Goal: Task Accomplishment & Management: Use online tool/utility

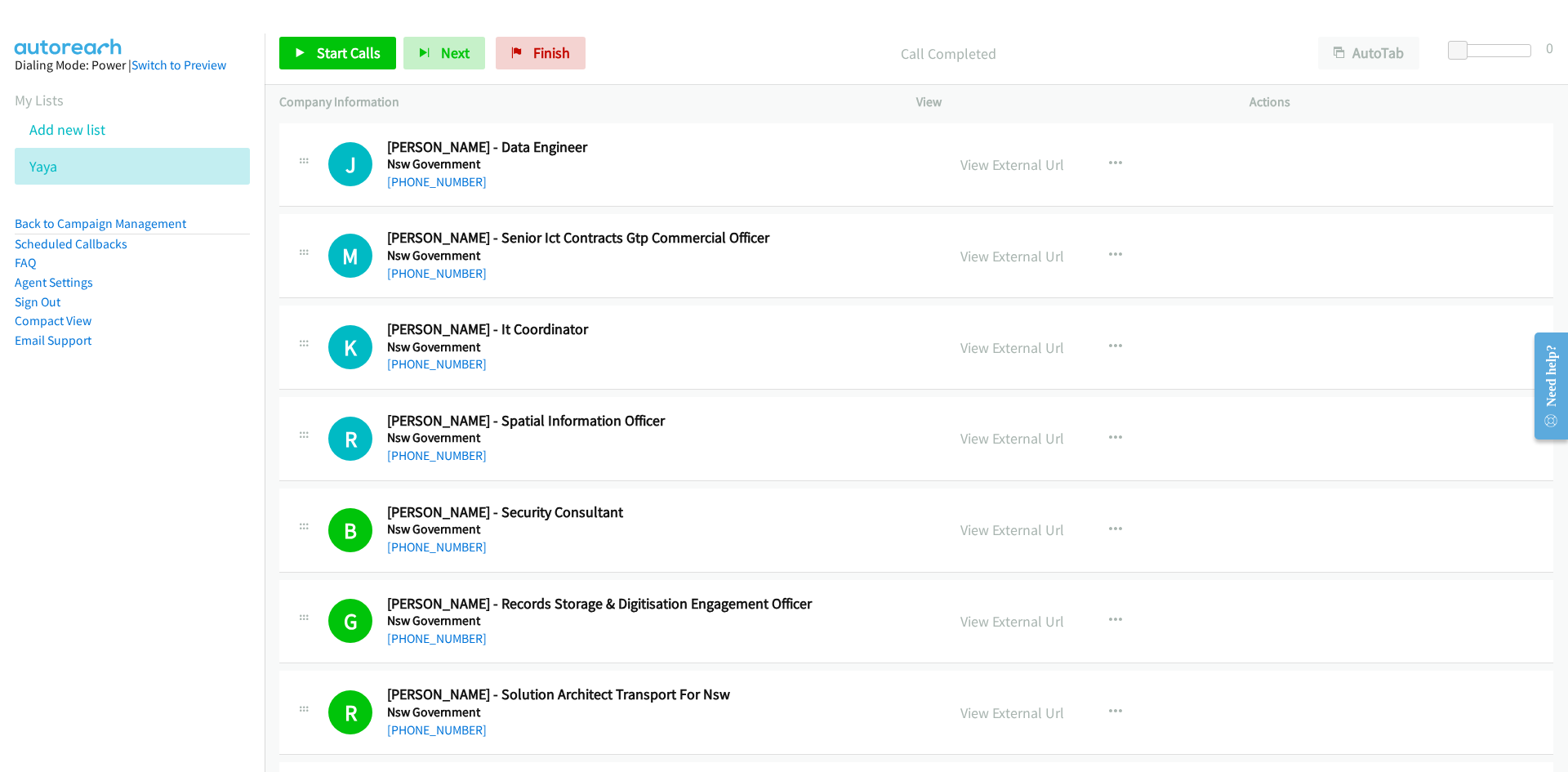
scroll to position [3105, 0]
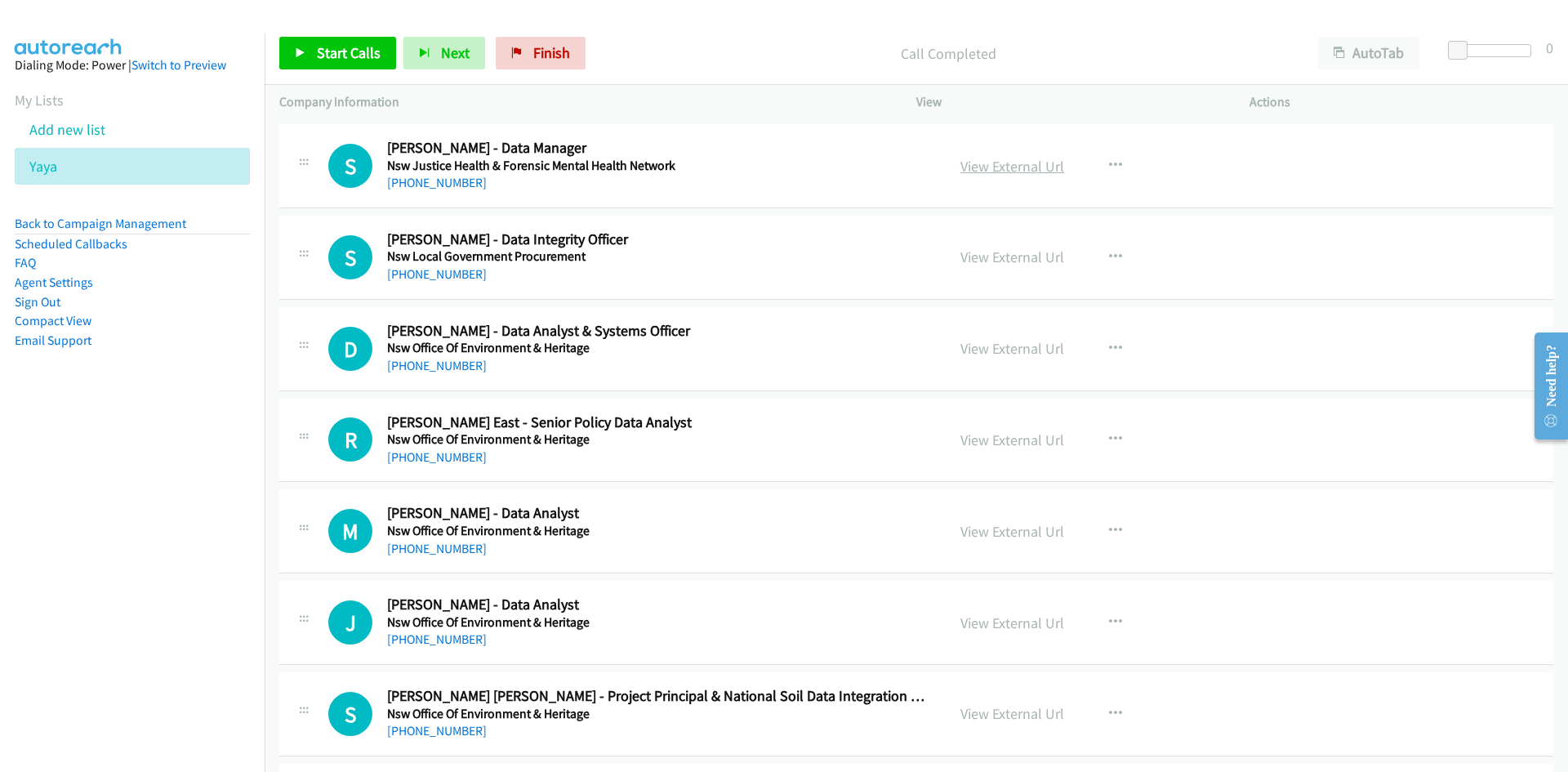
click at [1013, 166] on link "View External Url" at bounding box center [1012, 166] width 104 height 19
click at [361, 59] on span "Start Calls" at bounding box center [348, 52] width 64 height 19
click at [331, 51] on span "Pause" at bounding box center [335, 52] width 37 height 19
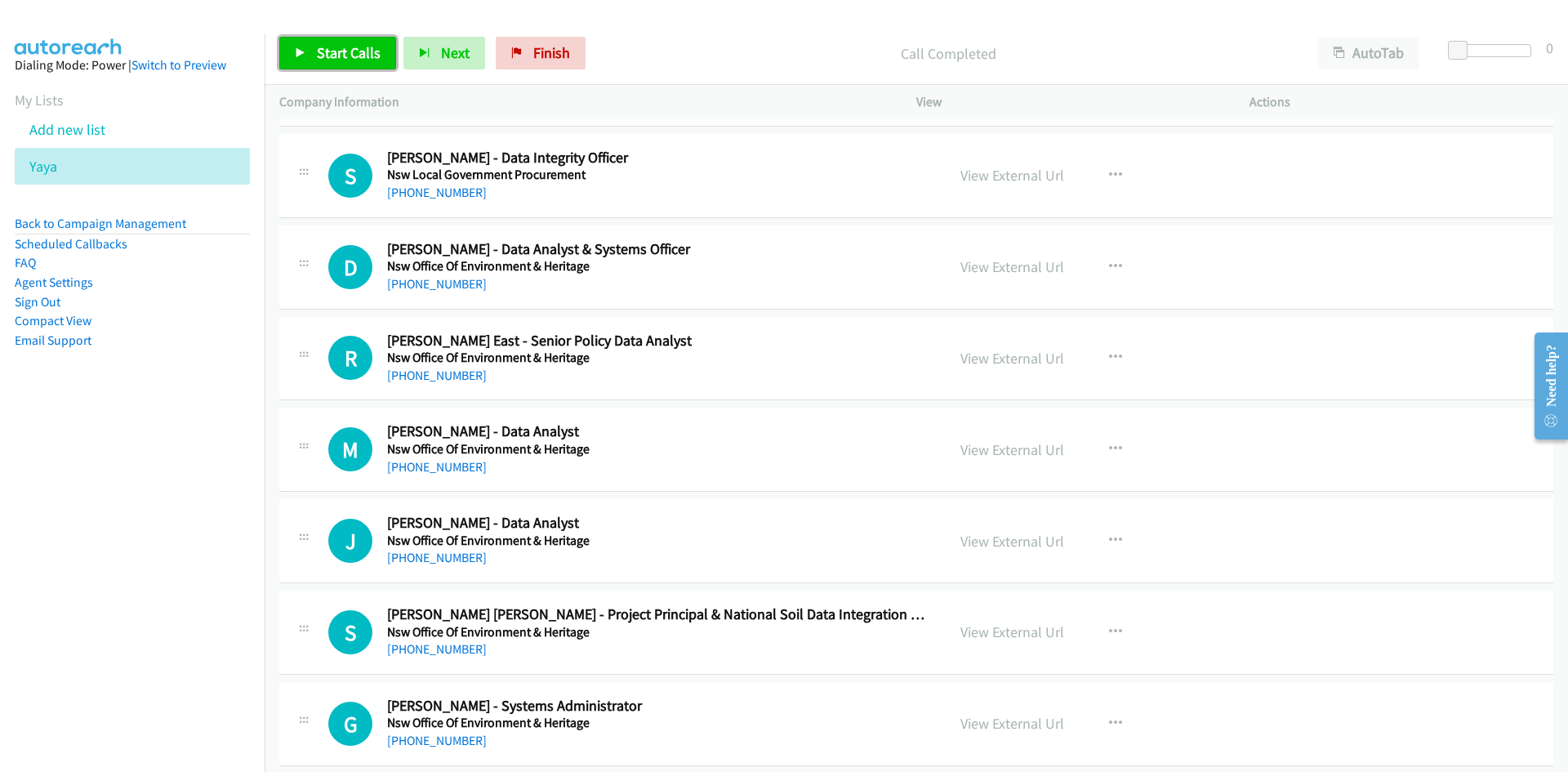
click at [371, 60] on span "Start Calls" at bounding box center [348, 52] width 64 height 19
click at [297, 45] on link "Pause" at bounding box center [324, 53] width 90 height 32
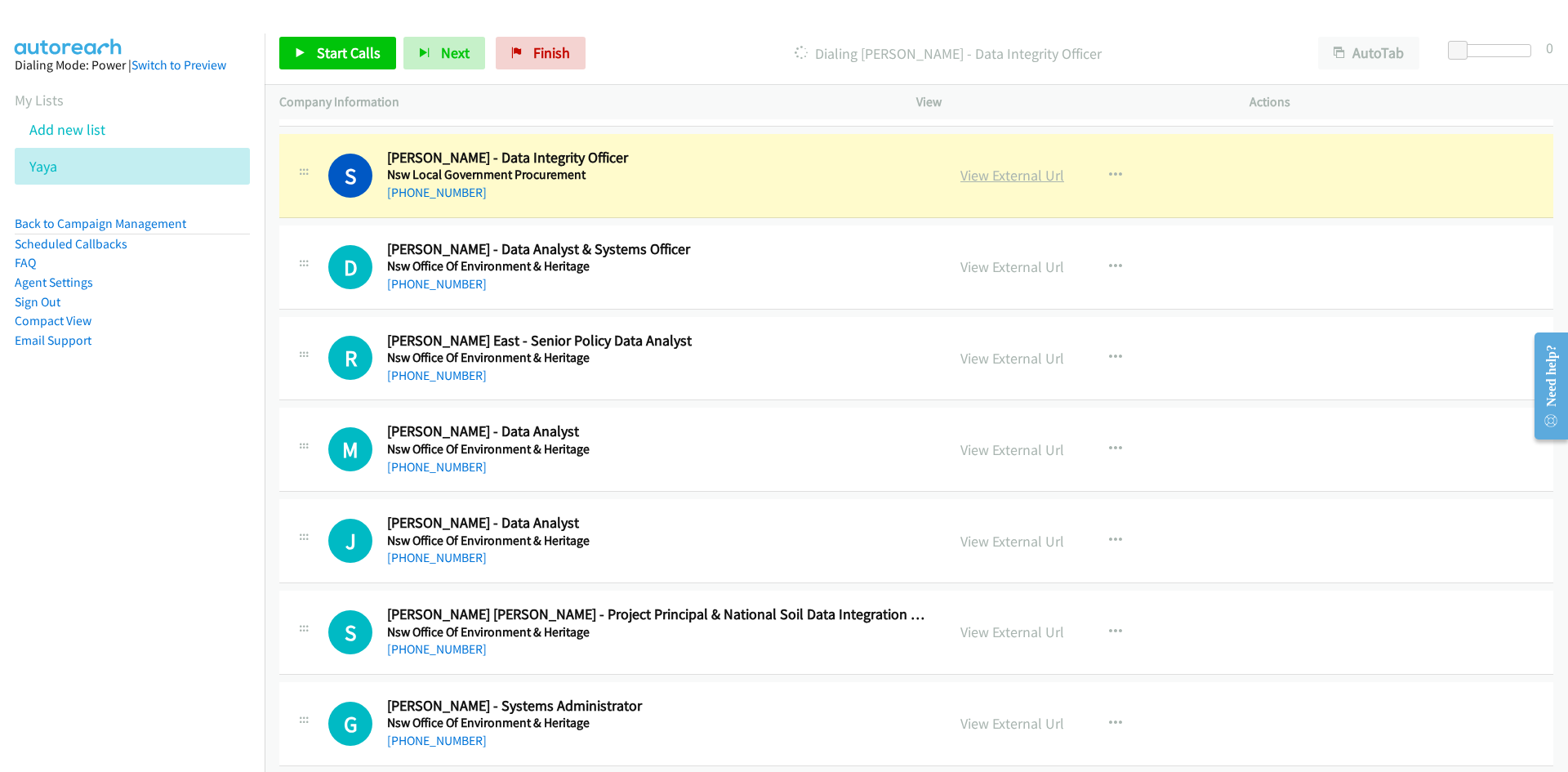
click at [1015, 175] on link "View External Url" at bounding box center [1012, 175] width 104 height 19
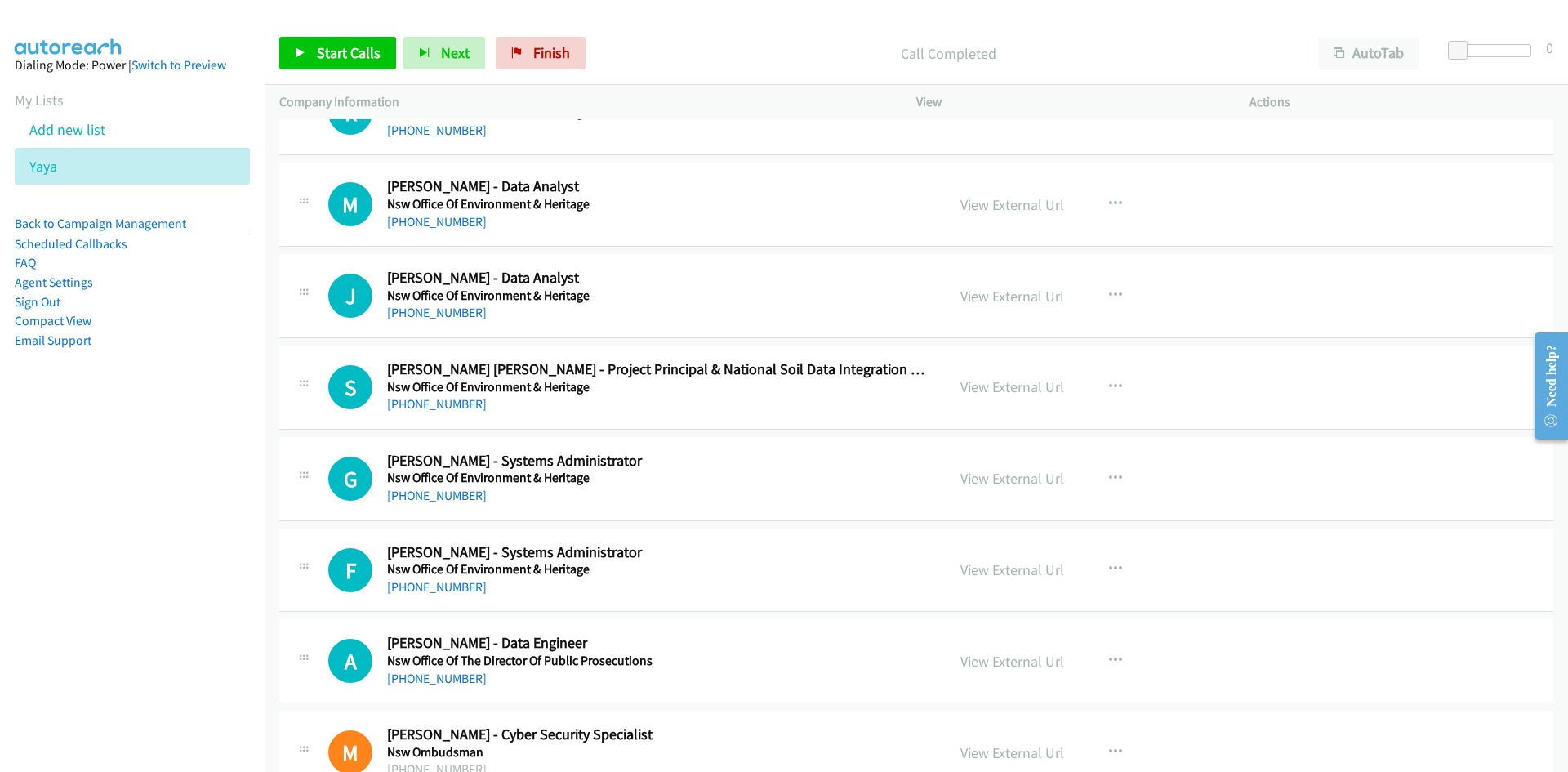
scroll to position [3513, 0]
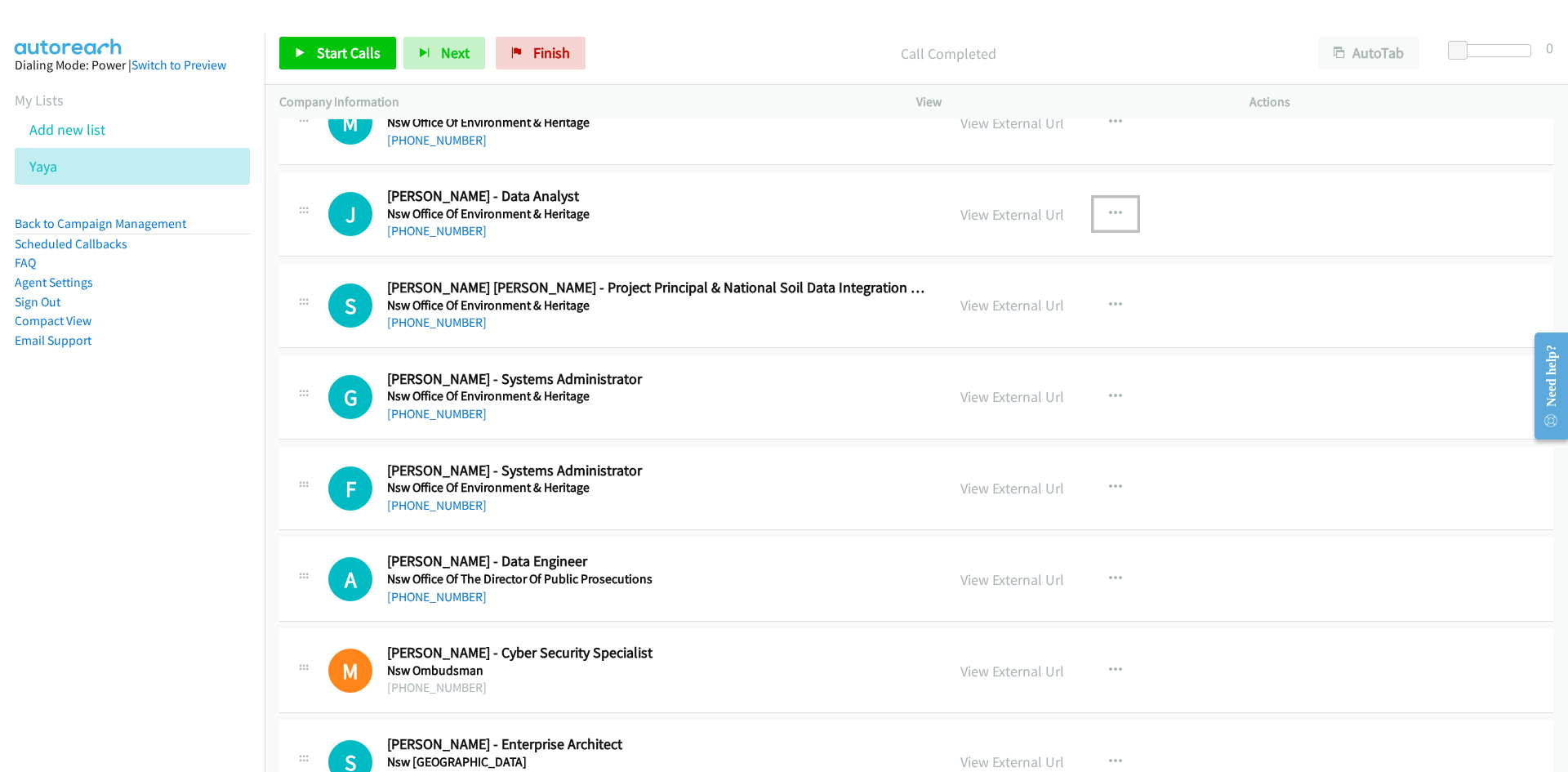
click at [1106, 220] on button "button" at bounding box center [1115, 213] width 44 height 32
click at [935, 323] on icon at bounding box center [941, 322] width 12 height 12
click at [305, 60] on link "Start Calls" at bounding box center [338, 53] width 117 height 32
click at [305, 60] on link "Pause" at bounding box center [324, 53] width 90 height 32
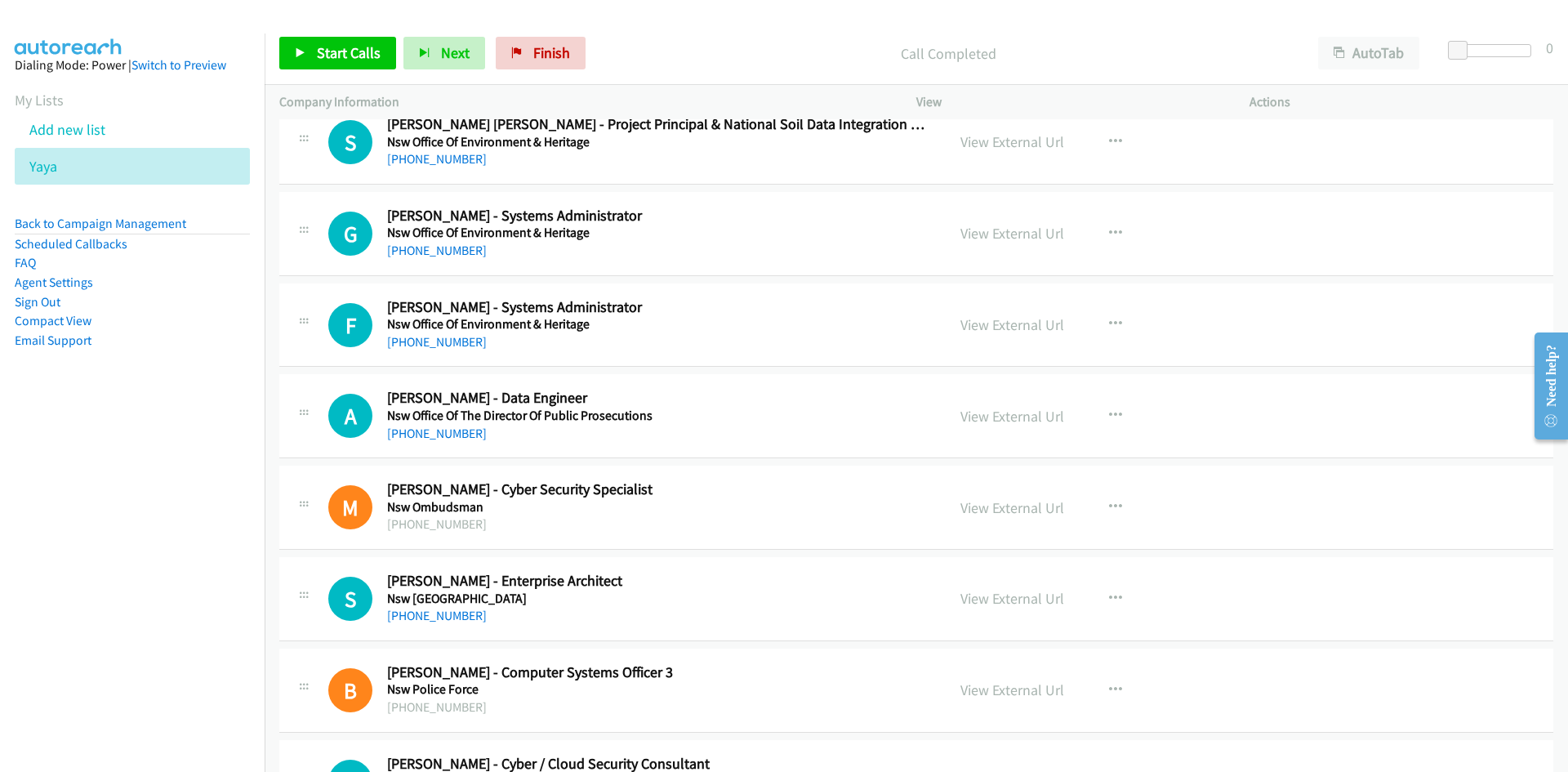
scroll to position [3758, 0]
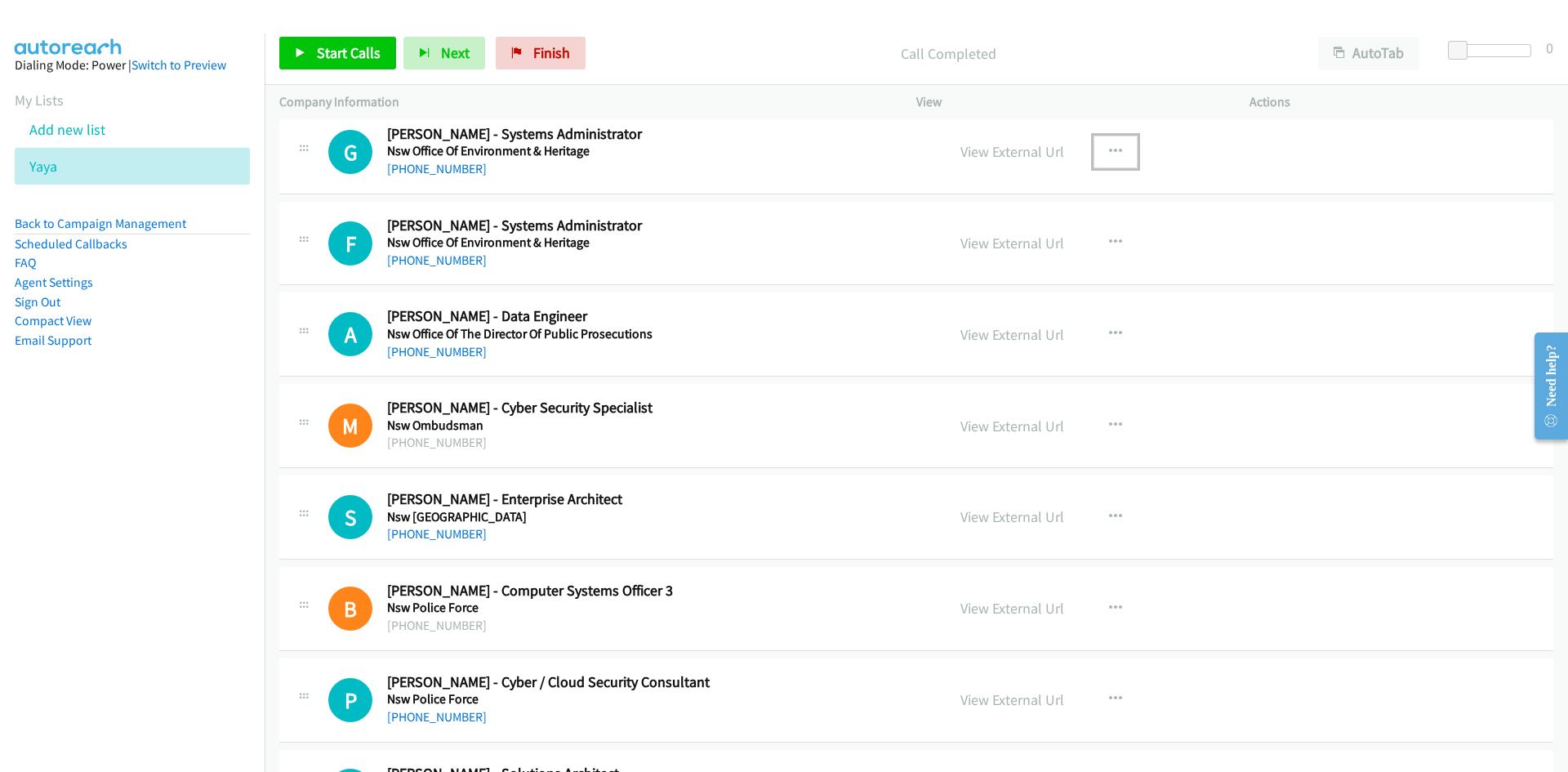
click at [1109, 152] on icon "button" at bounding box center [1115, 151] width 13 height 13
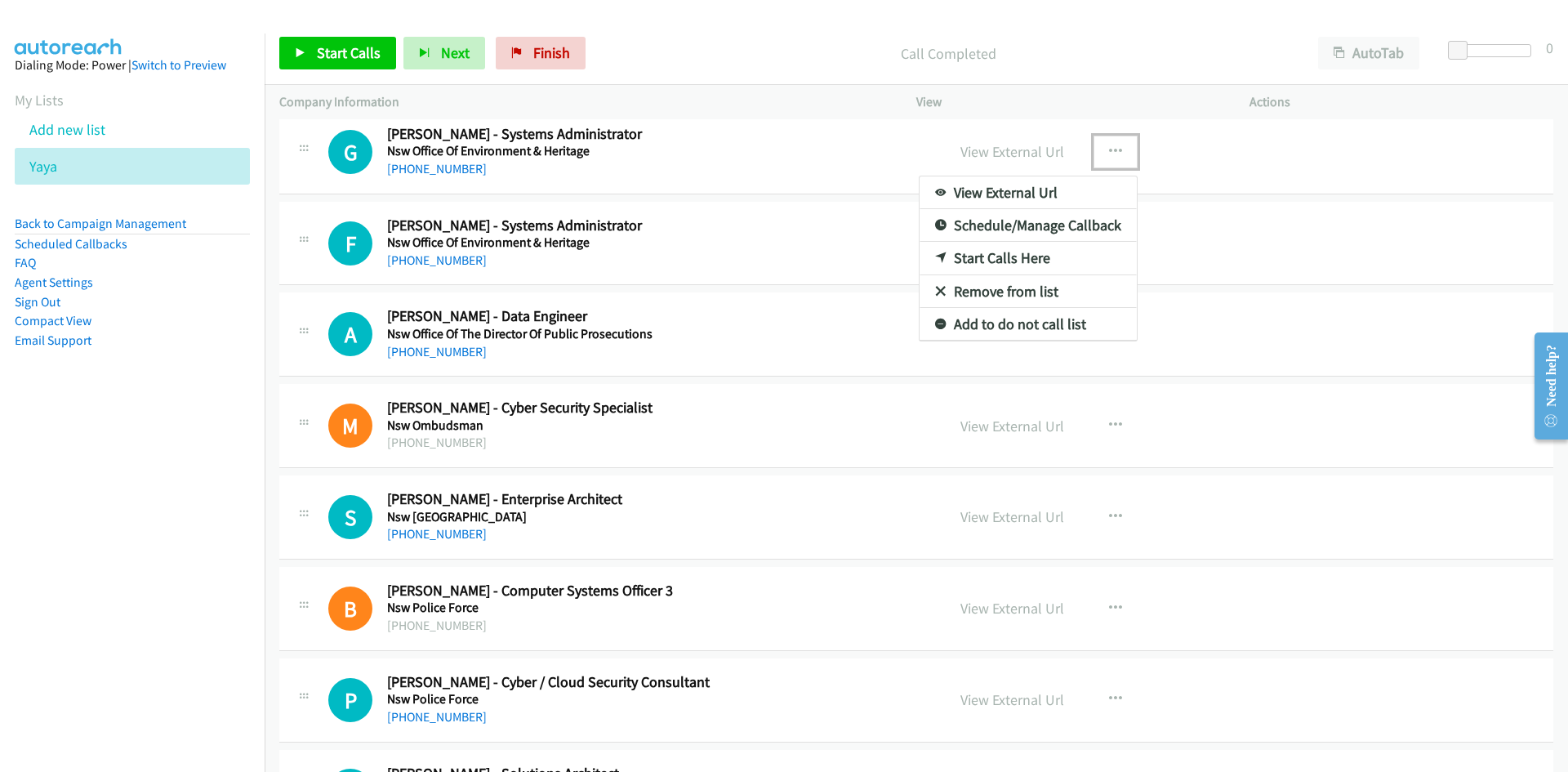
click at [935, 257] on icon at bounding box center [941, 259] width 12 height 12
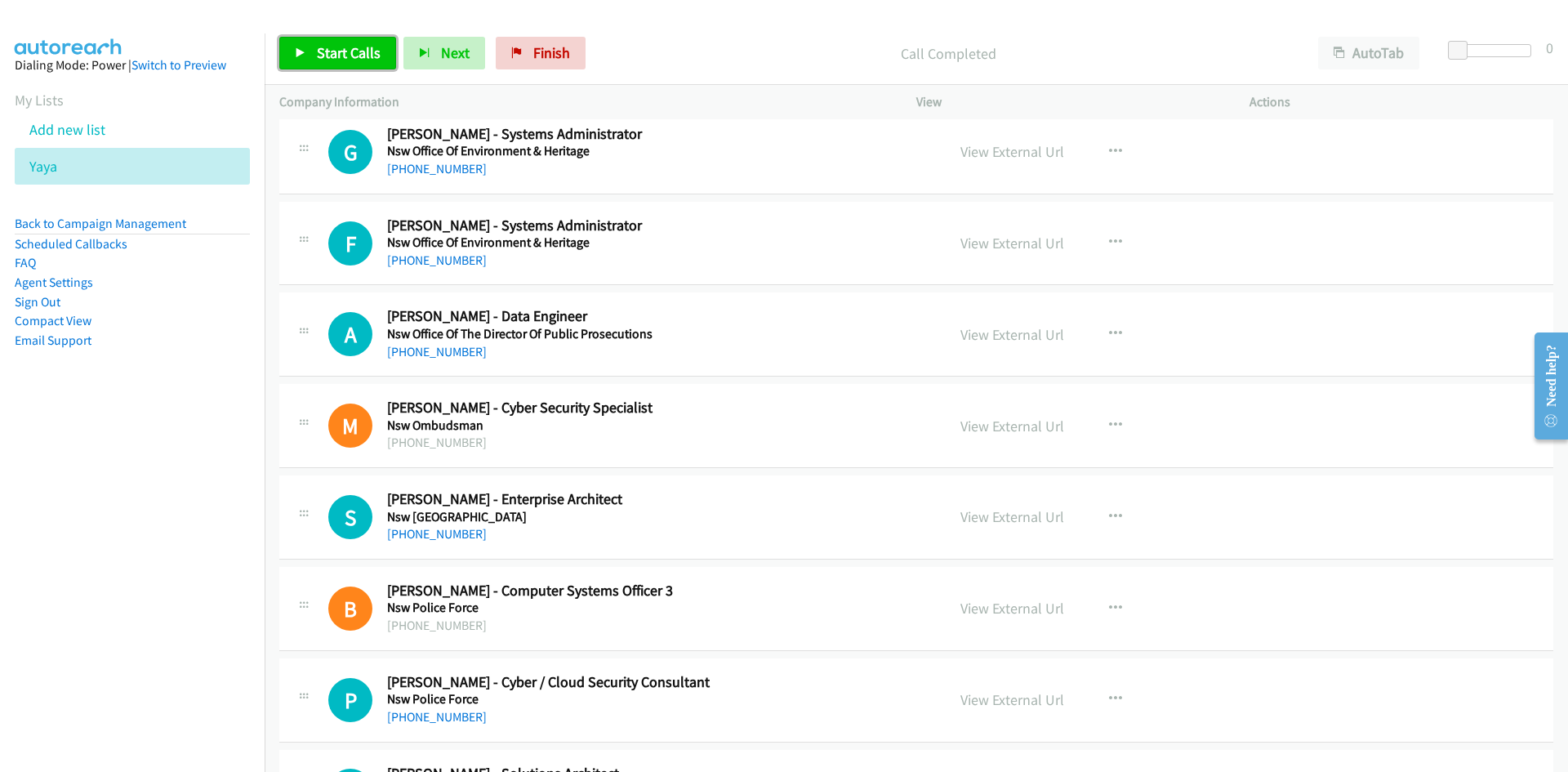
click at [358, 55] on span "Start Calls" at bounding box center [348, 52] width 64 height 19
click at [358, 55] on link "Pause" at bounding box center [324, 53] width 90 height 32
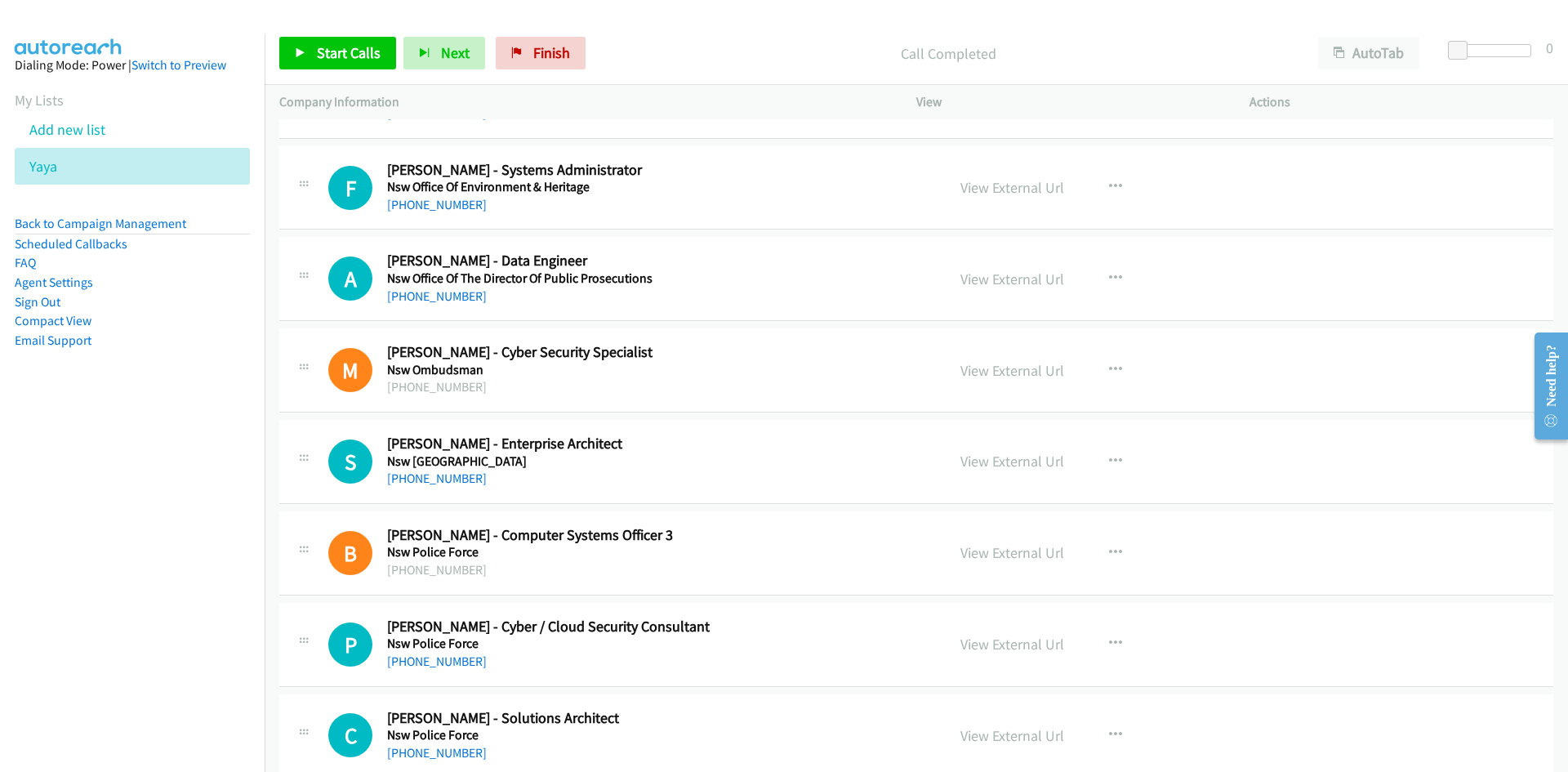
scroll to position [3839, 0]
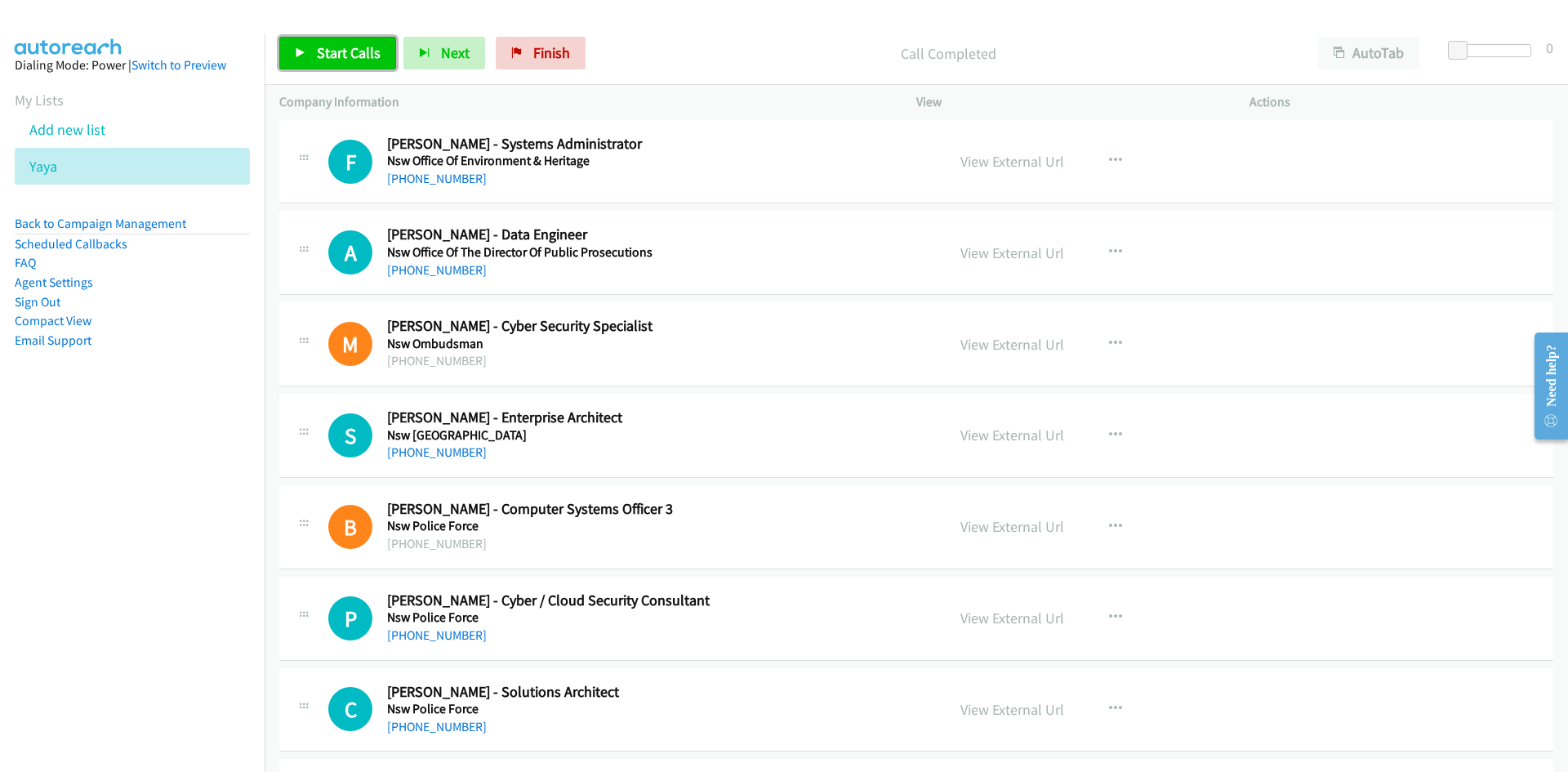
click at [341, 60] on span "Start Calls" at bounding box center [348, 52] width 64 height 19
click at [301, 48] on icon at bounding box center [301, 54] width 12 height 12
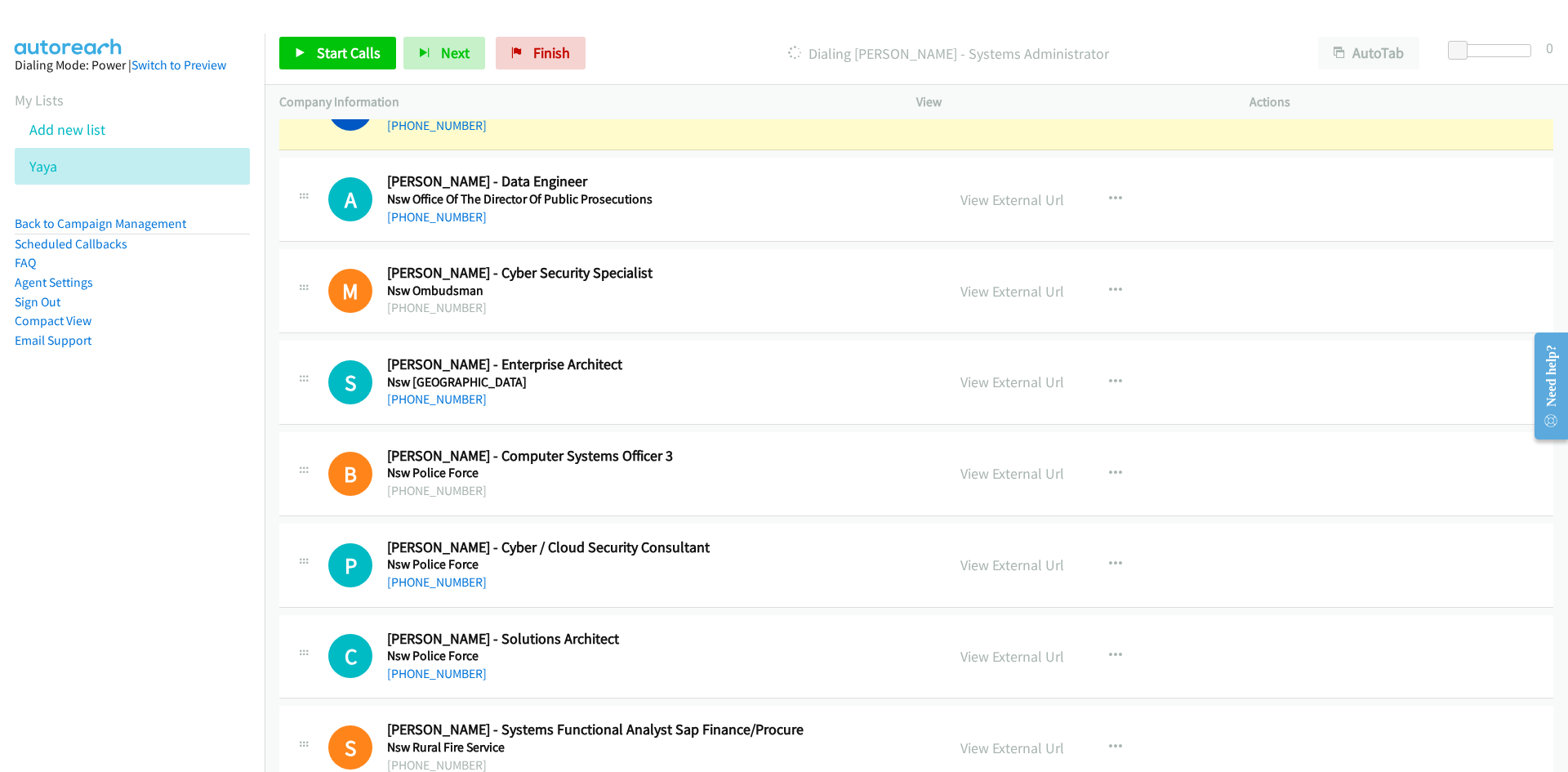
scroll to position [3922, 0]
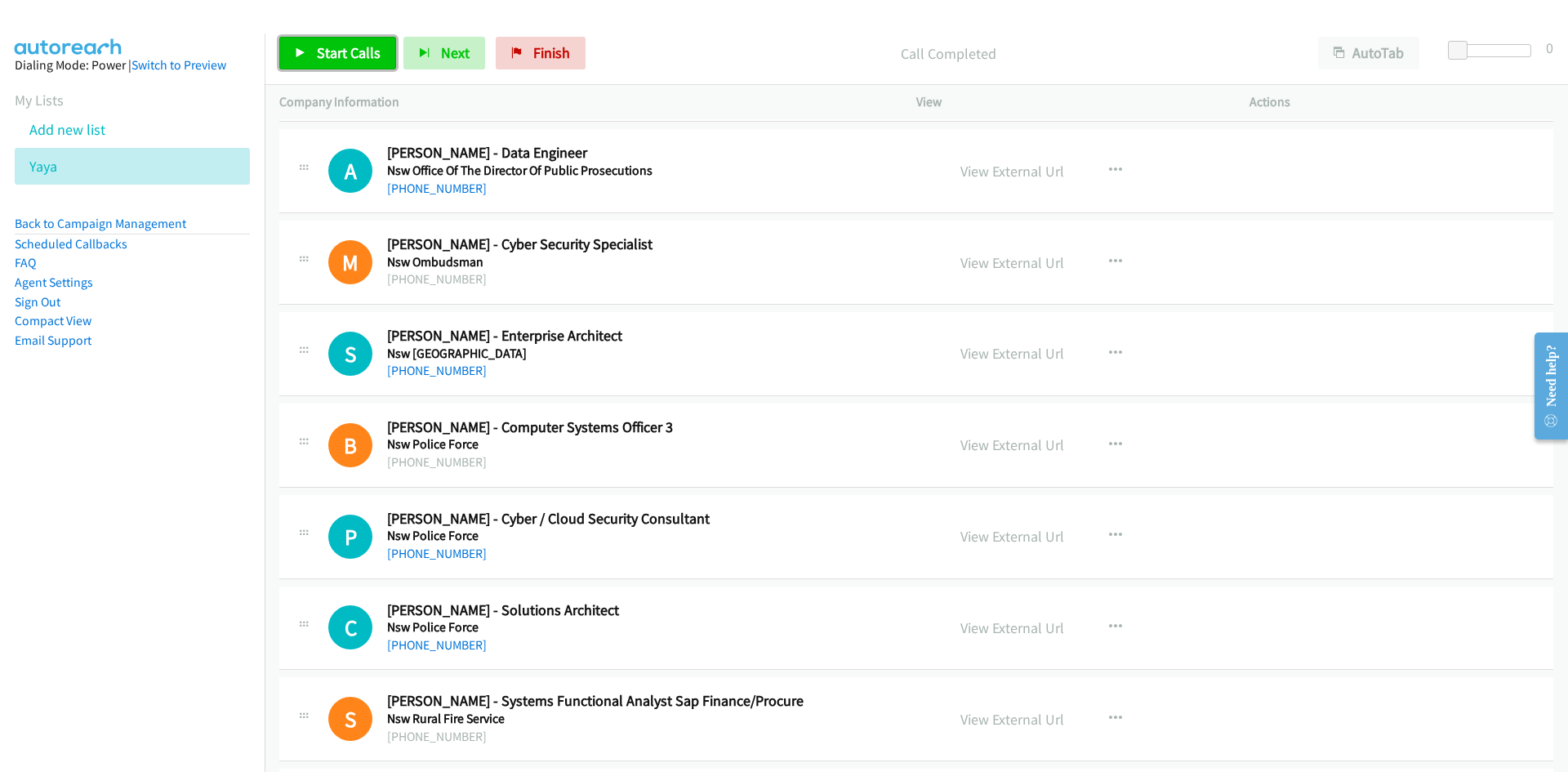
click at [295, 45] on link "Start Calls" at bounding box center [338, 53] width 117 height 32
click at [295, 41] on link "Pause" at bounding box center [324, 53] width 90 height 32
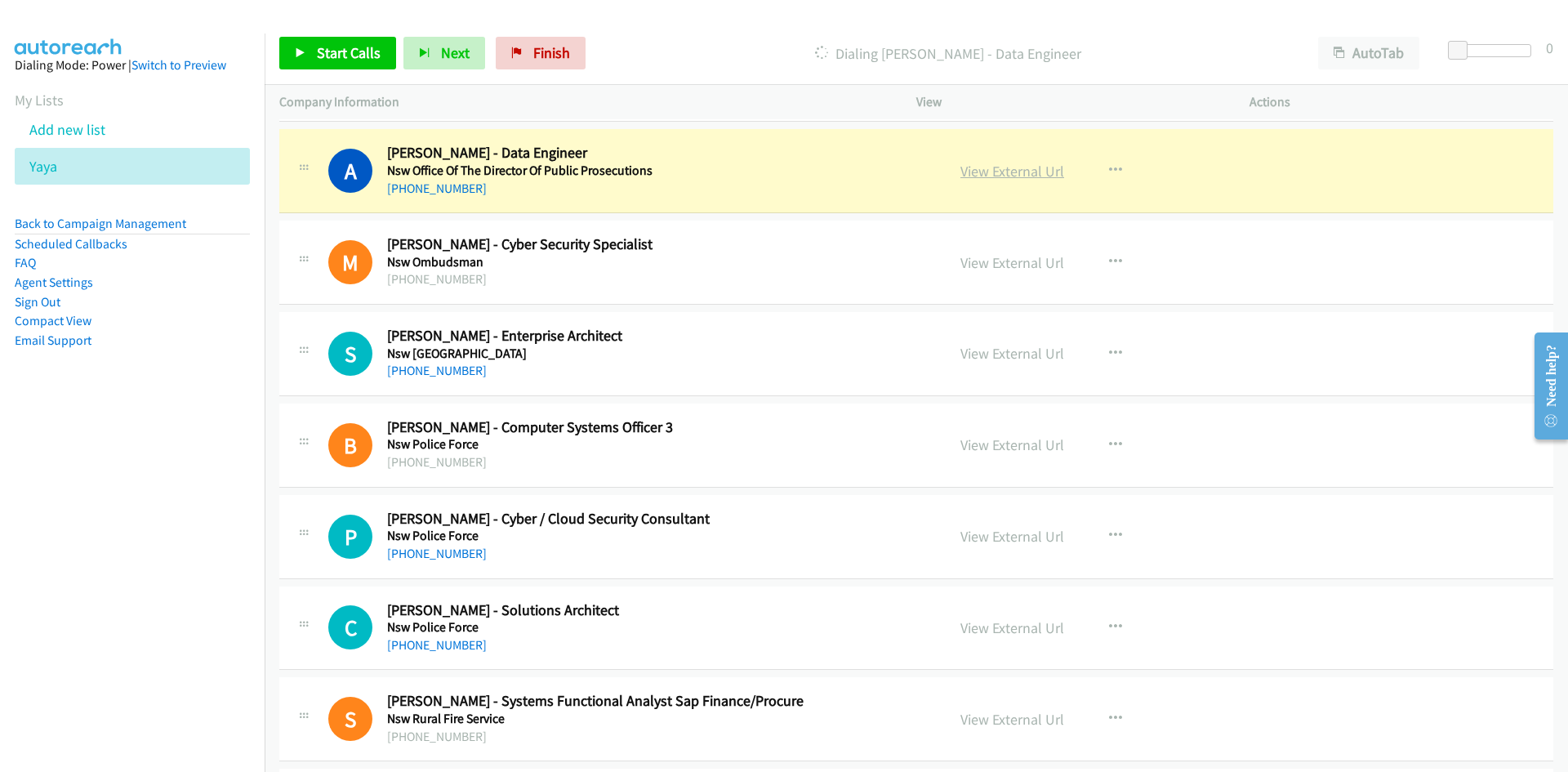
click at [1054, 167] on link "View External Url" at bounding box center [1012, 171] width 104 height 19
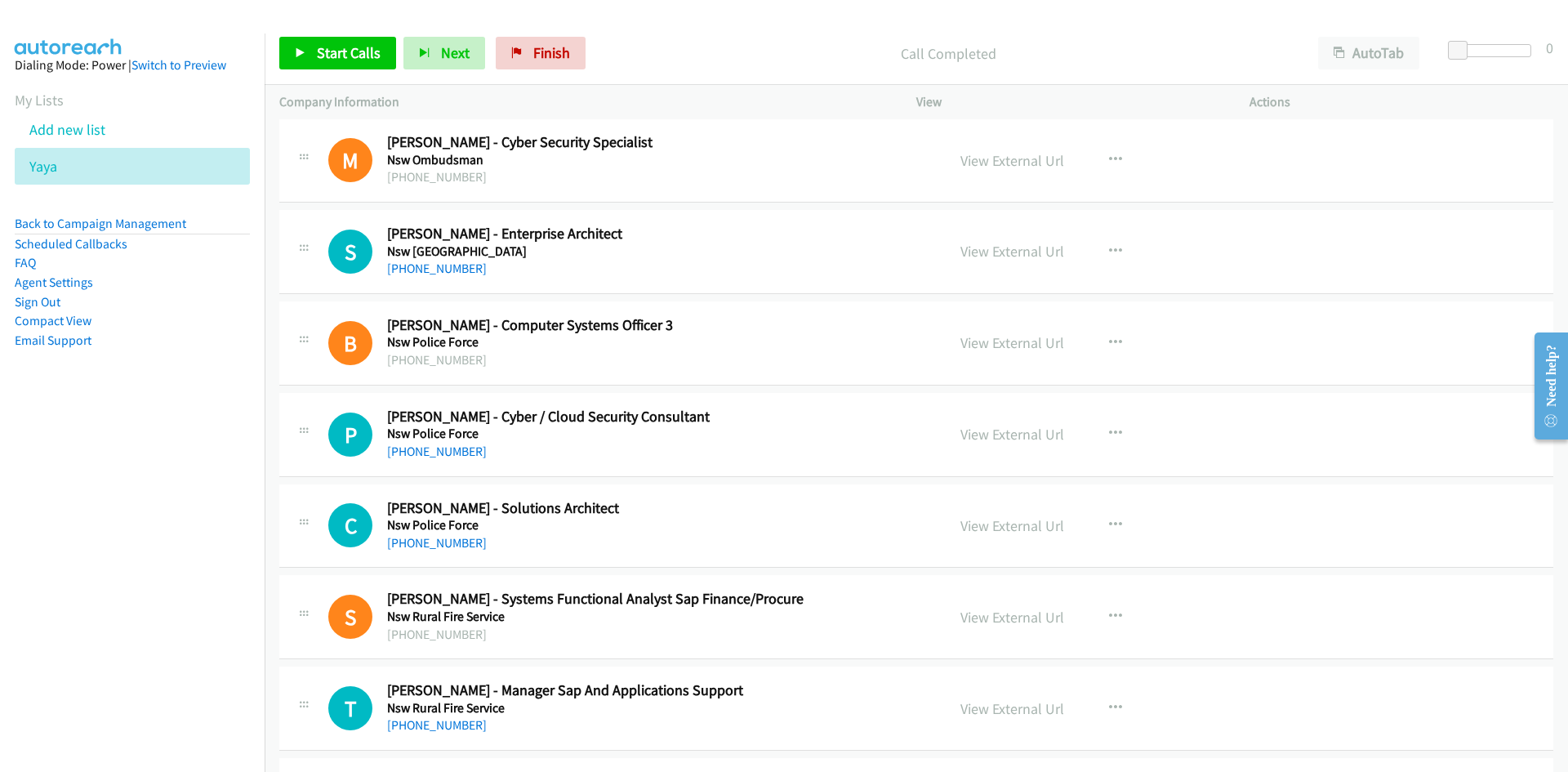
scroll to position [4085, 0]
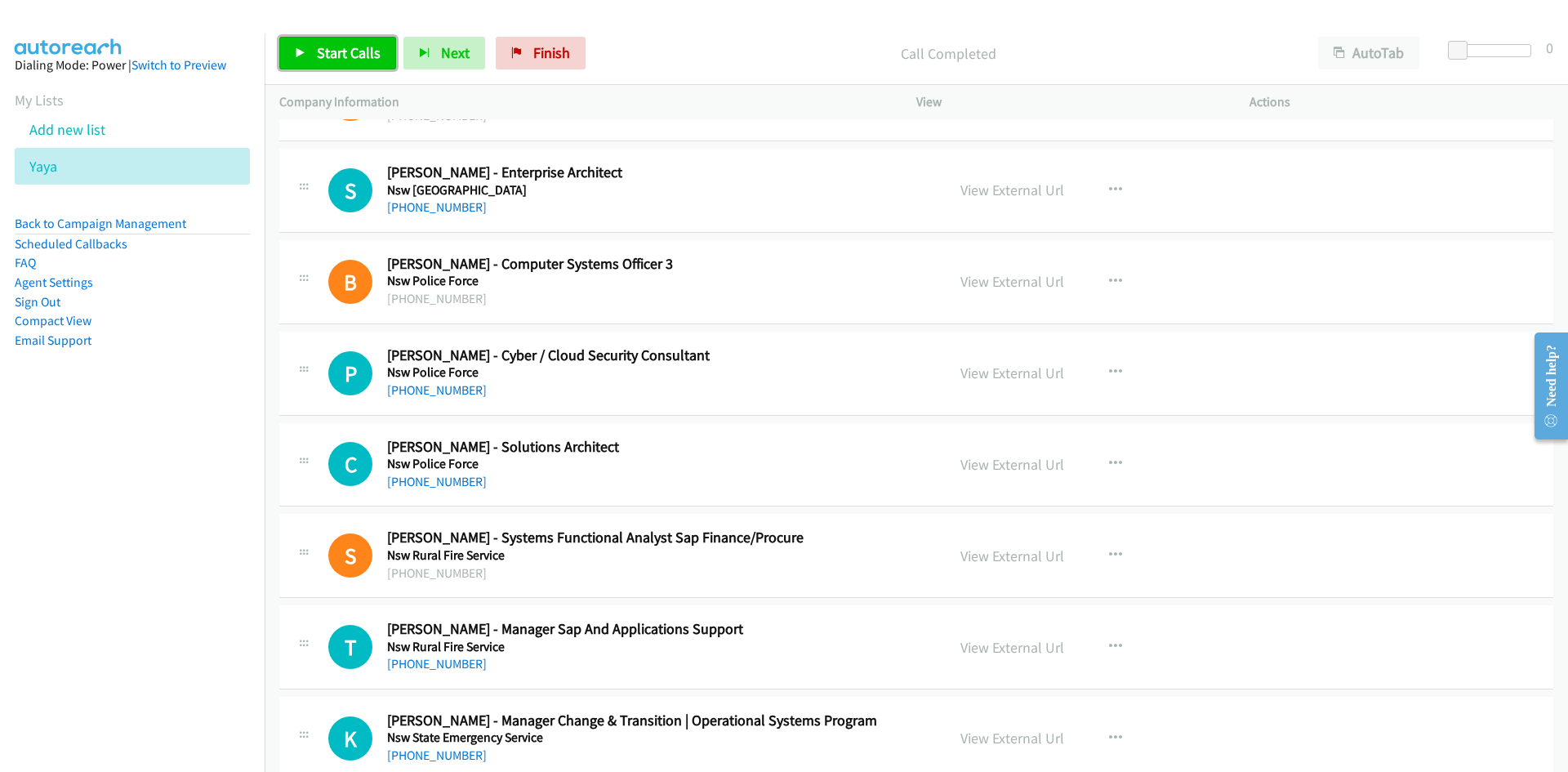
click at [351, 62] on span "Start Calls" at bounding box center [348, 52] width 64 height 19
click at [350, 58] on span "Pause" at bounding box center [335, 52] width 37 height 19
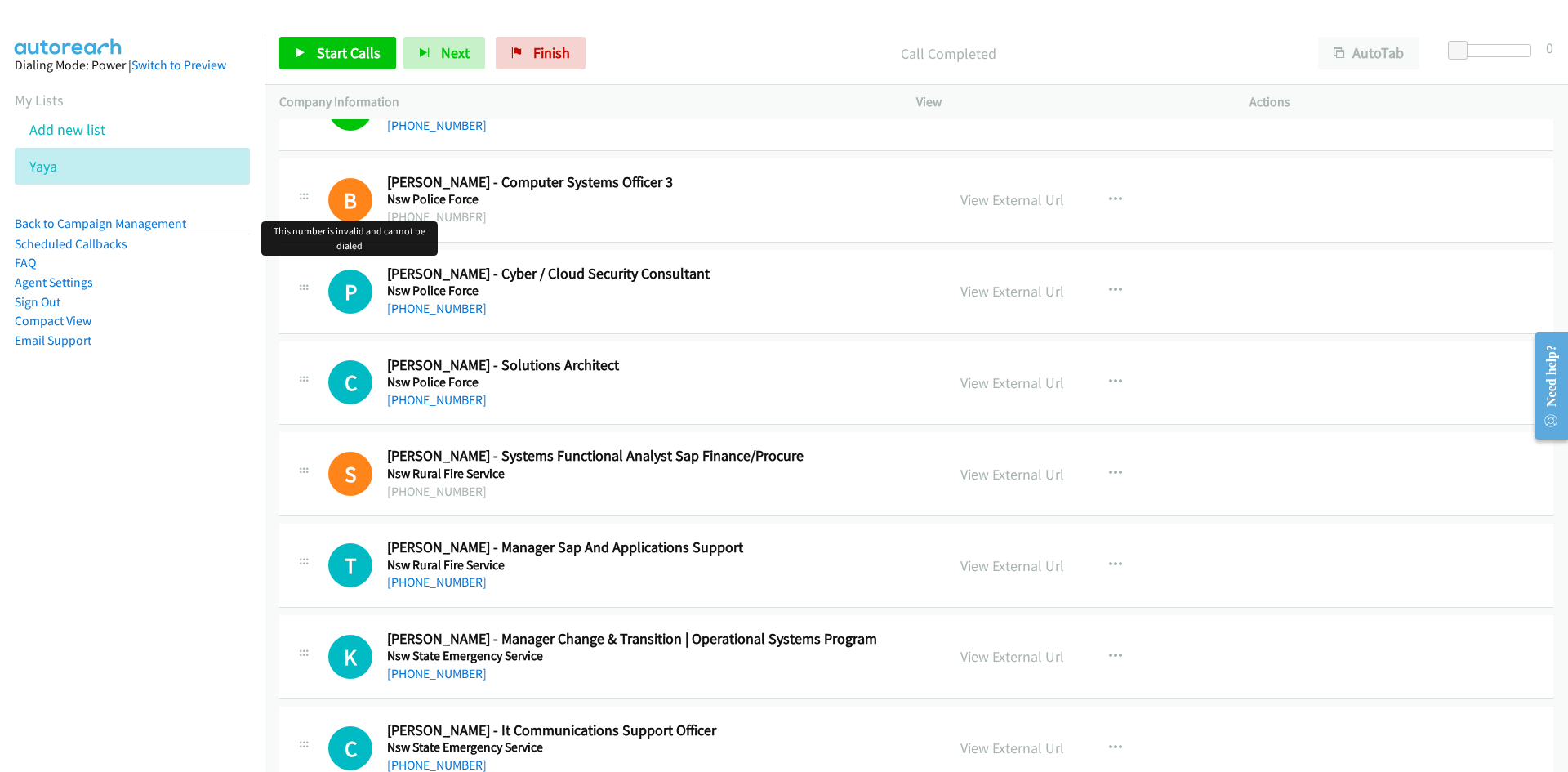
scroll to position [4248, 0]
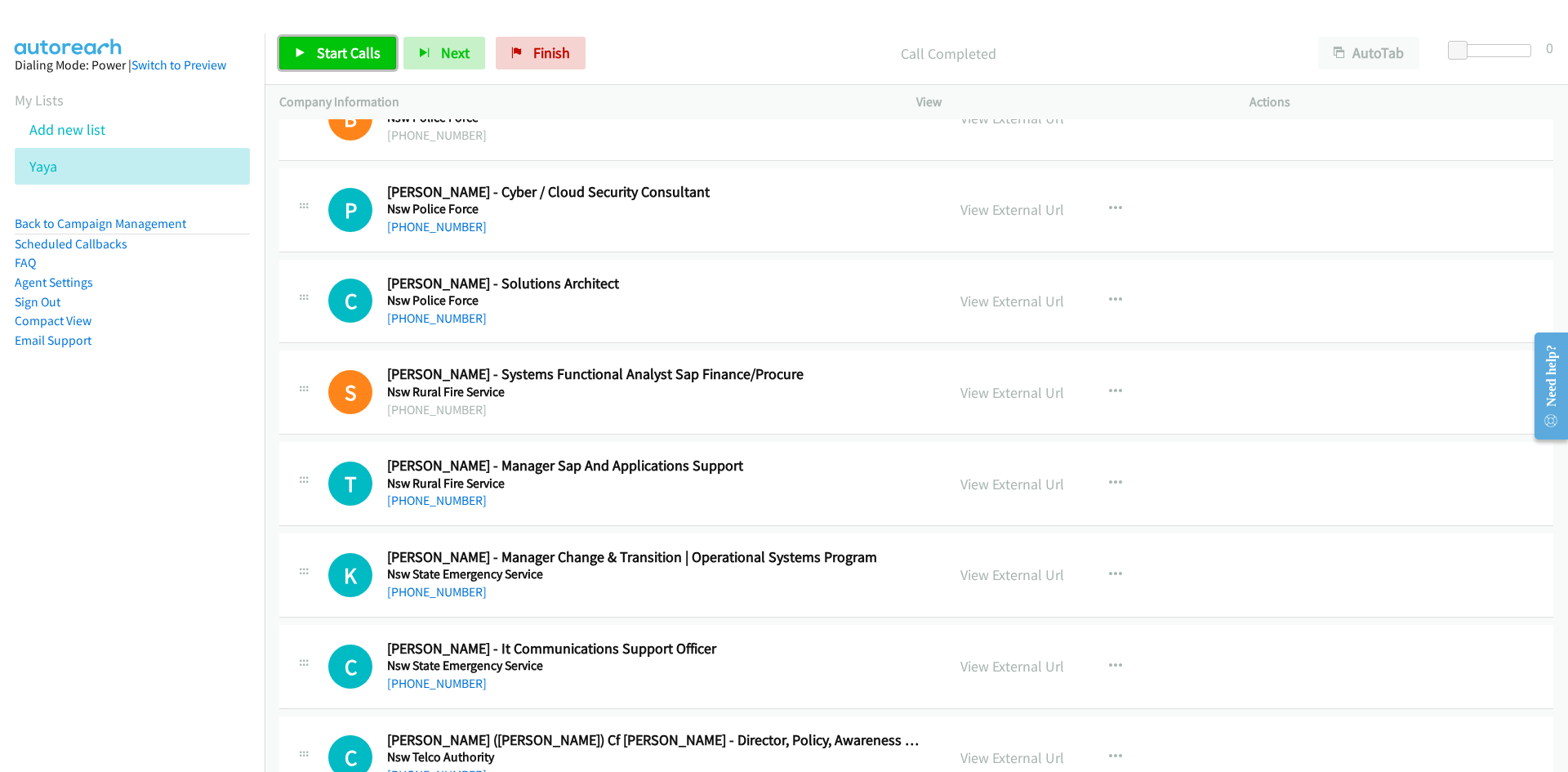
click at [321, 49] on span "Start Calls" at bounding box center [348, 52] width 64 height 19
click at [321, 49] on span "Pause" at bounding box center [335, 52] width 37 height 19
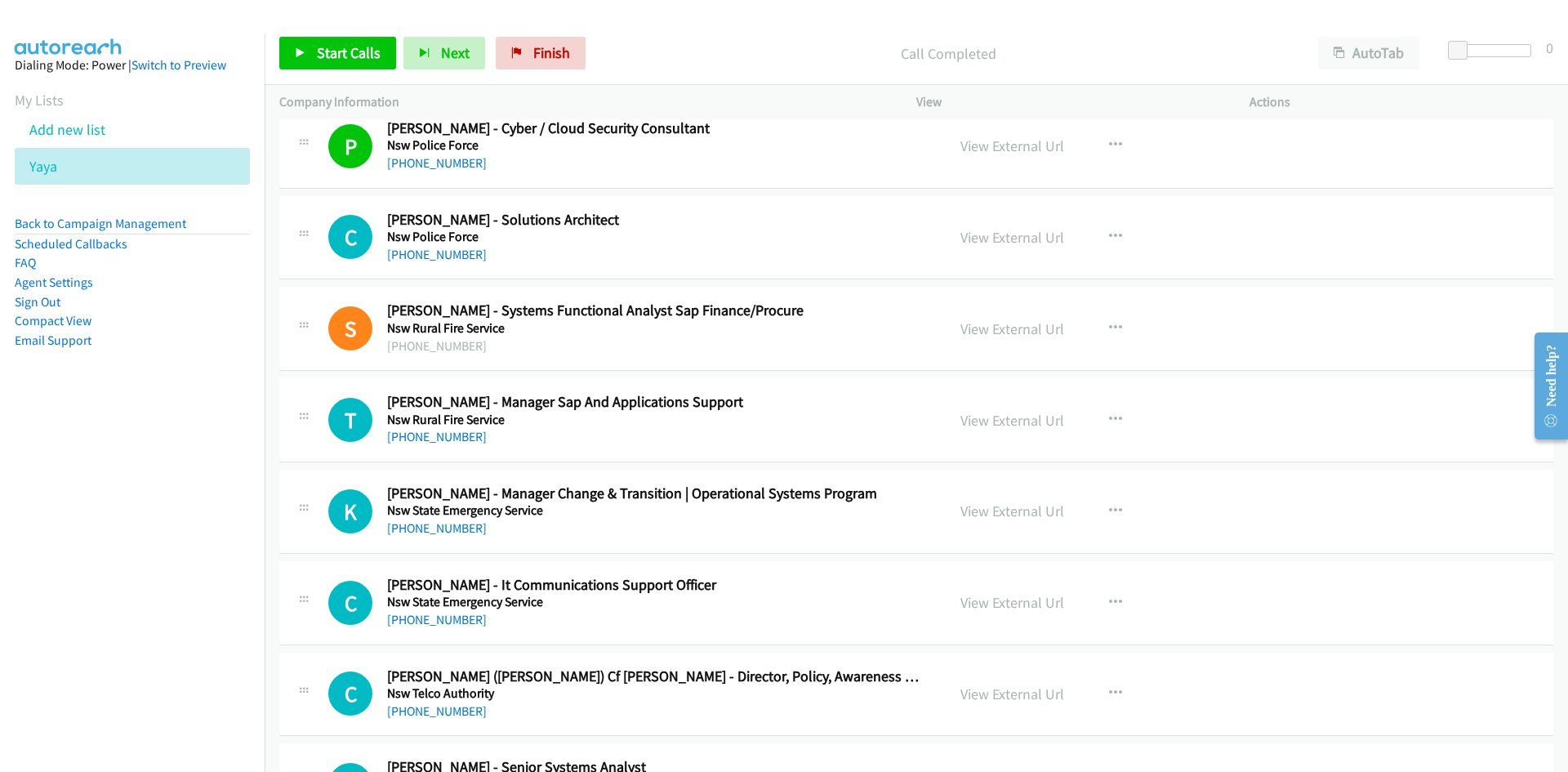
scroll to position [4330, 0]
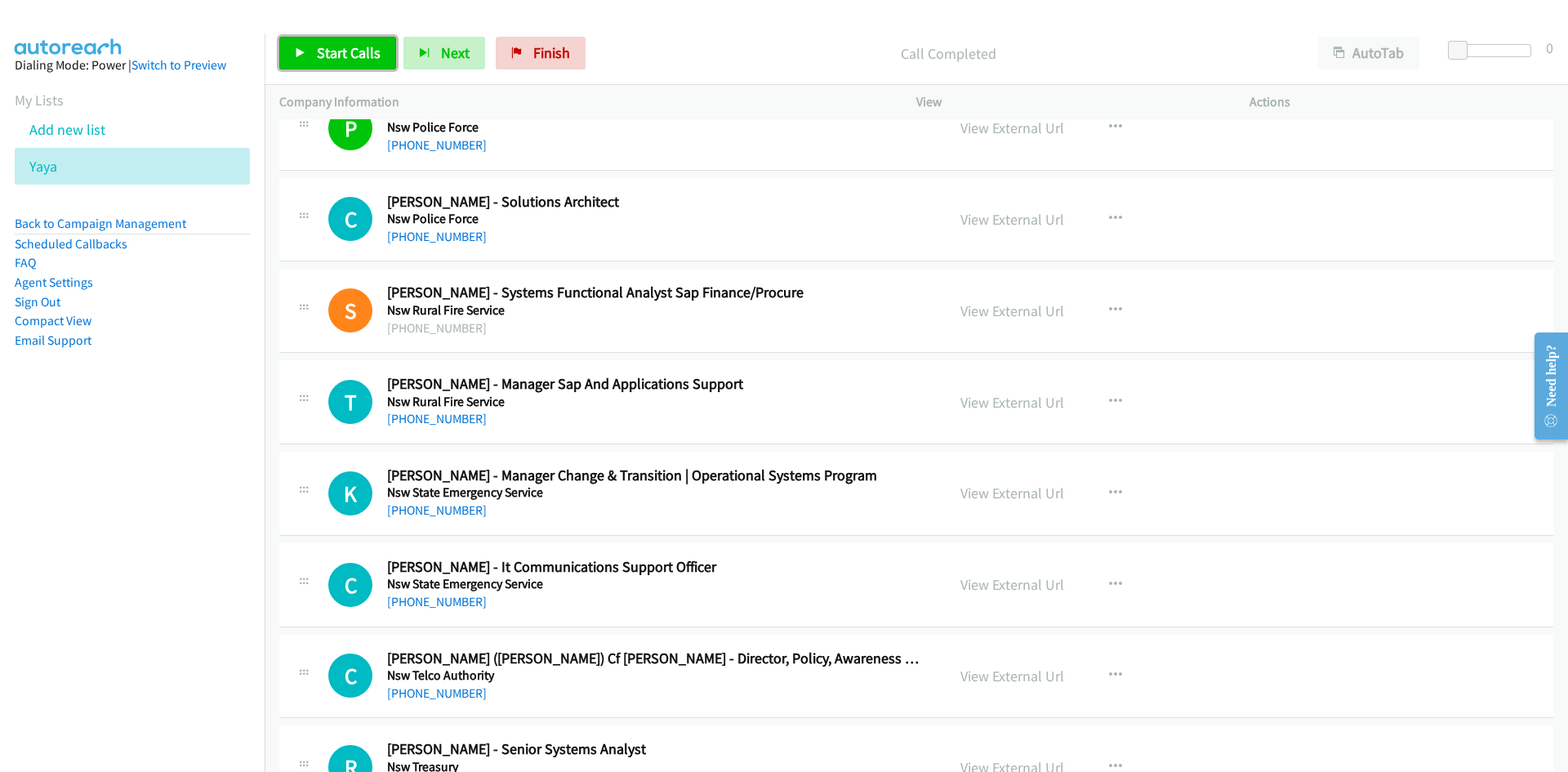
click at [369, 42] on link "Start Calls" at bounding box center [338, 53] width 117 height 32
click at [354, 49] on link "Pause" at bounding box center [324, 53] width 90 height 32
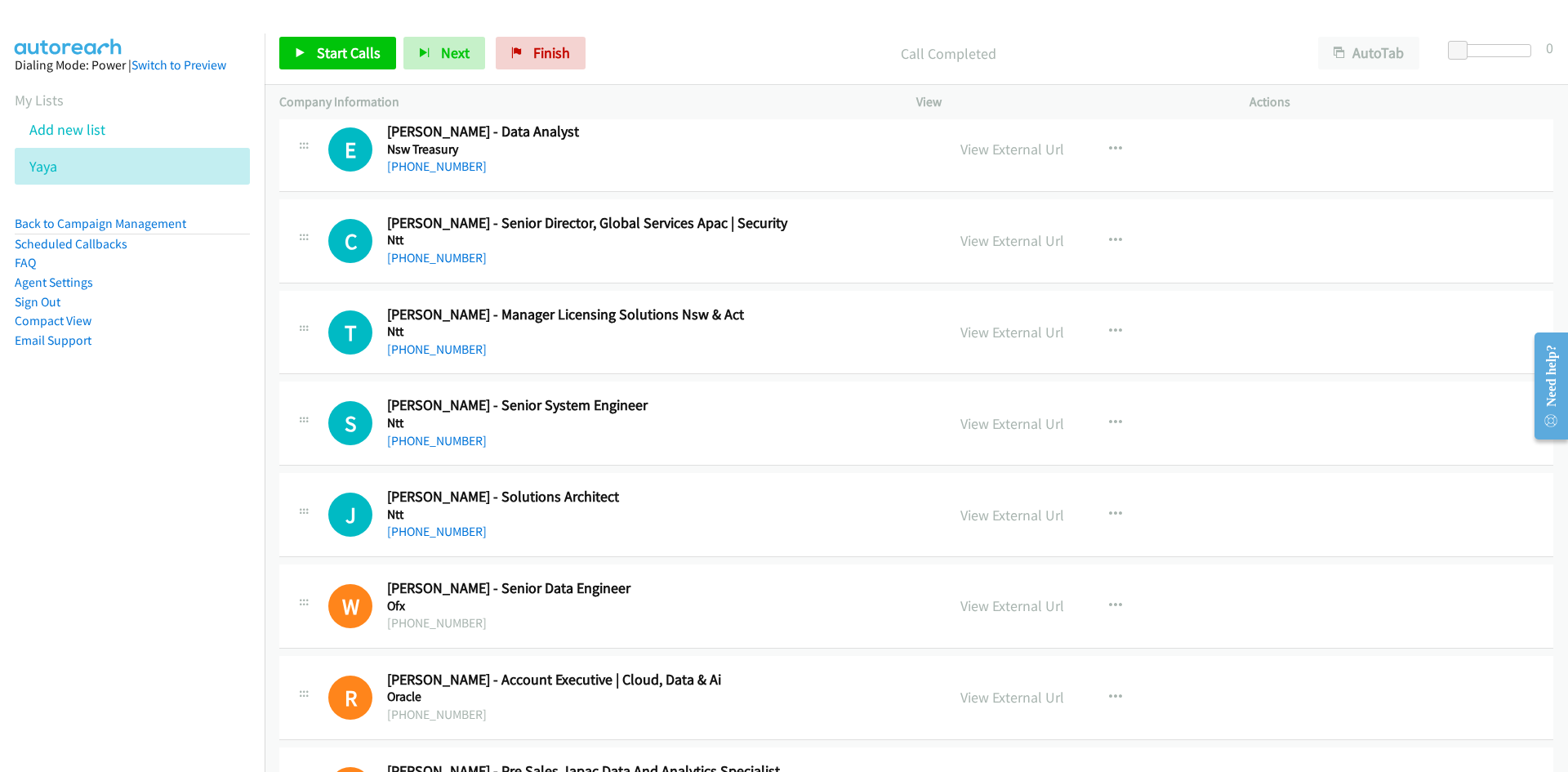
scroll to position [5175, 0]
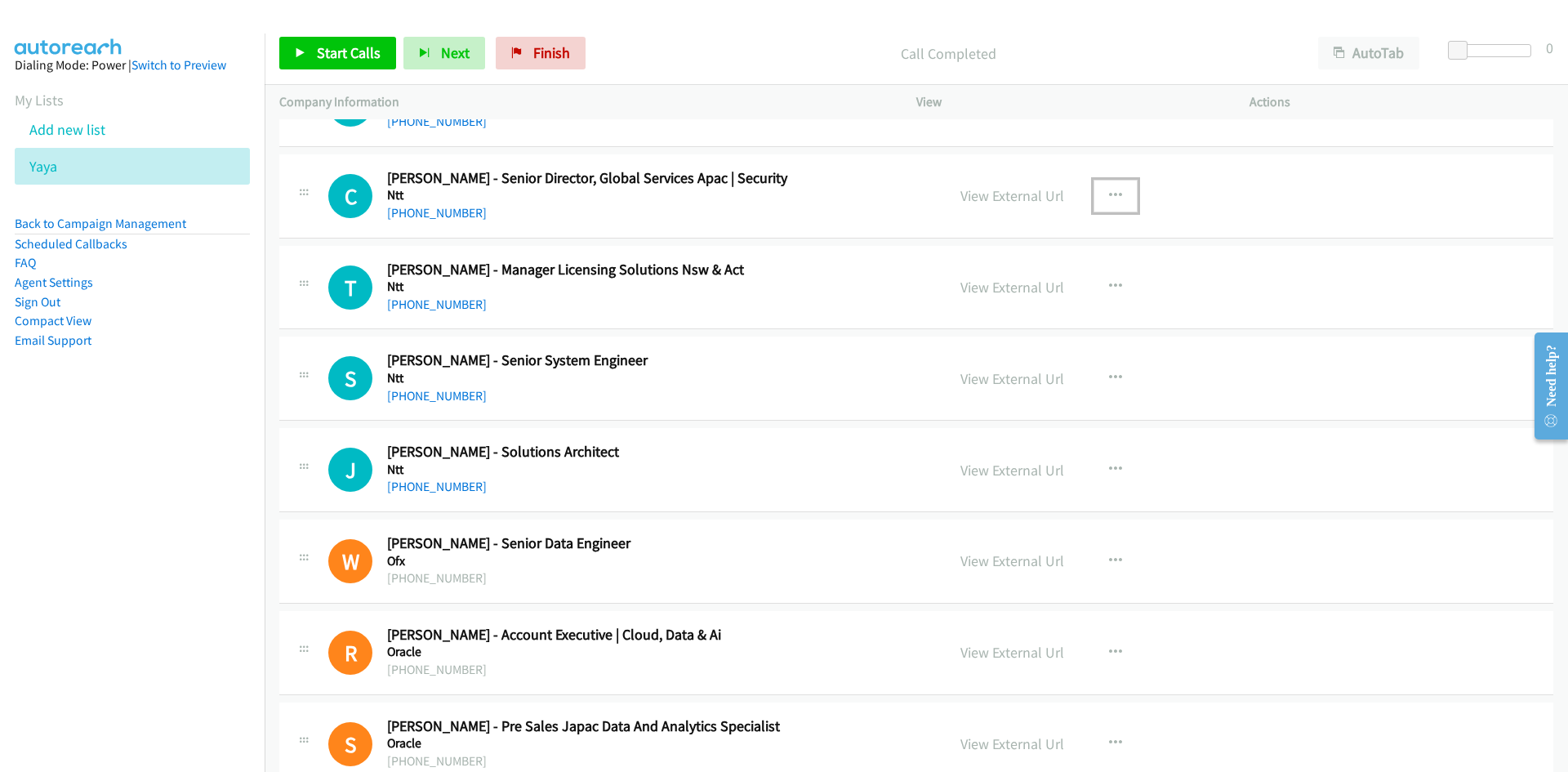
click at [1110, 190] on icon "button" at bounding box center [1115, 195] width 13 height 13
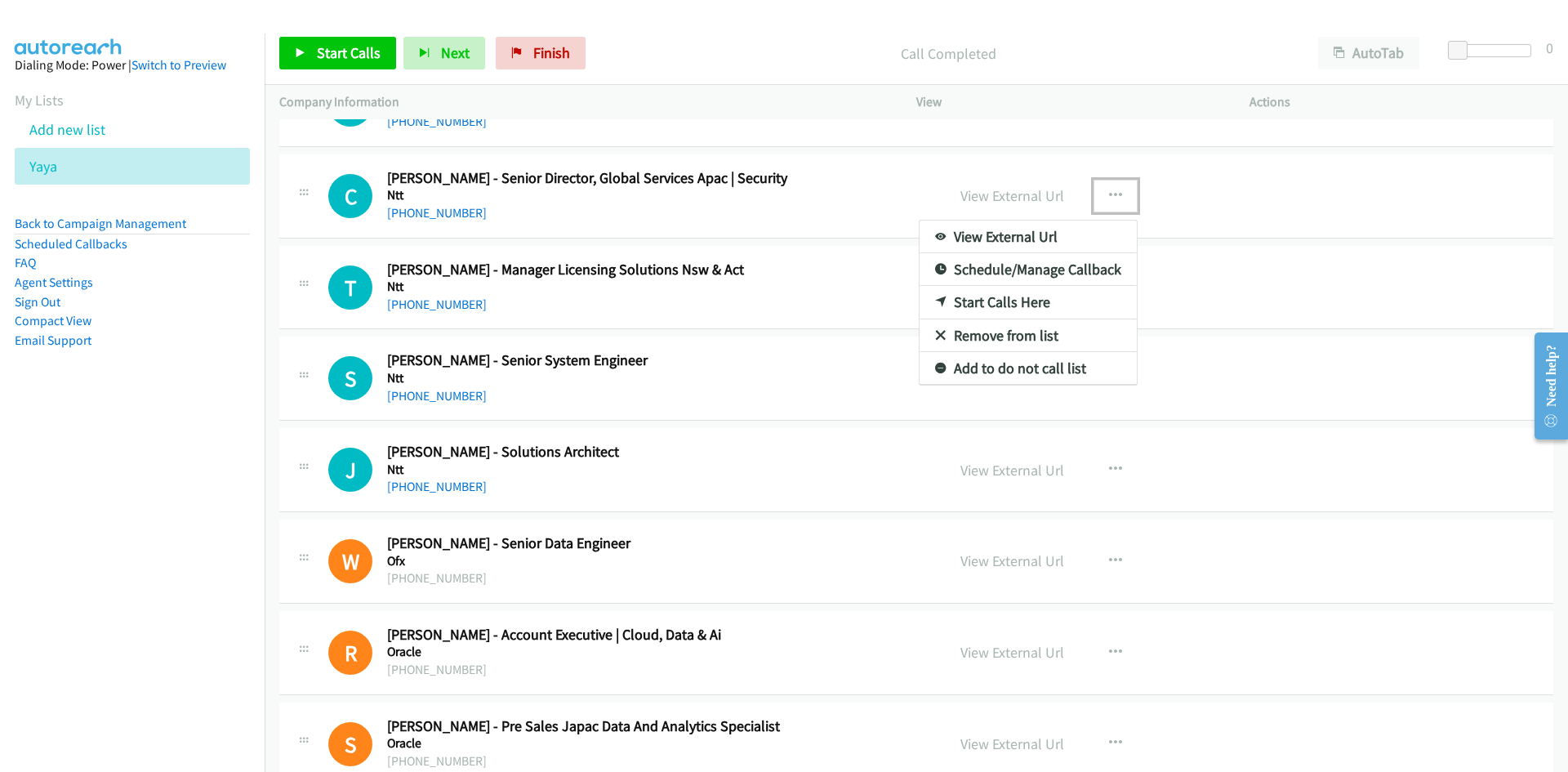
click at [935, 297] on icon at bounding box center [941, 303] width 12 height 12
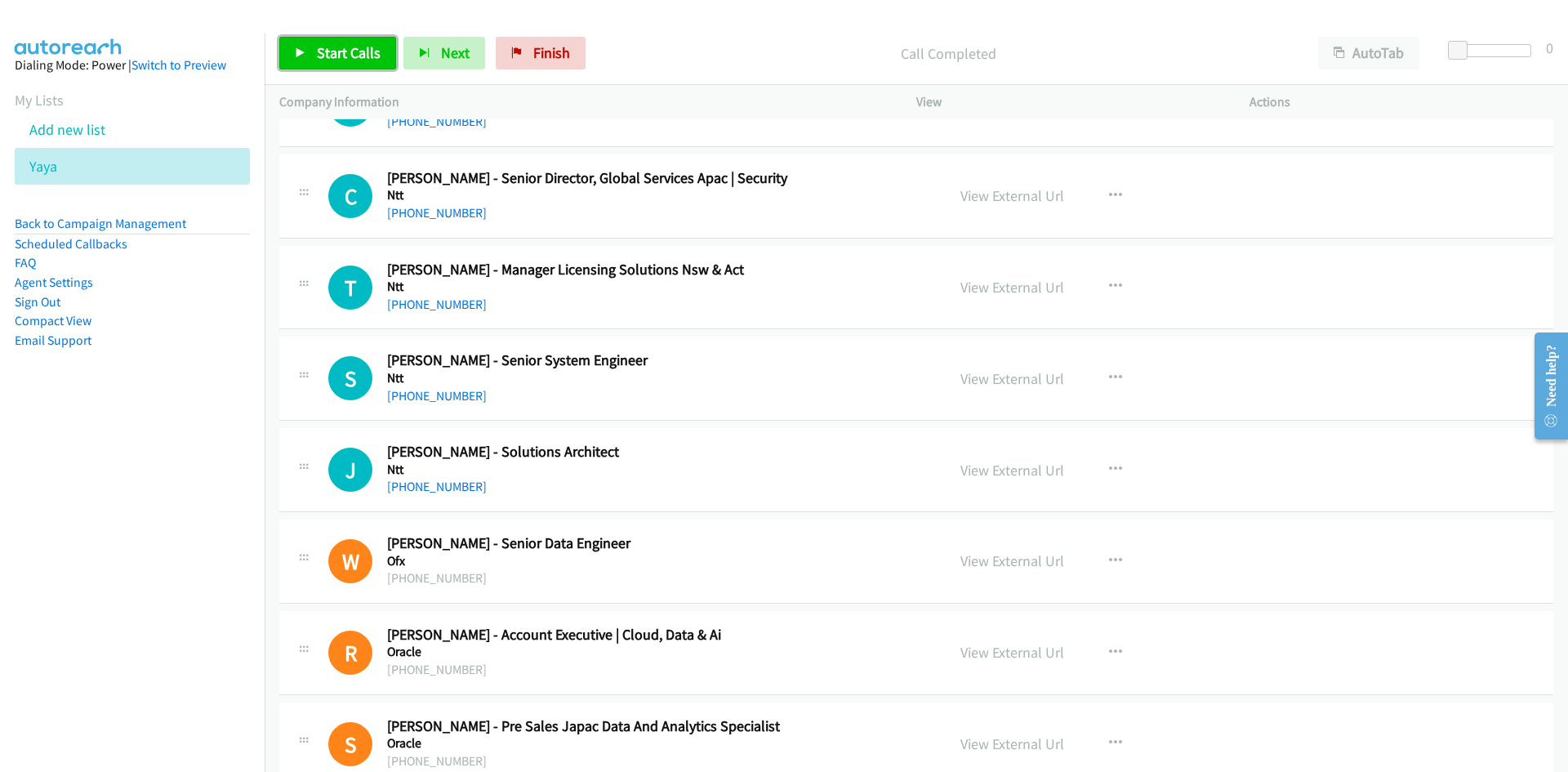
click at [309, 42] on link "Start Calls" at bounding box center [338, 53] width 117 height 32
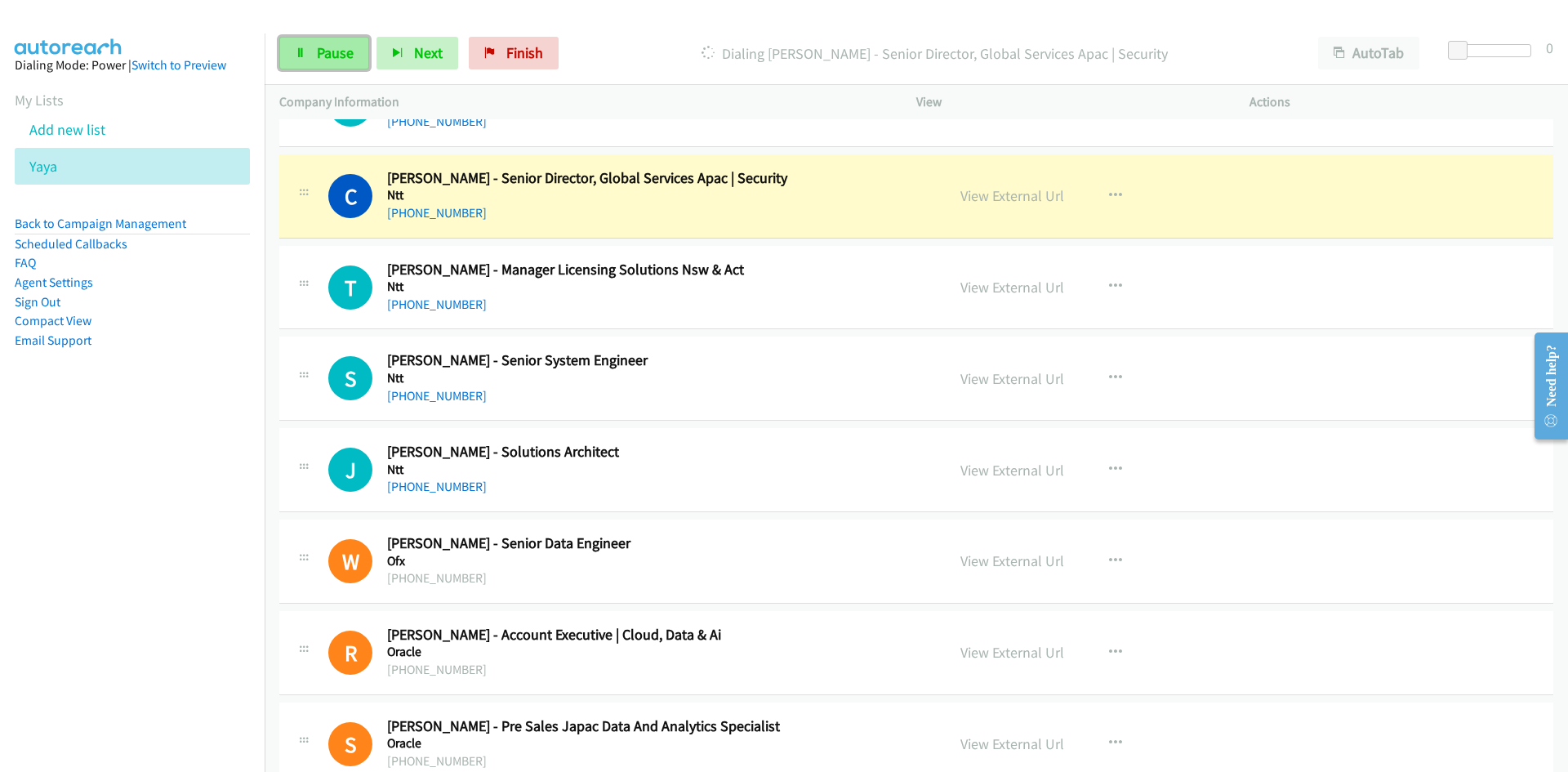
click at [356, 64] on link "Pause" at bounding box center [324, 53] width 90 height 32
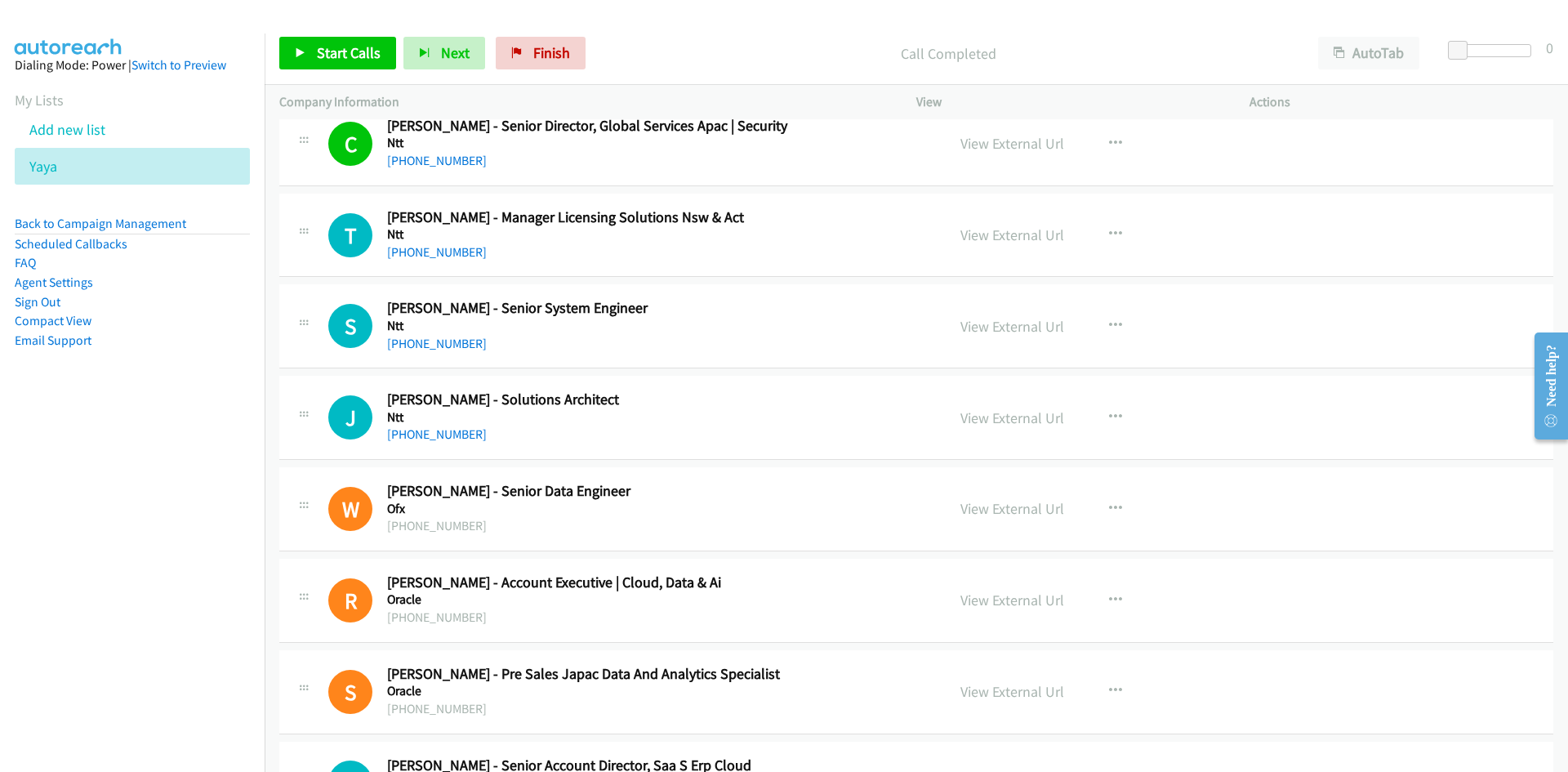
scroll to position [5257, 0]
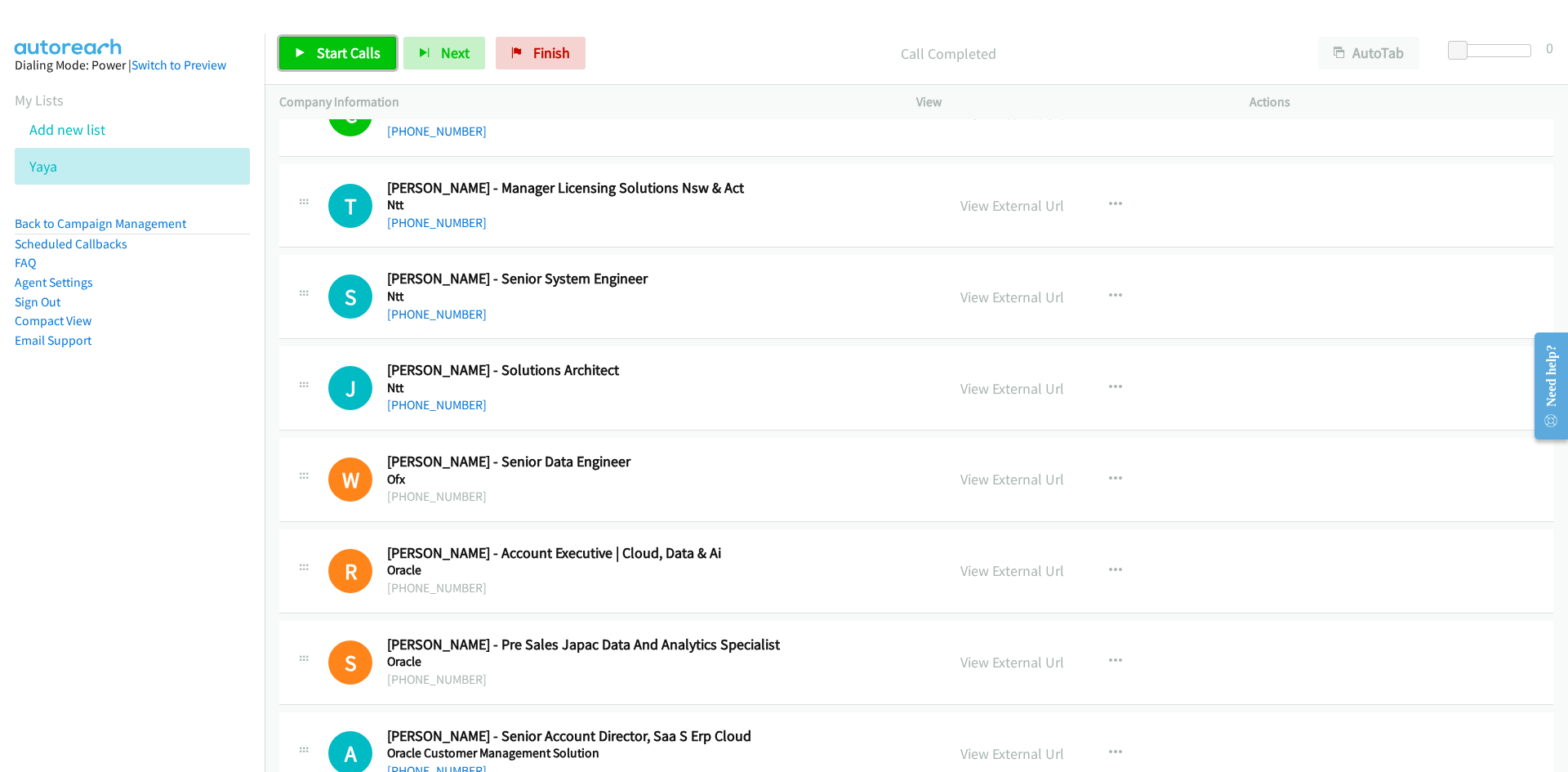
click at [377, 69] on link "Start Calls" at bounding box center [338, 53] width 117 height 32
click at [360, 47] on link "Pause" at bounding box center [324, 53] width 90 height 32
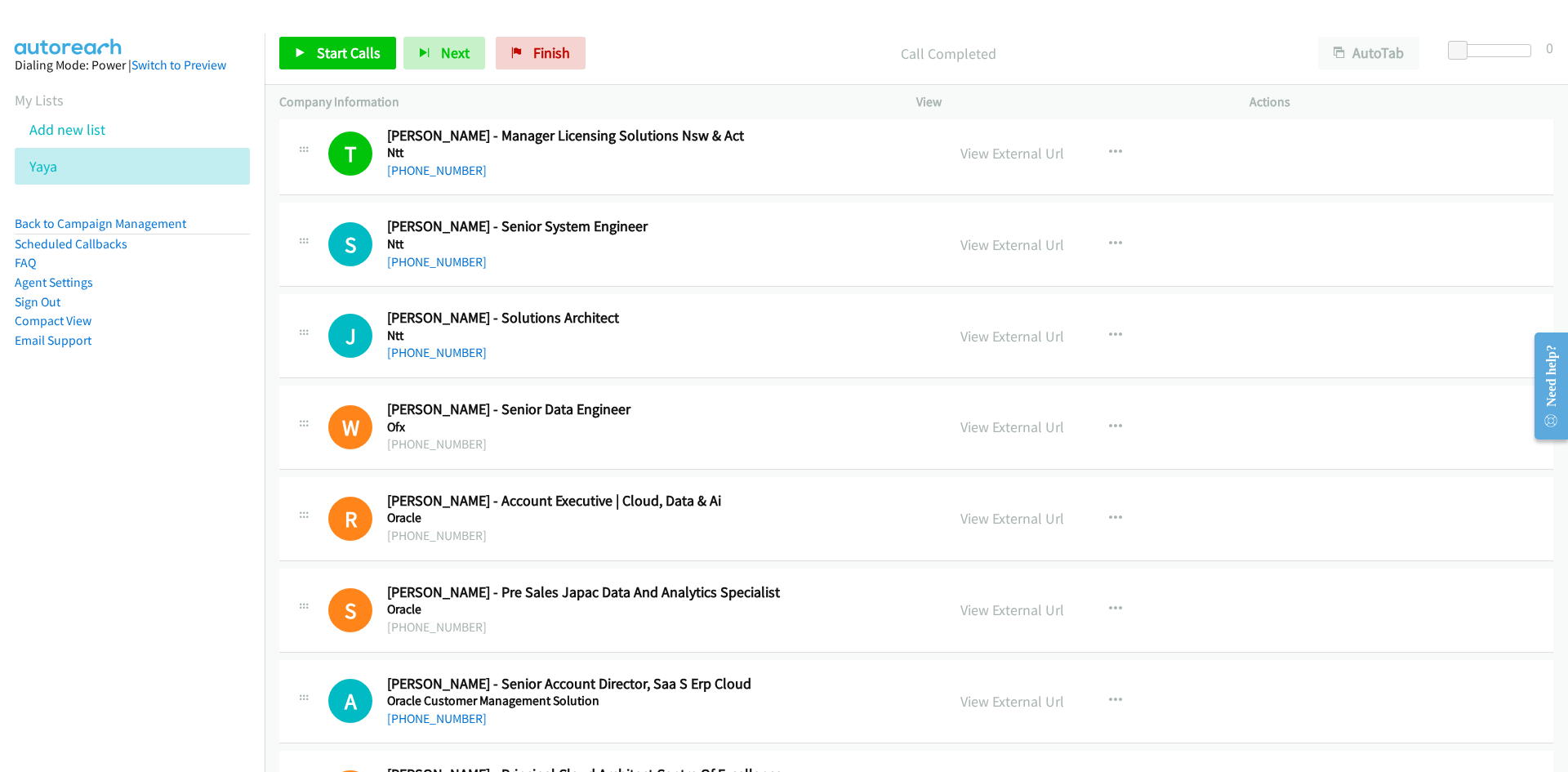
scroll to position [5339, 0]
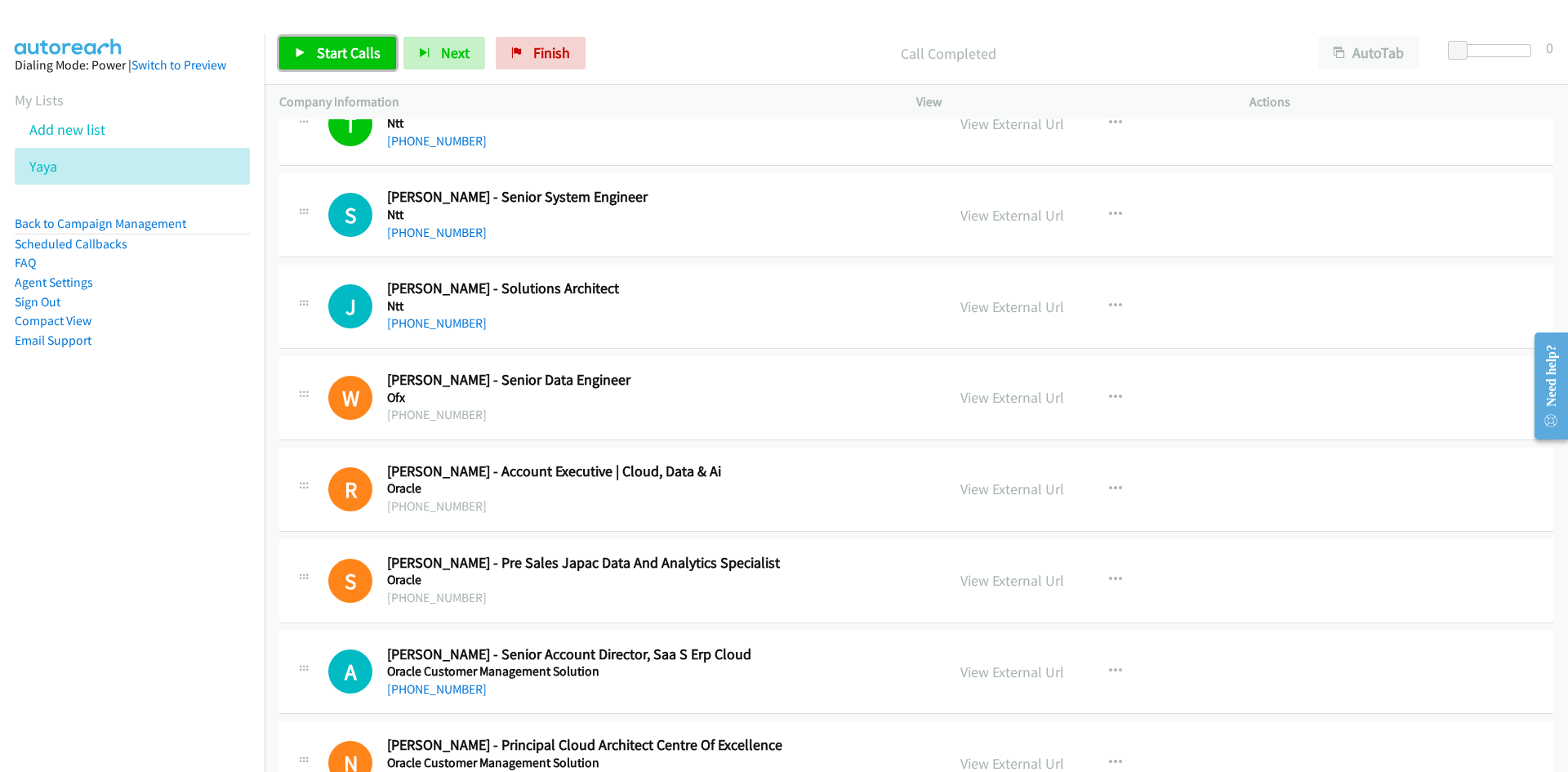
click at [340, 45] on span "Start Calls" at bounding box center [348, 52] width 64 height 19
click at [298, 50] on icon at bounding box center [301, 54] width 12 height 12
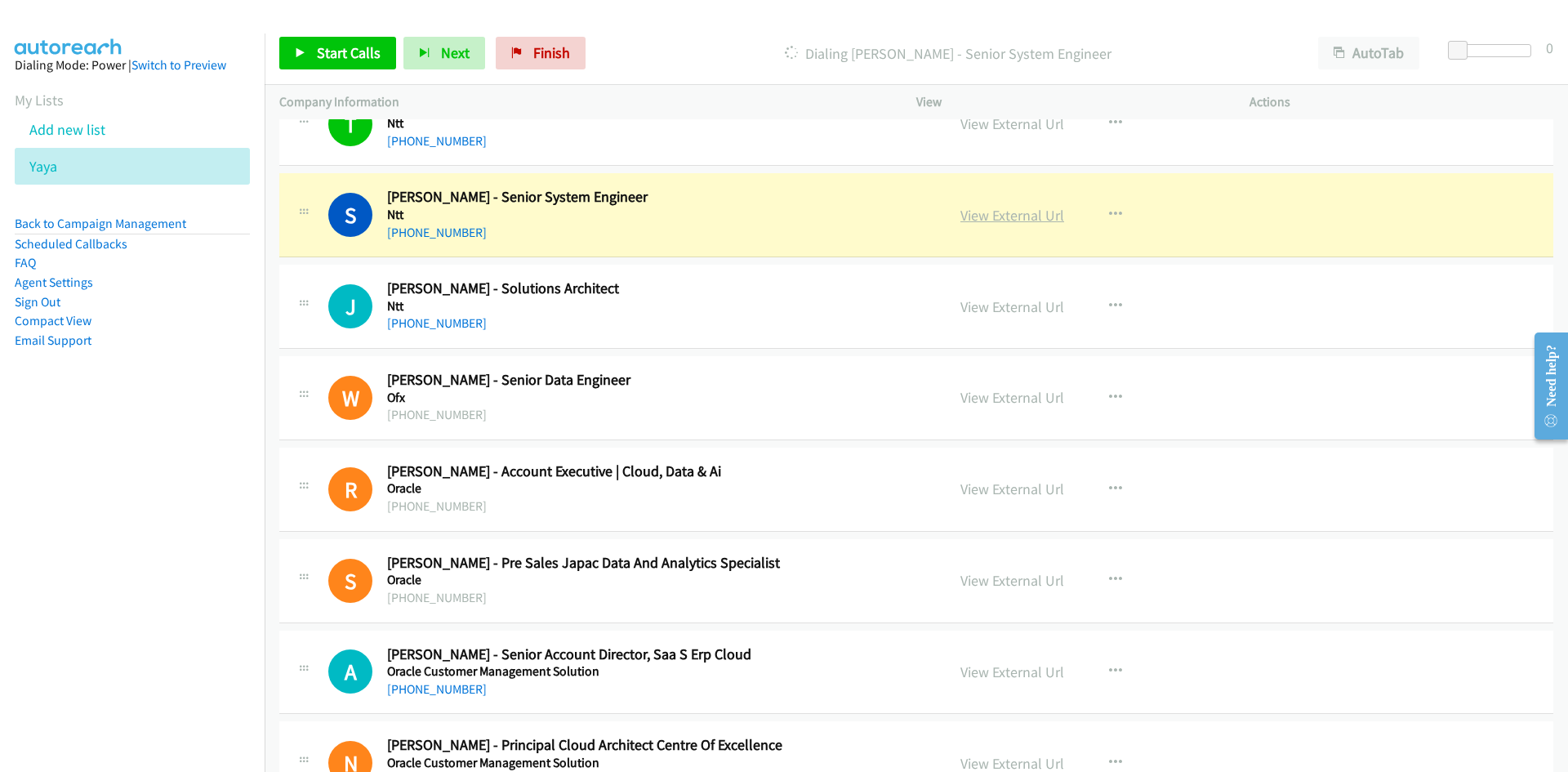
click at [1024, 220] on link "View External Url" at bounding box center [1012, 215] width 104 height 19
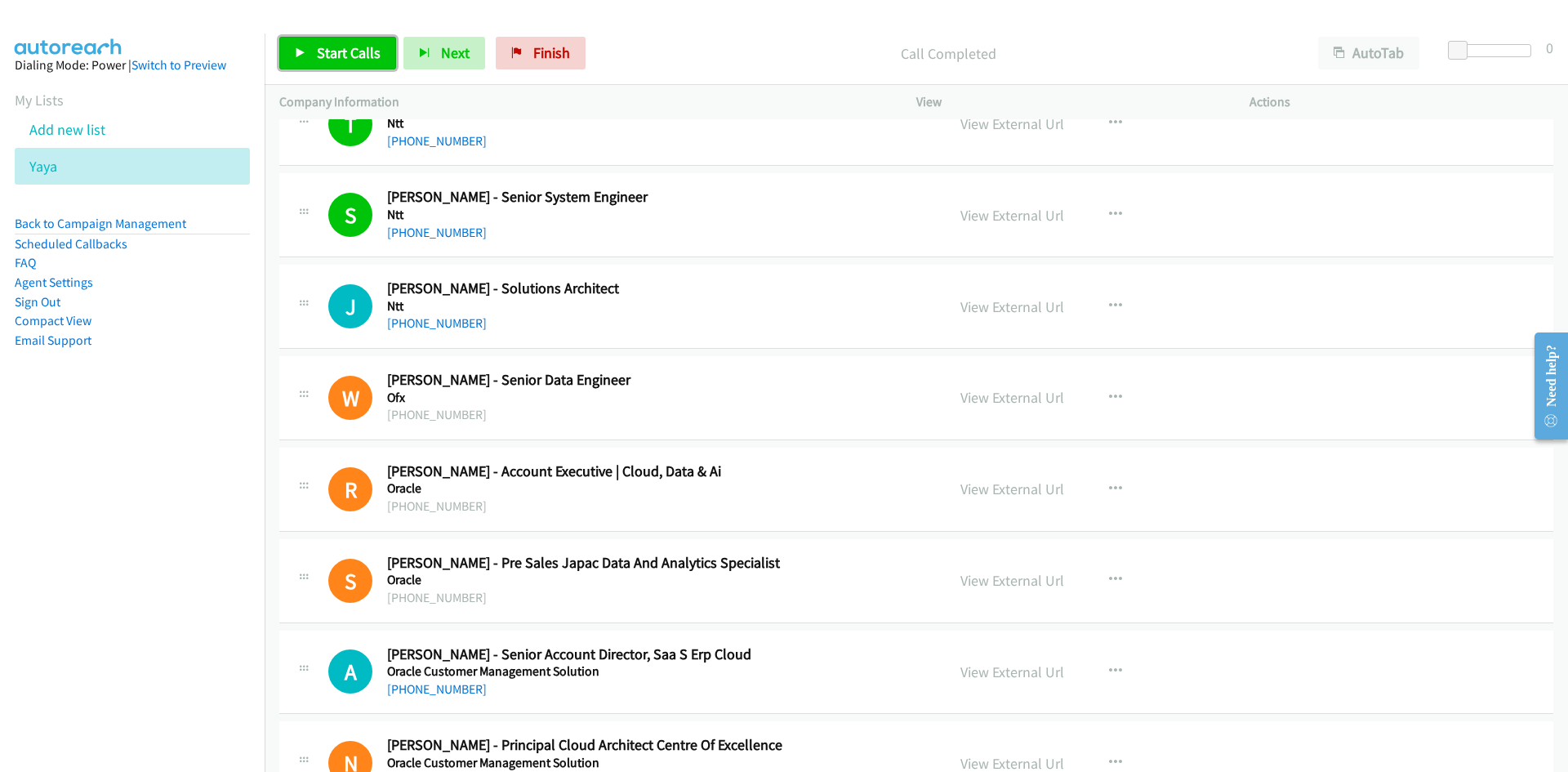
click at [312, 68] on link "Start Calls" at bounding box center [338, 53] width 117 height 32
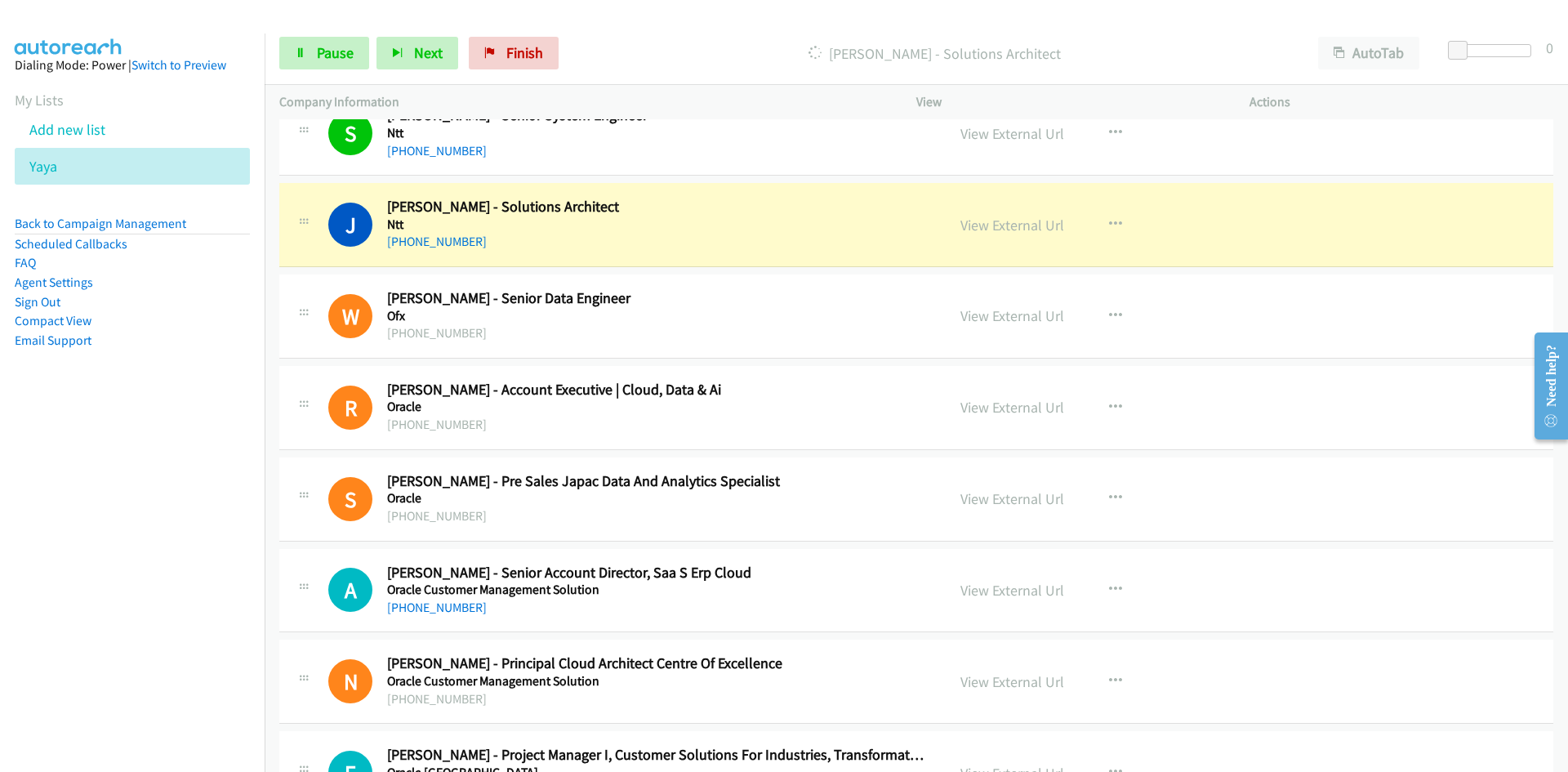
scroll to position [5503, 0]
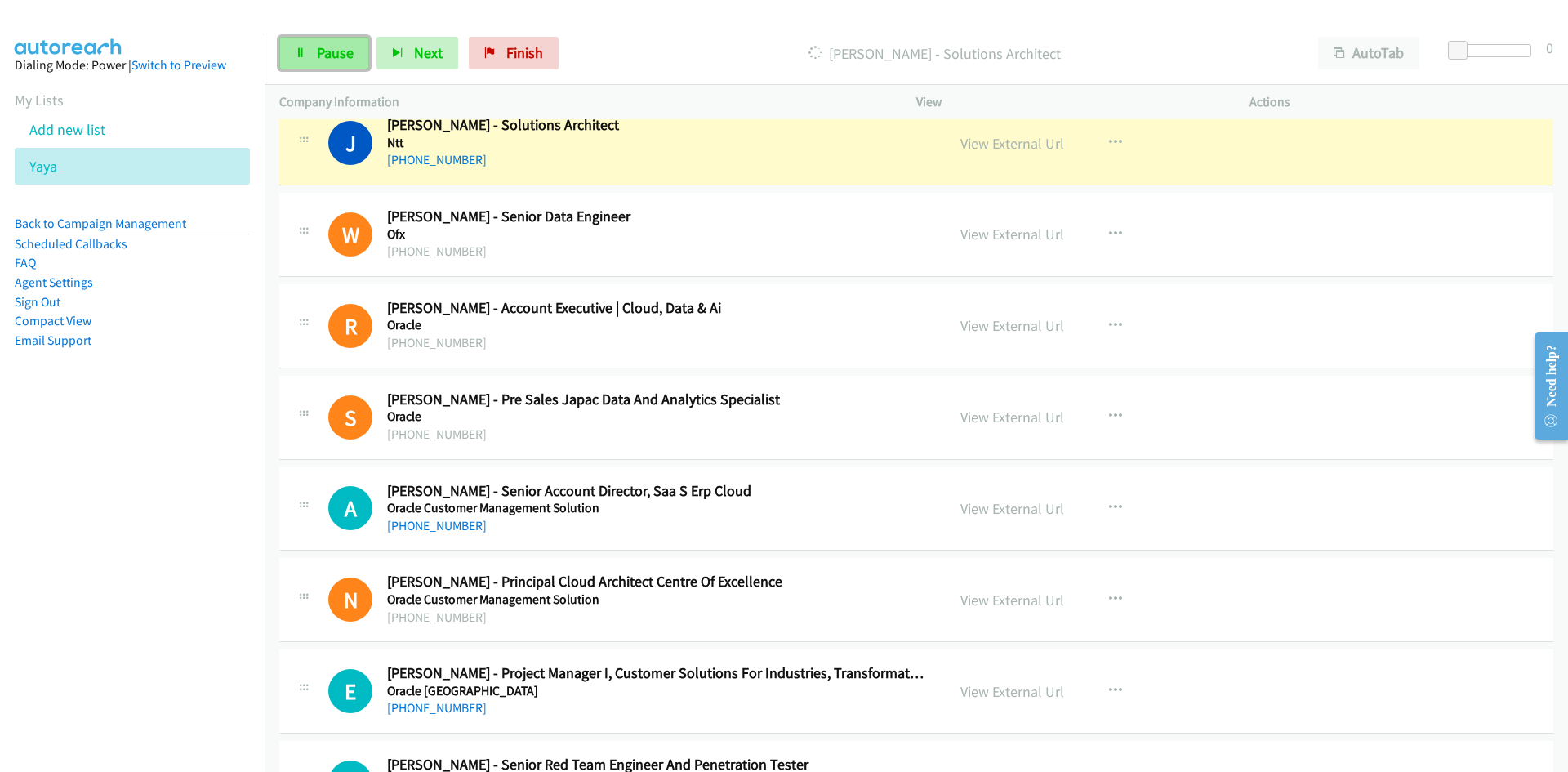
click at [362, 57] on link "Pause" at bounding box center [324, 53] width 90 height 32
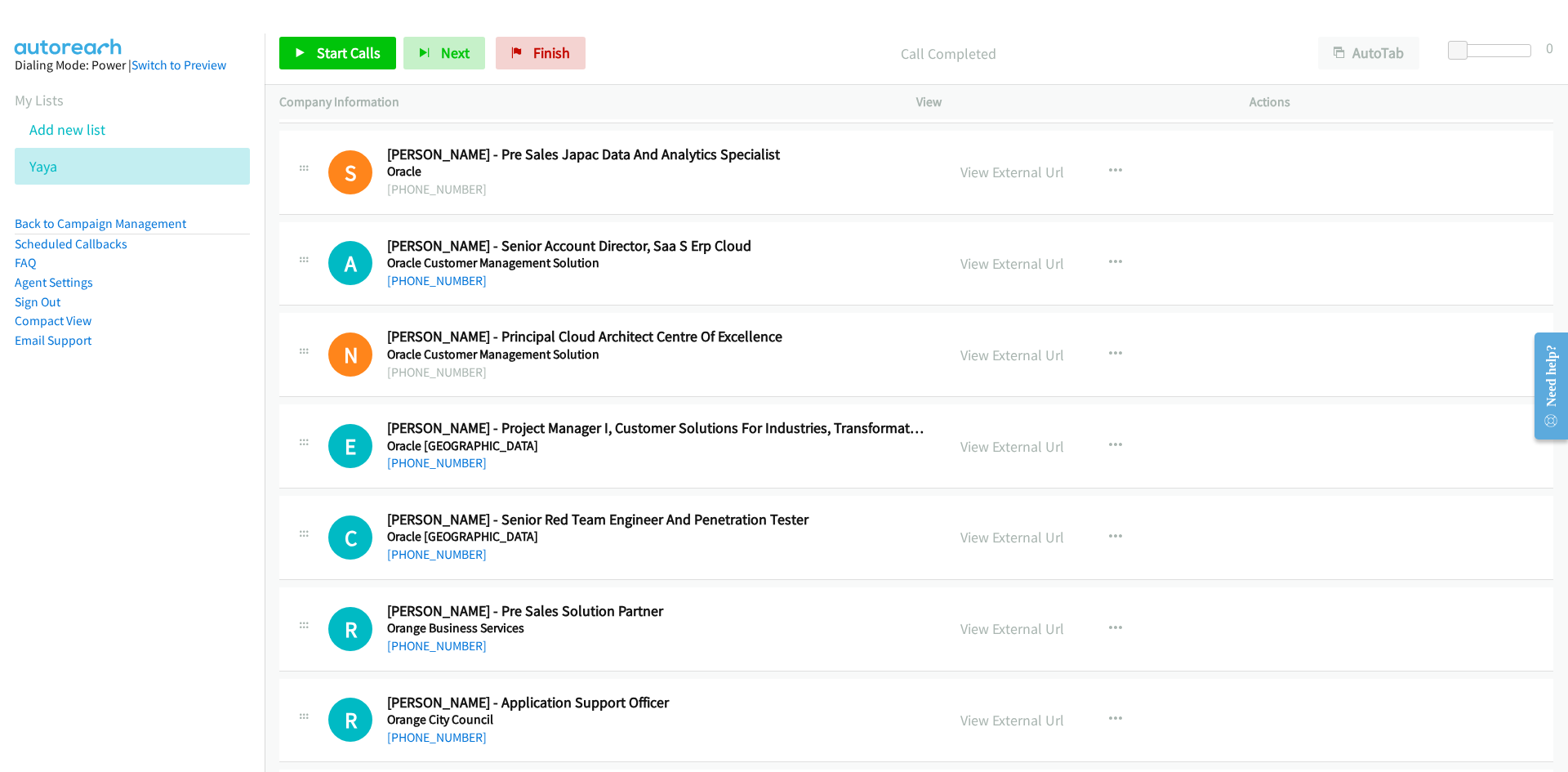
scroll to position [5829, 0]
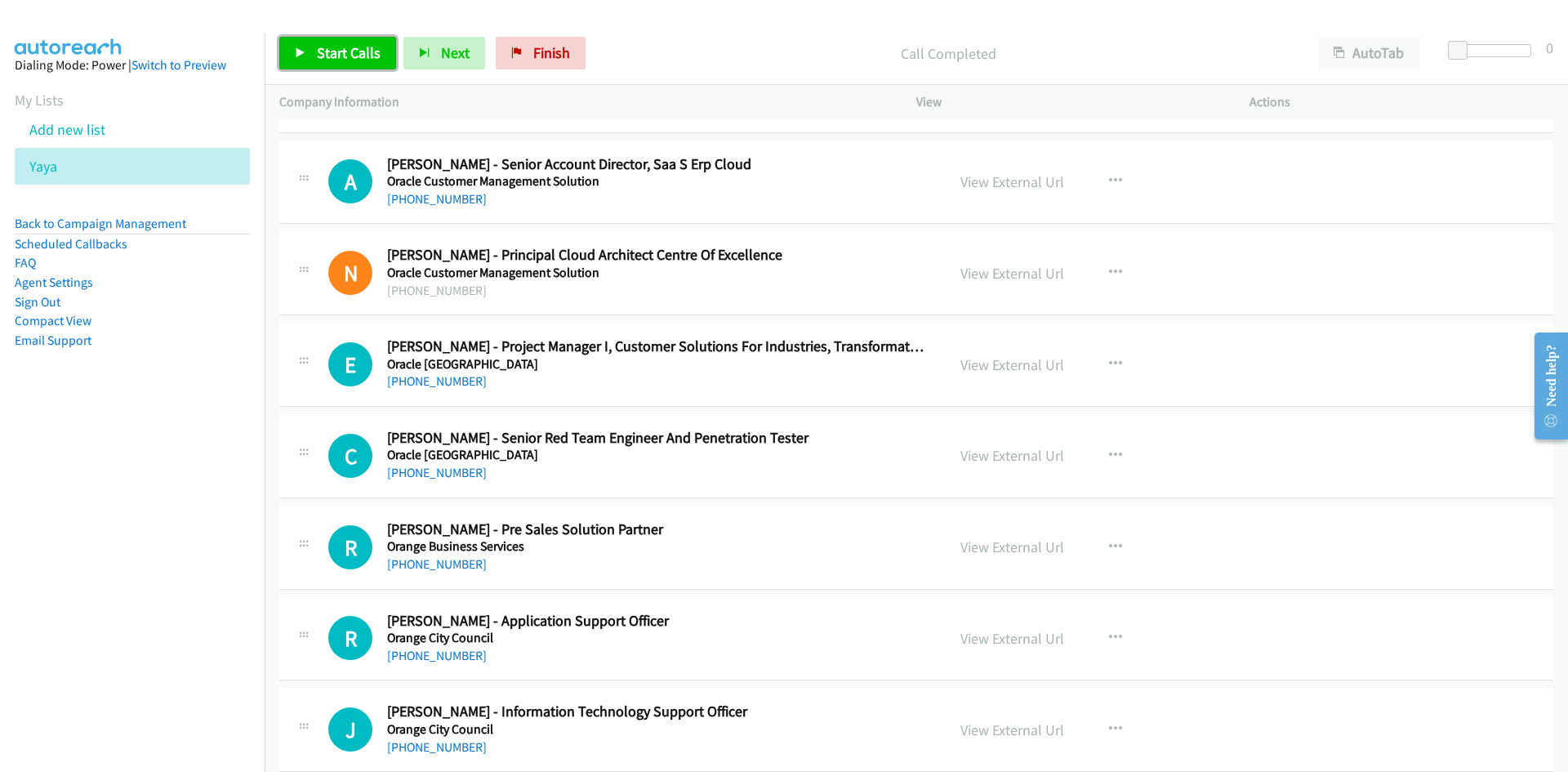
click at [357, 51] on span "Start Calls" at bounding box center [348, 52] width 64 height 19
click at [335, 47] on span "Pause" at bounding box center [335, 52] width 37 height 19
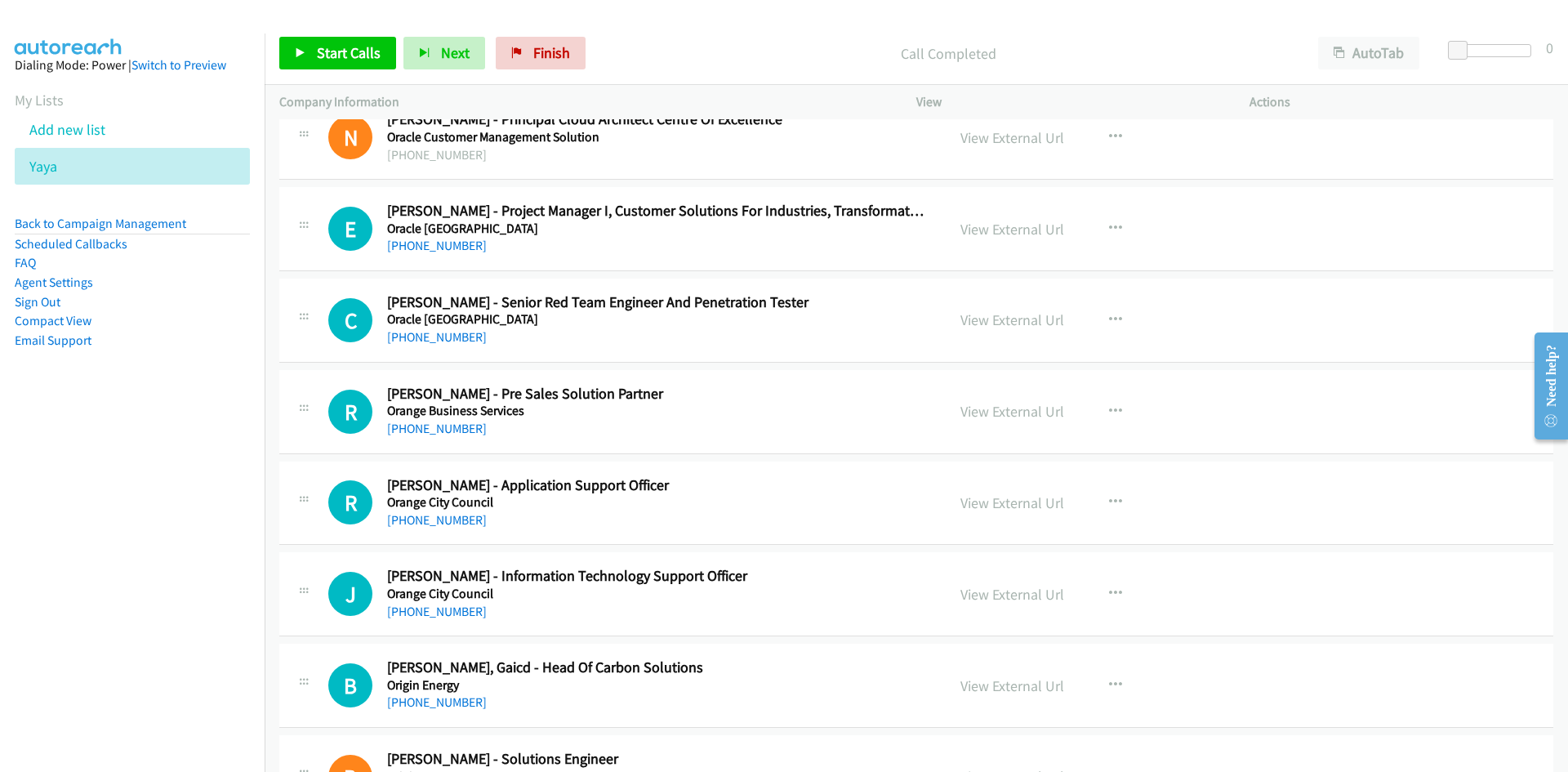
scroll to position [5992, 0]
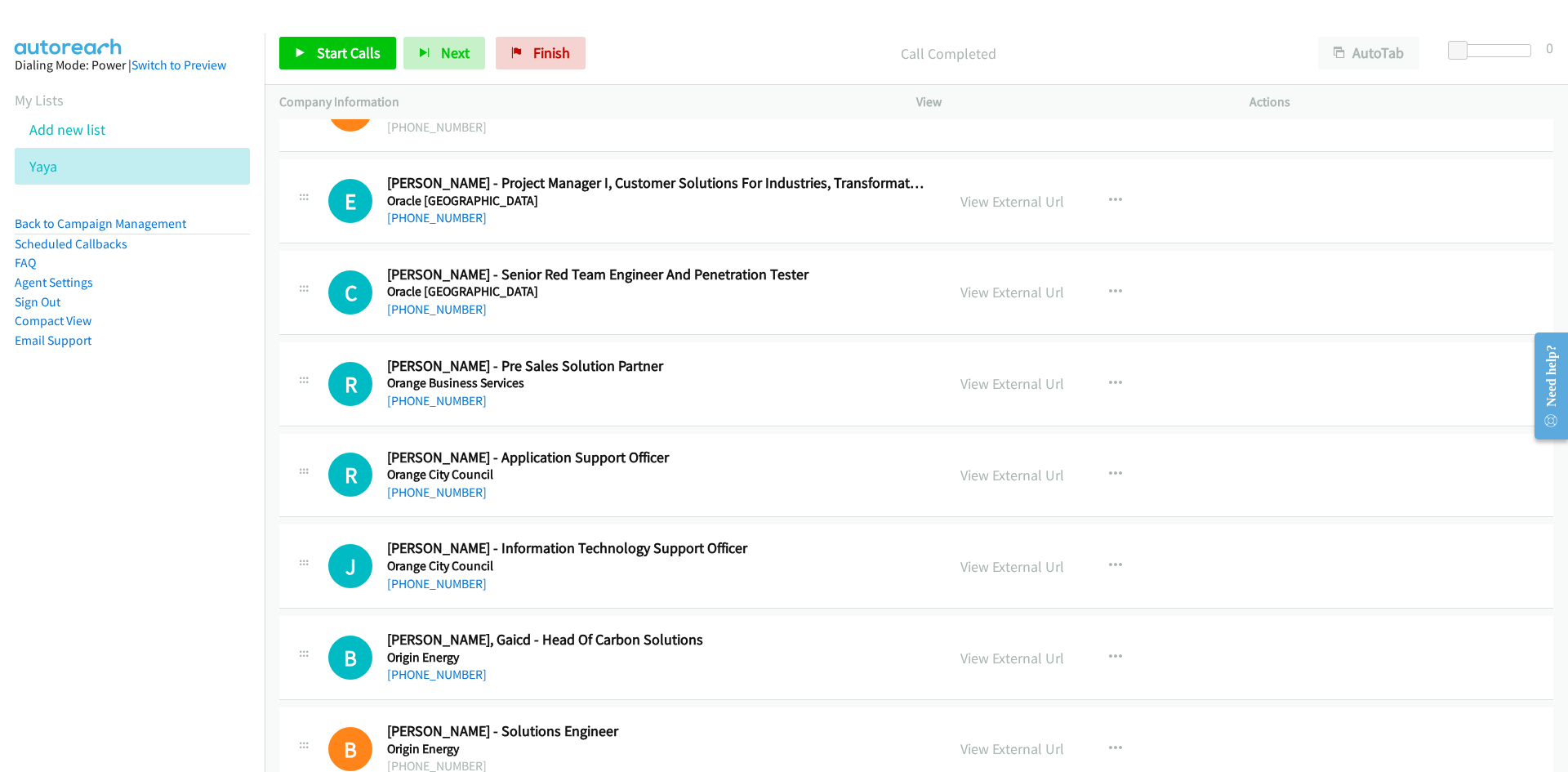
click at [330, 33] on div "Start Calls Pause Next Finish Call Completed AutoTab AutoTab 0" at bounding box center [916, 54] width 1303 height 63
click at [330, 41] on link "Start Calls" at bounding box center [338, 53] width 117 height 32
click at [330, 41] on link "Pause" at bounding box center [324, 53] width 90 height 32
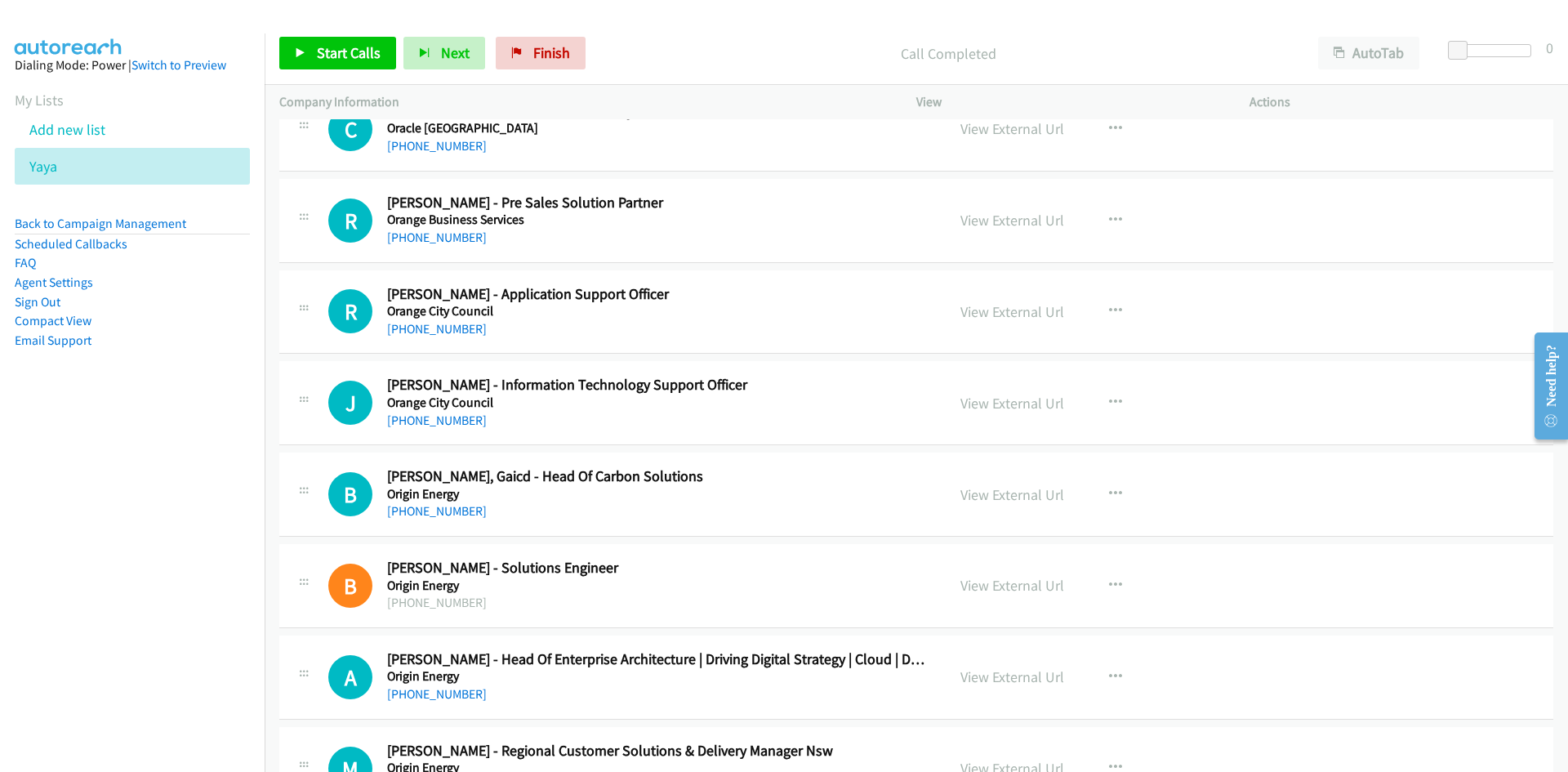
scroll to position [6074, 0]
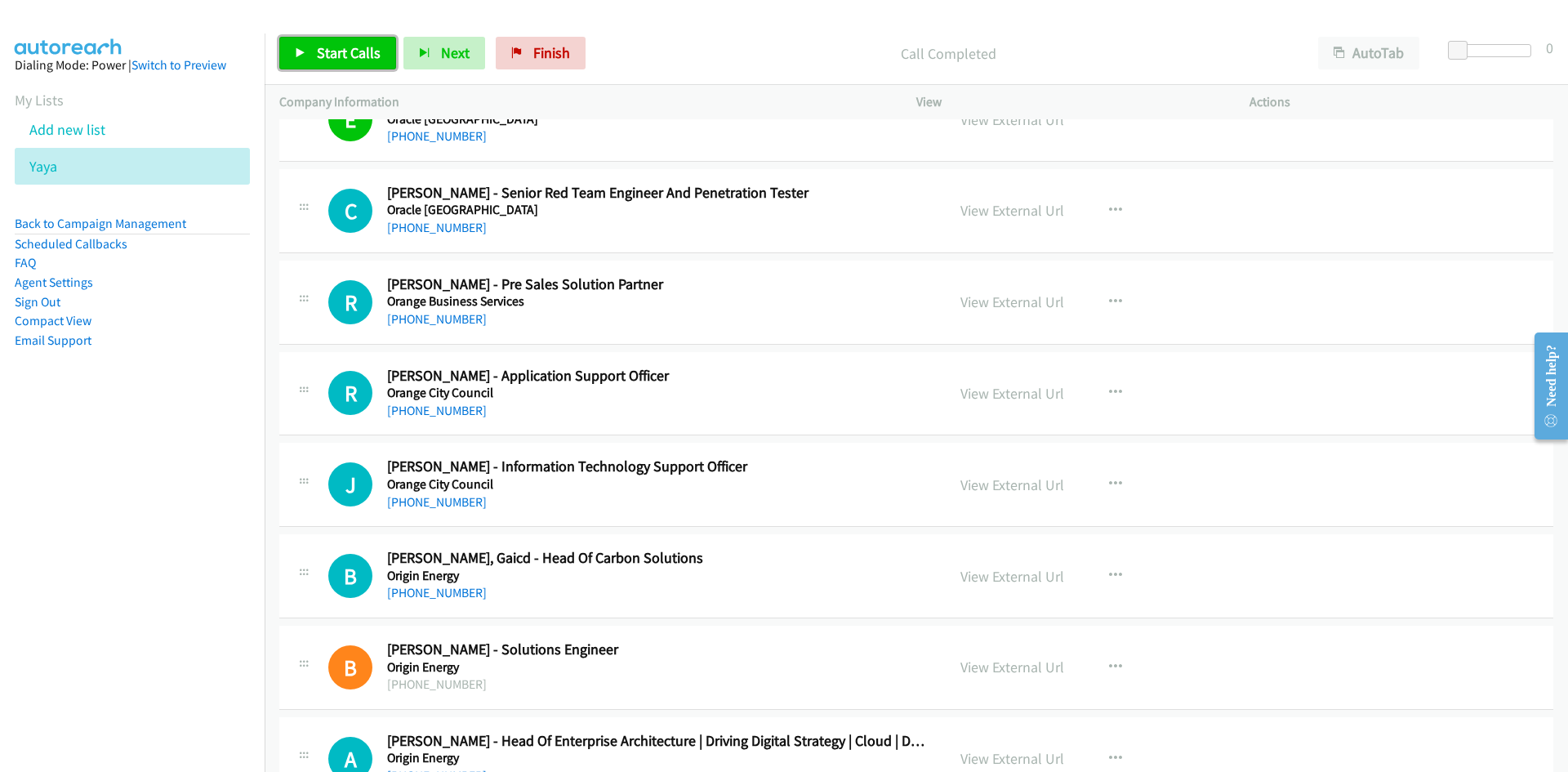
click at [310, 61] on link "Start Calls" at bounding box center [338, 53] width 117 height 32
click at [300, 44] on link "Pause" at bounding box center [324, 53] width 90 height 32
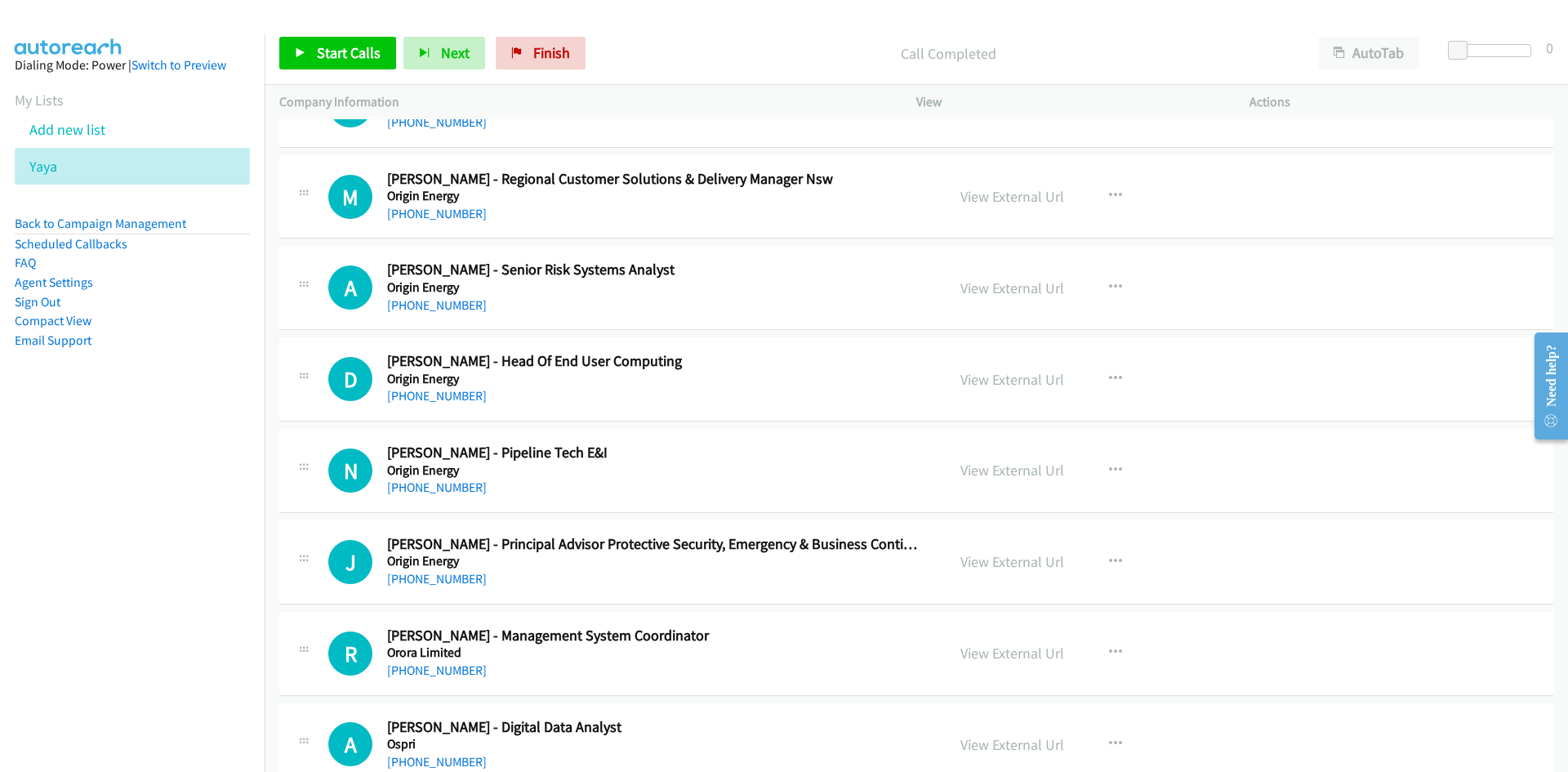
scroll to position [6646, 0]
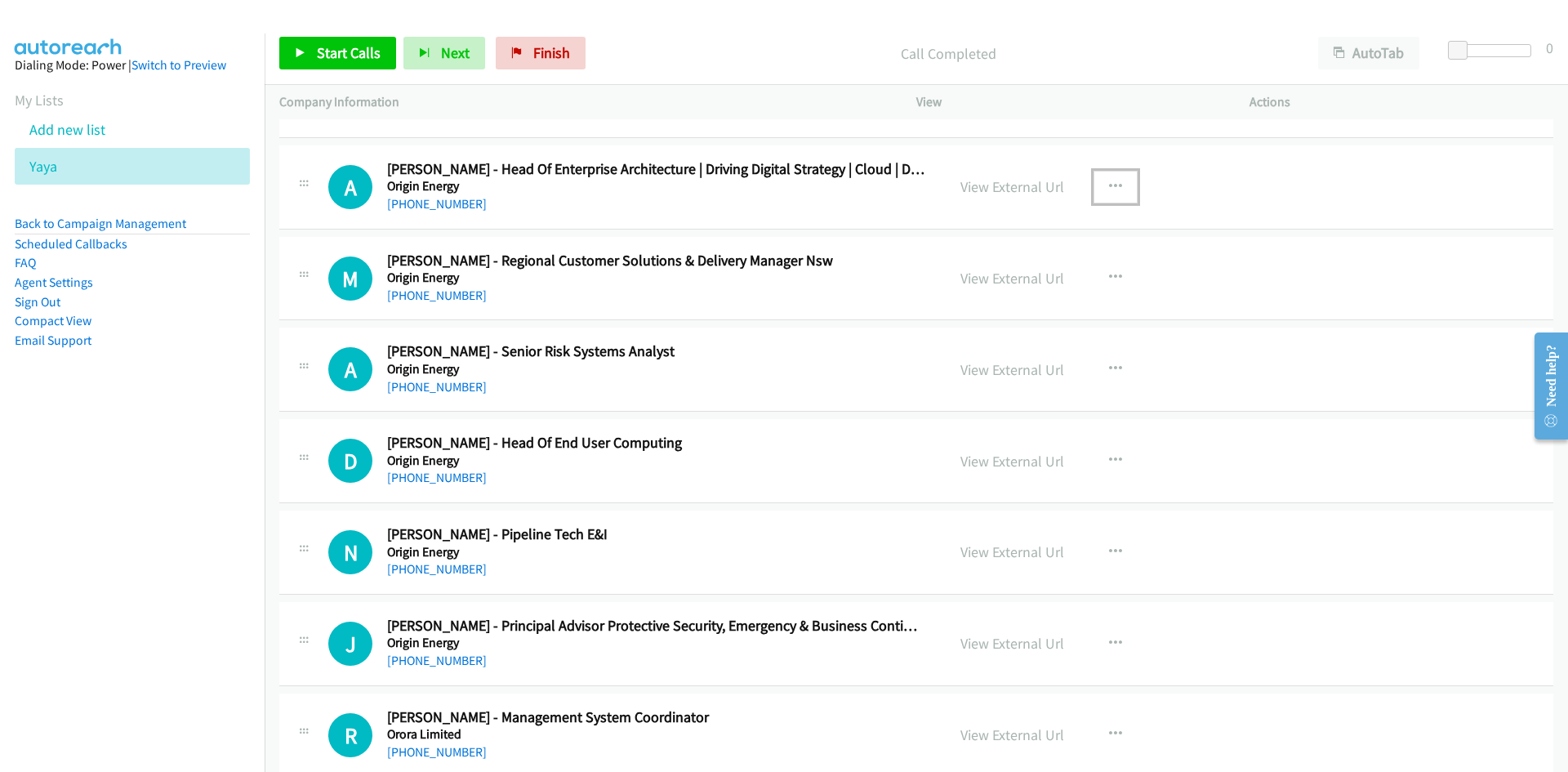
click at [1109, 185] on icon "button" at bounding box center [1115, 187] width 13 height 13
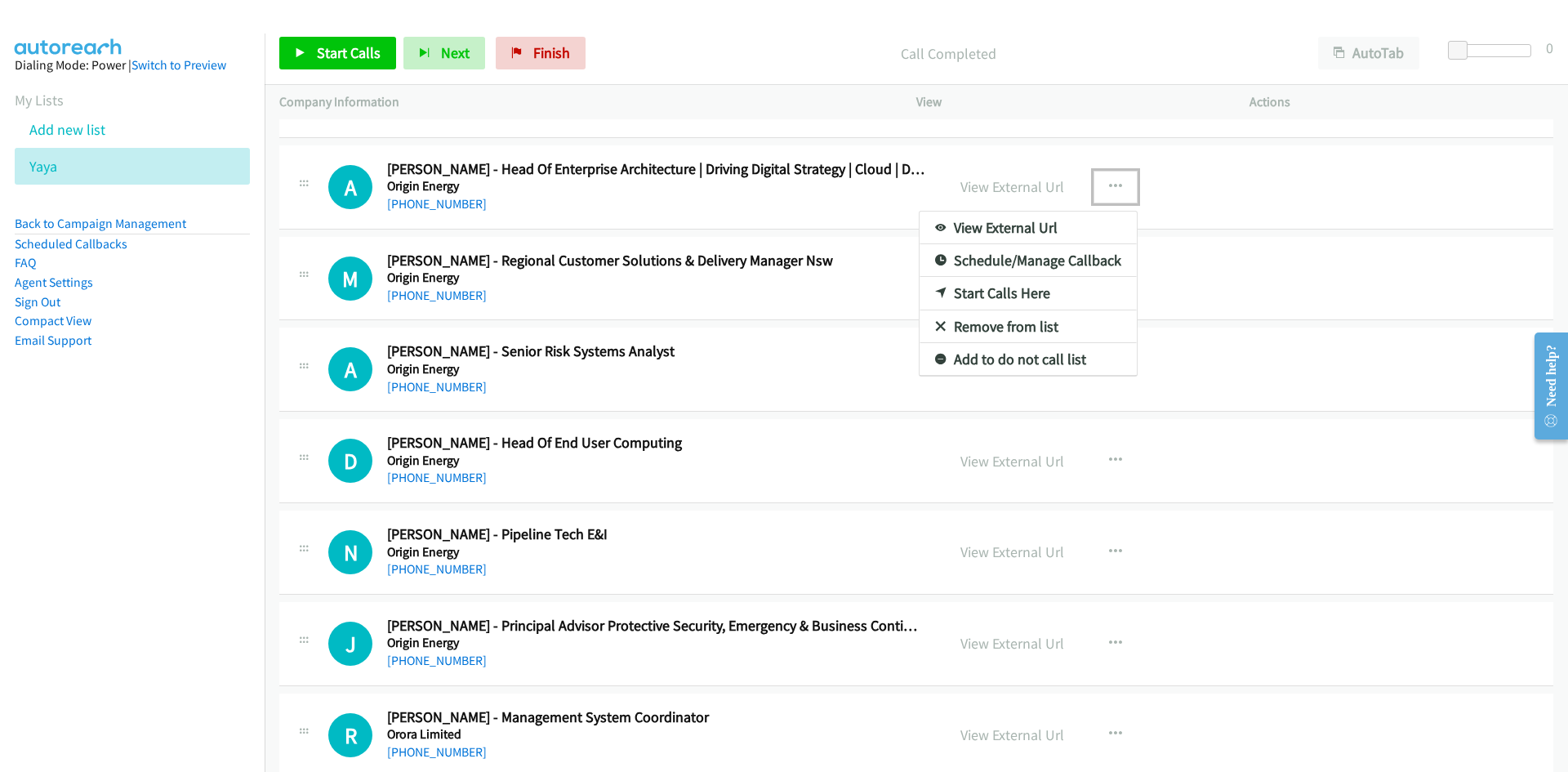
click at [935, 288] on icon at bounding box center [941, 294] width 12 height 12
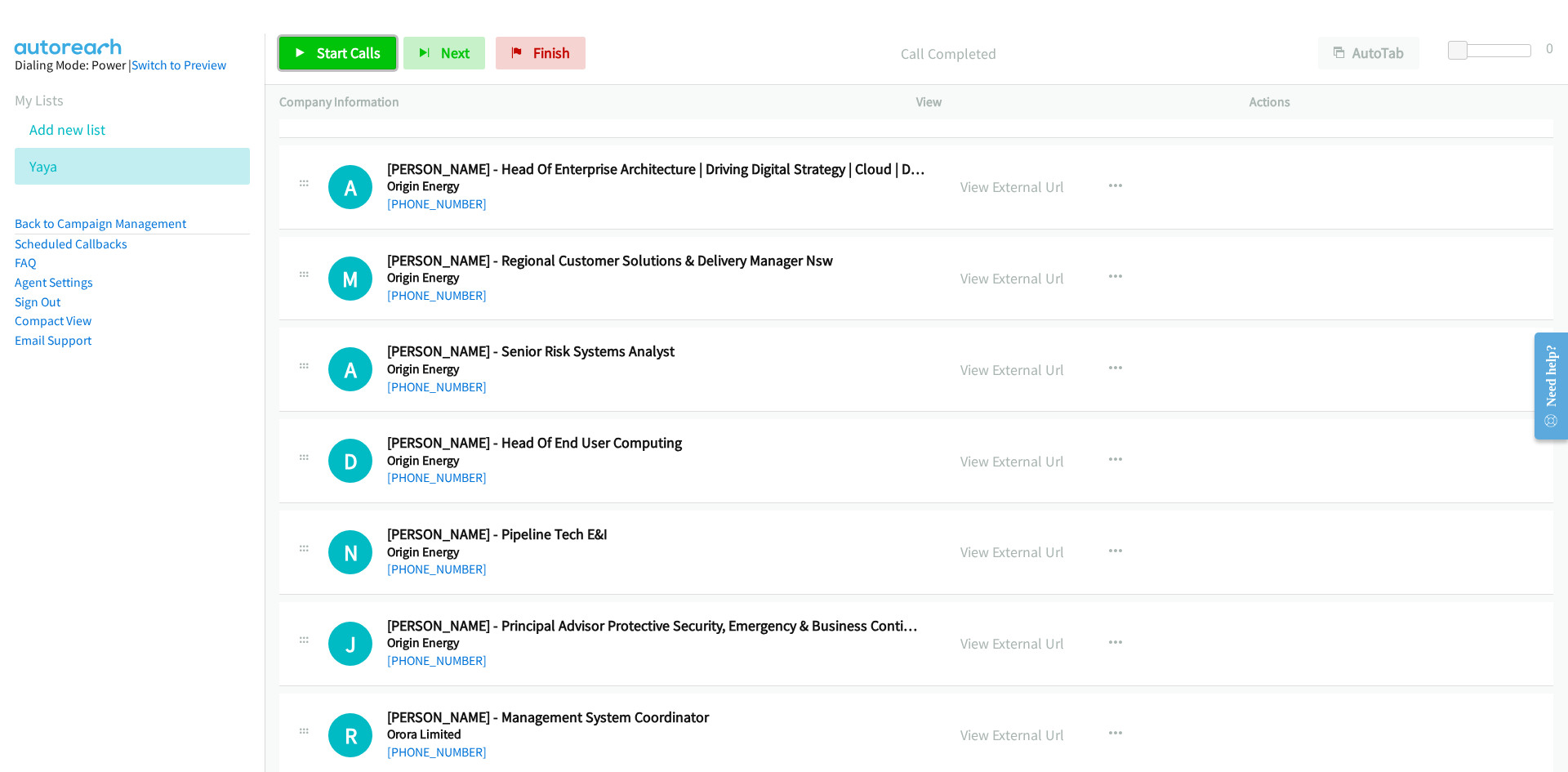
click at [319, 55] on span "Start Calls" at bounding box center [348, 52] width 64 height 19
click at [319, 55] on span "Pause" at bounding box center [335, 52] width 37 height 19
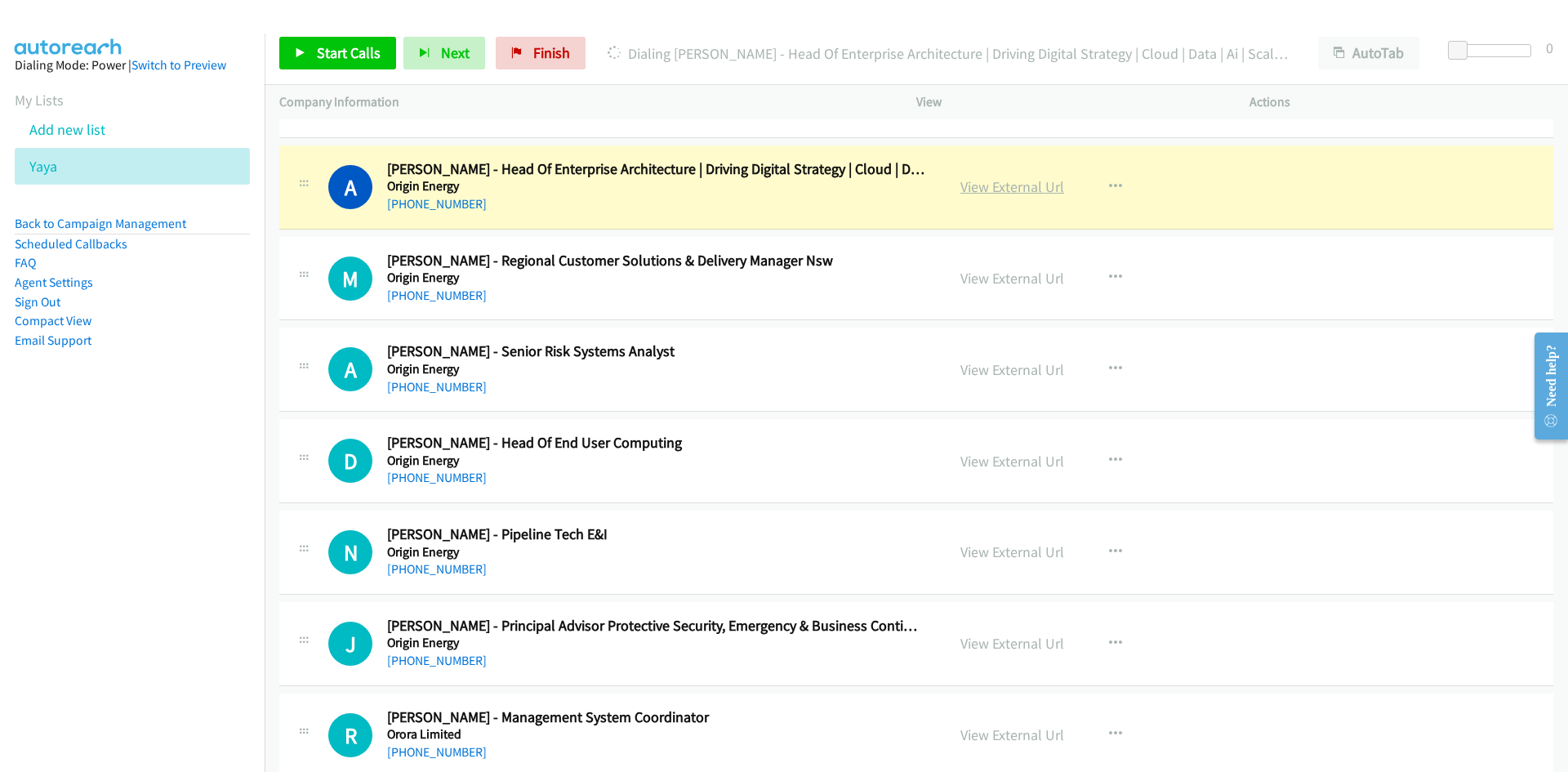
click at [1038, 186] on link "View External Url" at bounding box center [1012, 186] width 104 height 19
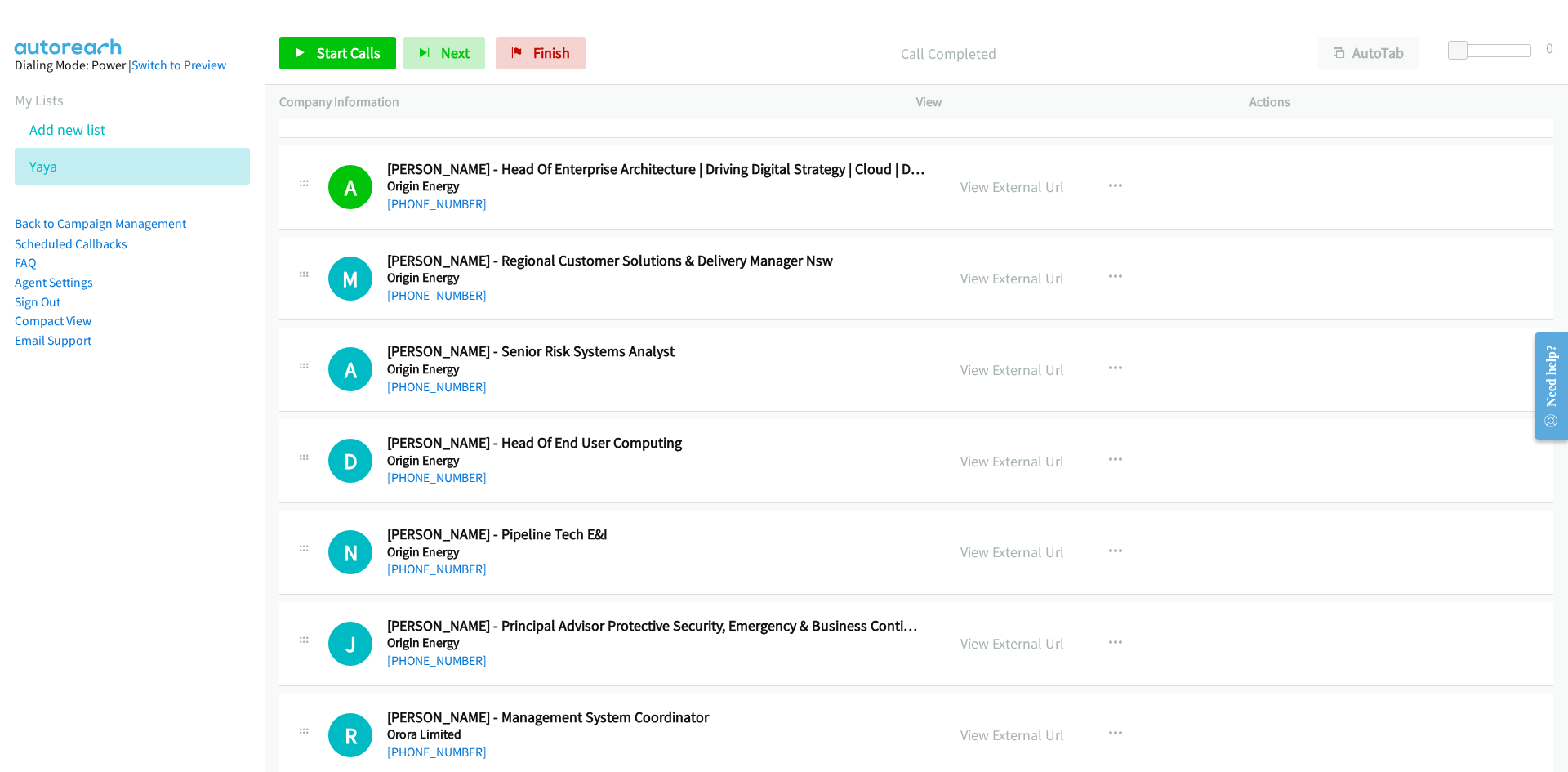
scroll to position [6728, 0]
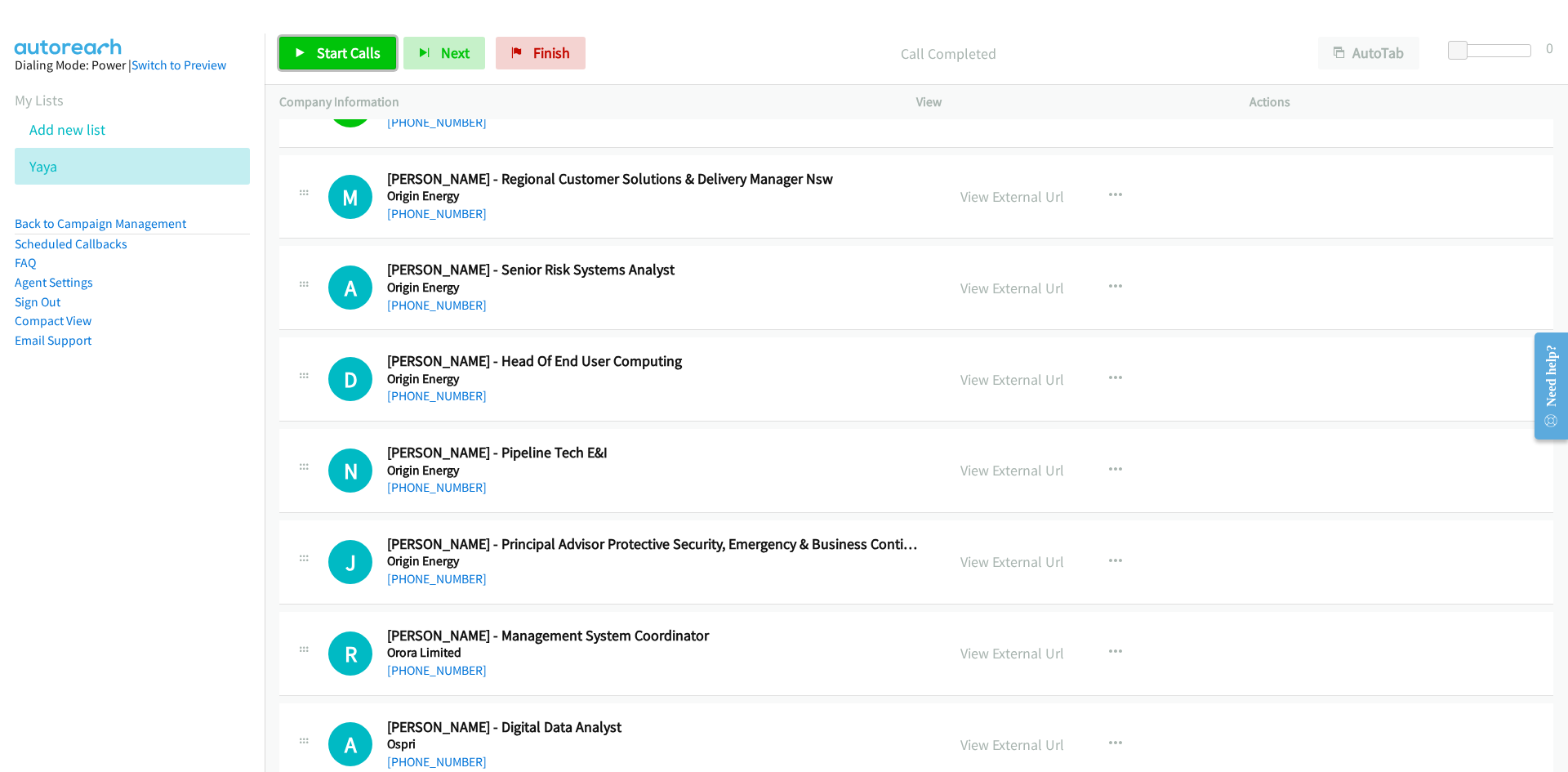
click at [339, 58] on span "Start Calls" at bounding box center [348, 52] width 64 height 19
click at [345, 50] on span "Pause" at bounding box center [335, 52] width 37 height 19
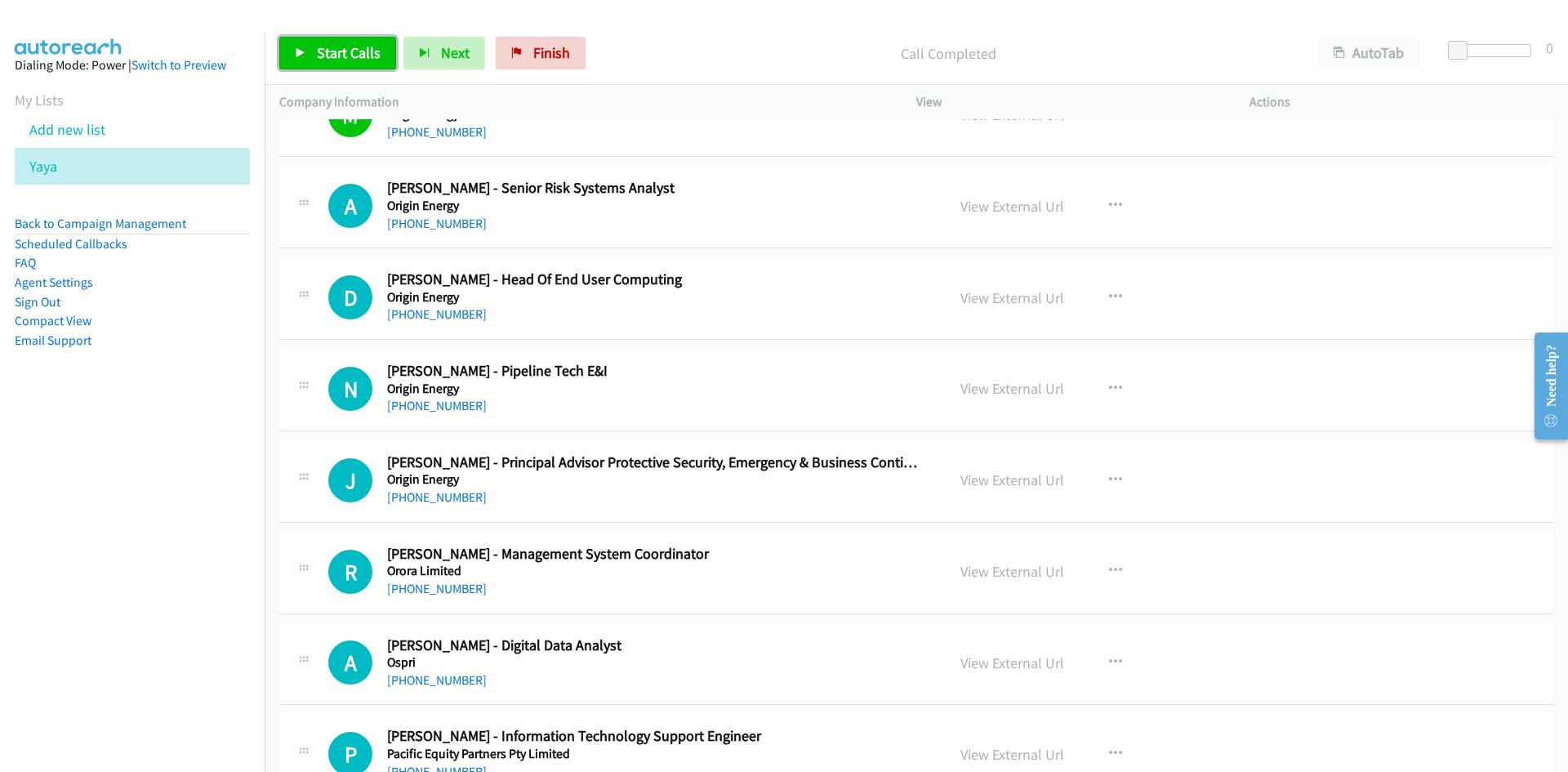
click at [386, 68] on link "Start Calls" at bounding box center [338, 53] width 117 height 32
click at [336, 65] on link "Pause" at bounding box center [324, 53] width 90 height 32
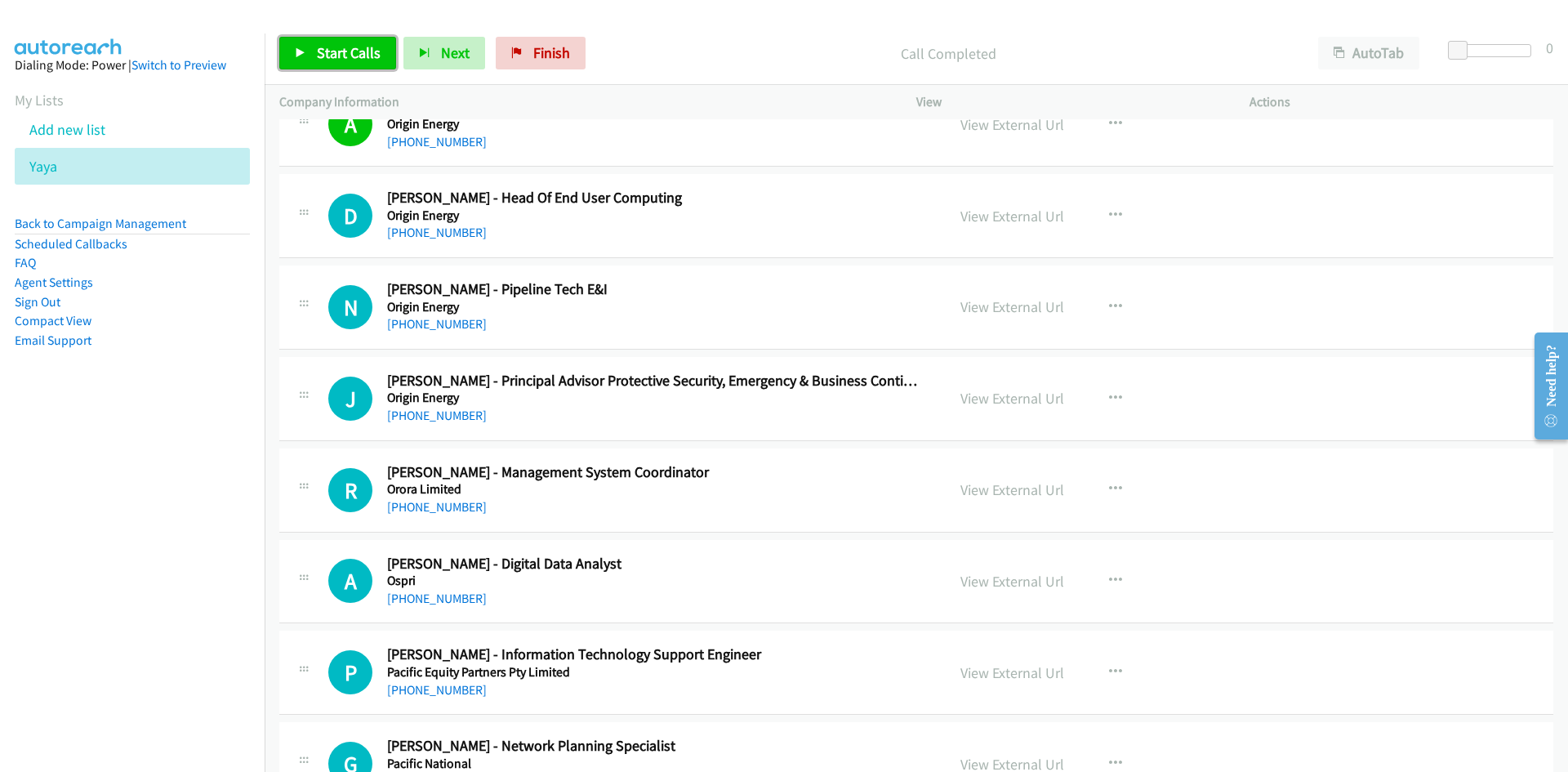
click at [377, 55] on span "Start Calls" at bounding box center [348, 52] width 64 height 19
click at [317, 54] on span "Pause" at bounding box center [335, 52] width 37 height 19
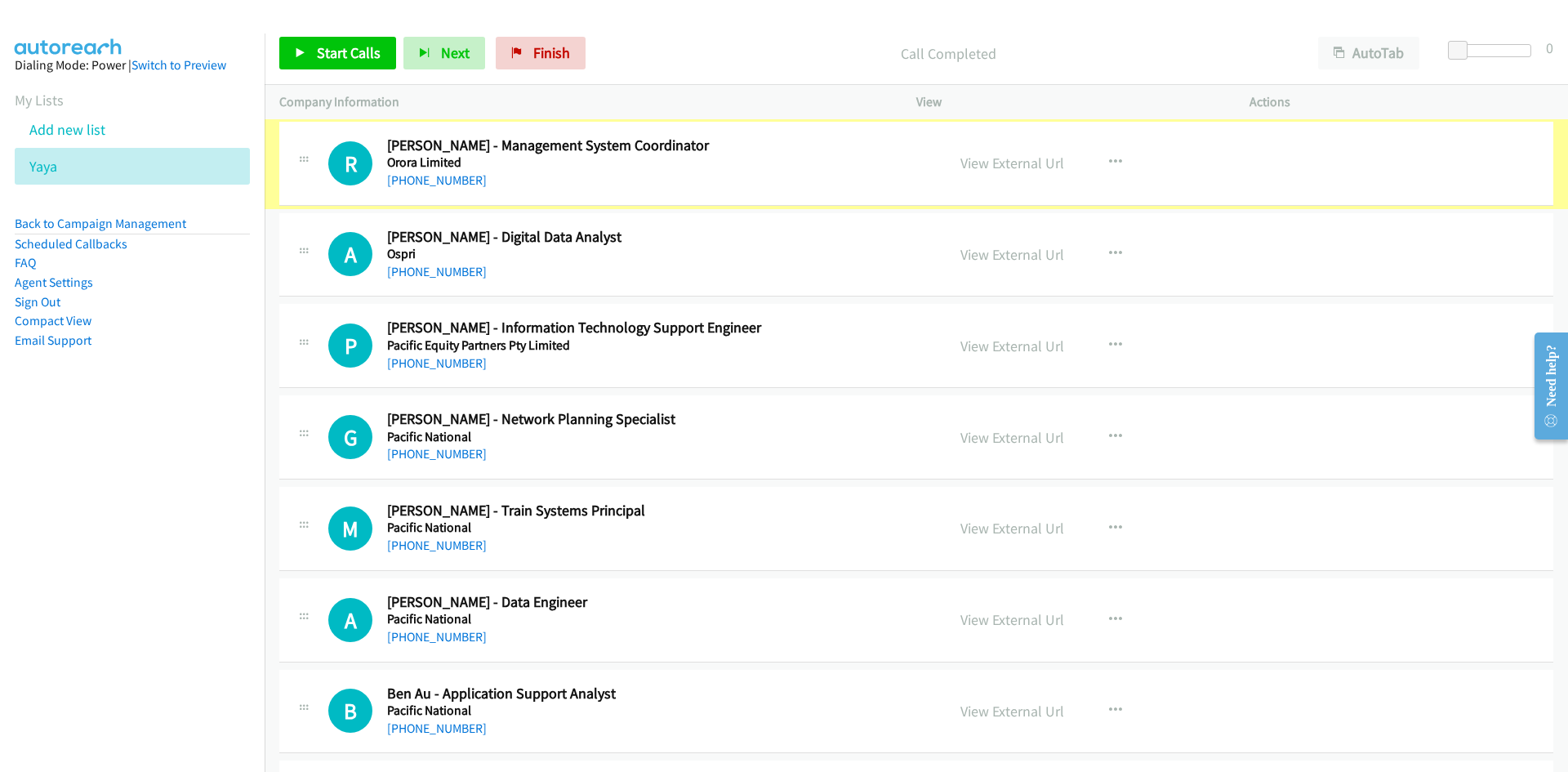
scroll to position [7218, 0]
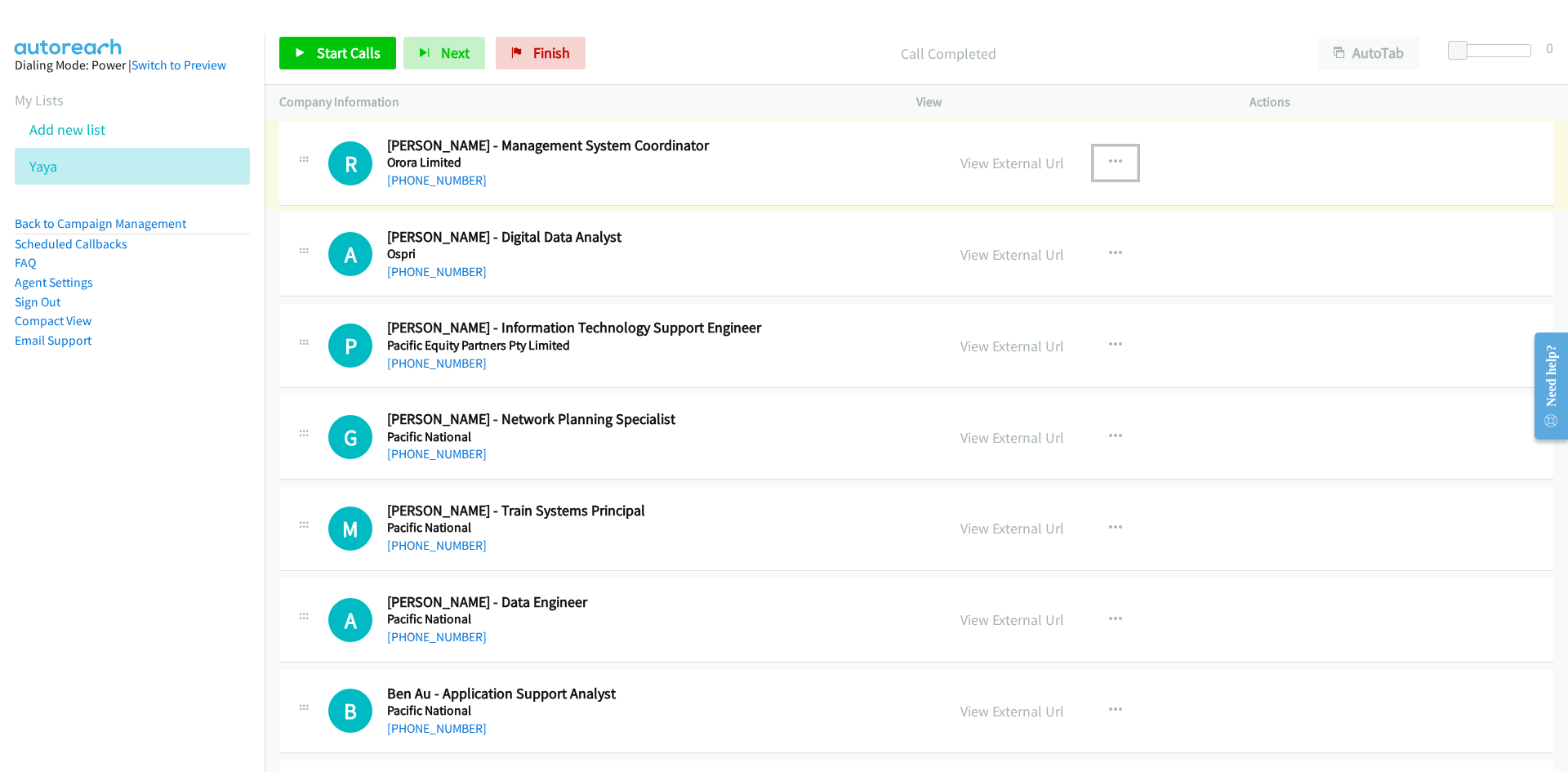
click at [1104, 147] on button "button" at bounding box center [1115, 162] width 44 height 32
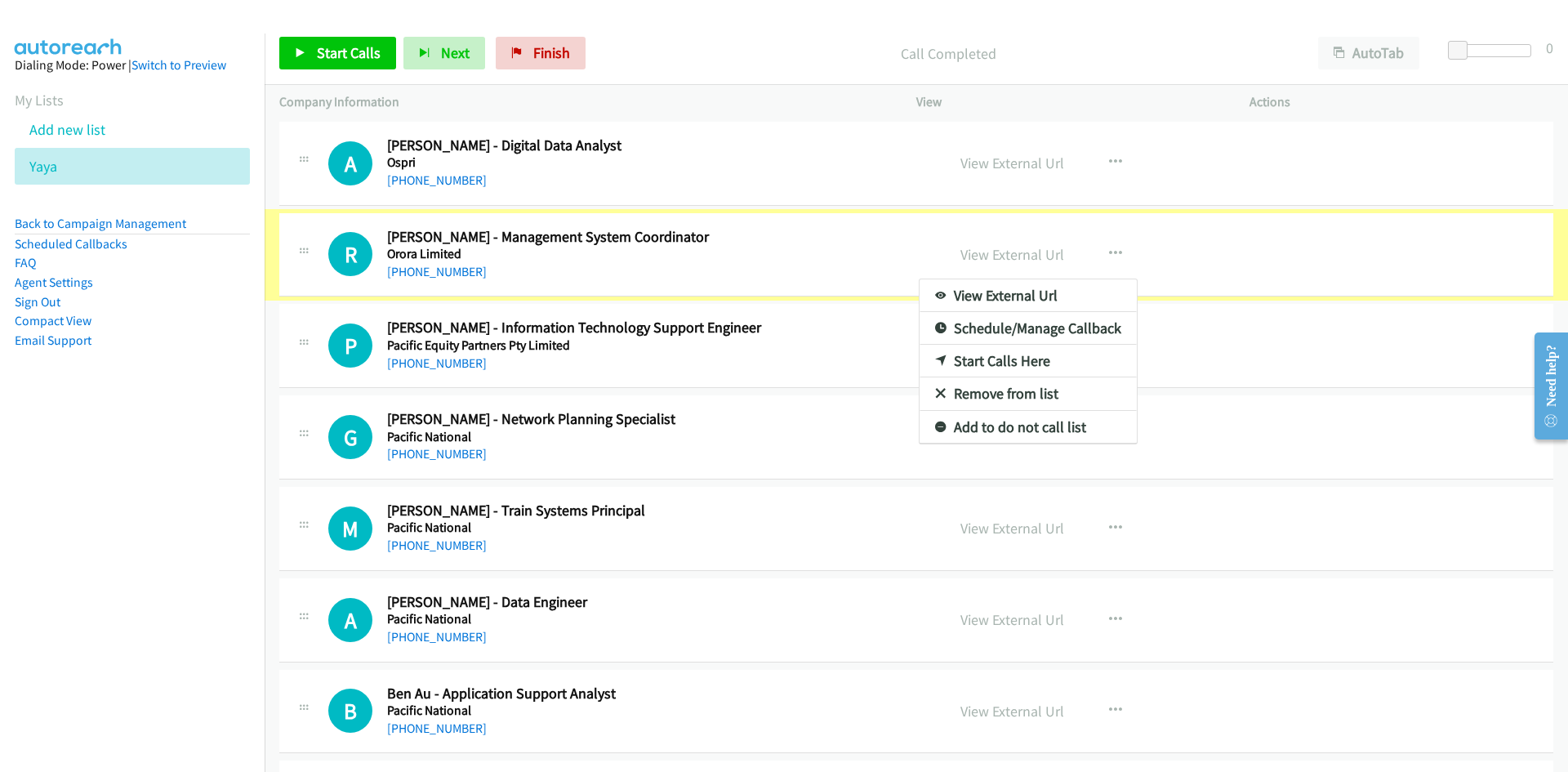
scroll to position [7127, 0]
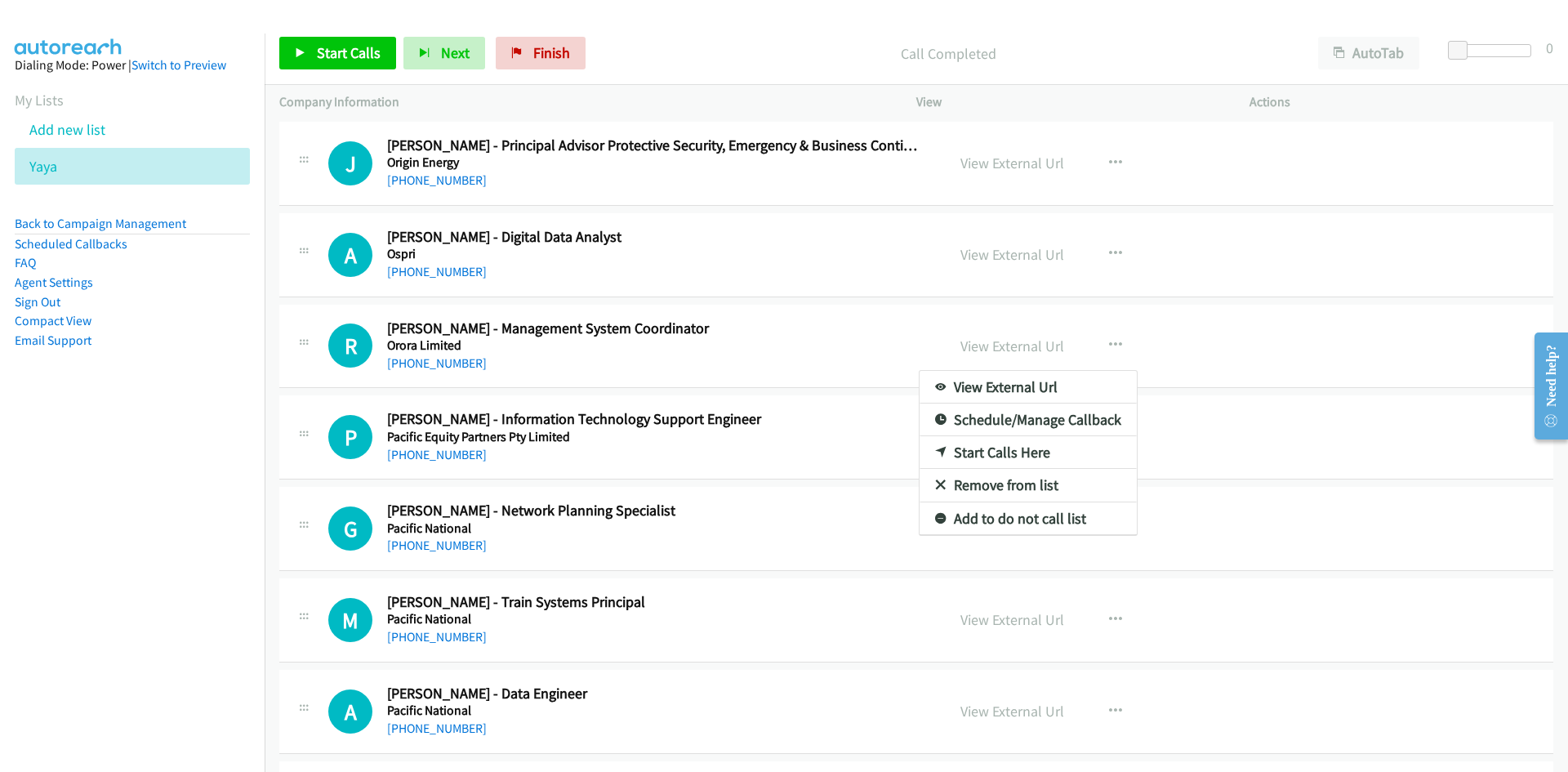
click at [1100, 242] on div at bounding box center [784, 386] width 1568 height 772
click at [1109, 250] on icon "button" at bounding box center [1115, 253] width 13 height 13
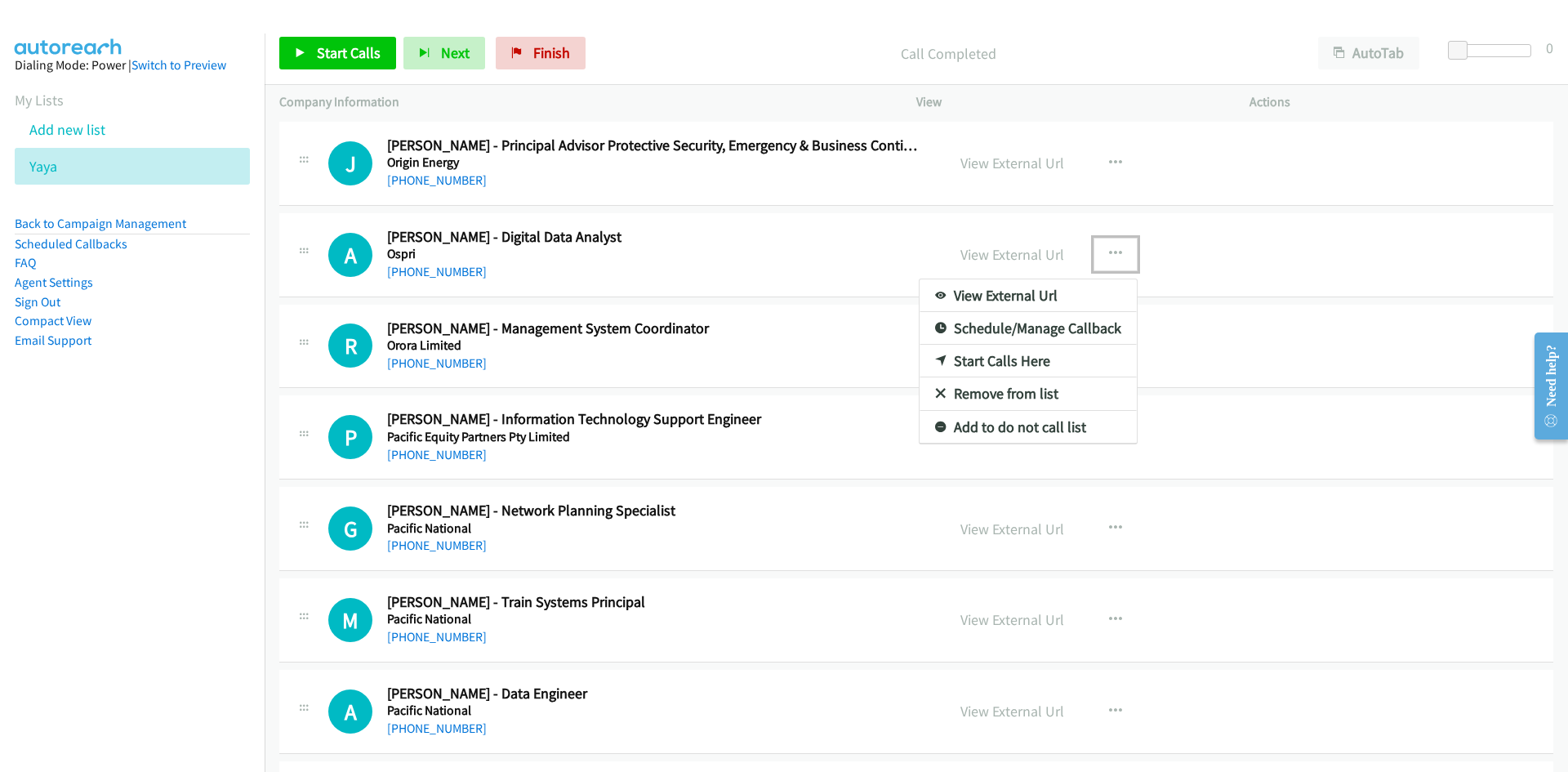
click at [929, 350] on link "Start Calls Here" at bounding box center [1028, 361] width 217 height 32
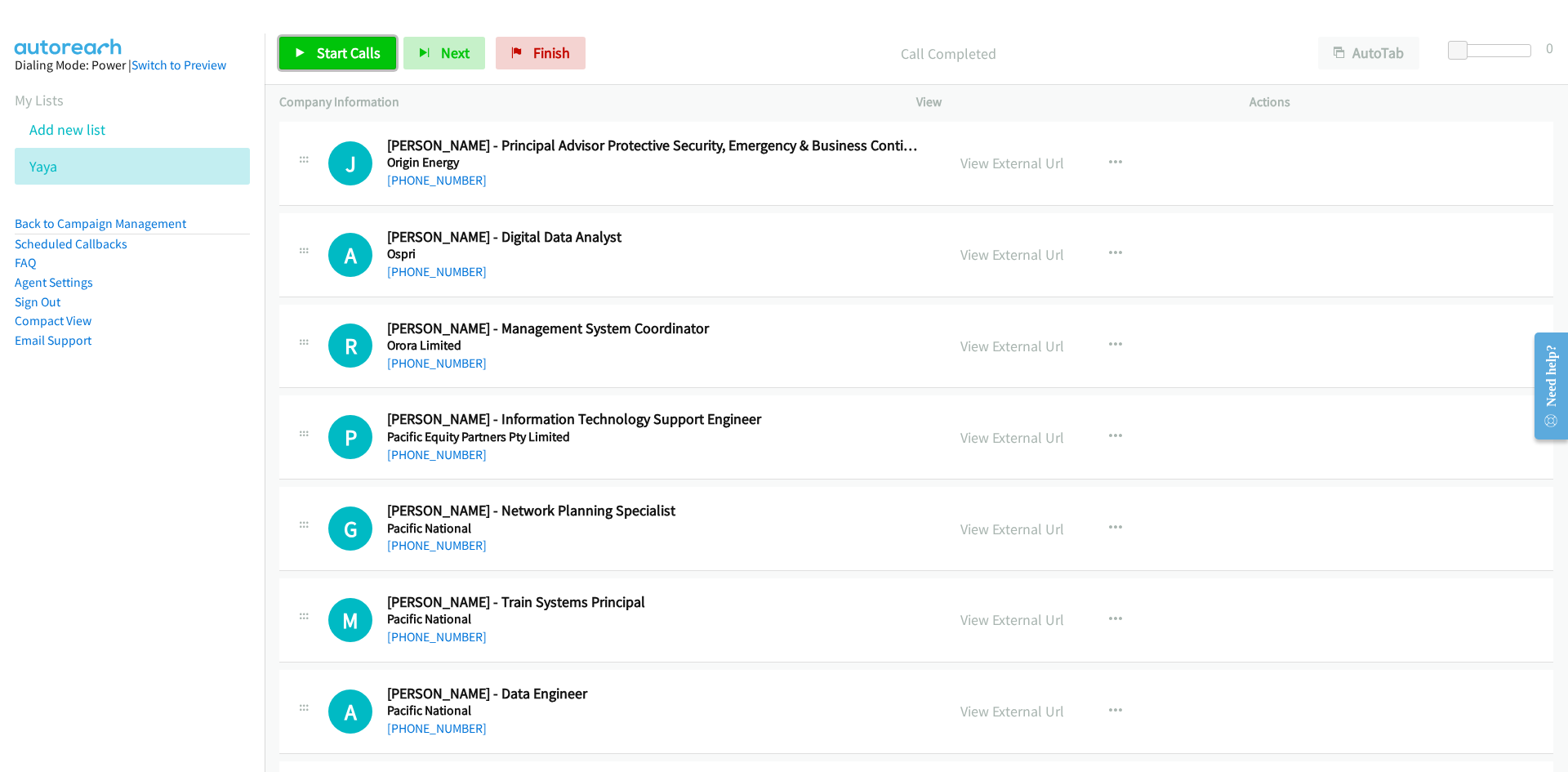
click at [336, 58] on span "Start Calls" at bounding box center [348, 52] width 64 height 19
click at [299, 52] on icon at bounding box center [301, 54] width 12 height 12
click at [366, 57] on span "Start Calls" at bounding box center [348, 52] width 64 height 19
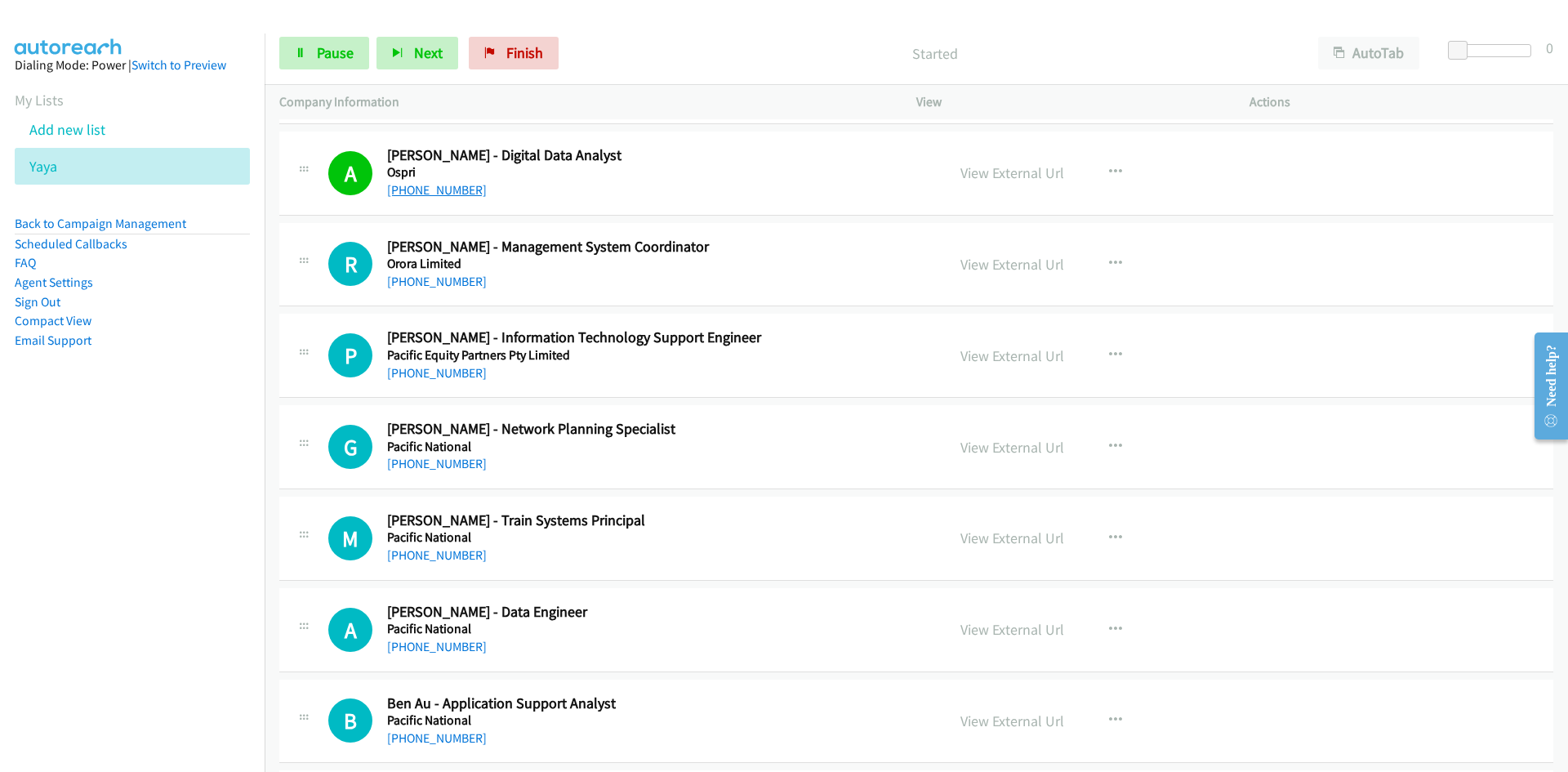
scroll to position [7290, 0]
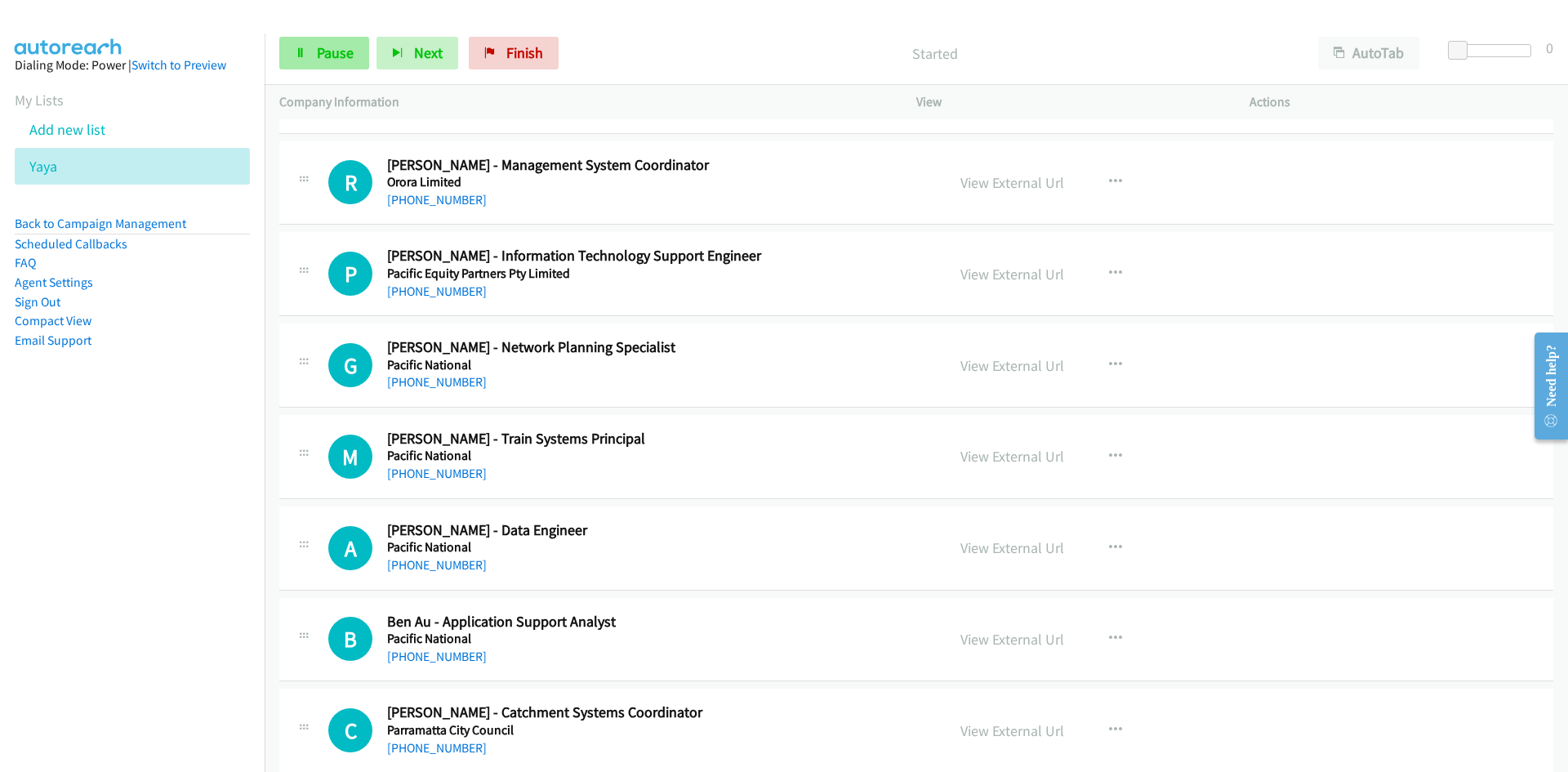
click at [357, 63] on link "Pause" at bounding box center [324, 53] width 90 height 32
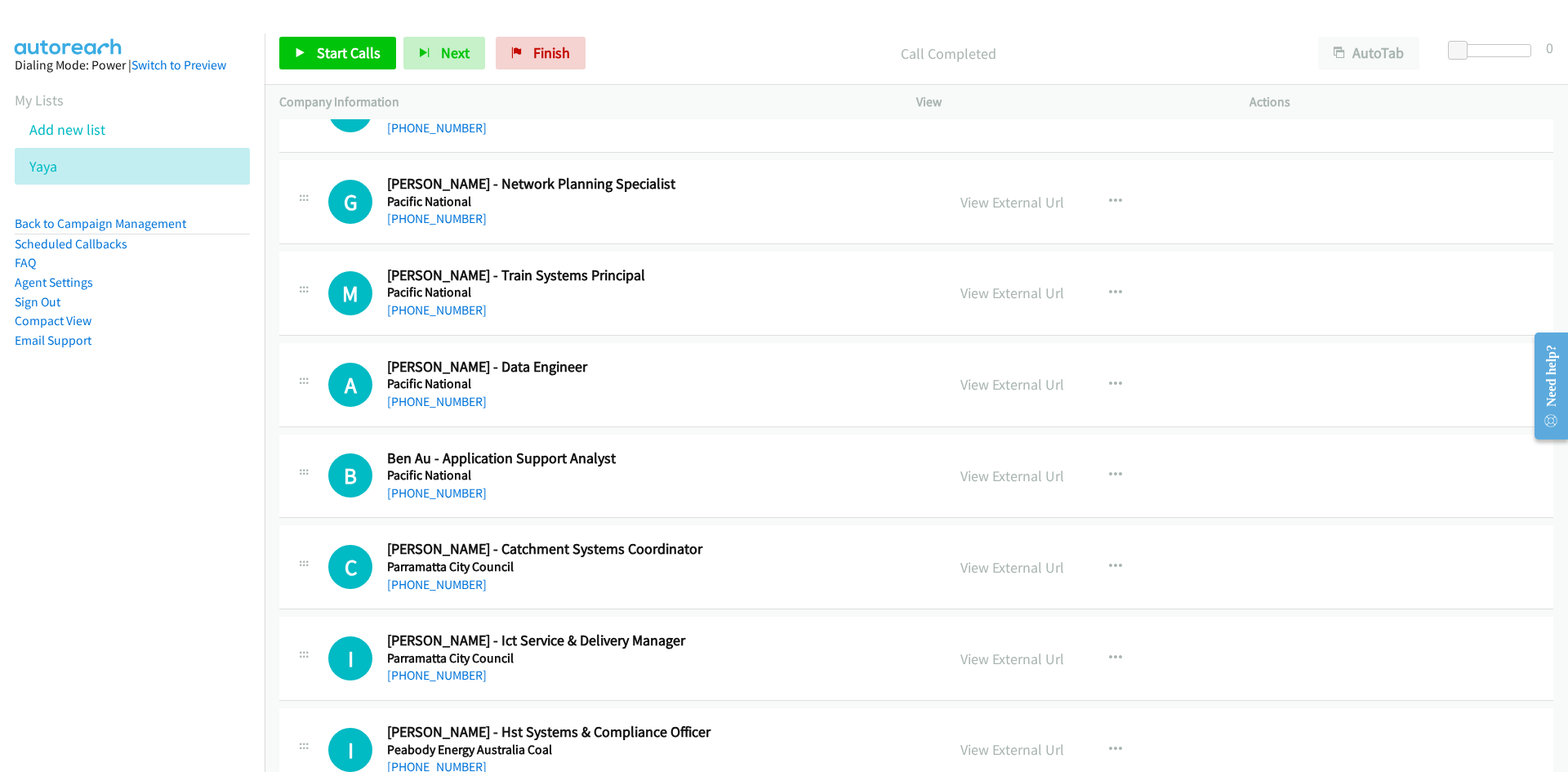
scroll to position [7371, 0]
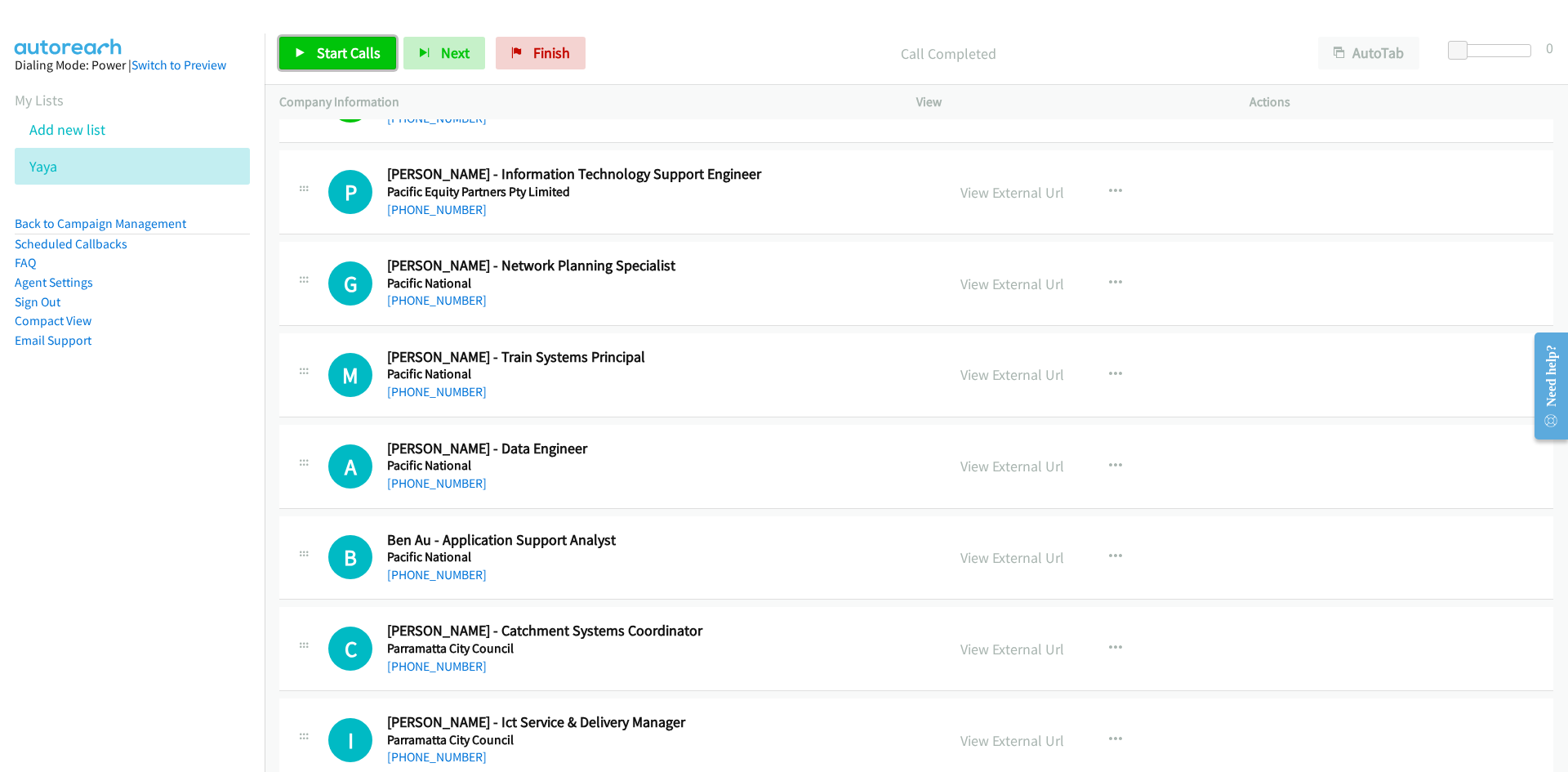
click at [366, 44] on span "Start Calls" at bounding box center [348, 52] width 64 height 19
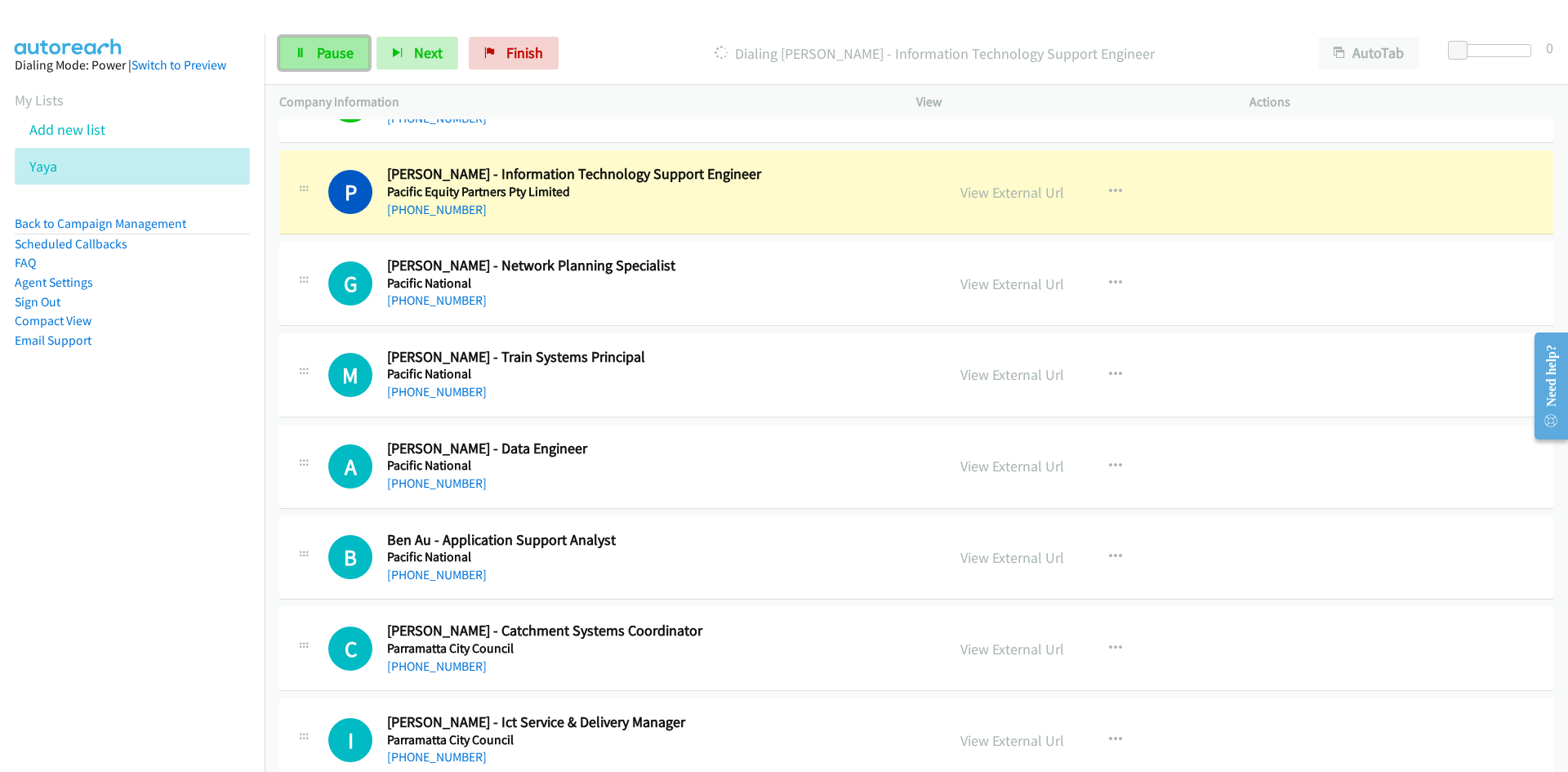
click at [353, 50] on link "Pause" at bounding box center [324, 53] width 90 height 32
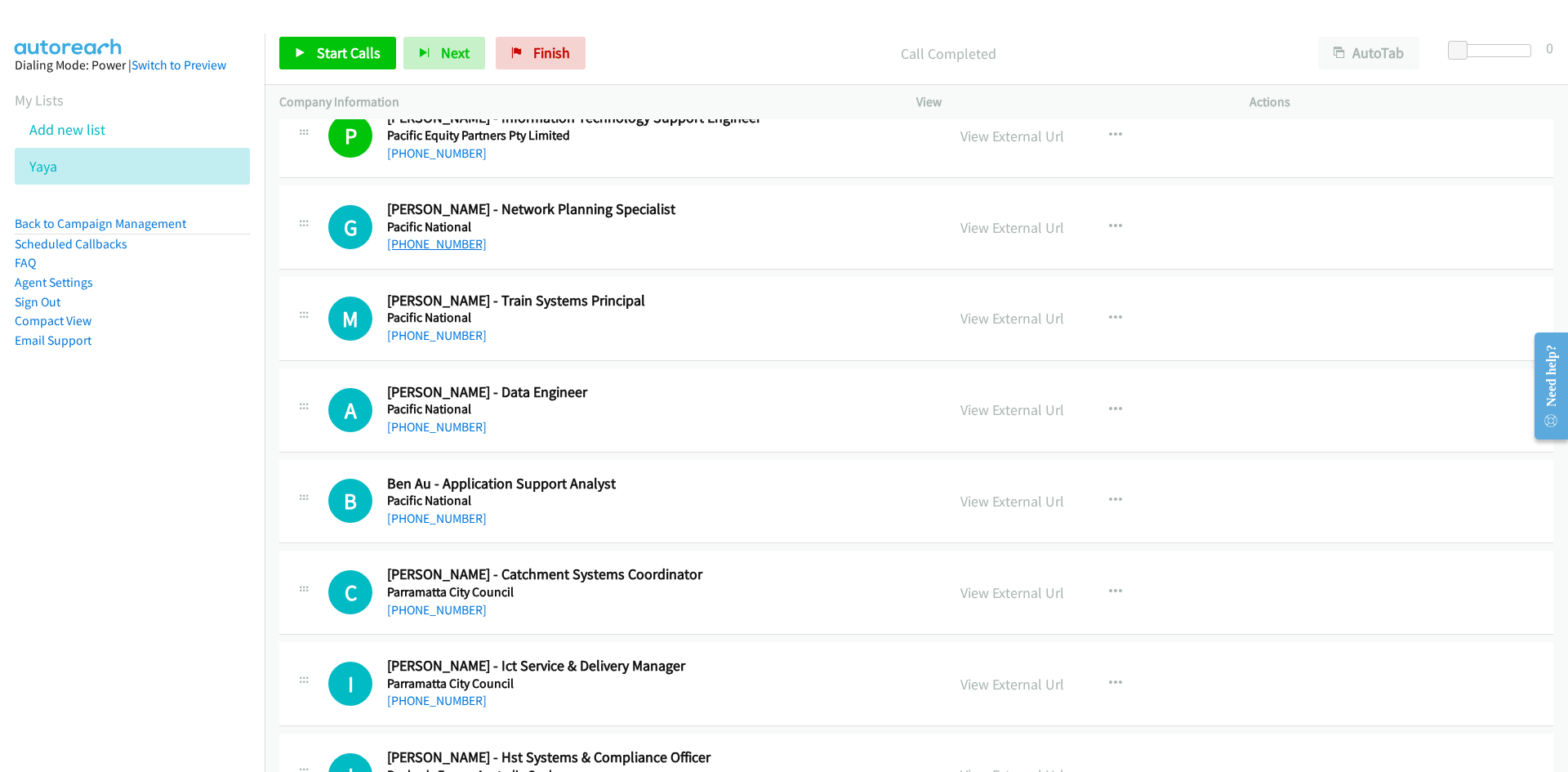
scroll to position [7453, 0]
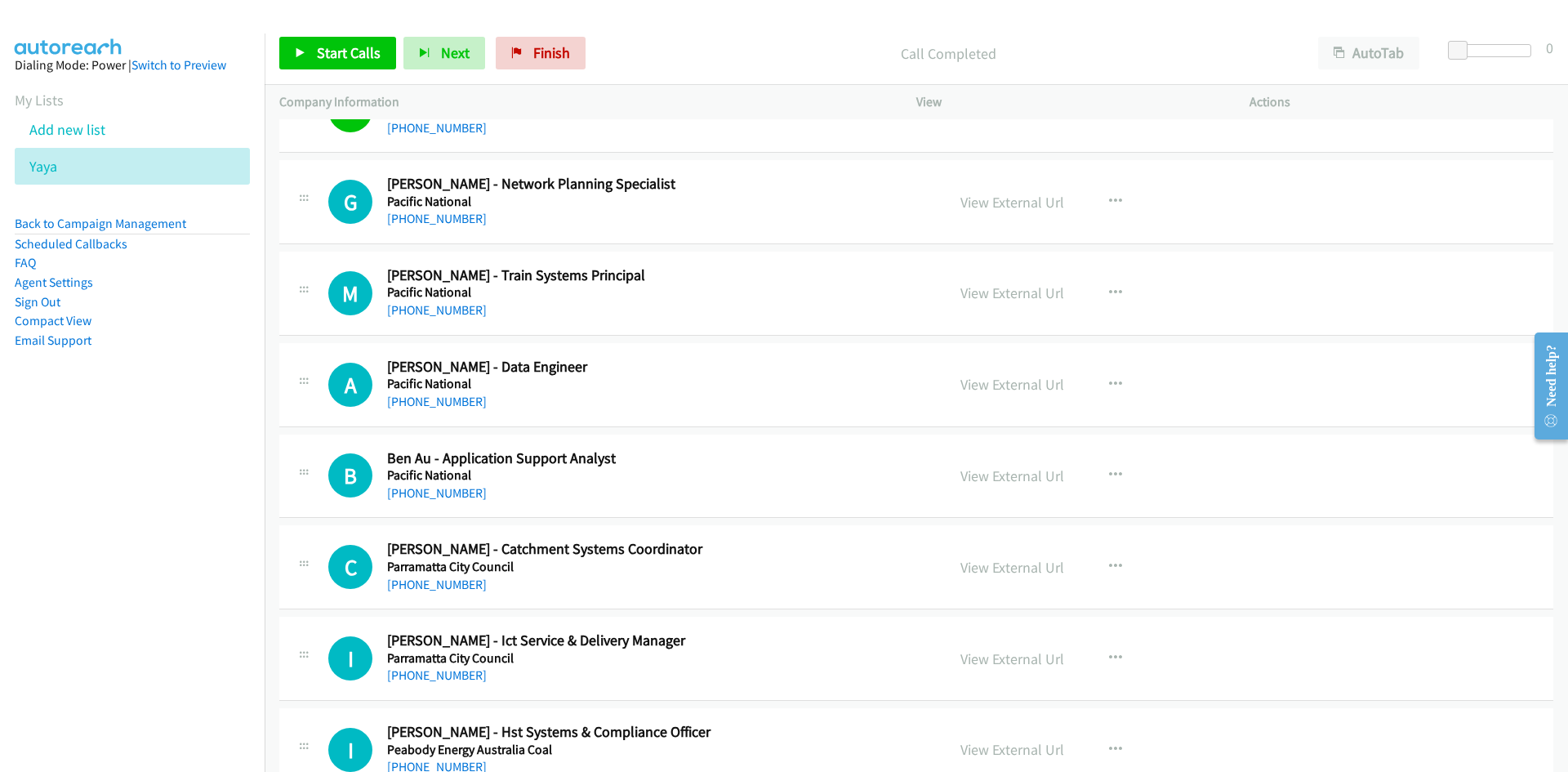
click at [377, 34] on div "Start Calls Pause Next Finish Call Completed AutoTab AutoTab 0" at bounding box center [916, 54] width 1303 height 63
click at [377, 42] on link "Start Calls" at bounding box center [338, 53] width 117 height 32
click at [324, 55] on span "Pause" at bounding box center [335, 52] width 37 height 19
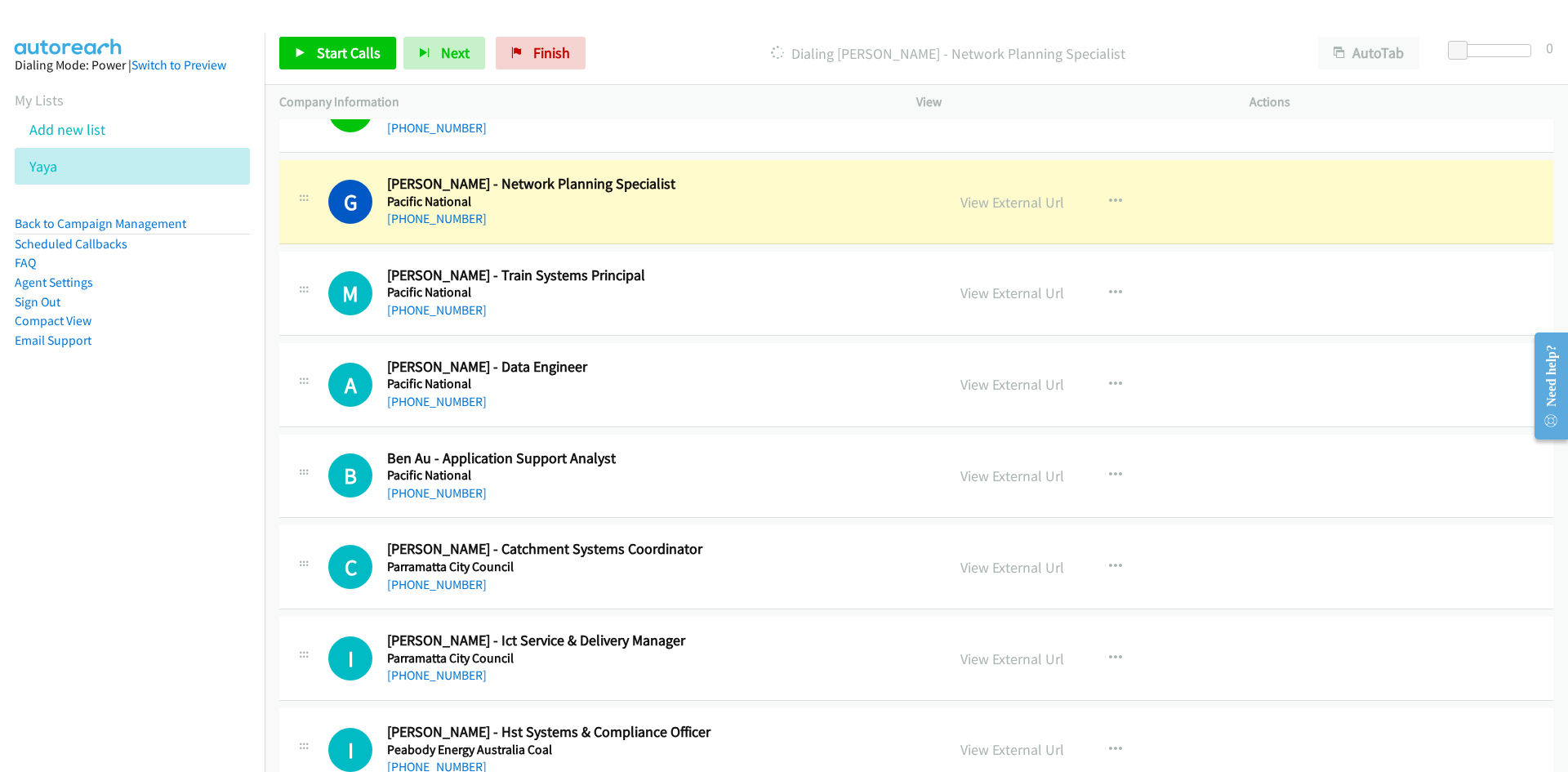
scroll to position [7535, 0]
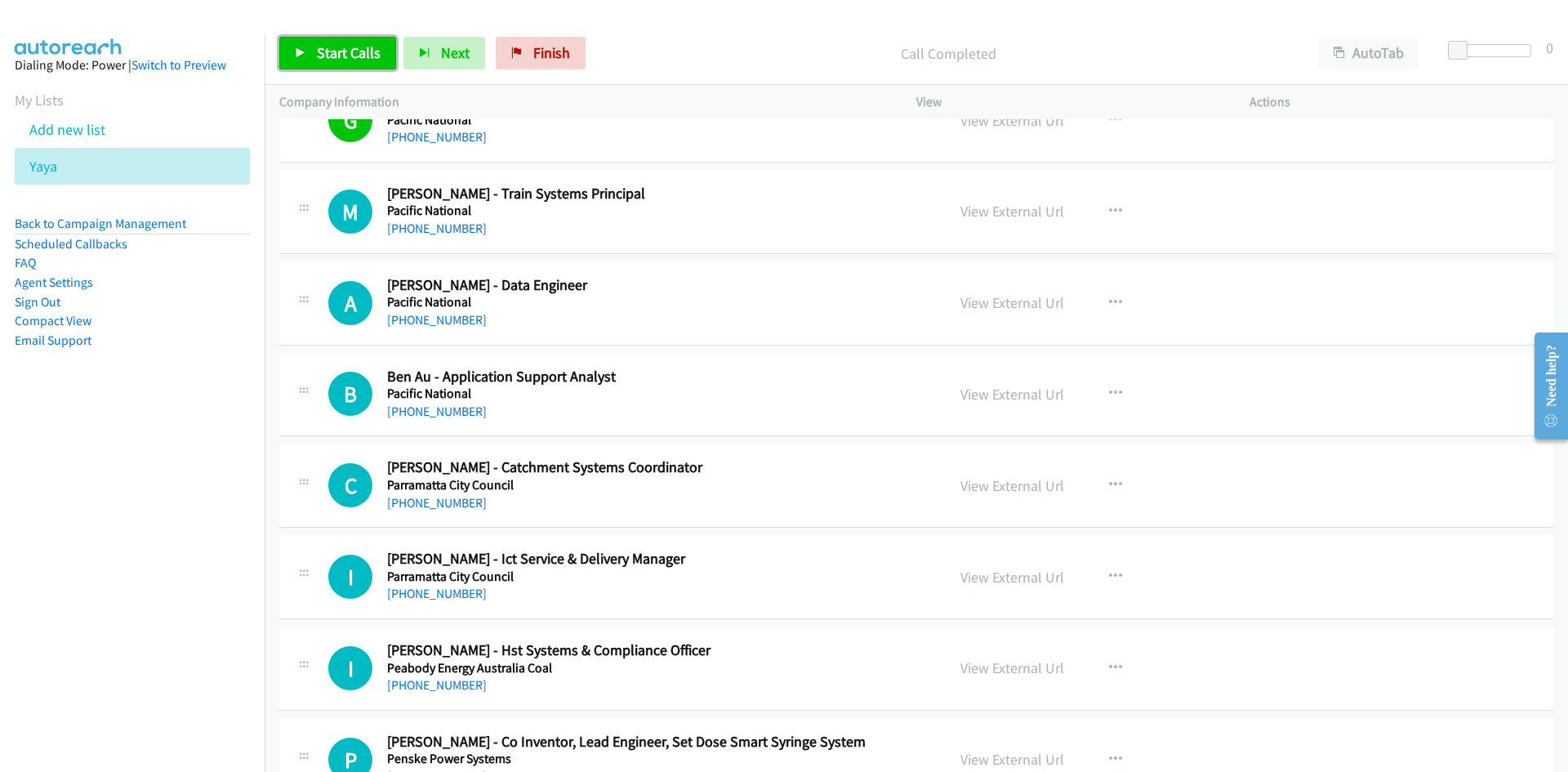
click at [359, 54] on span "Start Calls" at bounding box center [348, 52] width 64 height 19
click at [318, 58] on span "Pause" at bounding box center [335, 52] width 37 height 19
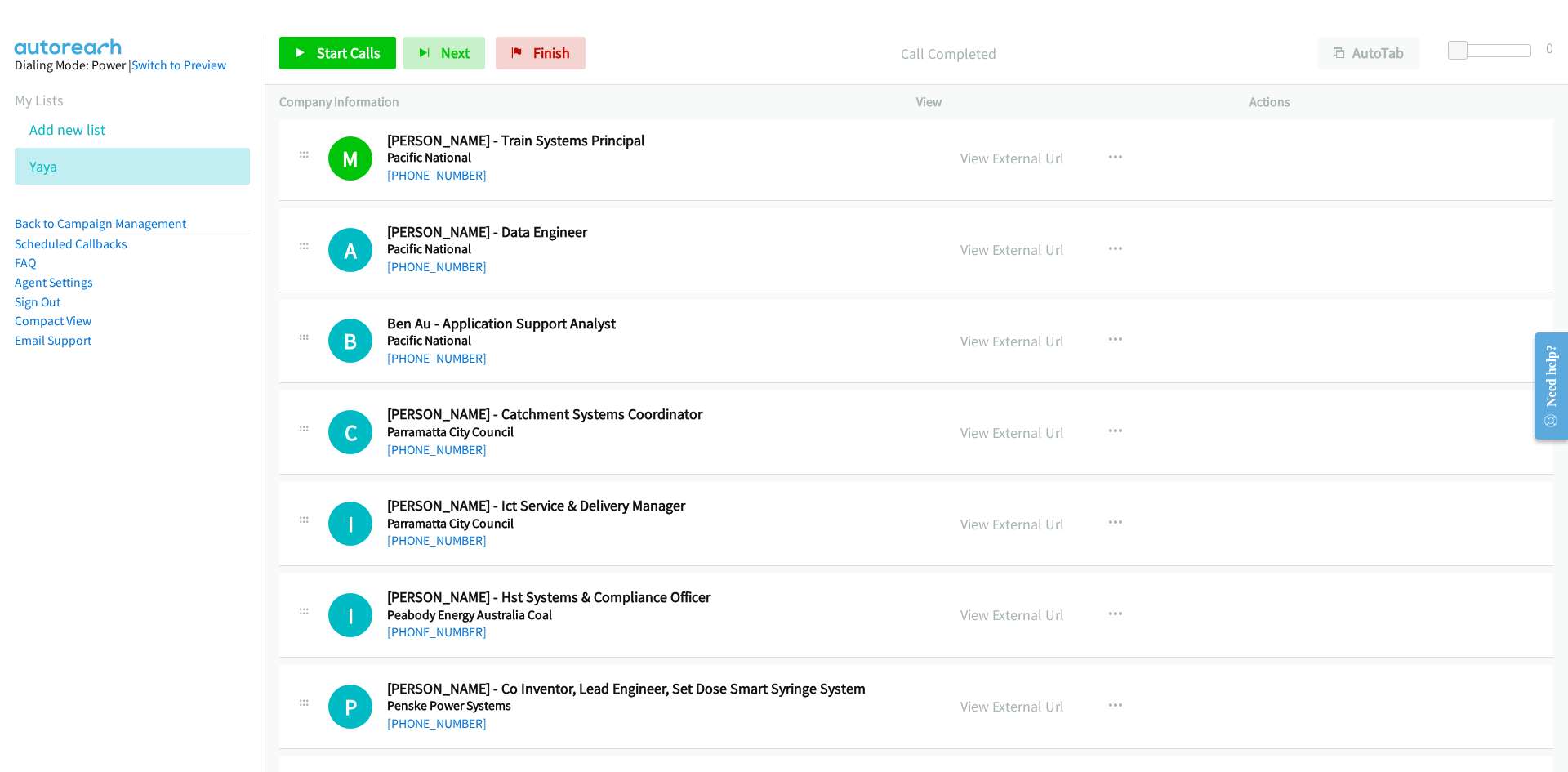
scroll to position [7616, 0]
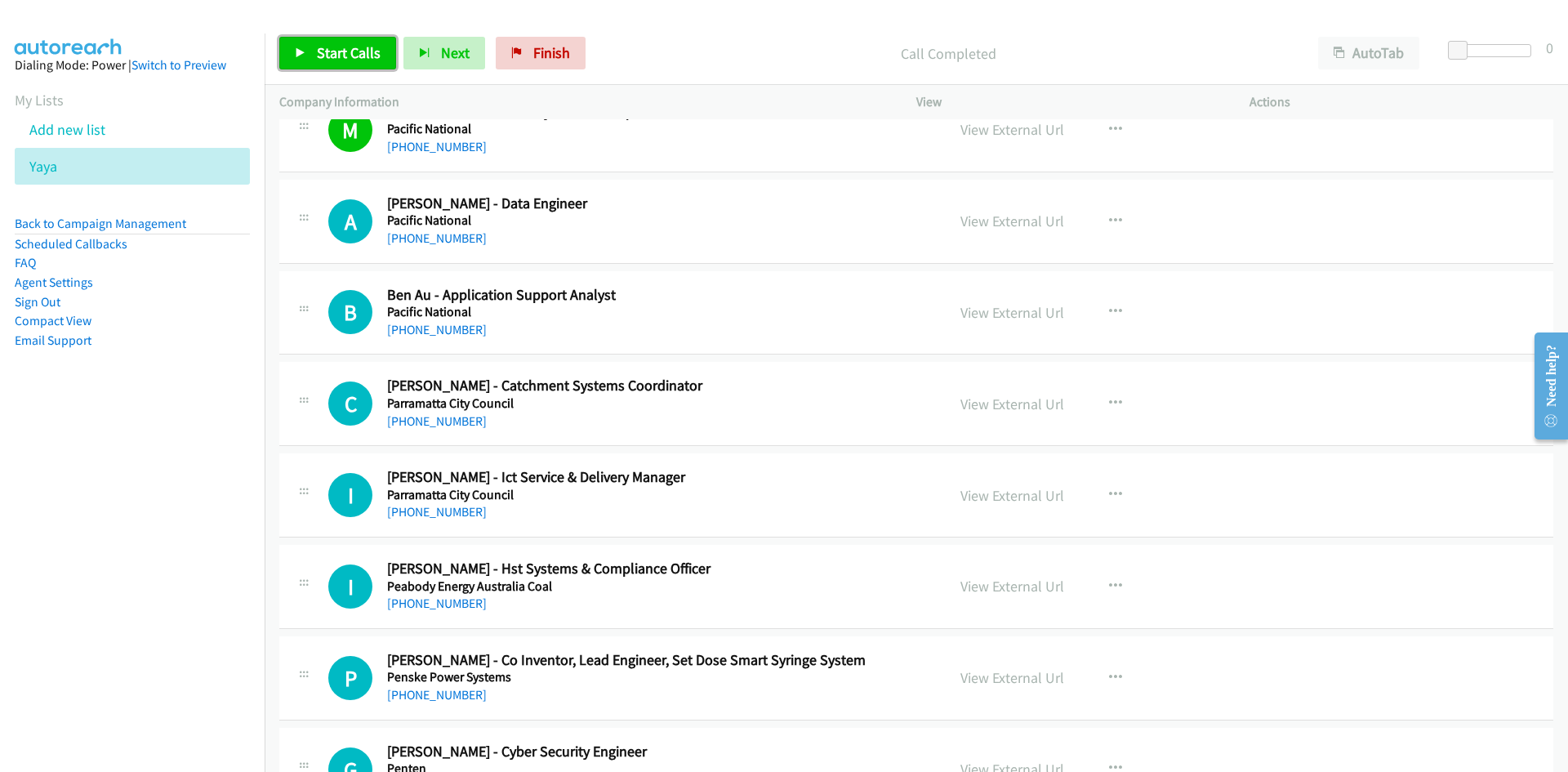
click at [298, 49] on icon at bounding box center [301, 54] width 12 height 12
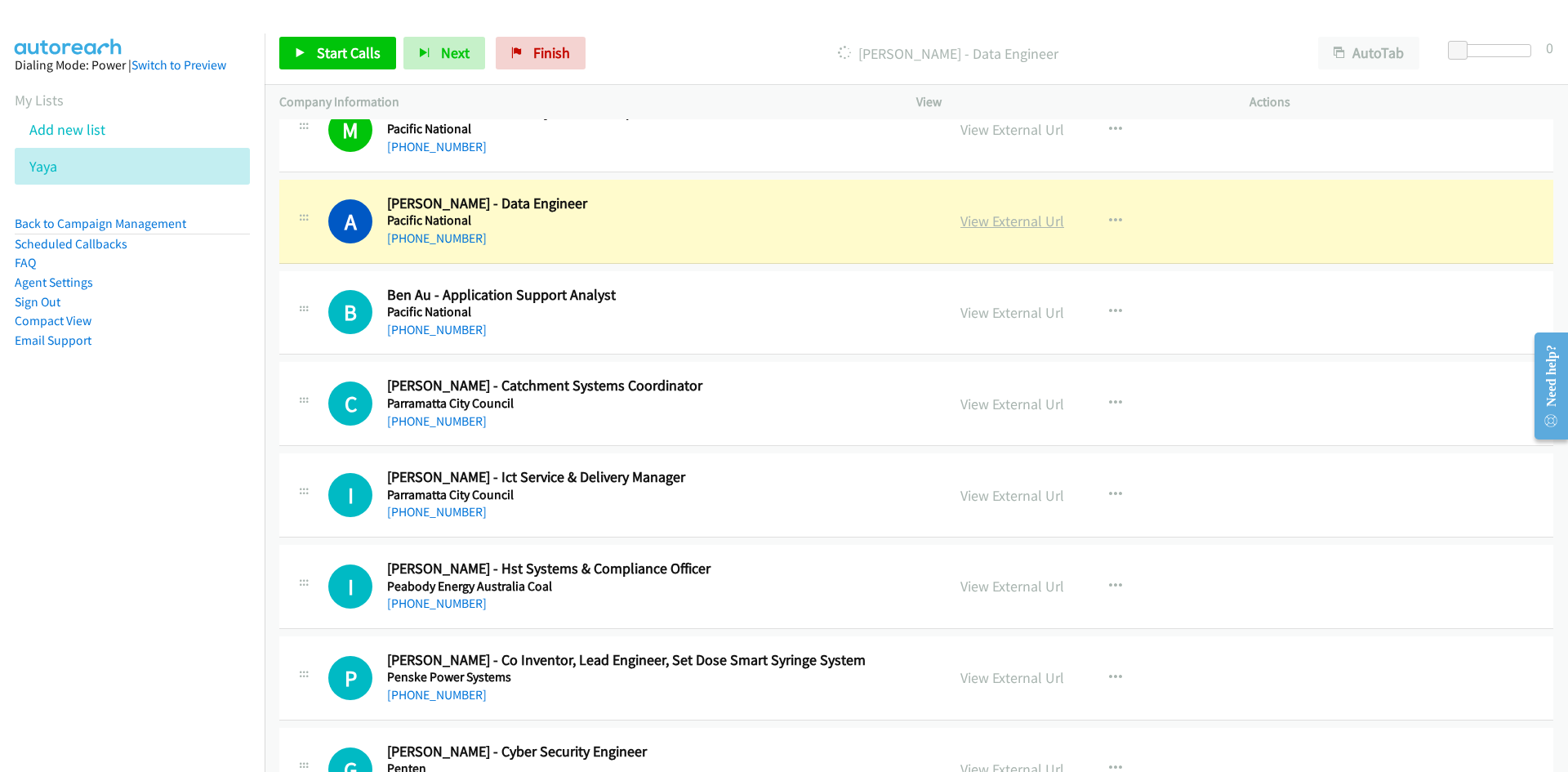
click at [1039, 219] on link "View External Url" at bounding box center [1012, 221] width 104 height 19
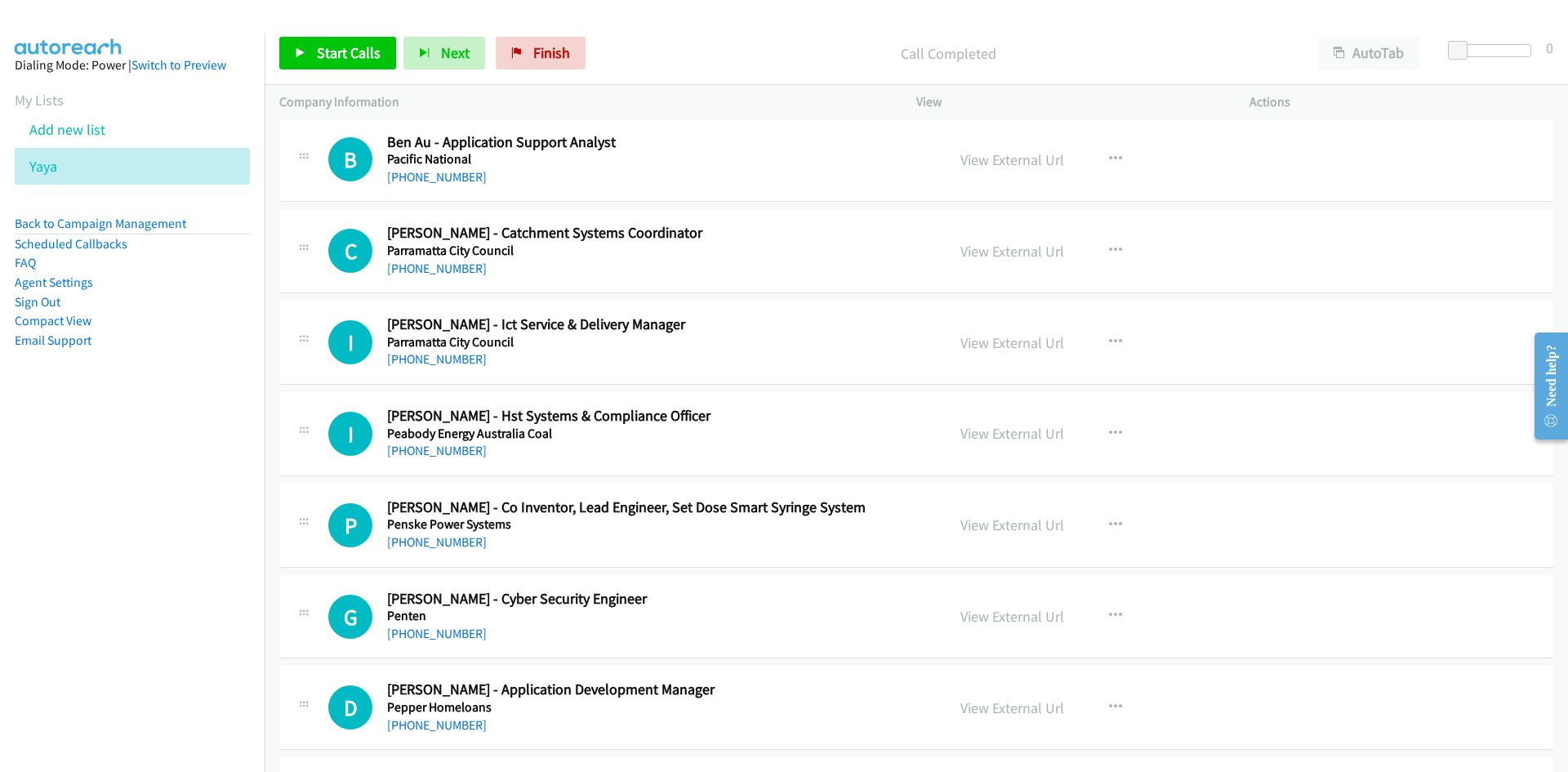
scroll to position [7780, 0]
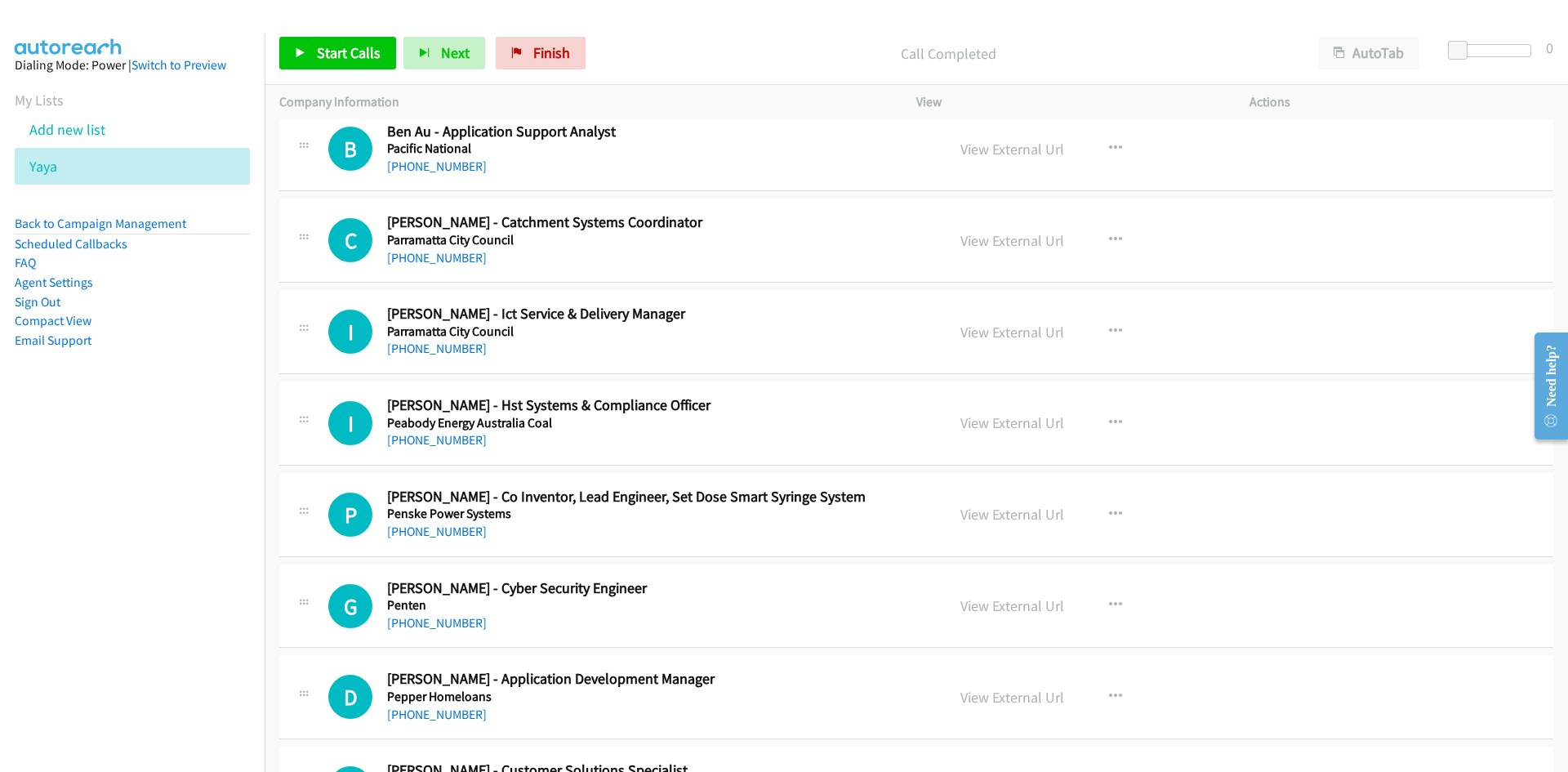
click at [336, 27] on div "Start Calls Pause Next Finish Call Completed AutoTab AutoTab 0" at bounding box center [916, 54] width 1303 height 63
click at [336, 30] on div "Start Calls Pause Next Finish Call Completed AutoTab AutoTab 0" at bounding box center [916, 54] width 1303 height 63
click at [343, 47] on span "Start Calls" at bounding box center [348, 52] width 64 height 19
click at [343, 47] on span "Pause" at bounding box center [335, 52] width 37 height 19
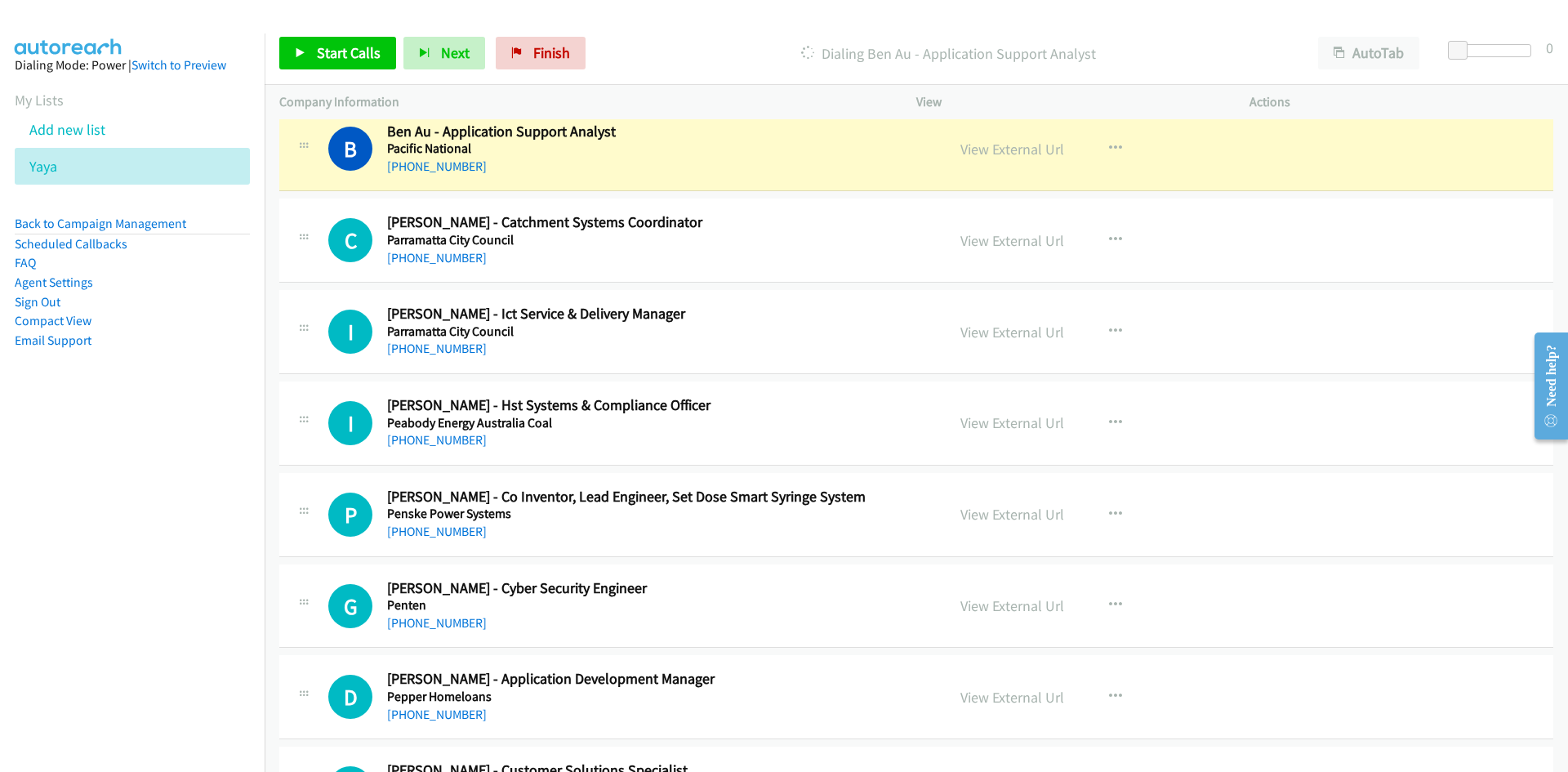
scroll to position [7862, 0]
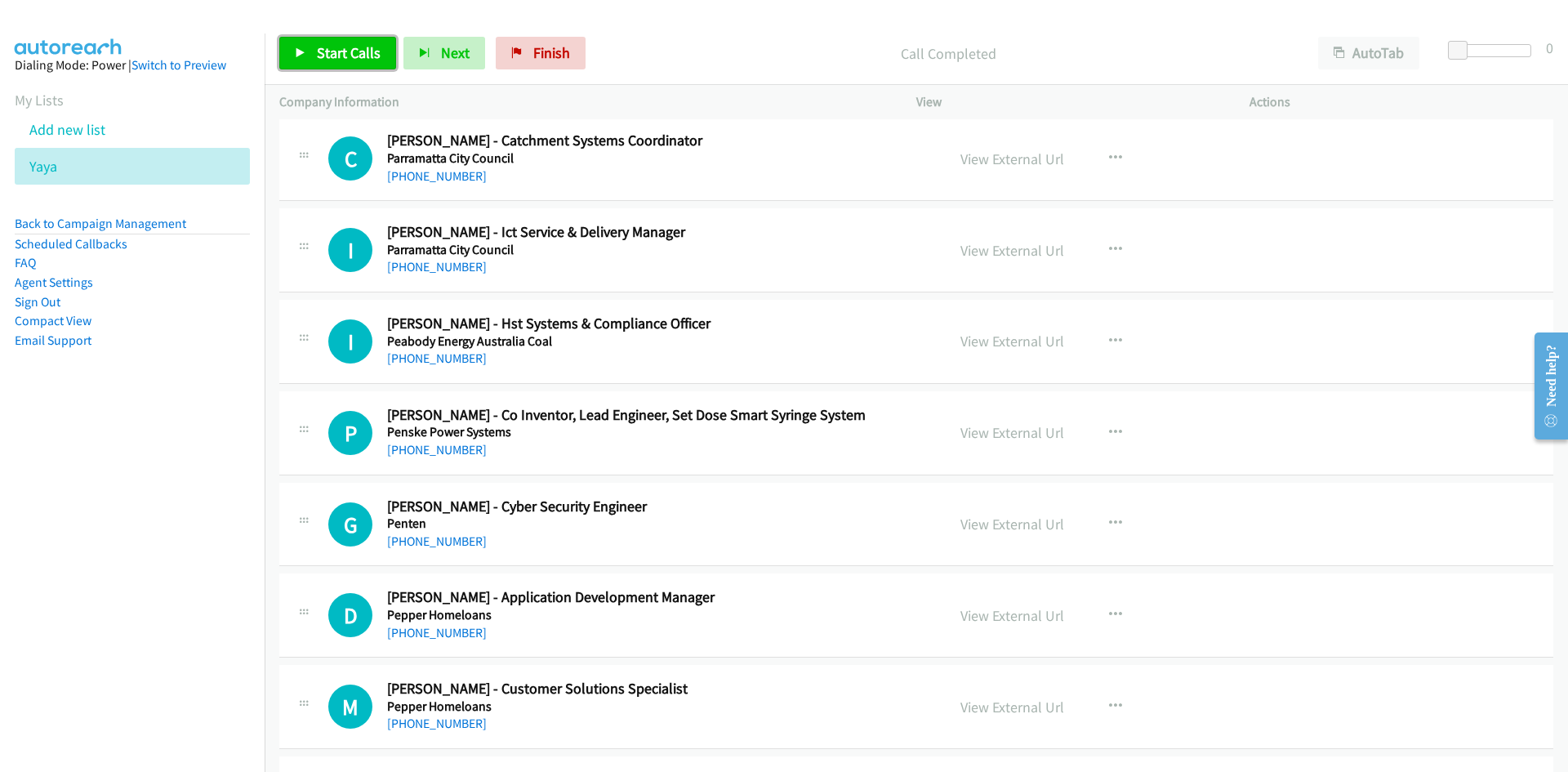
click at [331, 50] on span "Start Calls" at bounding box center [348, 52] width 64 height 19
click at [331, 50] on span "Pause" at bounding box center [335, 52] width 37 height 19
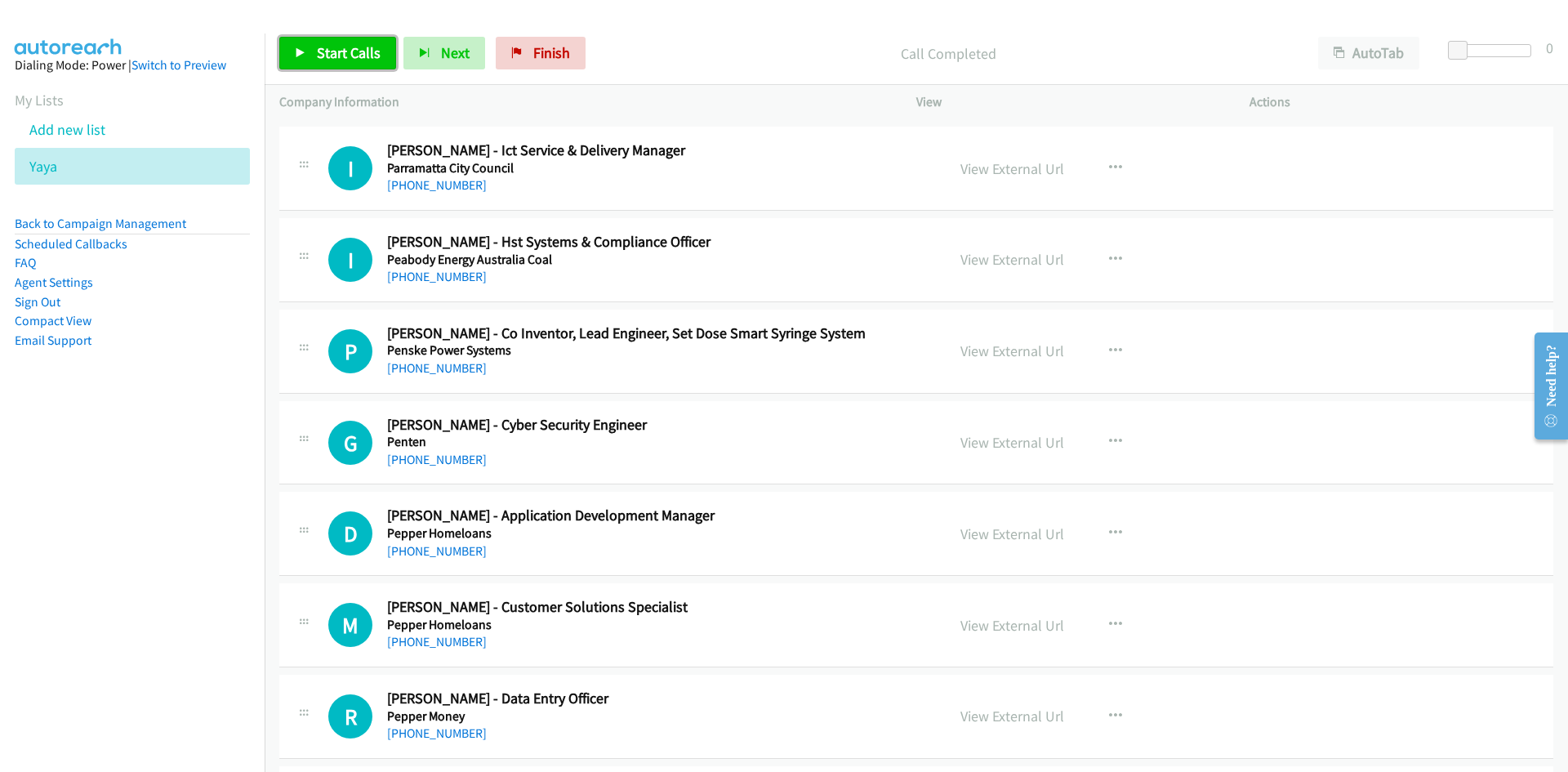
click at [338, 67] on link "Start Calls" at bounding box center [338, 53] width 117 height 32
click at [338, 67] on link "Pause" at bounding box center [324, 53] width 90 height 32
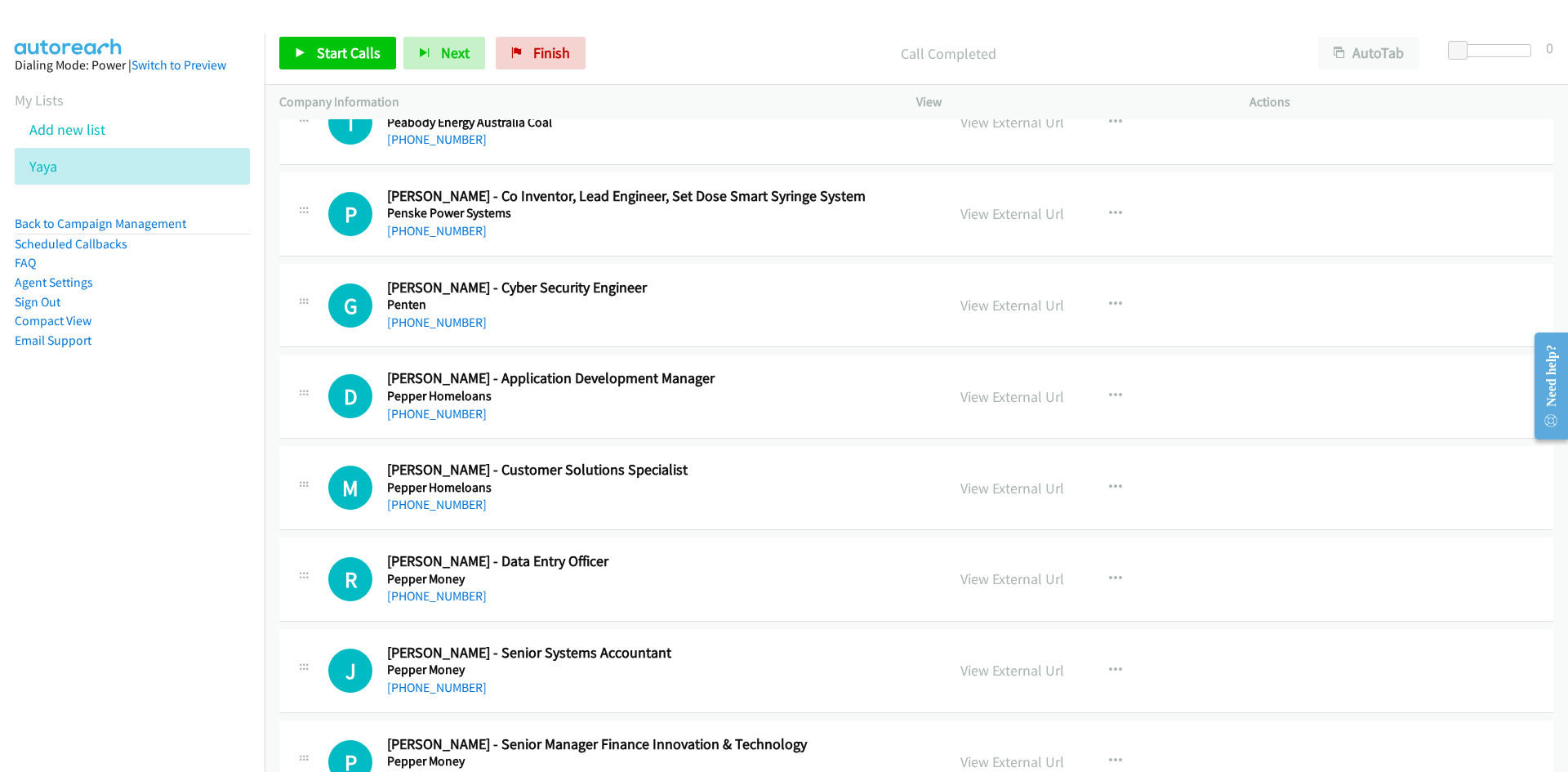
scroll to position [8107, 0]
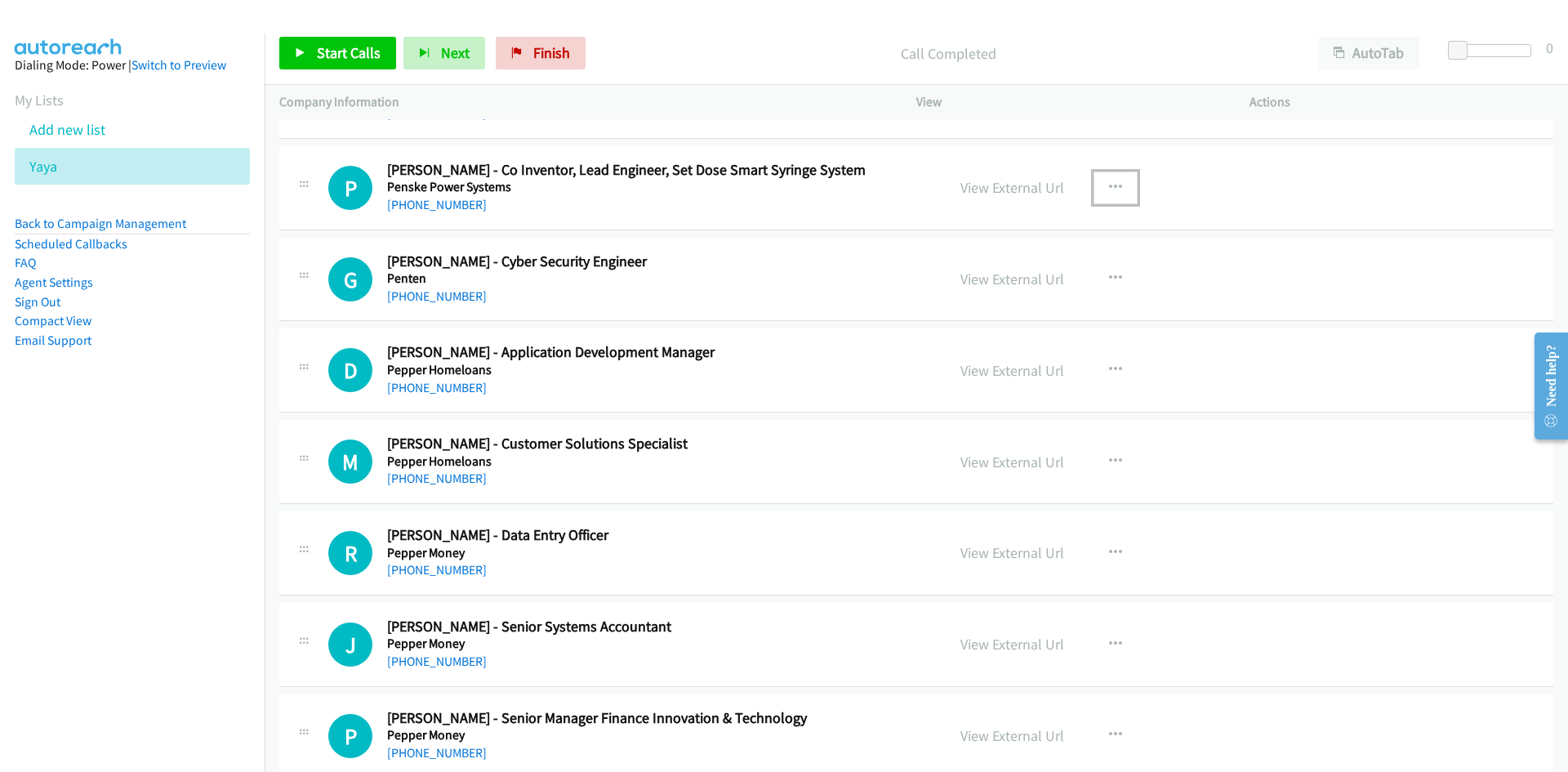
click at [1093, 201] on button "button" at bounding box center [1115, 188] width 44 height 32
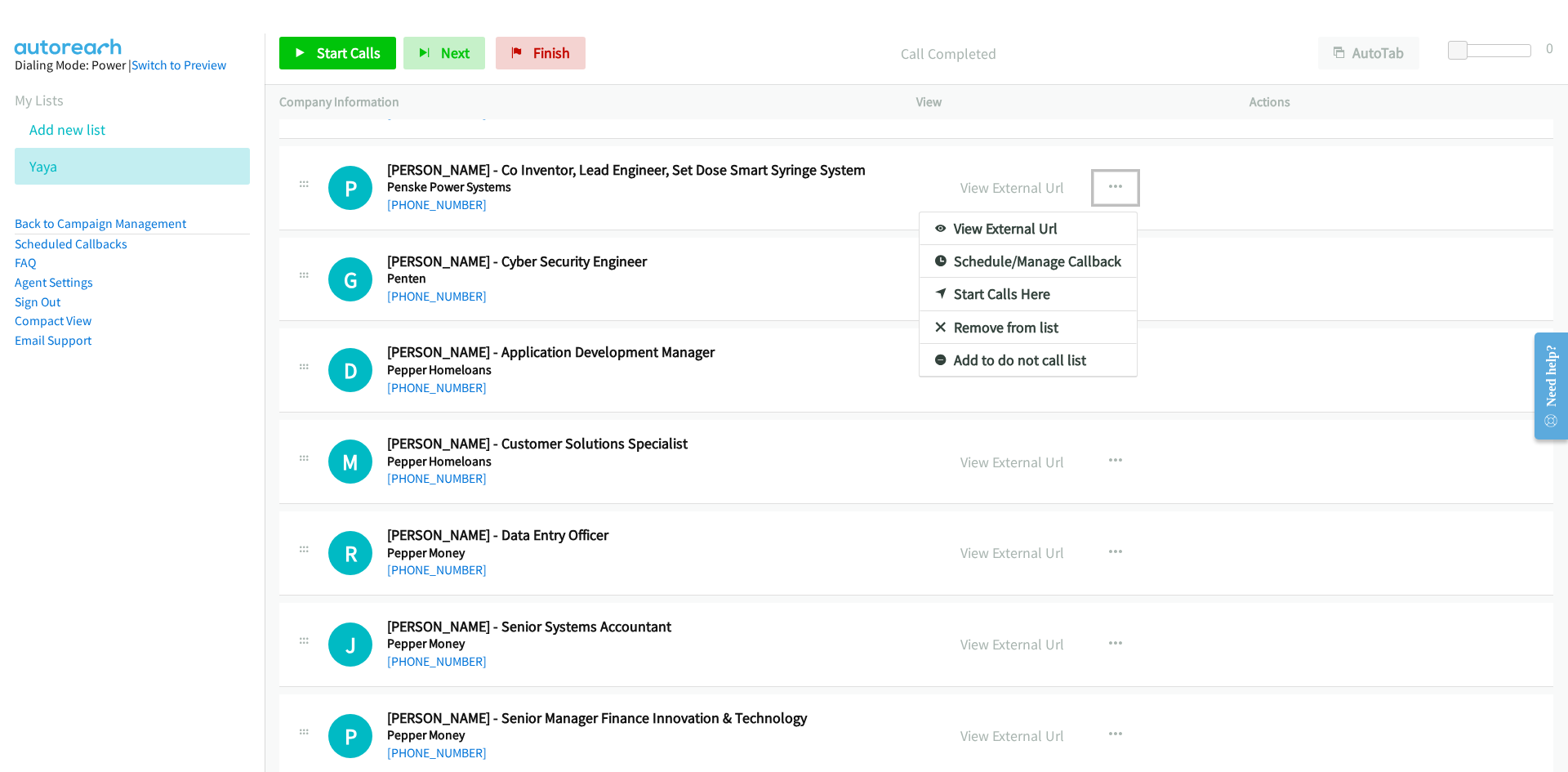
click at [935, 293] on icon at bounding box center [941, 295] width 12 height 12
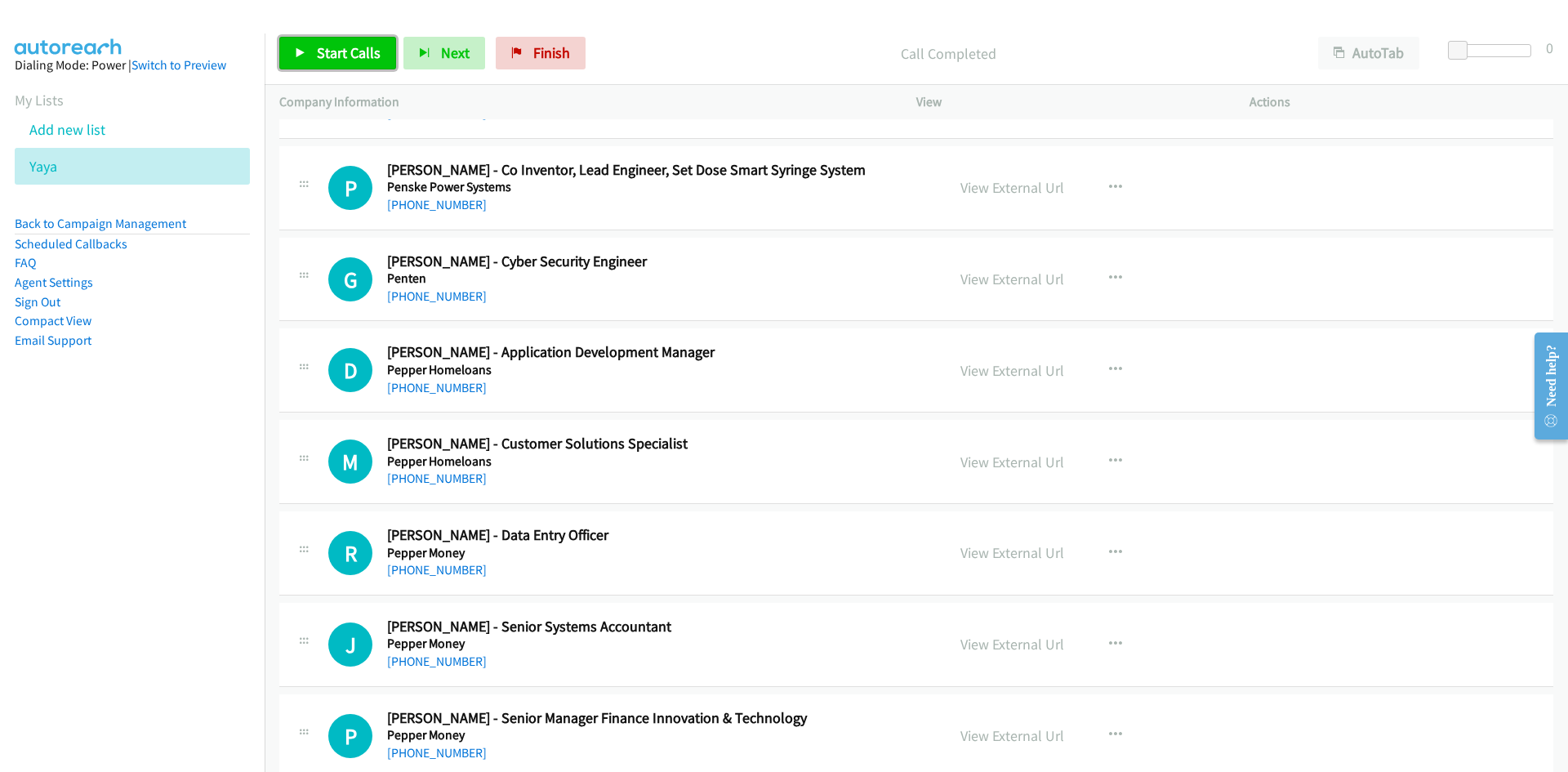
click at [337, 53] on span "Start Calls" at bounding box center [348, 52] width 64 height 19
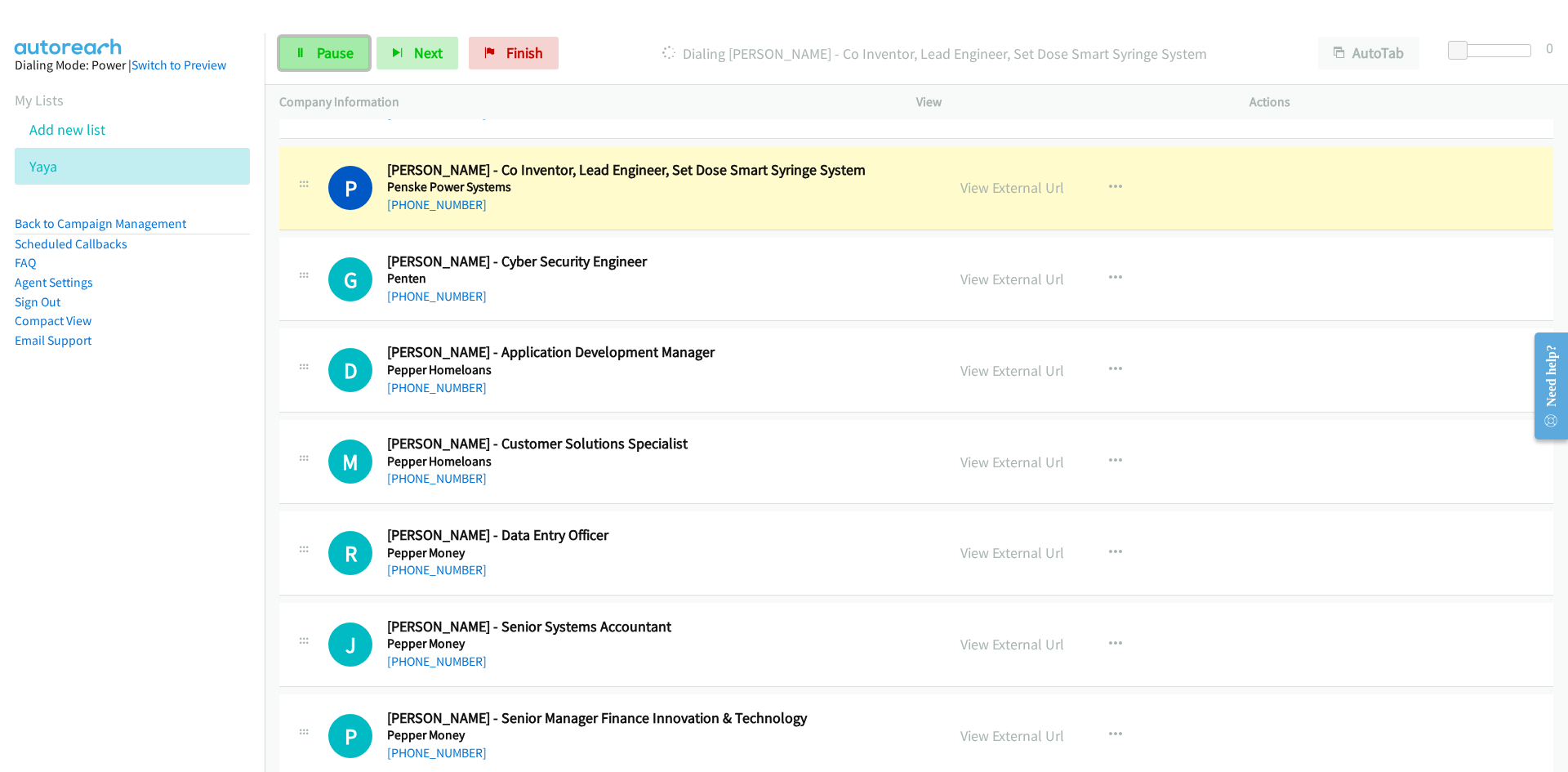
click at [317, 51] on span "Pause" at bounding box center [335, 52] width 37 height 19
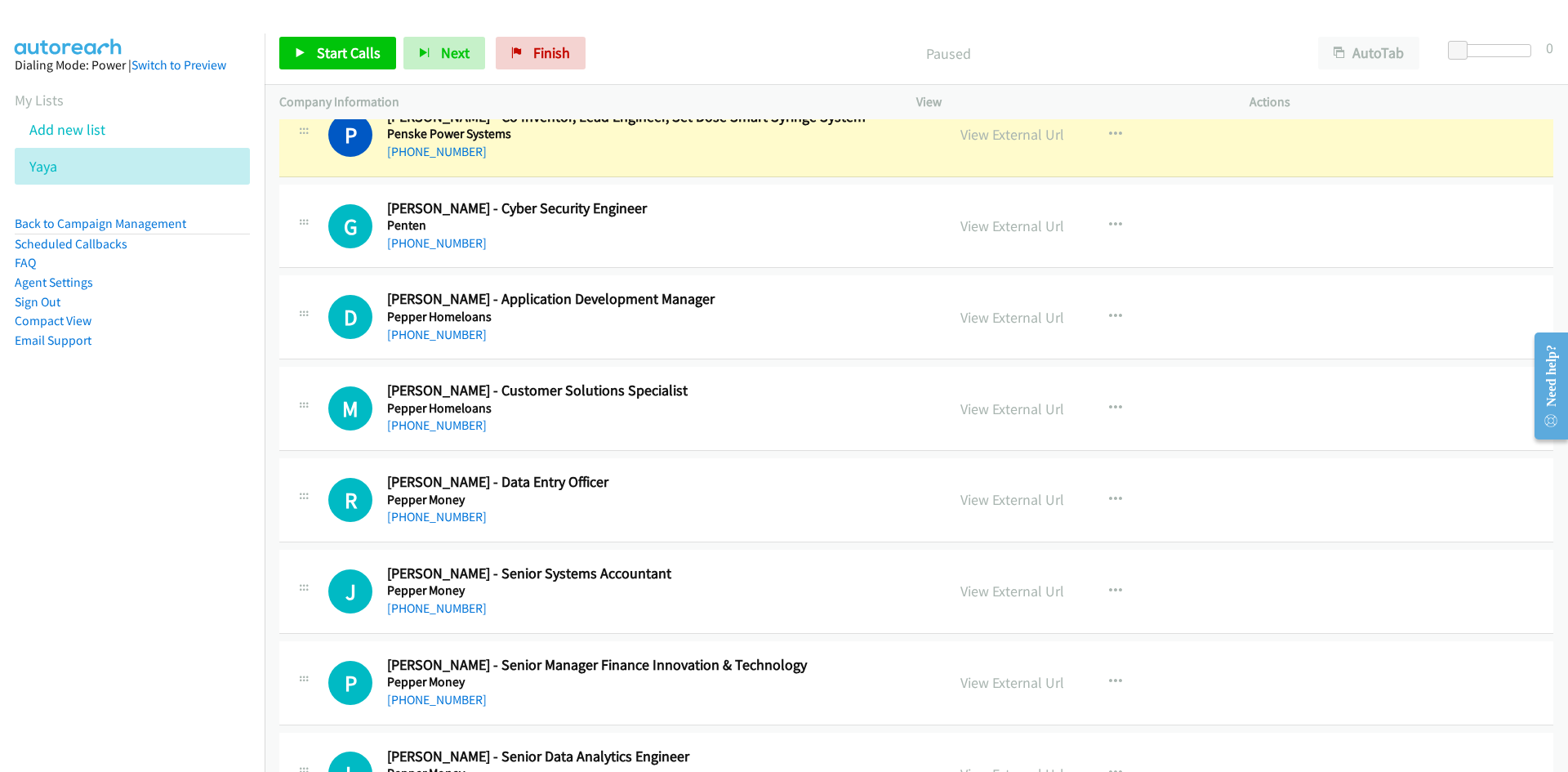
scroll to position [8189, 0]
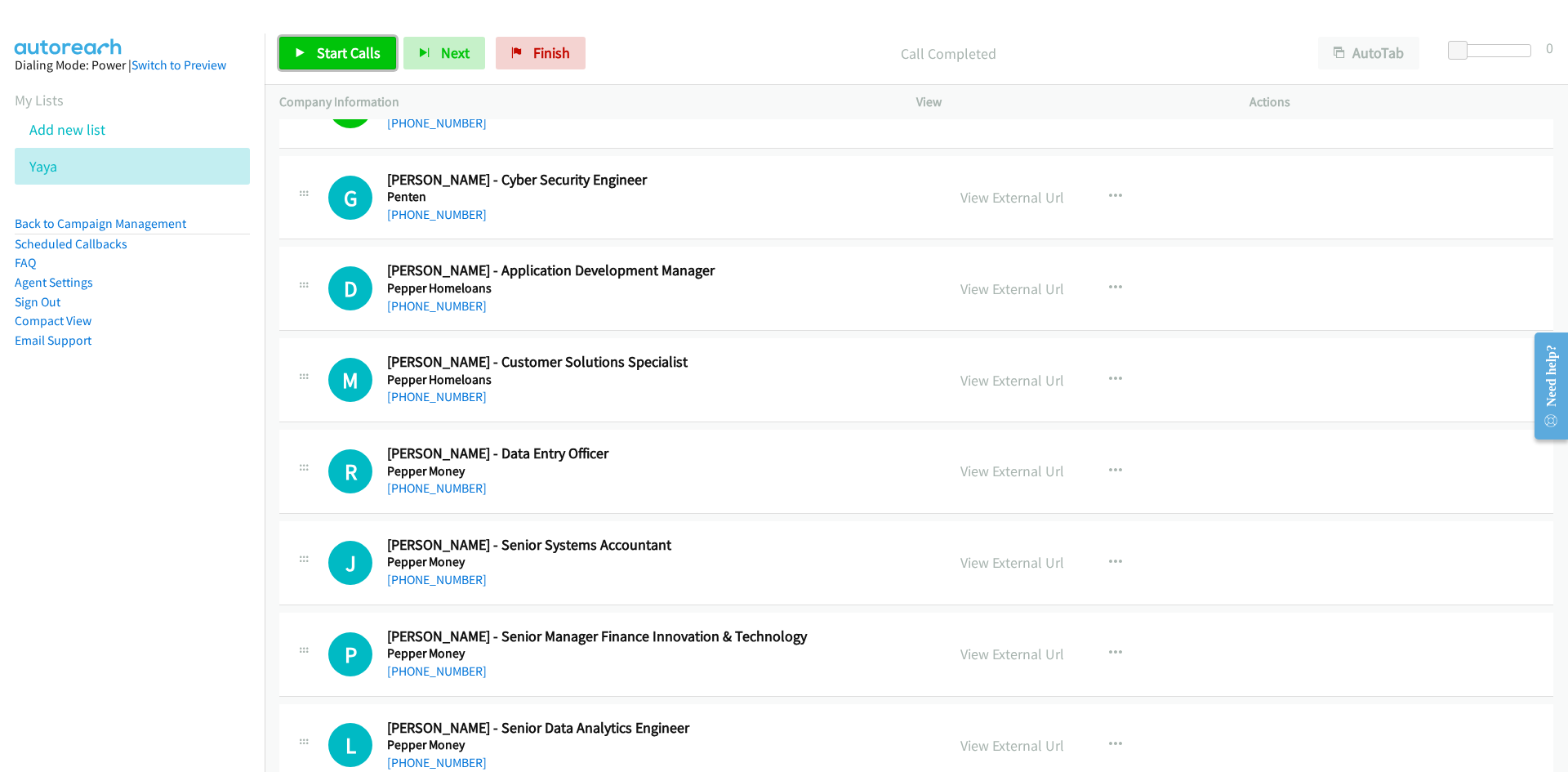
click at [357, 66] on link "Start Calls" at bounding box center [338, 53] width 117 height 32
click at [299, 49] on icon at bounding box center [301, 54] width 12 height 12
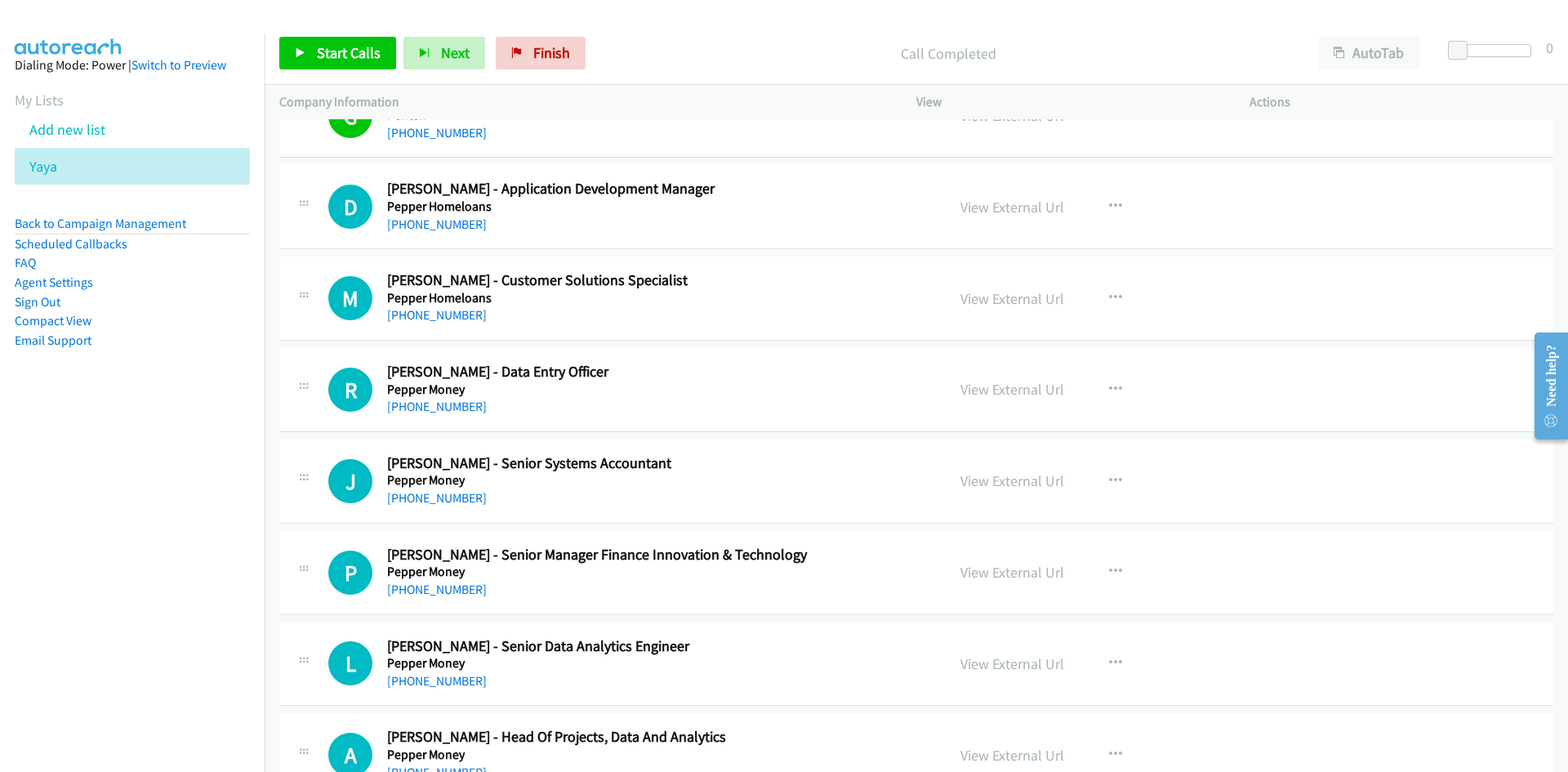
scroll to position [8352, 0]
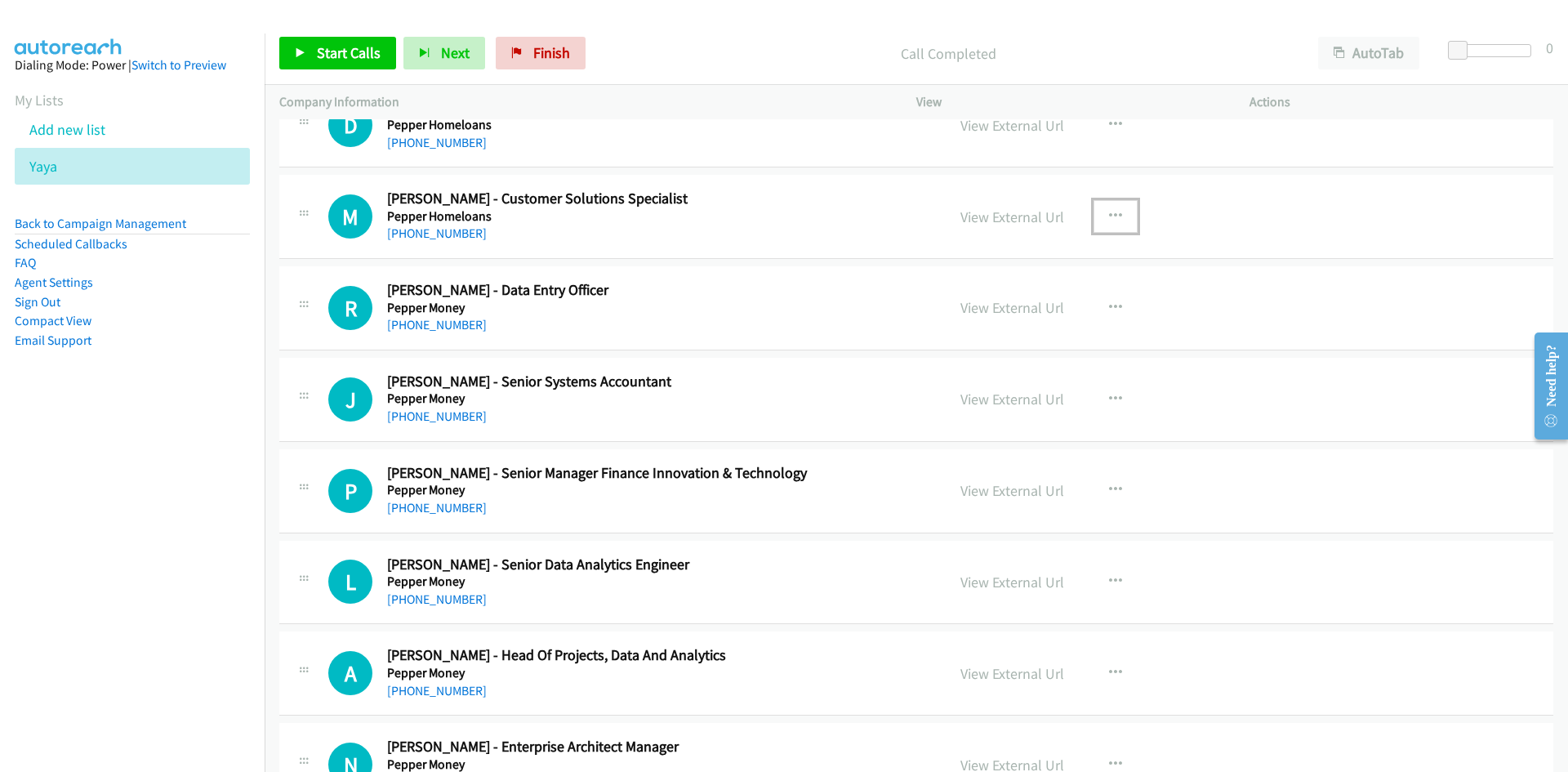
click at [1098, 212] on button "button" at bounding box center [1115, 216] width 44 height 32
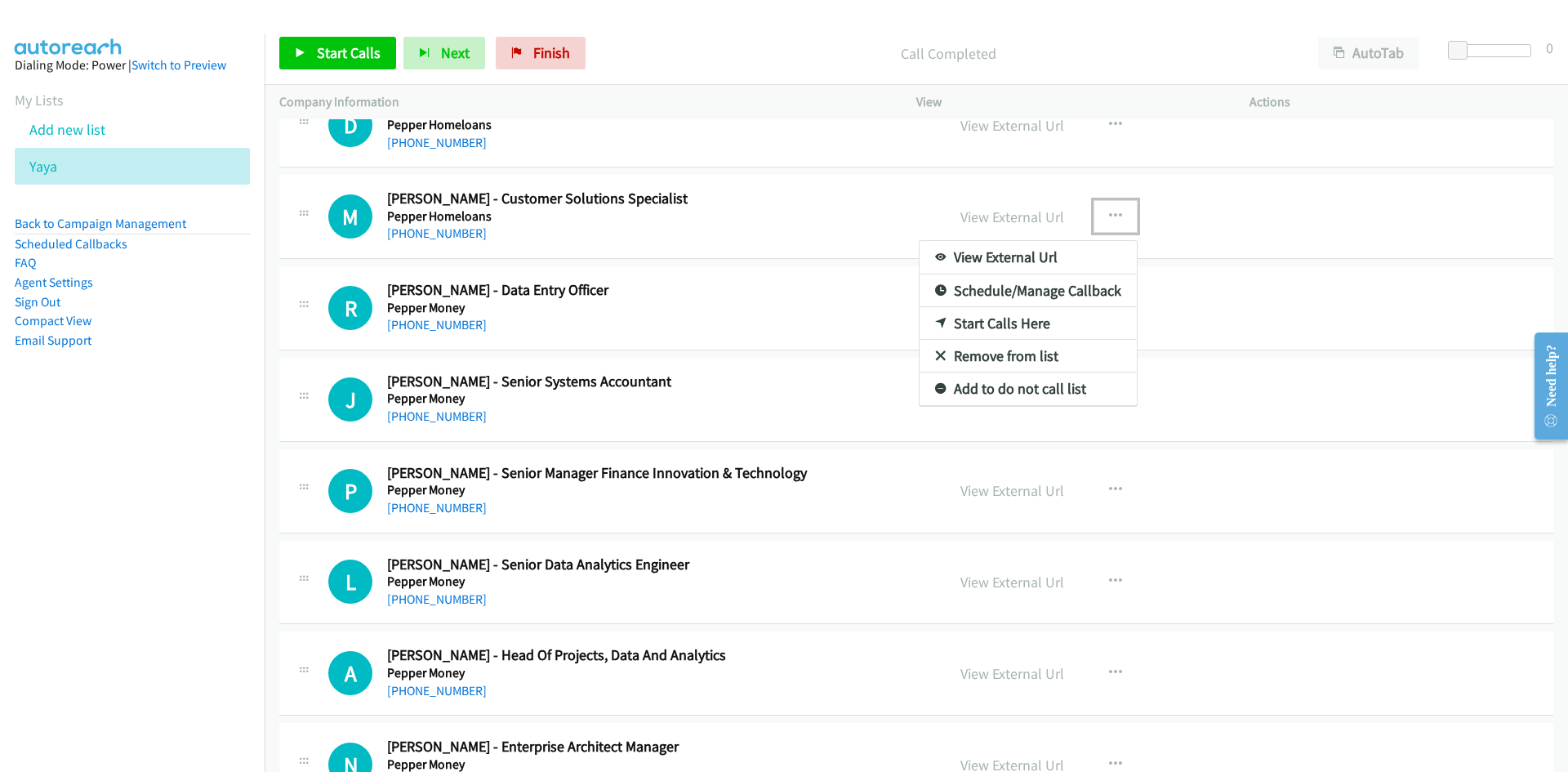
click at [935, 322] on icon at bounding box center [941, 324] width 12 height 12
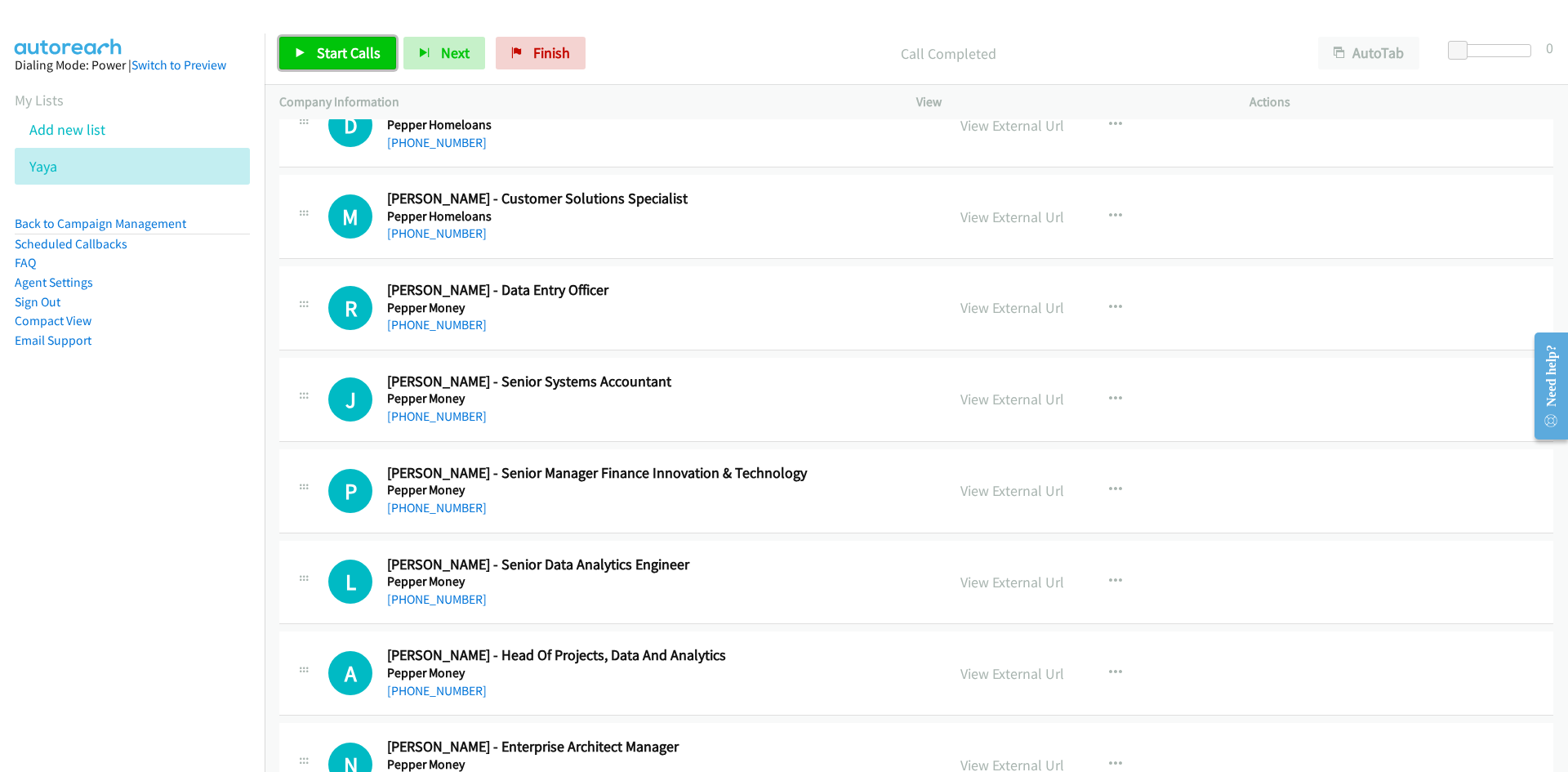
click at [354, 64] on link "Start Calls" at bounding box center [338, 53] width 117 height 32
click at [351, 60] on span "Pause" at bounding box center [335, 52] width 37 height 19
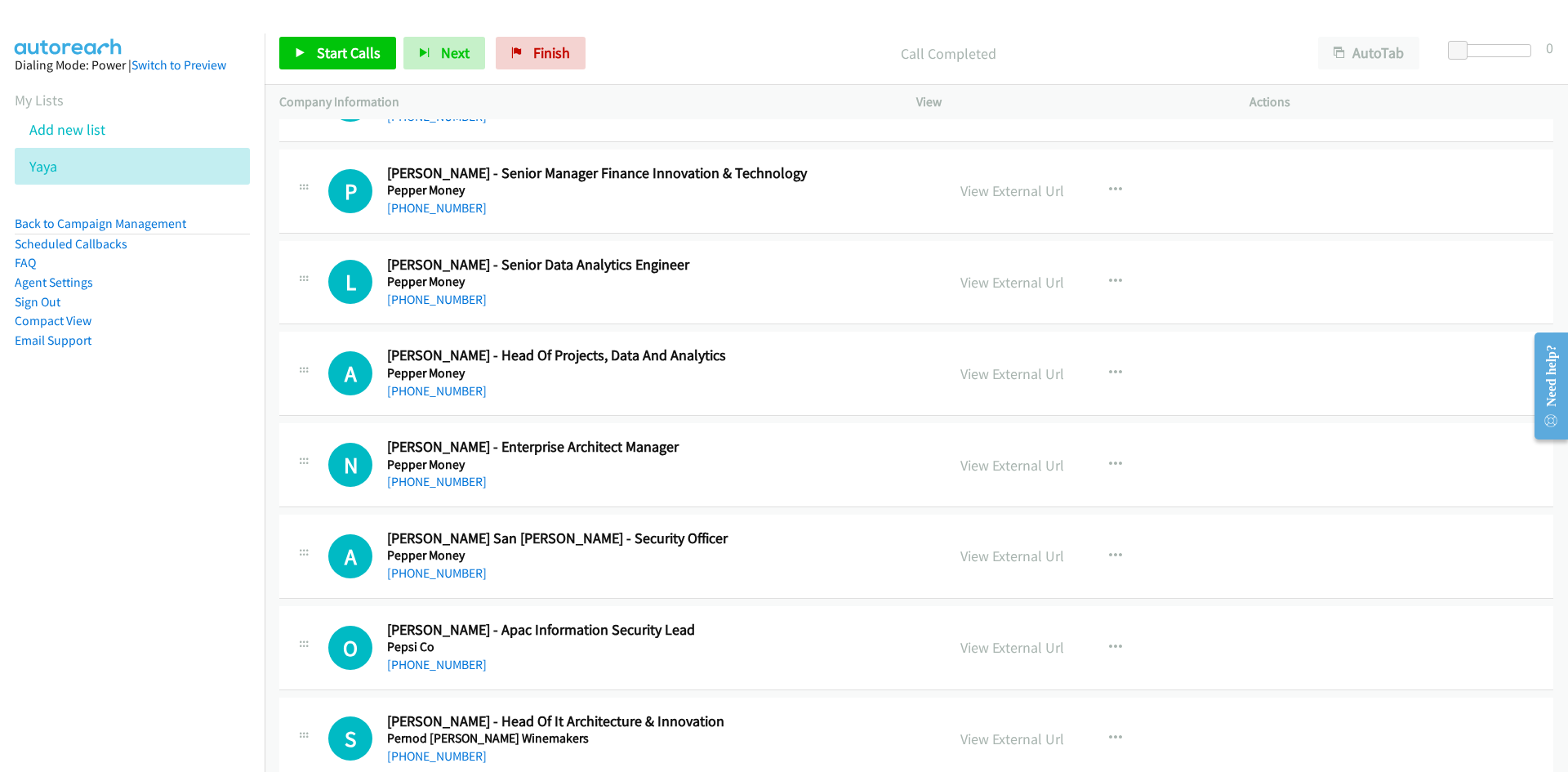
scroll to position [8679, 0]
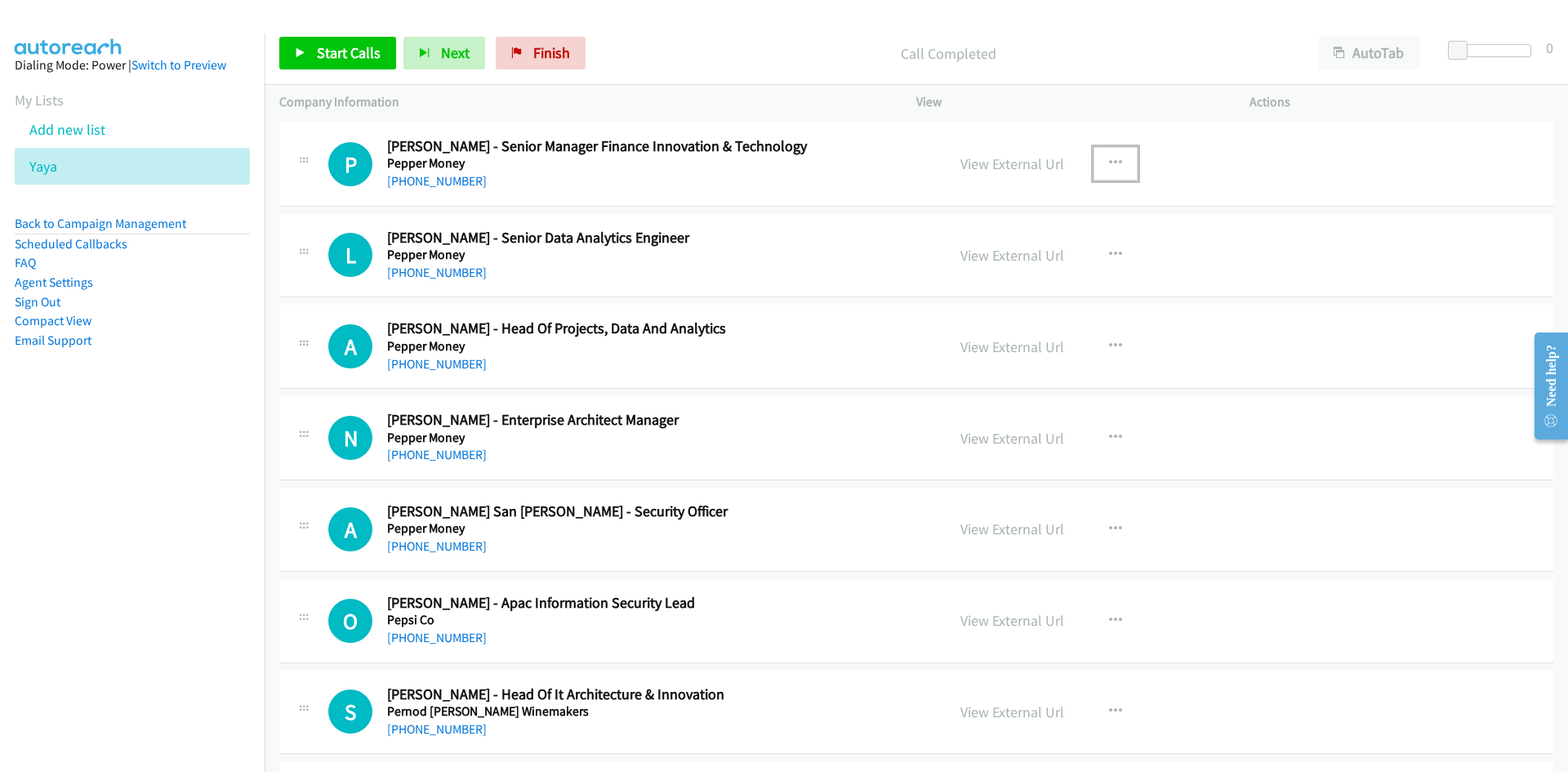
click at [1122, 157] on button "button" at bounding box center [1115, 162] width 44 height 32
click at [944, 272] on link "Start Calls Here" at bounding box center [1028, 270] width 217 height 32
click at [293, 45] on link "Start Calls" at bounding box center [338, 53] width 117 height 32
click at [309, 48] on link "Pause" at bounding box center [324, 53] width 90 height 32
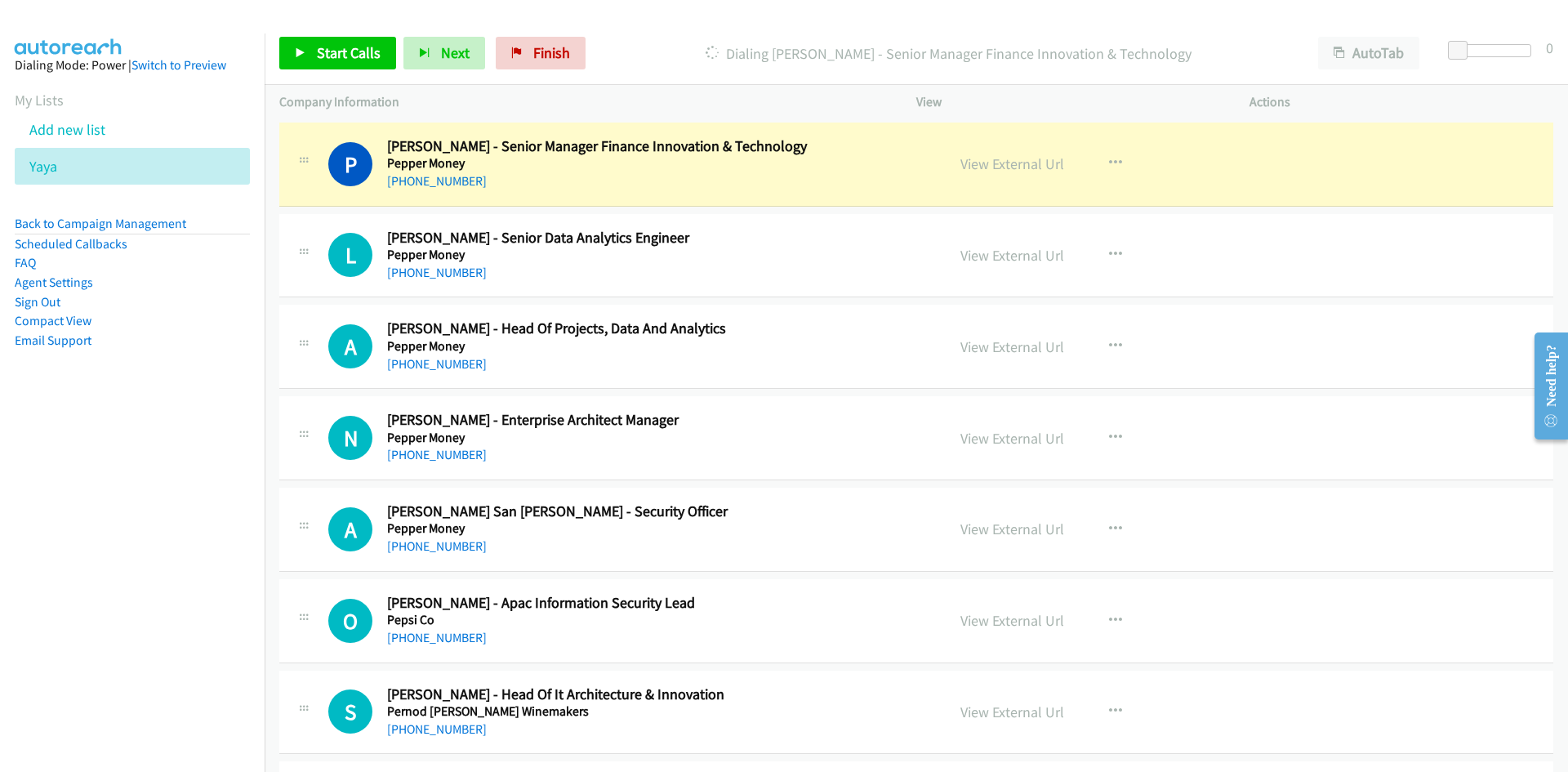
scroll to position [8761, 0]
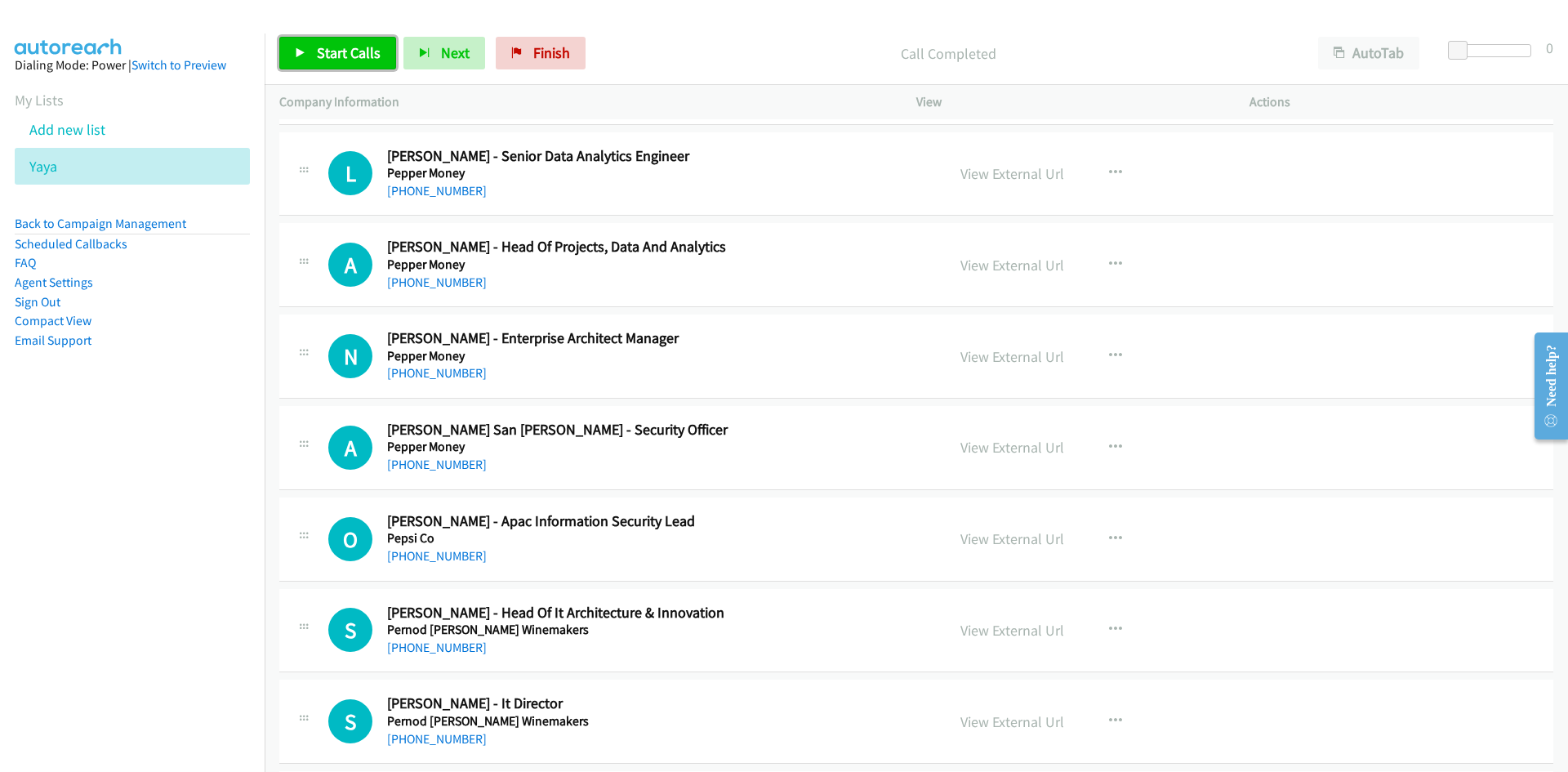
click at [348, 47] on span "Start Calls" at bounding box center [348, 52] width 64 height 19
click at [301, 48] on icon at bounding box center [301, 54] width 12 height 12
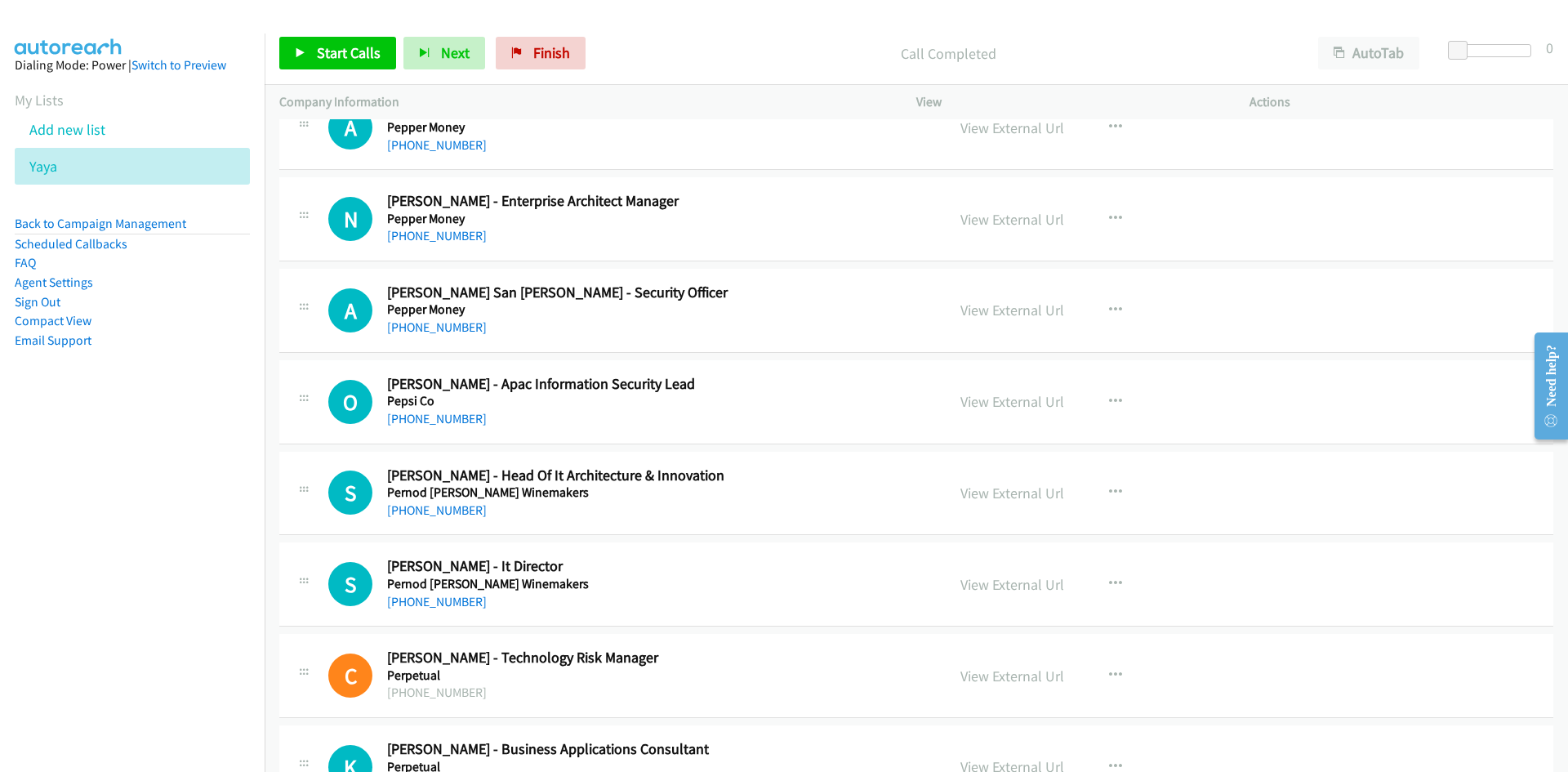
scroll to position [8924, 0]
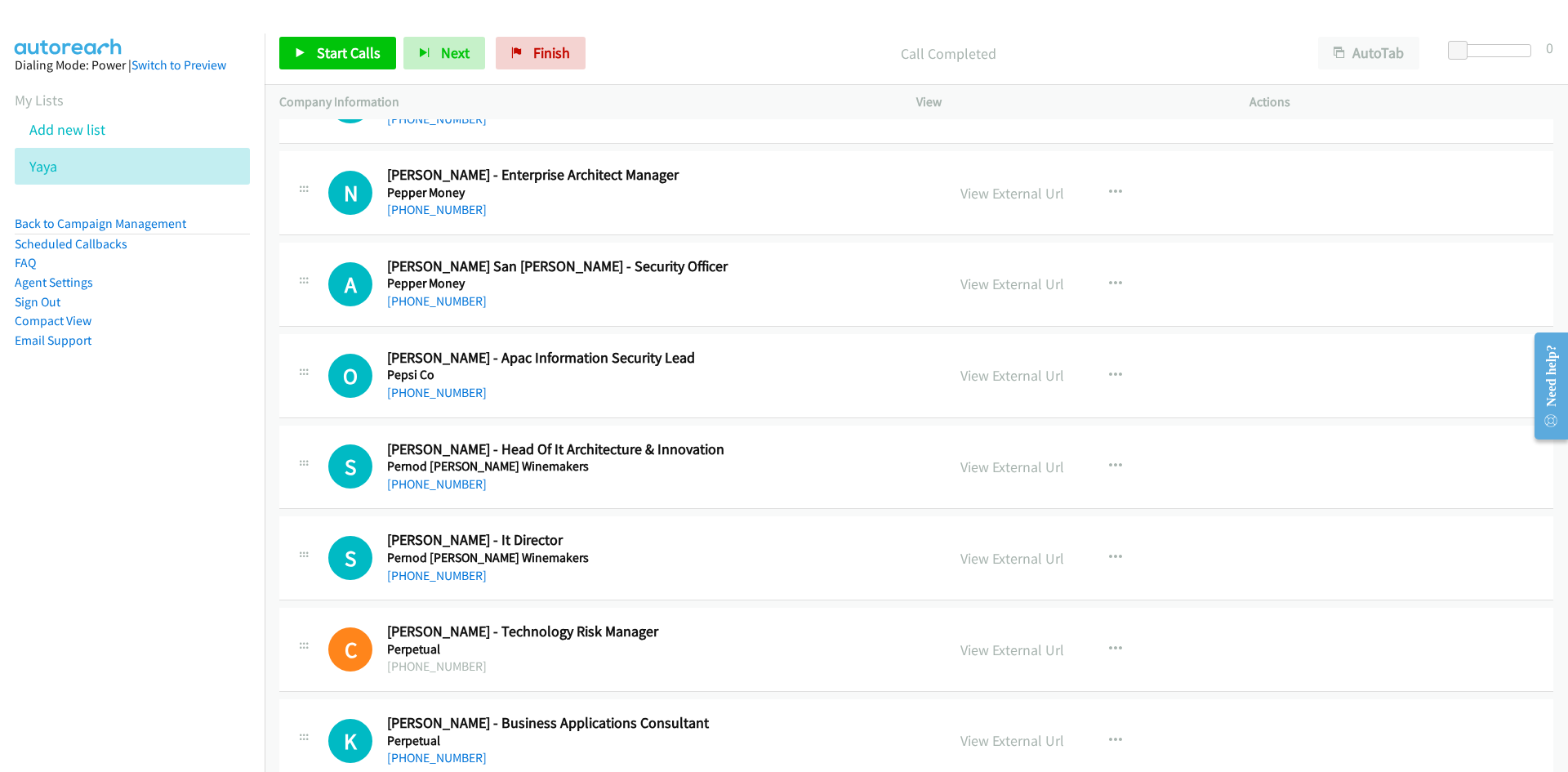
click at [1111, 174] on div "View External Url View External Url Schedule/Manage Callback Start Calls Here R…" at bounding box center [1120, 193] width 348 height 54
click at [1110, 192] on icon "button" at bounding box center [1115, 193] width 13 height 13
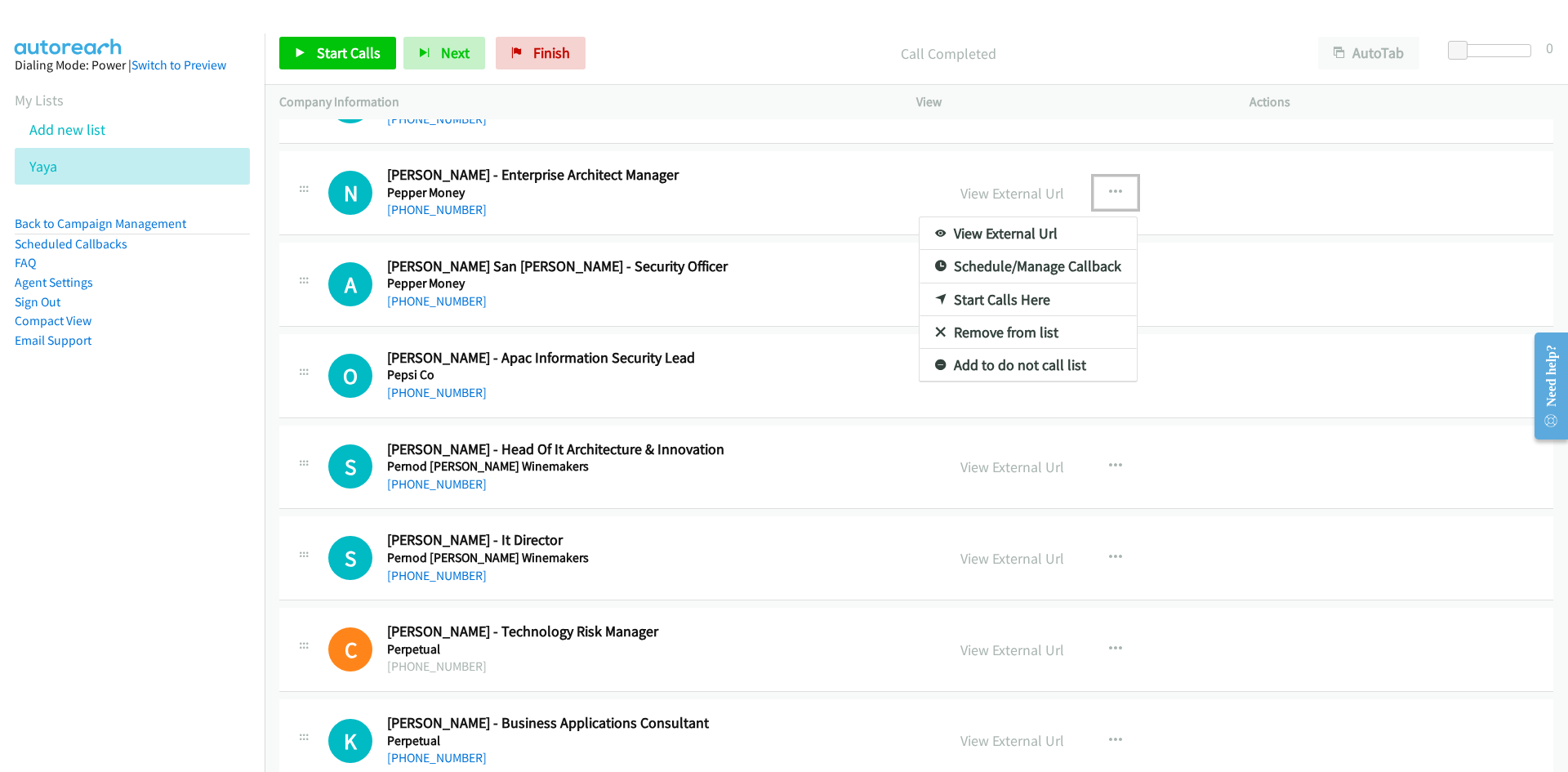
click at [927, 306] on link "Start Calls Here" at bounding box center [1028, 299] width 217 height 32
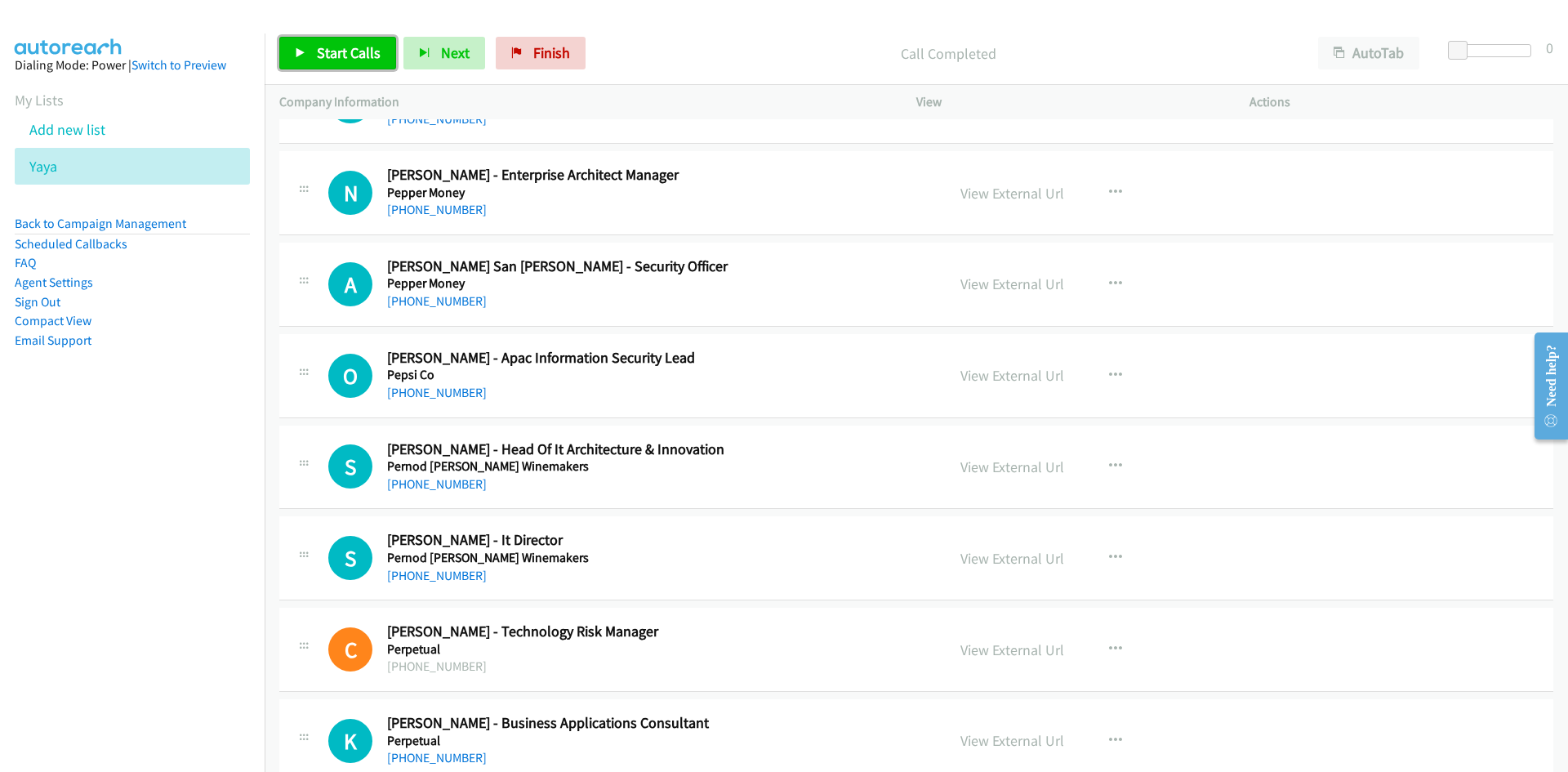
click at [314, 51] on link "Start Calls" at bounding box center [338, 53] width 117 height 32
click at [296, 42] on link "Pause" at bounding box center [324, 53] width 90 height 32
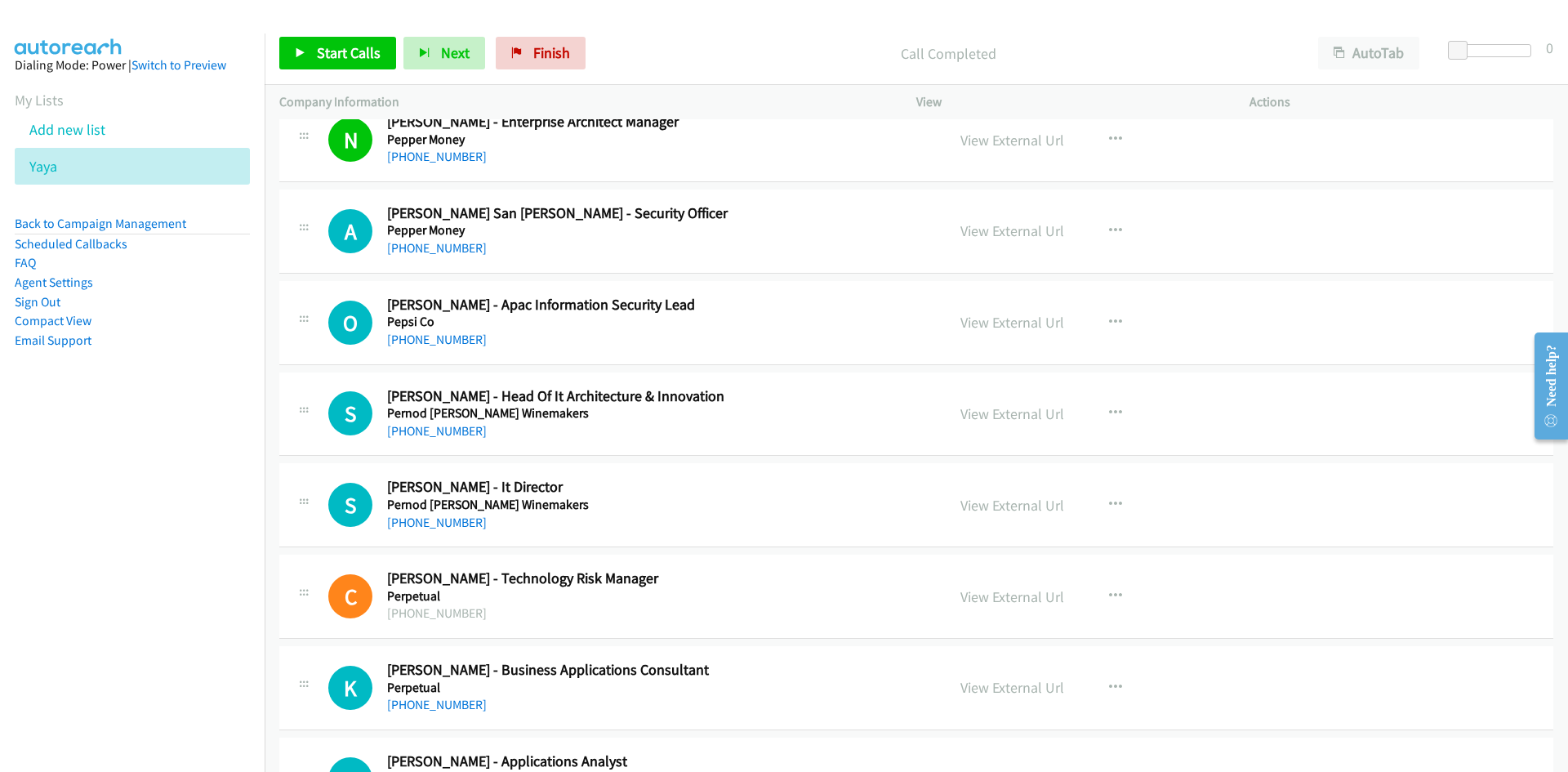
scroll to position [9006, 0]
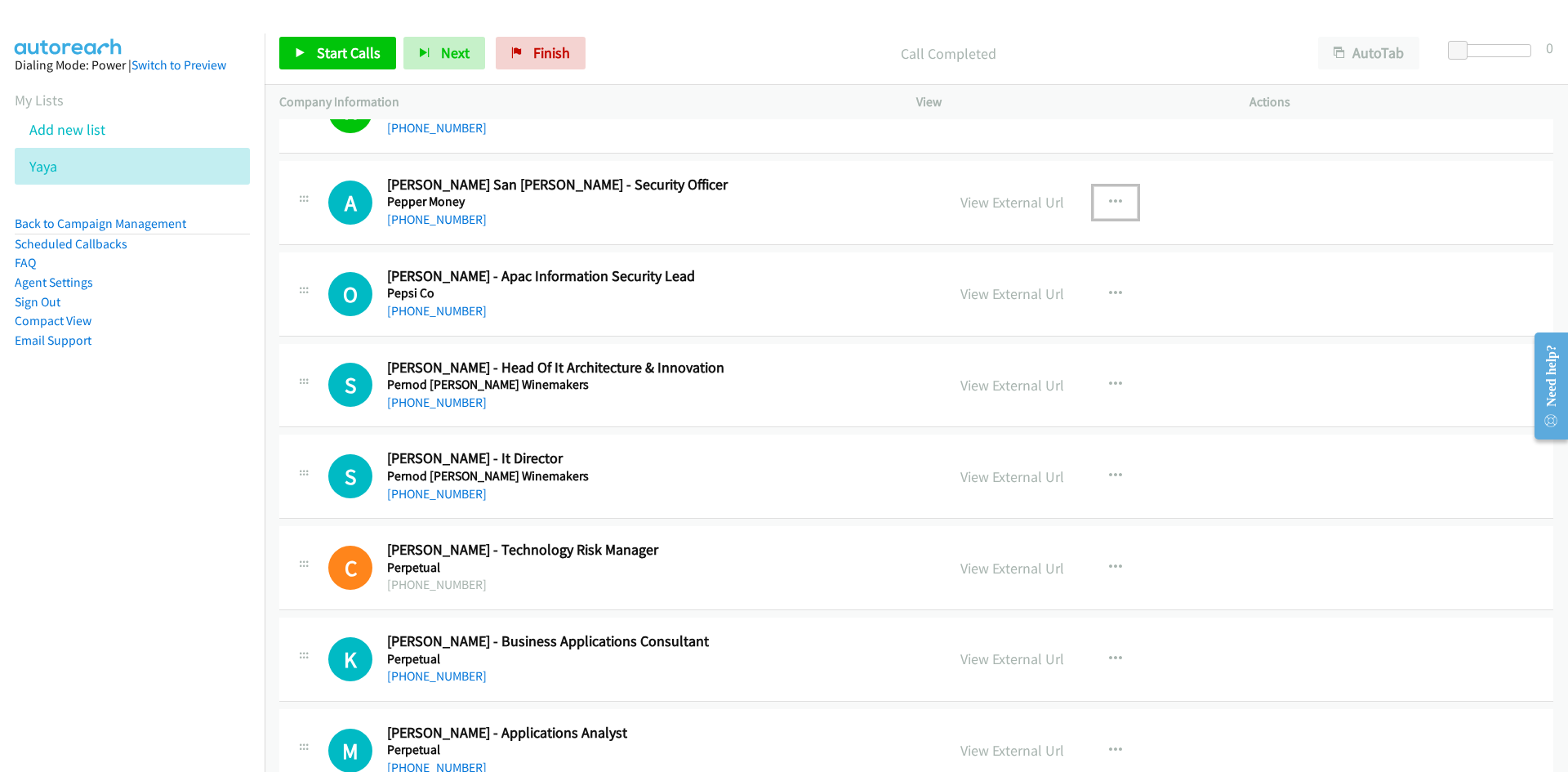
click at [1093, 195] on button "button" at bounding box center [1115, 202] width 44 height 32
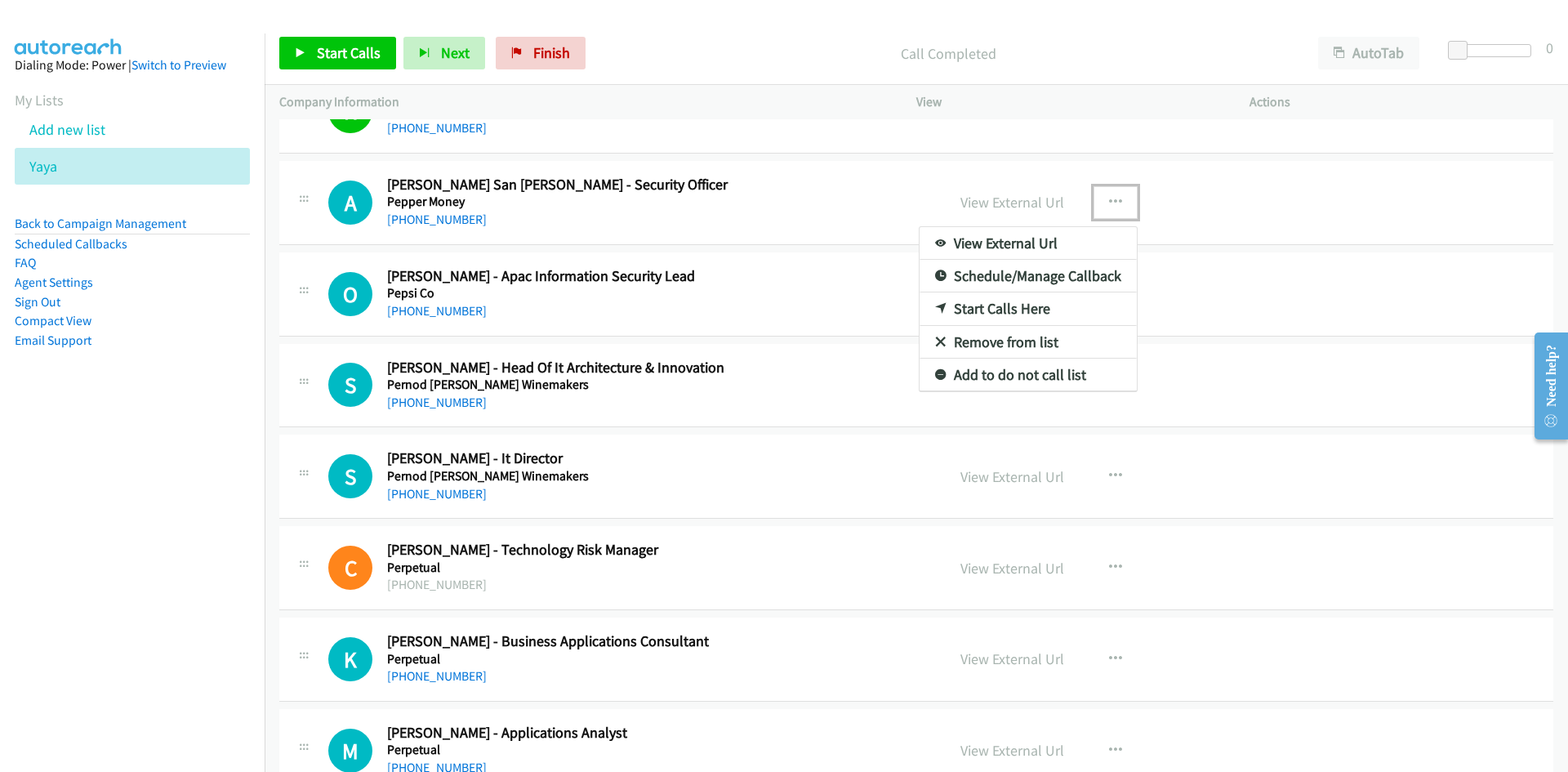
click at [860, 293] on div at bounding box center [784, 386] width 1568 height 772
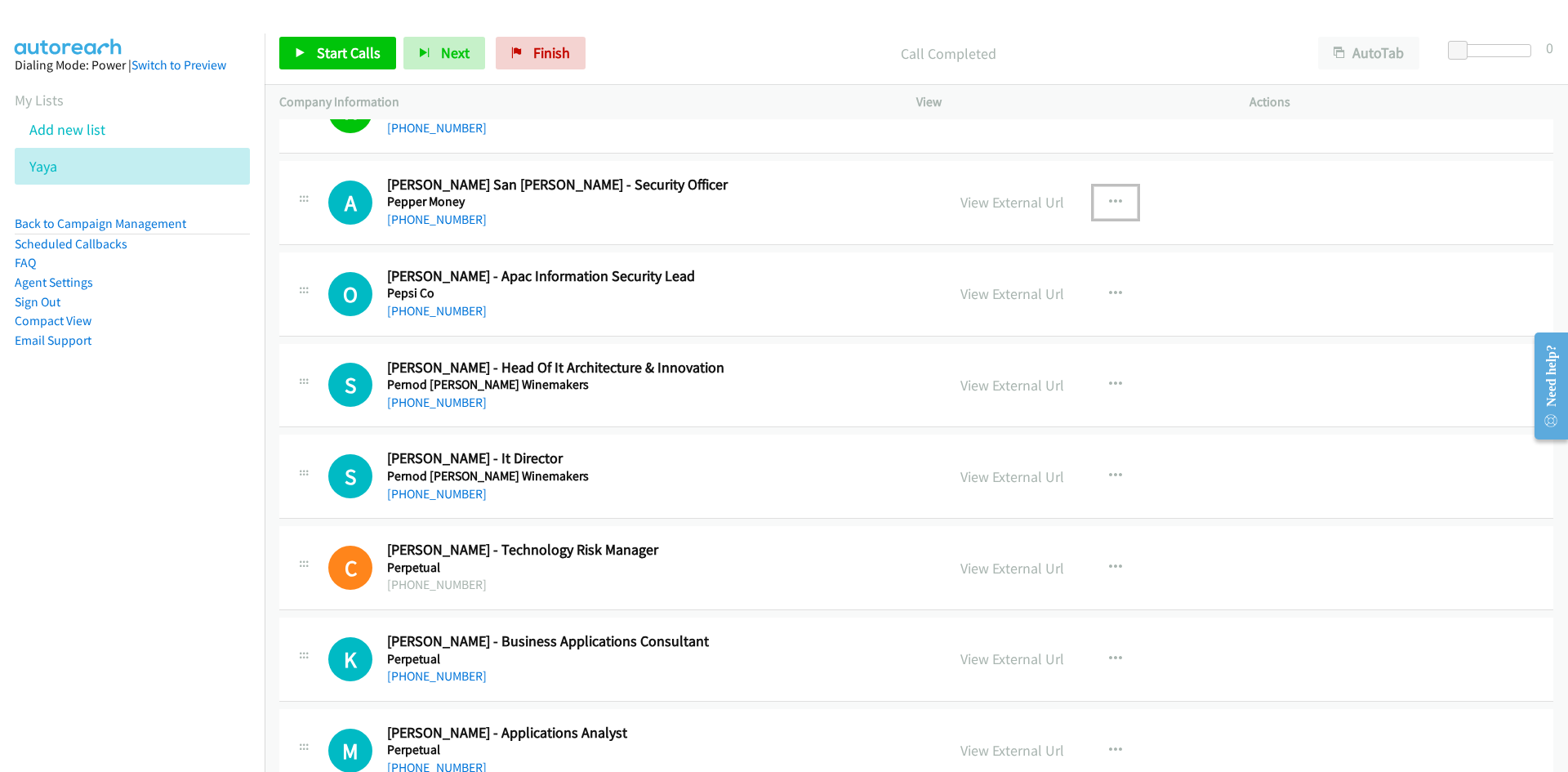
scroll to position [9087, 0]
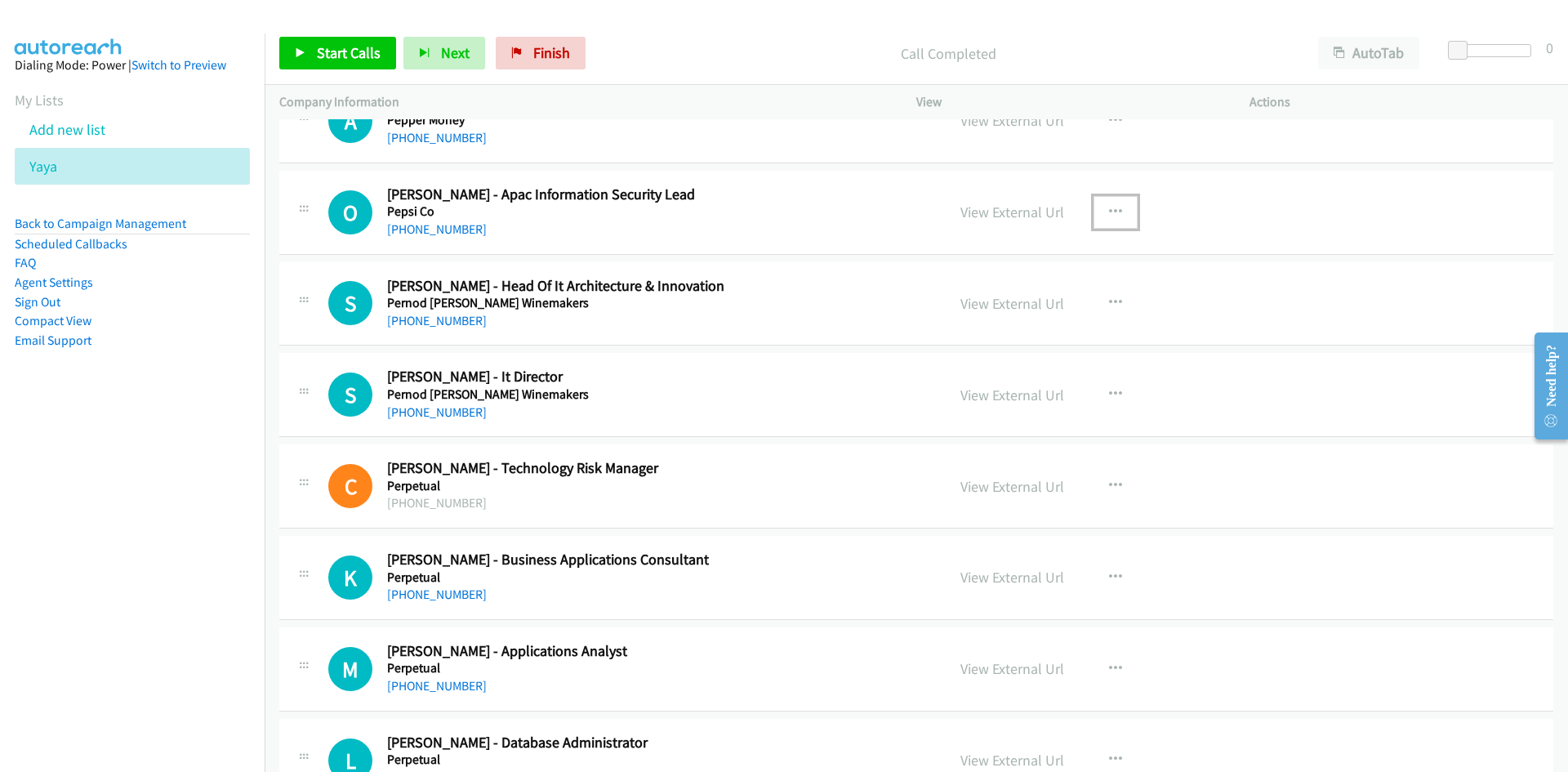
click at [1112, 201] on button "button" at bounding box center [1115, 212] width 44 height 32
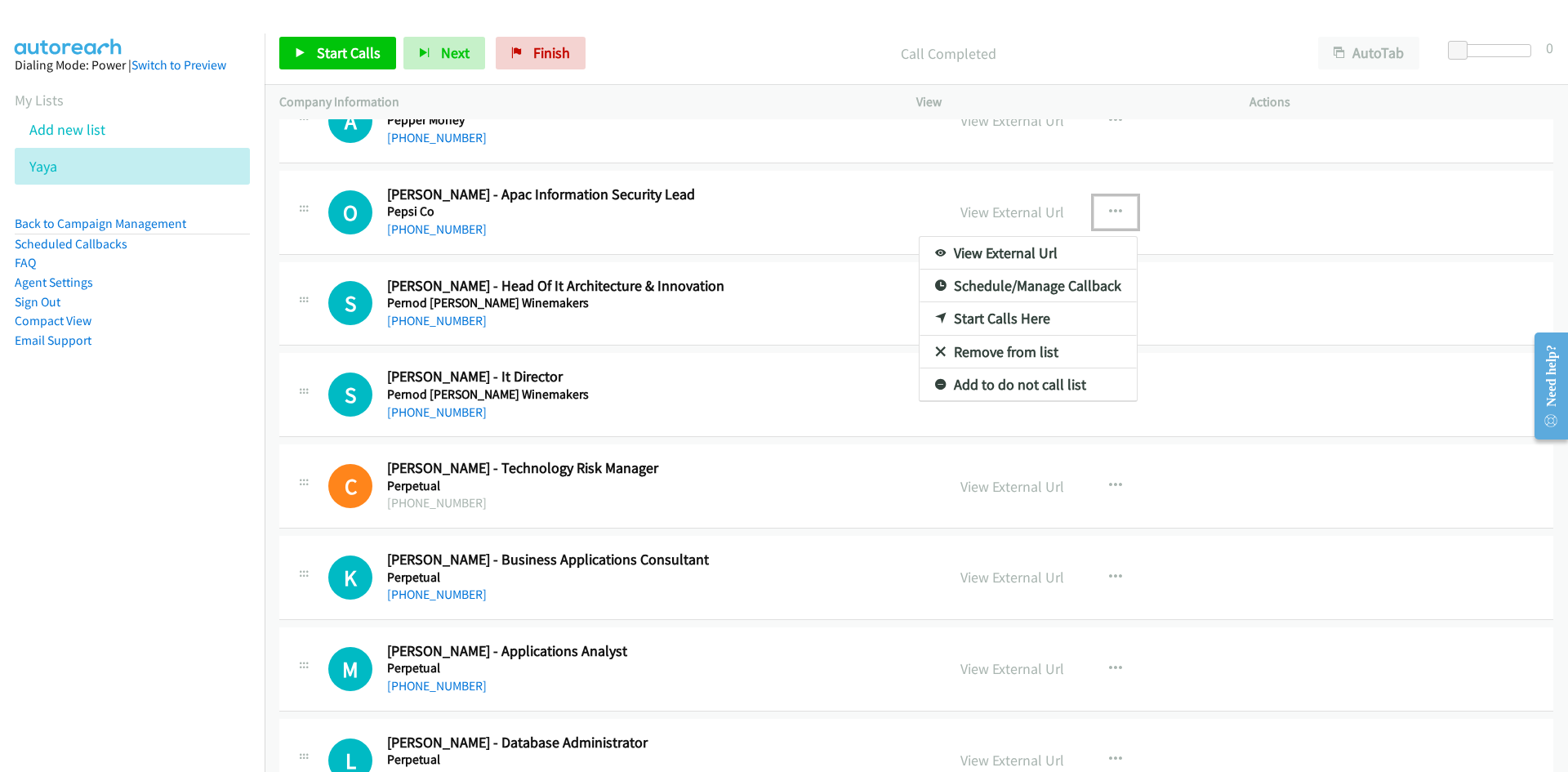
click at [935, 319] on icon at bounding box center [941, 320] width 12 height 12
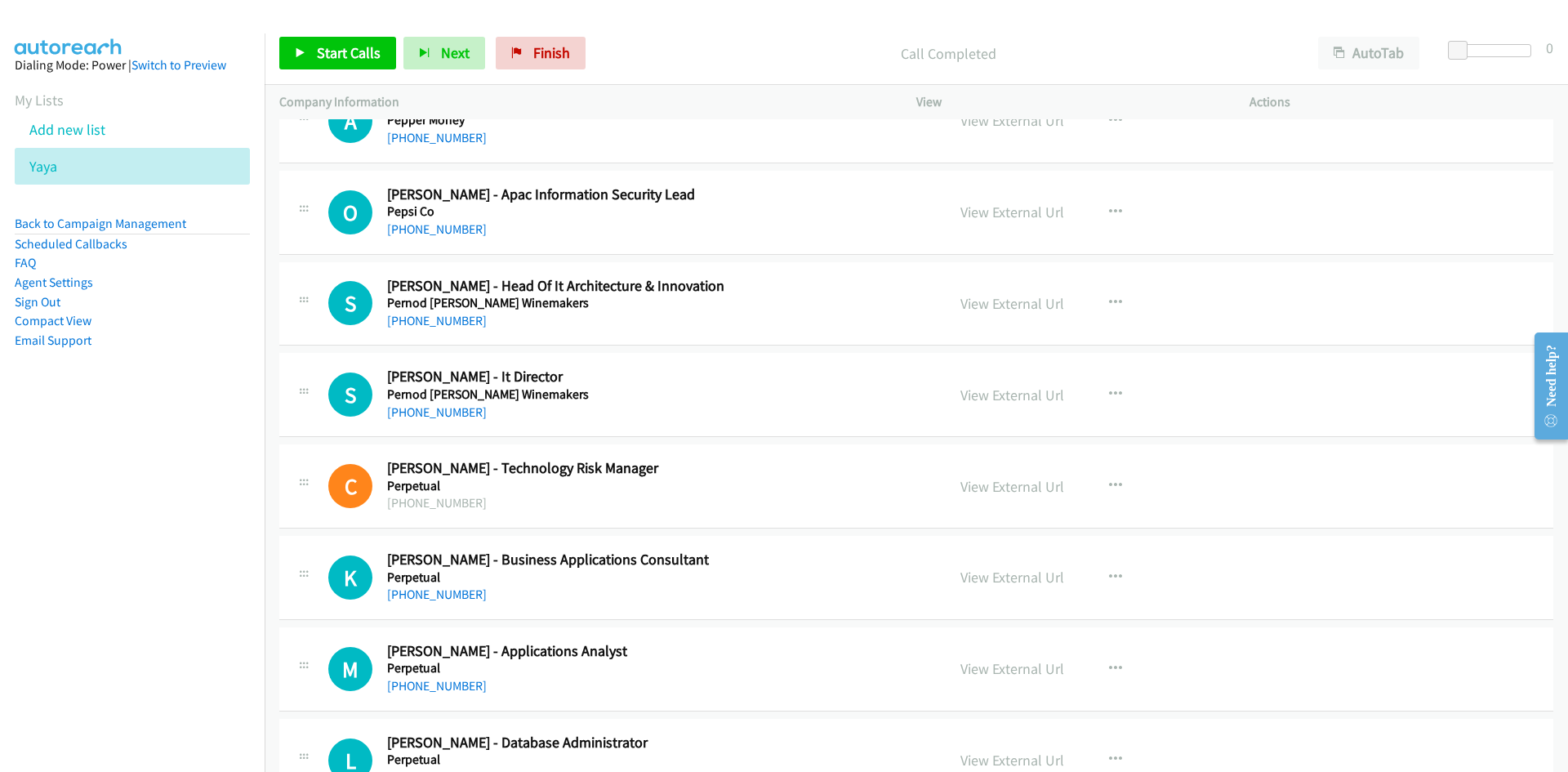
click at [336, 34] on div "Start Calls Pause Next Finish Call Completed AutoTab AutoTab 0" at bounding box center [916, 54] width 1303 height 63
click at [338, 53] on span "Start Calls" at bounding box center [348, 52] width 64 height 19
click at [291, 56] on link "Pause" at bounding box center [324, 53] width 90 height 32
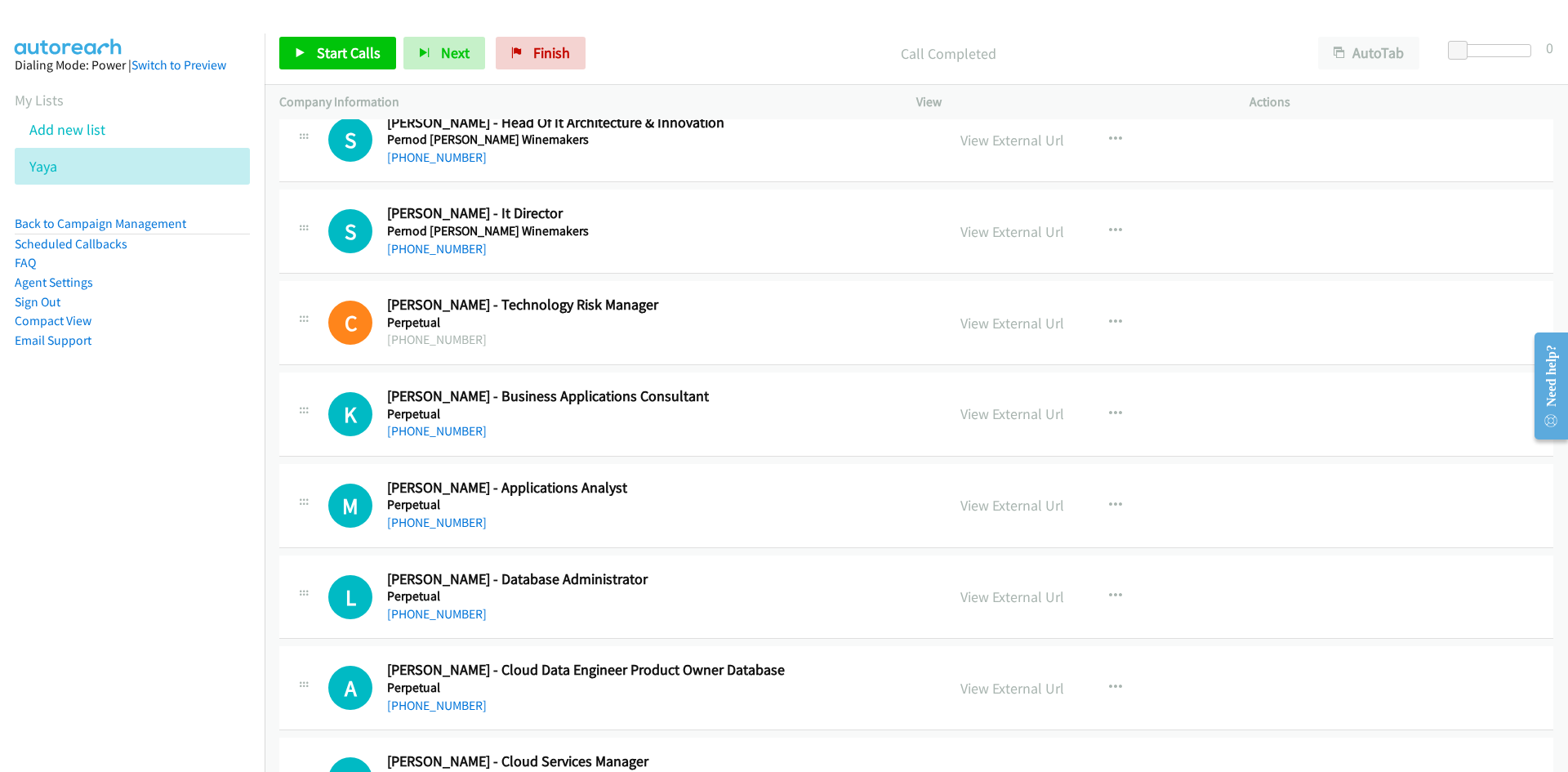
scroll to position [9332, 0]
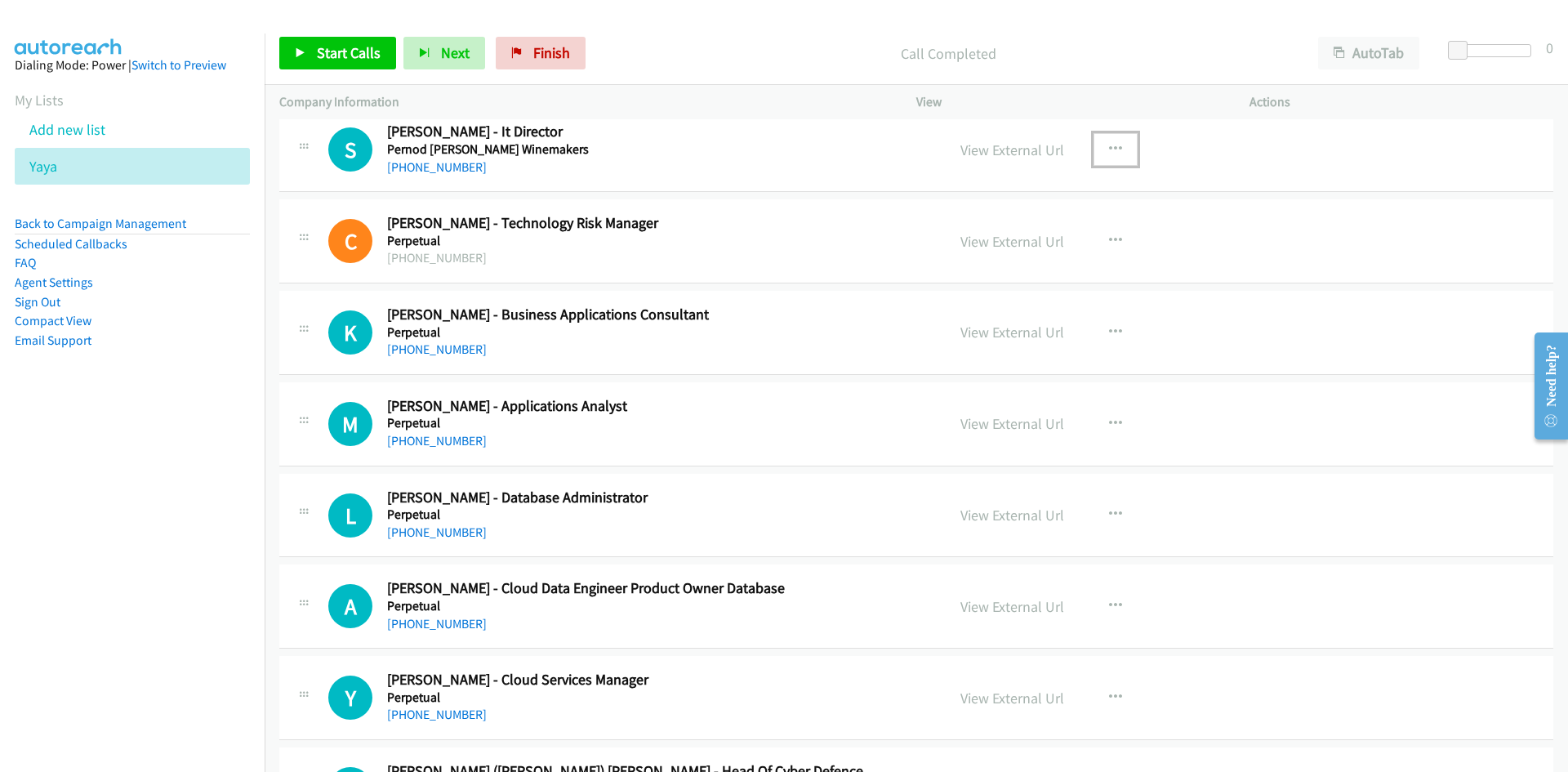
click at [1124, 146] on button "button" at bounding box center [1115, 149] width 44 height 32
click at [935, 251] on icon at bounding box center [941, 257] width 12 height 12
click at [393, 59] on link "Start Calls" at bounding box center [338, 53] width 117 height 32
click at [354, 54] on link "Pause" at bounding box center [324, 53] width 90 height 32
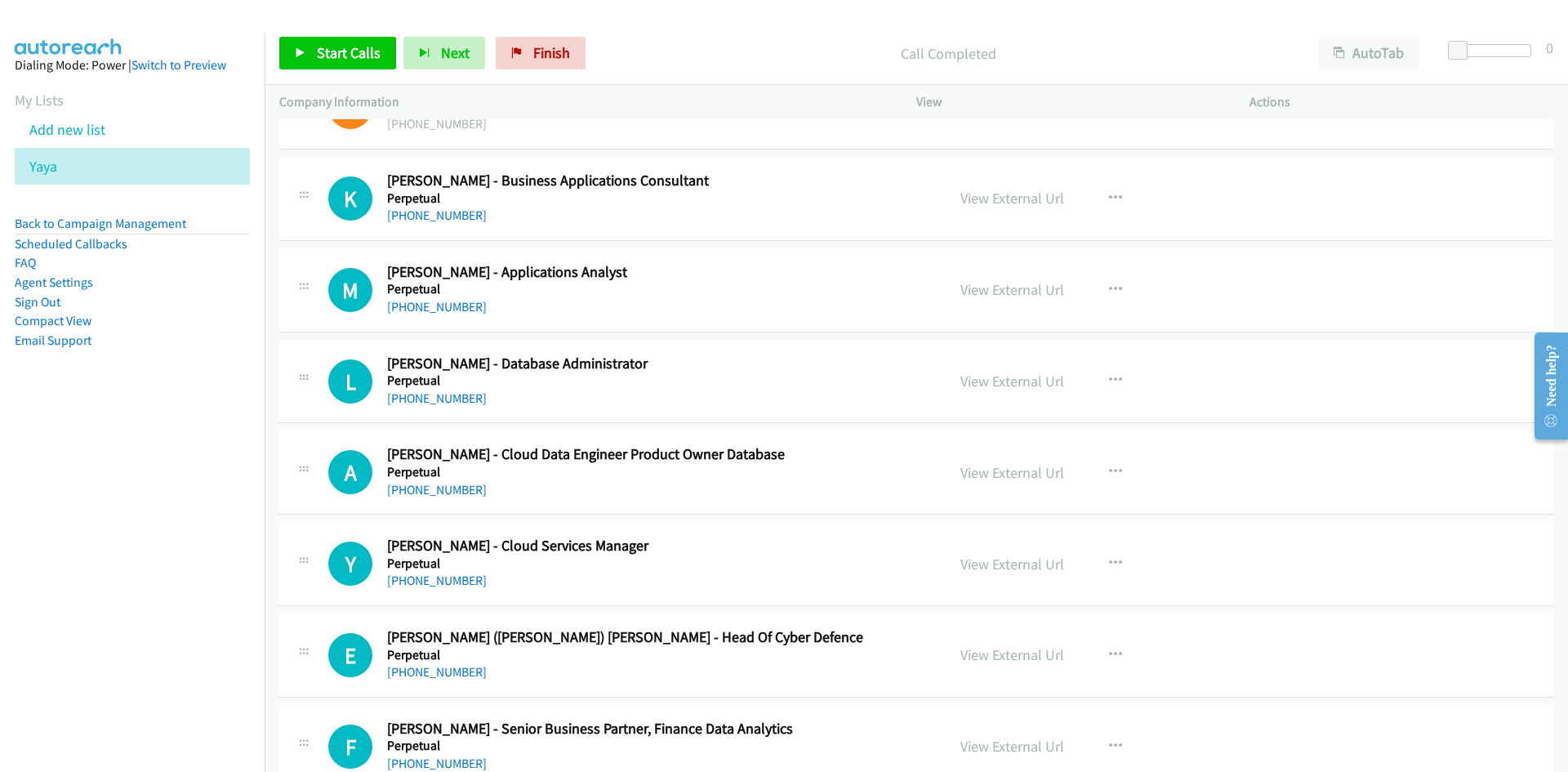
scroll to position [9496, 0]
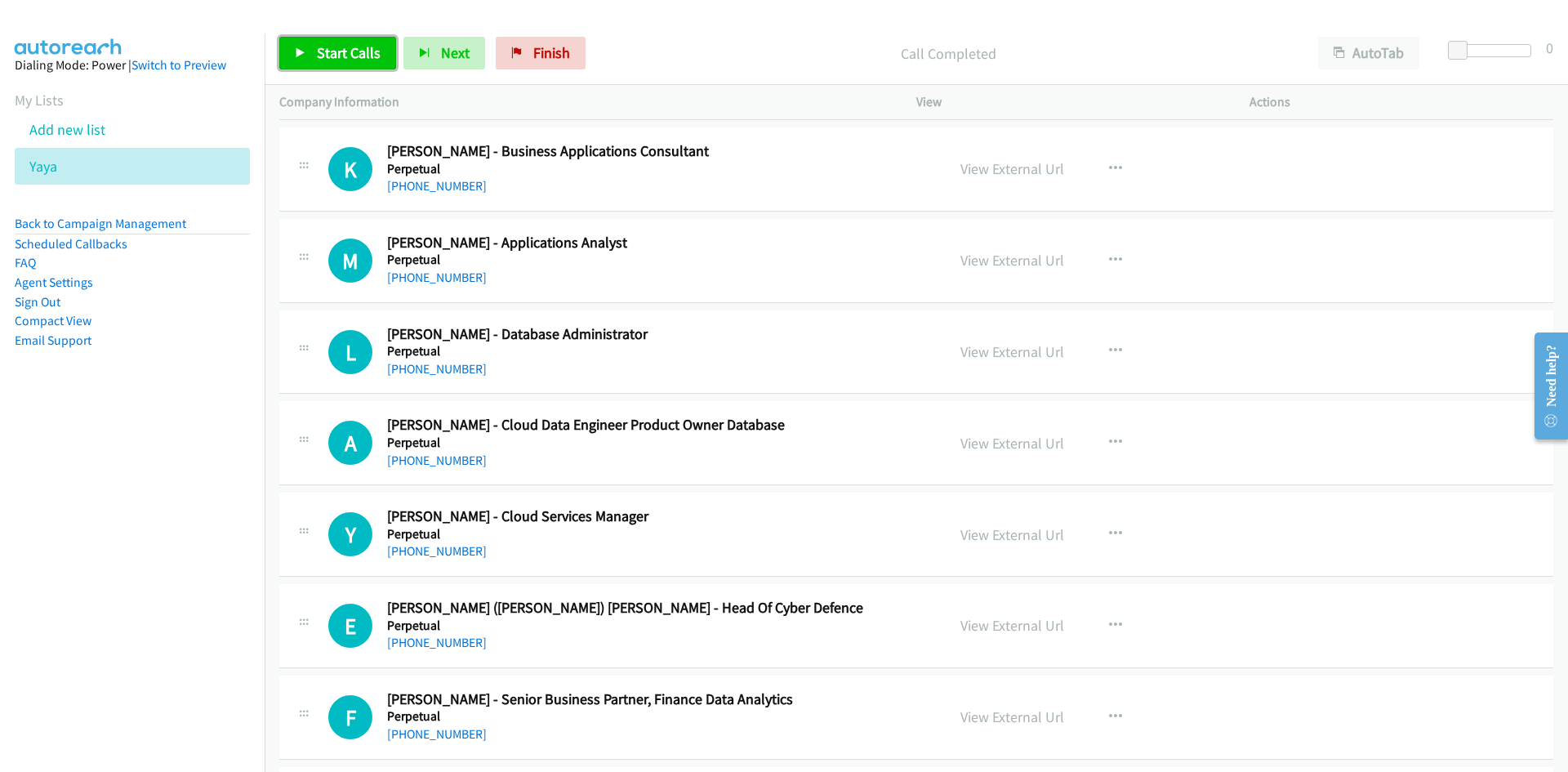
click at [290, 48] on link "Start Calls" at bounding box center [338, 53] width 117 height 32
click at [301, 46] on link "Pause" at bounding box center [324, 53] width 90 height 32
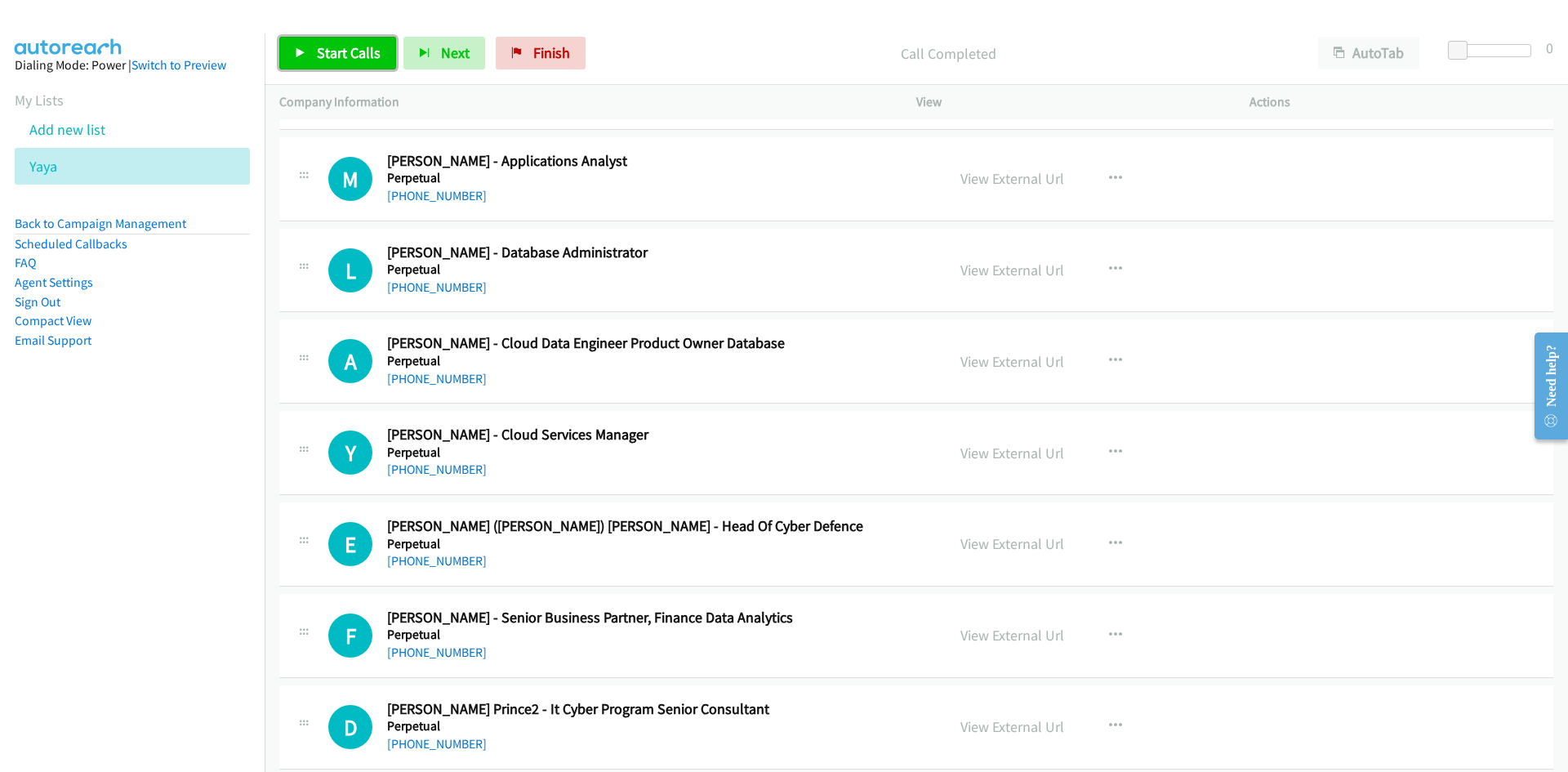
click at [299, 55] on icon at bounding box center [301, 54] width 12 height 12
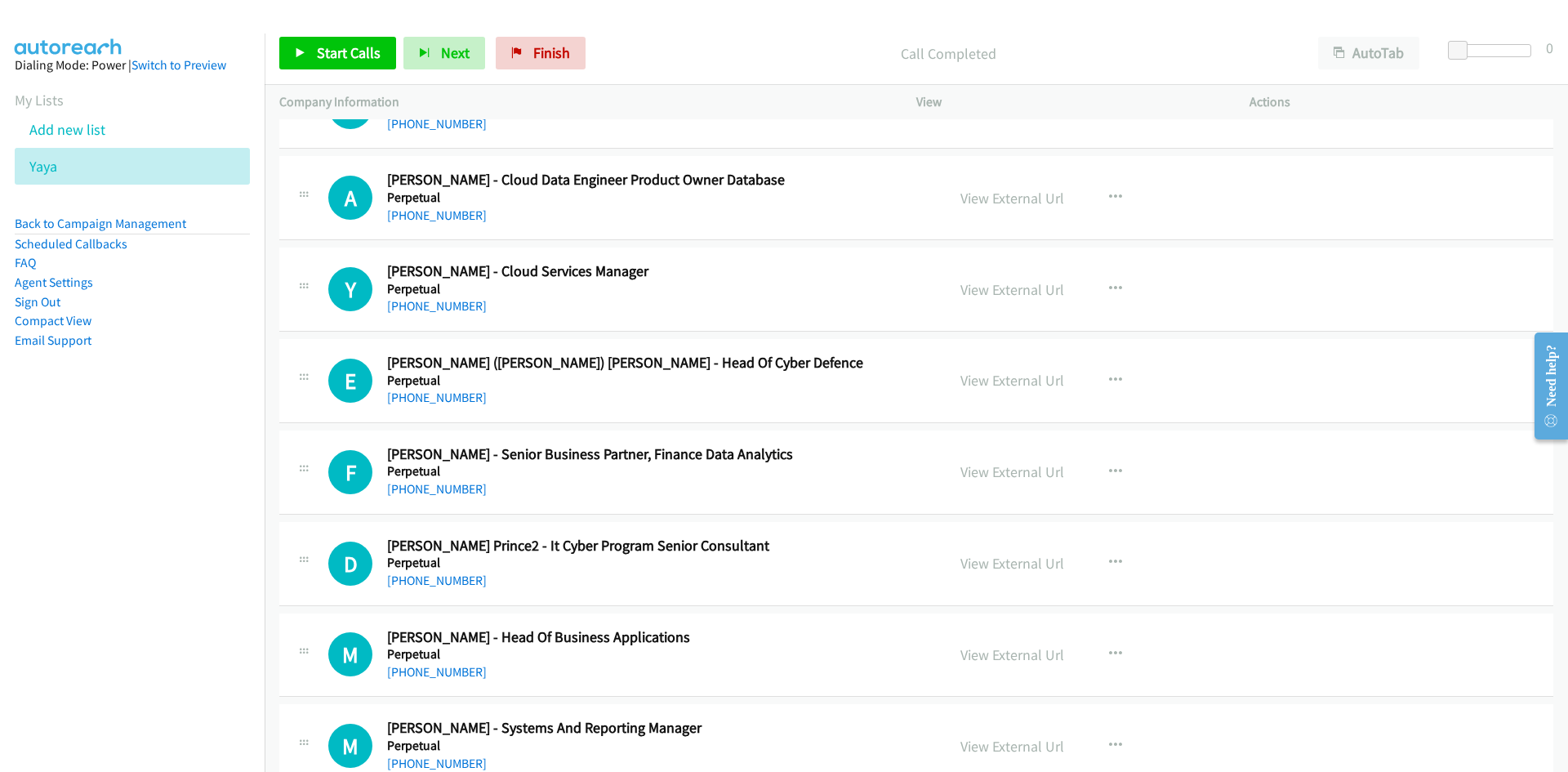
scroll to position [9659, 0]
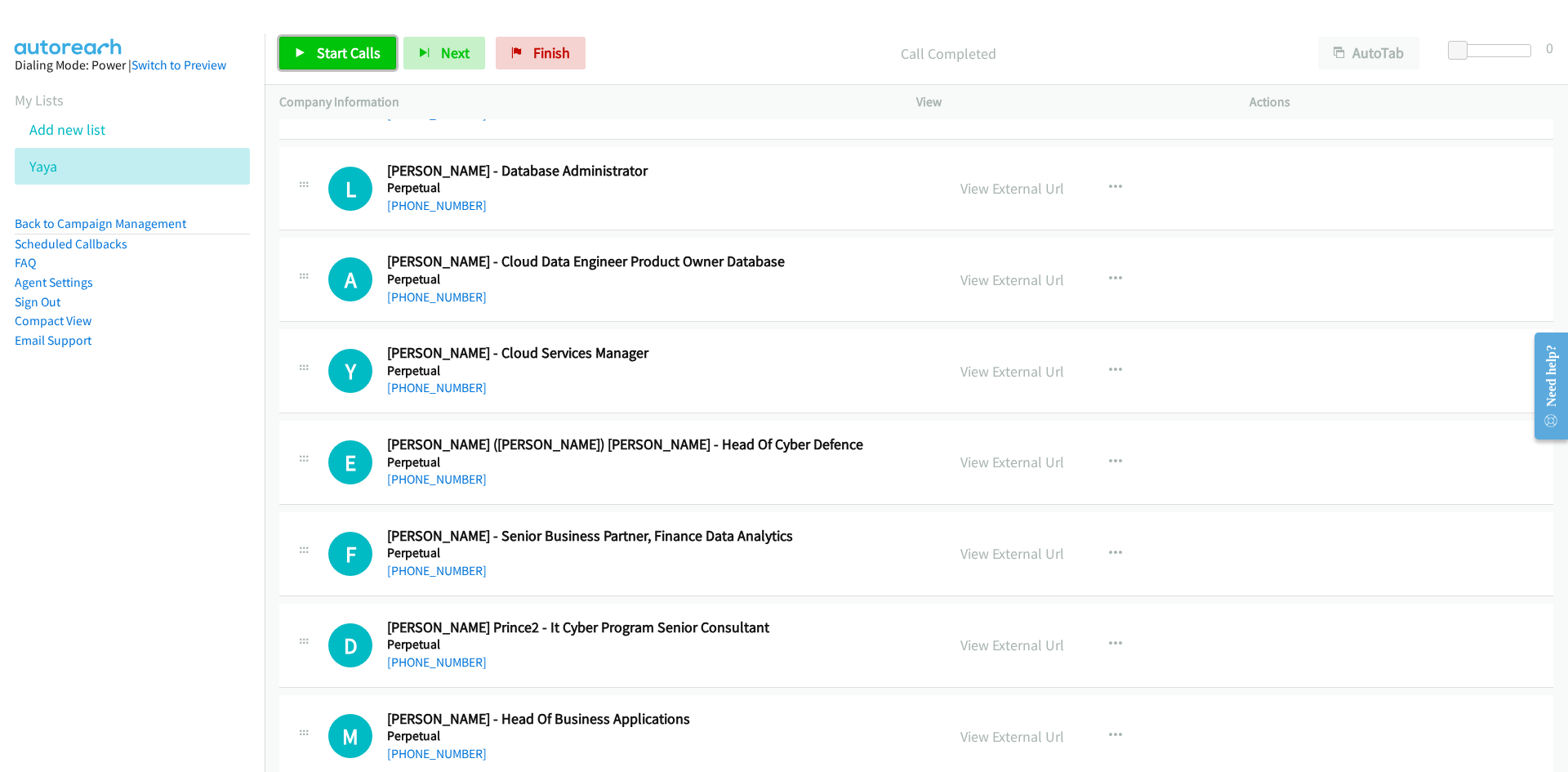
click at [333, 48] on span "Start Calls" at bounding box center [348, 52] width 64 height 19
click at [296, 53] on icon at bounding box center [301, 54] width 12 height 12
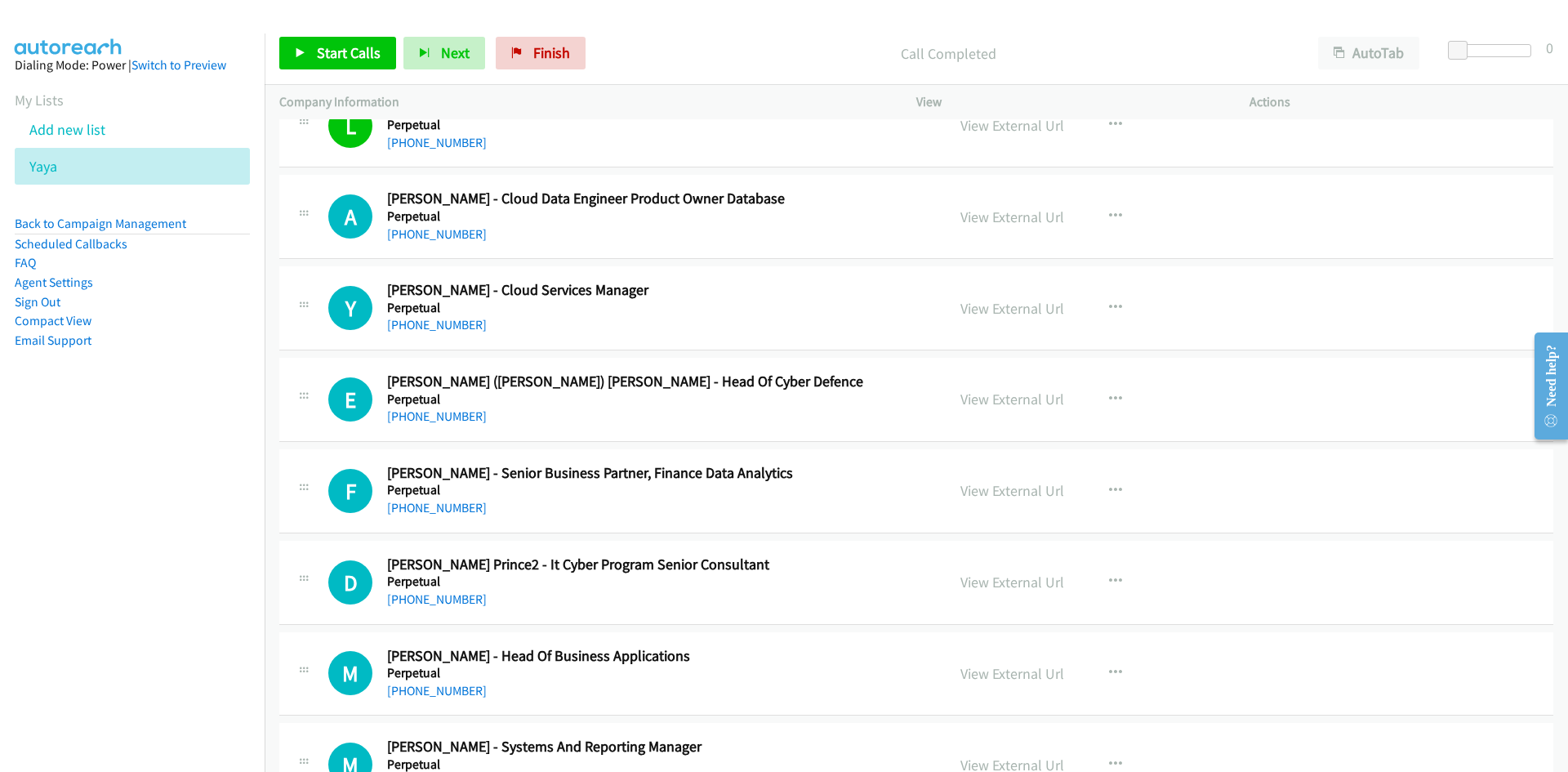
scroll to position [9741, 0]
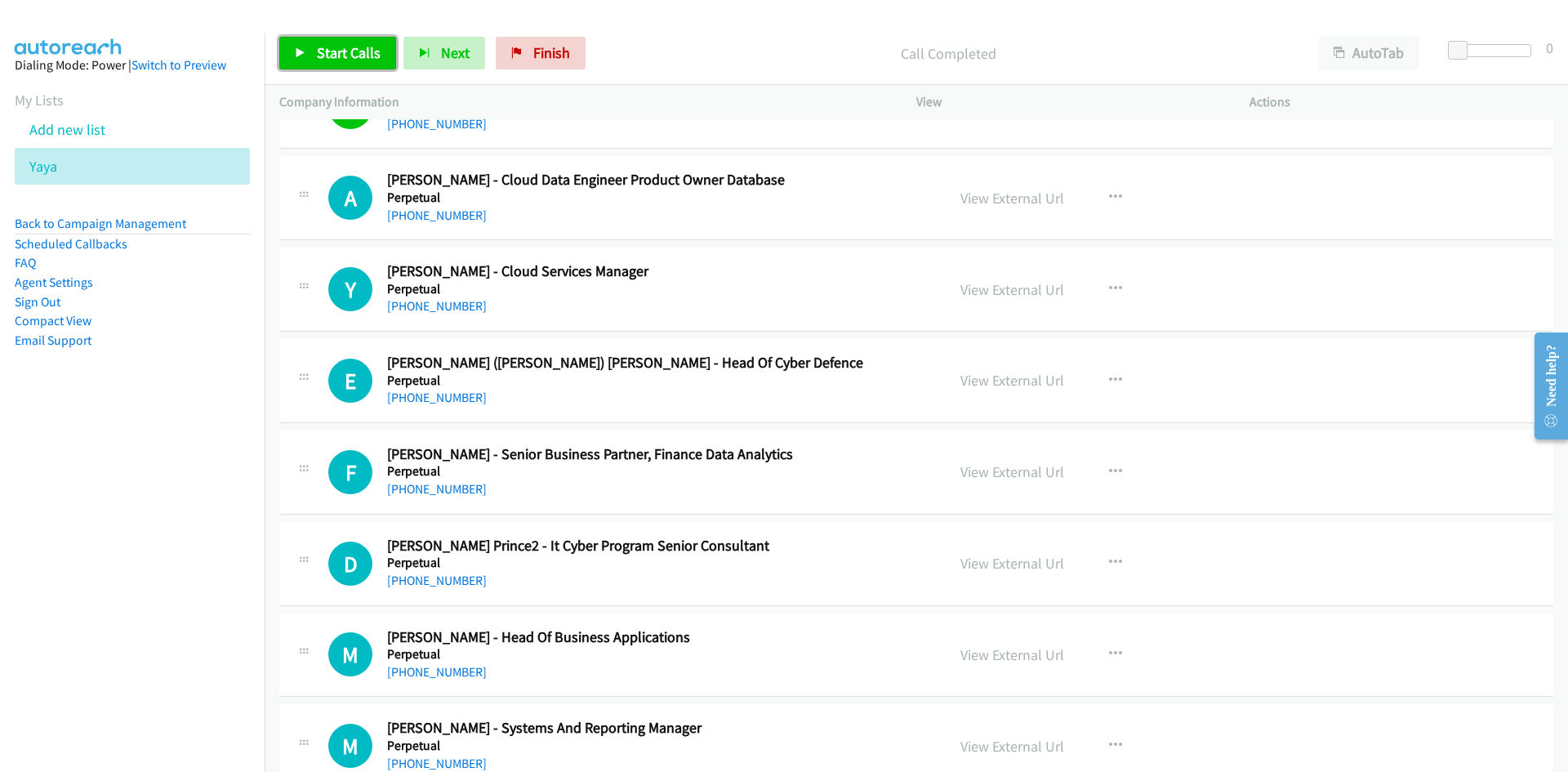
click at [376, 64] on link "Start Calls" at bounding box center [338, 53] width 117 height 32
click at [313, 53] on link "Pause" at bounding box center [324, 53] width 90 height 32
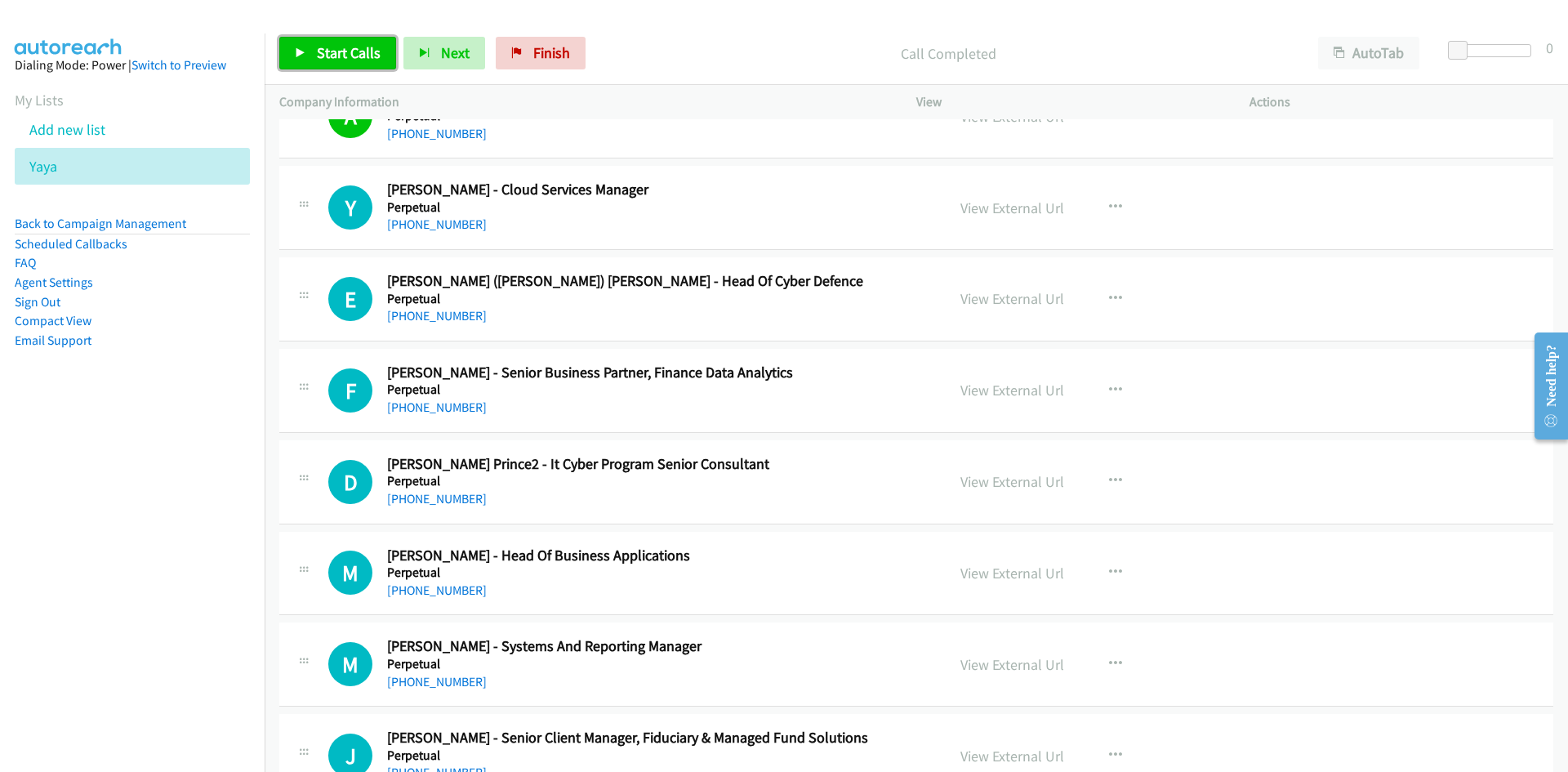
click at [368, 64] on link "Start Calls" at bounding box center [338, 53] width 117 height 32
click at [331, 48] on span "Pause" at bounding box center [335, 52] width 37 height 19
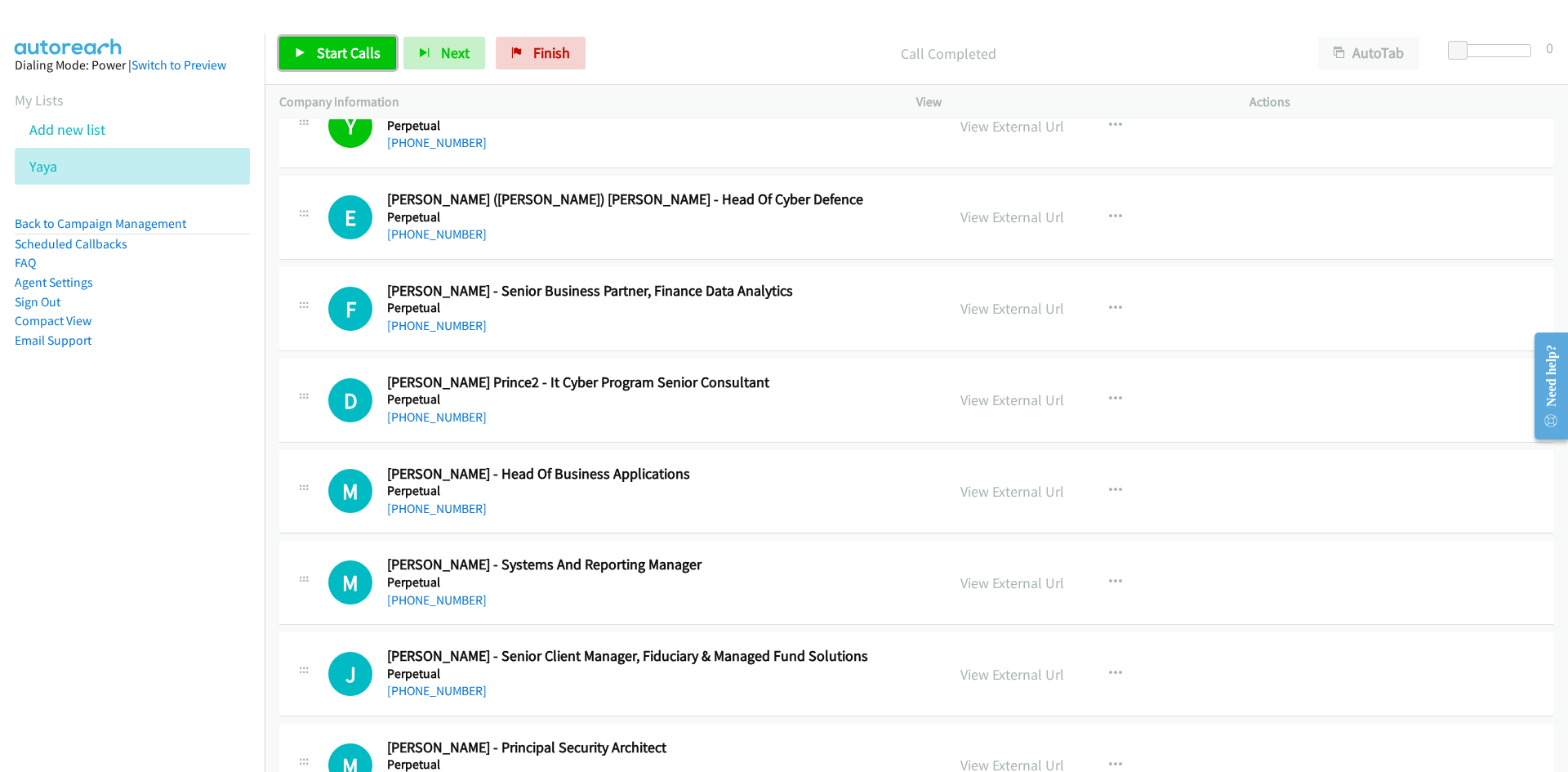
click at [301, 48] on icon at bounding box center [301, 54] width 12 height 12
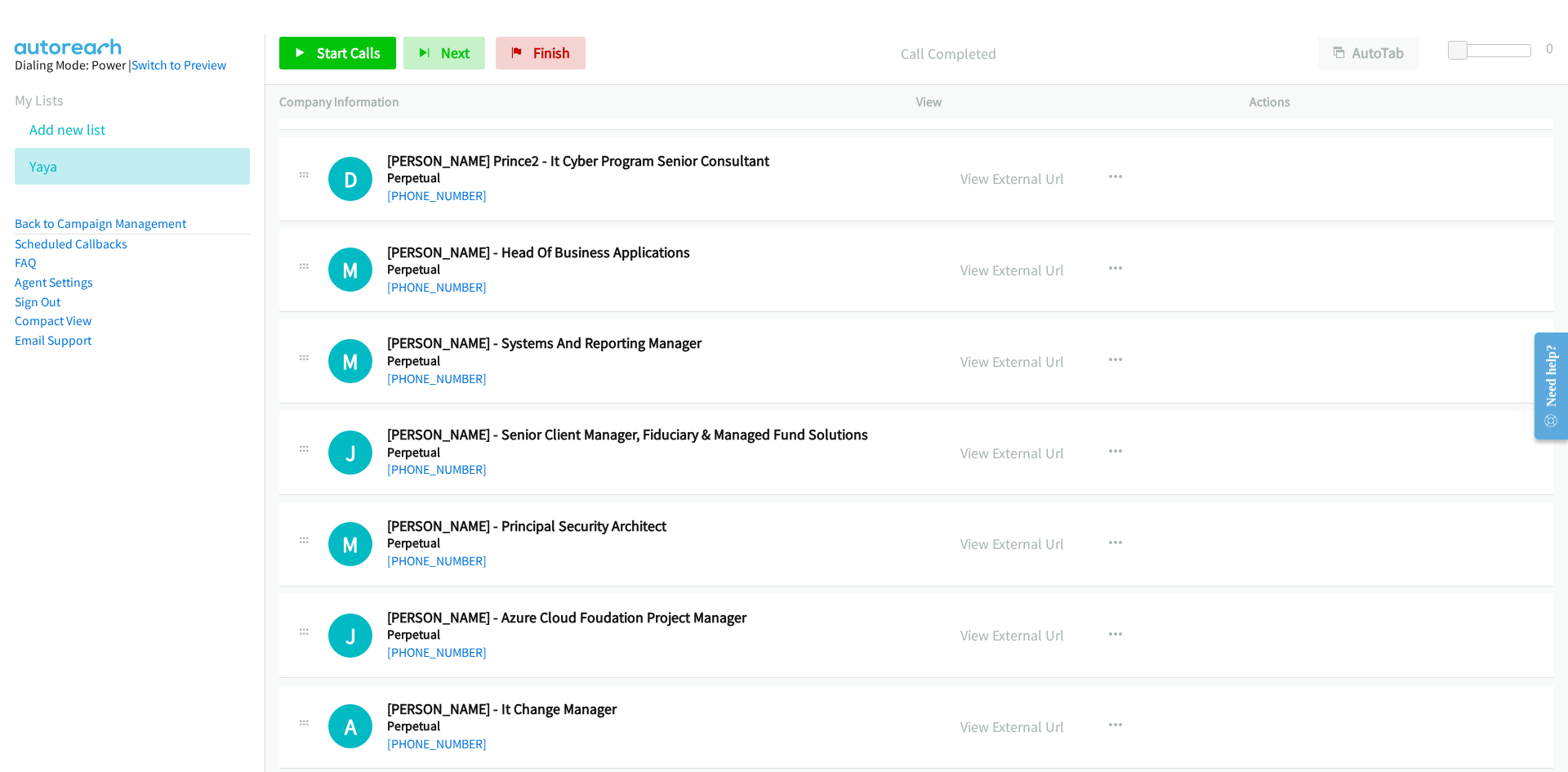
scroll to position [10149, 0]
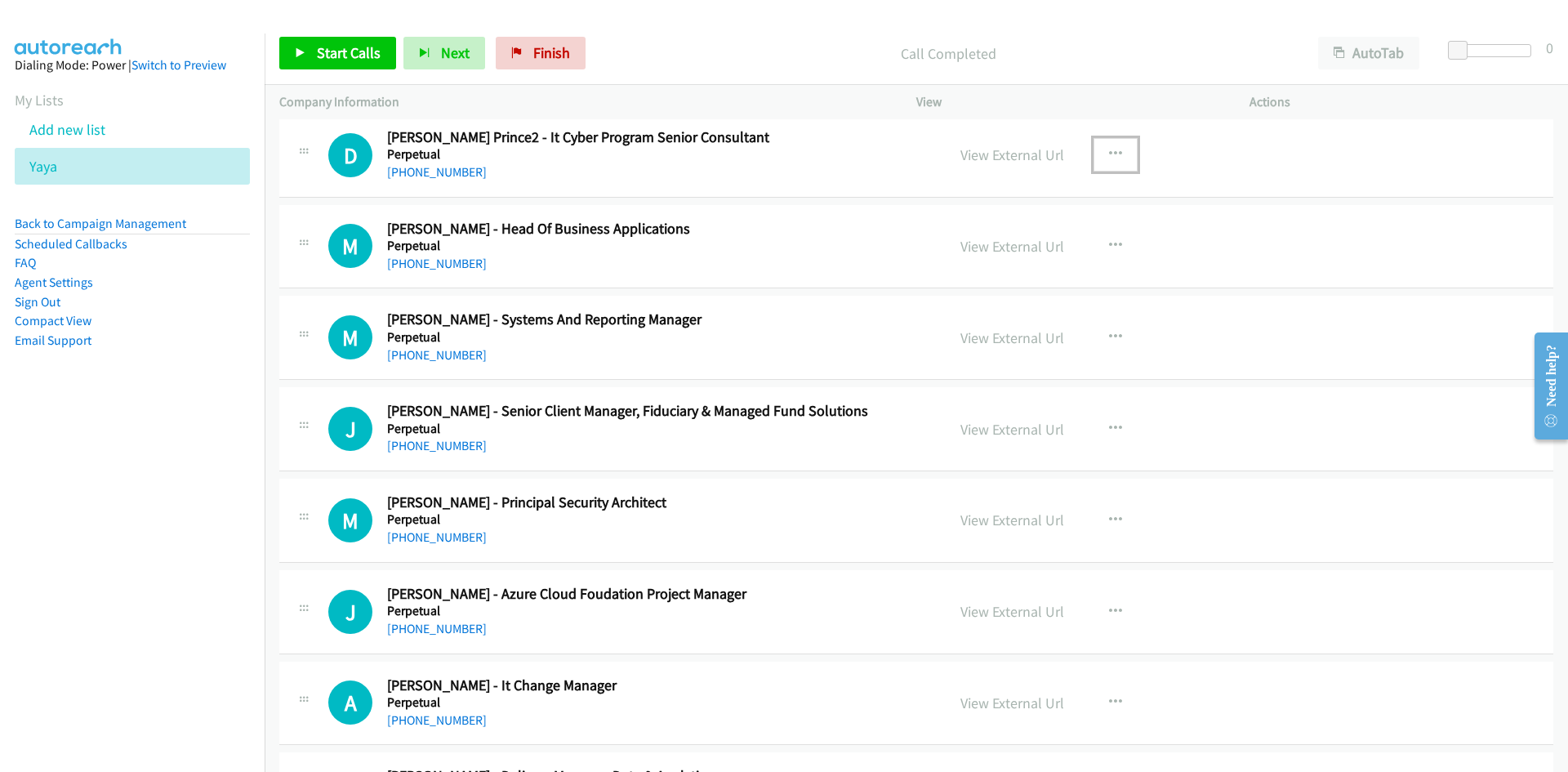
click at [1120, 152] on button "button" at bounding box center [1115, 153] width 44 height 32
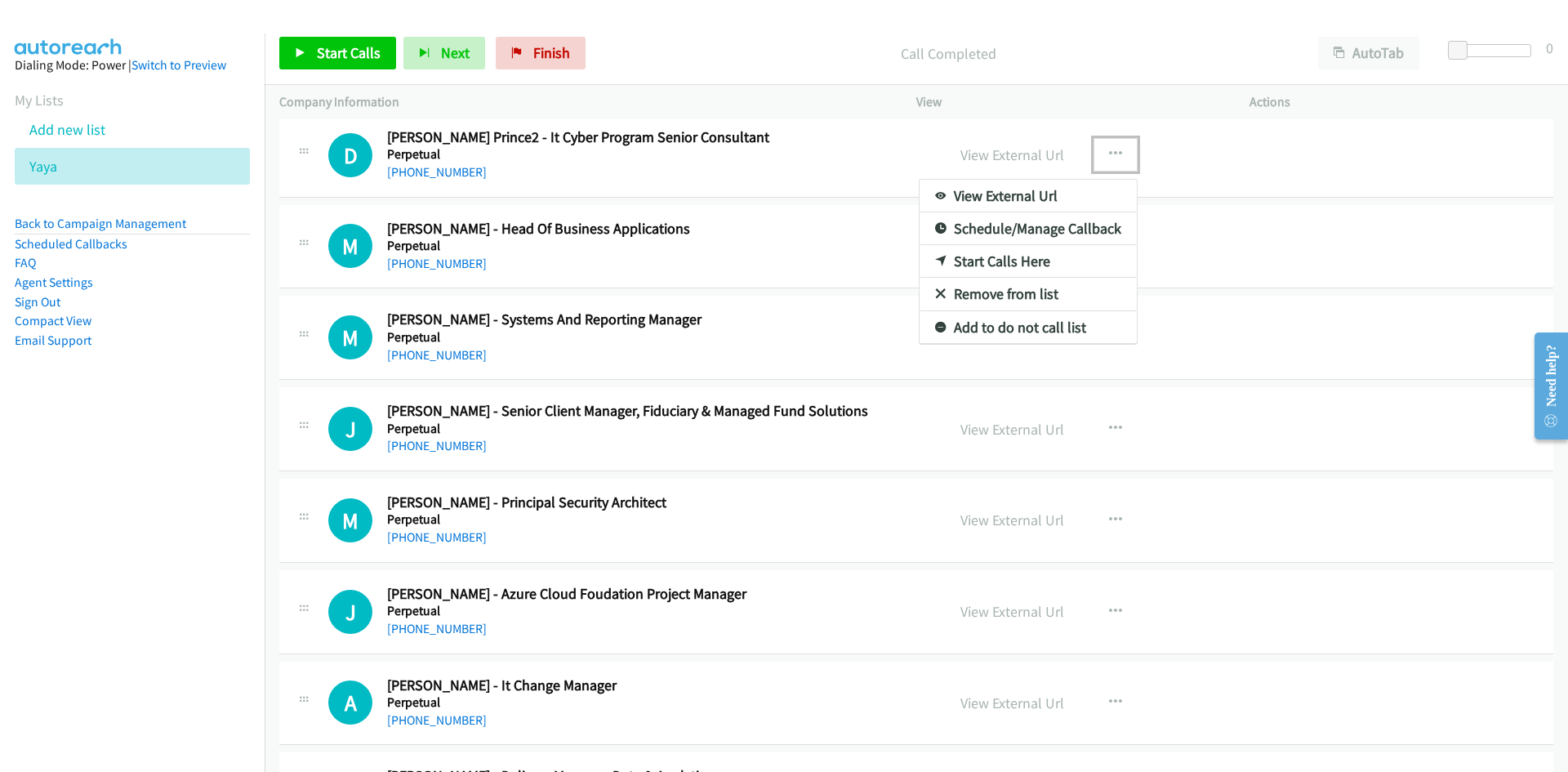
click at [935, 262] on icon at bounding box center [941, 263] width 12 height 12
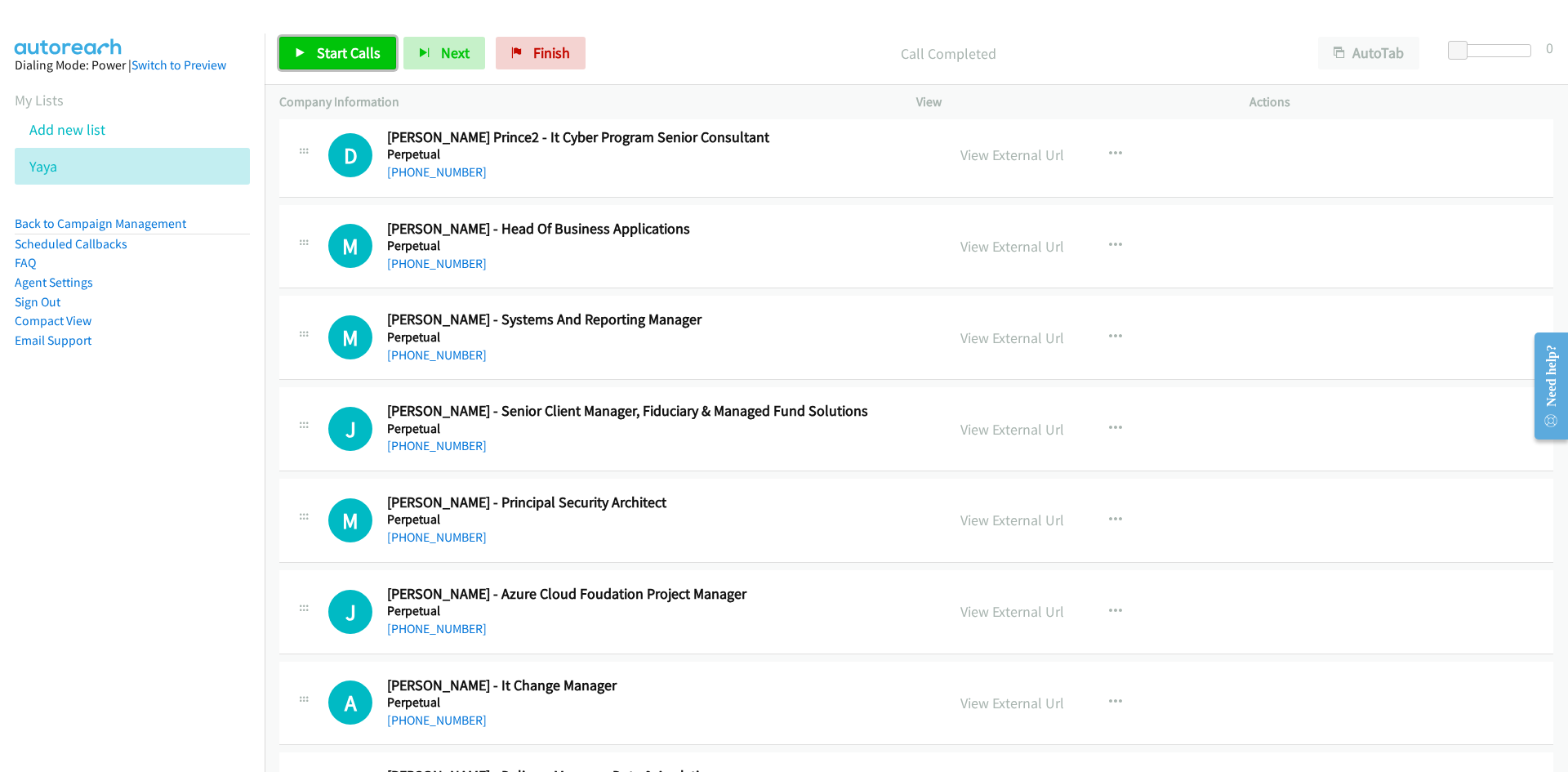
click at [392, 62] on link "Start Calls" at bounding box center [338, 53] width 117 height 32
click at [341, 45] on span "Pause" at bounding box center [335, 52] width 37 height 19
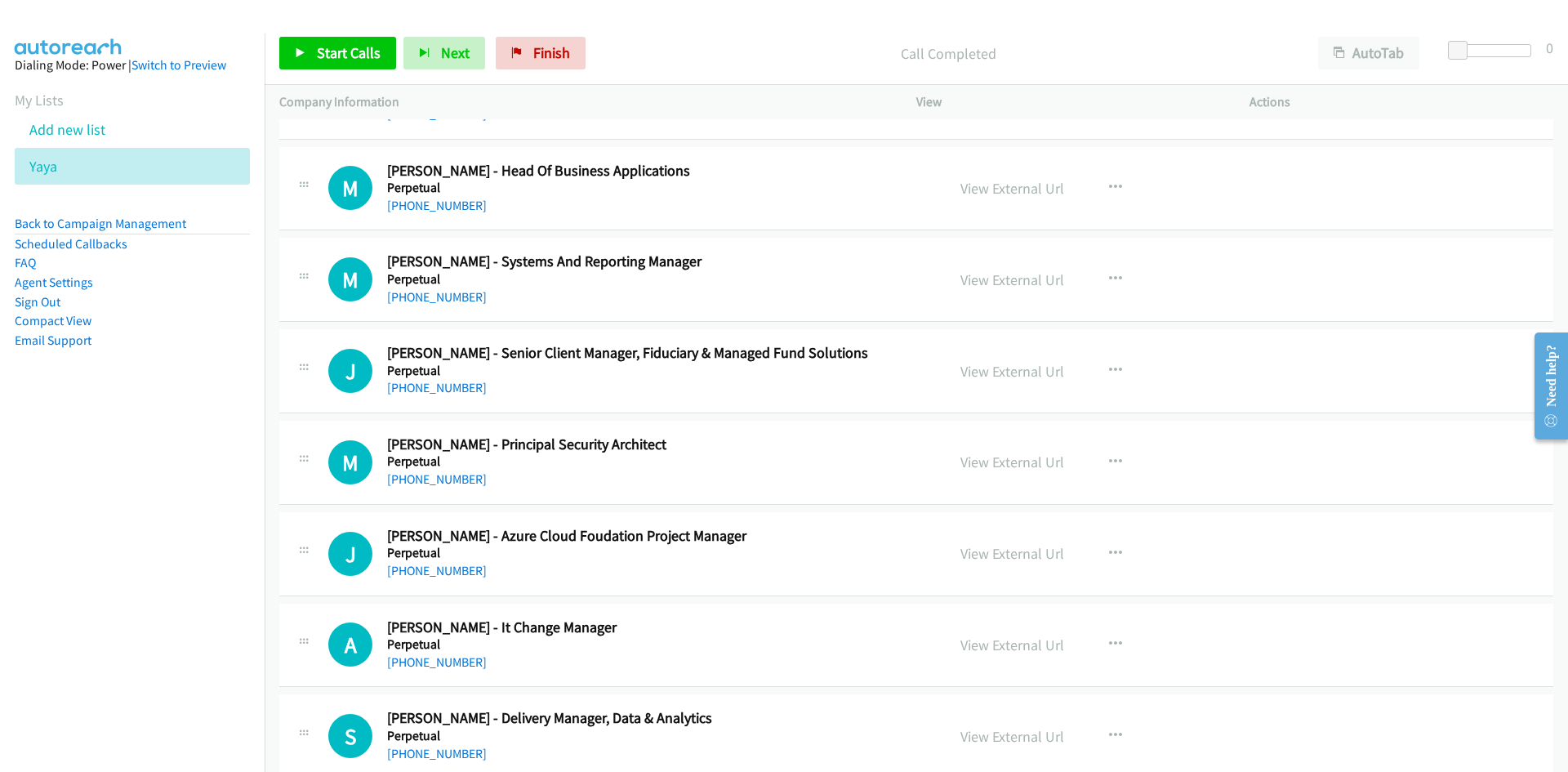
scroll to position [10231, 0]
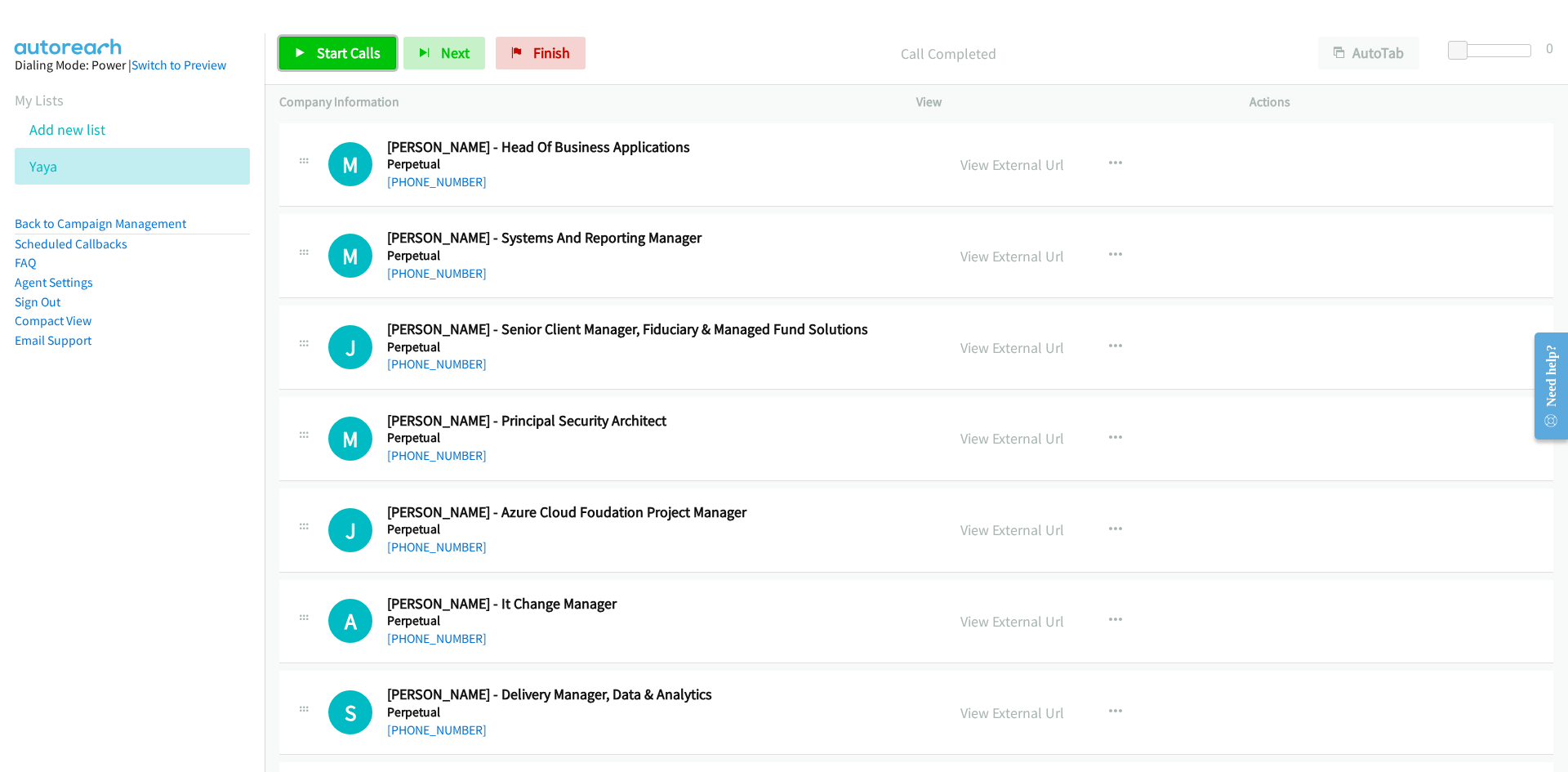
click at [368, 60] on span "Start Calls" at bounding box center [348, 52] width 64 height 19
click at [356, 57] on link "Pause" at bounding box center [324, 53] width 90 height 32
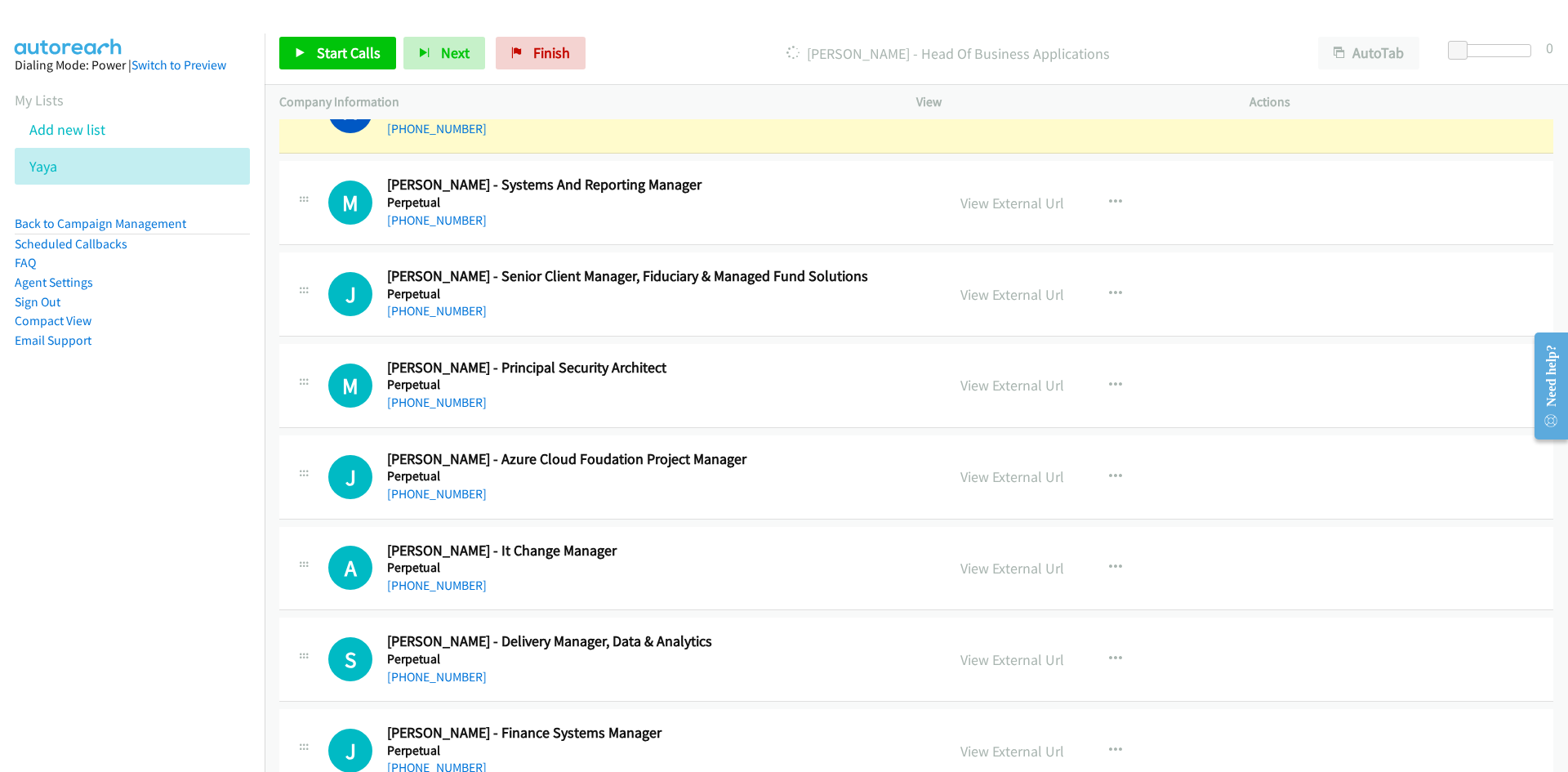
scroll to position [10313, 0]
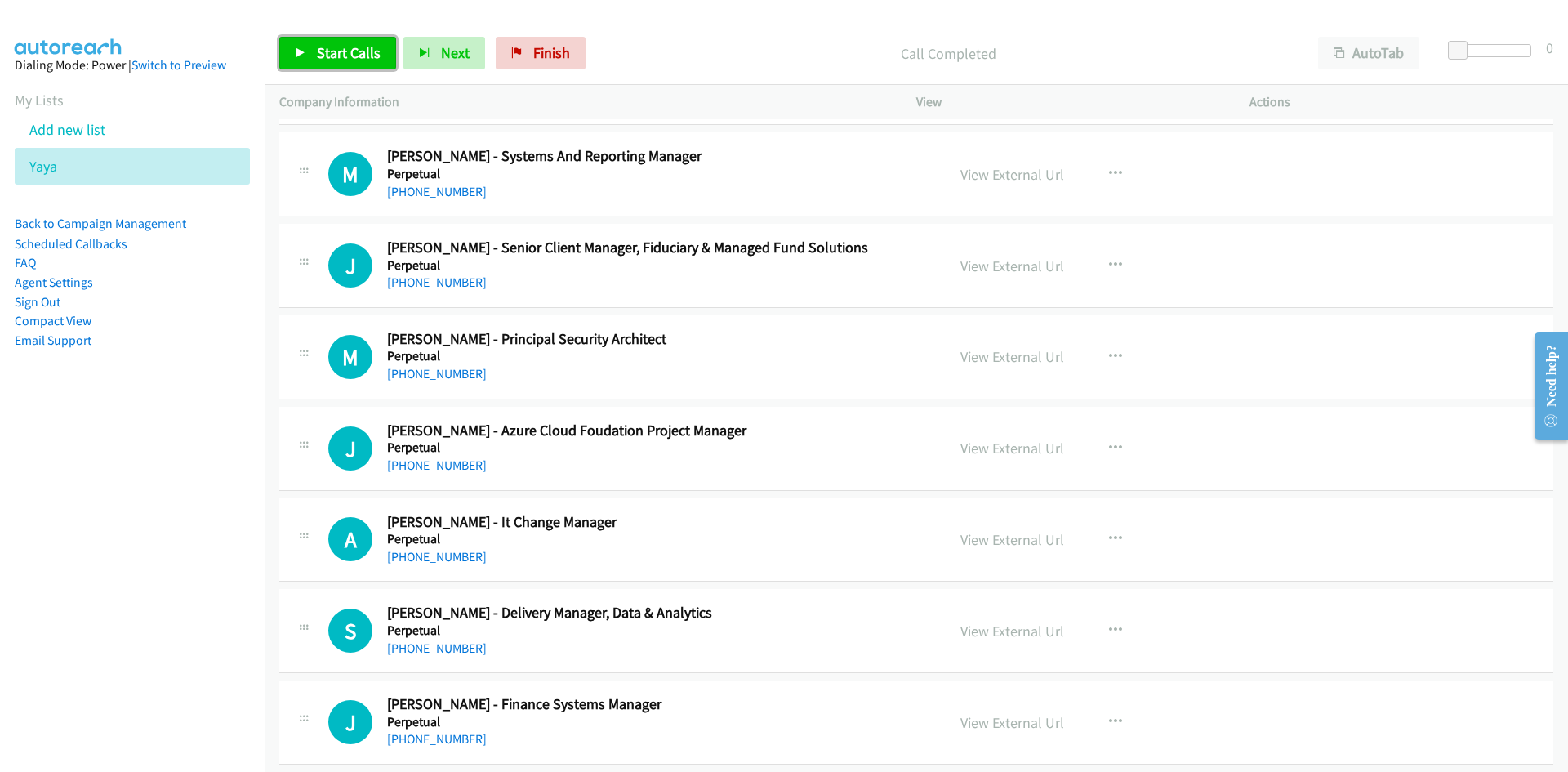
click at [382, 53] on link "Start Calls" at bounding box center [338, 53] width 117 height 32
click at [354, 43] on link "Pause" at bounding box center [324, 53] width 90 height 32
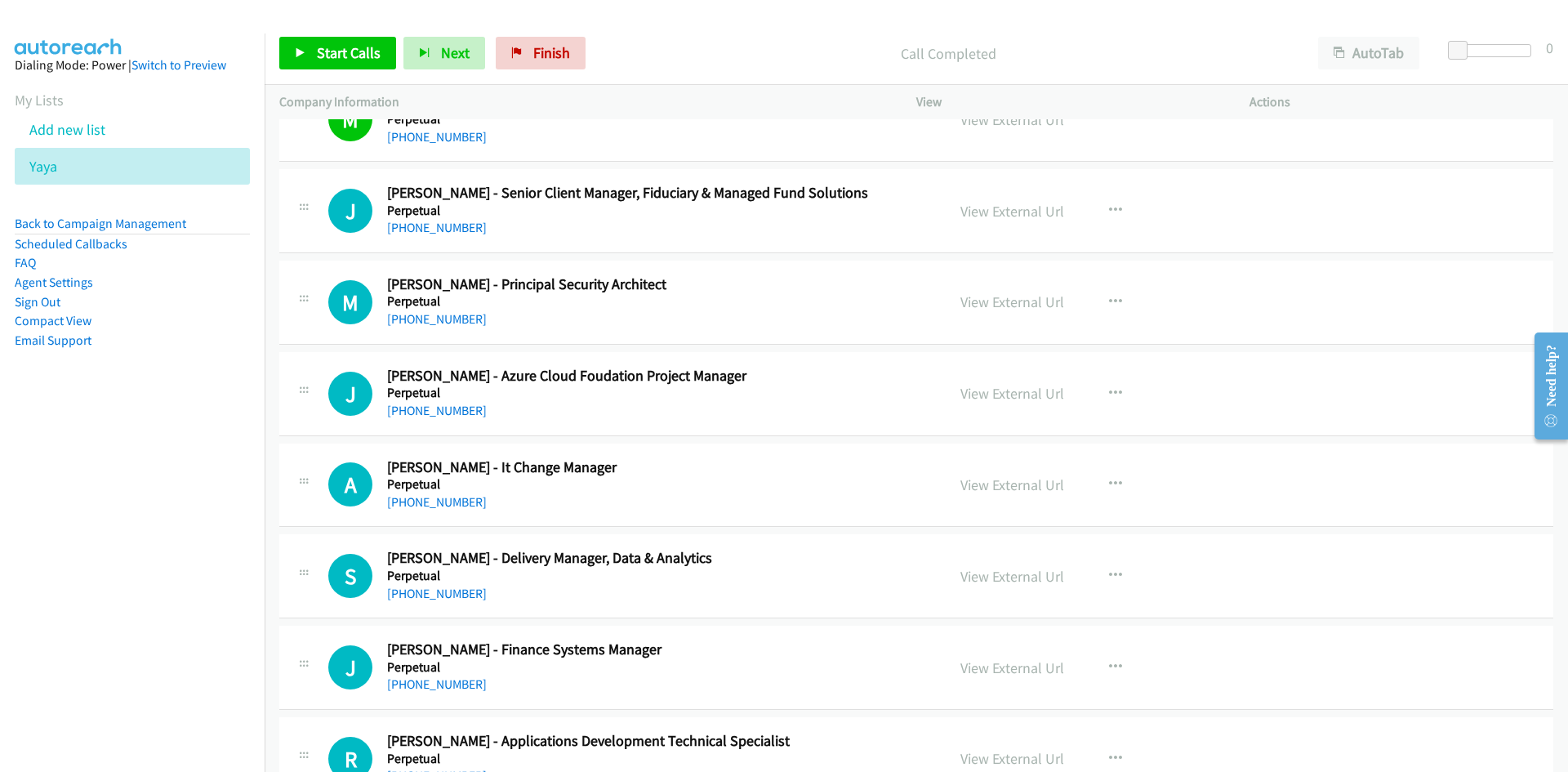
scroll to position [10395, 0]
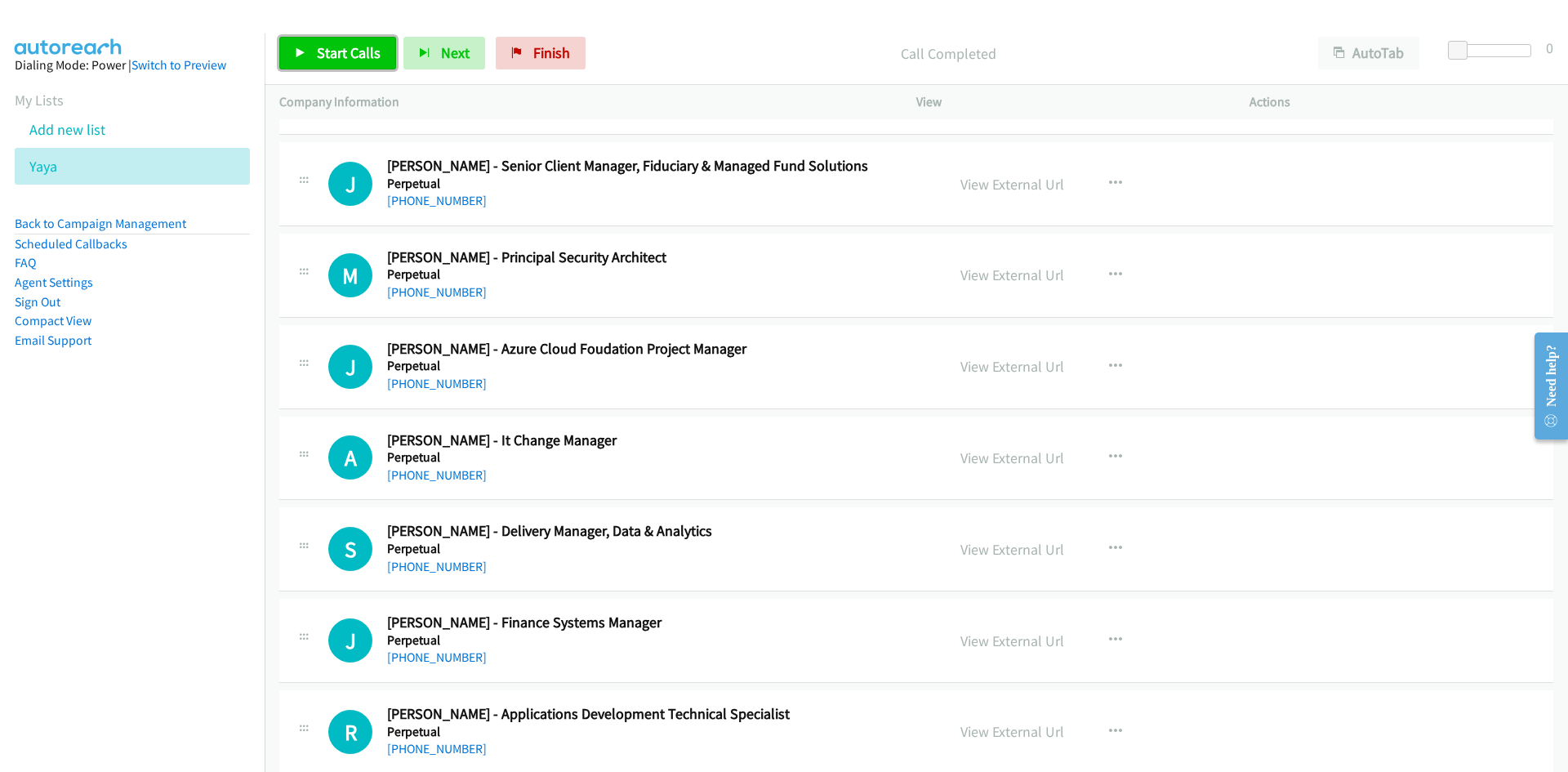
click at [315, 50] on link "Start Calls" at bounding box center [338, 53] width 117 height 32
drag, startPoint x: 315, startPoint y: 50, endPoint x: 764, endPoint y: 362, distance: 546.8
click at [316, 50] on link "Pause" at bounding box center [324, 53] width 90 height 32
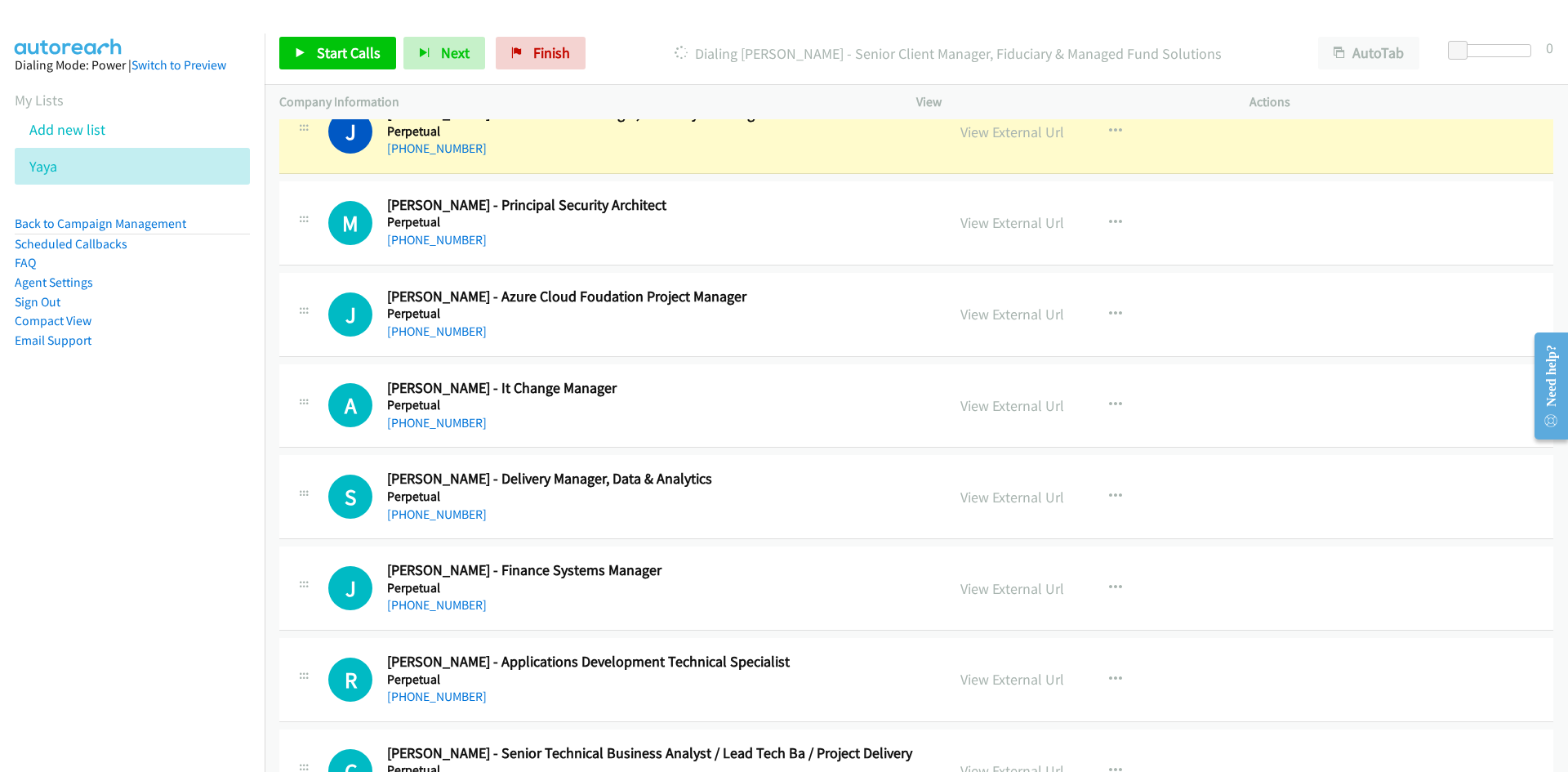
scroll to position [10476, 0]
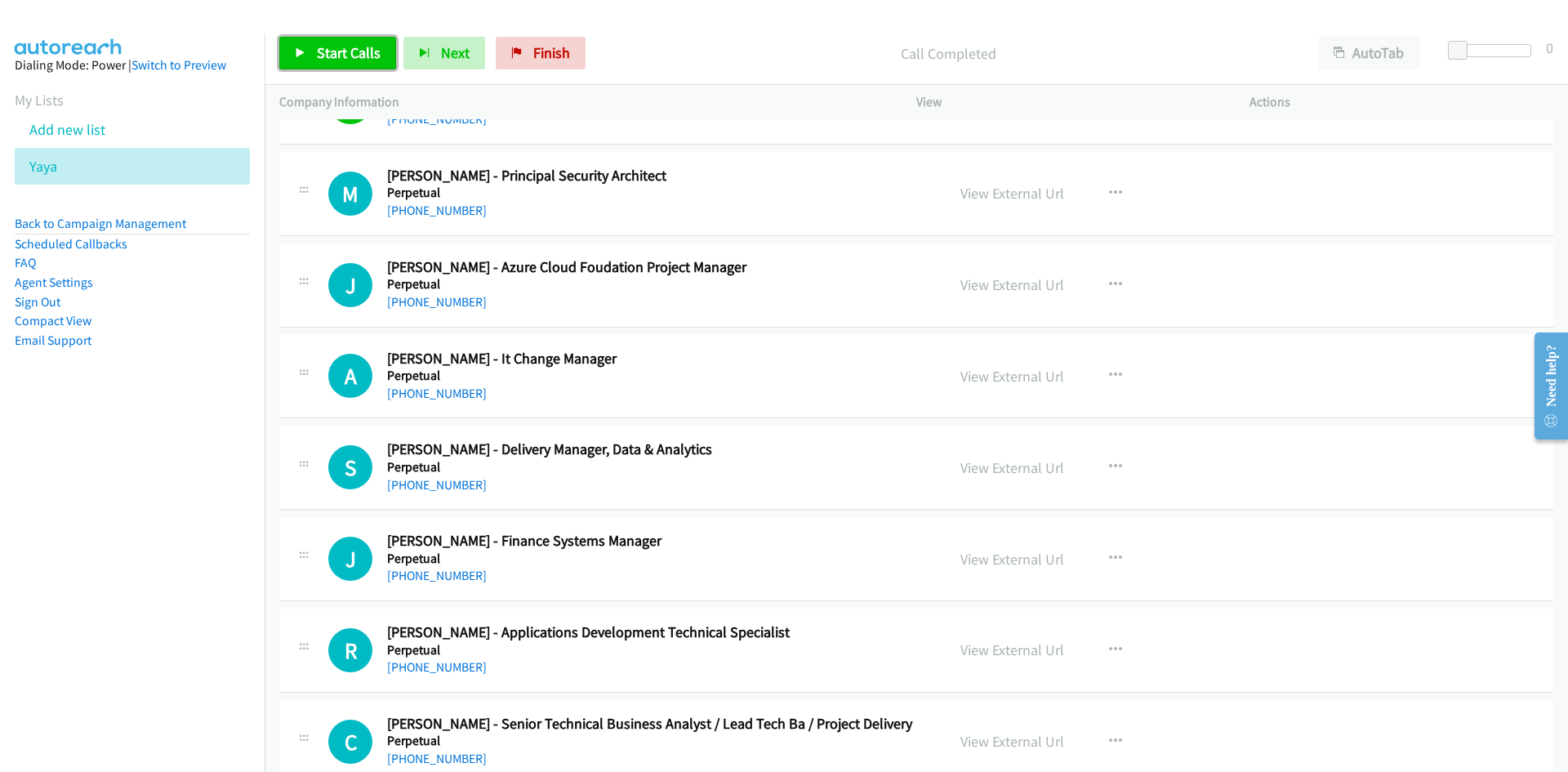
click at [367, 63] on link "Start Calls" at bounding box center [338, 53] width 117 height 32
click at [352, 52] on span "Pause" at bounding box center [335, 52] width 37 height 19
click at [293, 42] on link "Start Calls" at bounding box center [338, 53] width 117 height 32
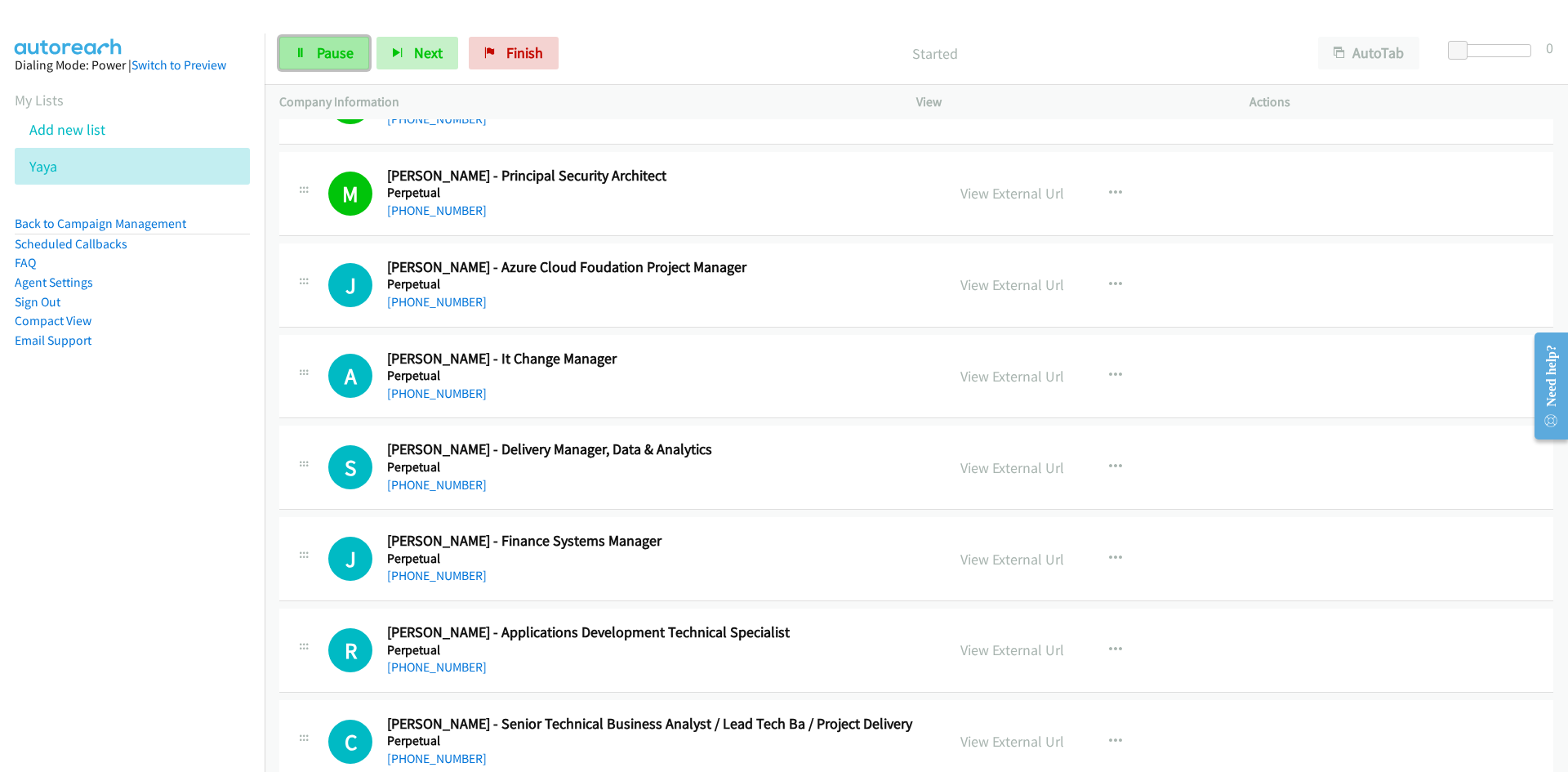
click at [296, 50] on icon at bounding box center [301, 54] width 12 height 12
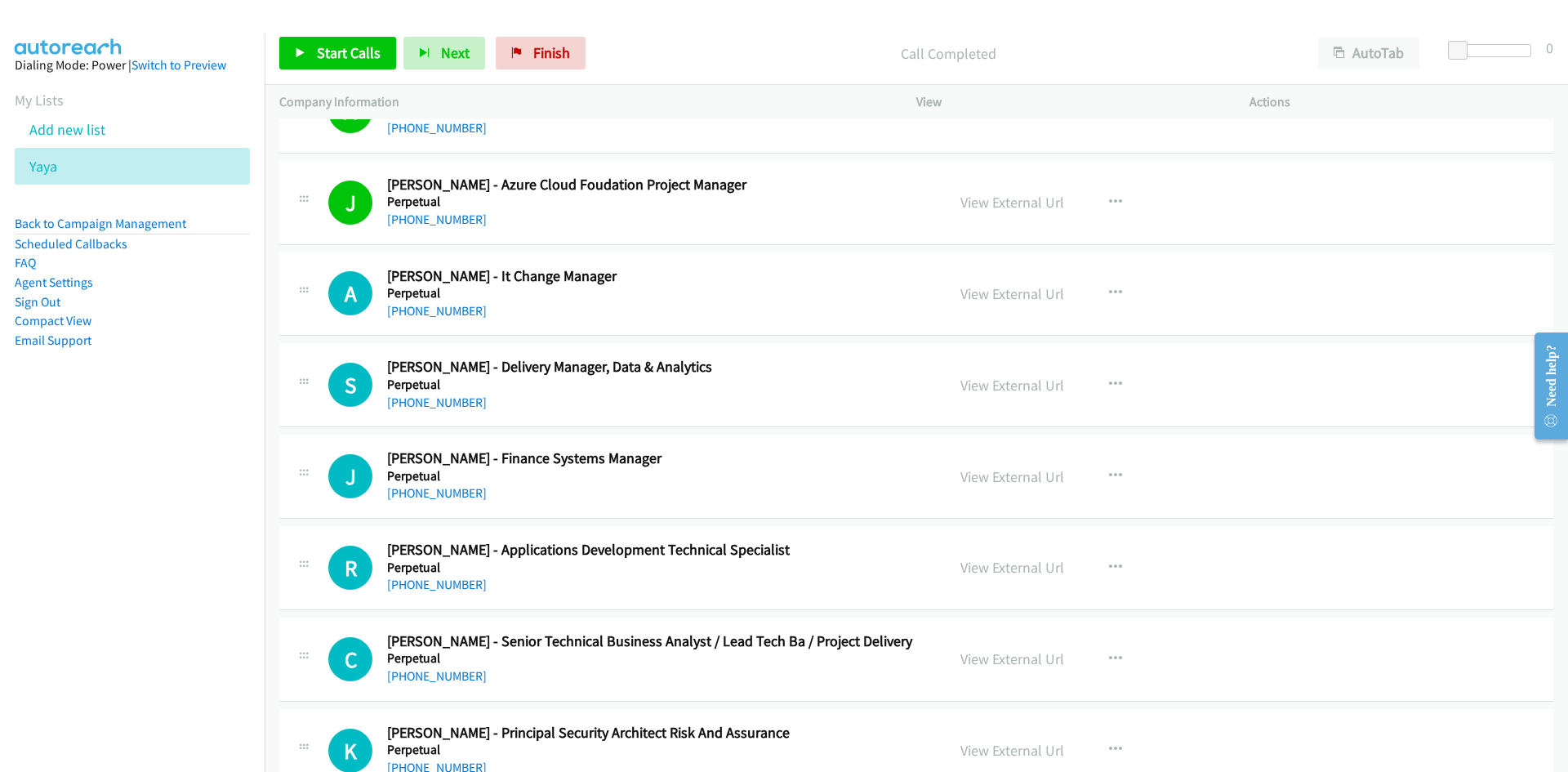
scroll to position [10640, 0]
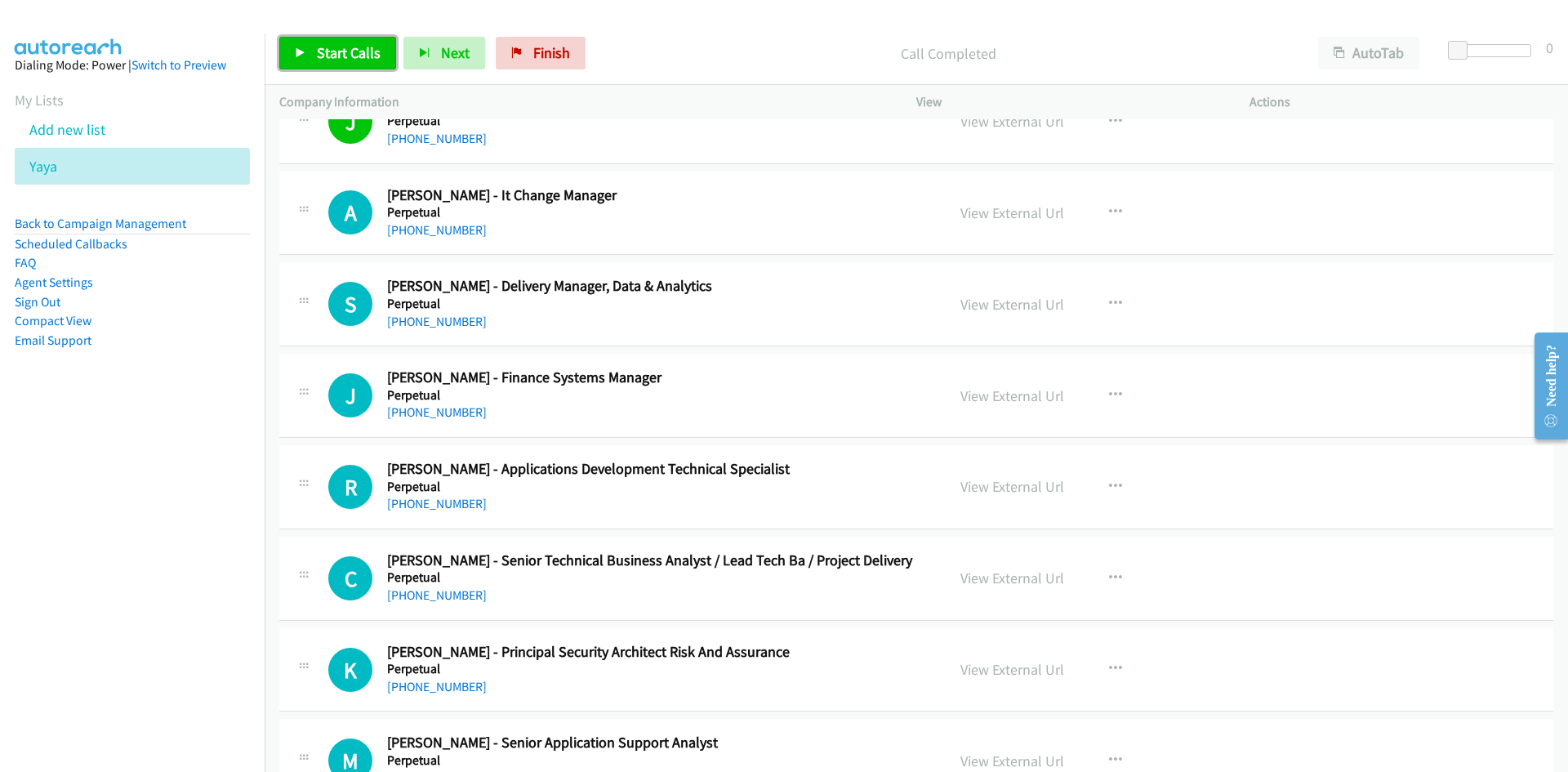
click at [371, 56] on span "Start Calls" at bounding box center [348, 52] width 64 height 19
click at [296, 48] on icon at bounding box center [301, 54] width 12 height 12
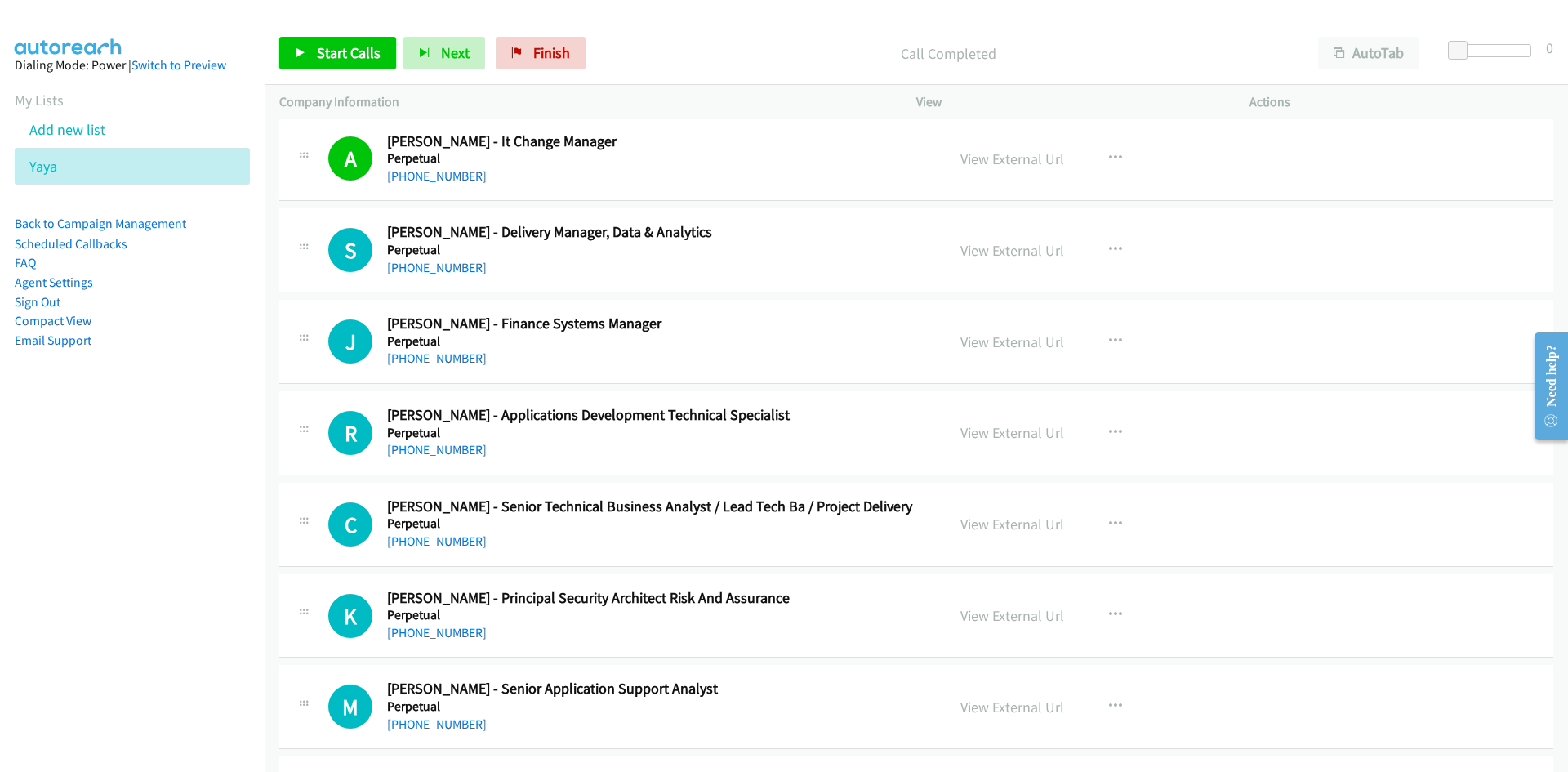
scroll to position [10721, 0]
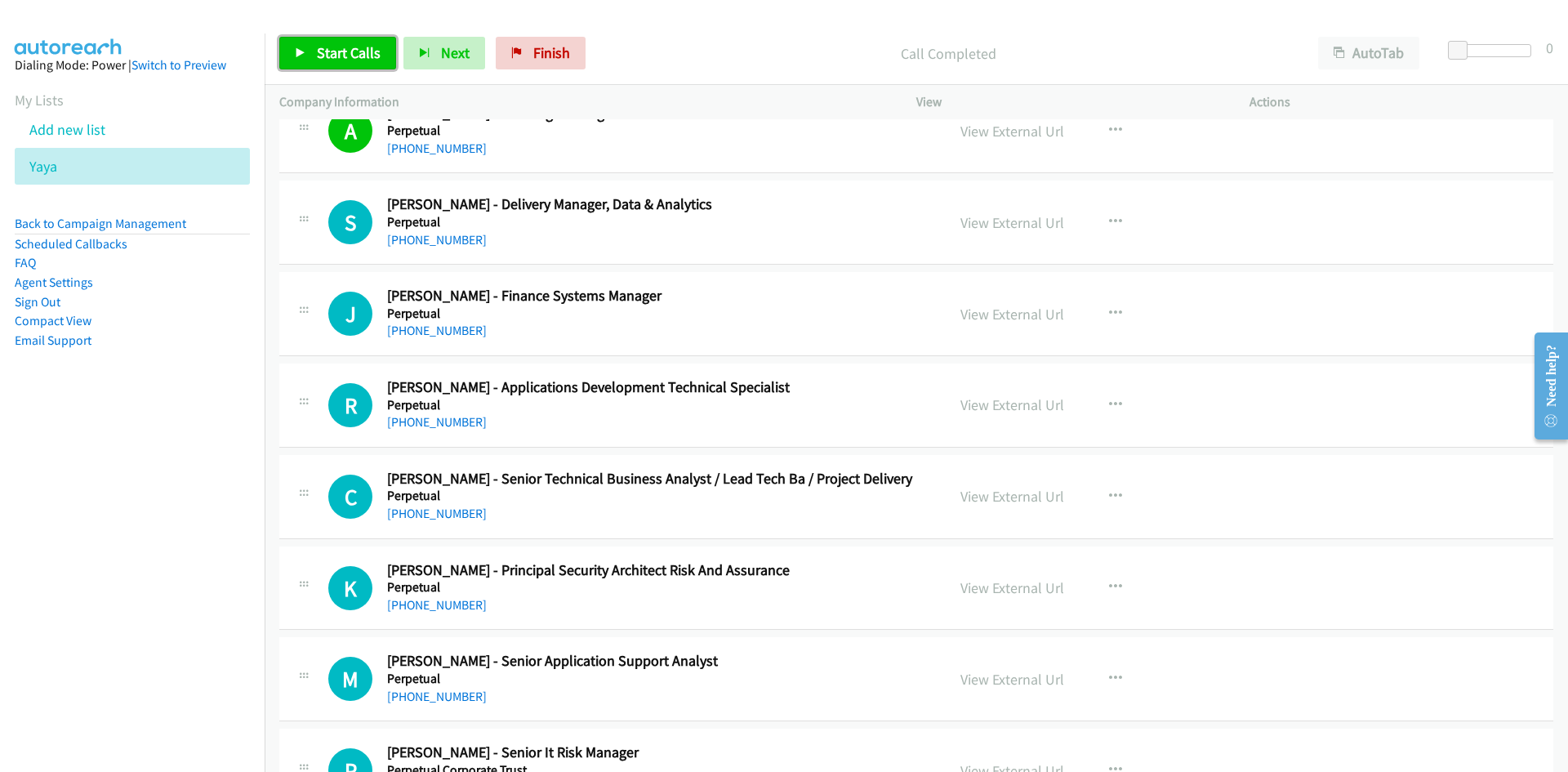
click at [330, 53] on span "Start Calls" at bounding box center [348, 52] width 64 height 19
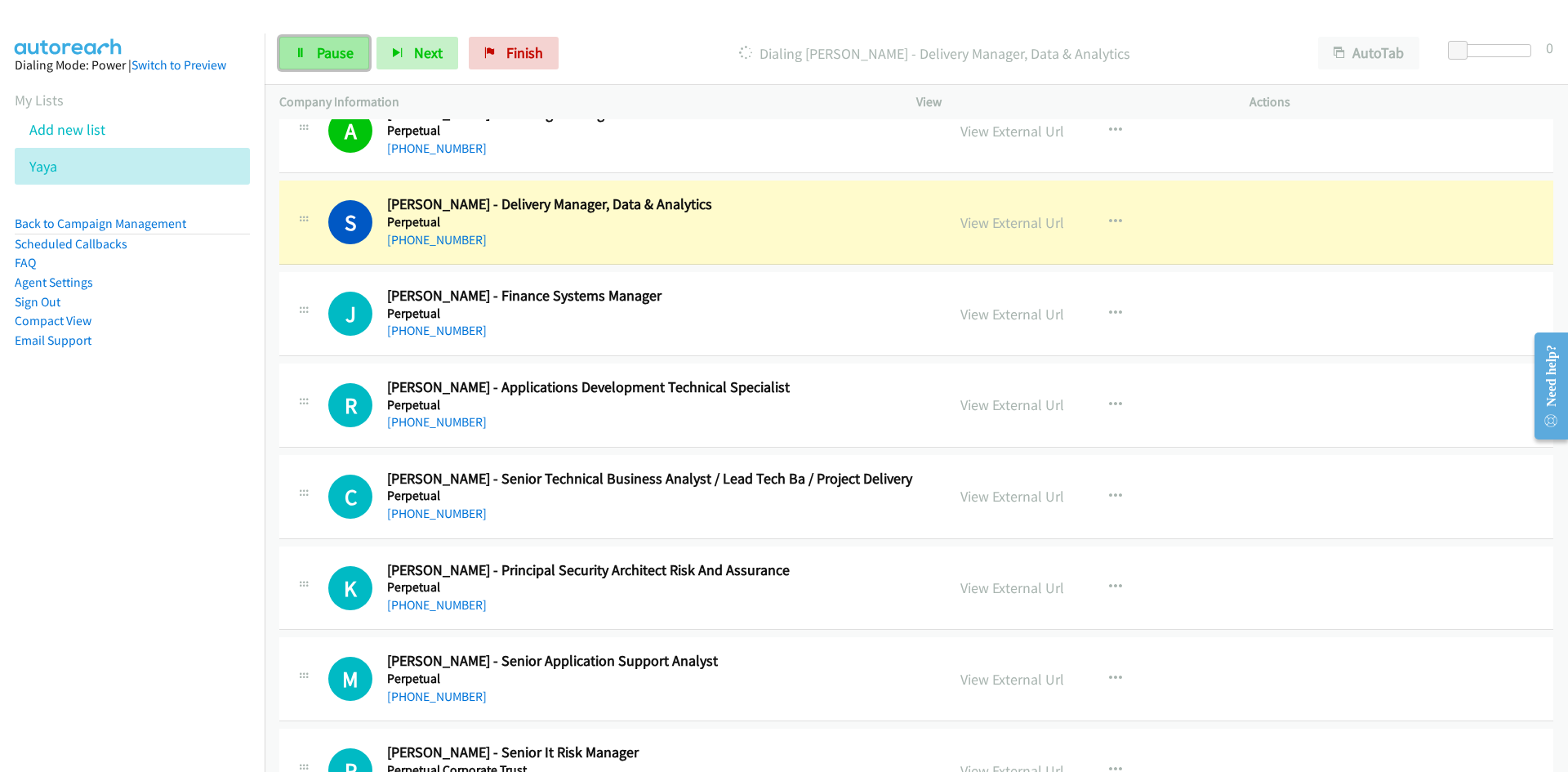
click at [330, 53] on span "Pause" at bounding box center [335, 52] width 37 height 19
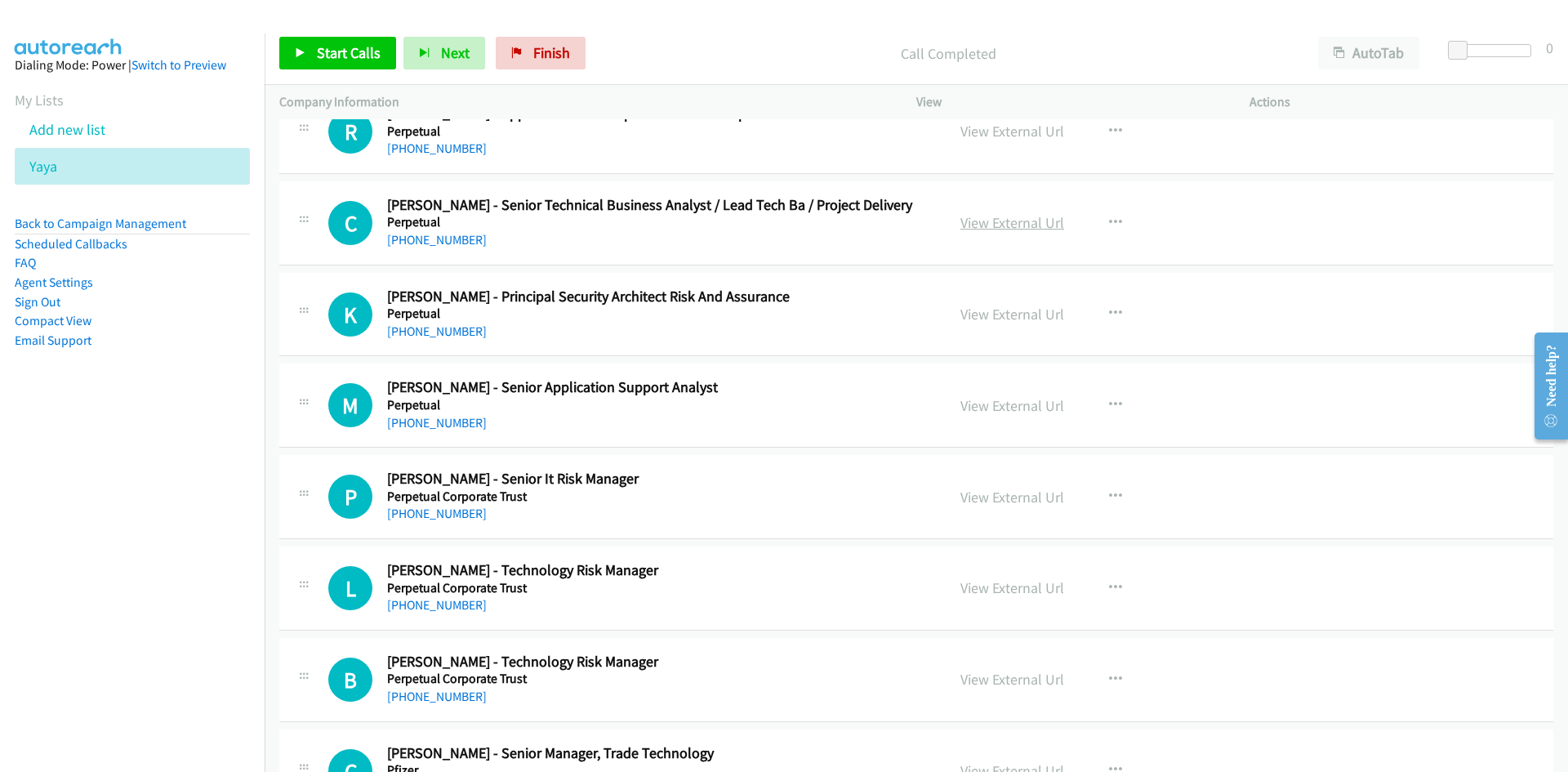
scroll to position [10966, 0]
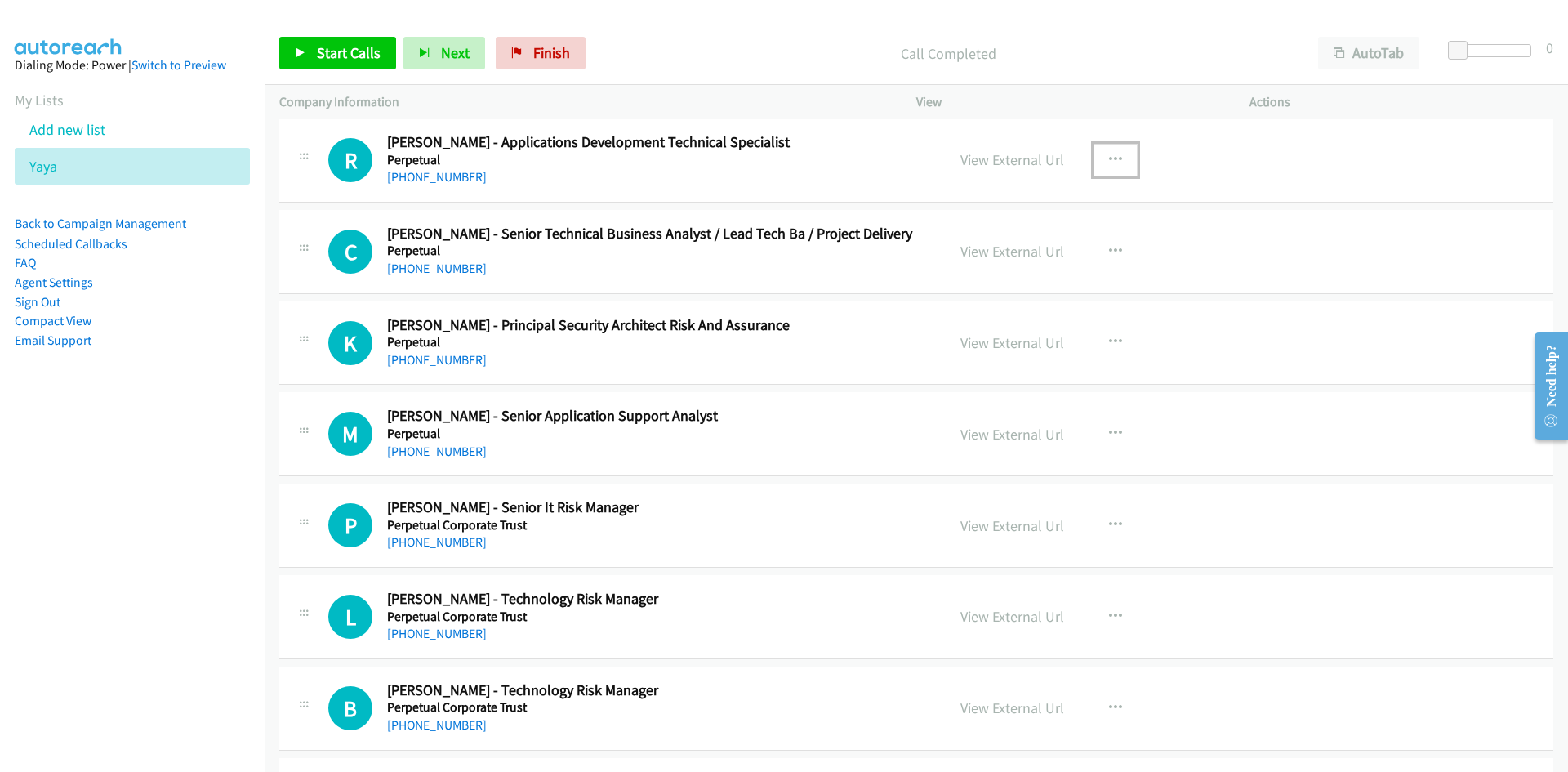
click at [1109, 155] on icon "button" at bounding box center [1115, 159] width 13 height 13
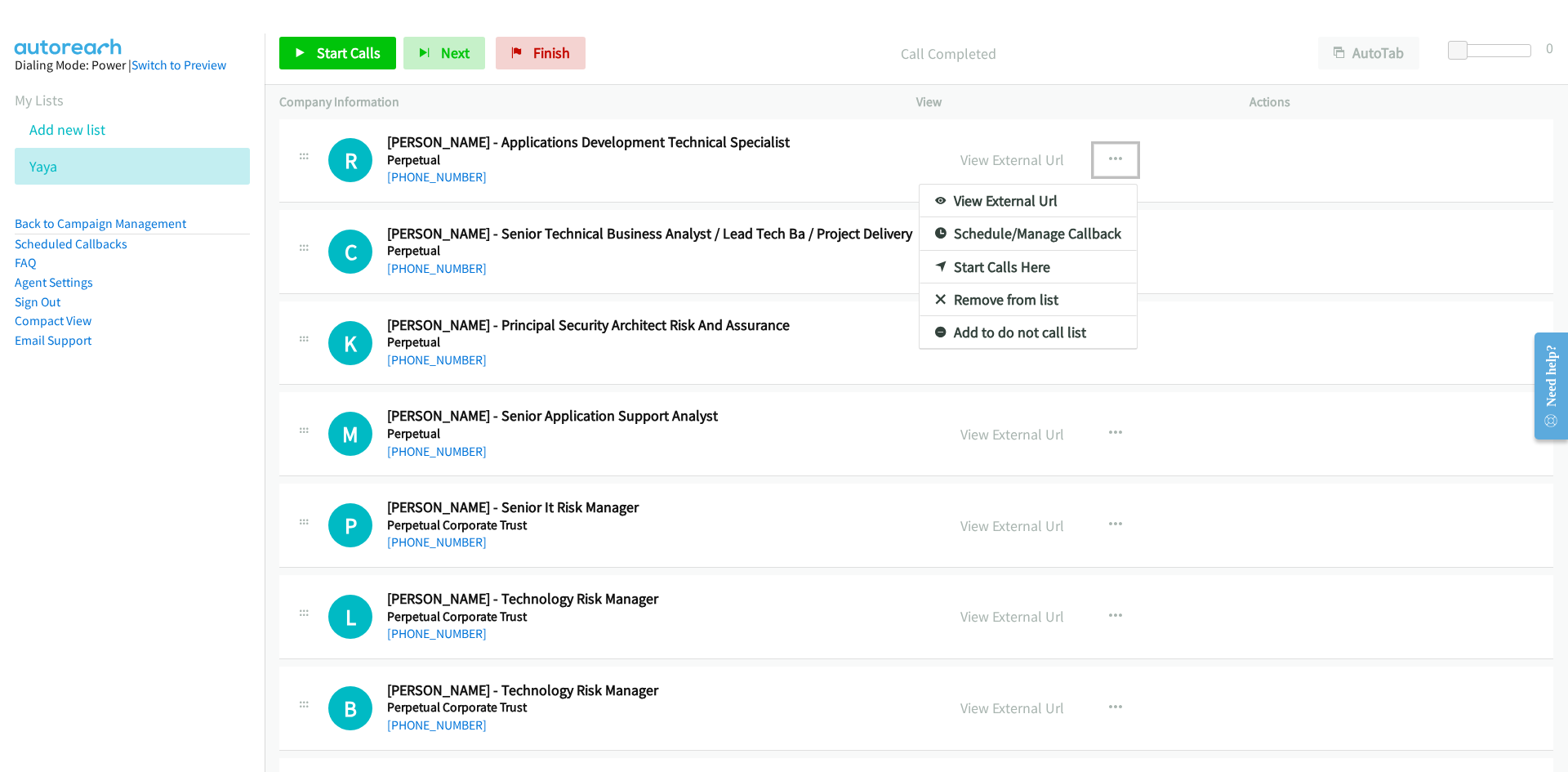
click at [940, 267] on link "Start Calls Here" at bounding box center [1028, 267] width 217 height 32
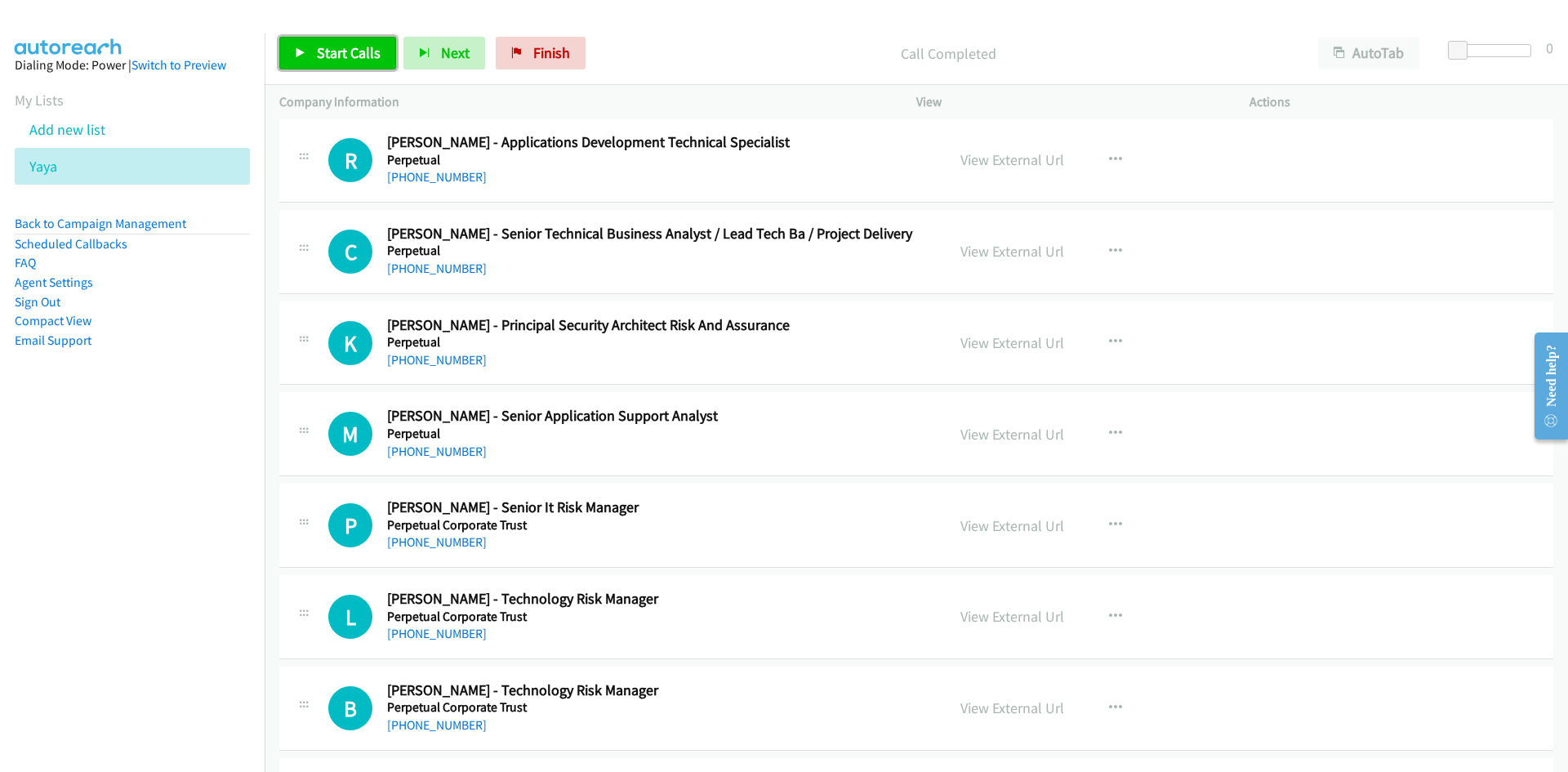
click at [329, 42] on link "Start Calls" at bounding box center [338, 53] width 117 height 32
click at [322, 42] on link "Pause" at bounding box center [324, 53] width 90 height 32
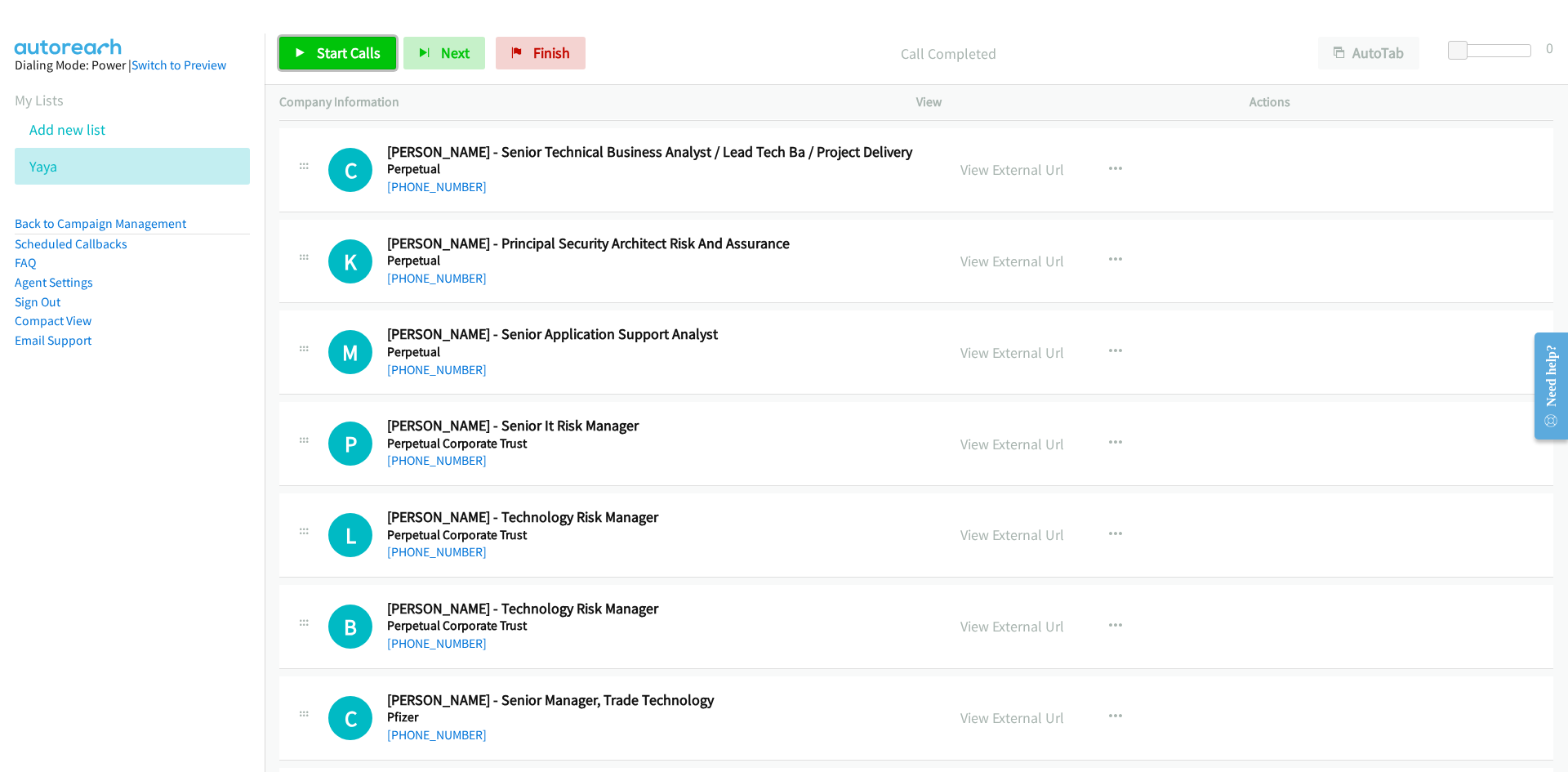
click at [328, 53] on span "Start Calls" at bounding box center [348, 52] width 64 height 19
click at [328, 53] on span "Pause" at bounding box center [335, 52] width 37 height 19
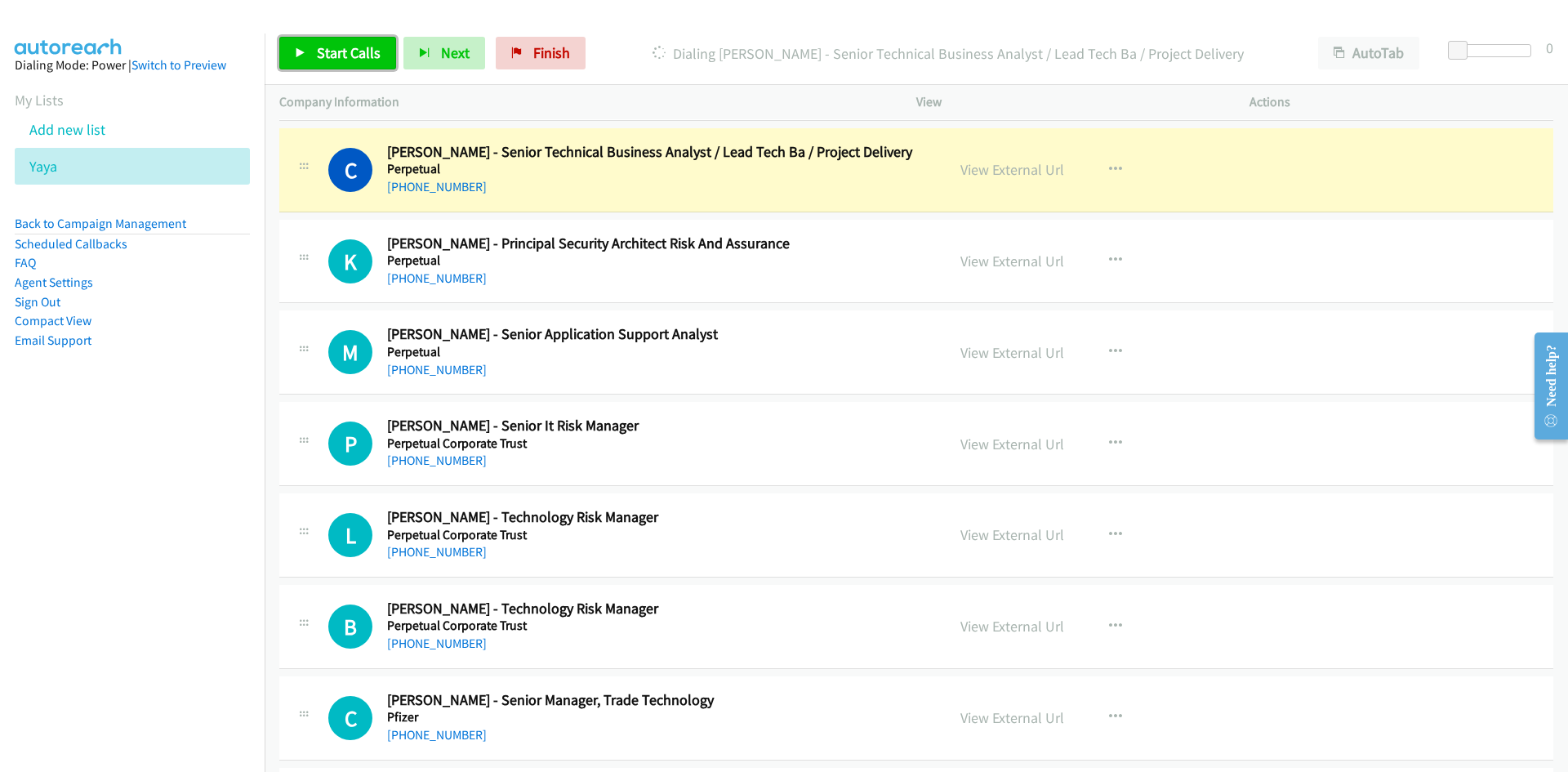
click at [349, 64] on link "Start Calls" at bounding box center [338, 53] width 117 height 32
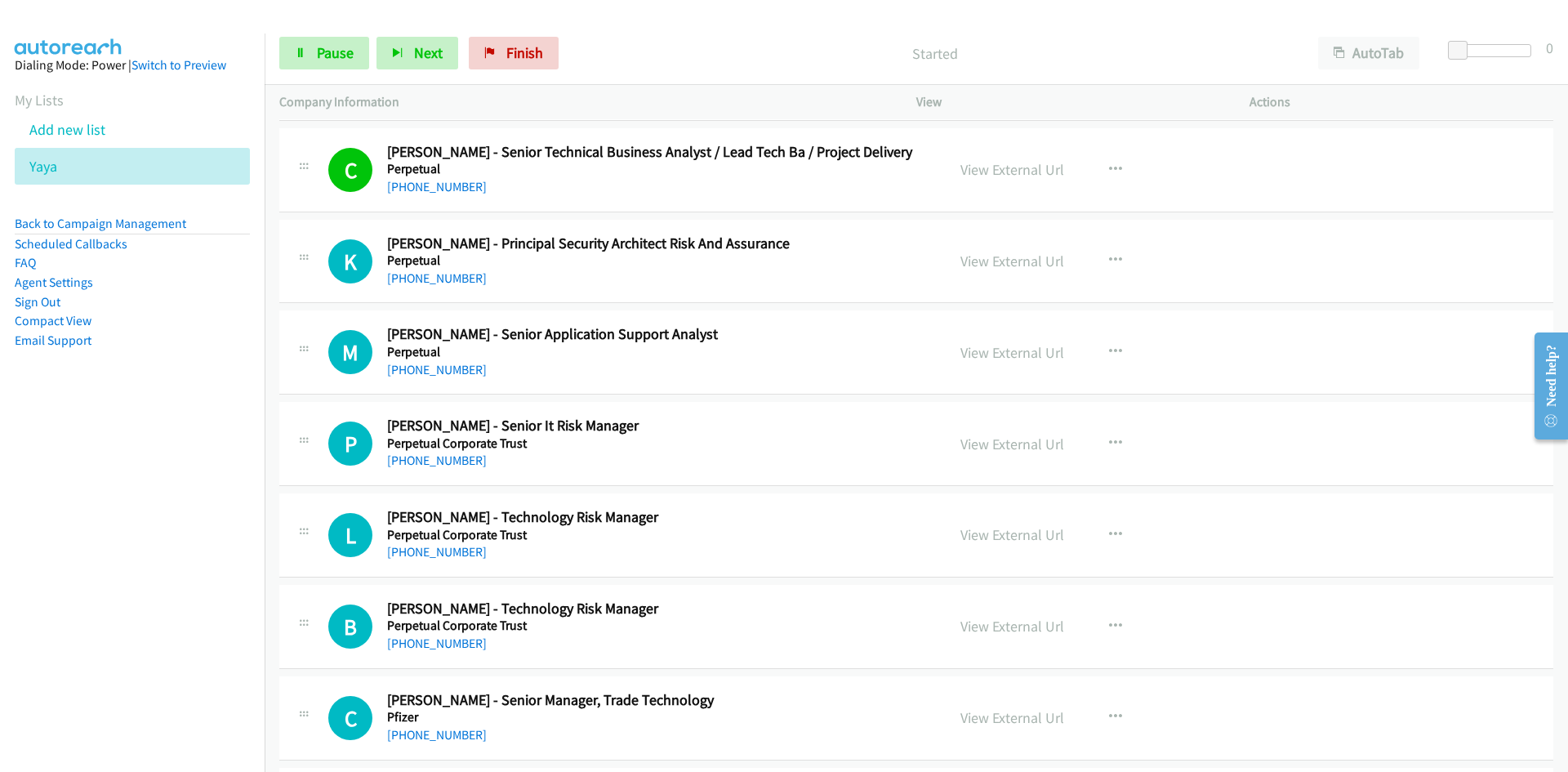
scroll to position [11130, 0]
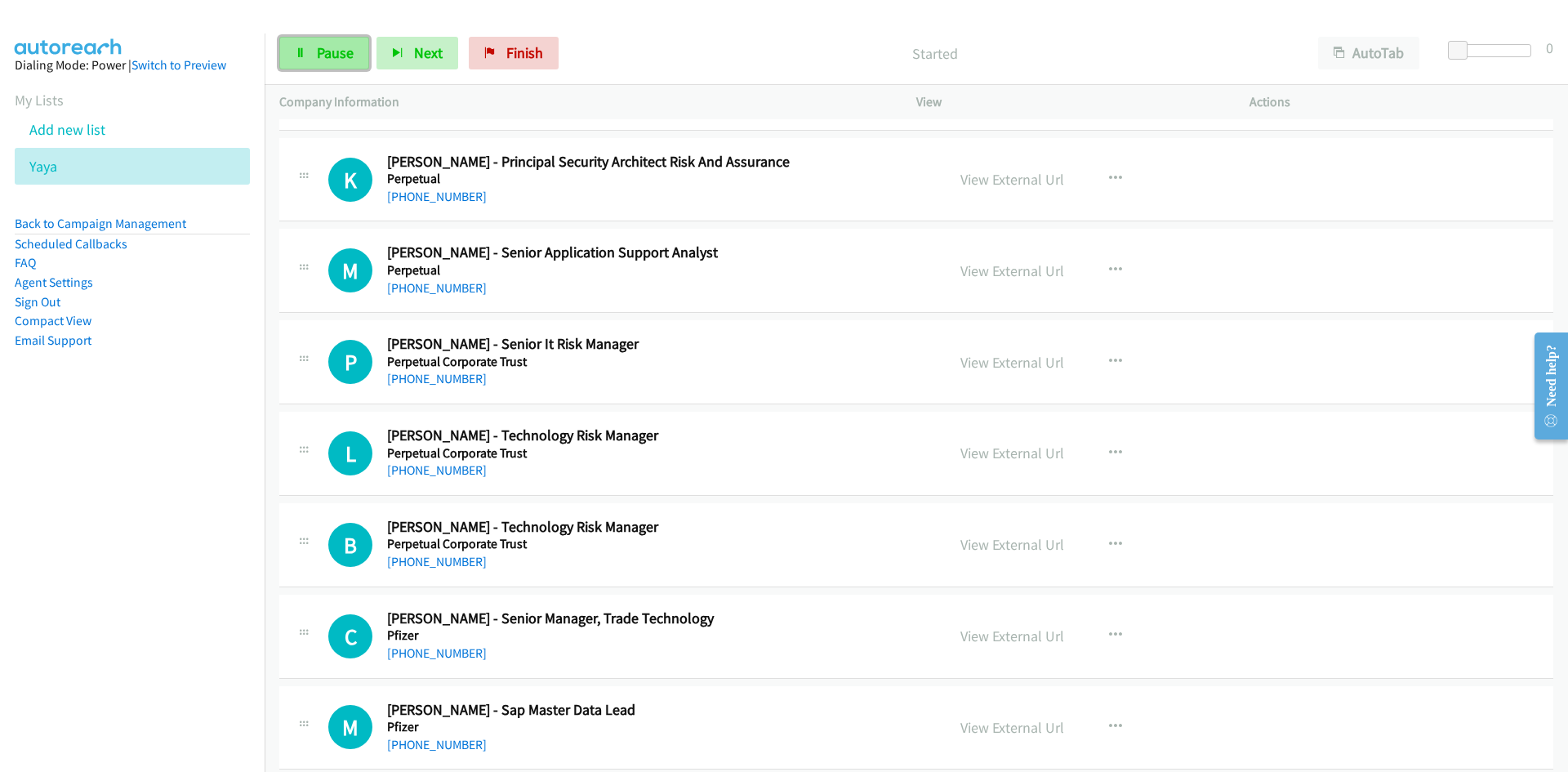
click at [345, 61] on span "Pause" at bounding box center [335, 52] width 37 height 19
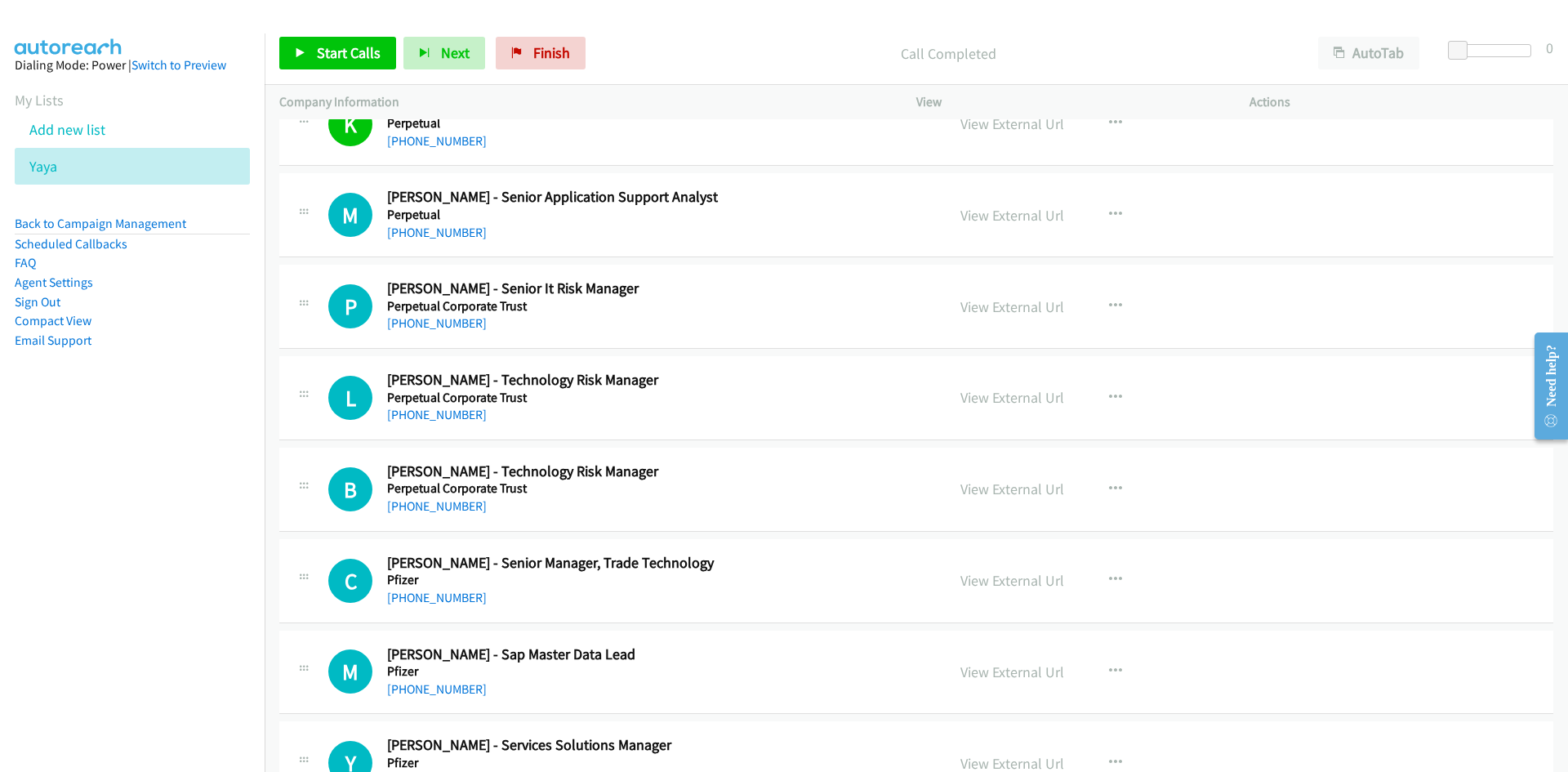
scroll to position [11212, 0]
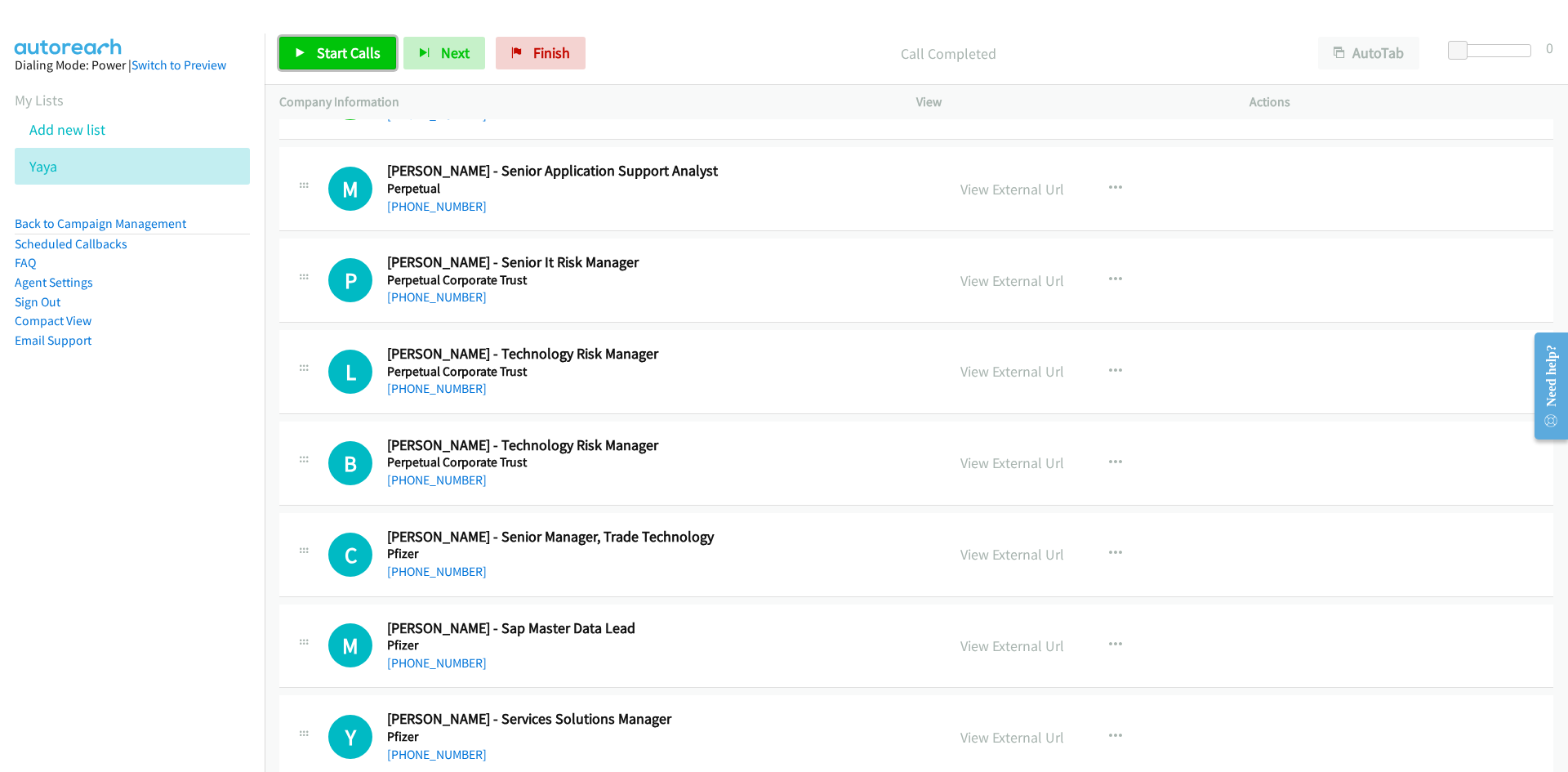
click at [328, 45] on span "Start Calls" at bounding box center [348, 52] width 64 height 19
click at [303, 48] on icon at bounding box center [301, 54] width 12 height 12
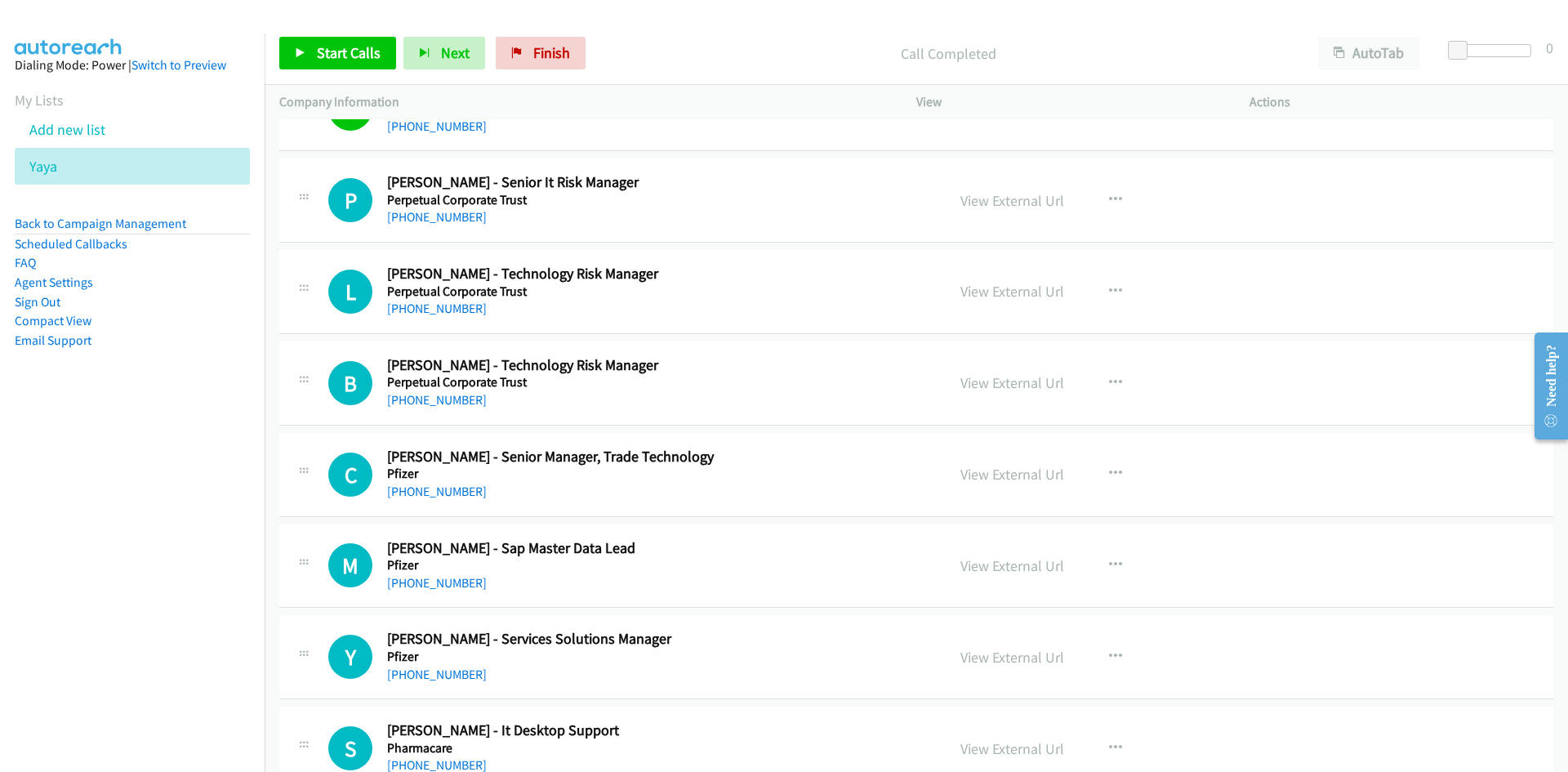
scroll to position [11293, 0]
click at [346, 68] on link "Start Calls" at bounding box center [338, 53] width 117 height 32
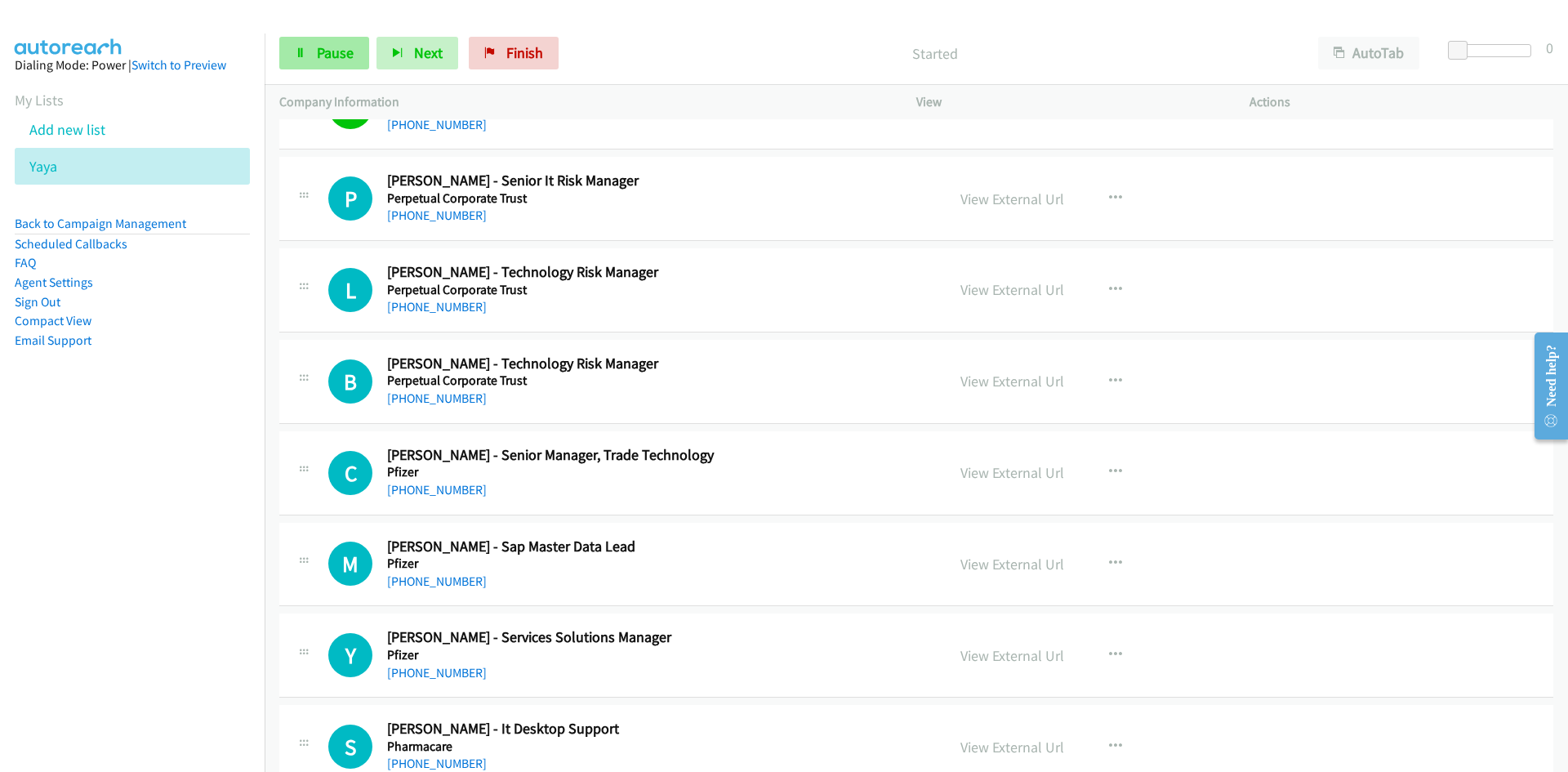
click at [346, 68] on link "Pause" at bounding box center [324, 53] width 90 height 32
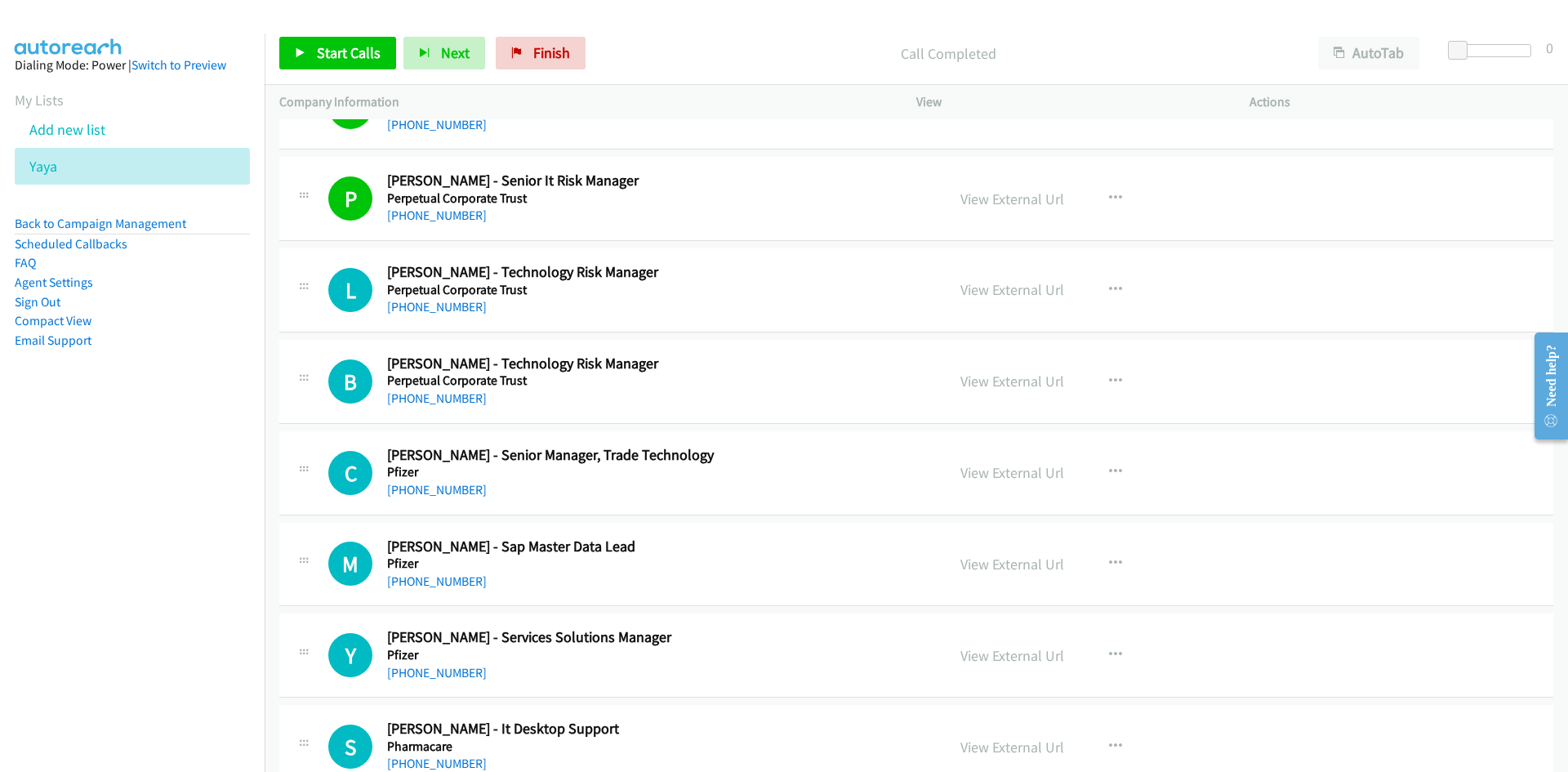
click at [318, 36] on div "Start Calls Pause Next Finish Call Completed AutoTab AutoTab 0" at bounding box center [916, 54] width 1303 height 63
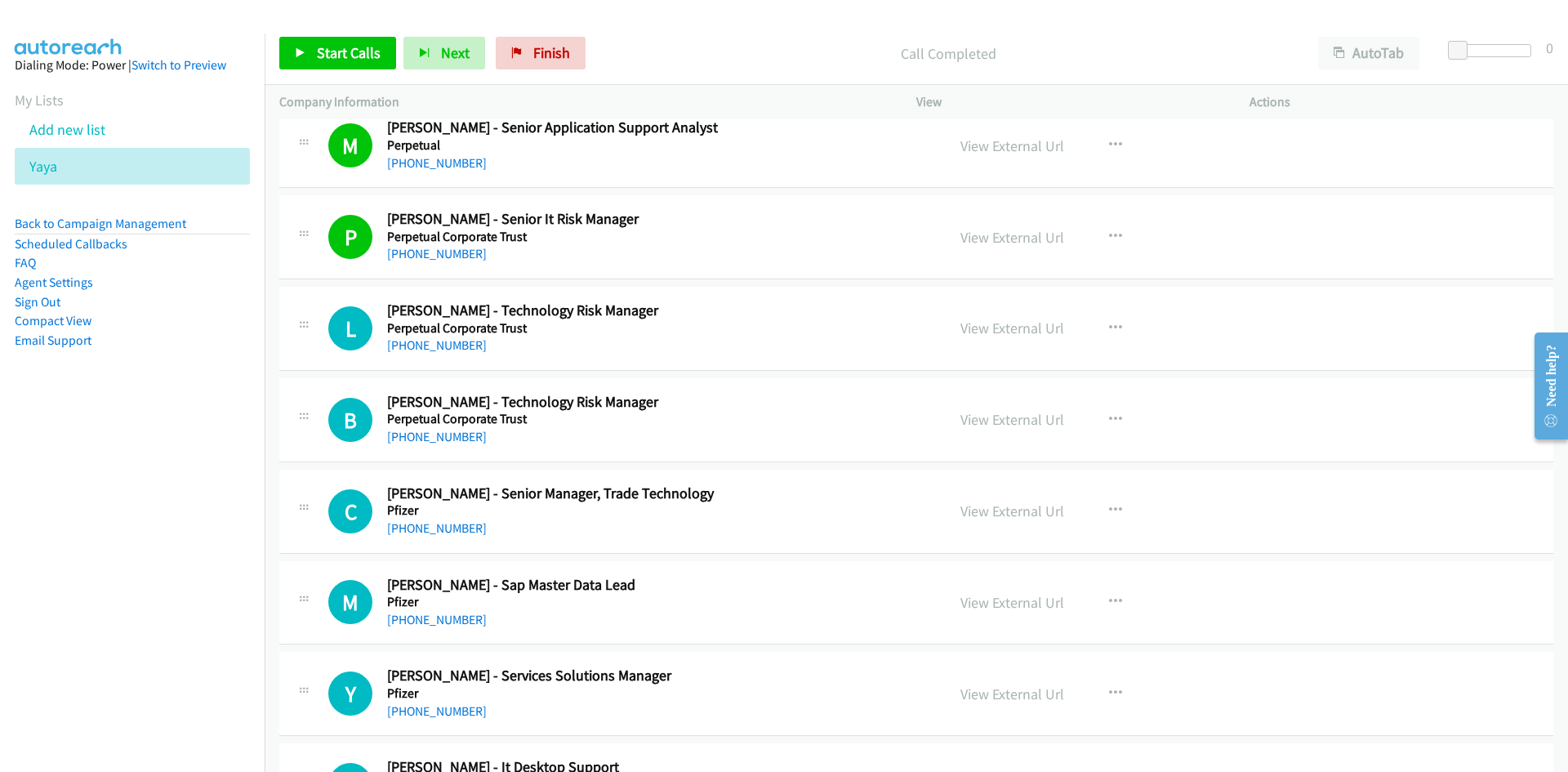
scroll to position [11212, 0]
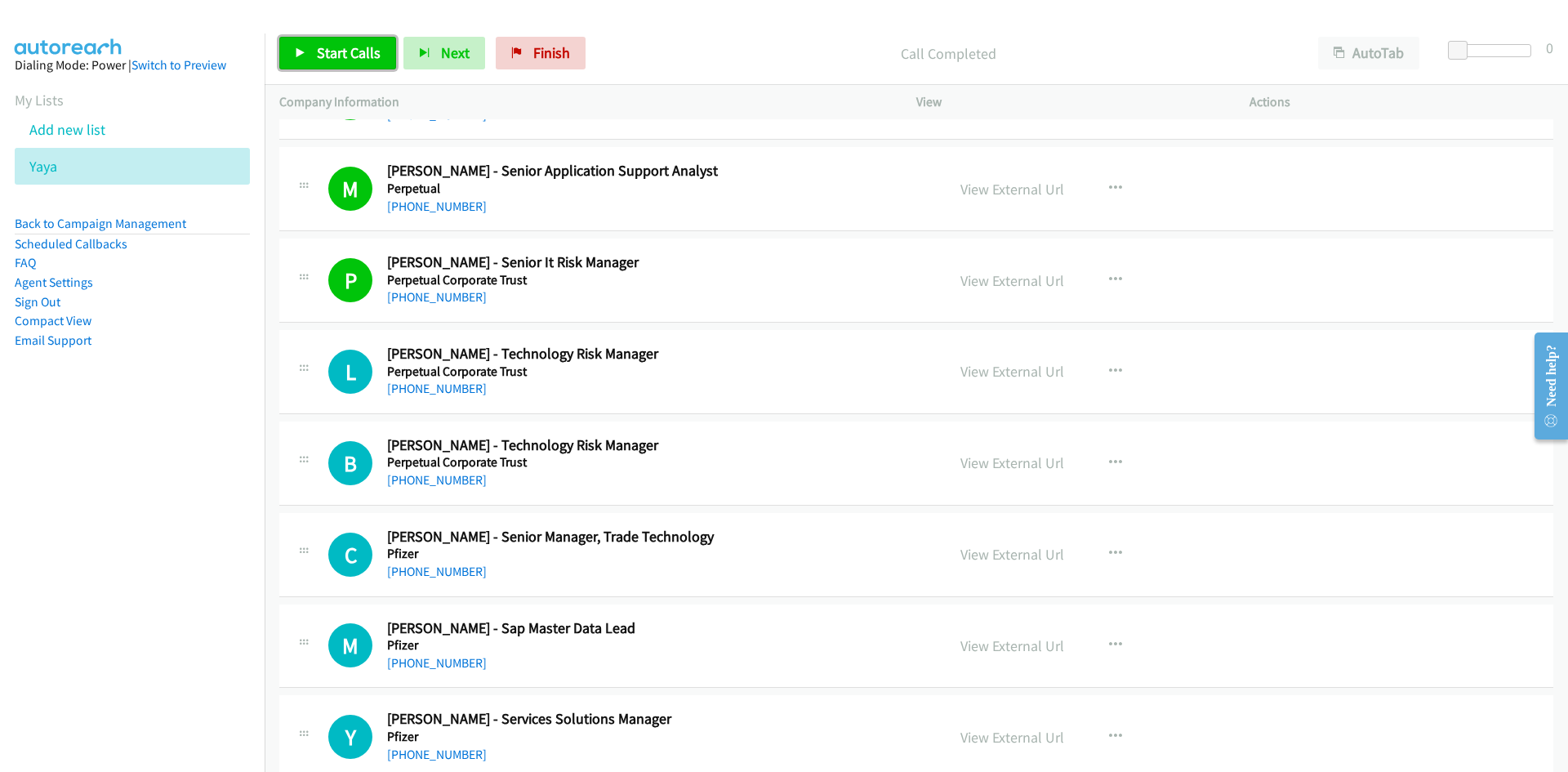
click at [343, 49] on span "Start Calls" at bounding box center [348, 52] width 64 height 19
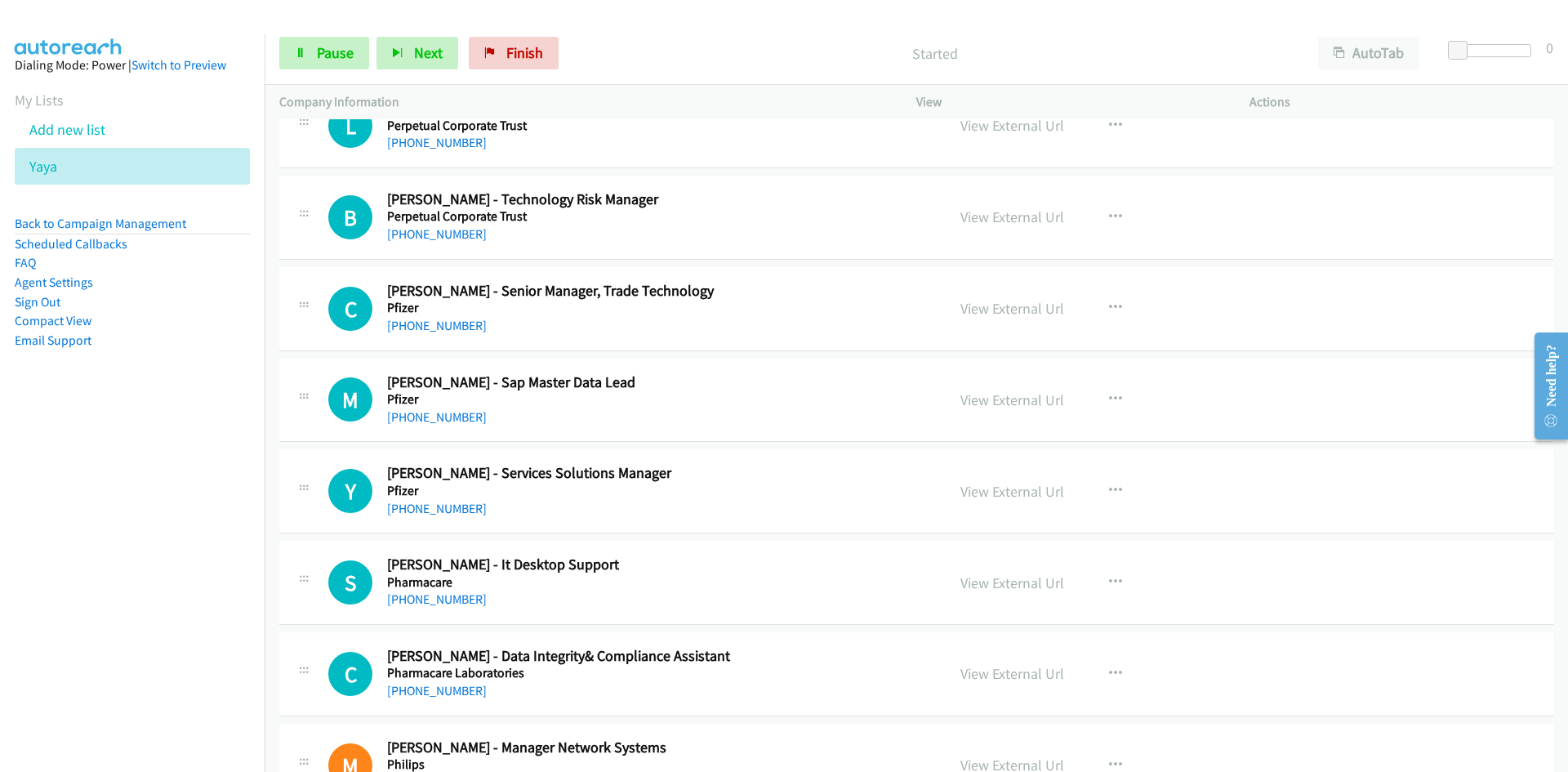
scroll to position [11457, 0]
click at [339, 68] on link "Pause" at bounding box center [324, 53] width 90 height 32
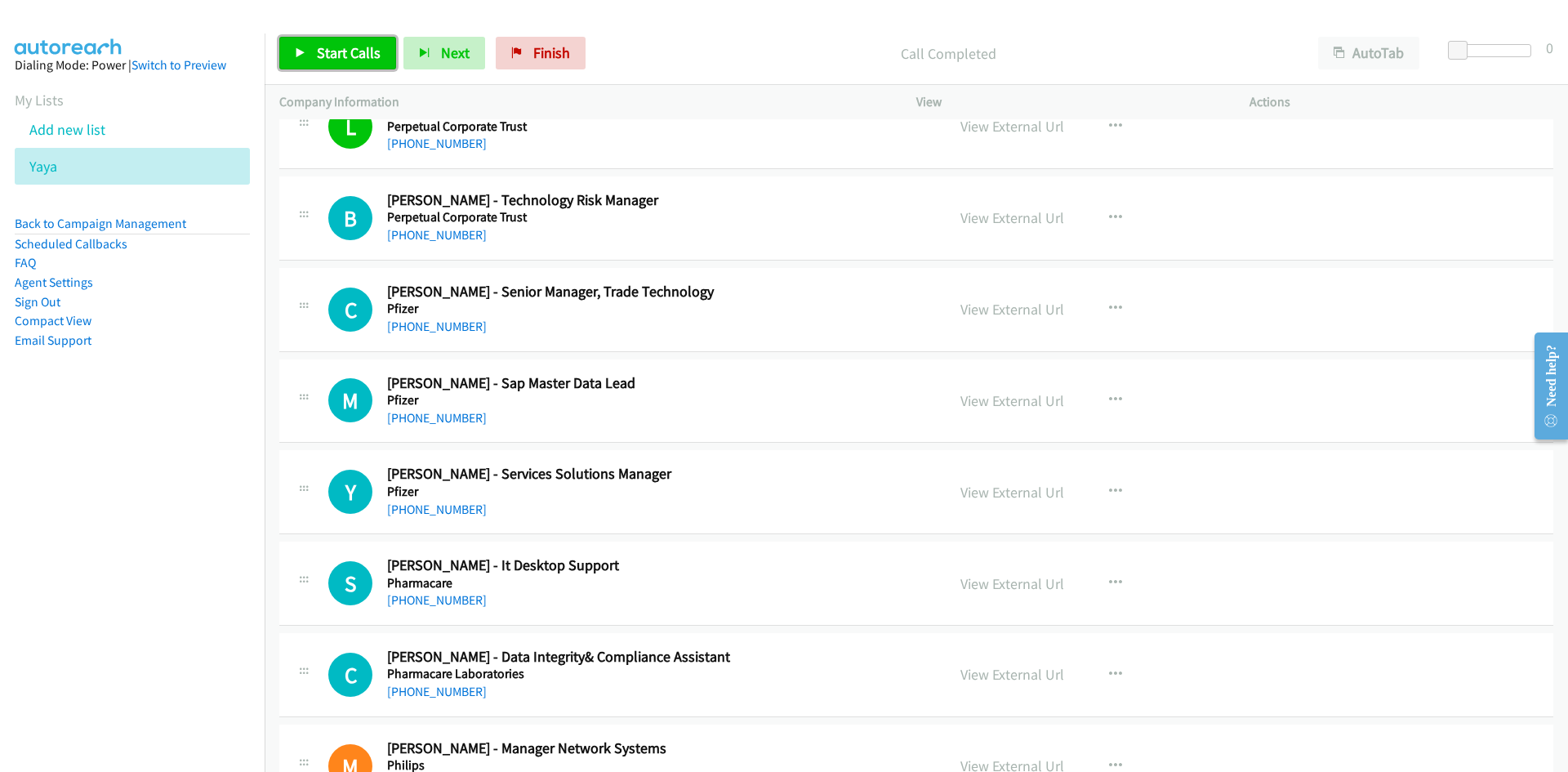
click at [373, 65] on link "Start Calls" at bounding box center [338, 53] width 117 height 32
click at [352, 60] on span "Pause" at bounding box center [335, 52] width 37 height 19
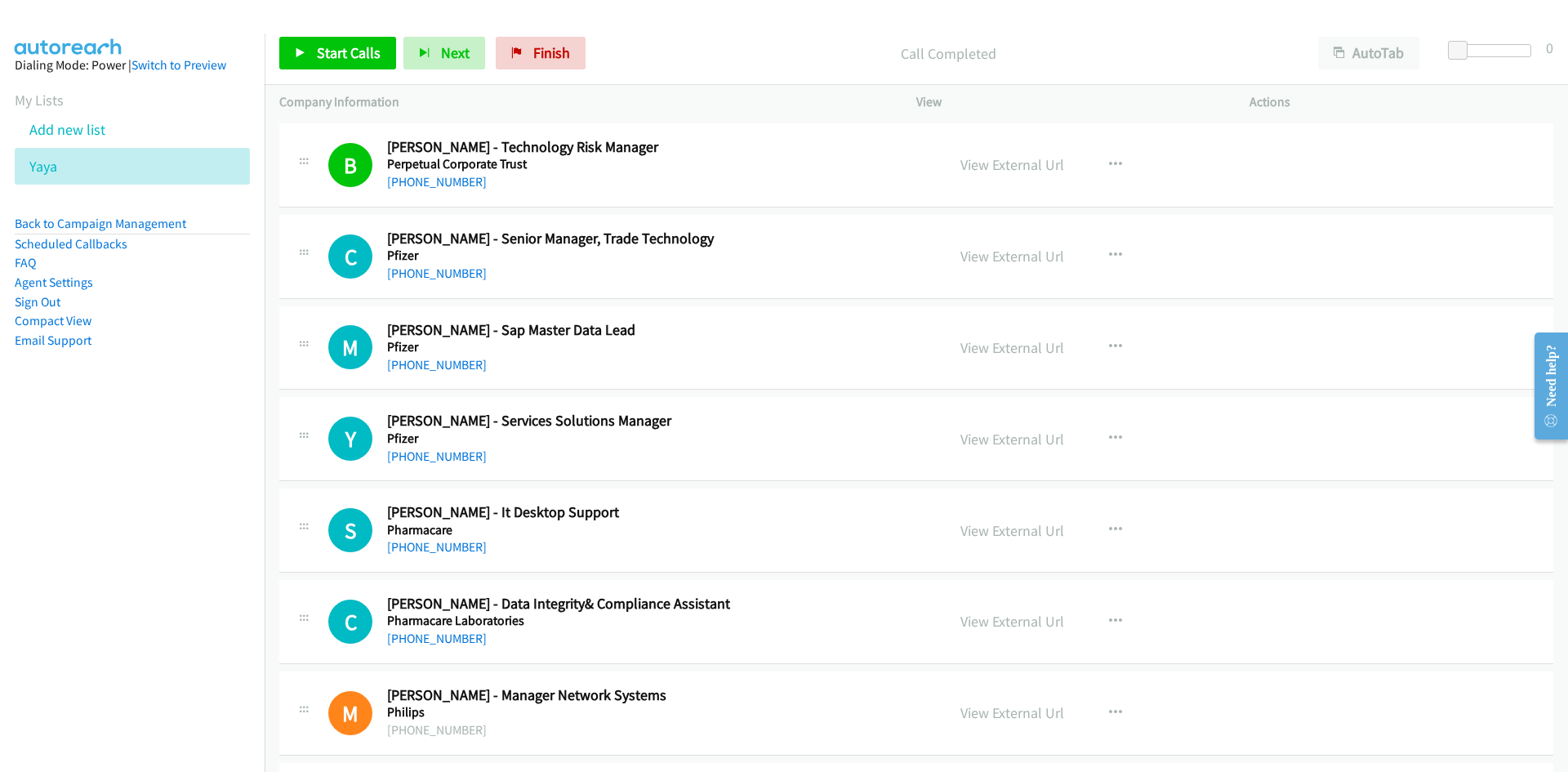
scroll to position [11538, 0]
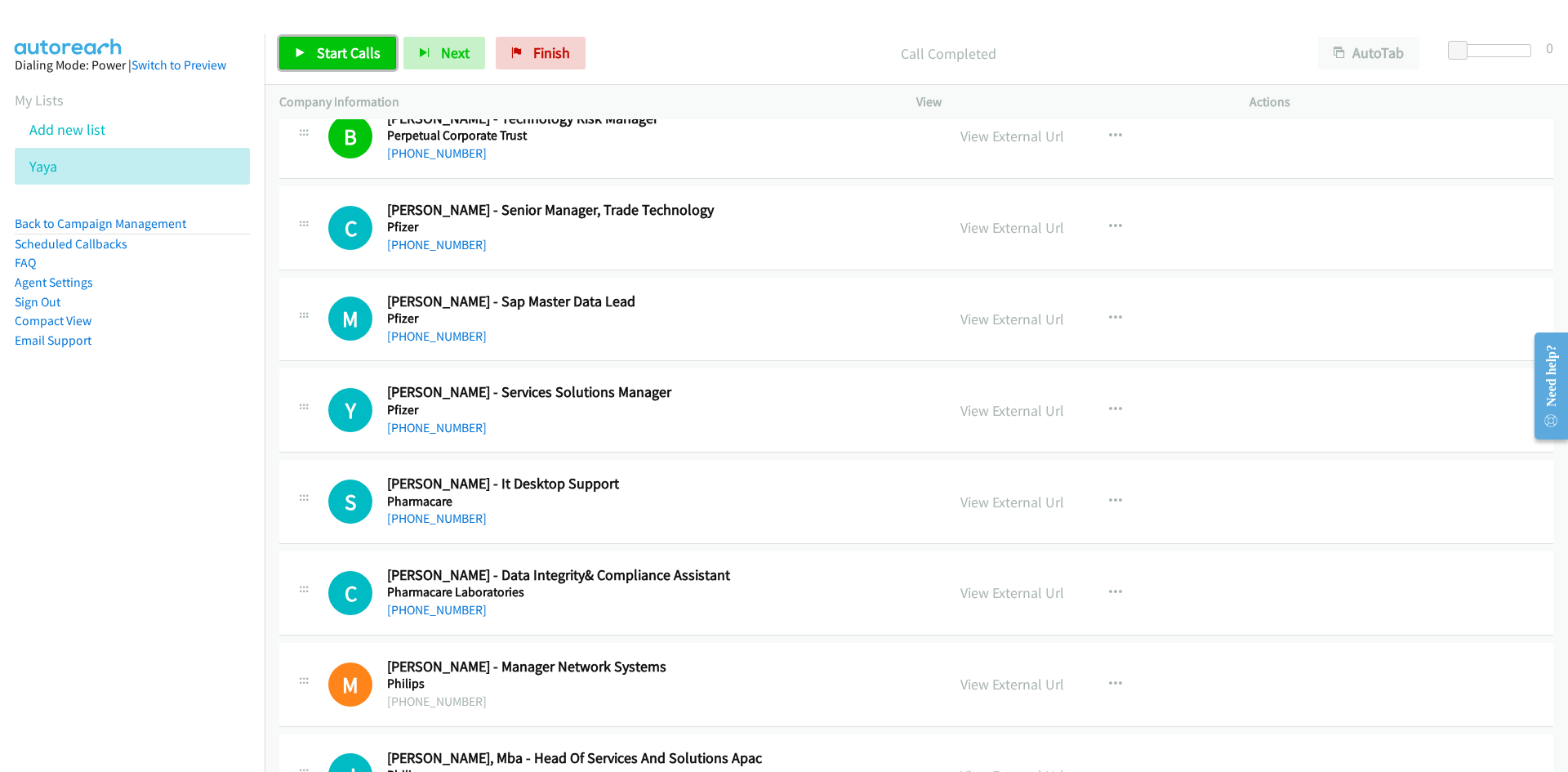
click at [352, 63] on link "Start Calls" at bounding box center [338, 53] width 117 height 32
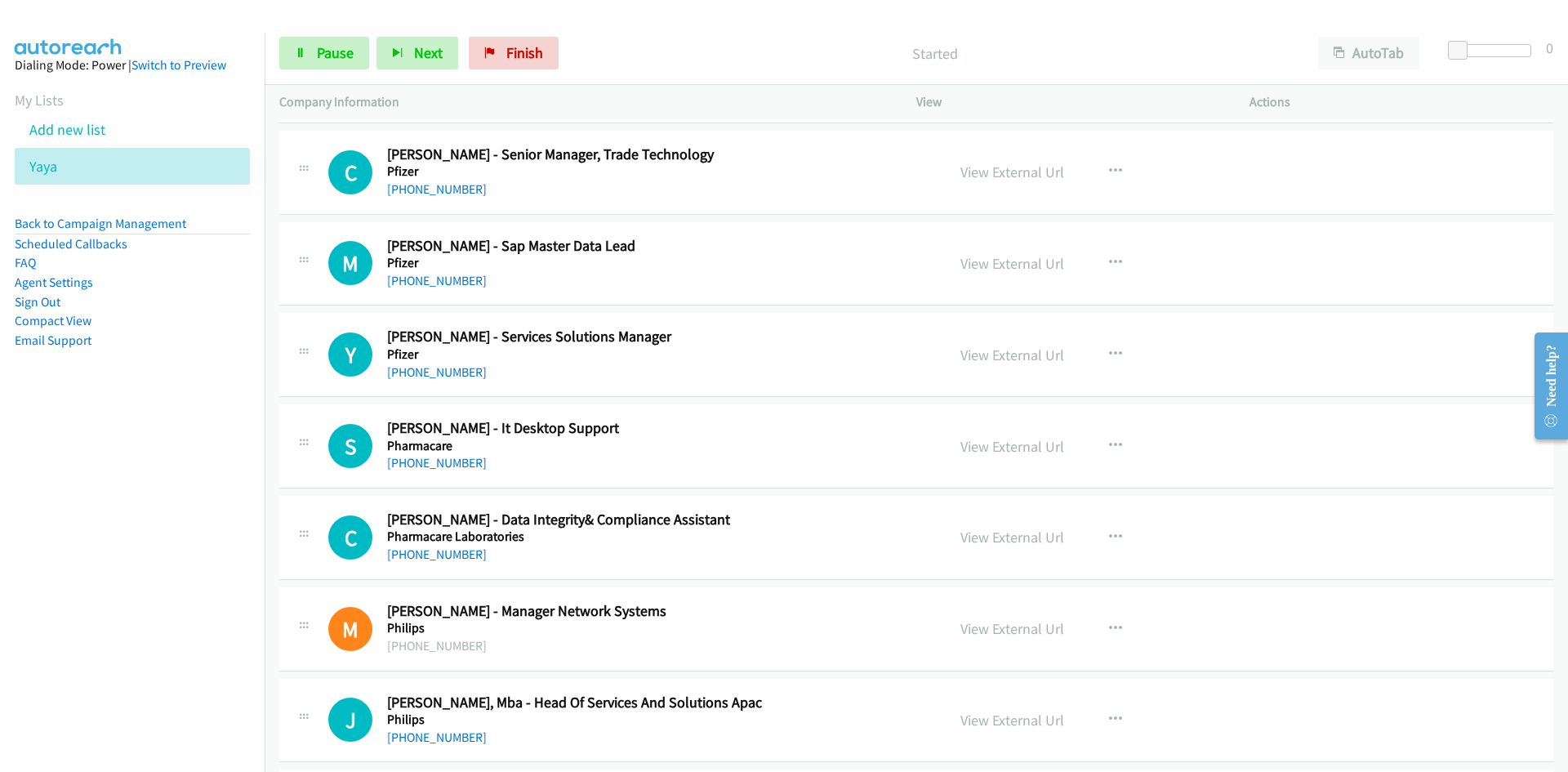
scroll to position [11620, 0]
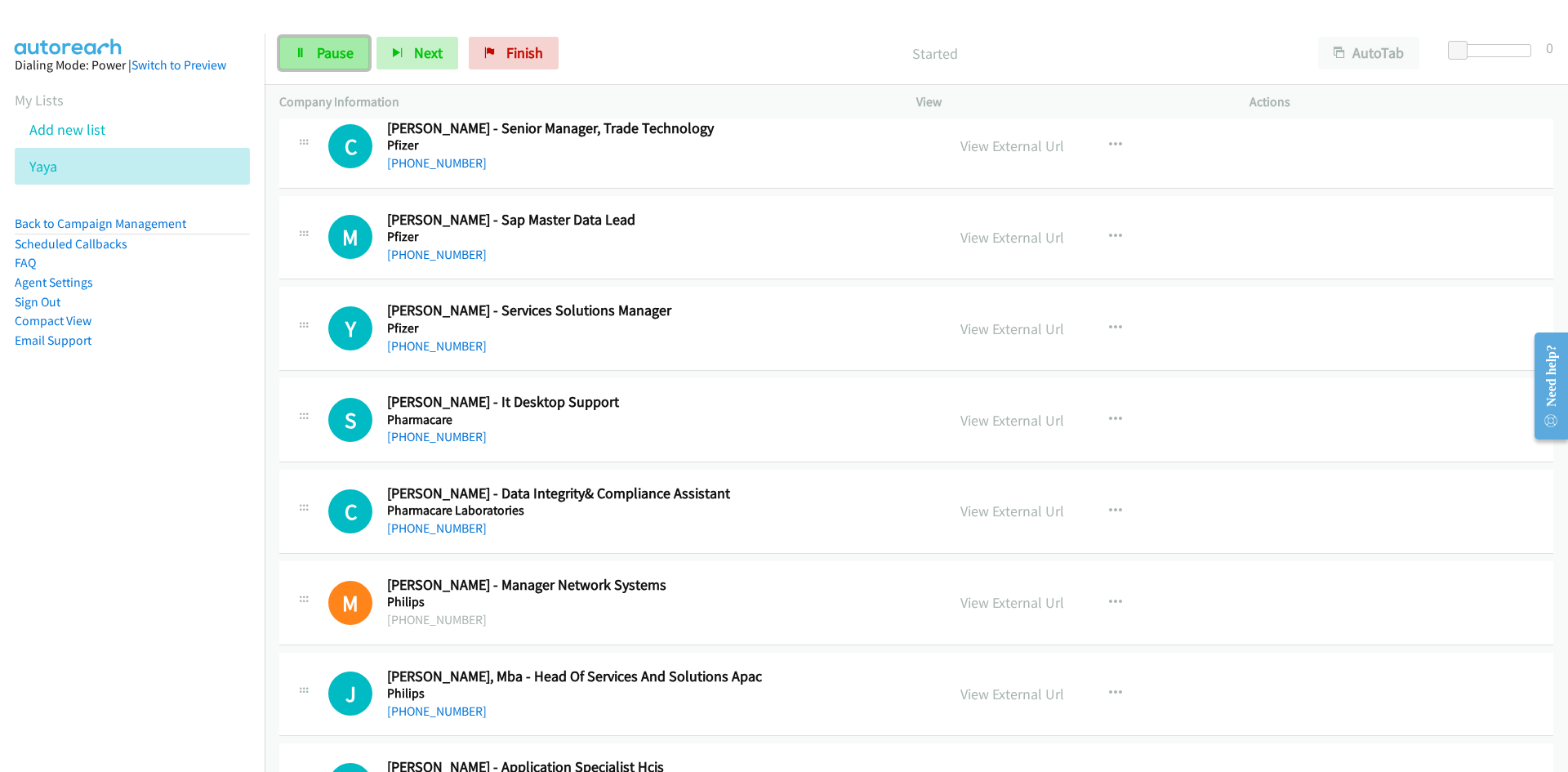
click at [341, 55] on span "Pause" at bounding box center [335, 52] width 37 height 19
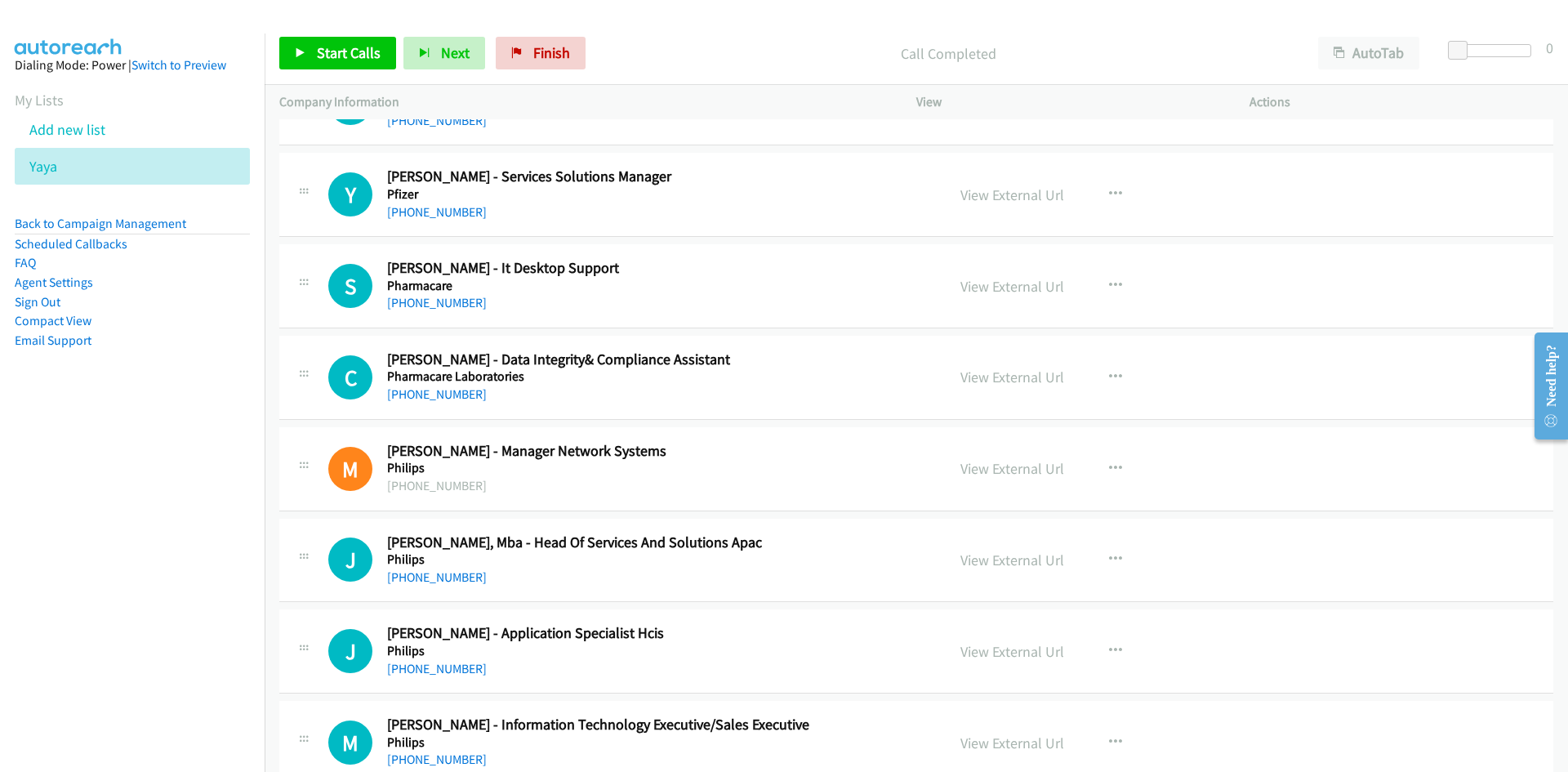
scroll to position [11783, 0]
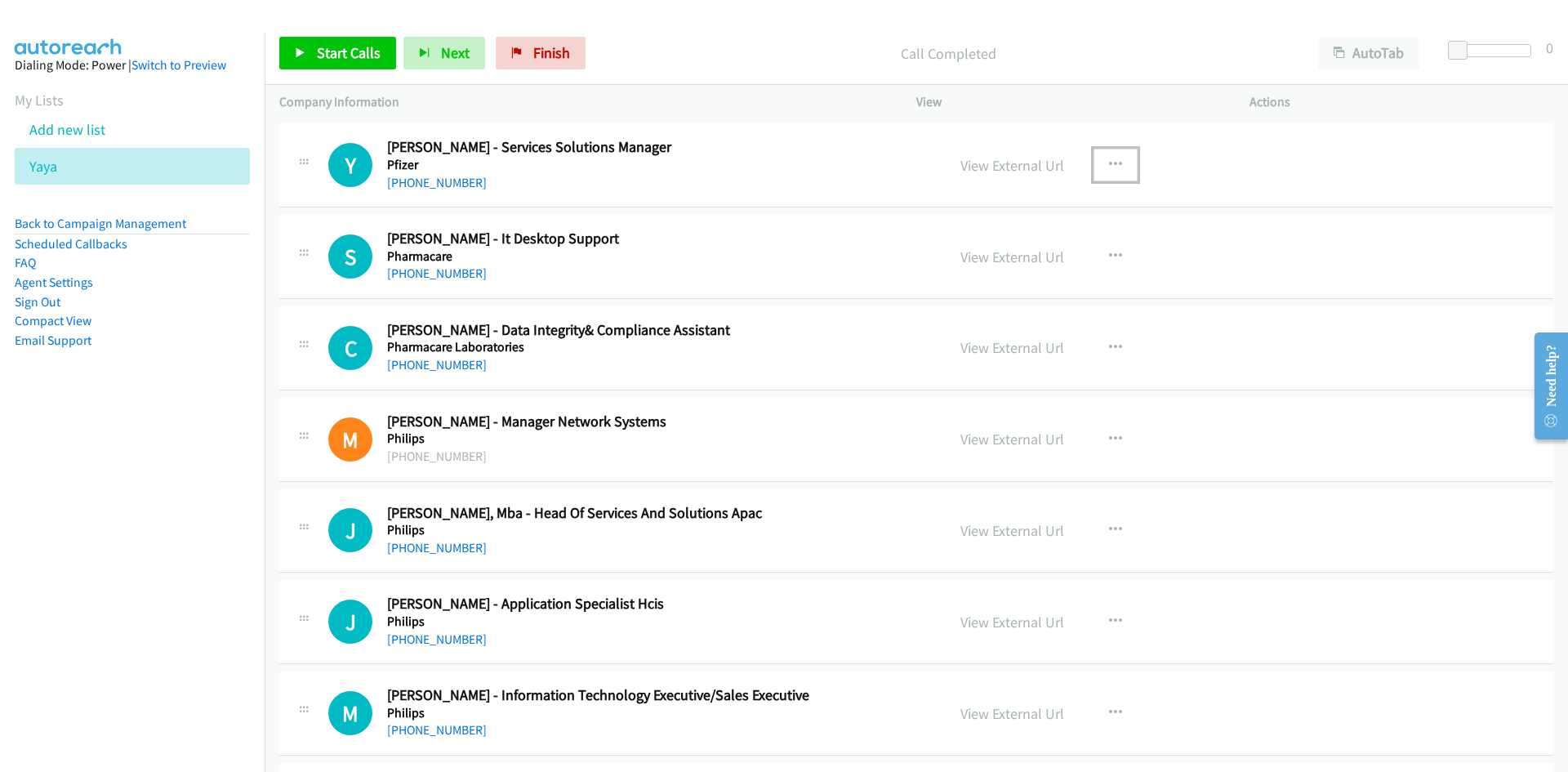
click at [1120, 160] on button "button" at bounding box center [1115, 164] width 44 height 32
click at [935, 269] on icon at bounding box center [941, 273] width 12 height 12
click at [368, 62] on span "Start Calls" at bounding box center [348, 52] width 64 height 19
click at [358, 64] on link "Pause" at bounding box center [324, 53] width 90 height 32
click at [1008, 169] on link "View External Url" at bounding box center [1012, 165] width 104 height 19
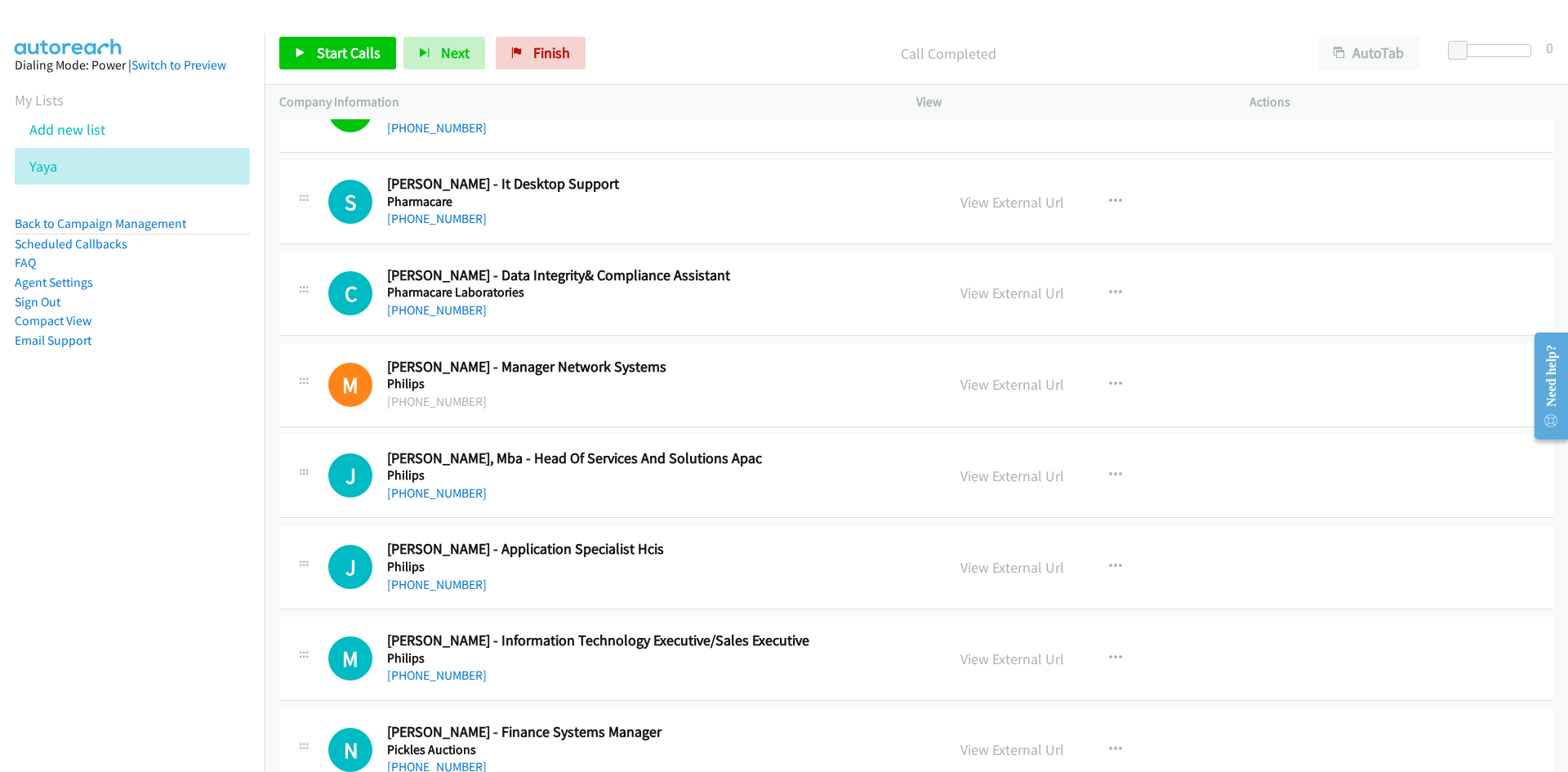
scroll to position [11865, 0]
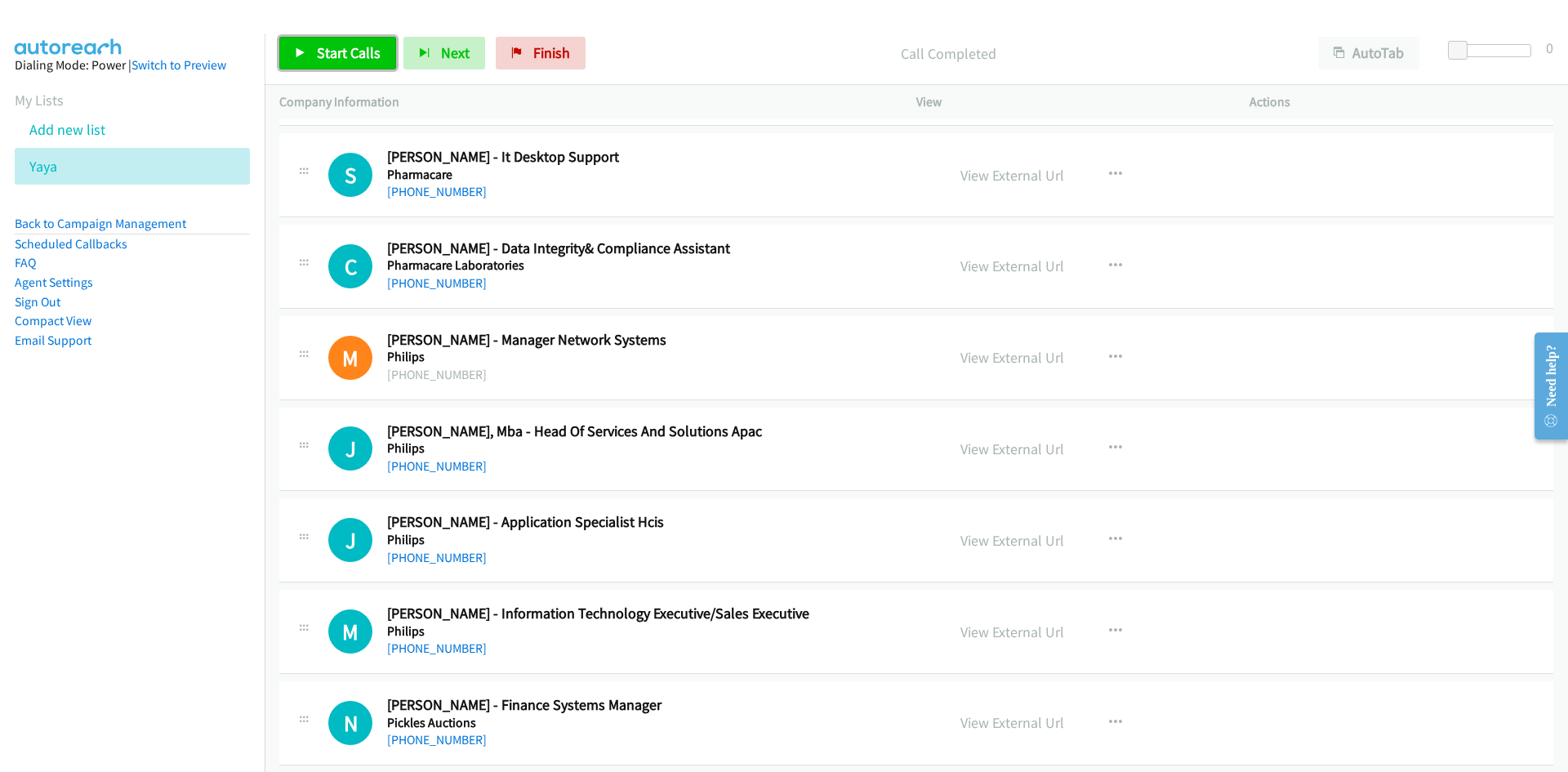
click at [382, 63] on link "Start Calls" at bounding box center [338, 53] width 117 height 32
click at [326, 56] on span "Pause" at bounding box center [335, 52] width 37 height 19
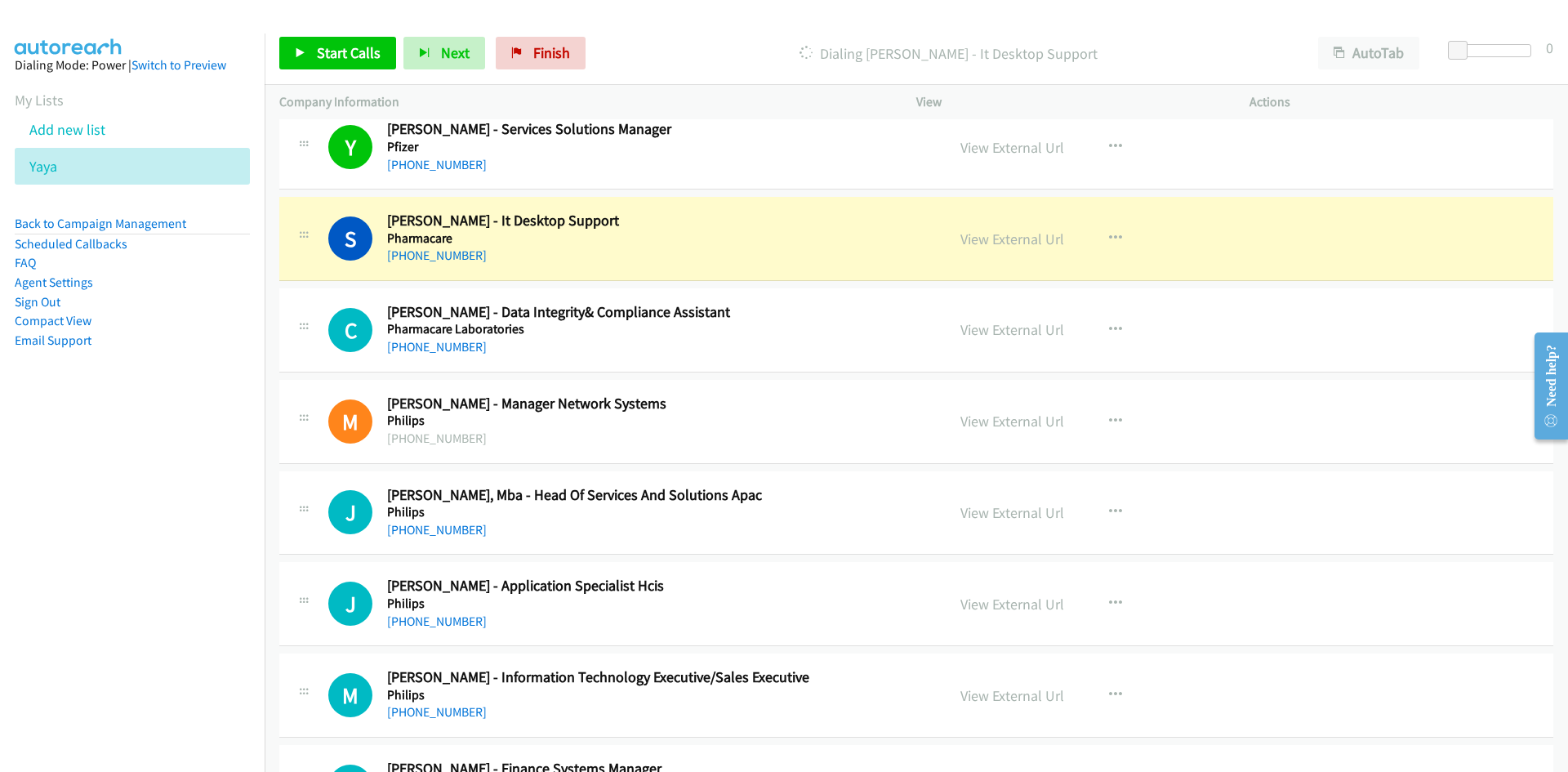
scroll to position [11783, 0]
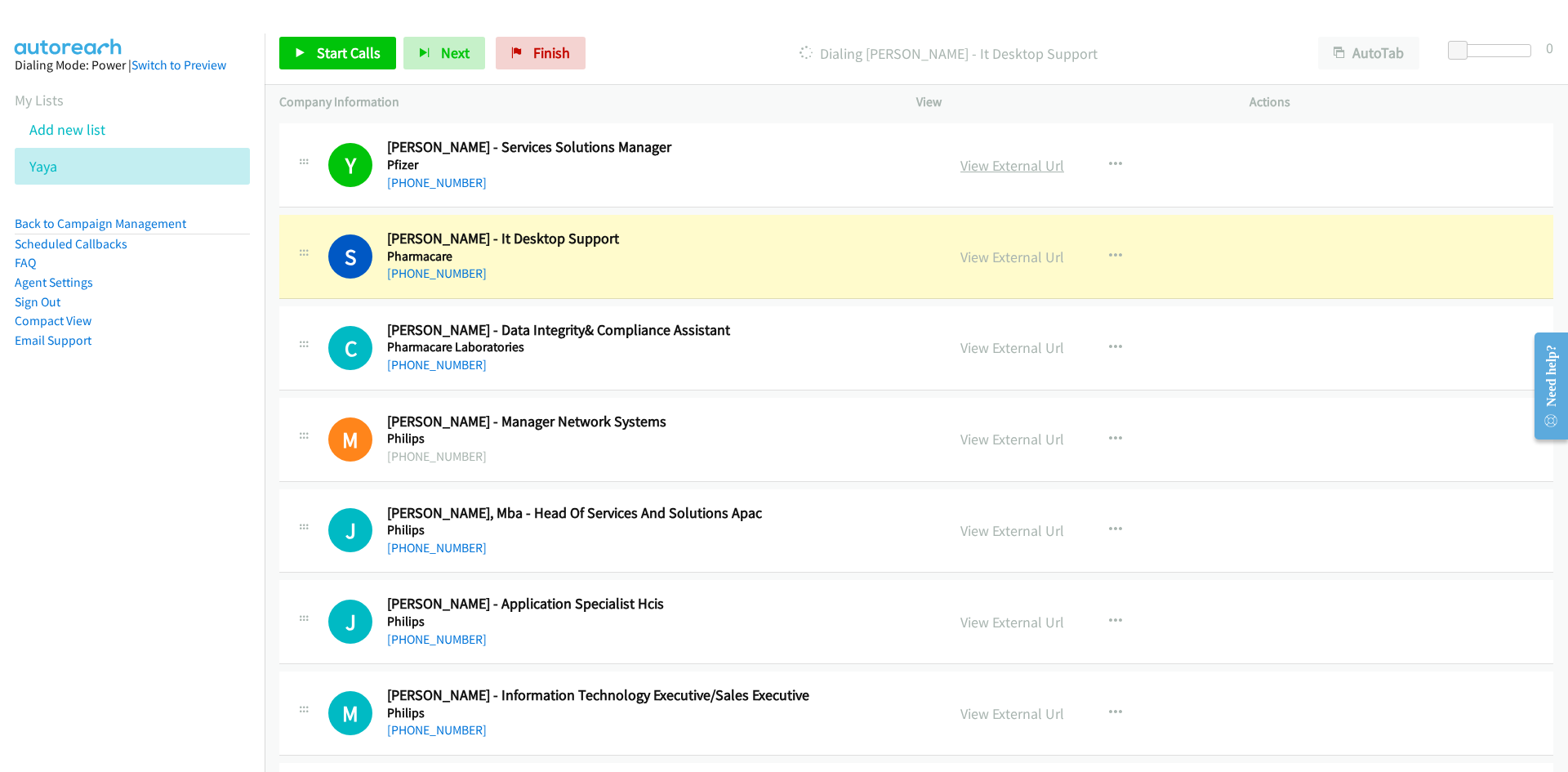
click at [997, 159] on link "View External Url" at bounding box center [1012, 165] width 104 height 19
click at [964, 249] on link "View External Url" at bounding box center [1012, 256] width 104 height 19
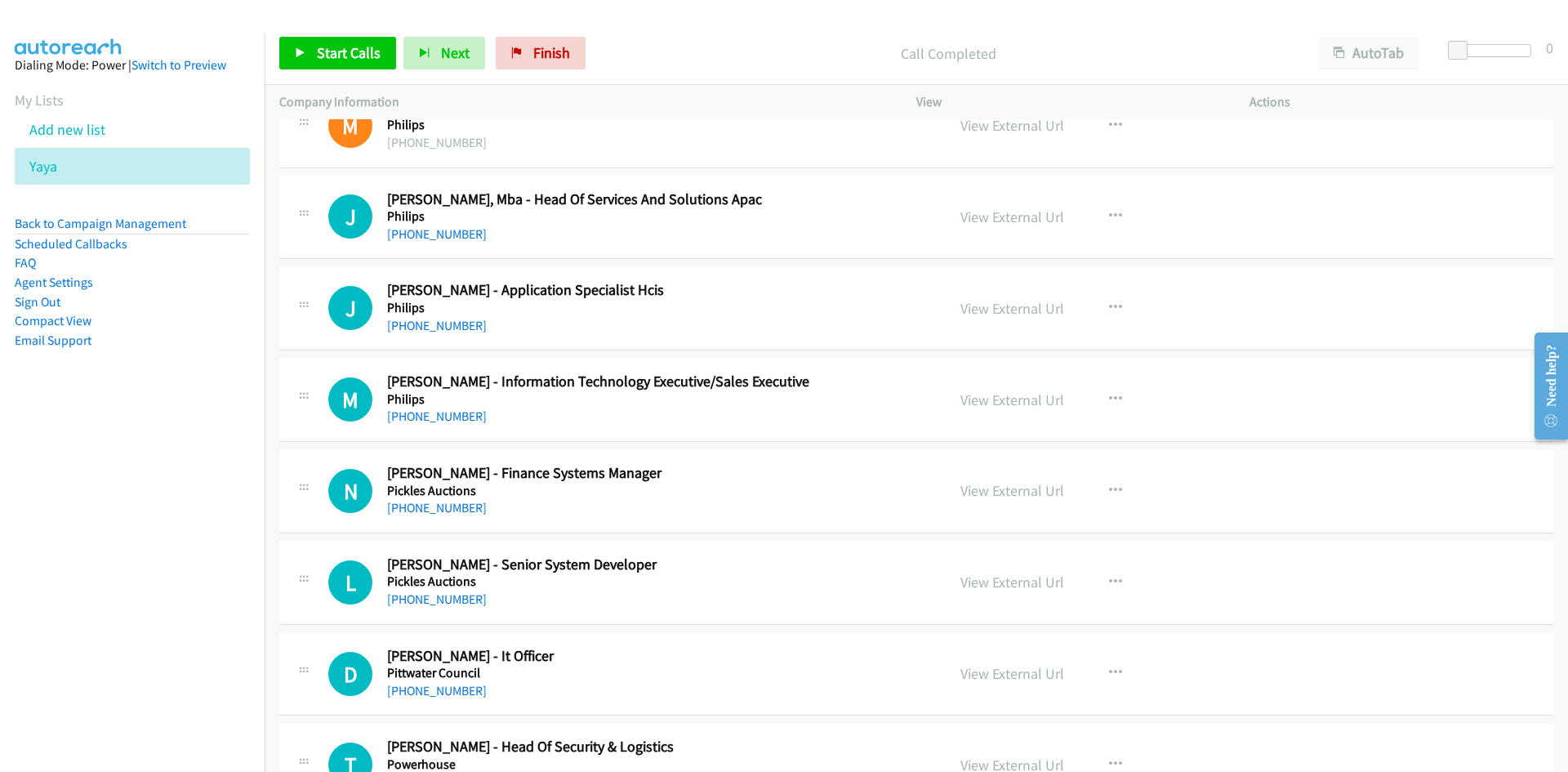
scroll to position [12110, 0]
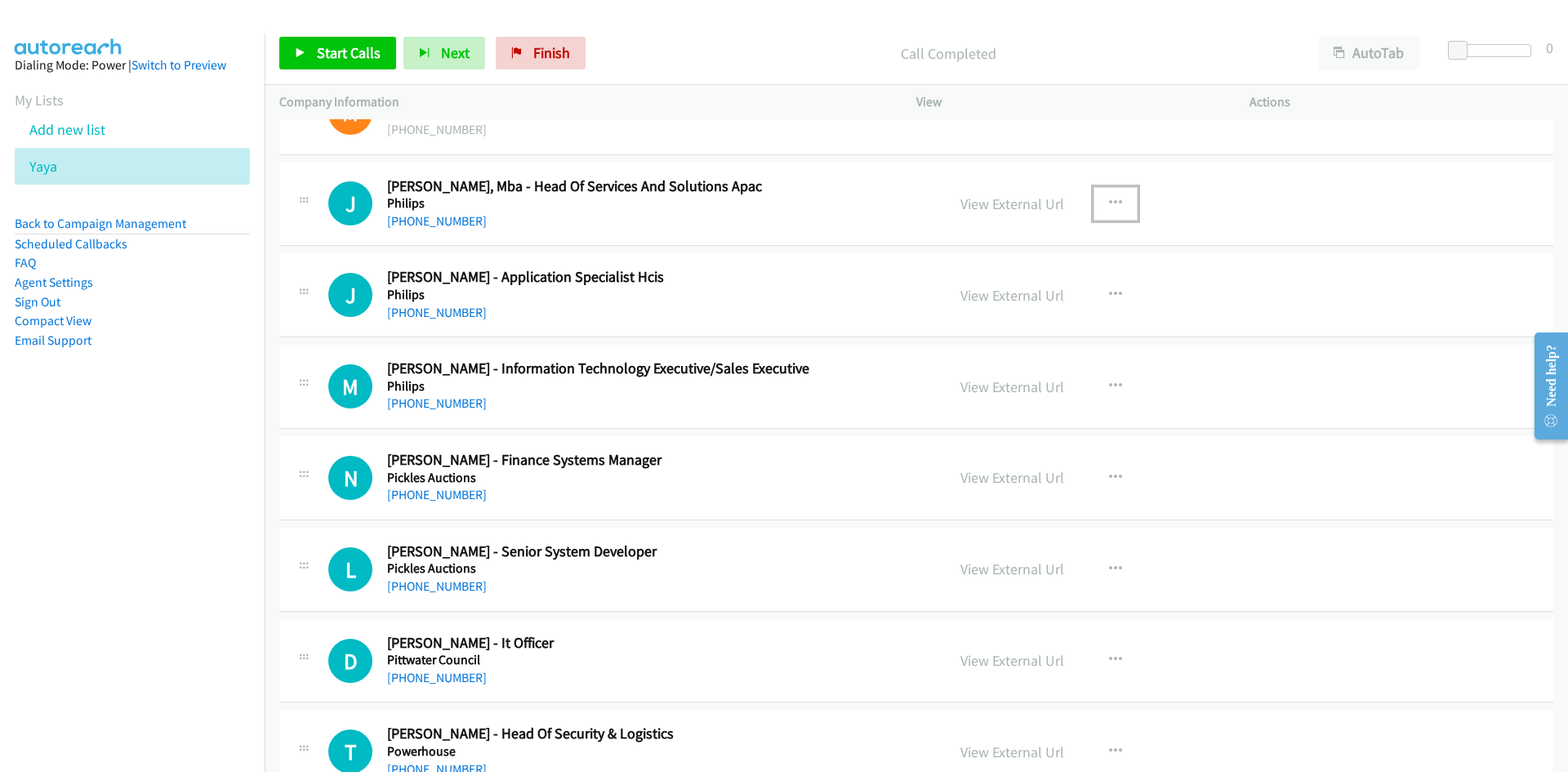
click at [1110, 201] on icon "button" at bounding box center [1115, 202] width 13 height 13
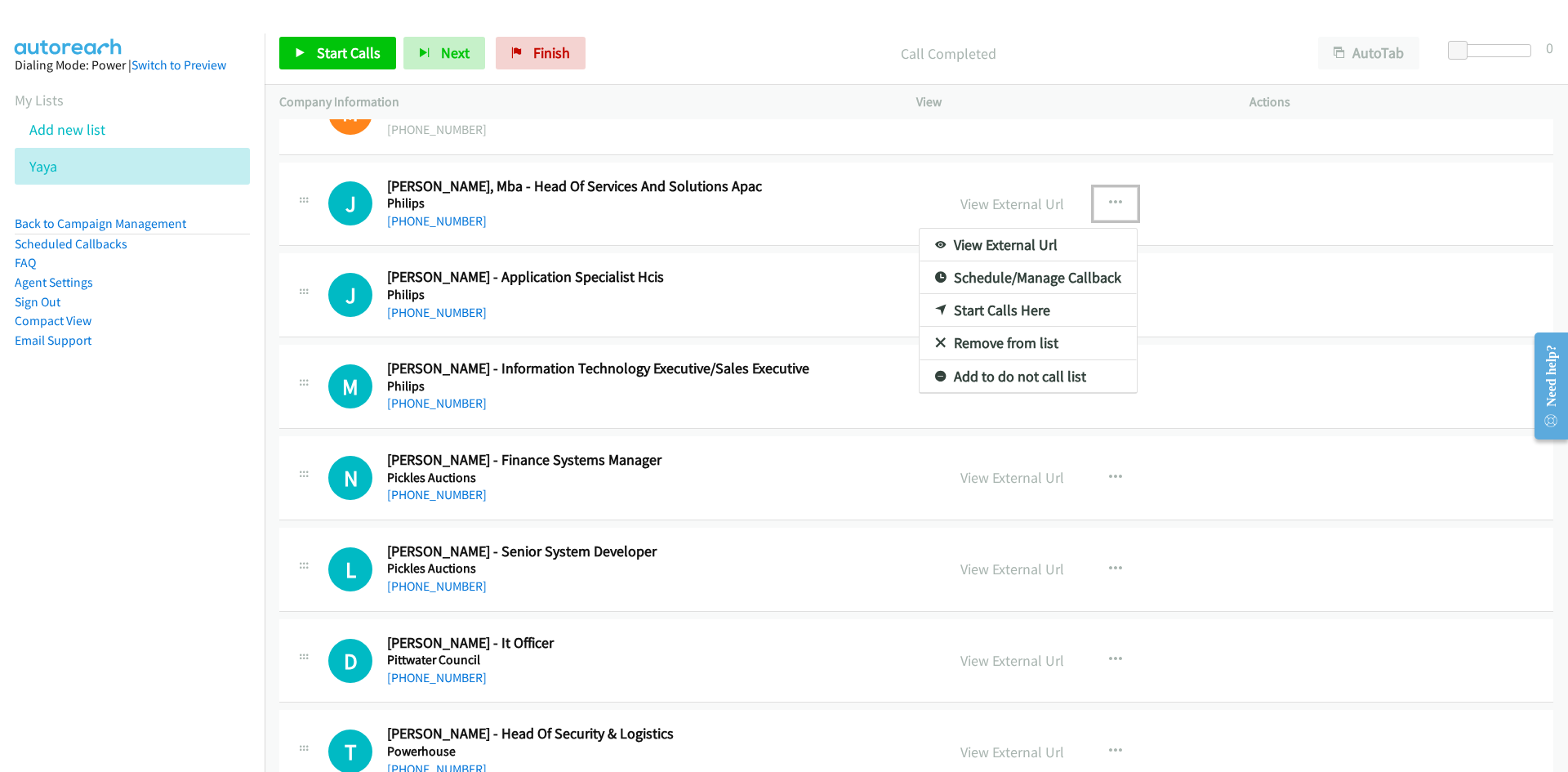
click at [937, 314] on icon at bounding box center [941, 312] width 12 height 12
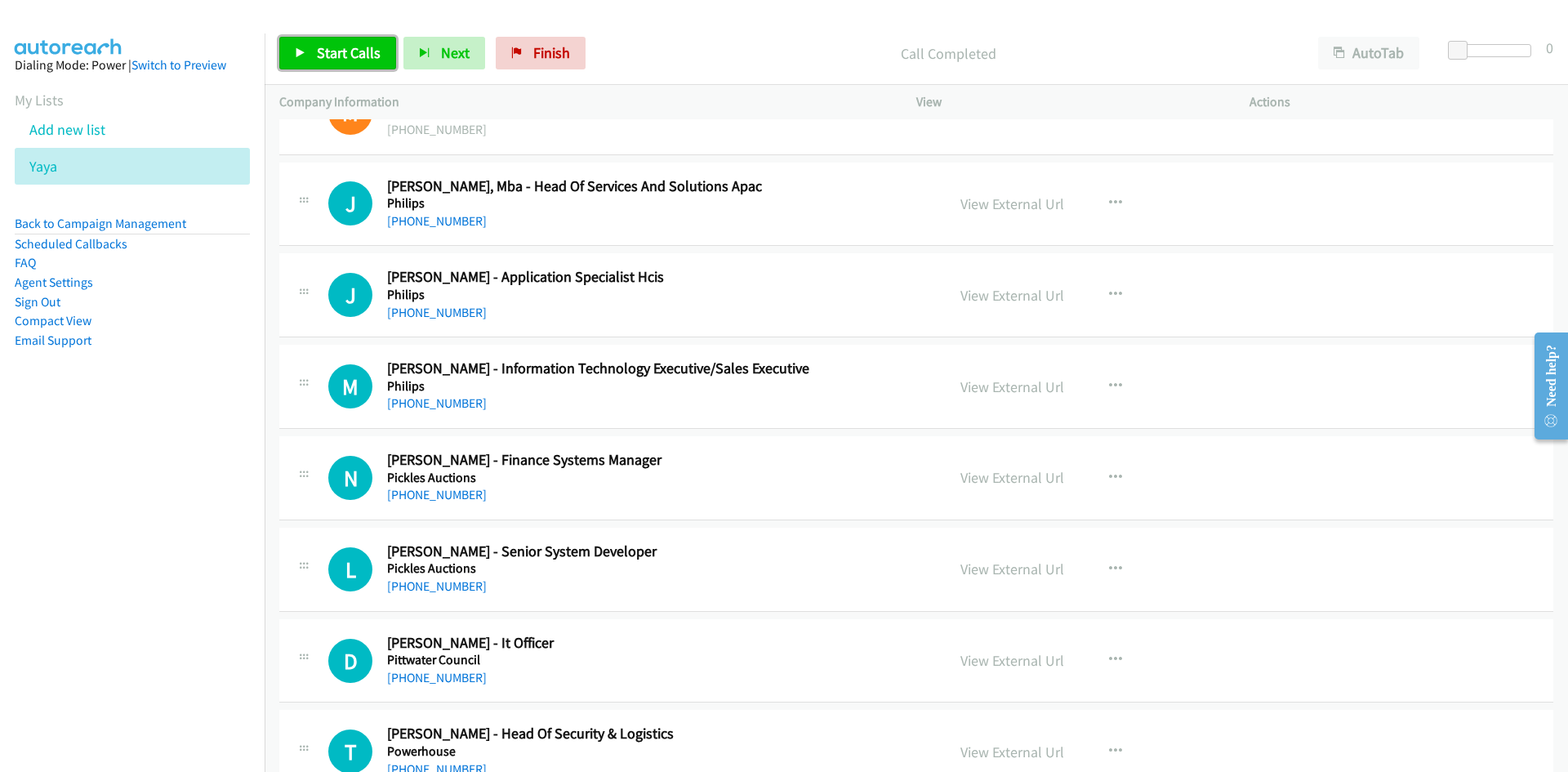
click at [300, 63] on link "Start Calls" at bounding box center [338, 53] width 117 height 32
click at [300, 63] on link "Pause" at bounding box center [324, 53] width 90 height 32
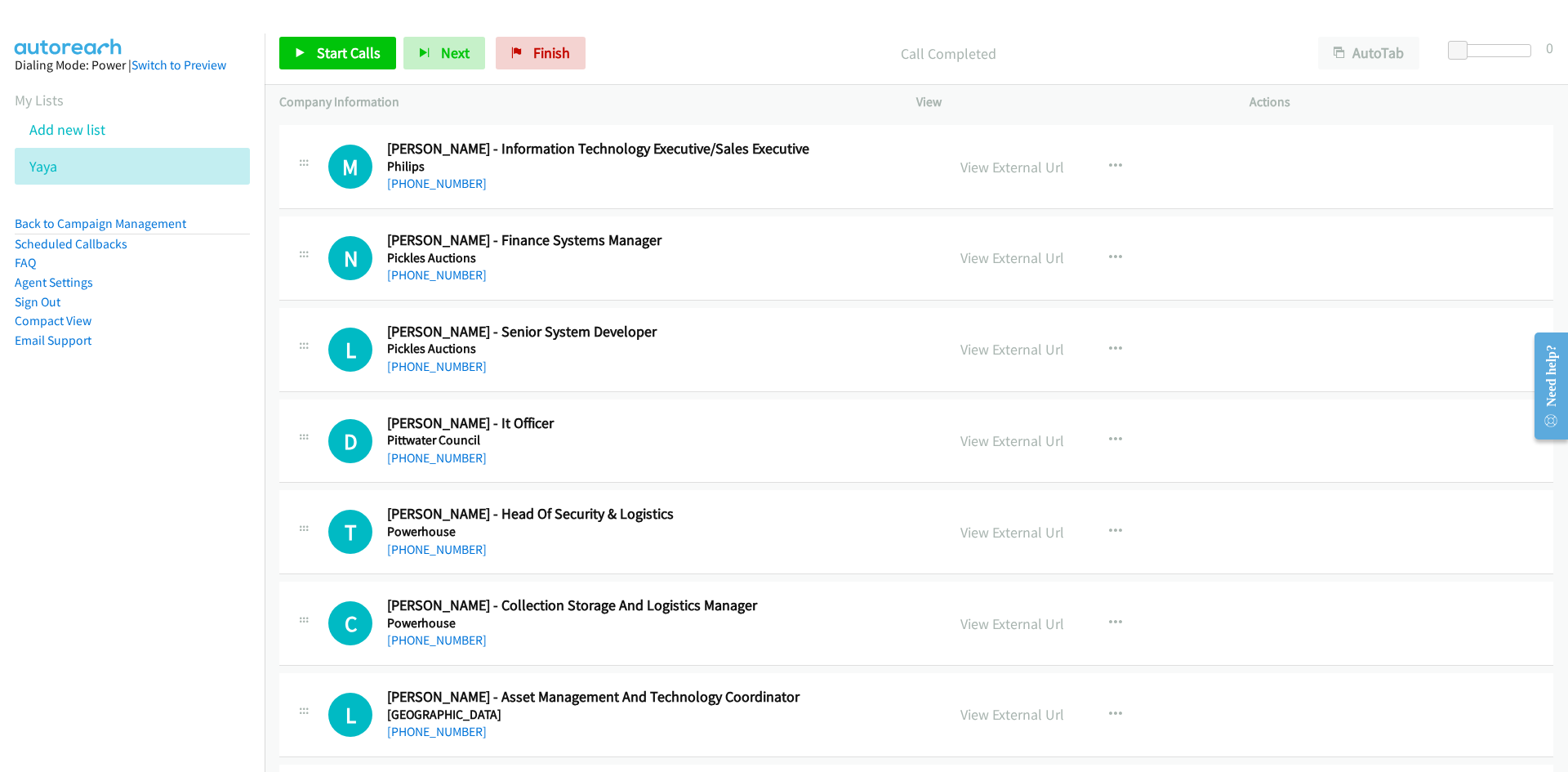
scroll to position [12355, 0]
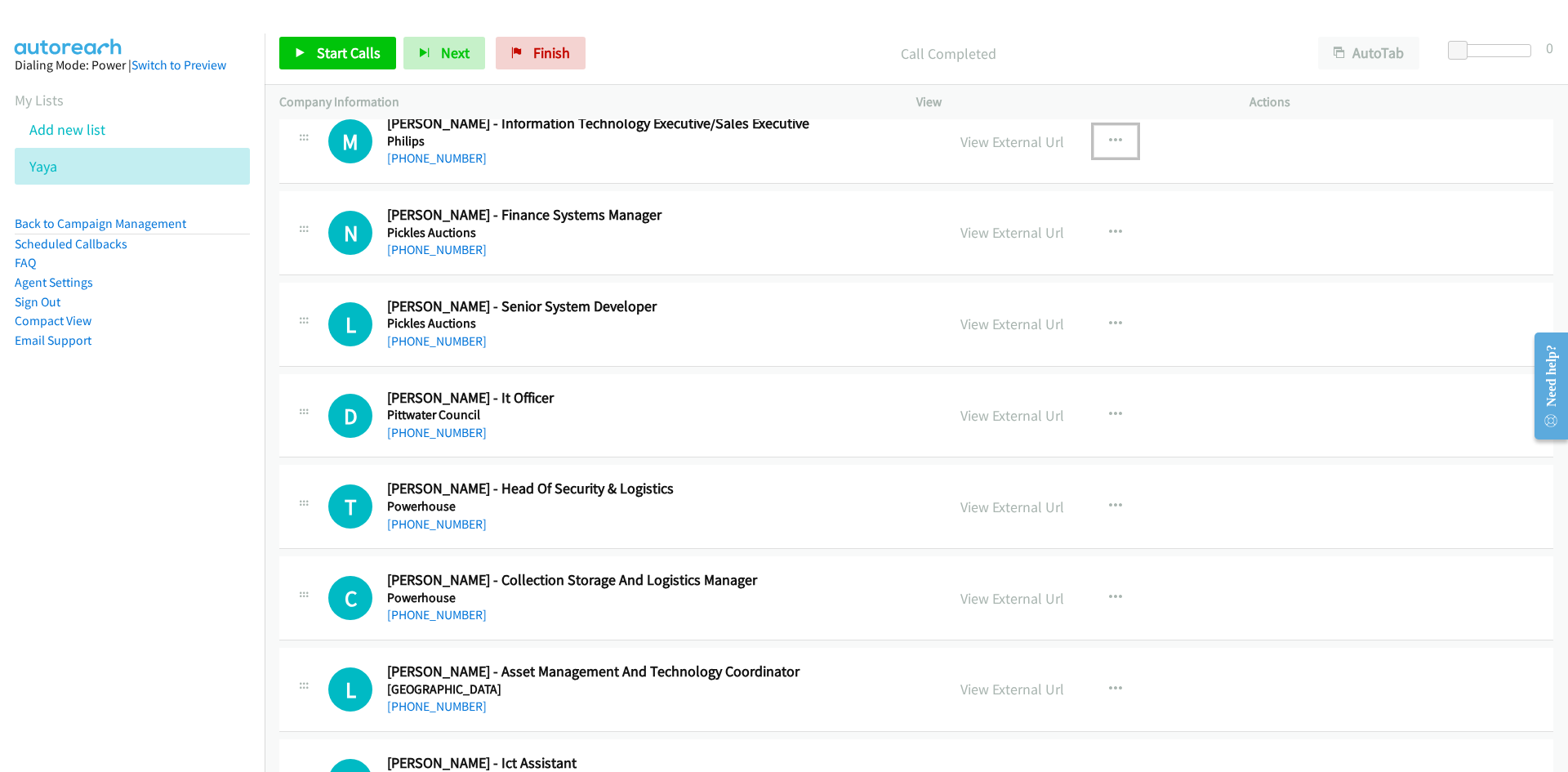
click at [1125, 145] on button "button" at bounding box center [1115, 141] width 44 height 32
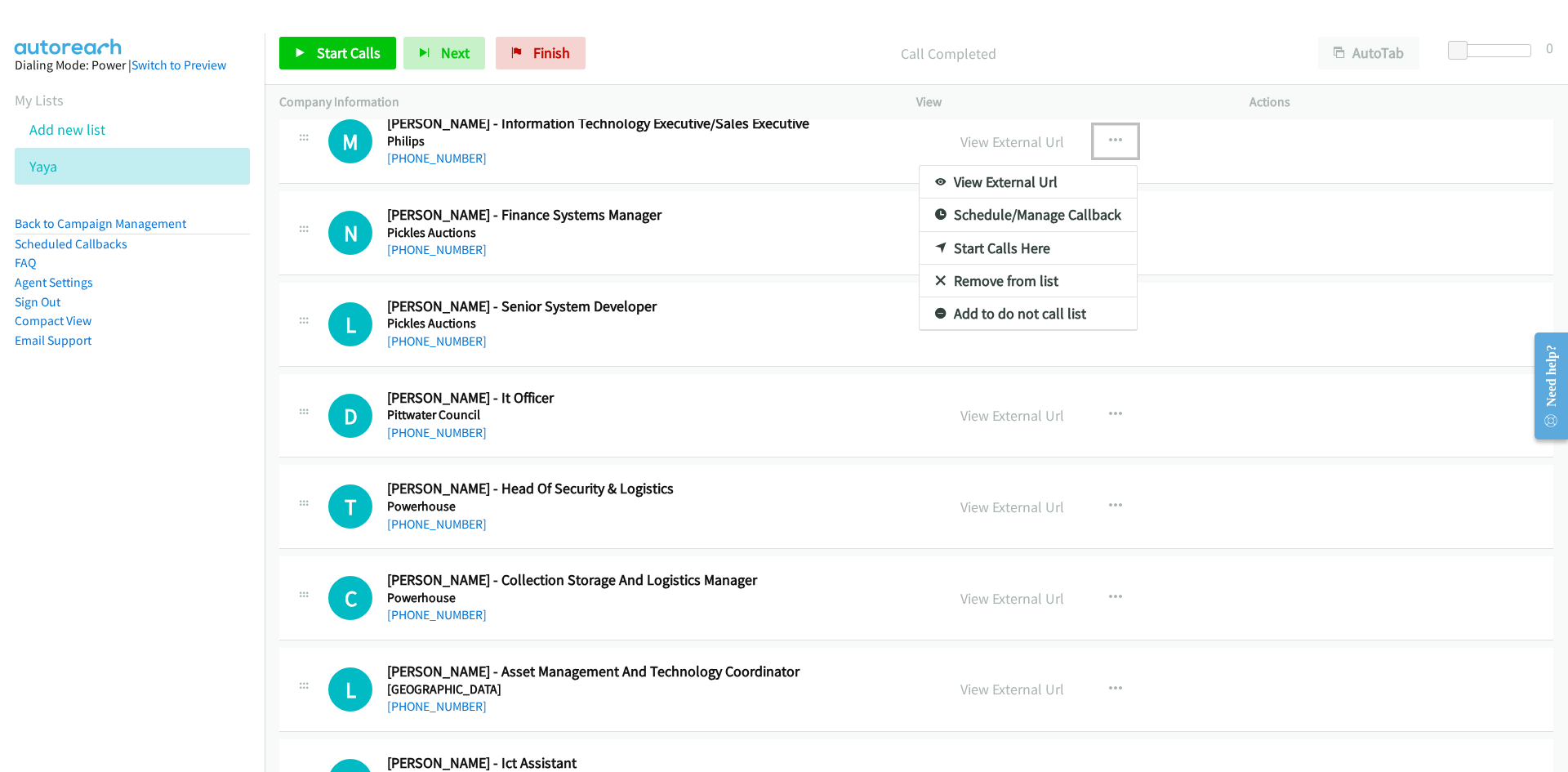
click at [926, 246] on link "Start Calls Here" at bounding box center [1028, 247] width 217 height 32
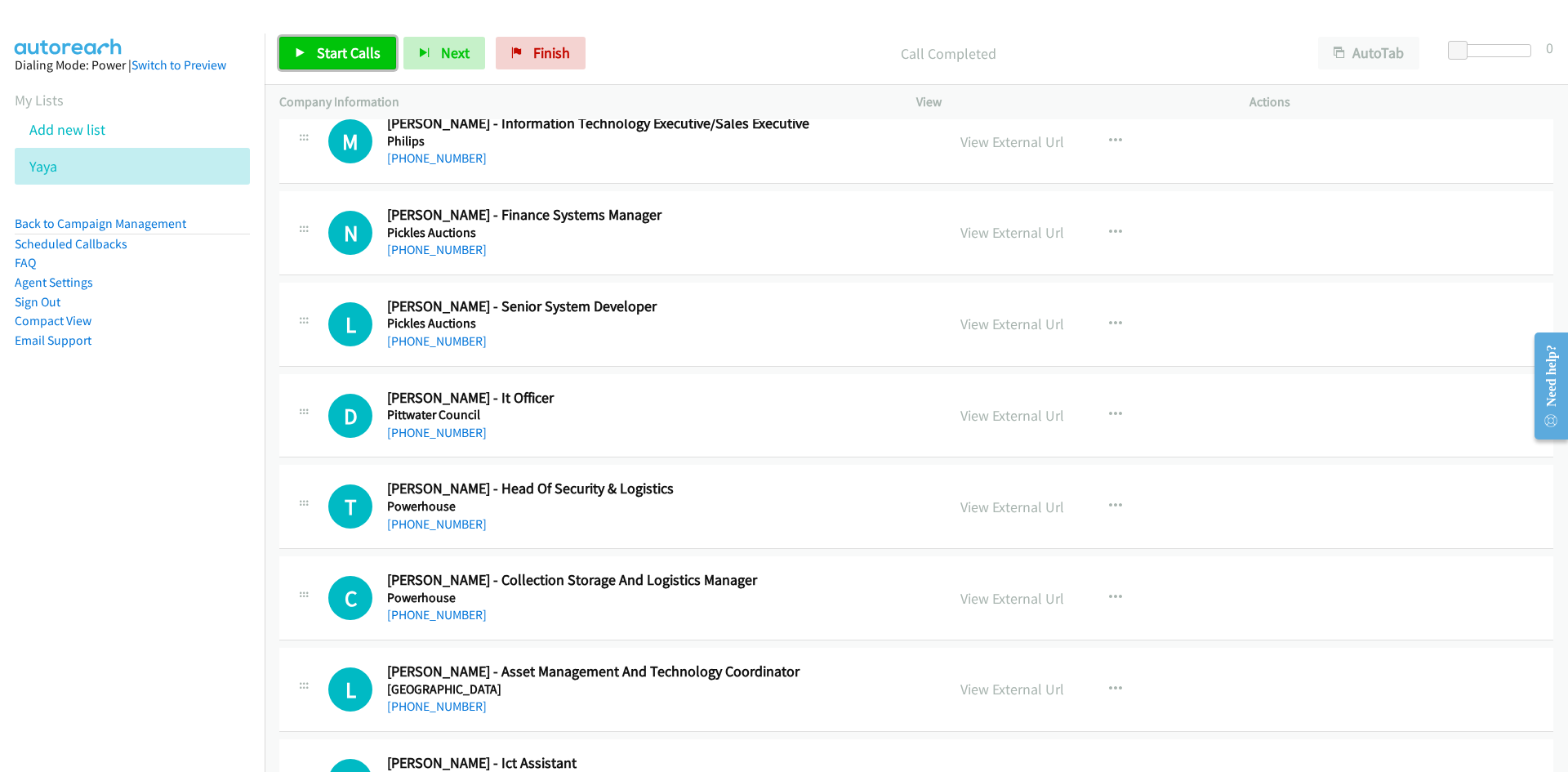
click at [330, 60] on span "Start Calls" at bounding box center [348, 52] width 64 height 19
click at [330, 60] on span "Pause" at bounding box center [335, 52] width 37 height 19
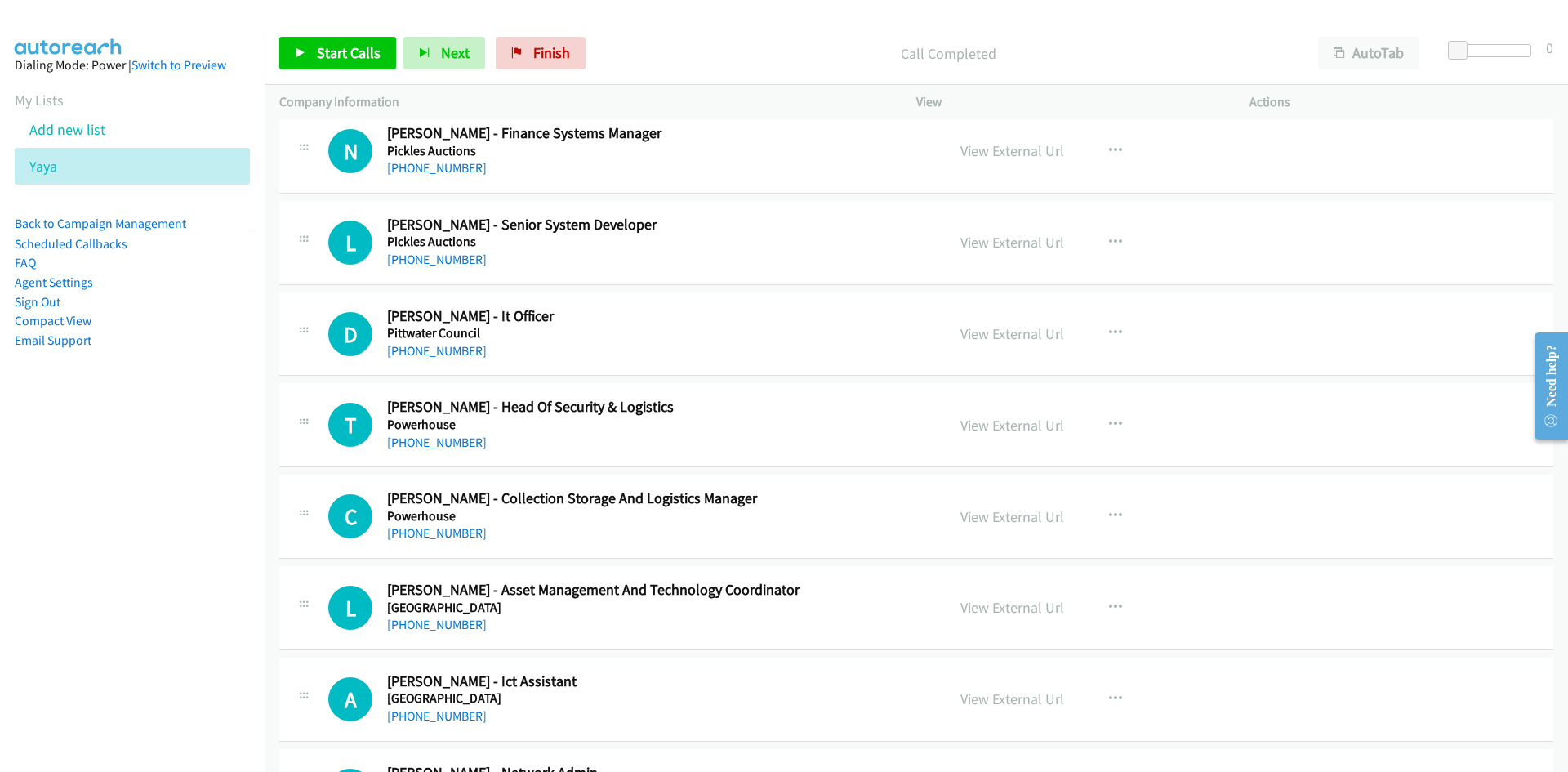
scroll to position [12518, 0]
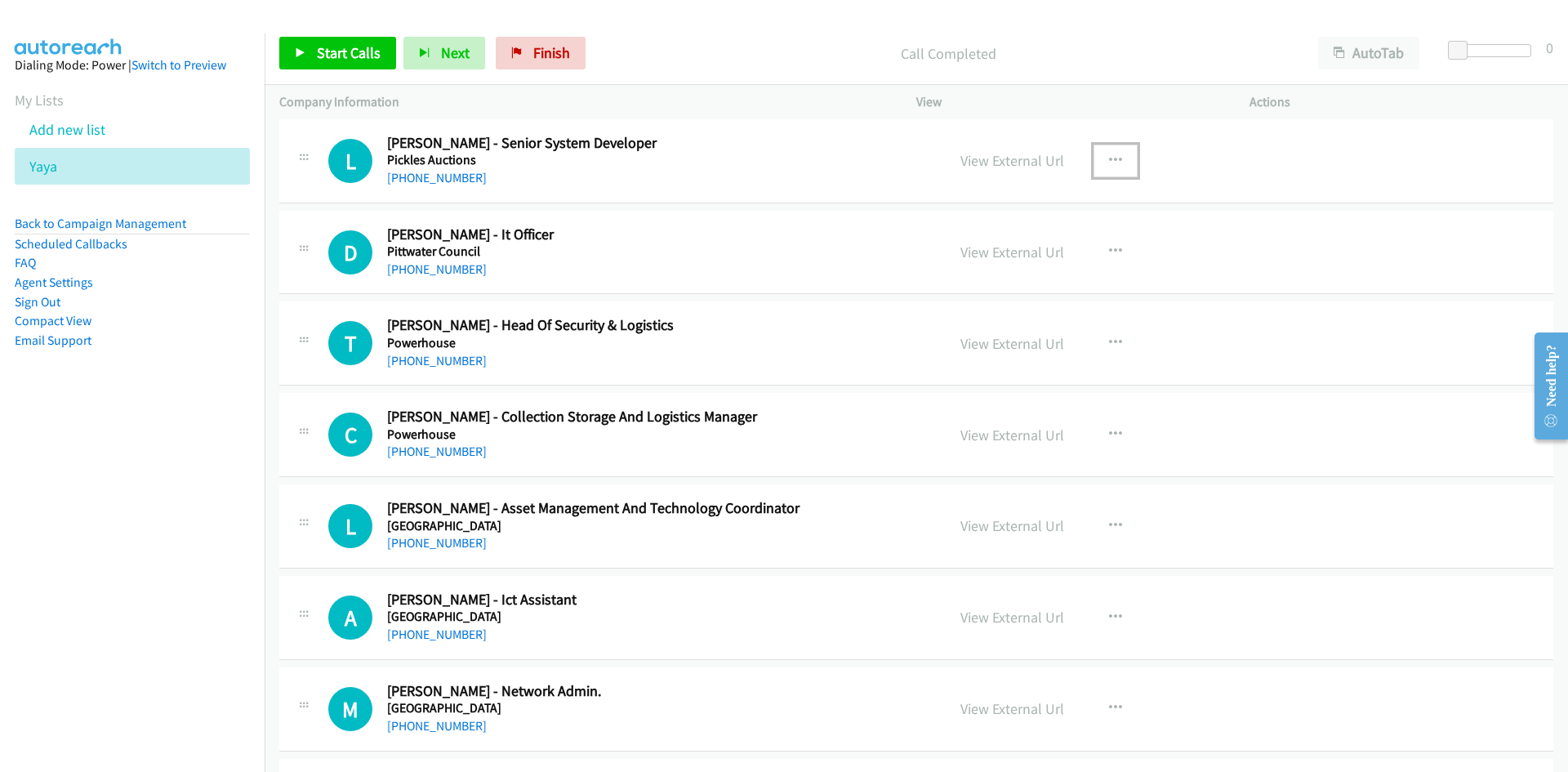
click at [1109, 149] on button "button" at bounding box center [1115, 160] width 44 height 32
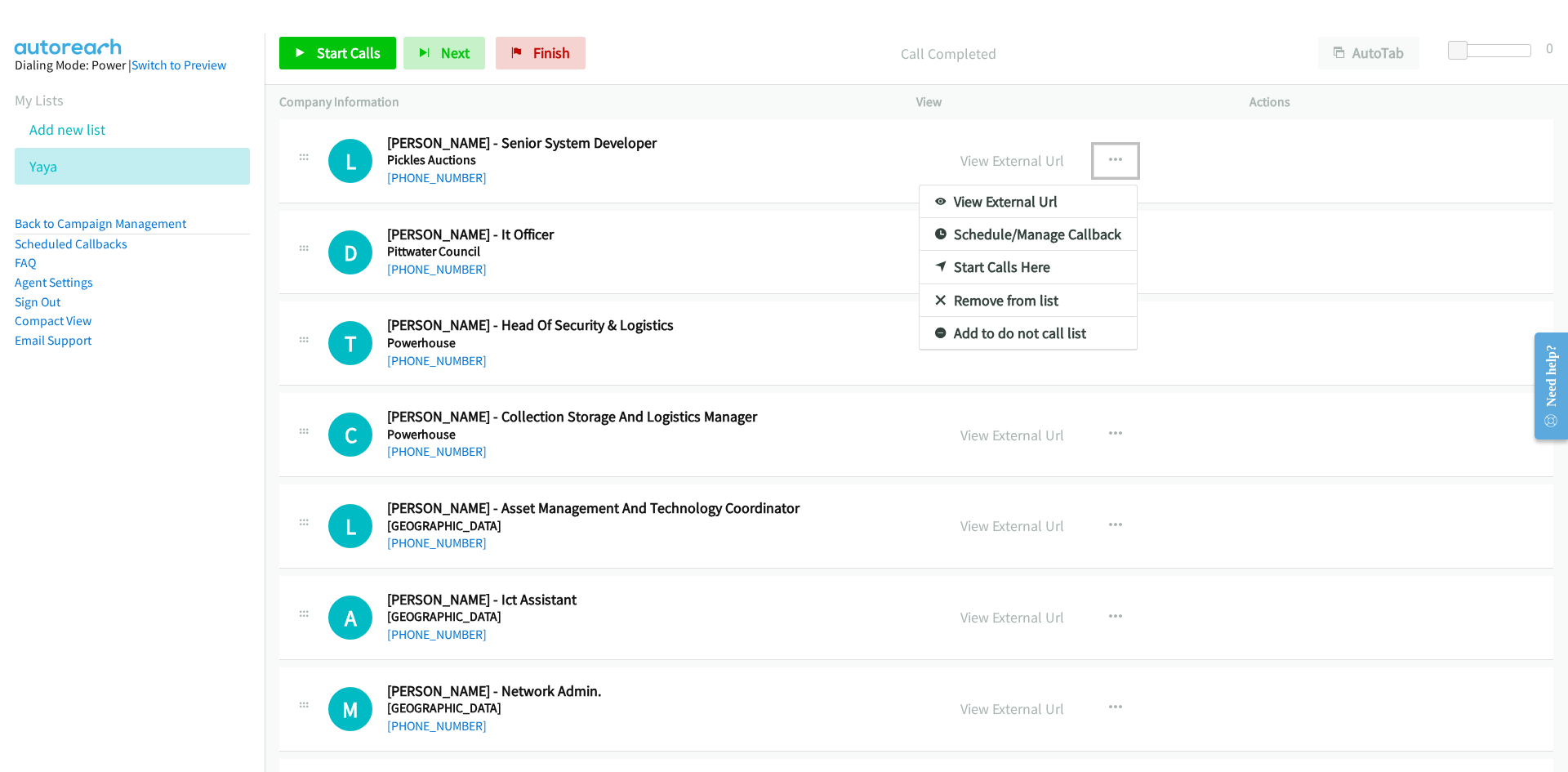
click at [942, 257] on link "Start Calls Here" at bounding box center [1028, 267] width 217 height 32
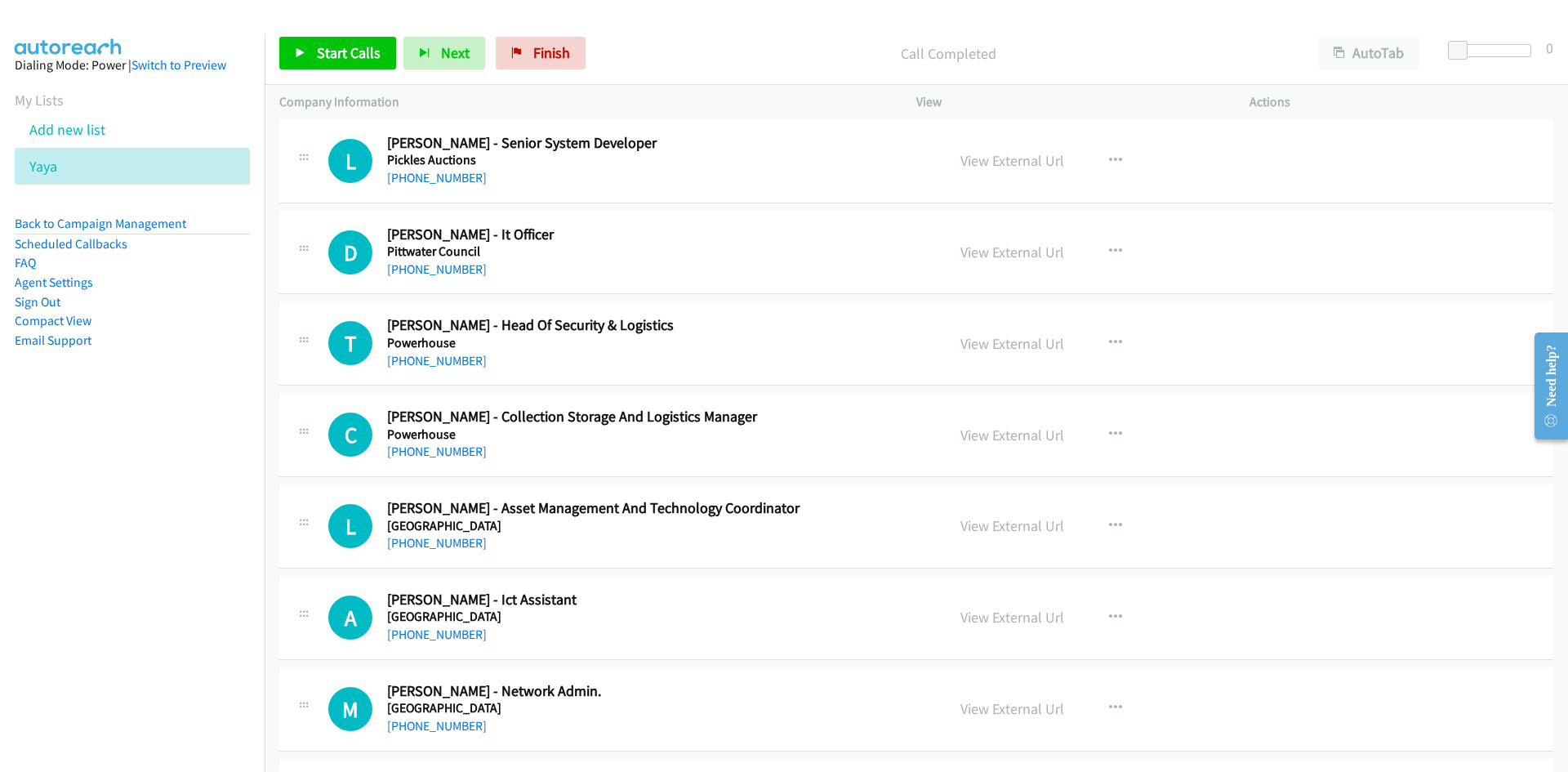
click at [371, 72] on div "Start Calls Pause Next Finish Call Completed AutoTab AutoTab 0" at bounding box center [916, 54] width 1303 height 63
click at [349, 63] on link "Start Calls" at bounding box center [338, 53] width 117 height 32
click at [332, 62] on span "Pause" at bounding box center [335, 52] width 37 height 19
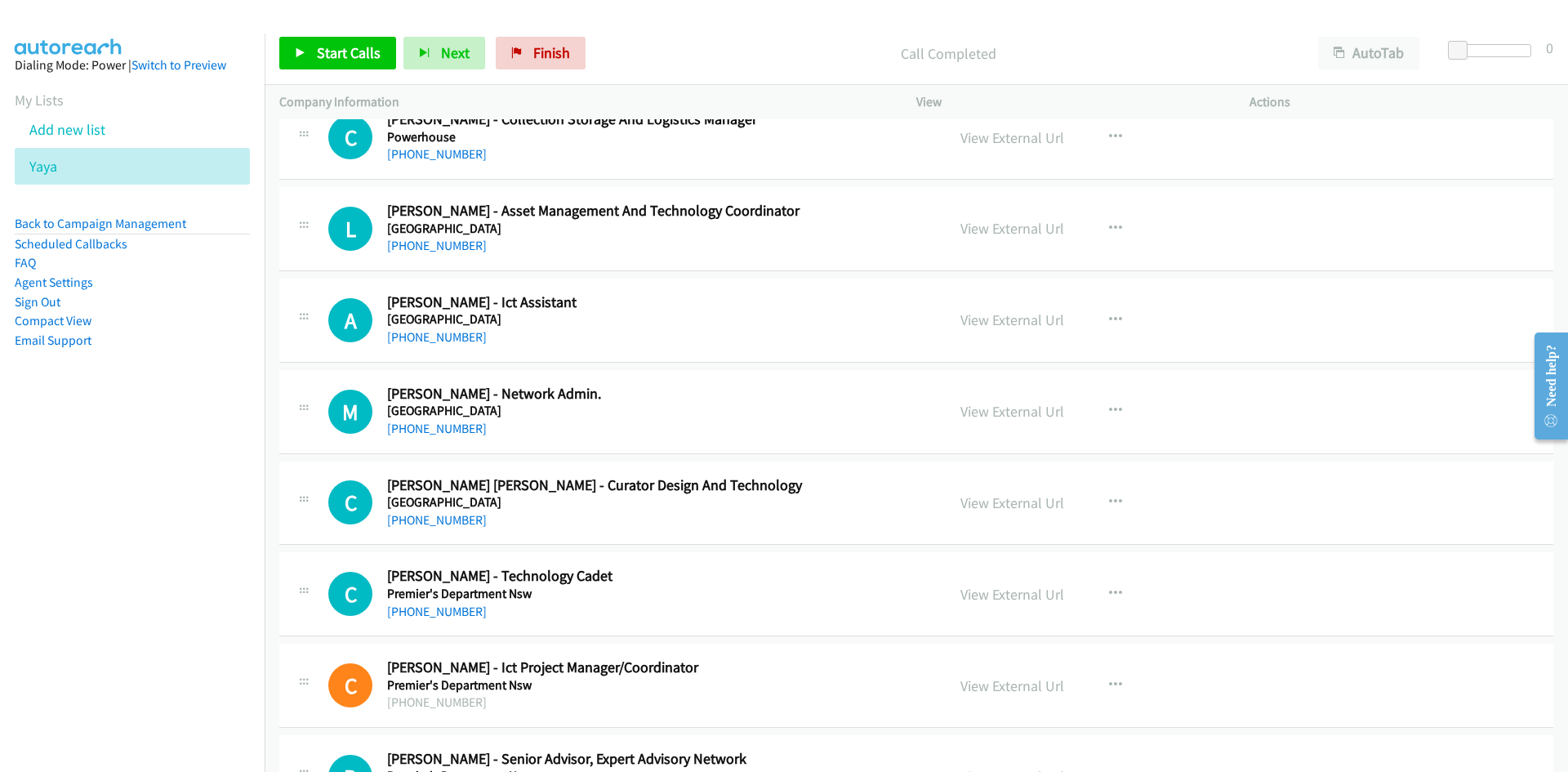
scroll to position [12845, 0]
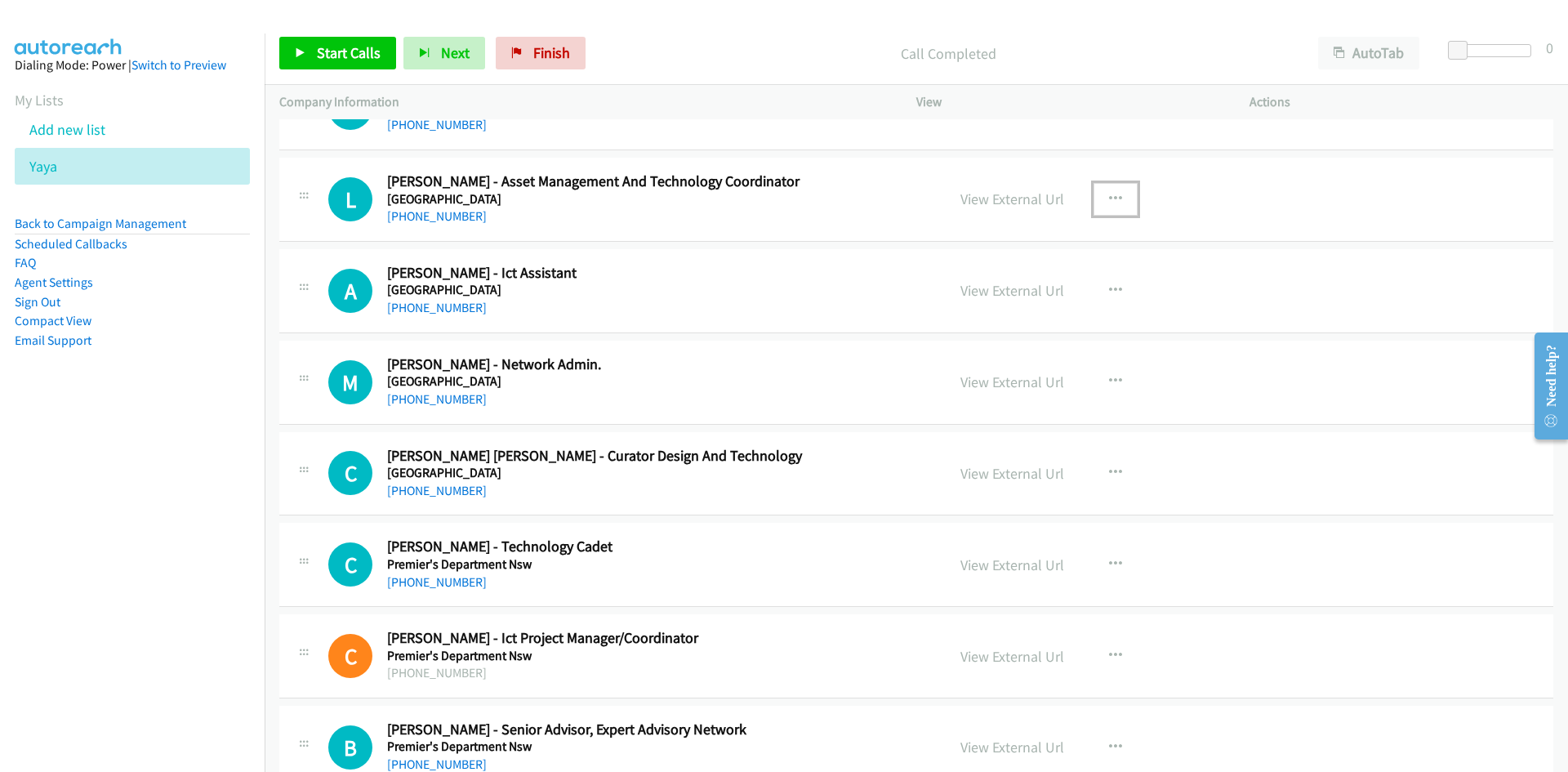
click at [1109, 198] on icon "button" at bounding box center [1115, 198] width 13 height 13
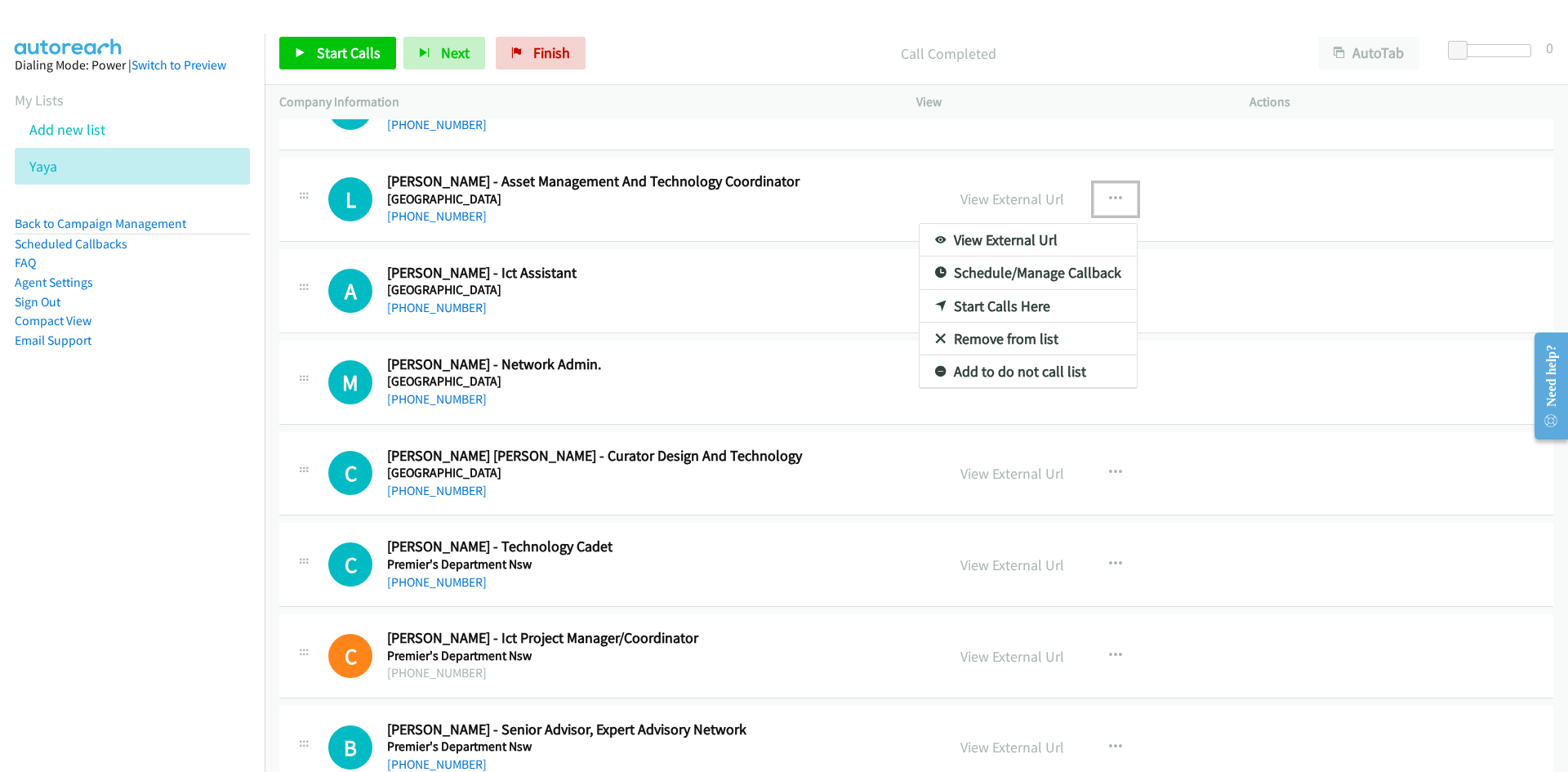
click at [935, 305] on icon at bounding box center [941, 307] width 12 height 12
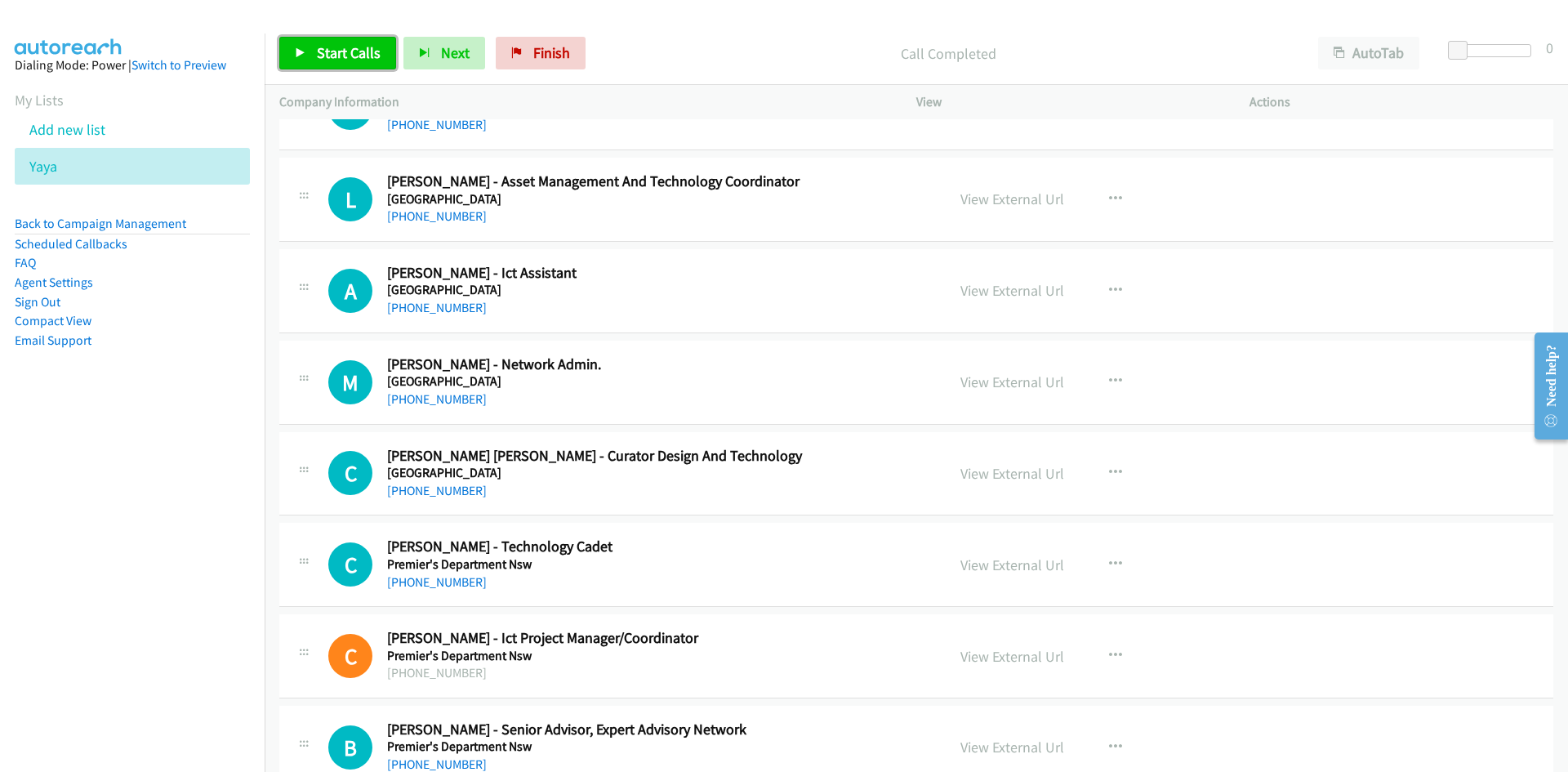
click at [350, 51] on span "Start Calls" at bounding box center [348, 52] width 64 height 19
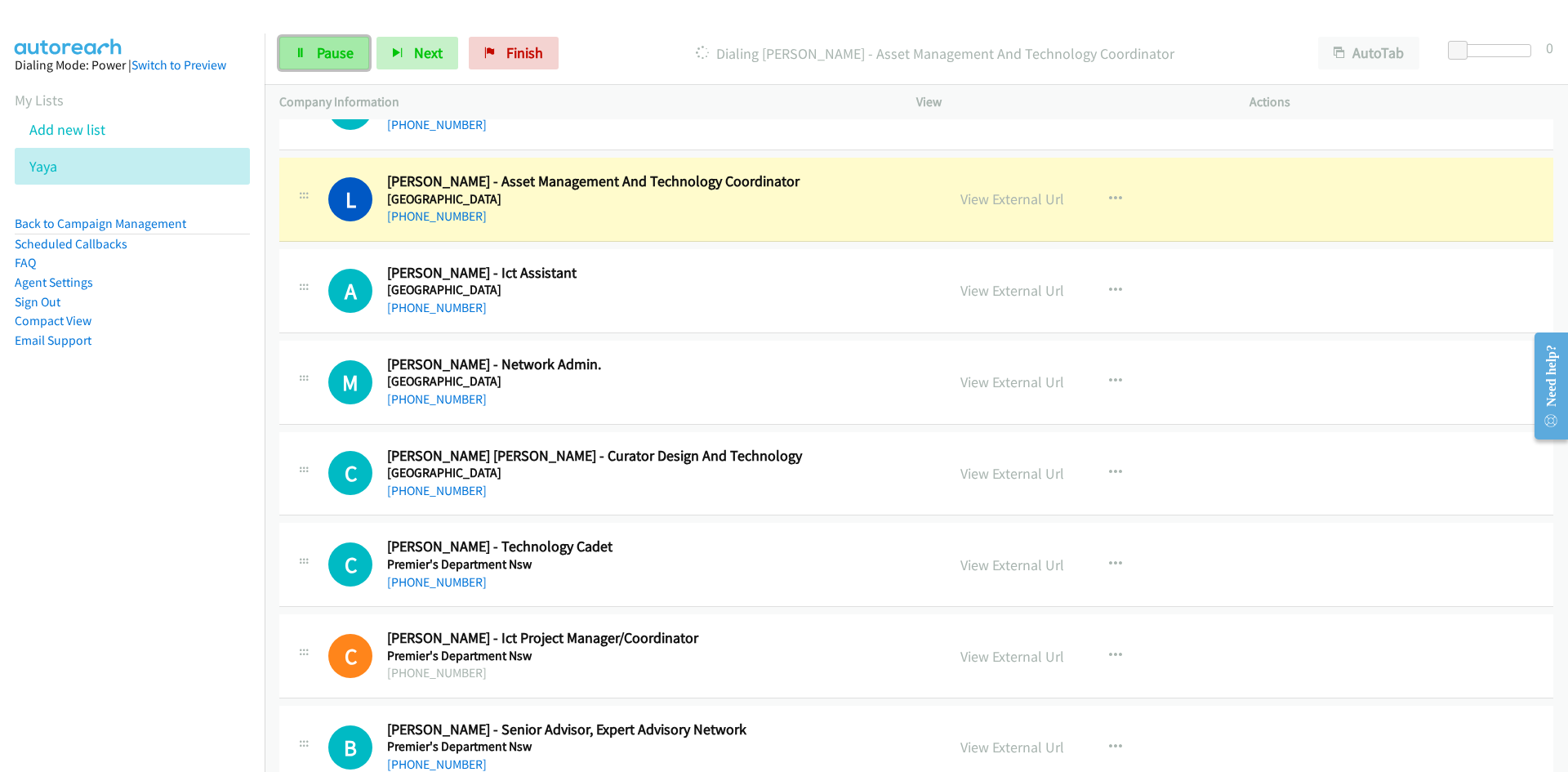
click at [301, 51] on icon at bounding box center [301, 54] width 12 height 12
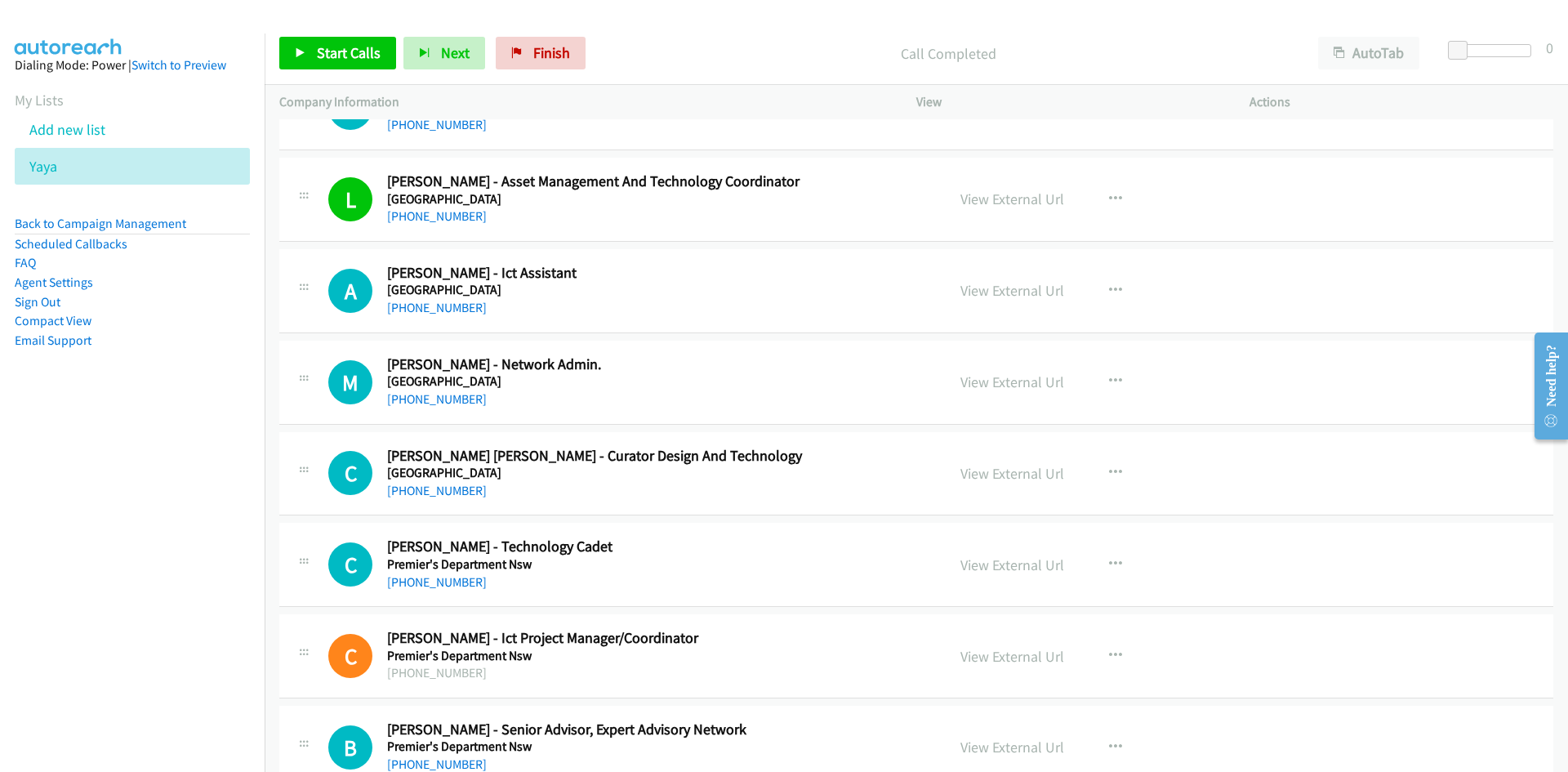
scroll to position [12927, 0]
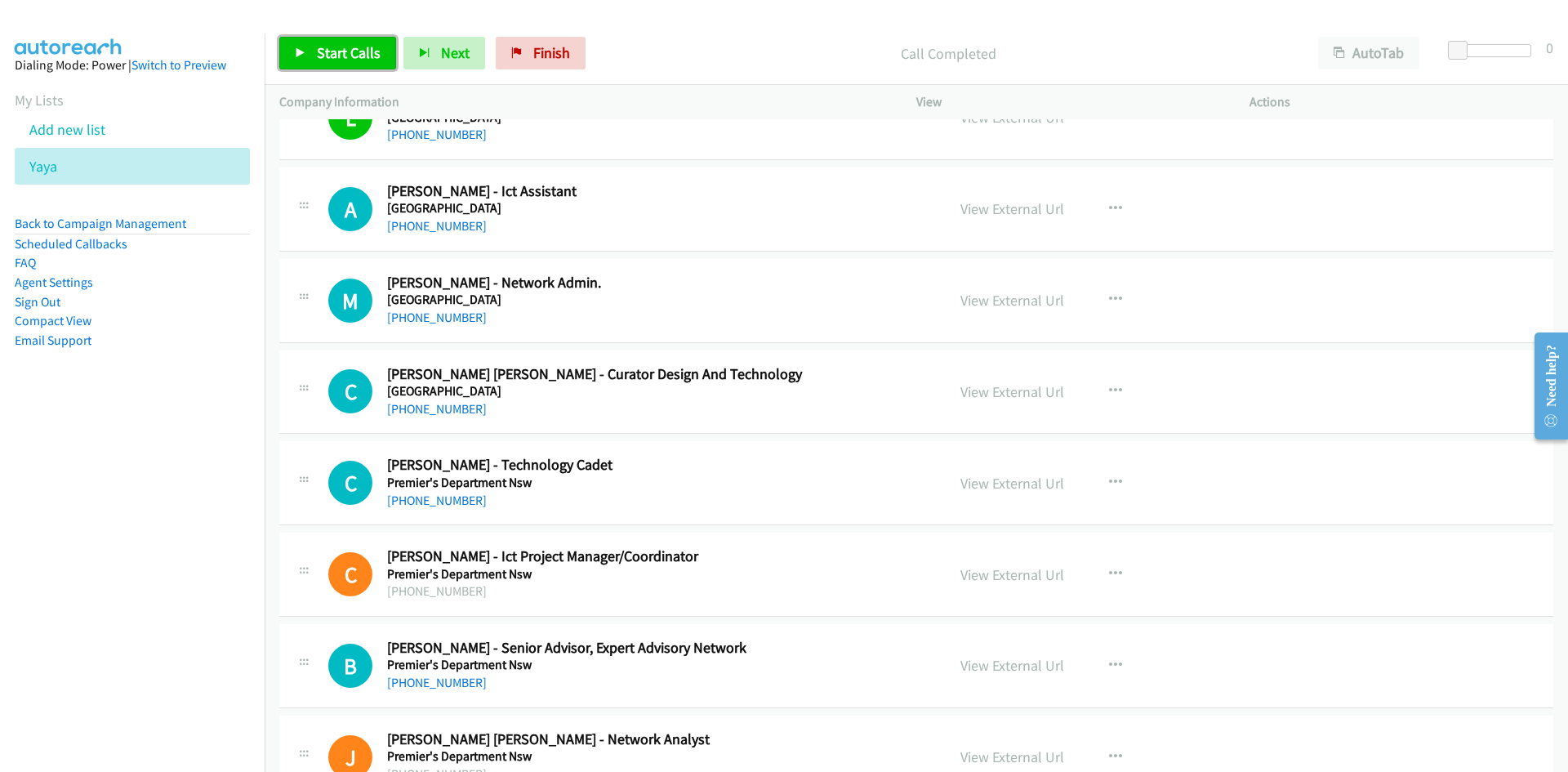
click at [363, 68] on link "Start Calls" at bounding box center [338, 53] width 117 height 32
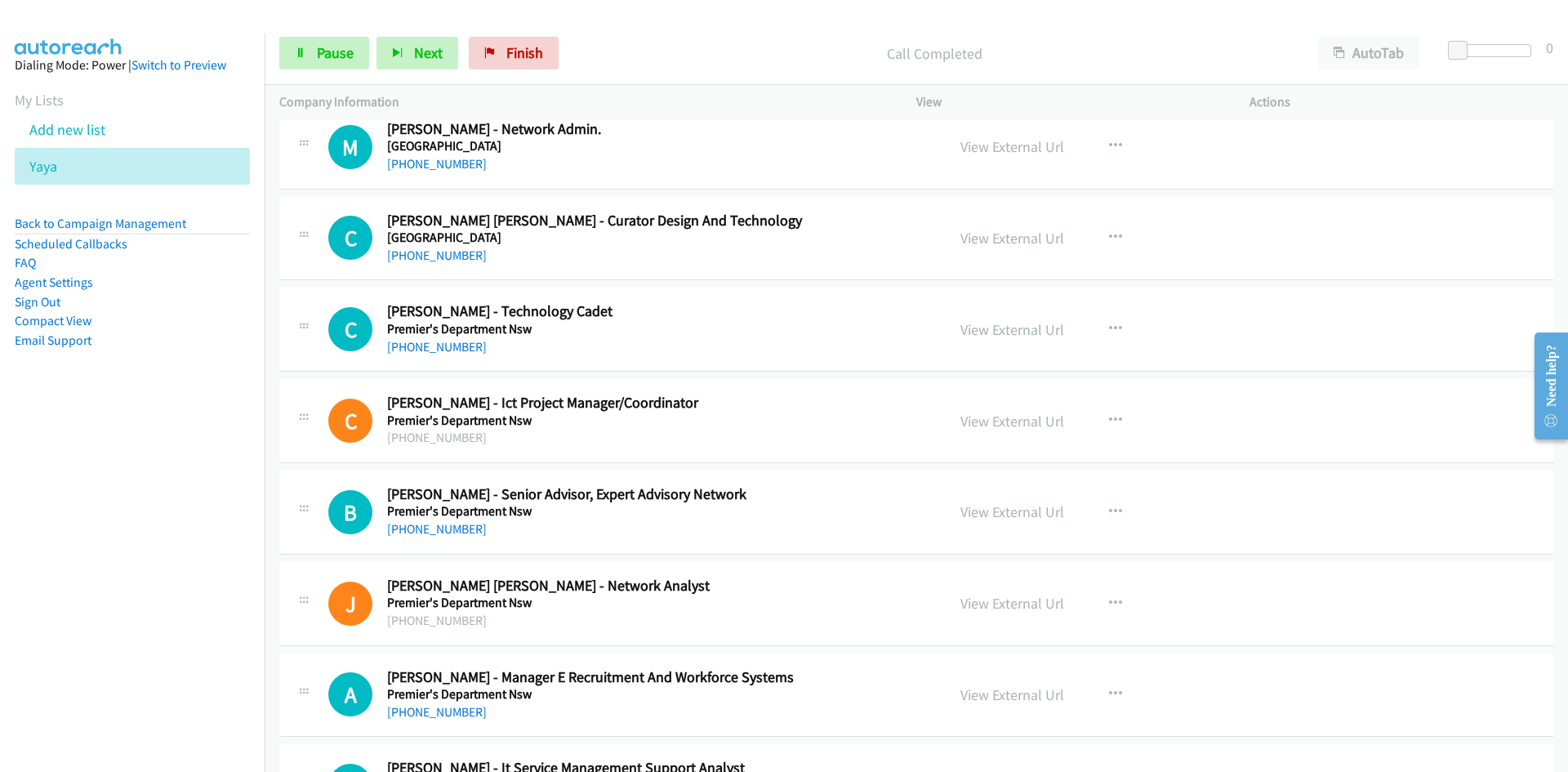
scroll to position [13091, 0]
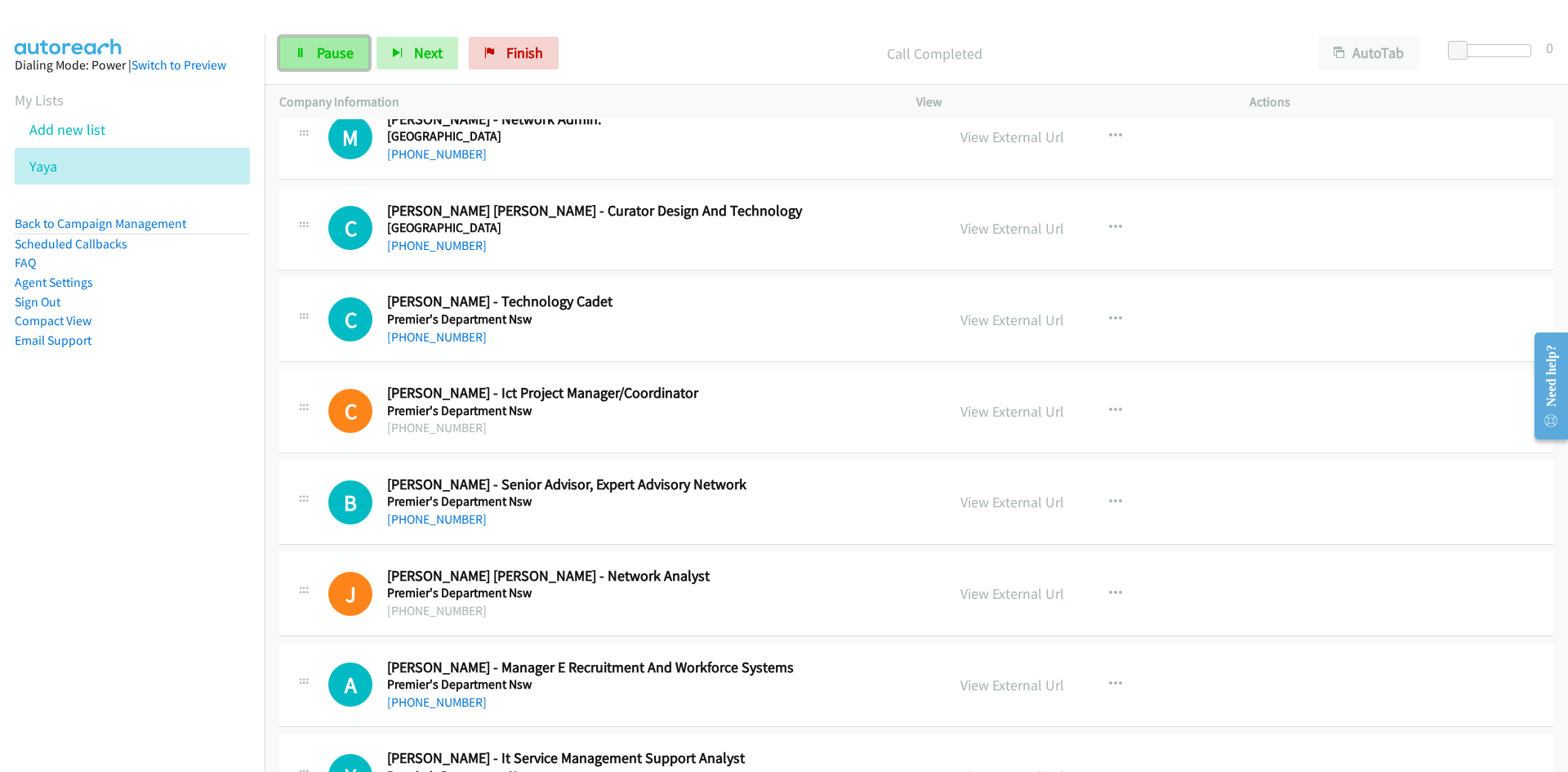
click at [357, 55] on link "Pause" at bounding box center [324, 53] width 90 height 32
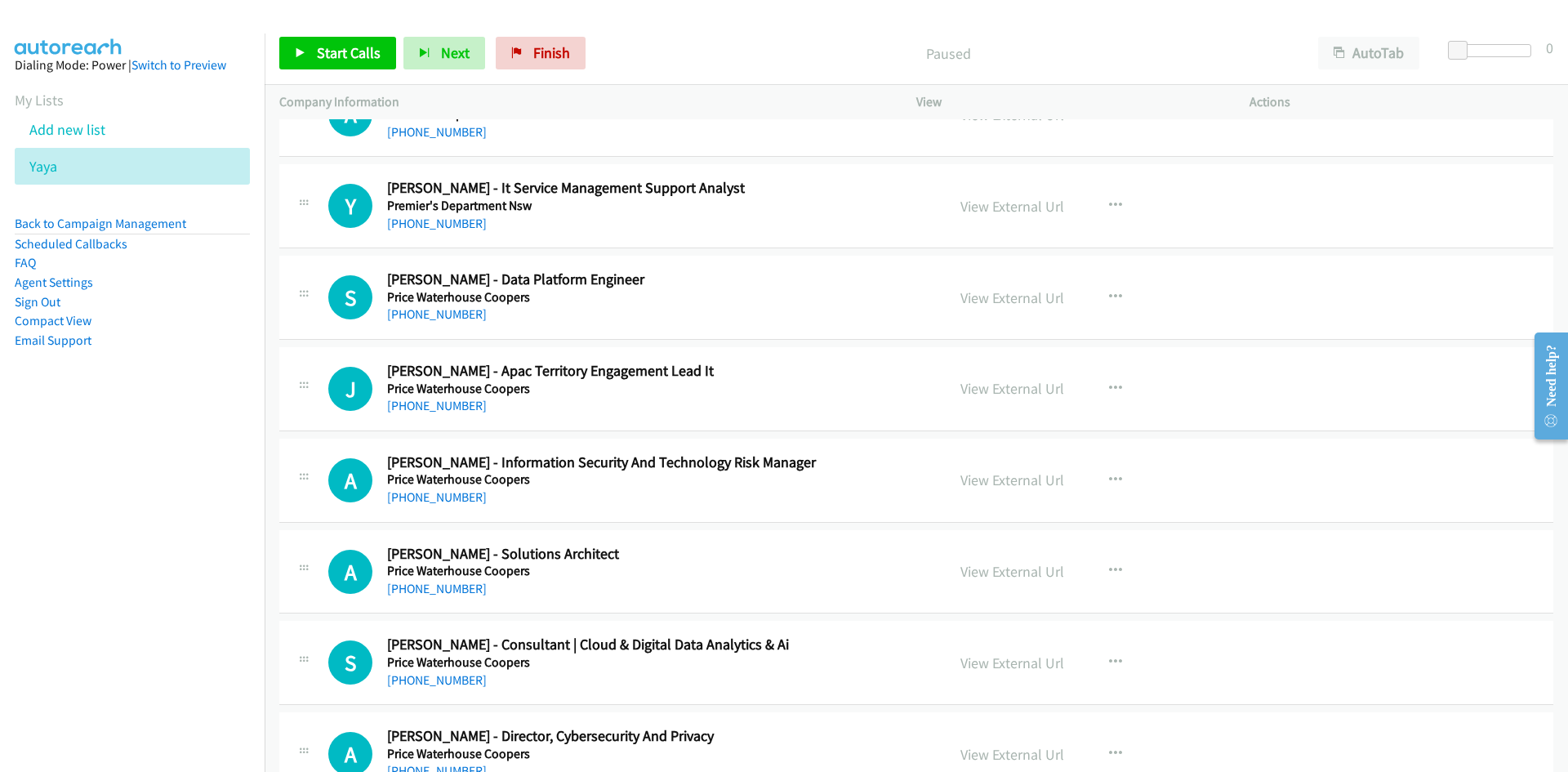
scroll to position [13662, 0]
click at [1120, 212] on button "button" at bounding box center [1115, 203] width 44 height 32
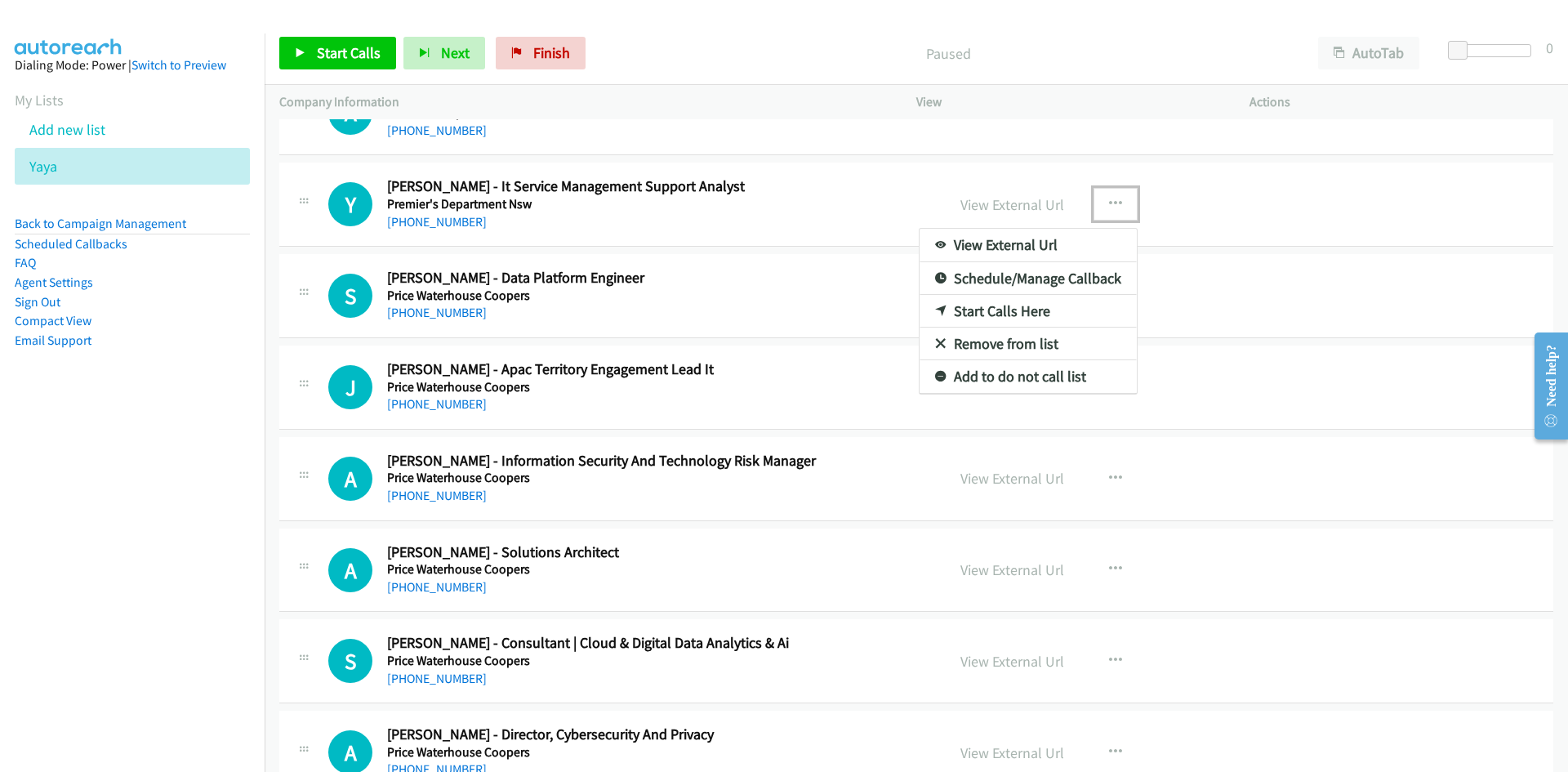
click at [886, 309] on div at bounding box center [784, 386] width 1568 height 772
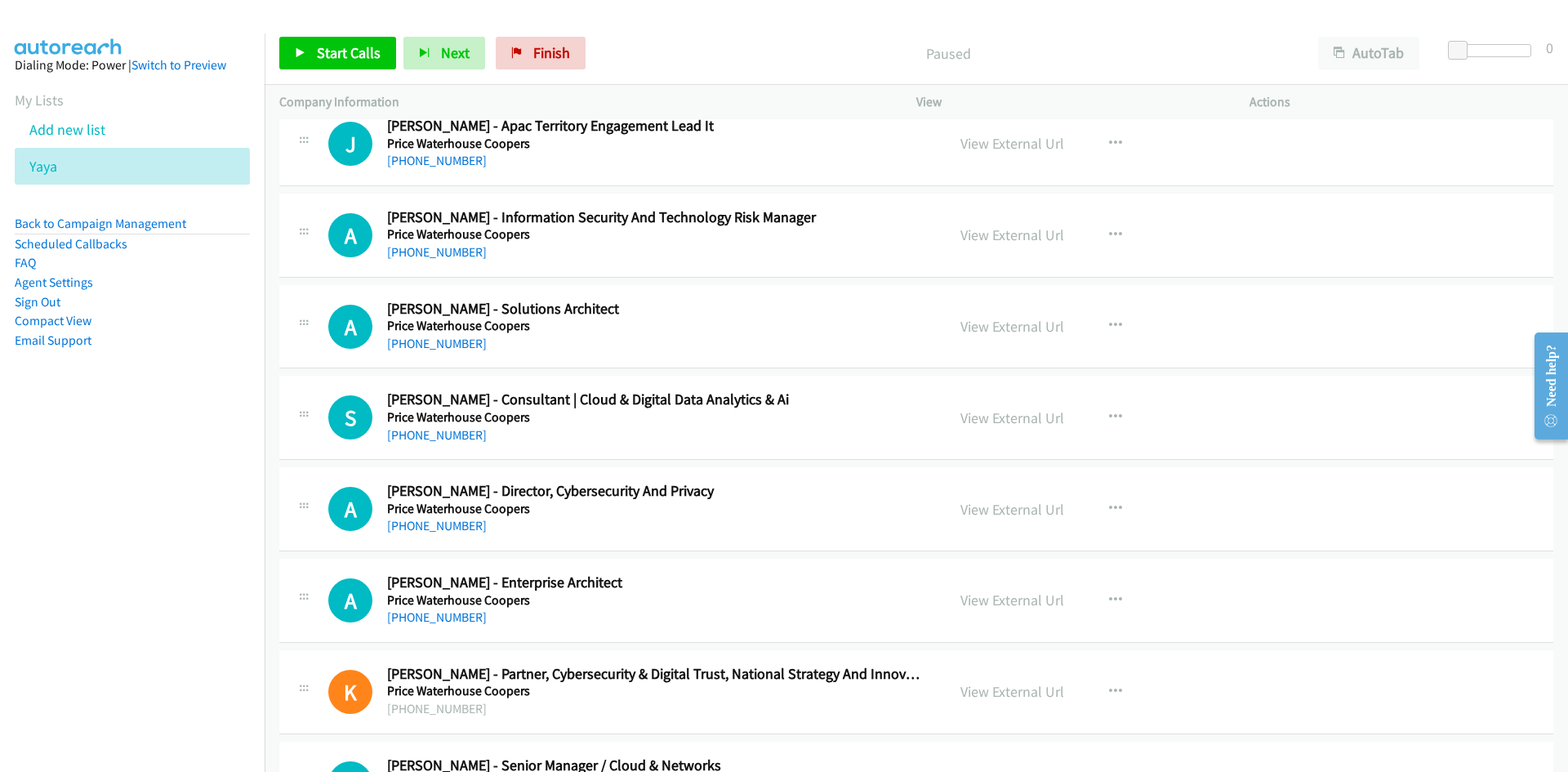
scroll to position [13908, 0]
click at [1121, 226] on button "button" at bounding box center [1115, 233] width 44 height 32
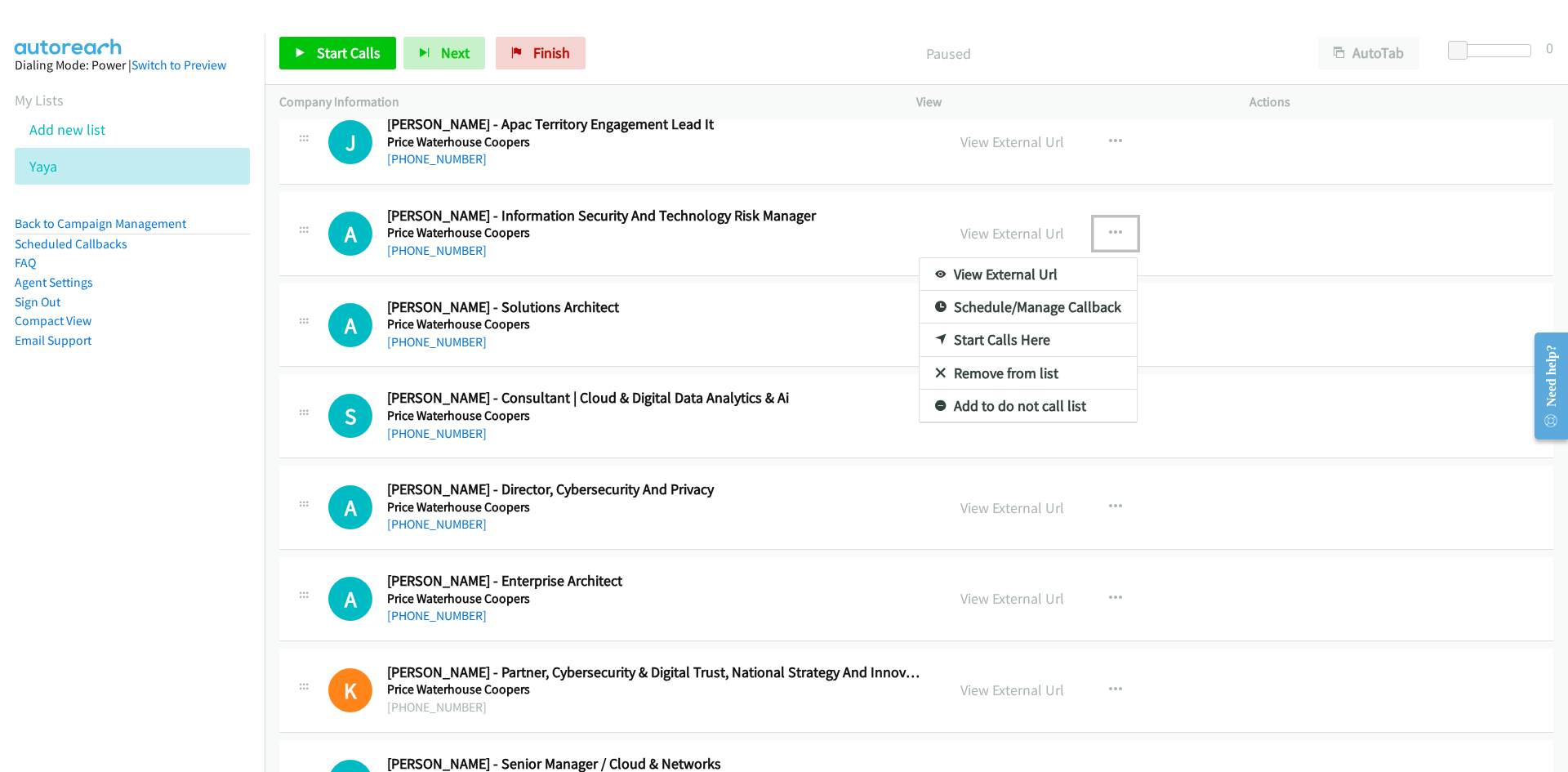
click at [939, 332] on link "Start Calls Here" at bounding box center [1028, 339] width 217 height 32
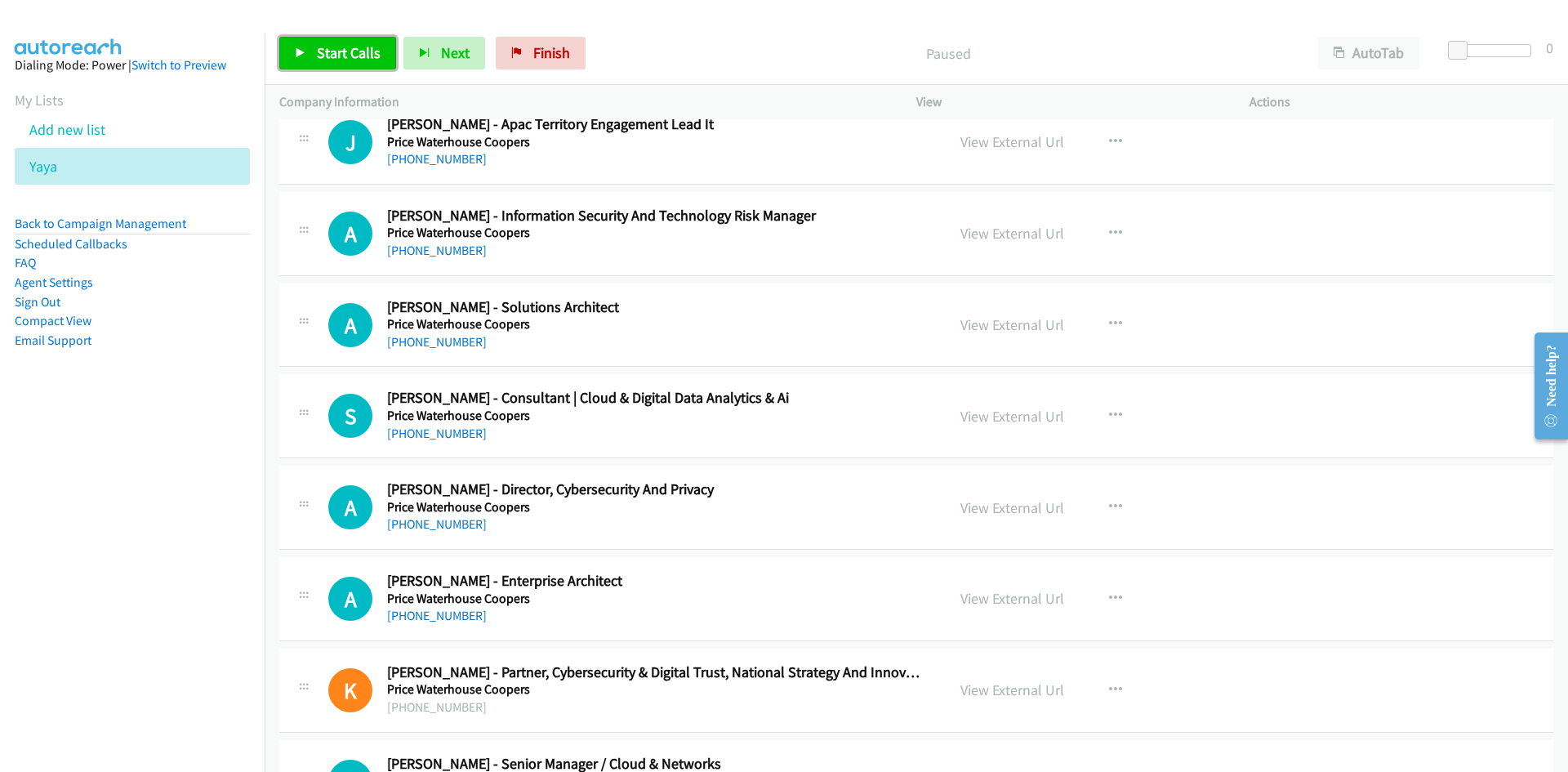
click at [382, 43] on link "Start Calls" at bounding box center [338, 53] width 117 height 32
click at [337, 56] on span "Pause" at bounding box center [335, 52] width 37 height 19
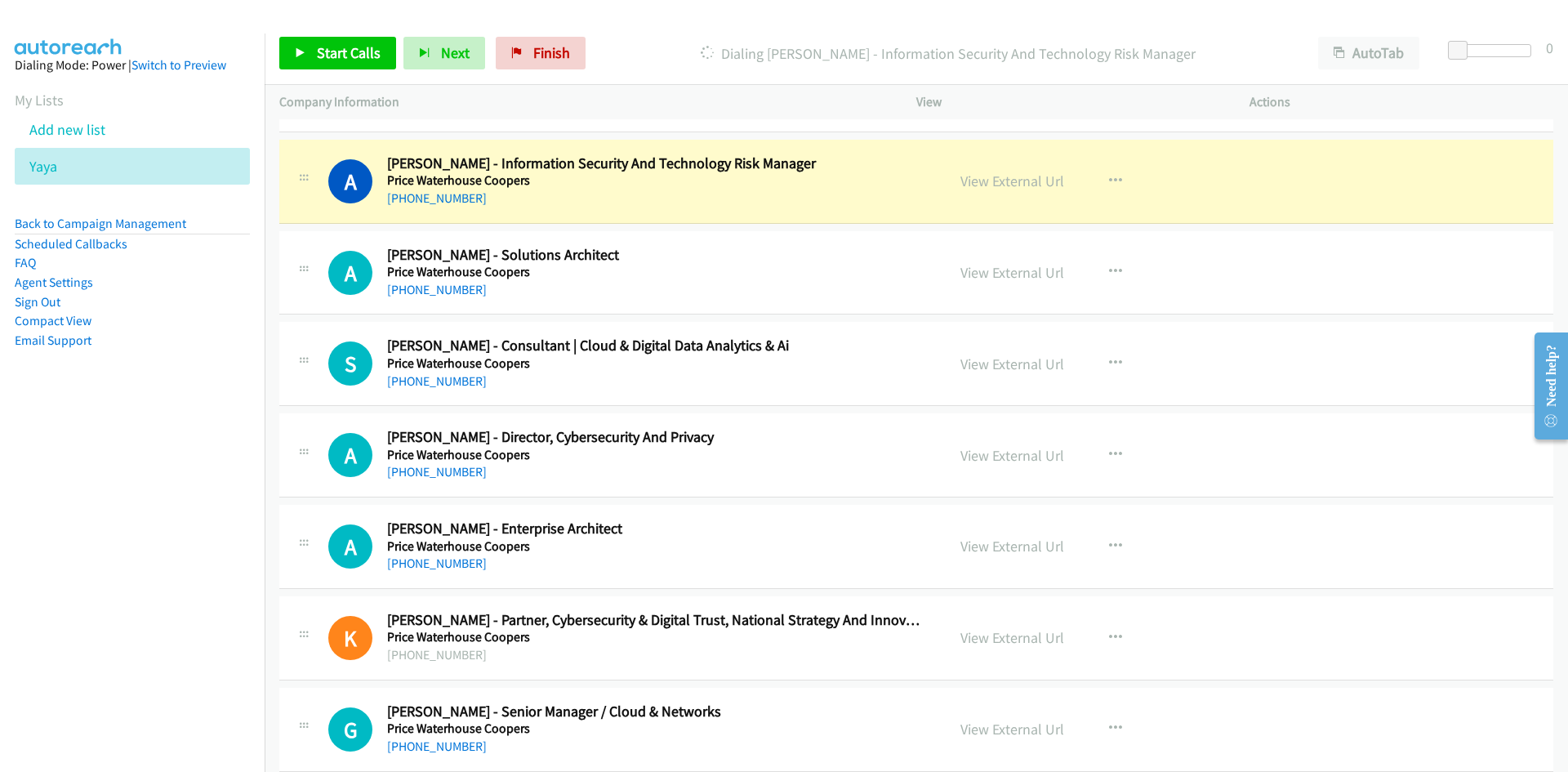
scroll to position [13989, 0]
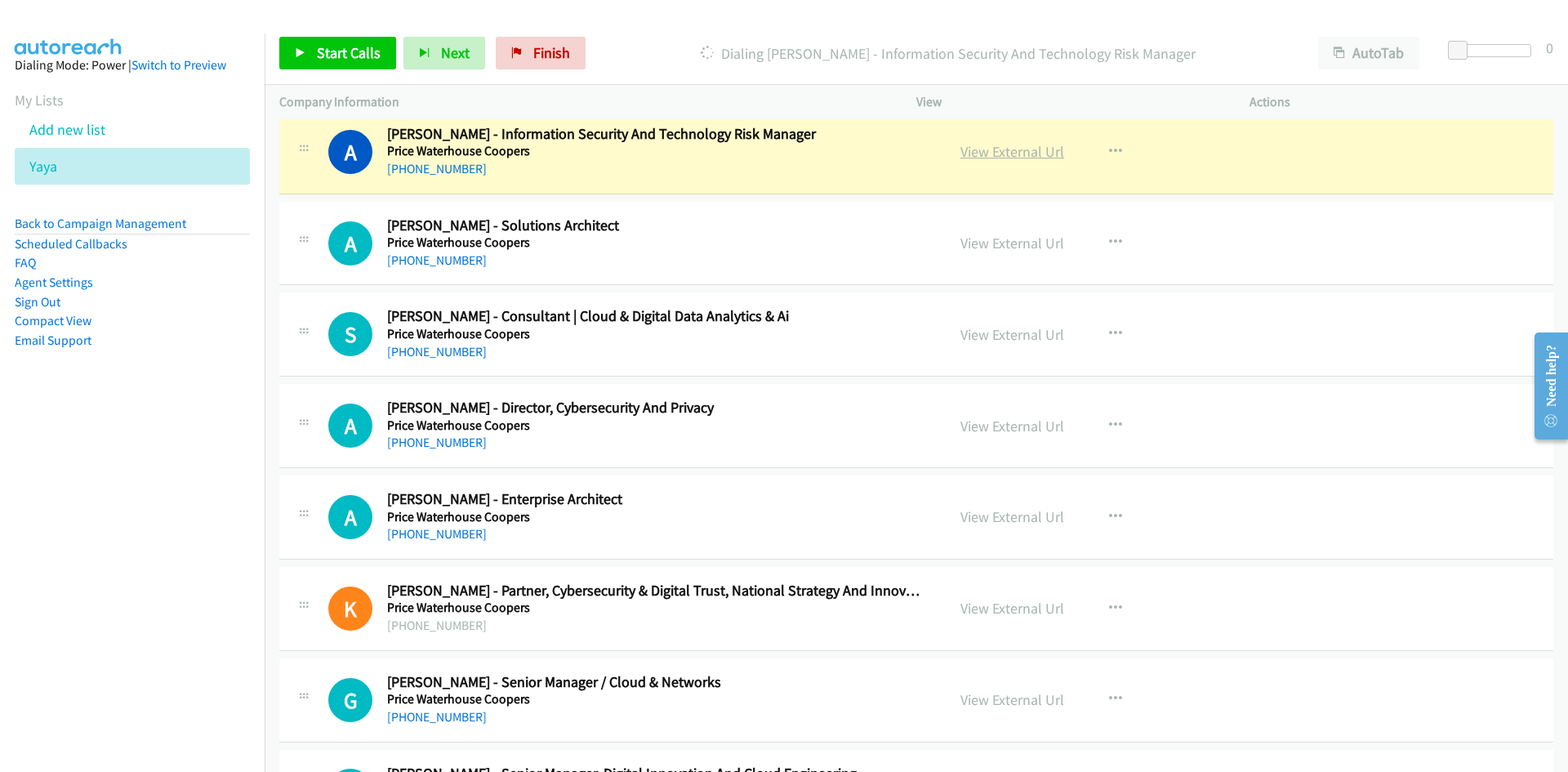
click at [1031, 145] on link "View External Url" at bounding box center [1012, 150] width 104 height 19
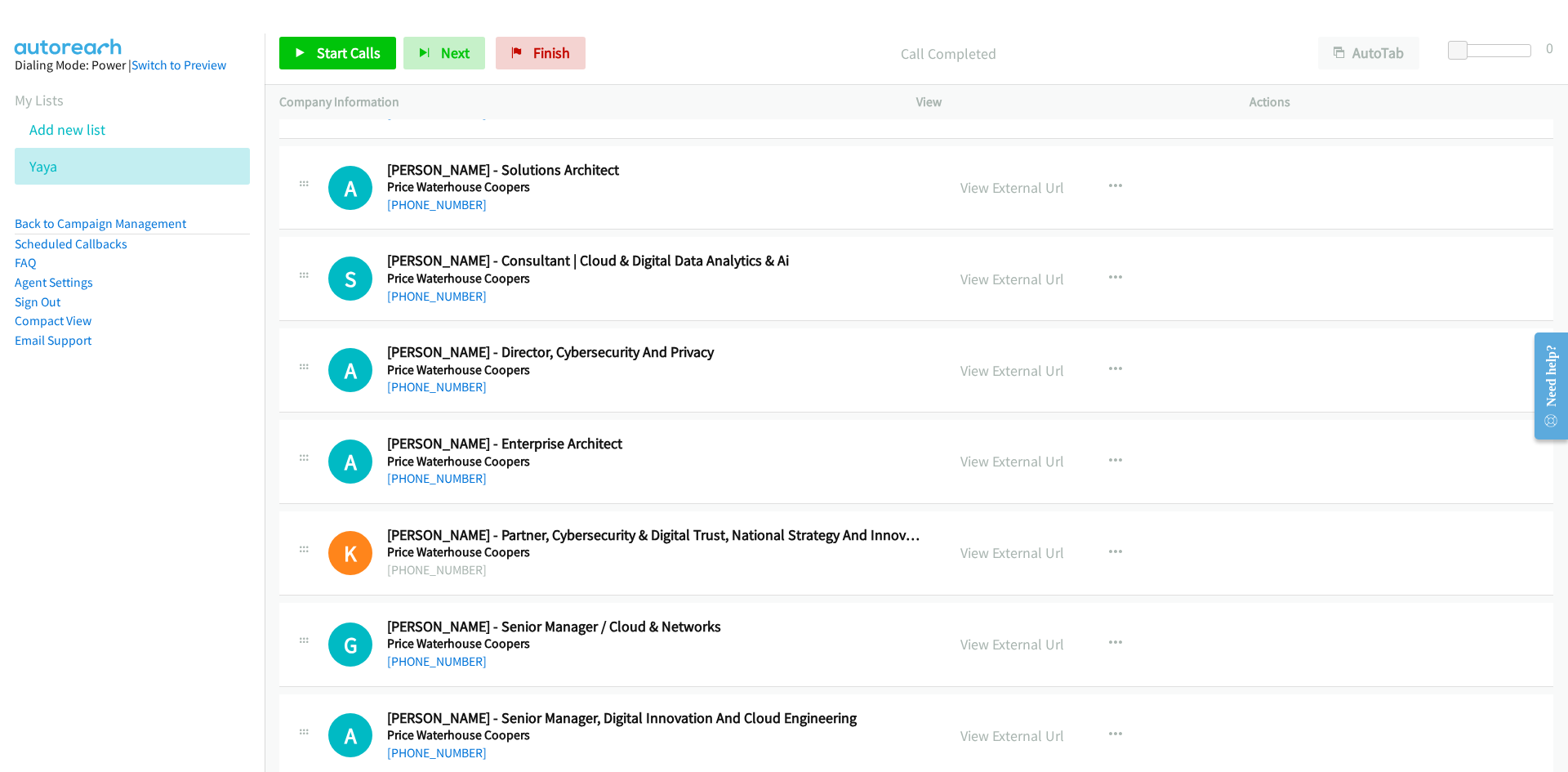
scroll to position [14071, 0]
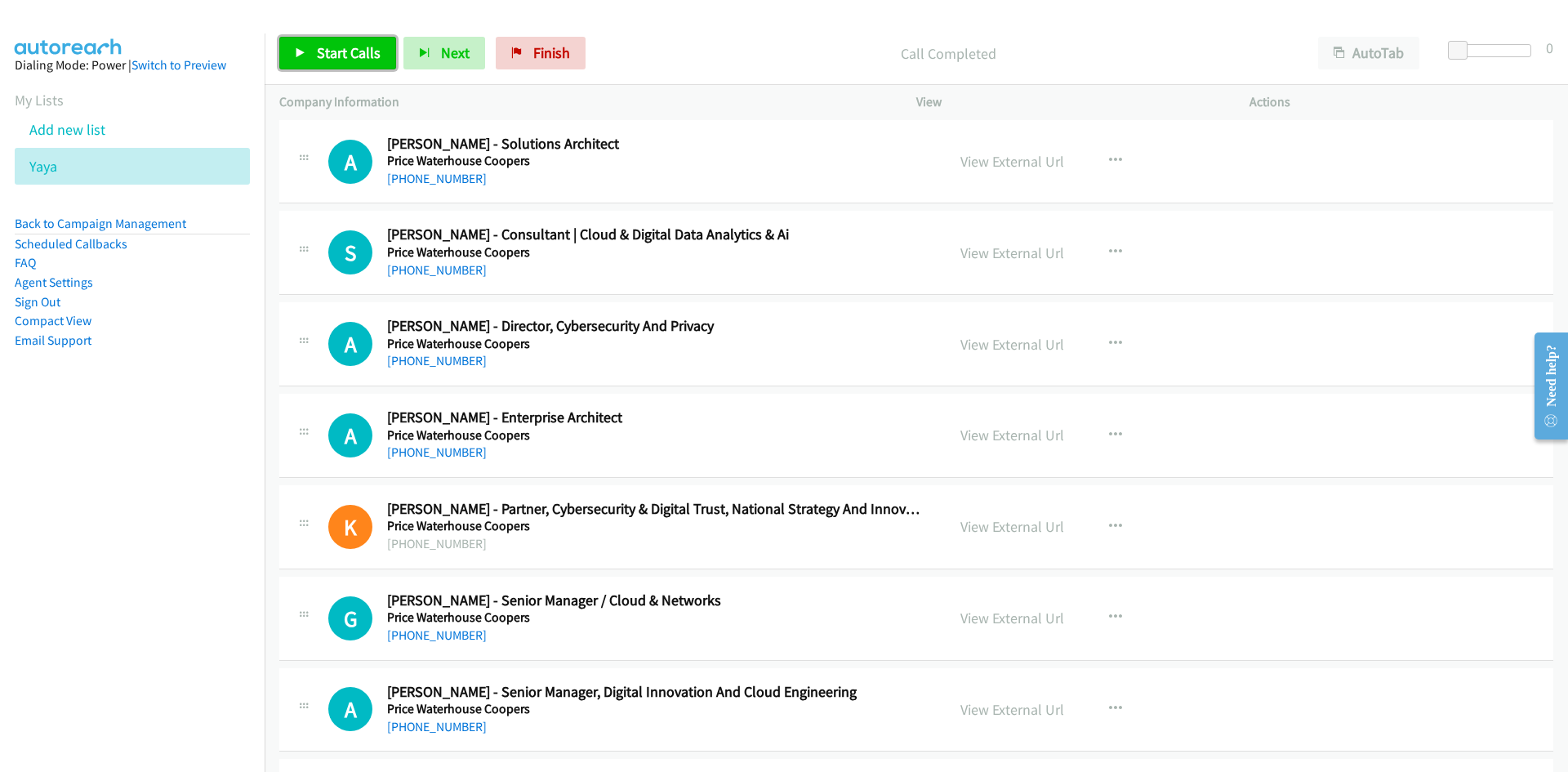
click at [363, 63] on link "Start Calls" at bounding box center [338, 53] width 117 height 32
click at [300, 57] on icon at bounding box center [301, 54] width 12 height 12
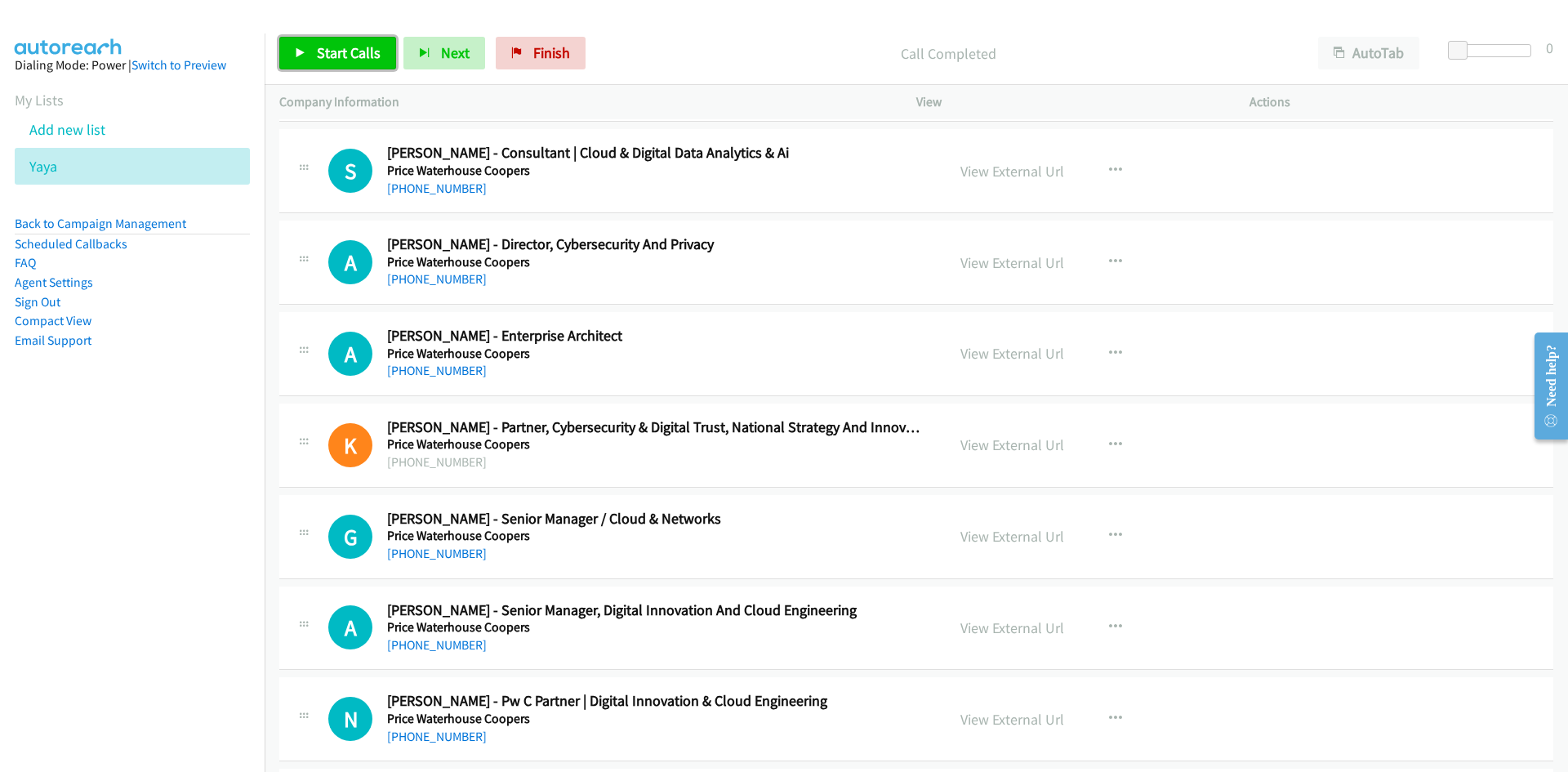
click at [373, 64] on link "Start Calls" at bounding box center [338, 53] width 117 height 32
click at [352, 60] on span "Pause" at bounding box center [335, 52] width 37 height 19
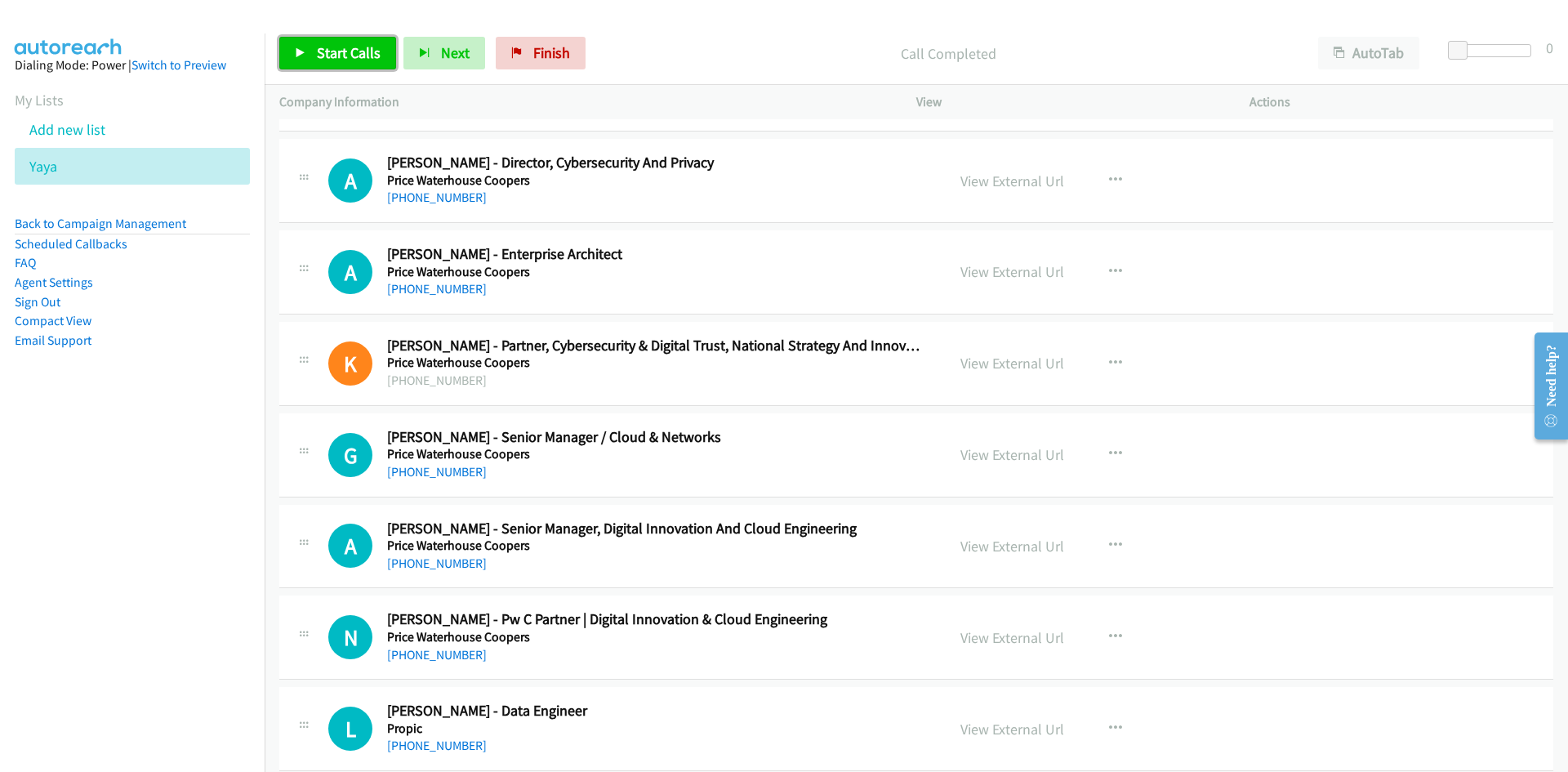
click at [292, 46] on link "Start Calls" at bounding box center [338, 53] width 117 height 32
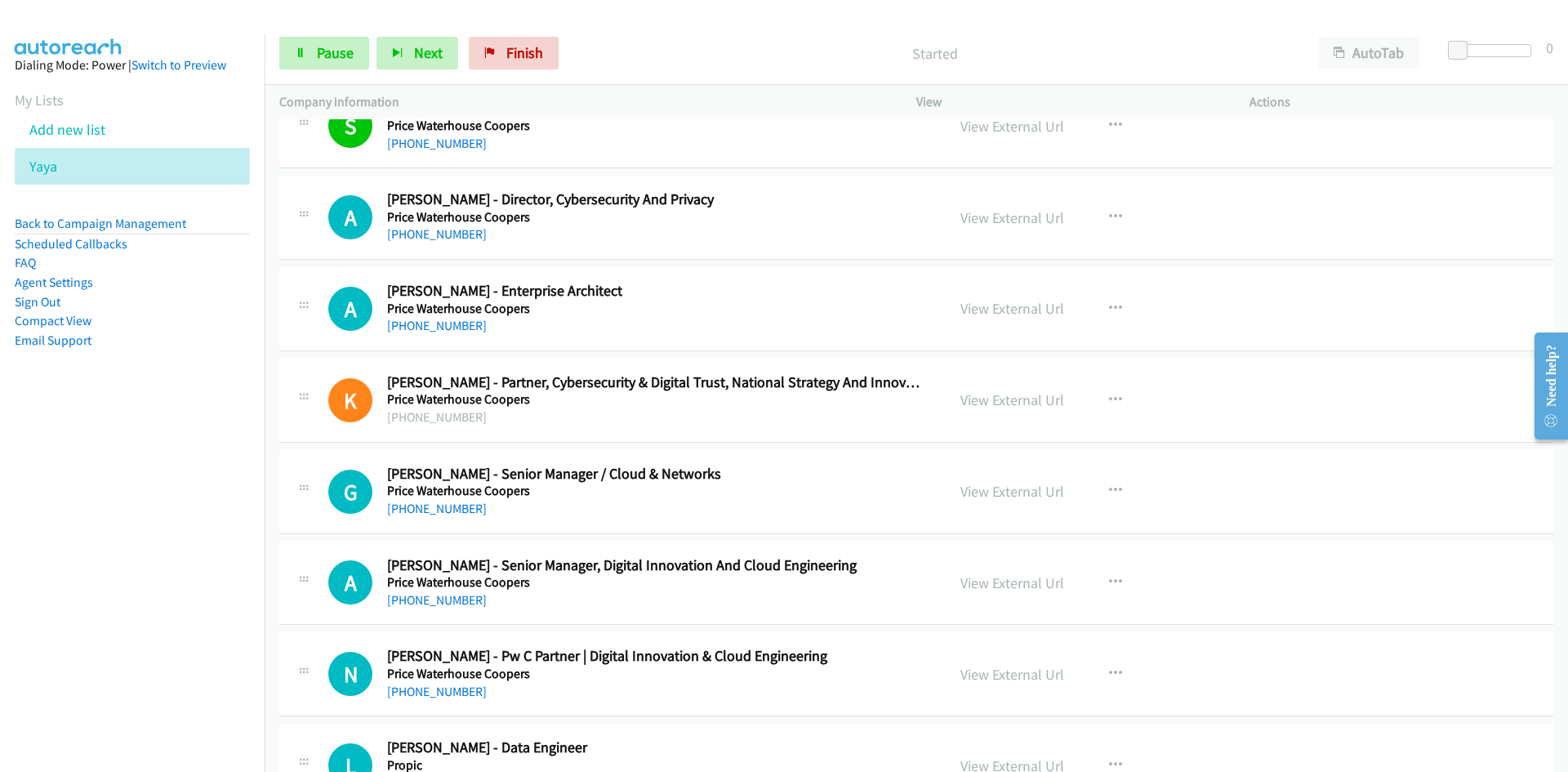
scroll to position [14234, 0]
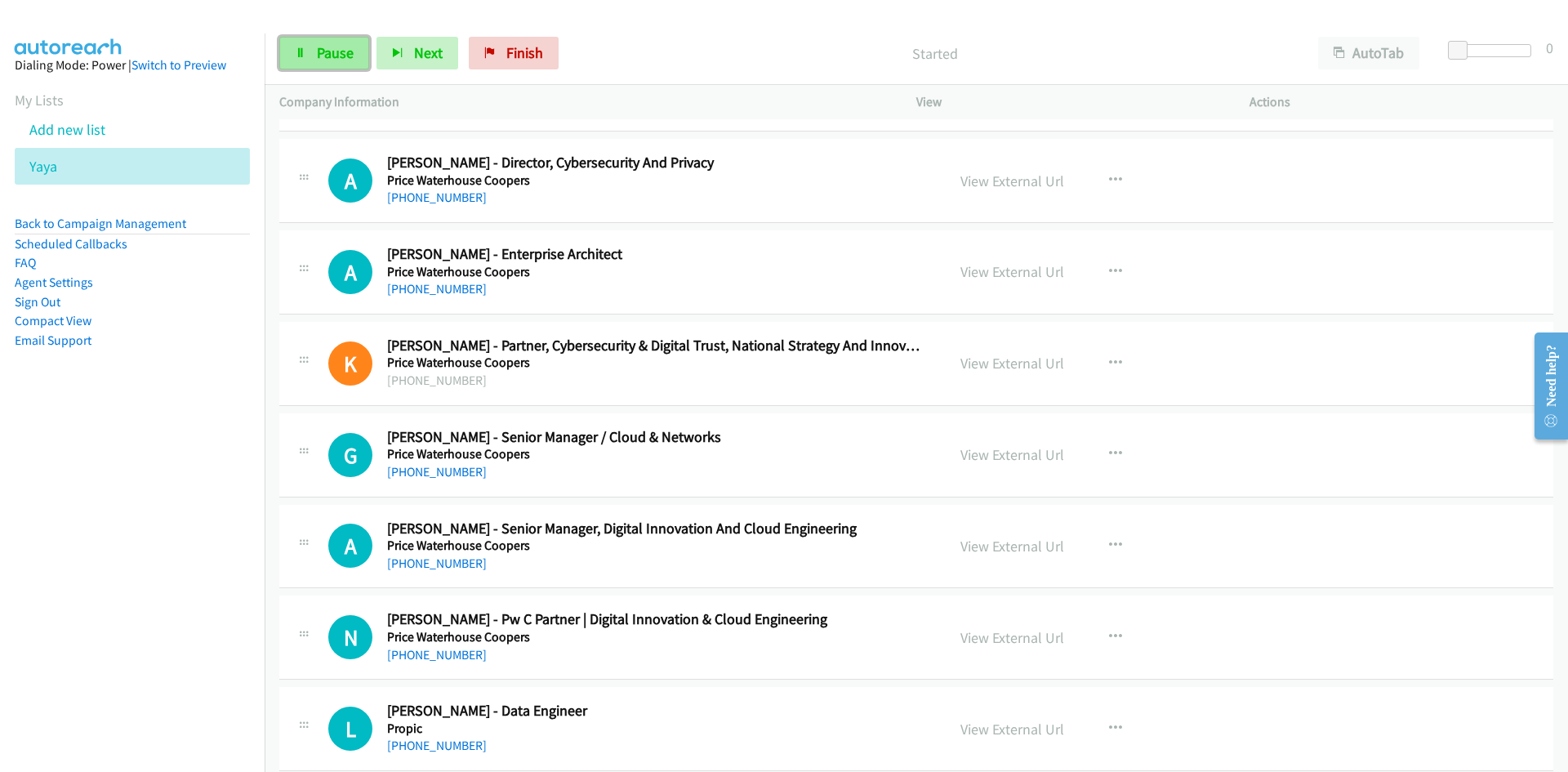
click at [326, 53] on span "Pause" at bounding box center [335, 52] width 37 height 19
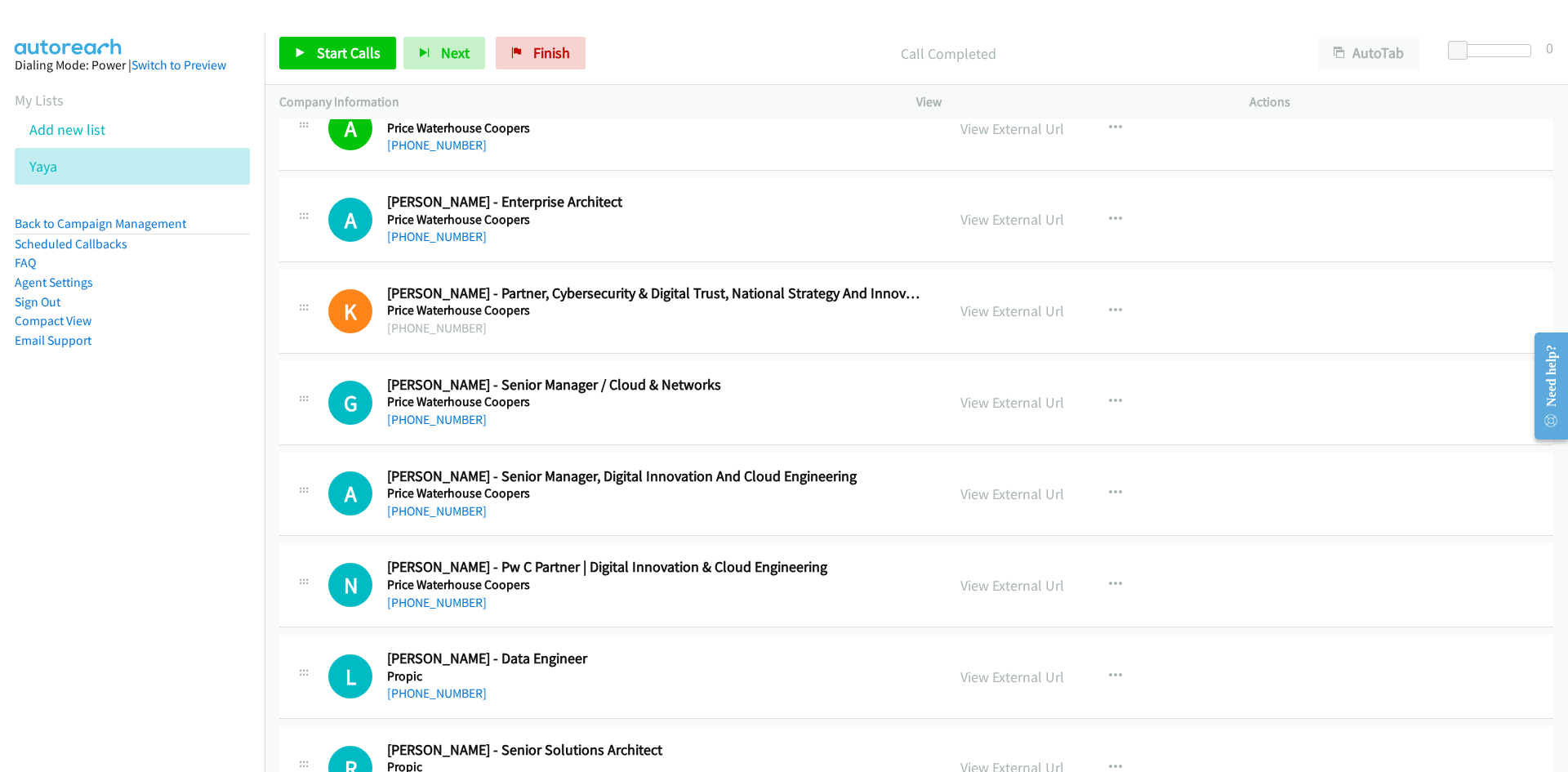
scroll to position [14316, 0]
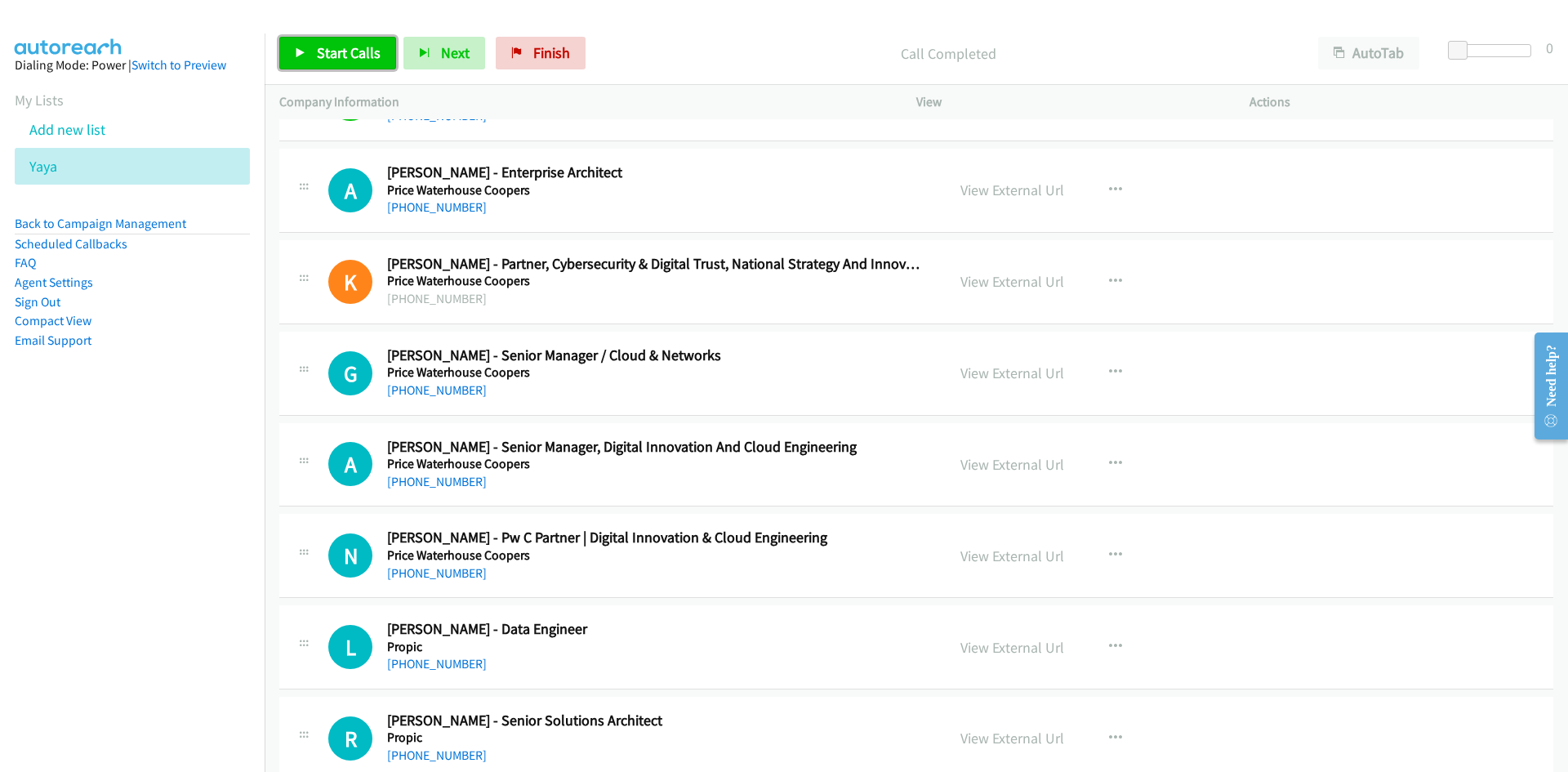
click at [381, 41] on link "Start Calls" at bounding box center [338, 53] width 117 height 32
click at [346, 50] on span "Pause" at bounding box center [335, 52] width 37 height 19
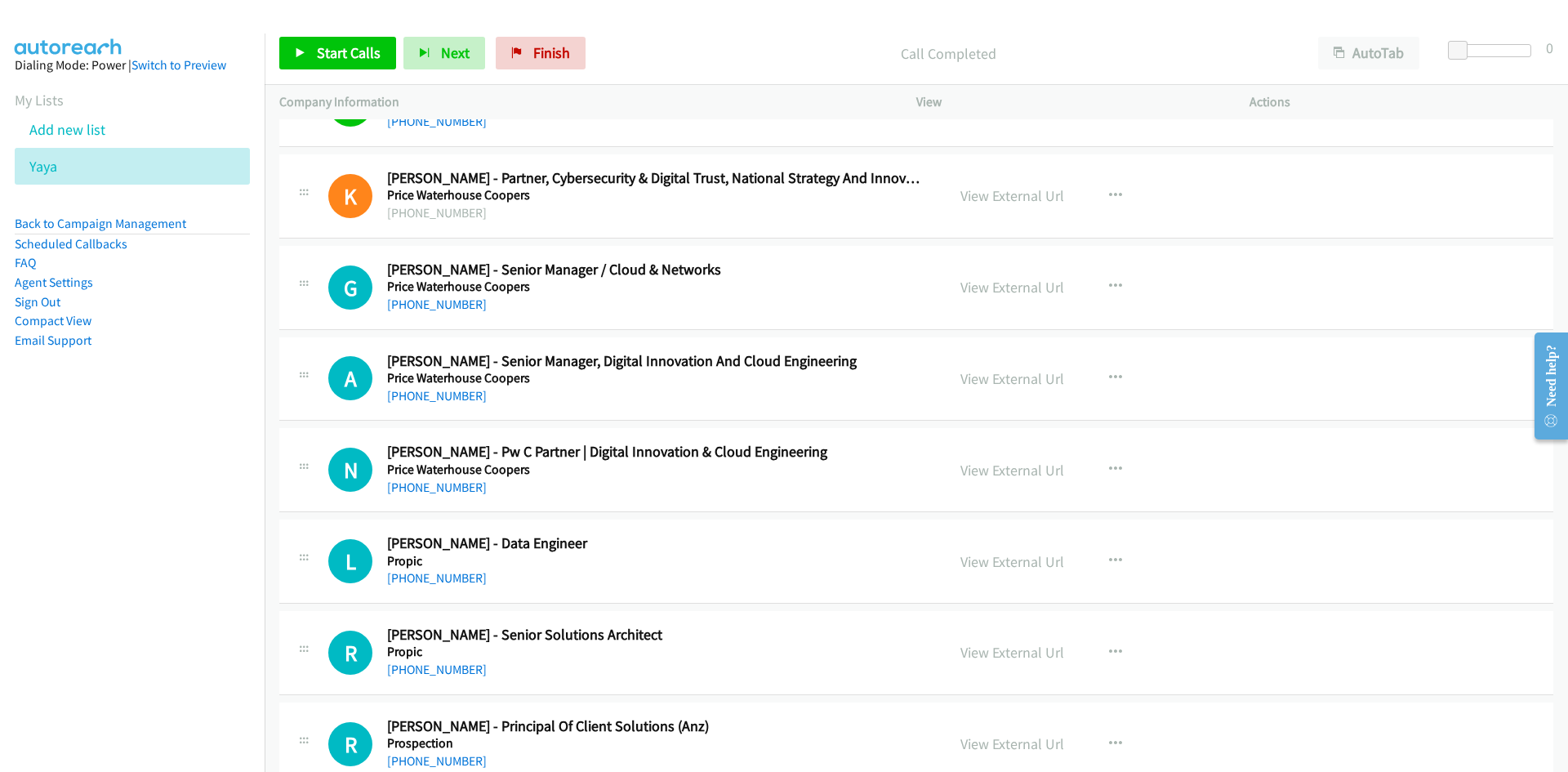
scroll to position [14479, 0]
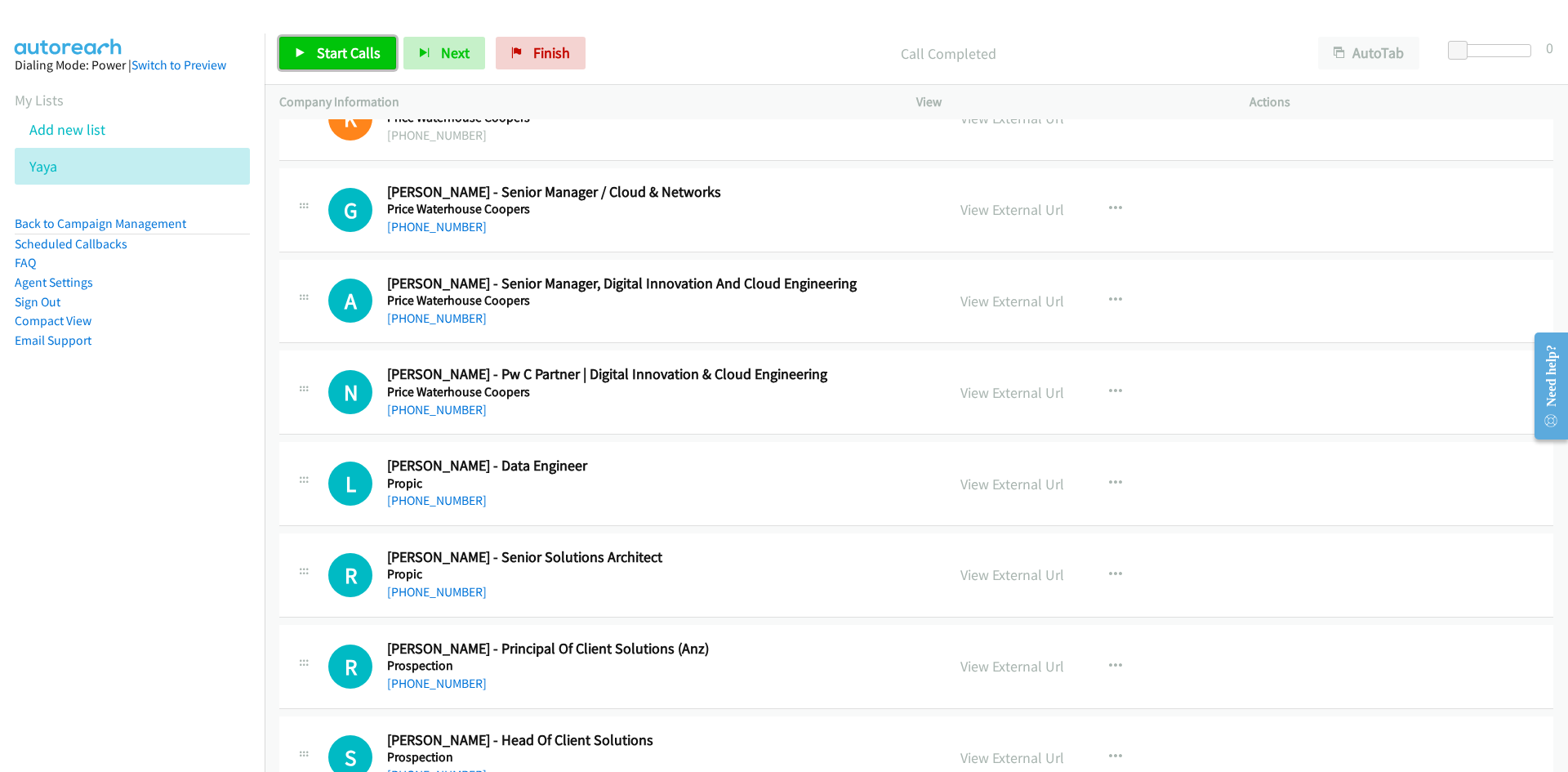
click at [358, 56] on span "Start Calls" at bounding box center [348, 52] width 64 height 19
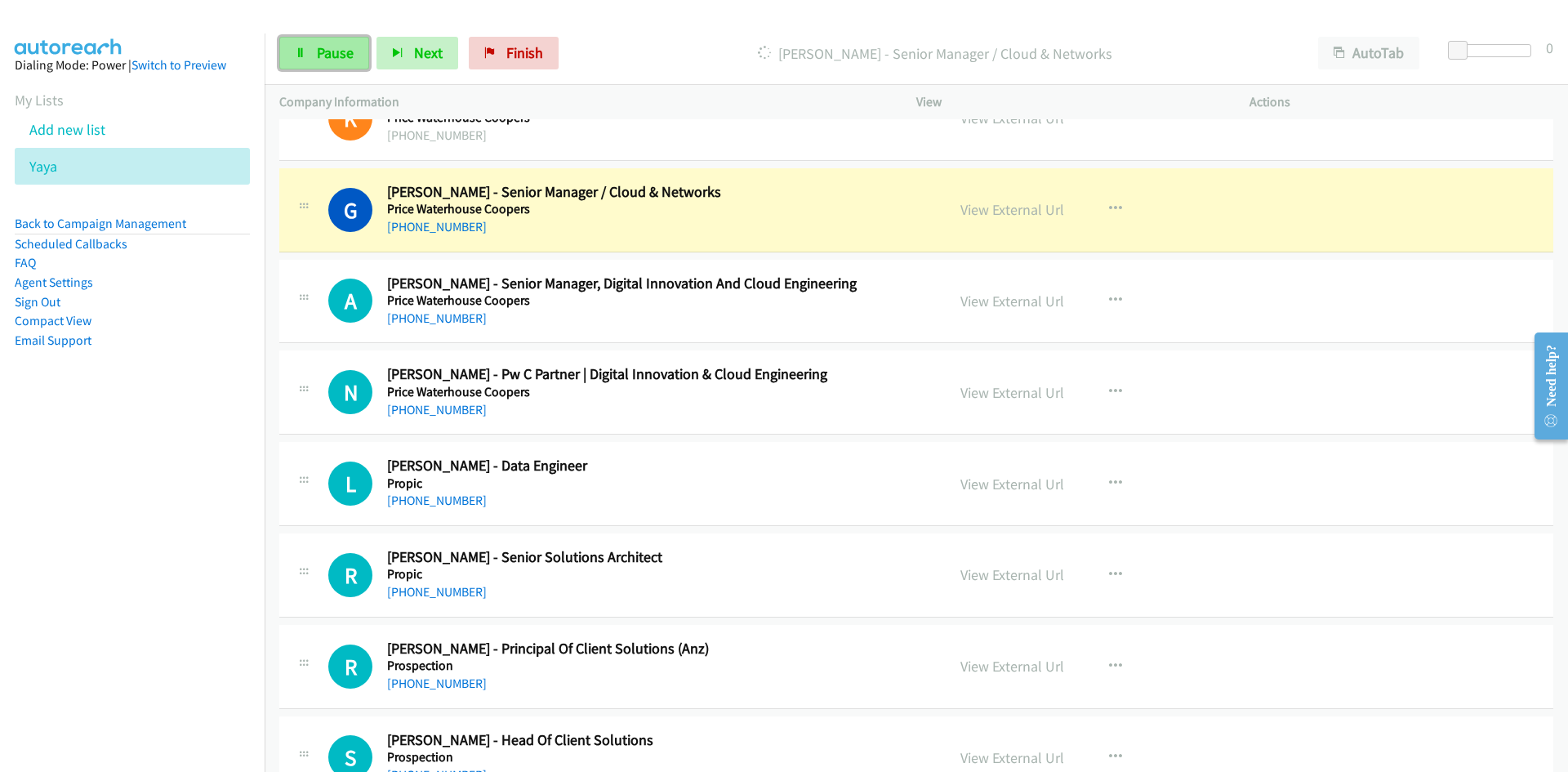
click at [358, 56] on link "Pause" at bounding box center [324, 53] width 90 height 32
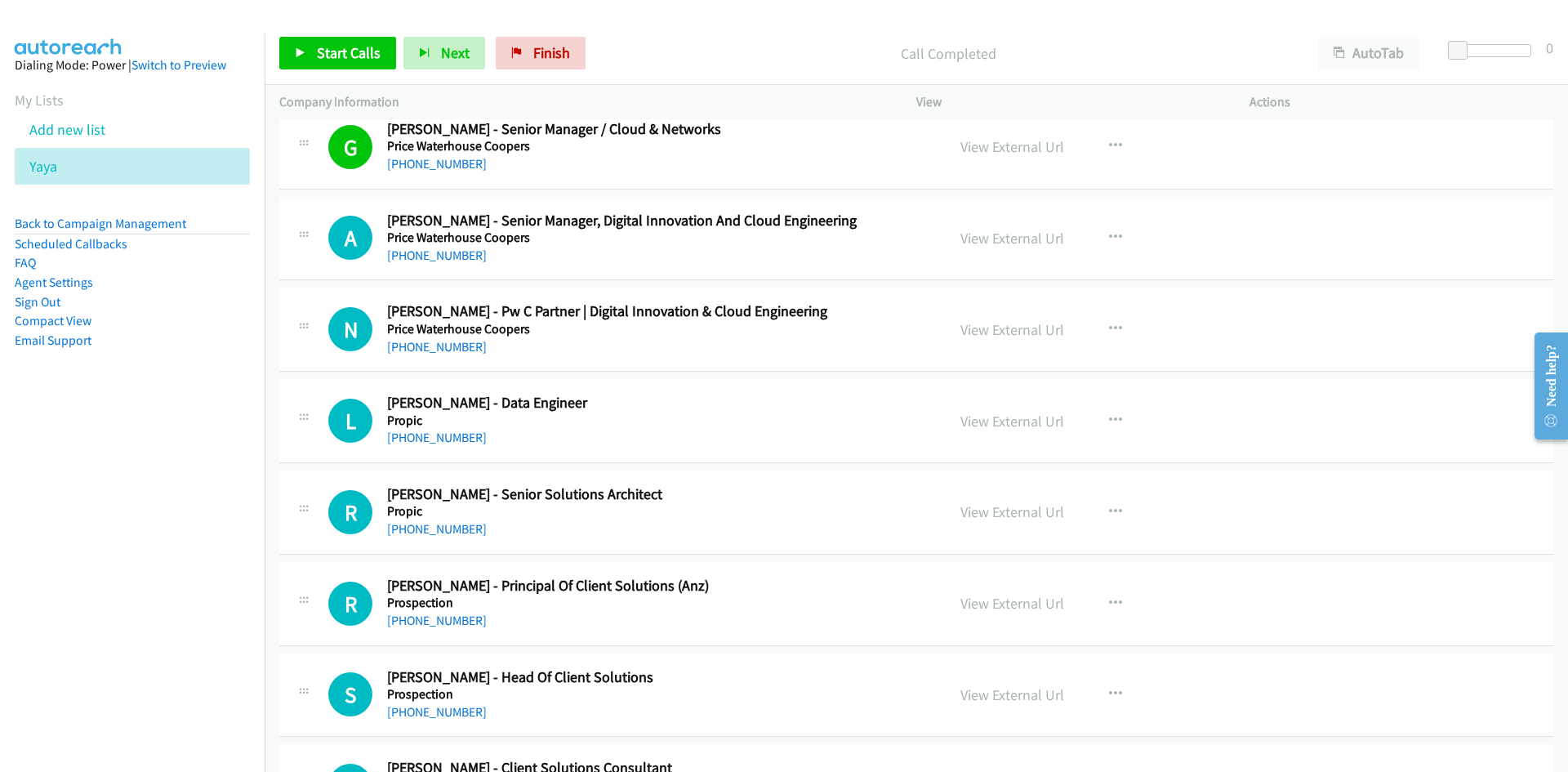
scroll to position [14561, 0]
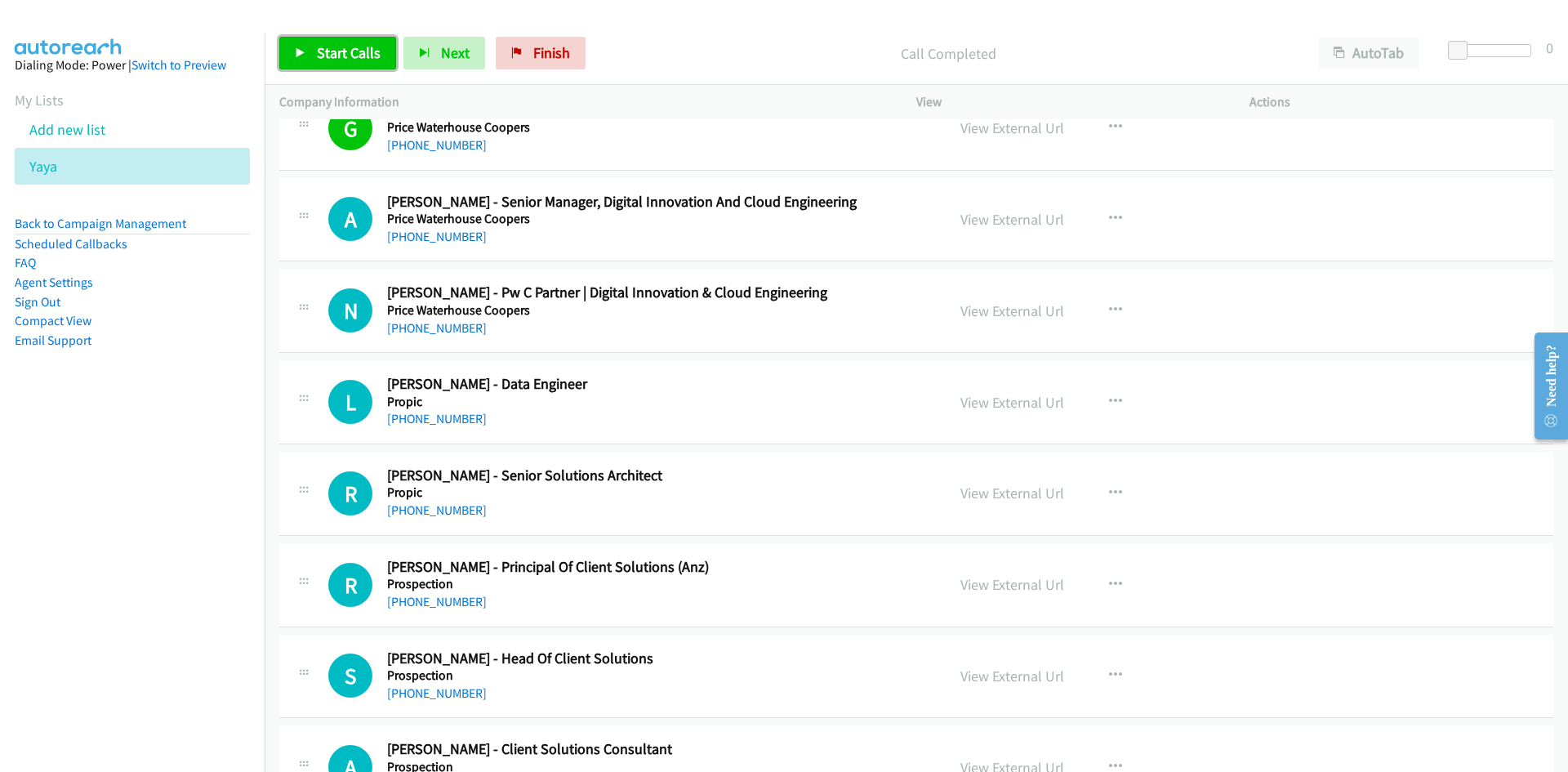
click at [381, 57] on link "Start Calls" at bounding box center [338, 53] width 117 height 32
click at [318, 51] on span "Pause" at bounding box center [335, 52] width 37 height 19
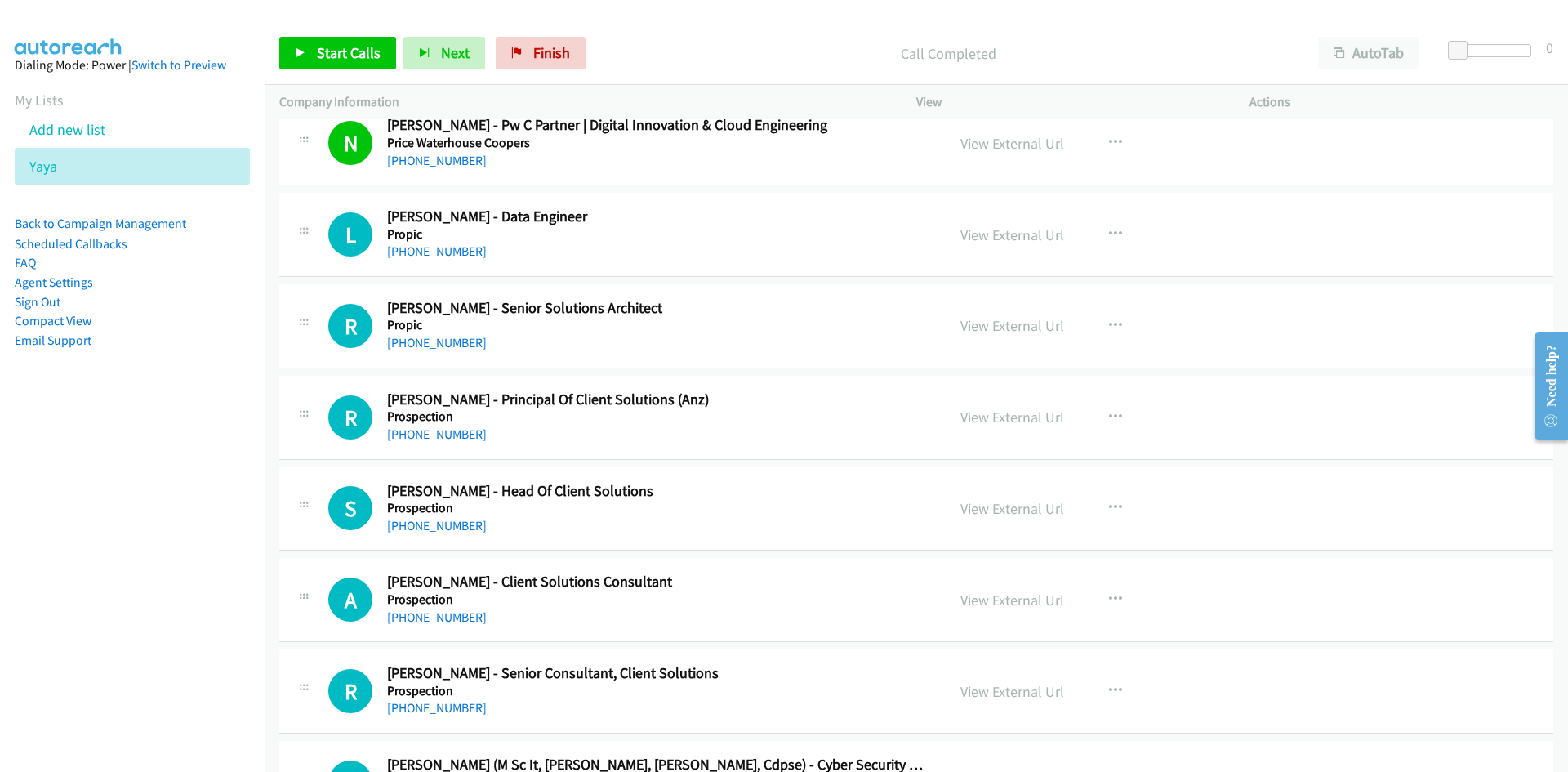
scroll to position [14725, 0]
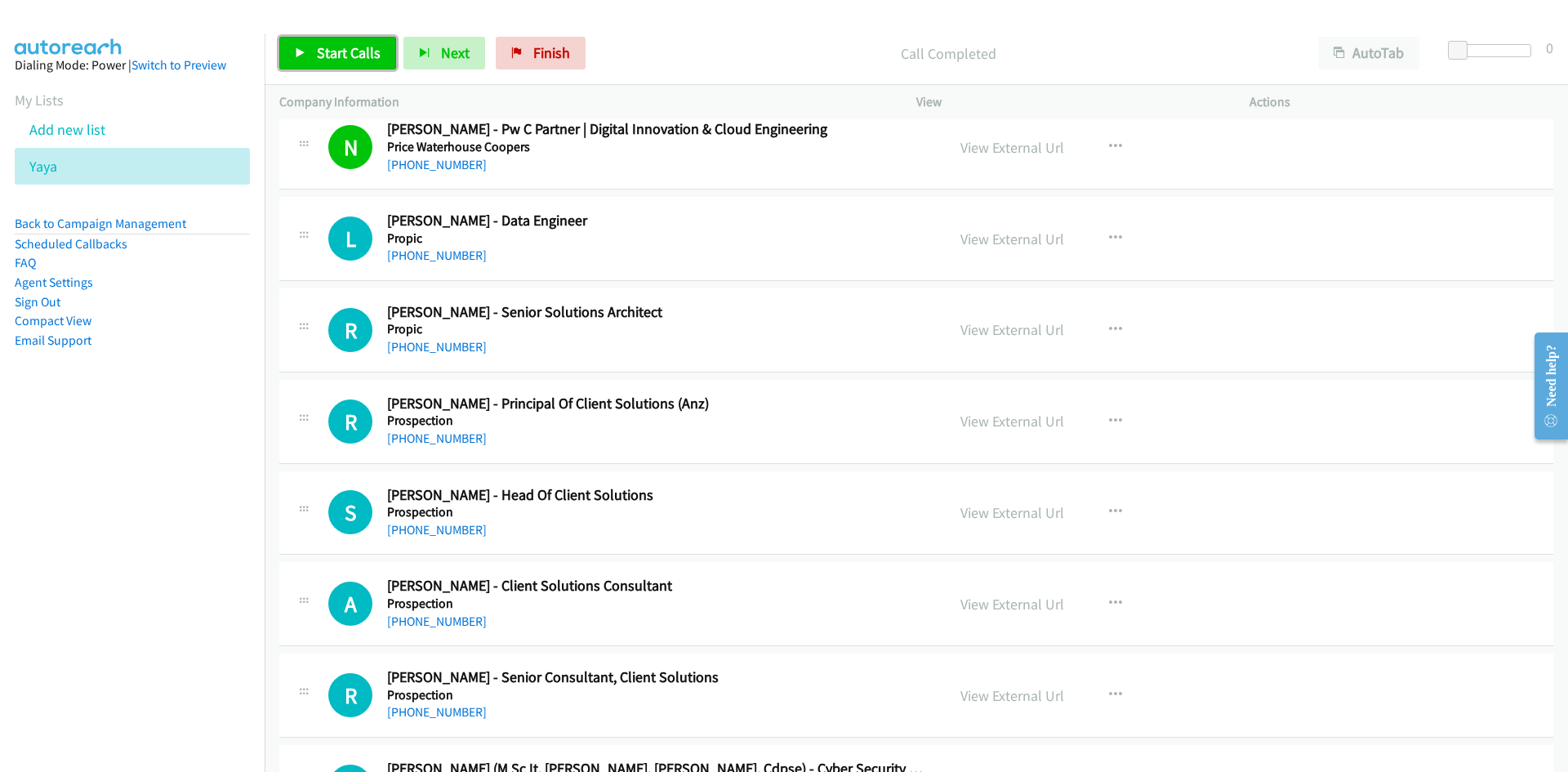
click at [354, 48] on span "Start Calls" at bounding box center [348, 52] width 64 height 19
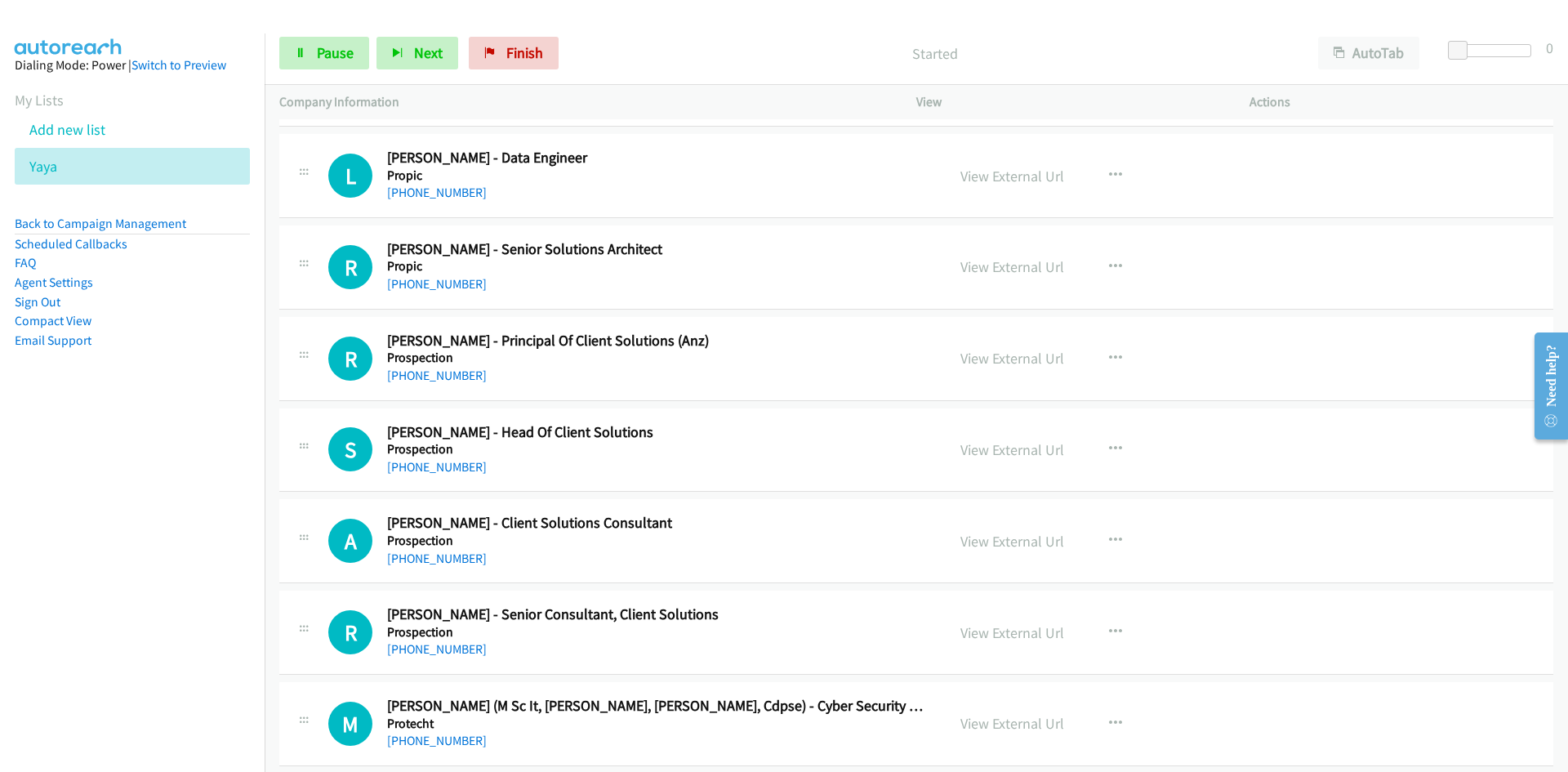
scroll to position [14806, 0]
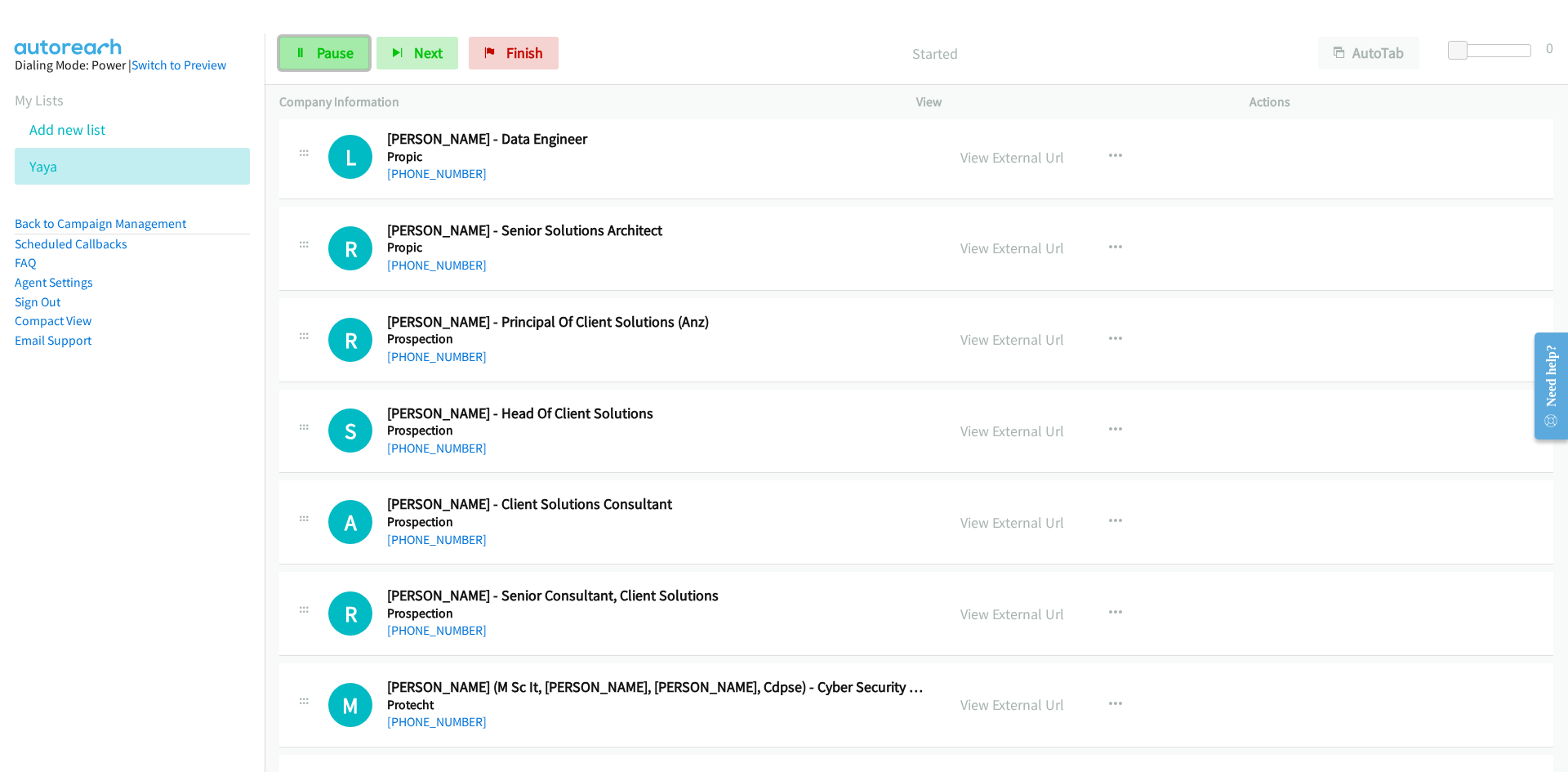
click at [328, 64] on link "Pause" at bounding box center [324, 53] width 90 height 32
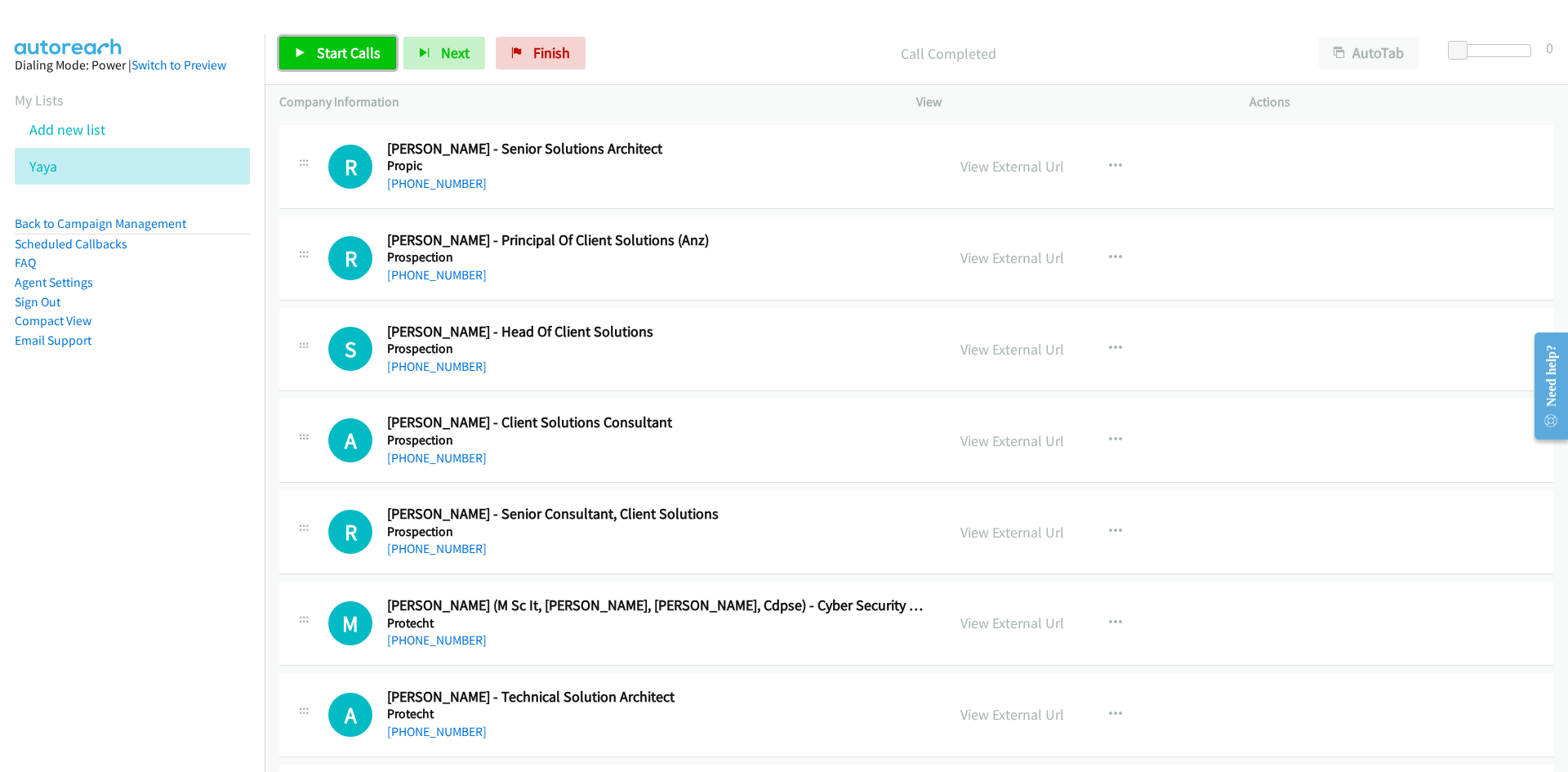
click at [357, 42] on link "Start Calls" at bounding box center [338, 53] width 117 height 32
click at [362, 42] on link "Pause" at bounding box center [324, 53] width 90 height 32
click at [357, 58] on span "Start Calls" at bounding box center [348, 52] width 64 height 19
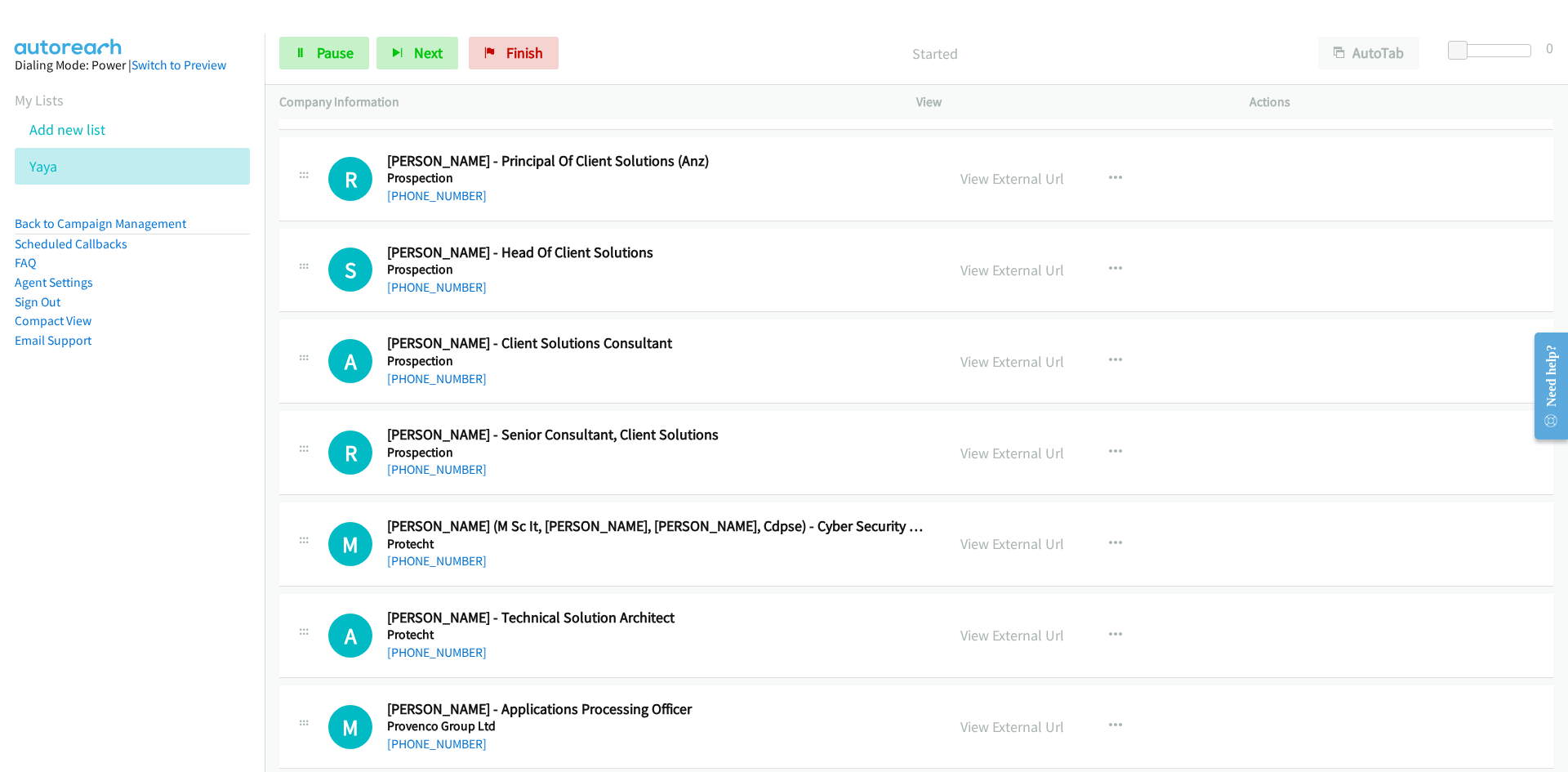
scroll to position [14970, 0]
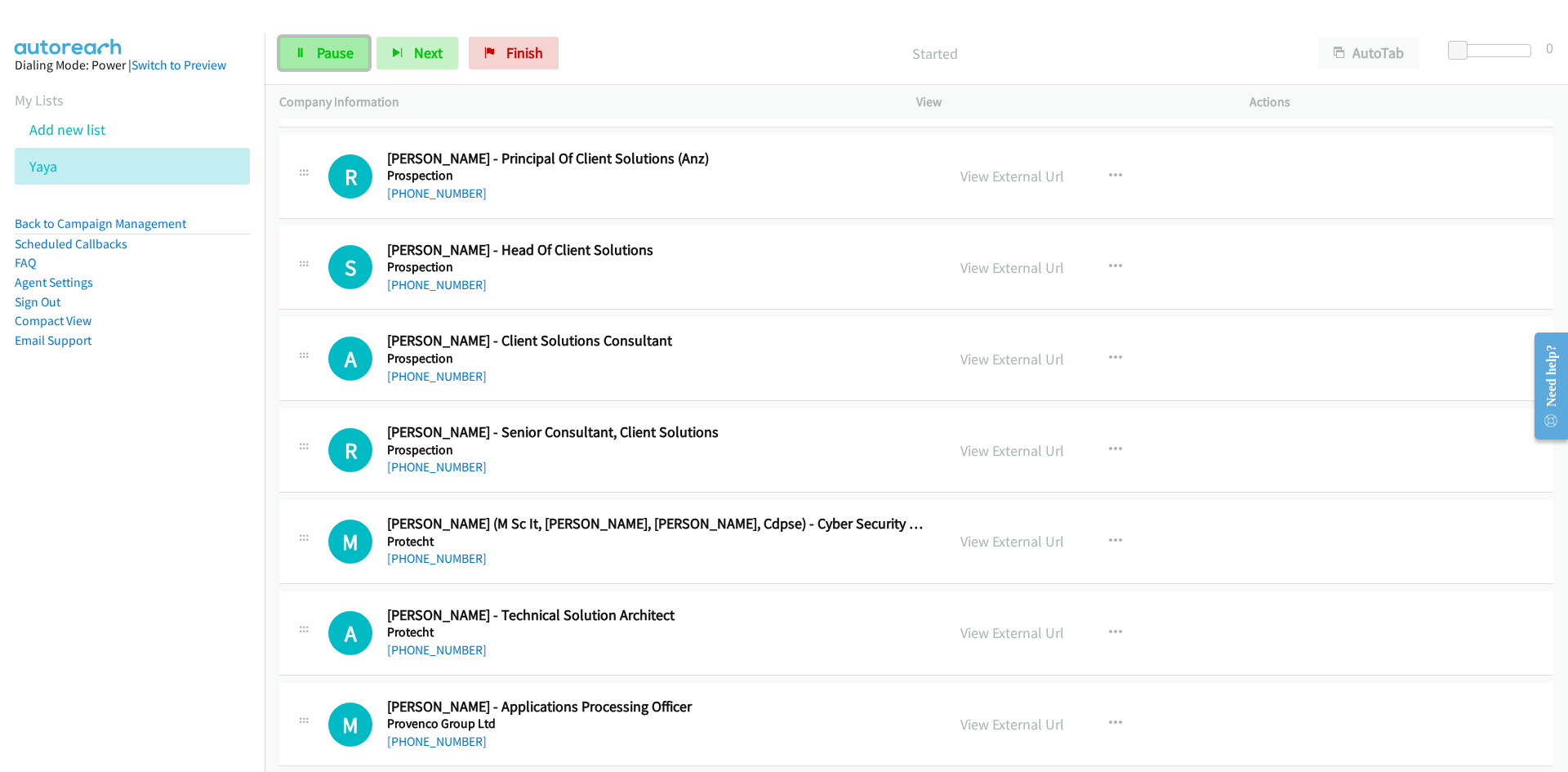
click at [339, 41] on link "Pause" at bounding box center [324, 53] width 90 height 32
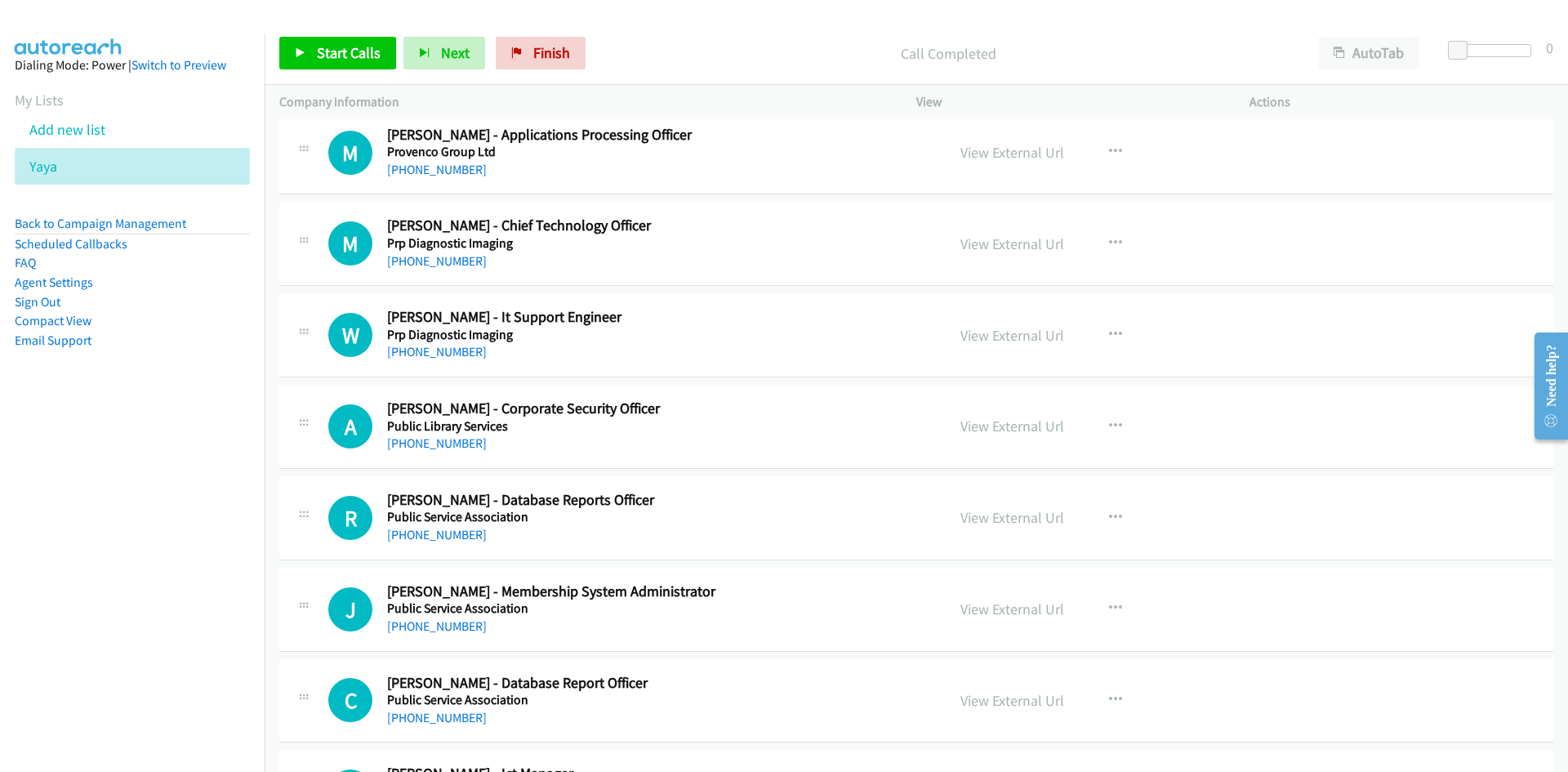
scroll to position [15623, 0]
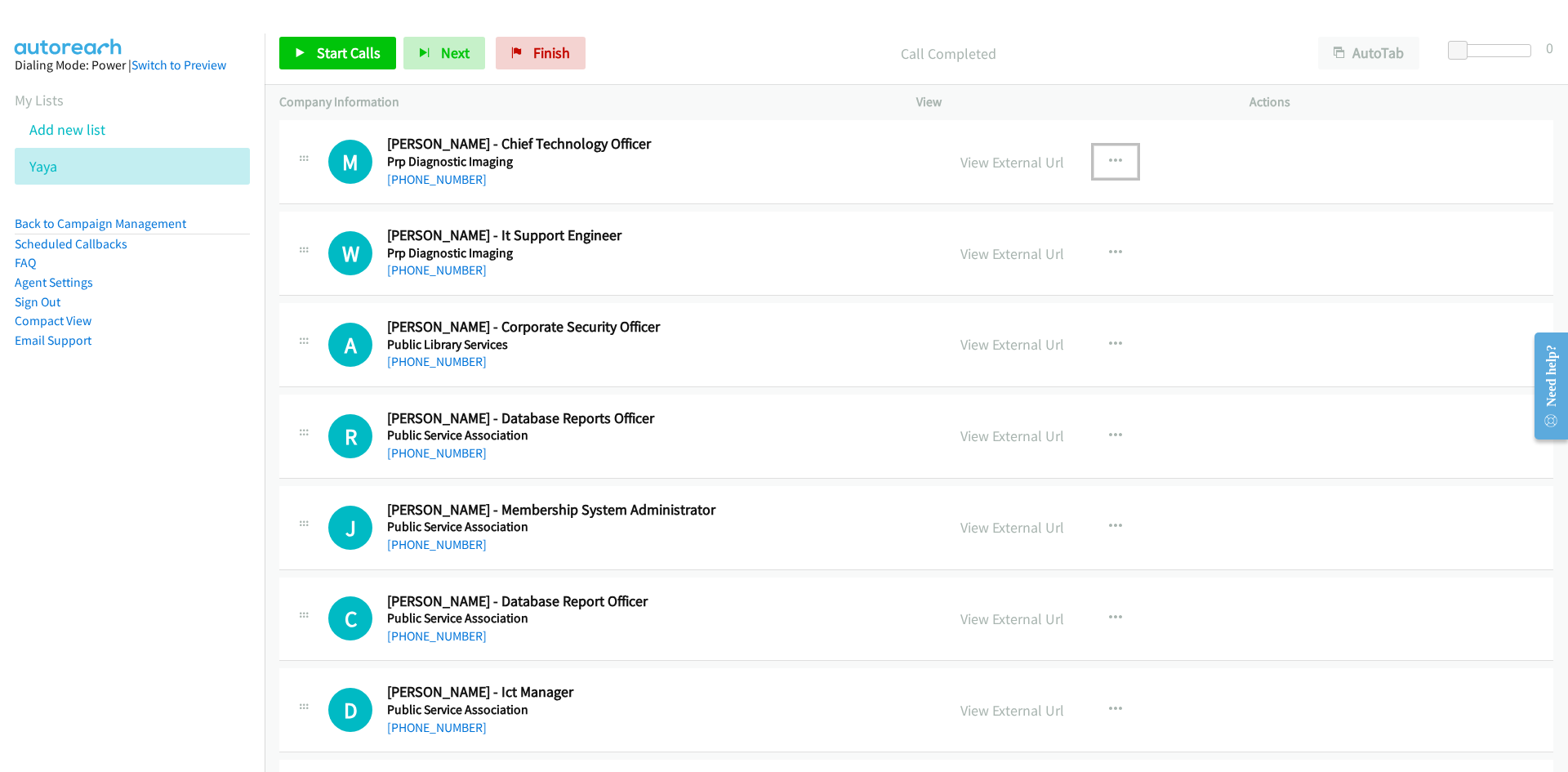
click at [1093, 155] on button "button" at bounding box center [1115, 161] width 44 height 32
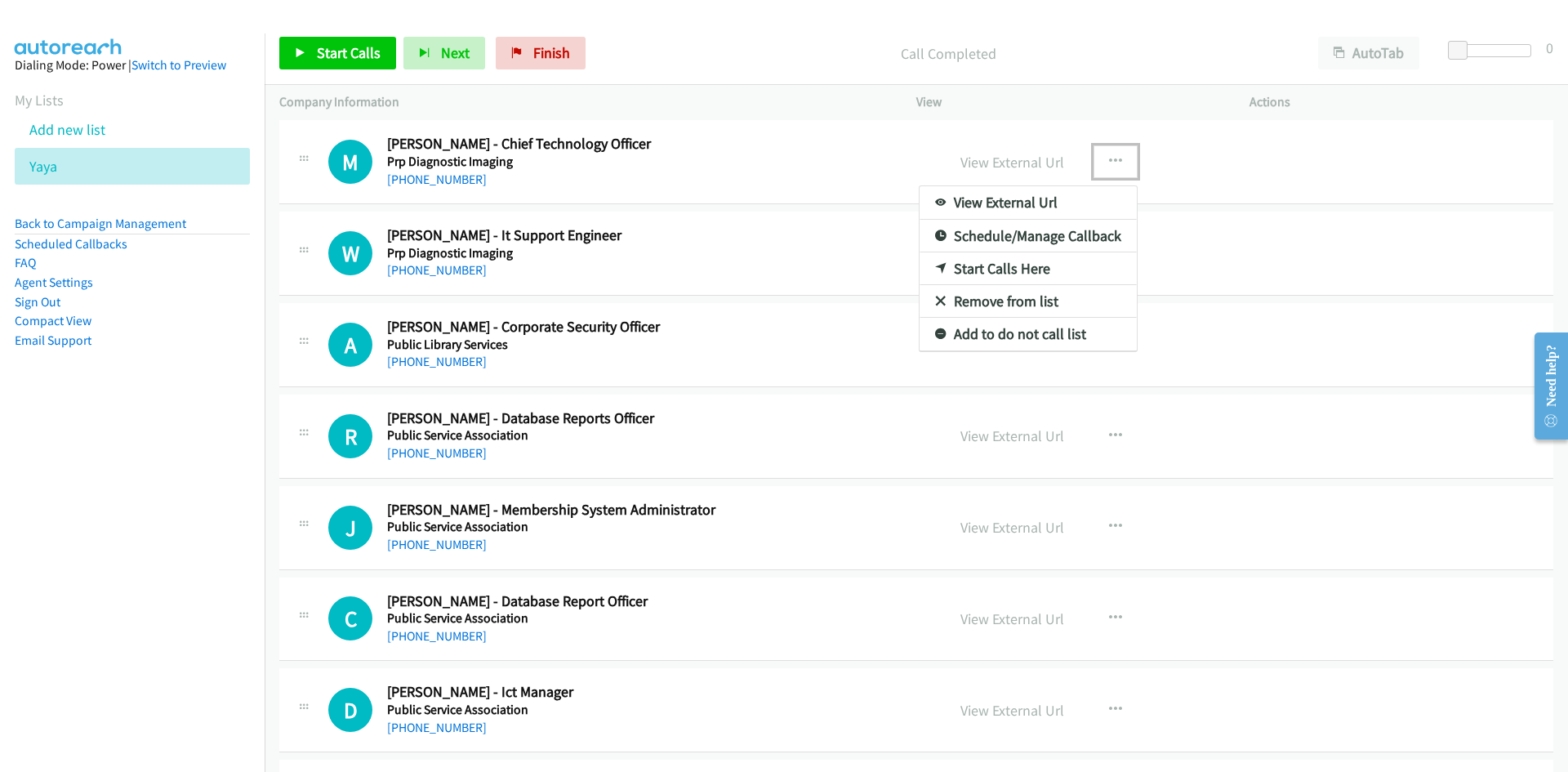
click at [935, 264] on icon at bounding box center [941, 270] width 12 height 12
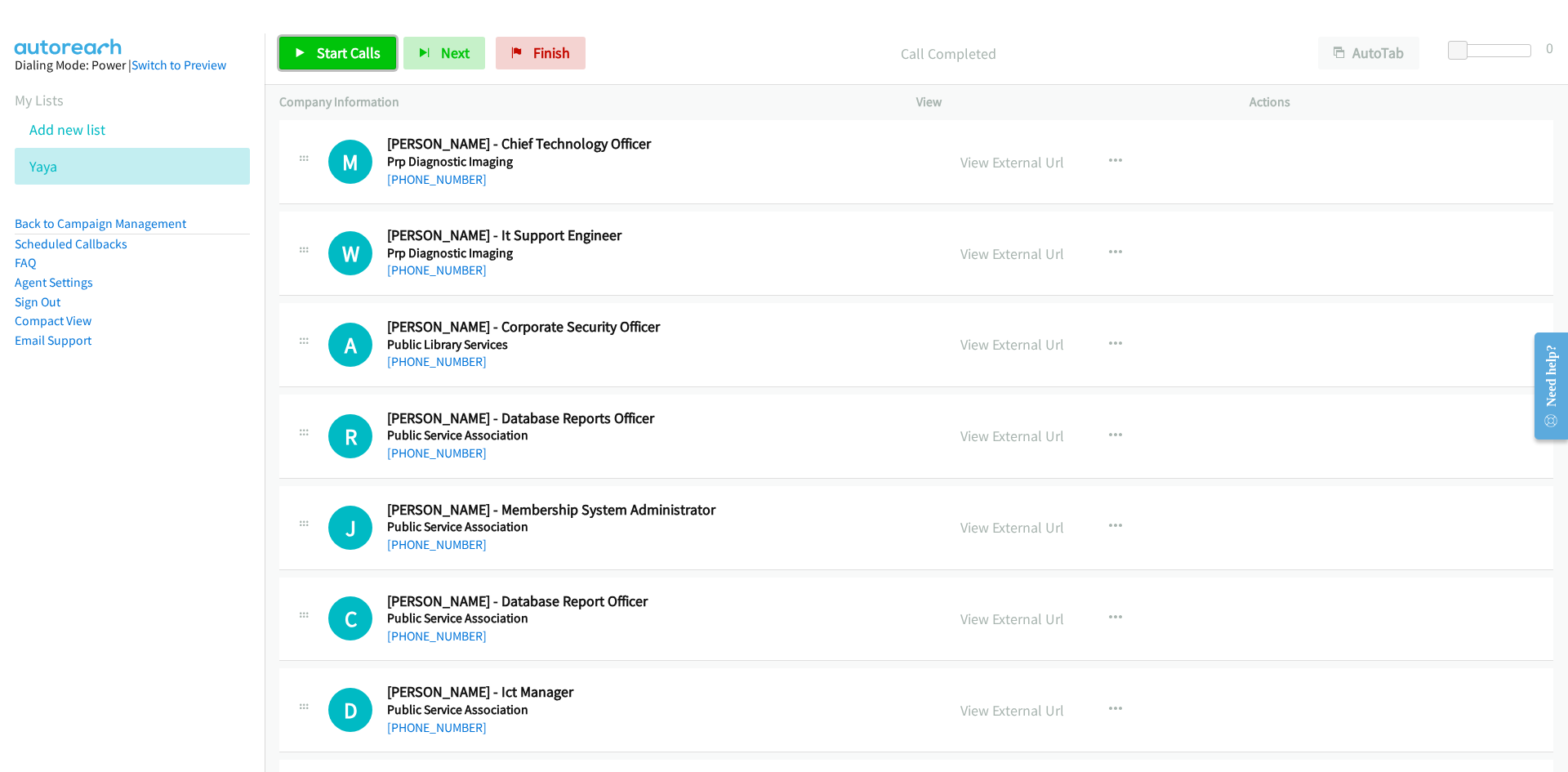
click at [354, 38] on link "Start Calls" at bounding box center [338, 53] width 117 height 32
click at [340, 43] on span "Pause" at bounding box center [335, 52] width 37 height 19
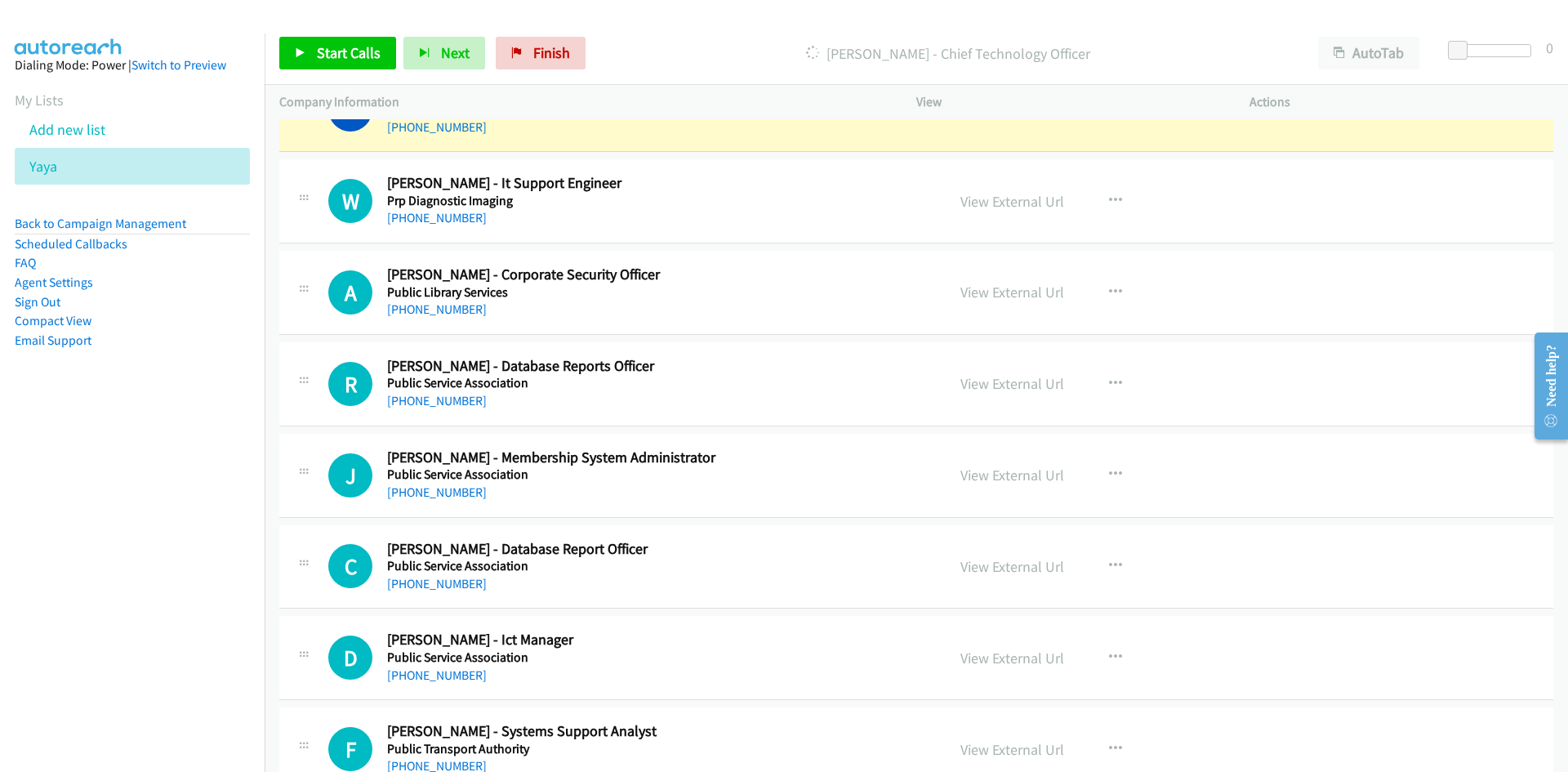
scroll to position [15705, 0]
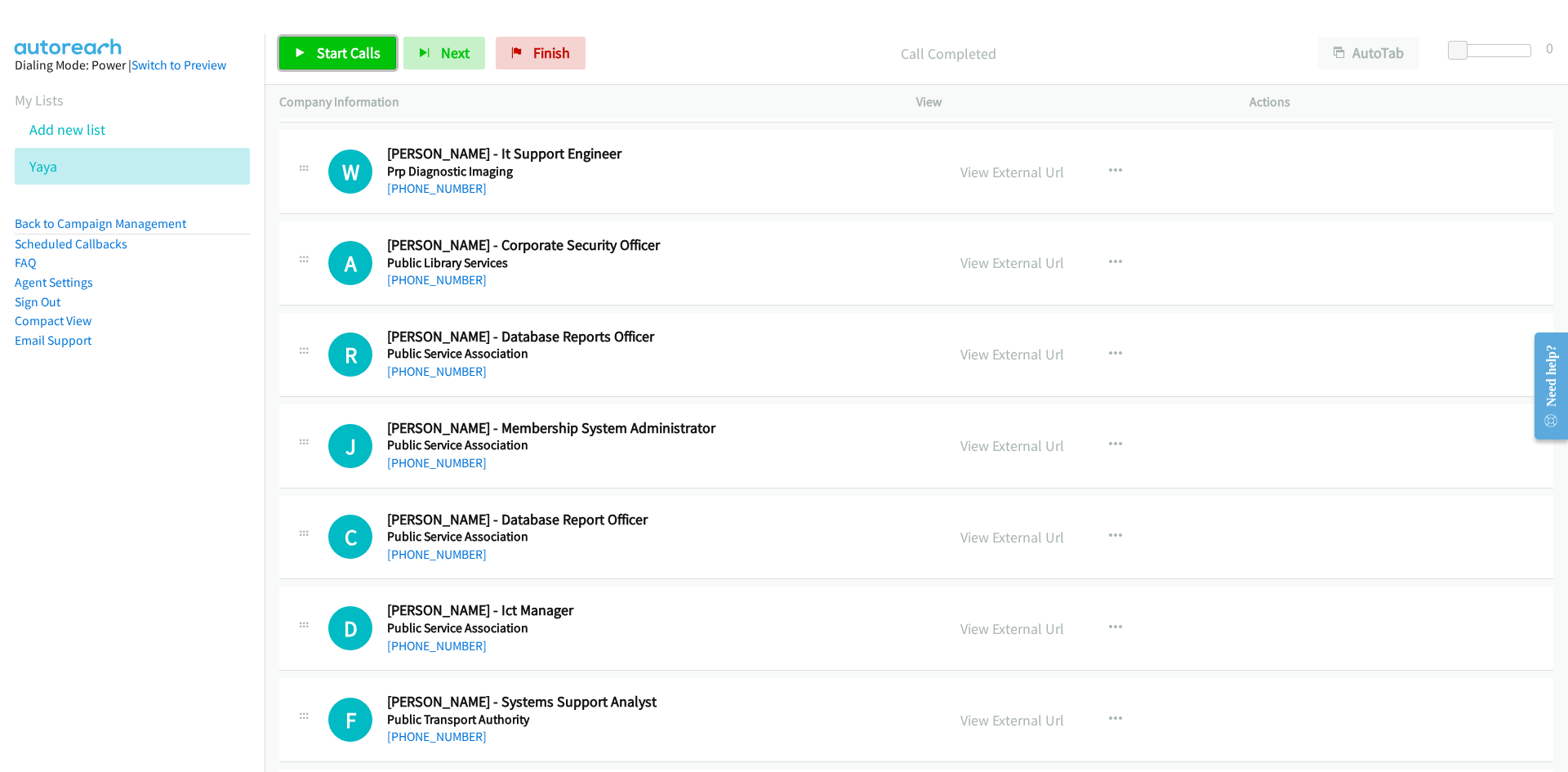
click at [330, 41] on link "Start Calls" at bounding box center [338, 53] width 117 height 32
click at [301, 39] on link "Pause" at bounding box center [324, 53] width 90 height 32
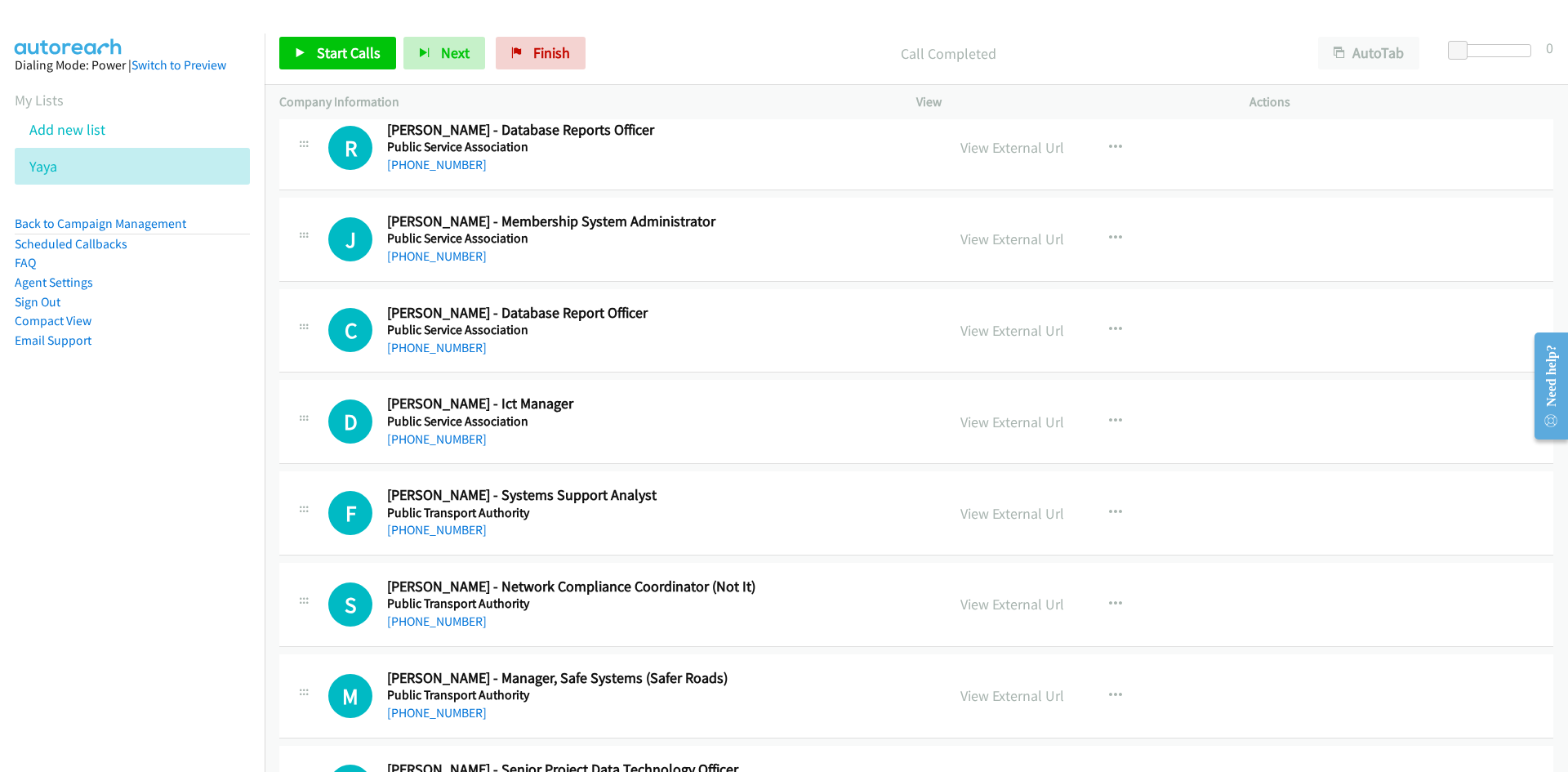
scroll to position [15993, 0]
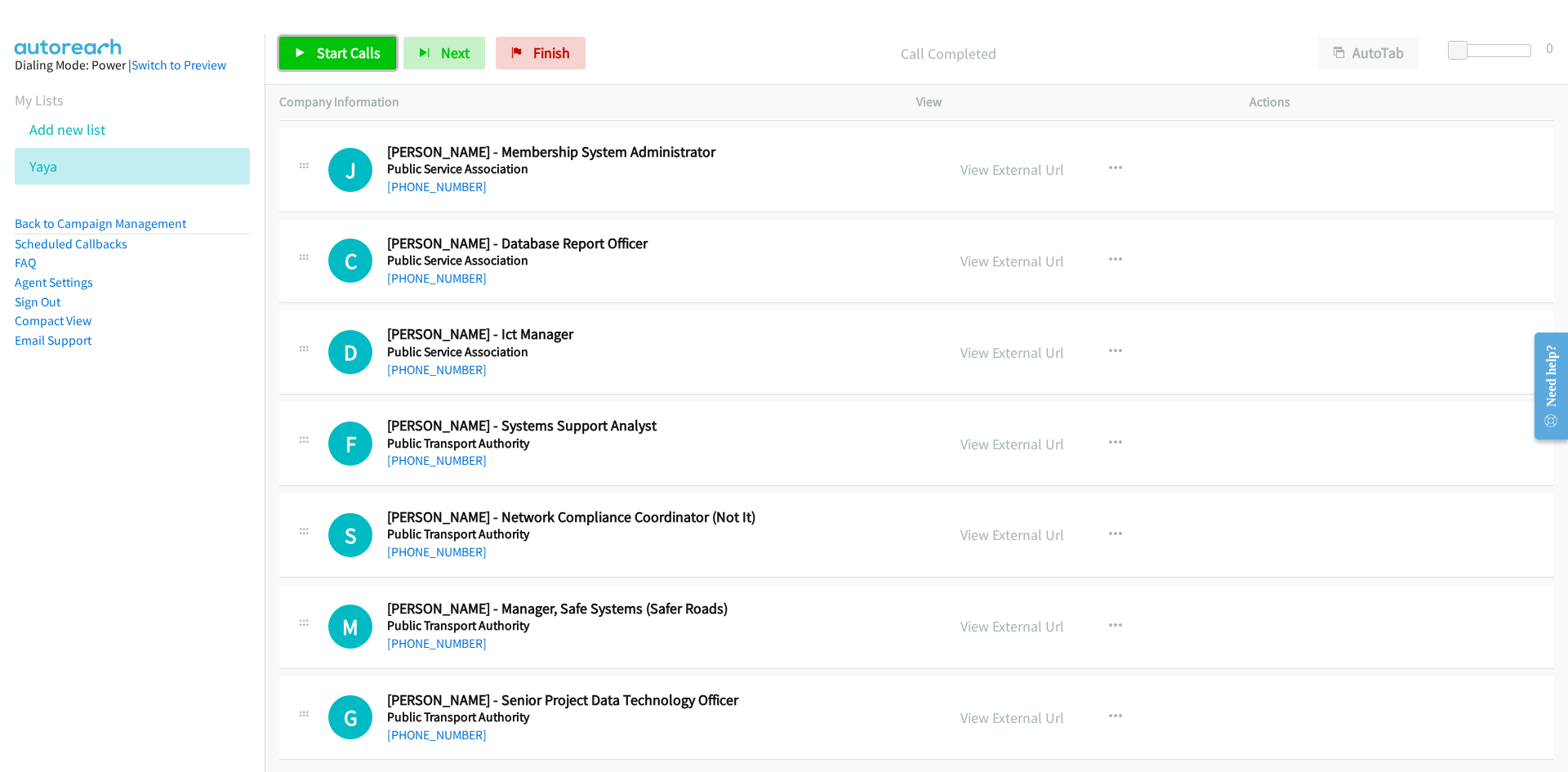
click at [351, 53] on span "Start Calls" at bounding box center [348, 52] width 64 height 19
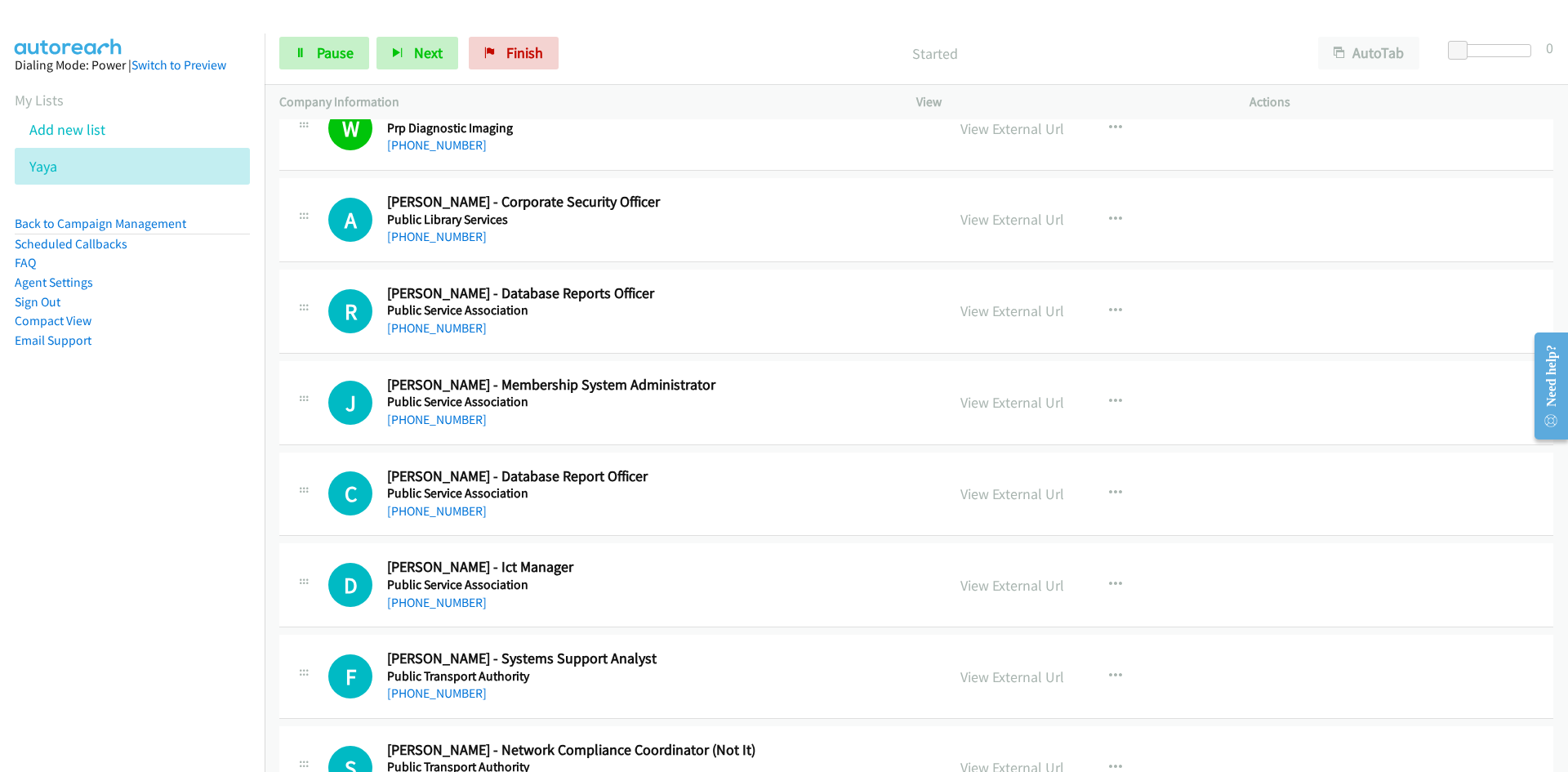
scroll to position [15830, 0]
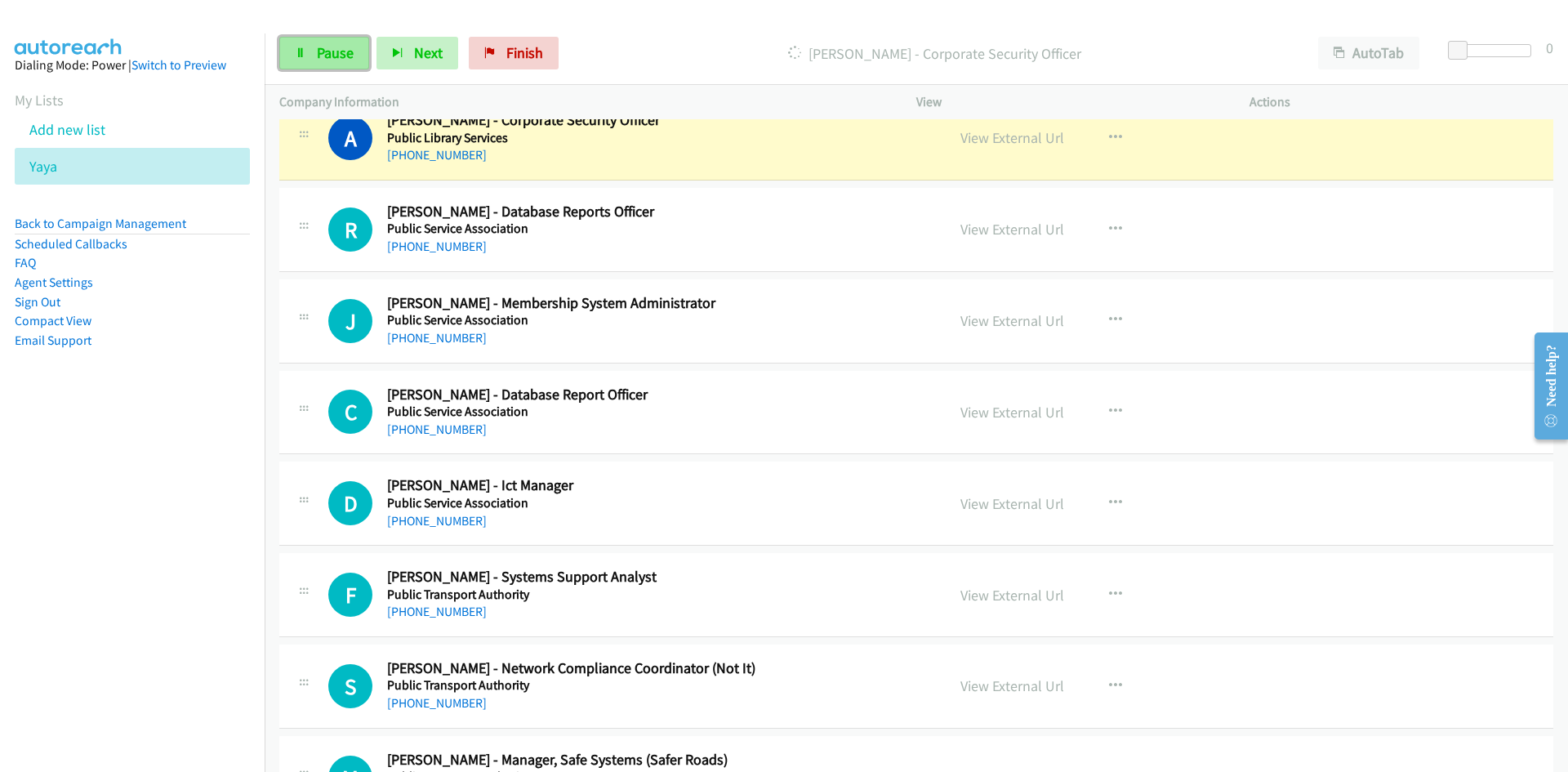
click at [345, 55] on span "Pause" at bounding box center [335, 52] width 37 height 19
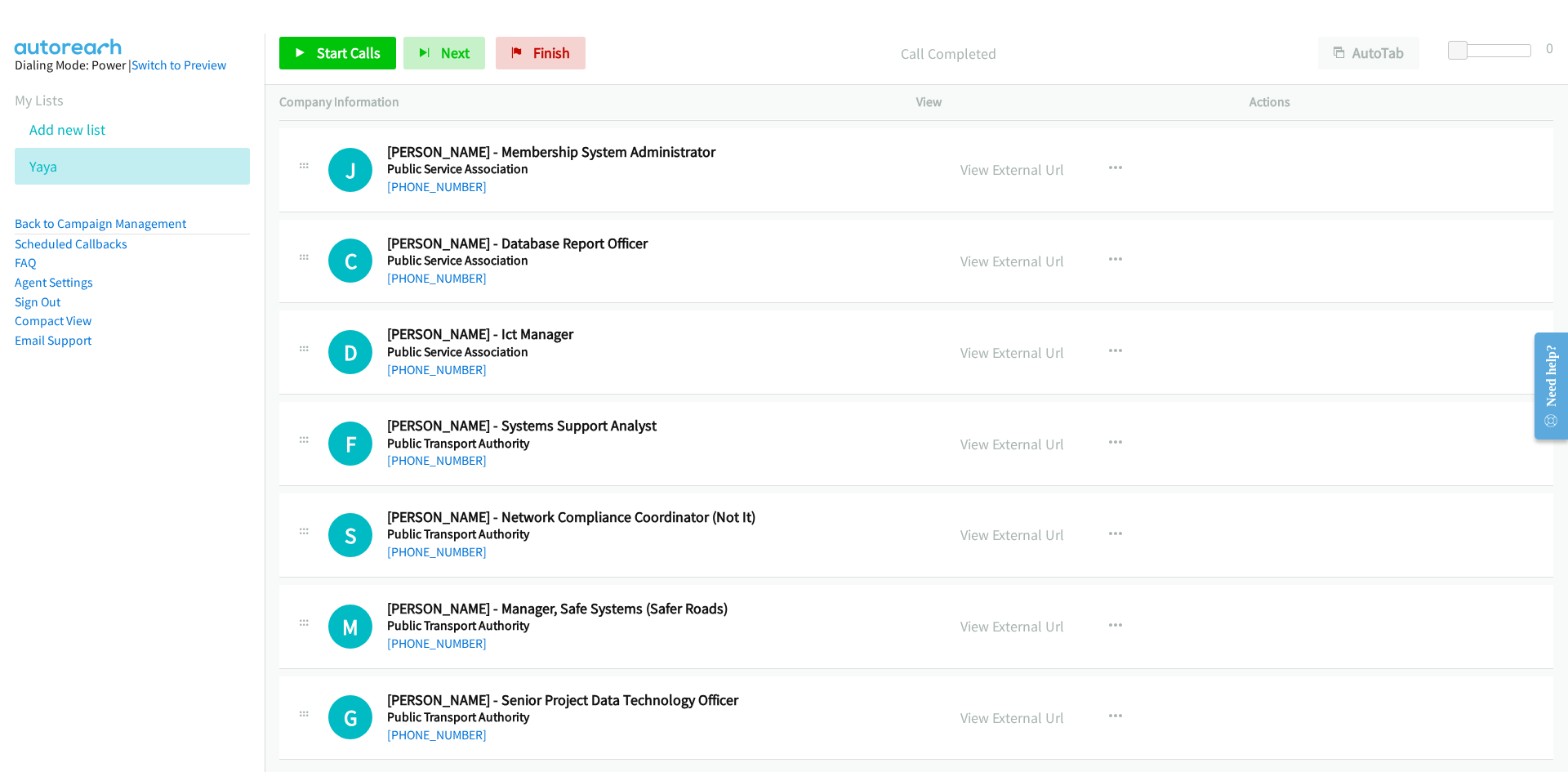
scroll to position [15993, 0]
click at [1109, 621] on icon "button" at bounding box center [1115, 626] width 13 height 13
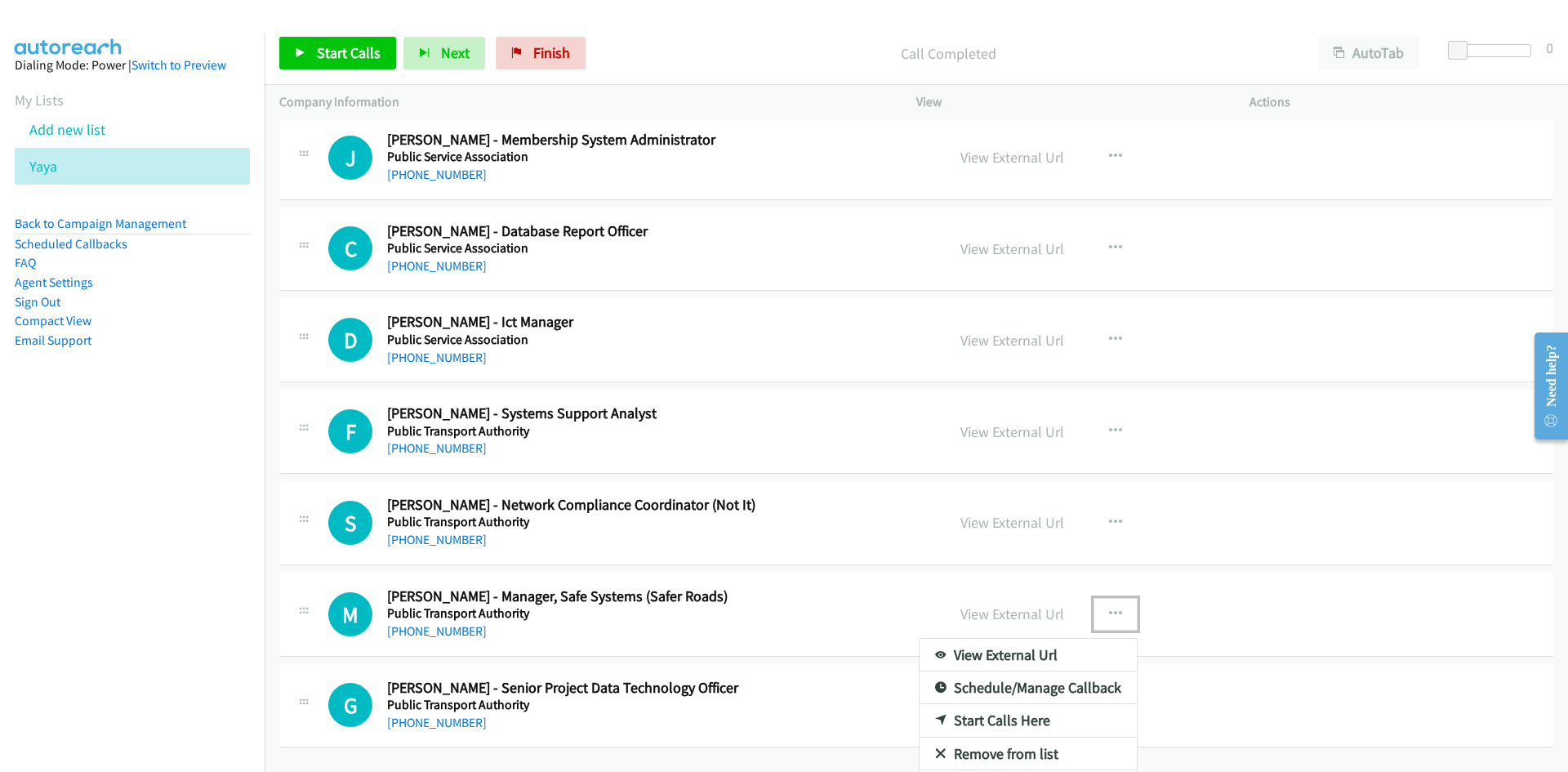
click at [934, 713] on link "Start Calls Here" at bounding box center [1028, 720] width 217 height 32
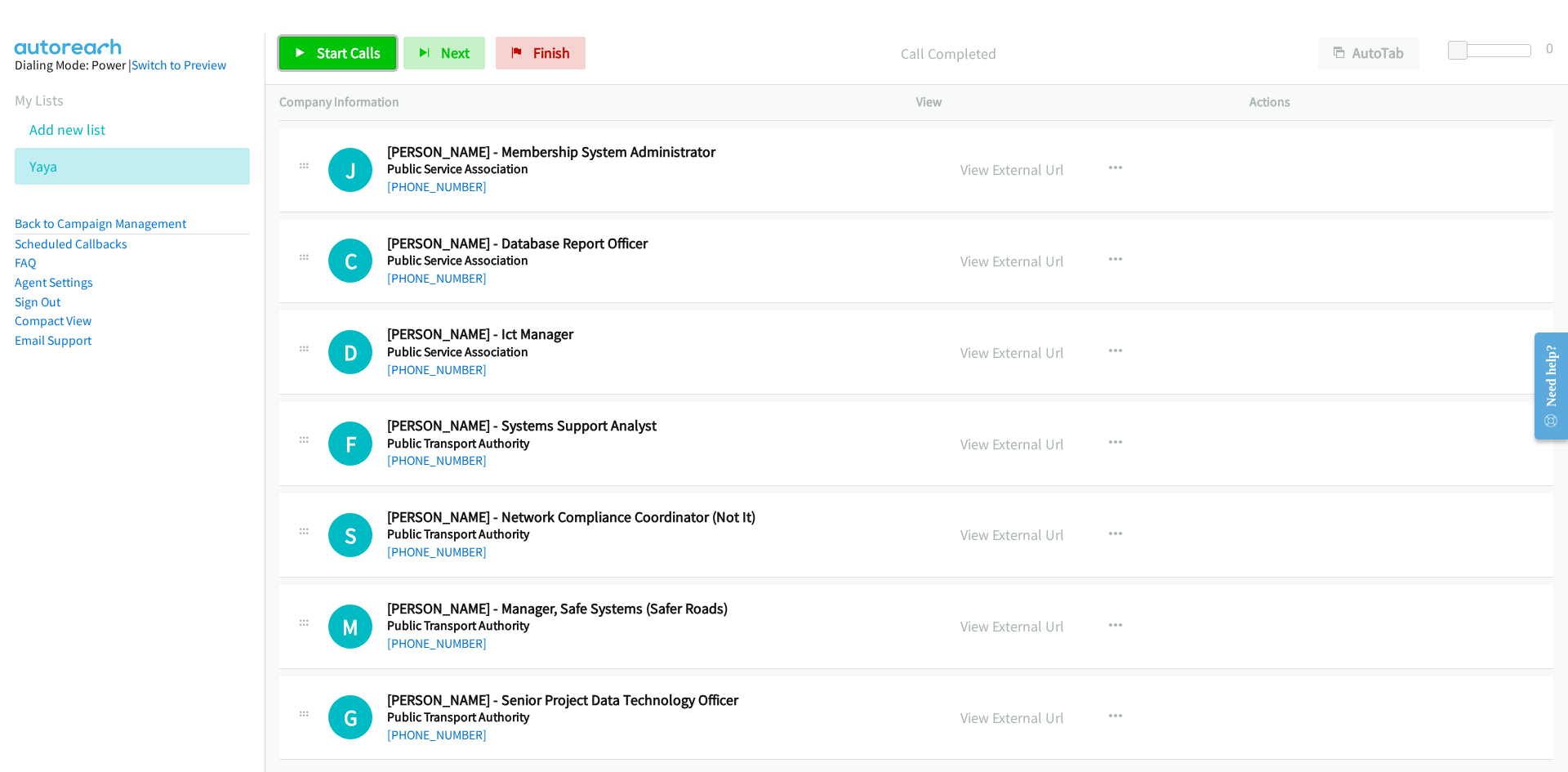
click at [358, 62] on span "Start Calls" at bounding box center [348, 52] width 64 height 19
click at [298, 43] on link "Pause" at bounding box center [324, 53] width 90 height 32
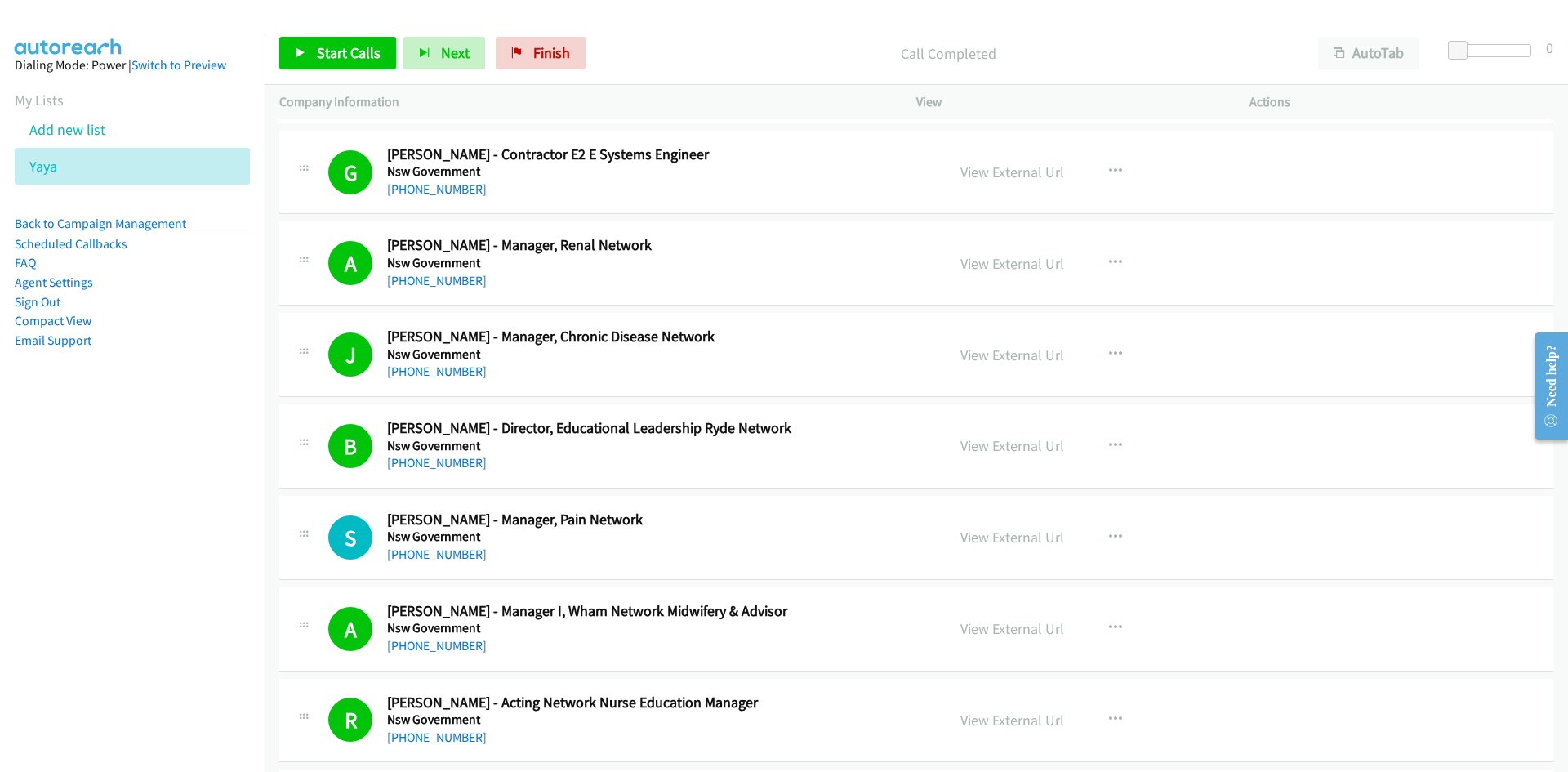
scroll to position [1143, 0]
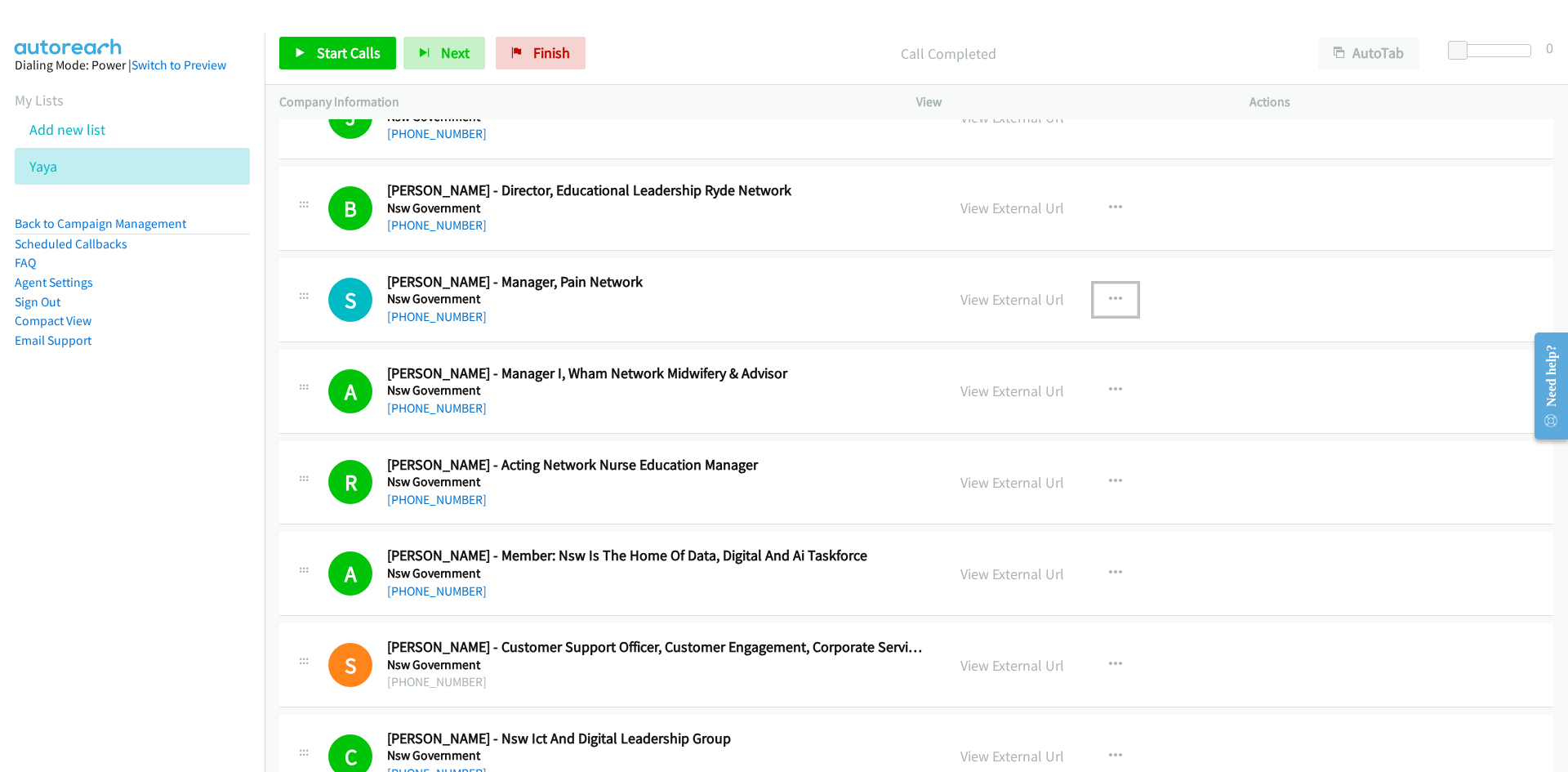
click at [1109, 300] on icon "button" at bounding box center [1115, 299] width 13 height 13
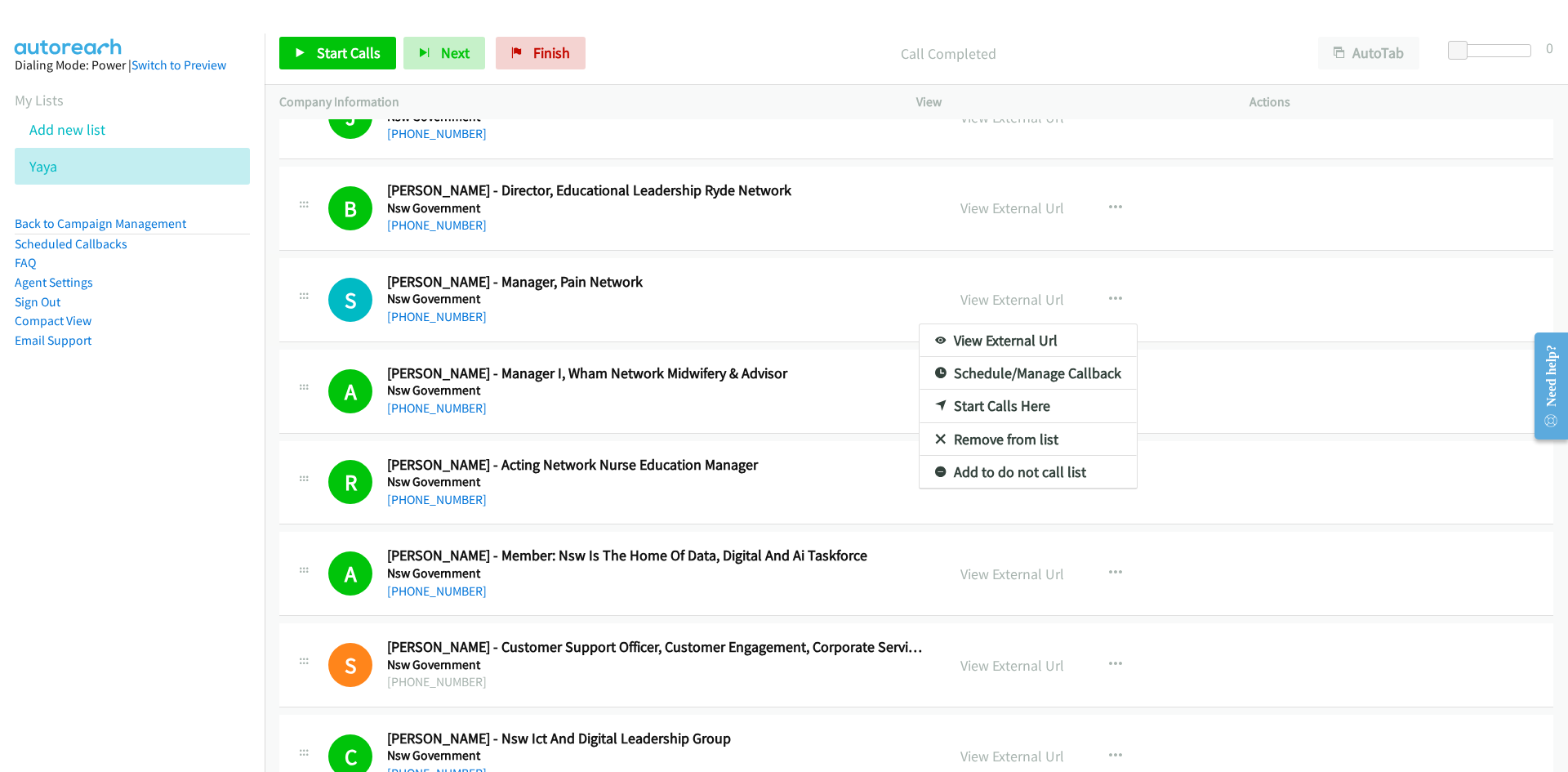
click at [884, 236] on div at bounding box center [784, 386] width 1568 height 772
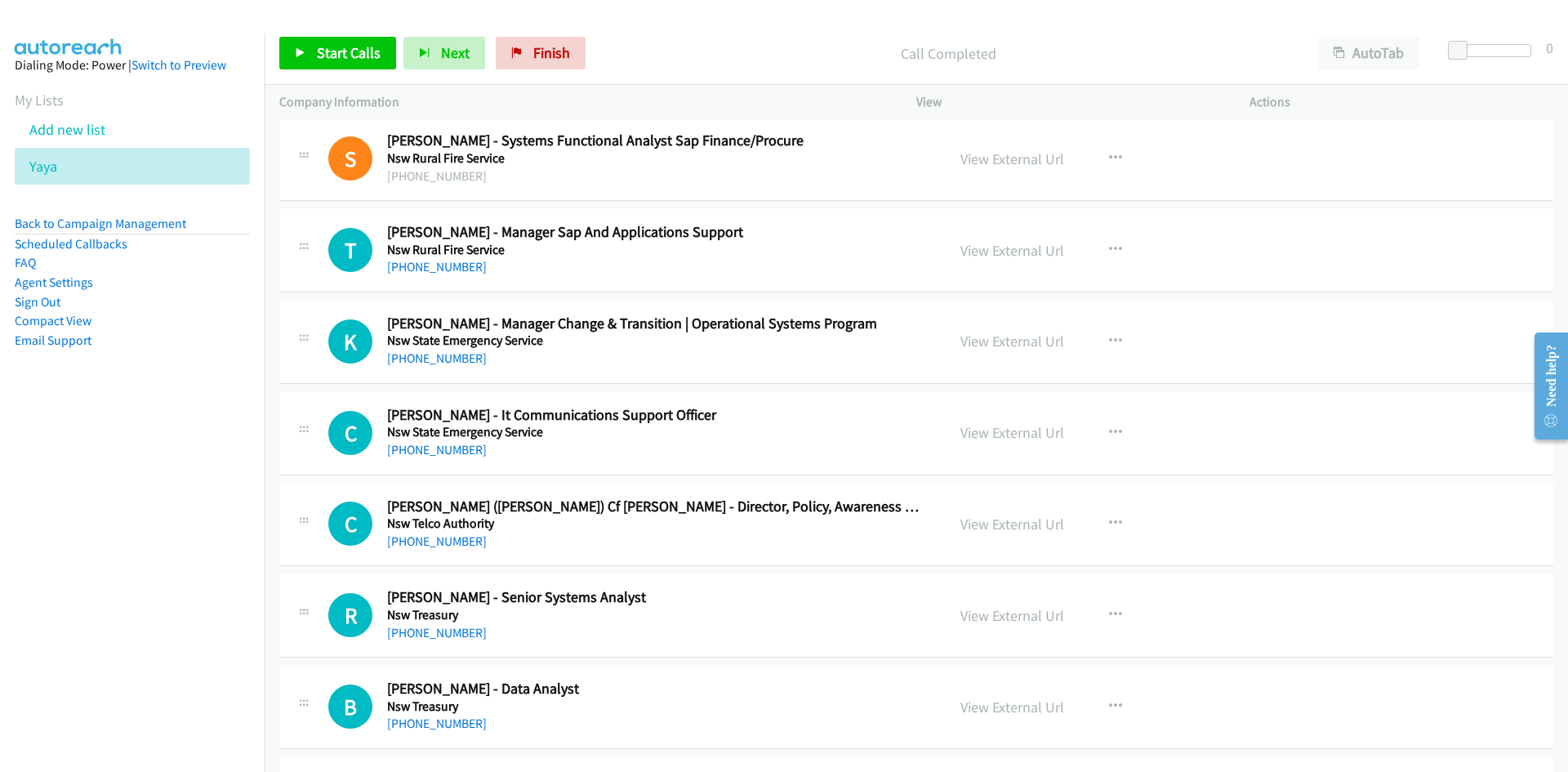
scroll to position [4575, 0]
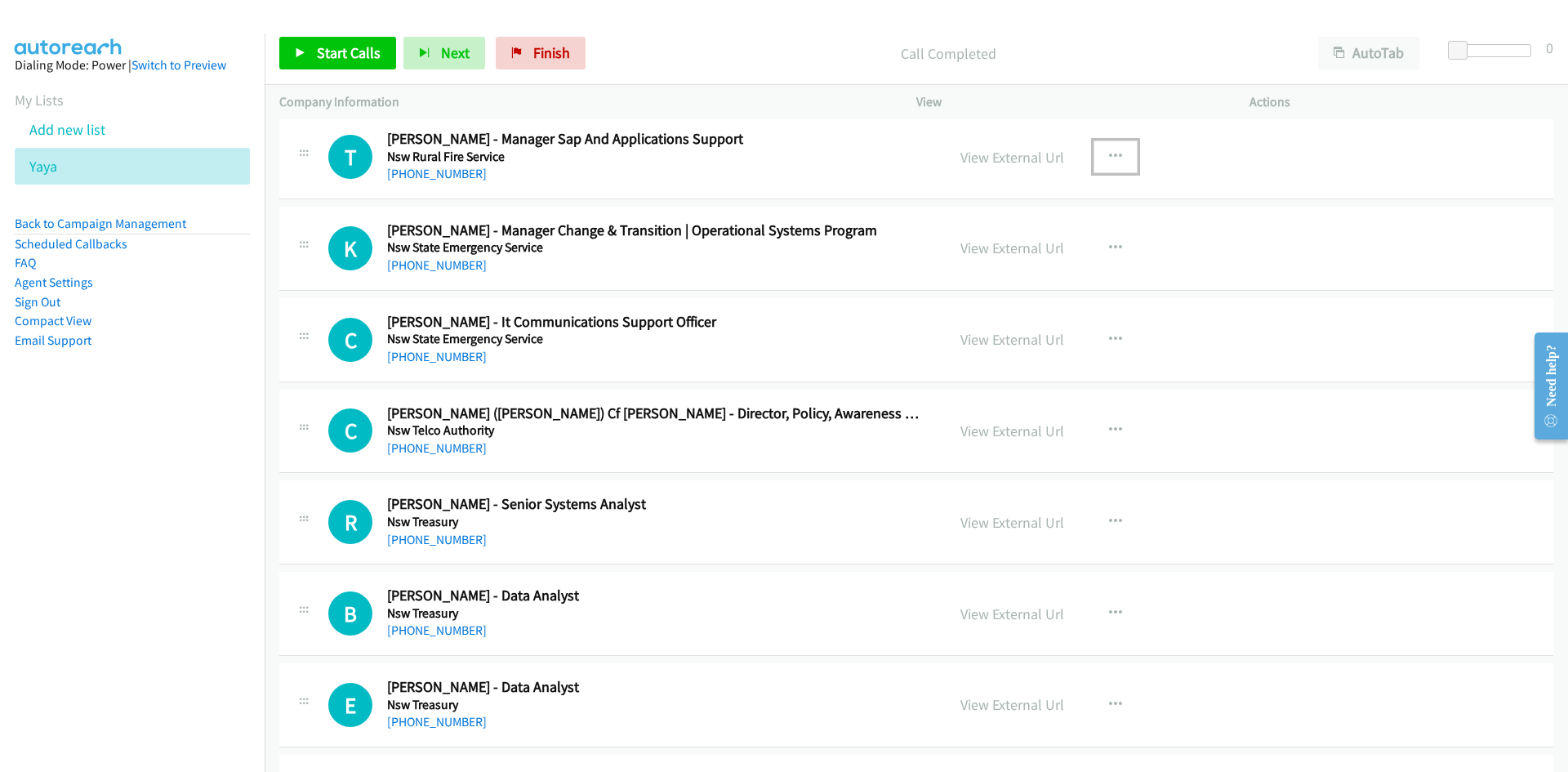
click at [1109, 153] on icon "button" at bounding box center [1115, 156] width 13 height 13
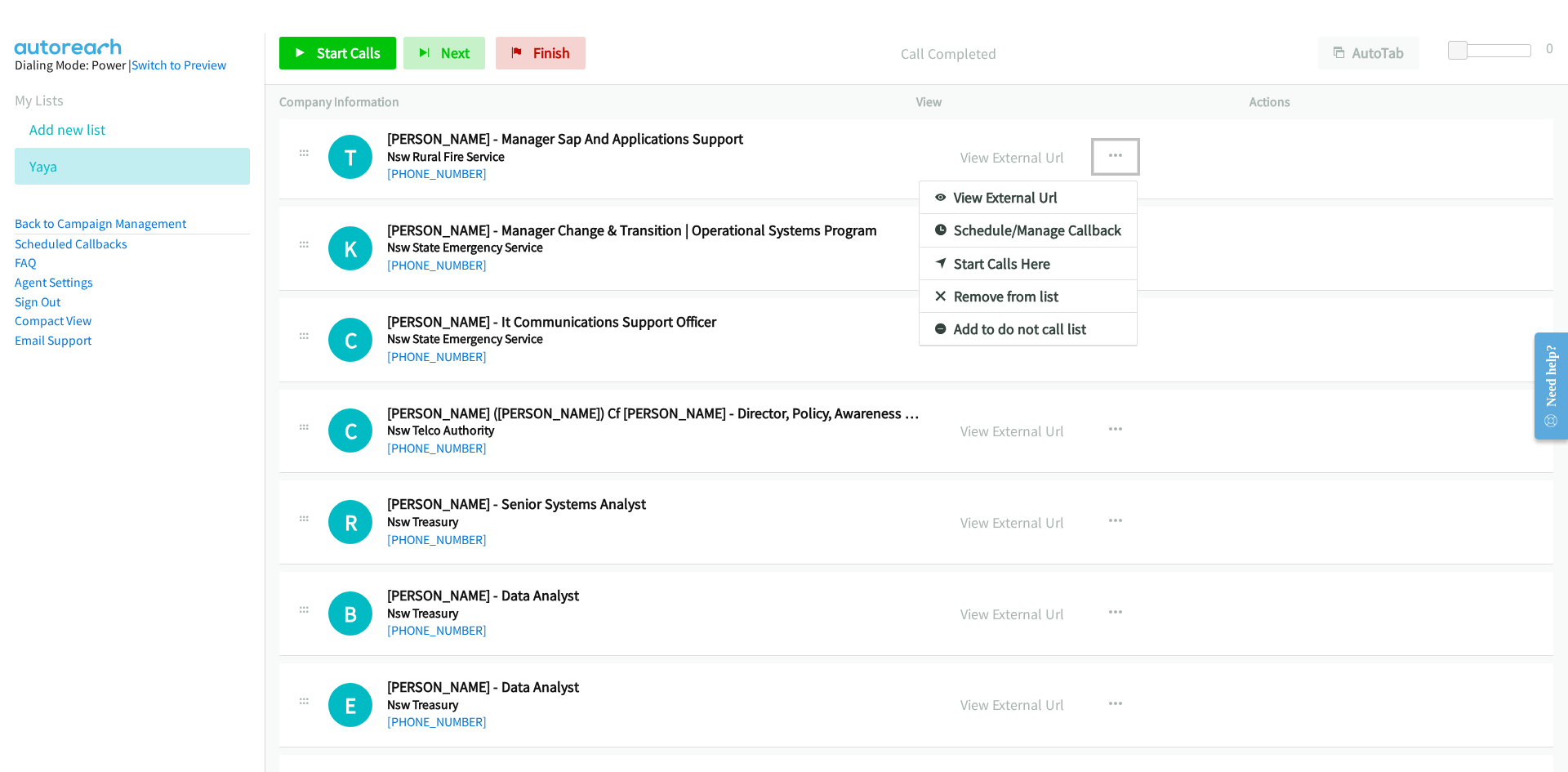
click at [935, 267] on icon at bounding box center [941, 265] width 12 height 12
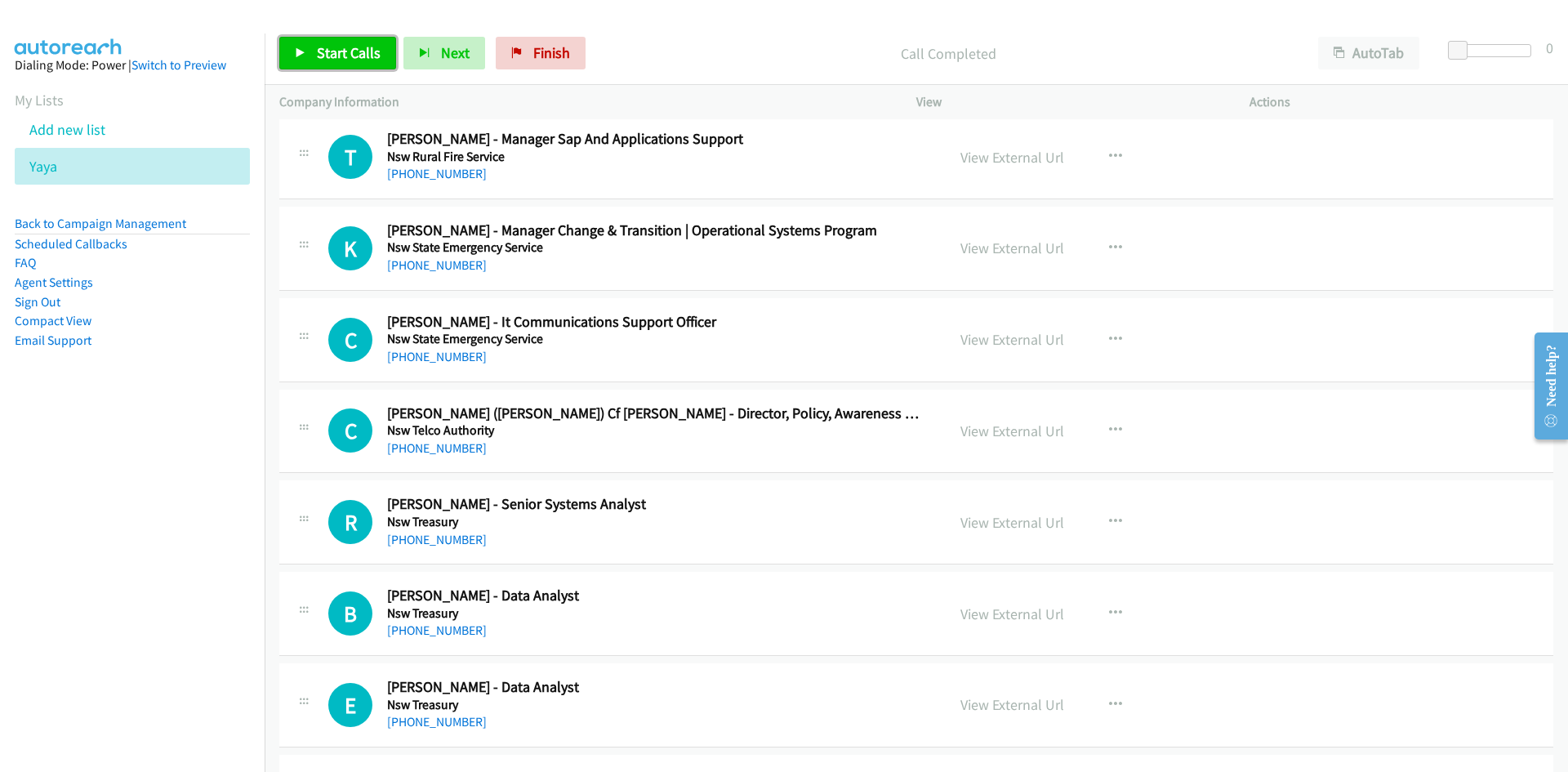
click at [360, 43] on span "Start Calls" at bounding box center [348, 52] width 64 height 19
click at [297, 46] on link "Pause" at bounding box center [324, 53] width 90 height 32
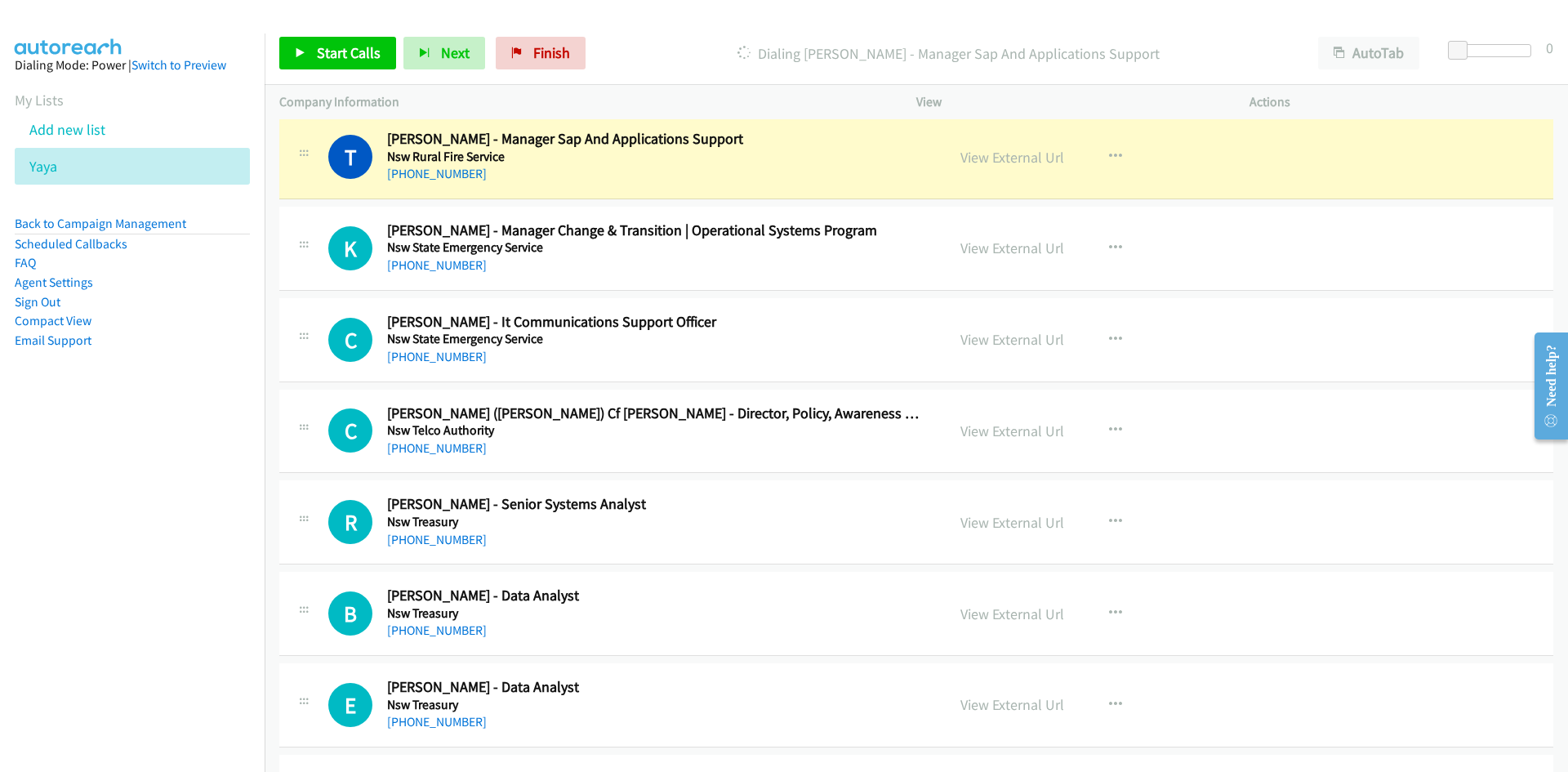
scroll to position [4656, 0]
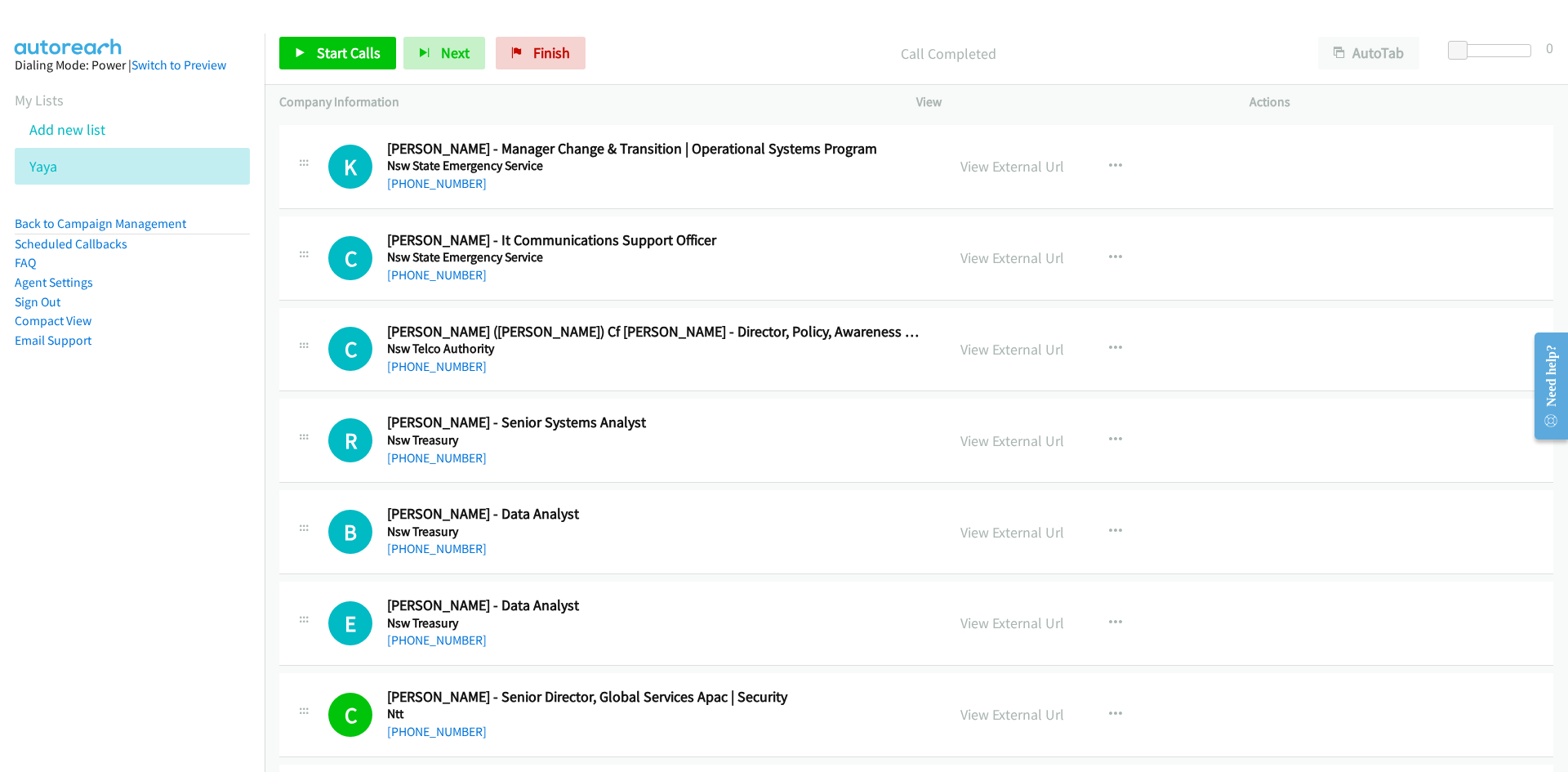
click at [306, 36] on div "Start Calls Pause Next Finish Call Completed AutoTab AutoTab 0" at bounding box center [916, 54] width 1303 height 63
click at [306, 38] on link "Start Calls" at bounding box center [338, 53] width 117 height 32
click at [300, 46] on link "Pause" at bounding box center [324, 53] width 90 height 32
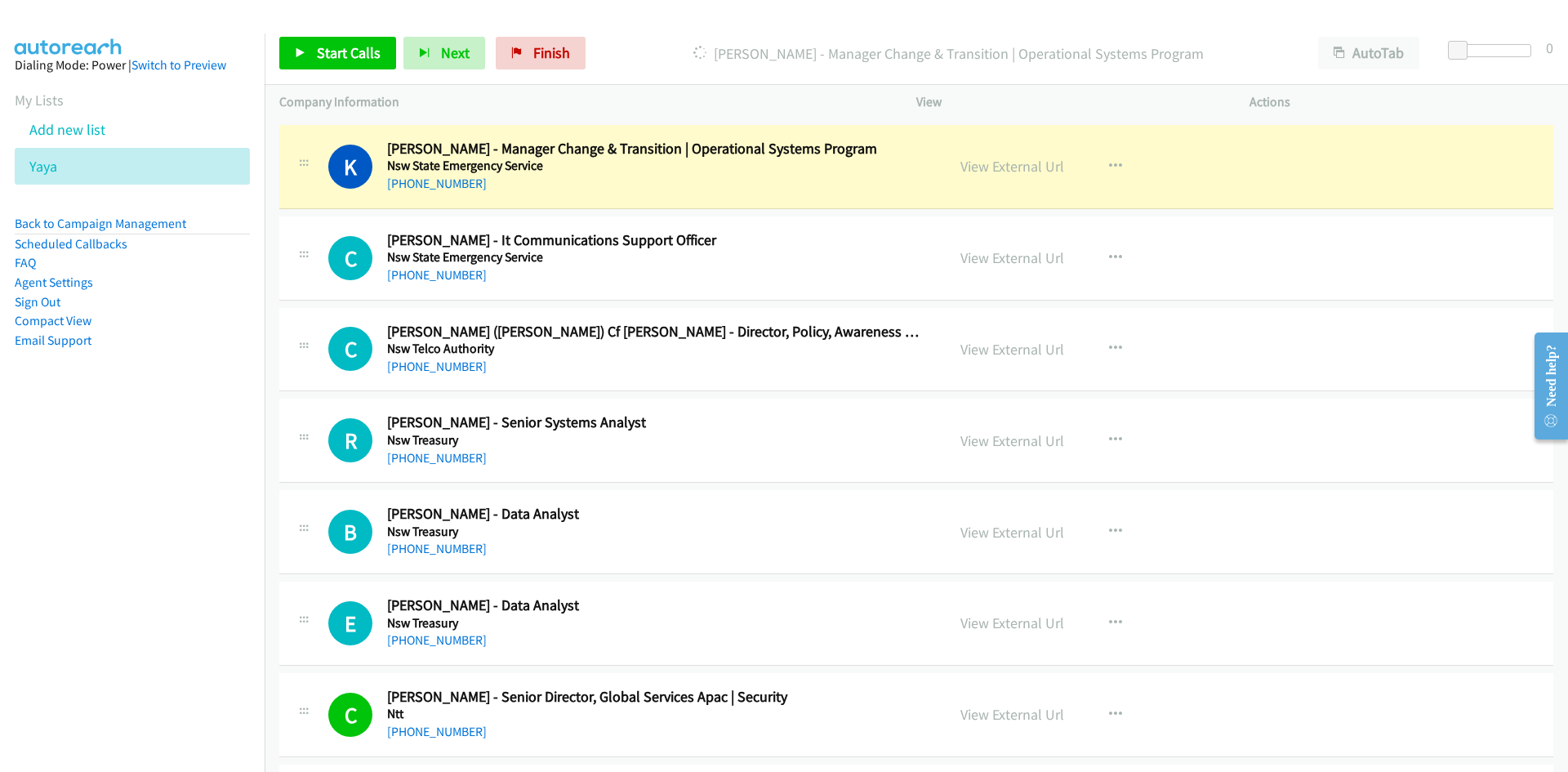
scroll to position [4739, 0]
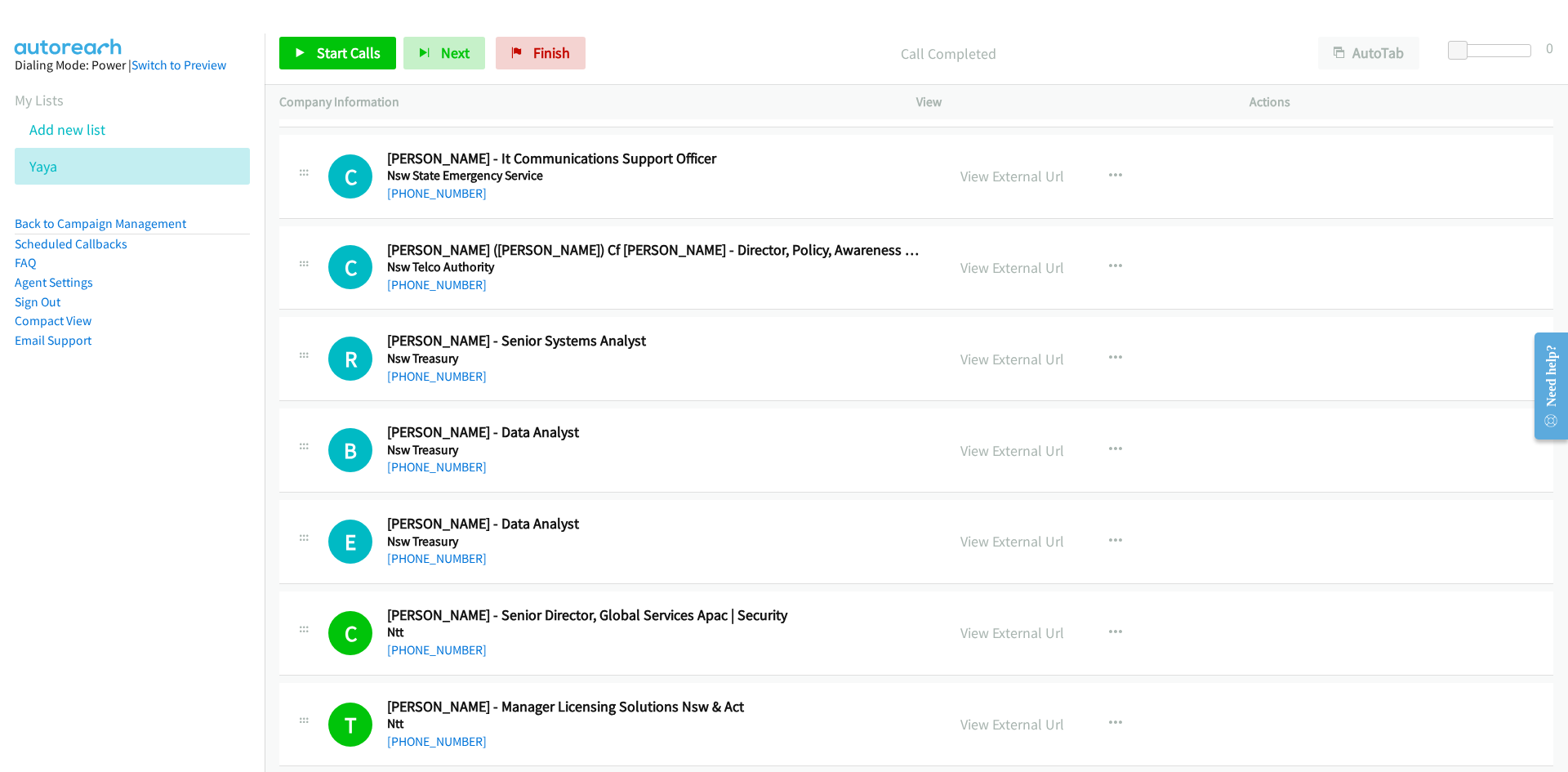
click at [306, 20] on div at bounding box center [777, 31] width 1553 height 63
click at [306, 35] on div "Start Calls Pause Next Finish Call Completed AutoTab AutoTab 0" at bounding box center [916, 54] width 1303 height 63
click at [306, 37] on link "Start Calls" at bounding box center [338, 53] width 117 height 32
click at [301, 46] on link "Pause" at bounding box center [324, 53] width 90 height 32
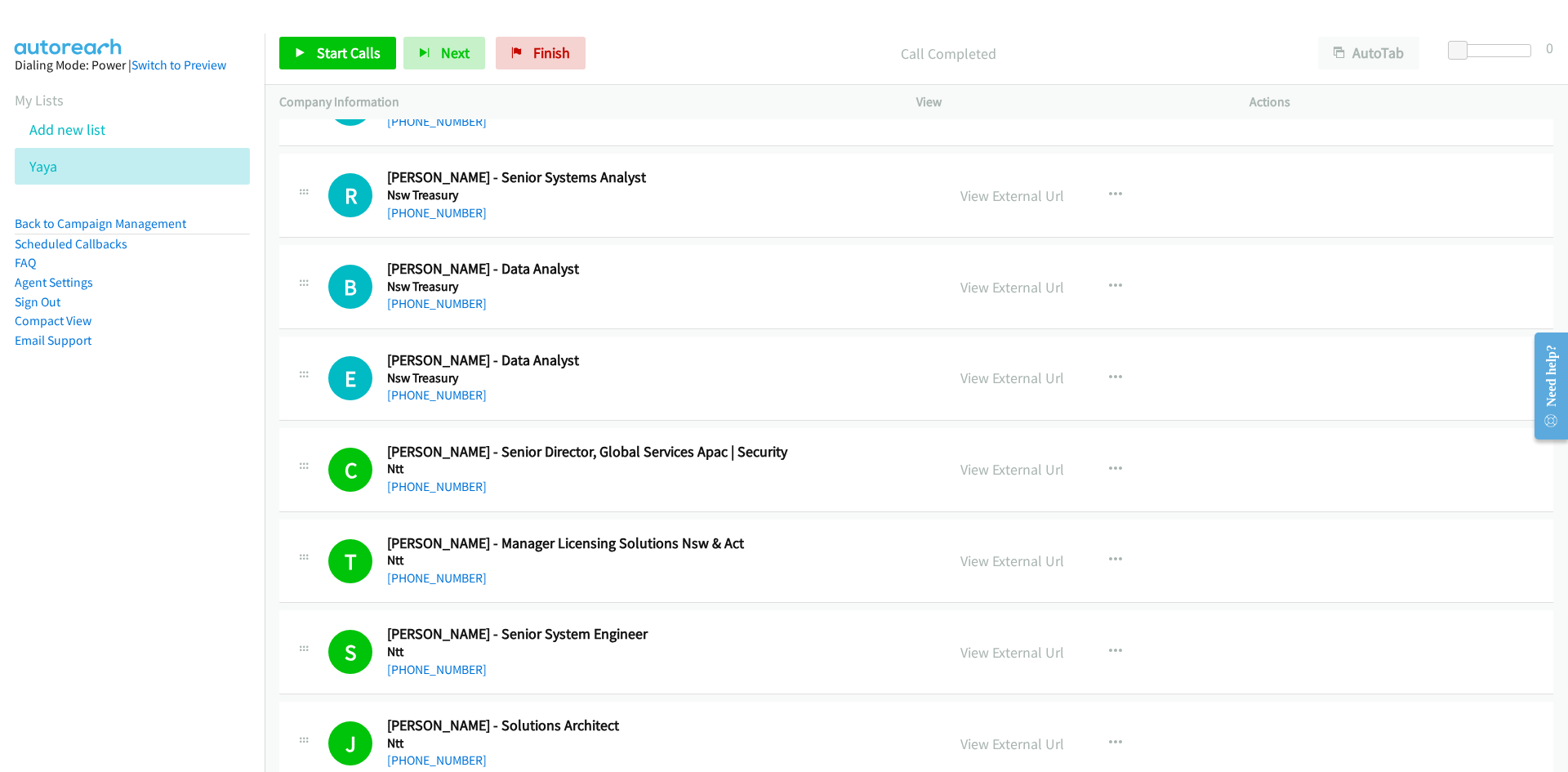
scroll to position [4984, 0]
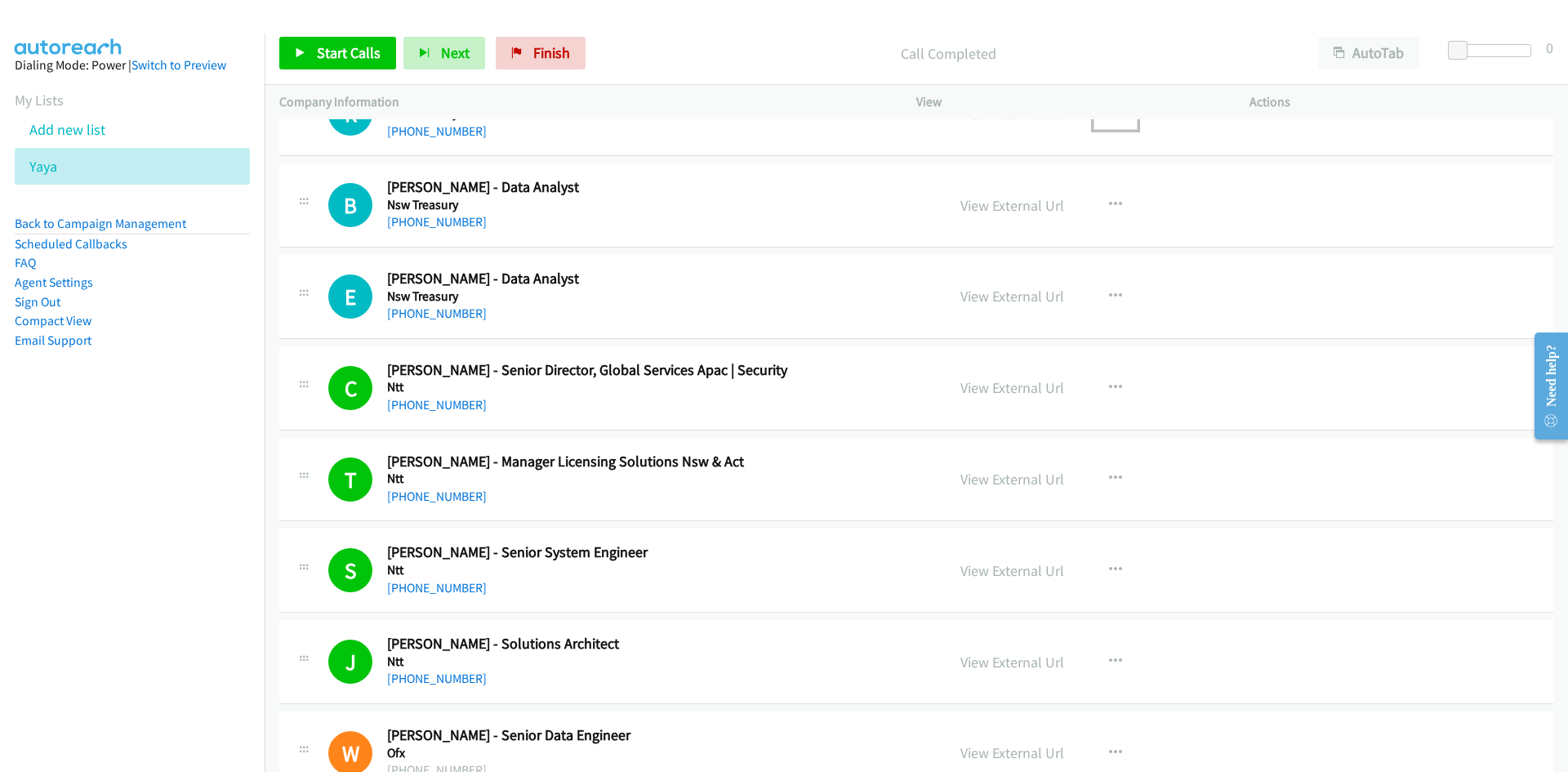
click at [1103, 125] on button "button" at bounding box center [1115, 112] width 44 height 32
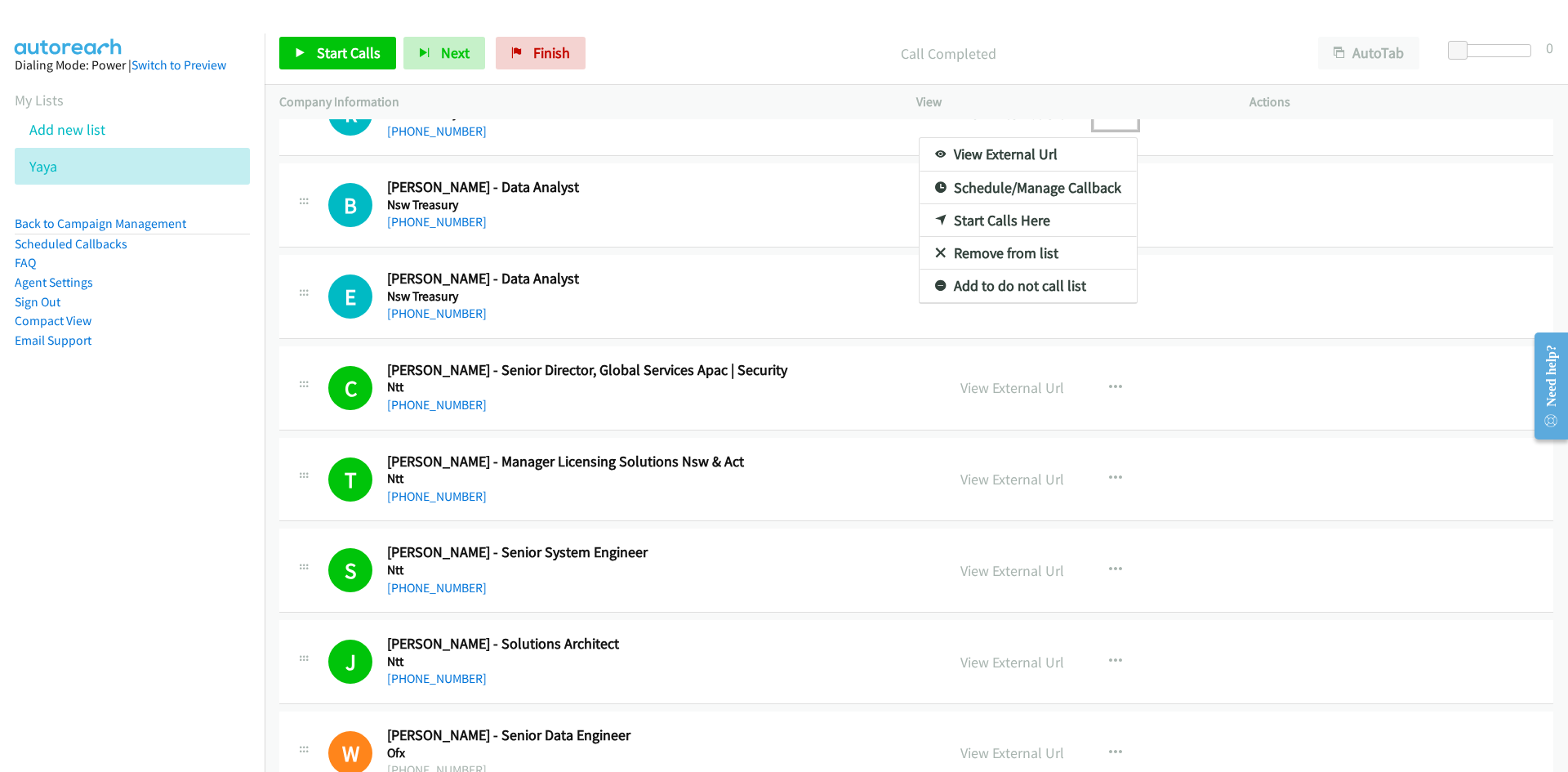
click at [933, 213] on link "Start Calls Here" at bounding box center [1028, 220] width 217 height 32
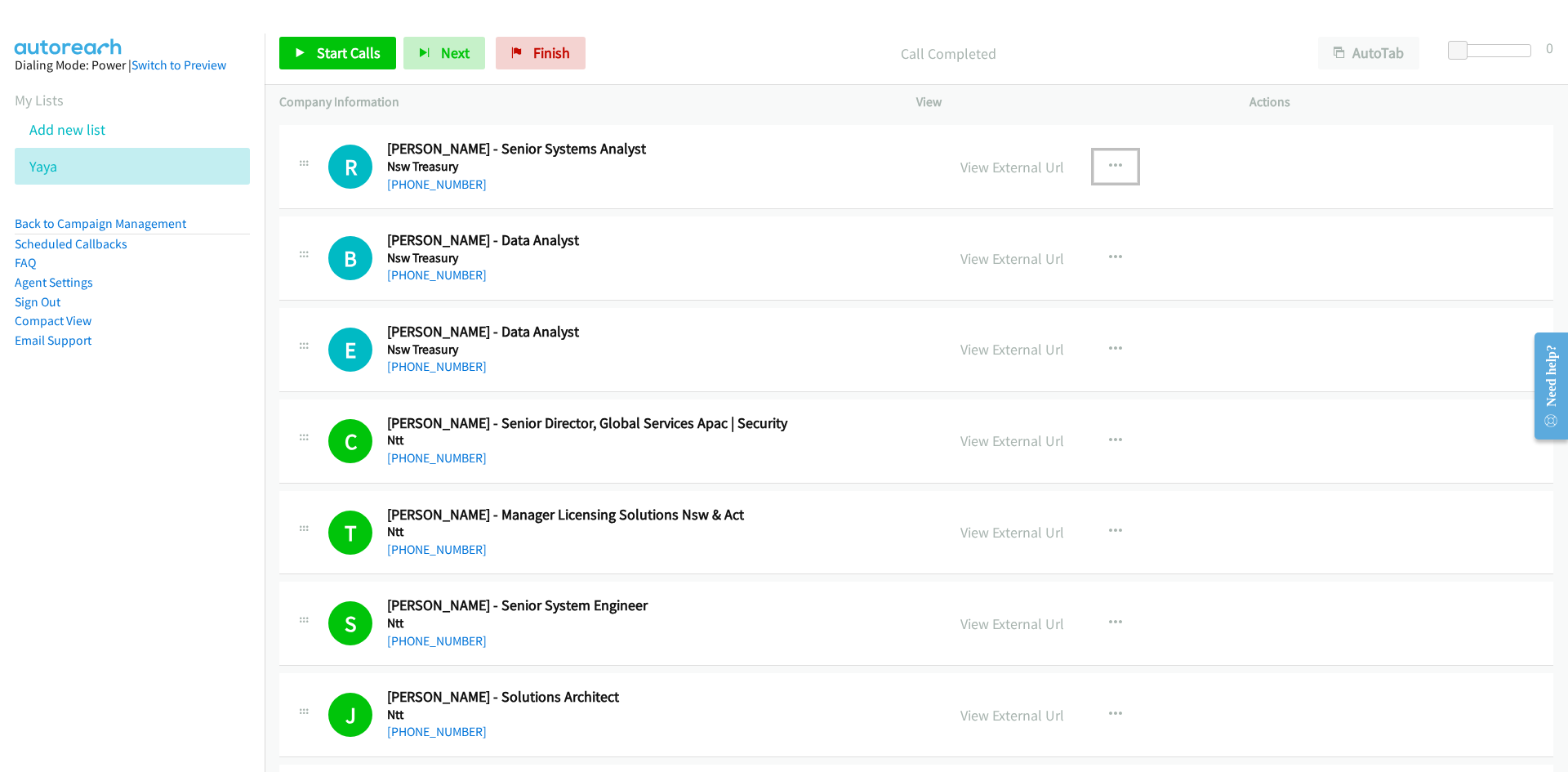
scroll to position [4902, 0]
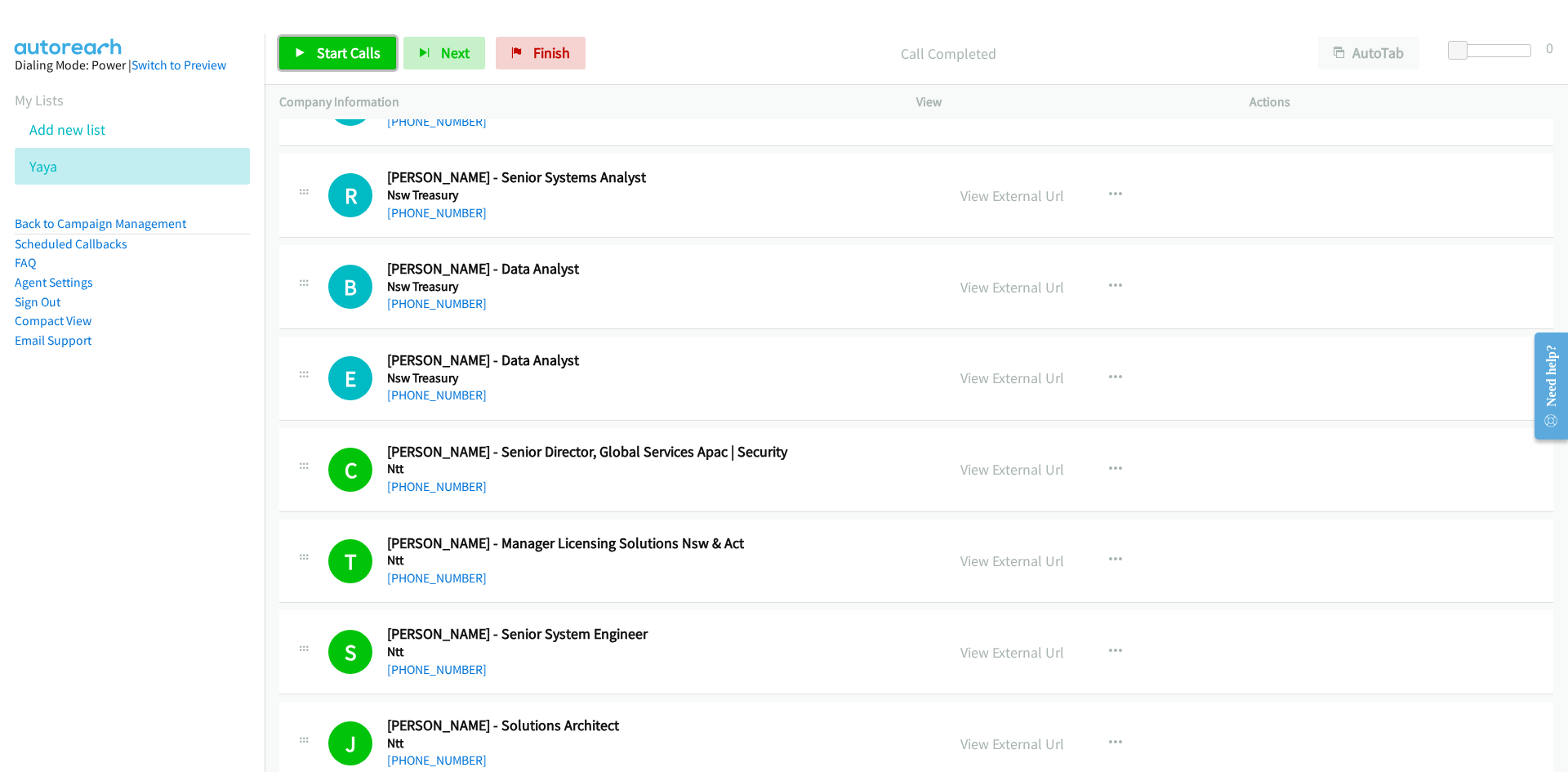
click at [326, 62] on span "Start Calls" at bounding box center [348, 52] width 64 height 19
click at [302, 43] on link "Pause" at bounding box center [324, 53] width 90 height 32
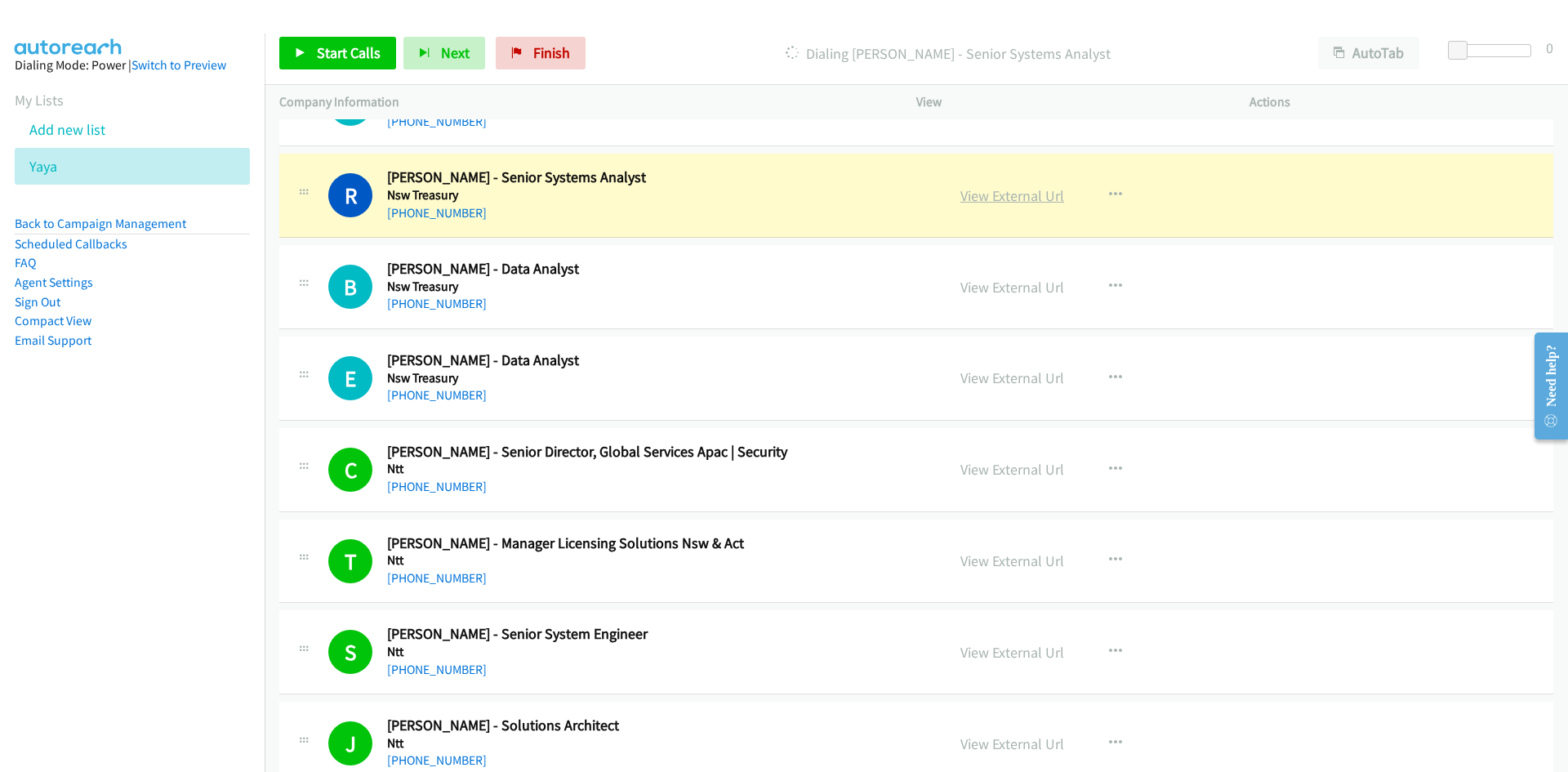
click at [1055, 195] on link "View External Url" at bounding box center [1012, 195] width 104 height 19
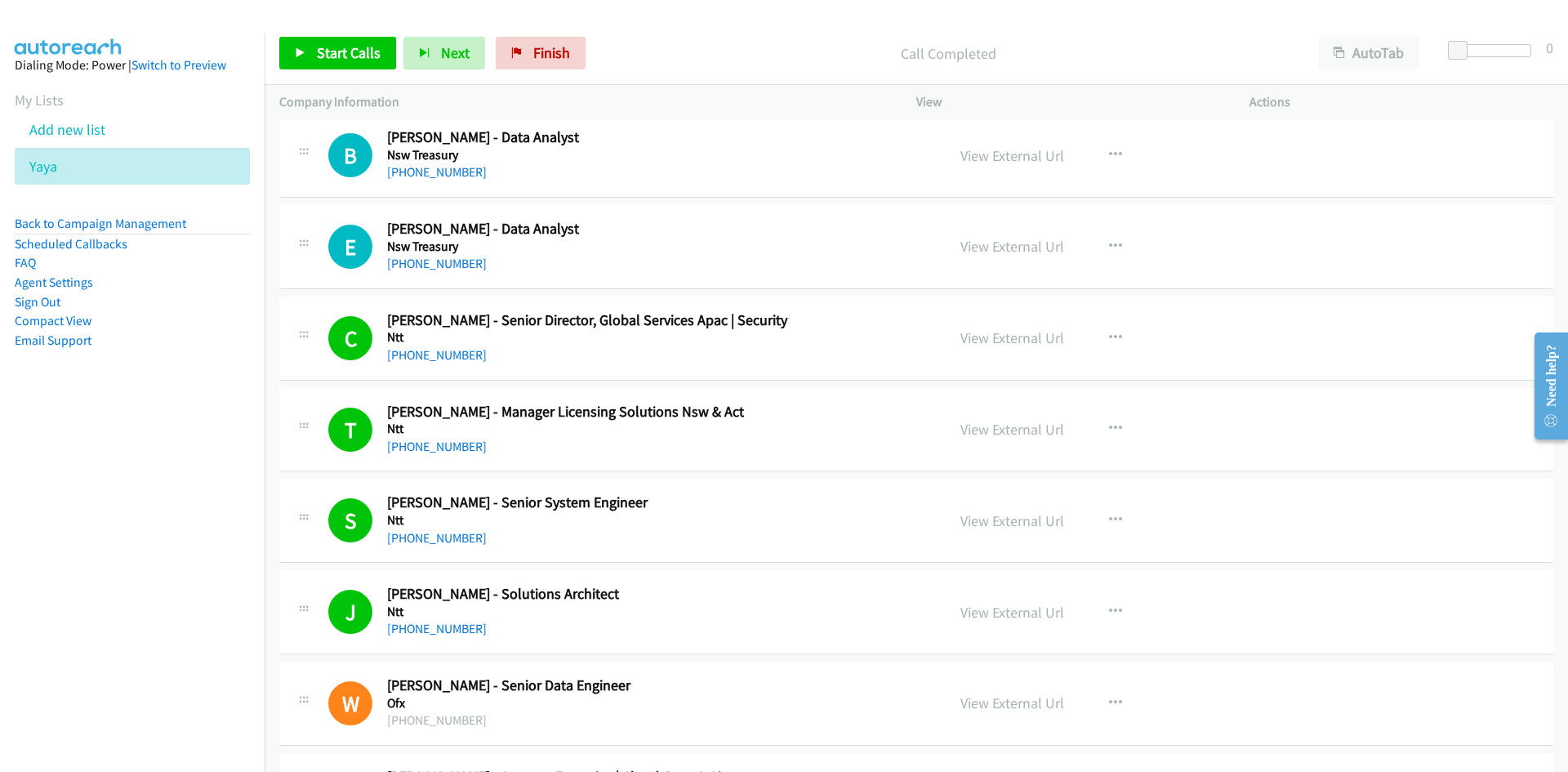
scroll to position [4984, 0]
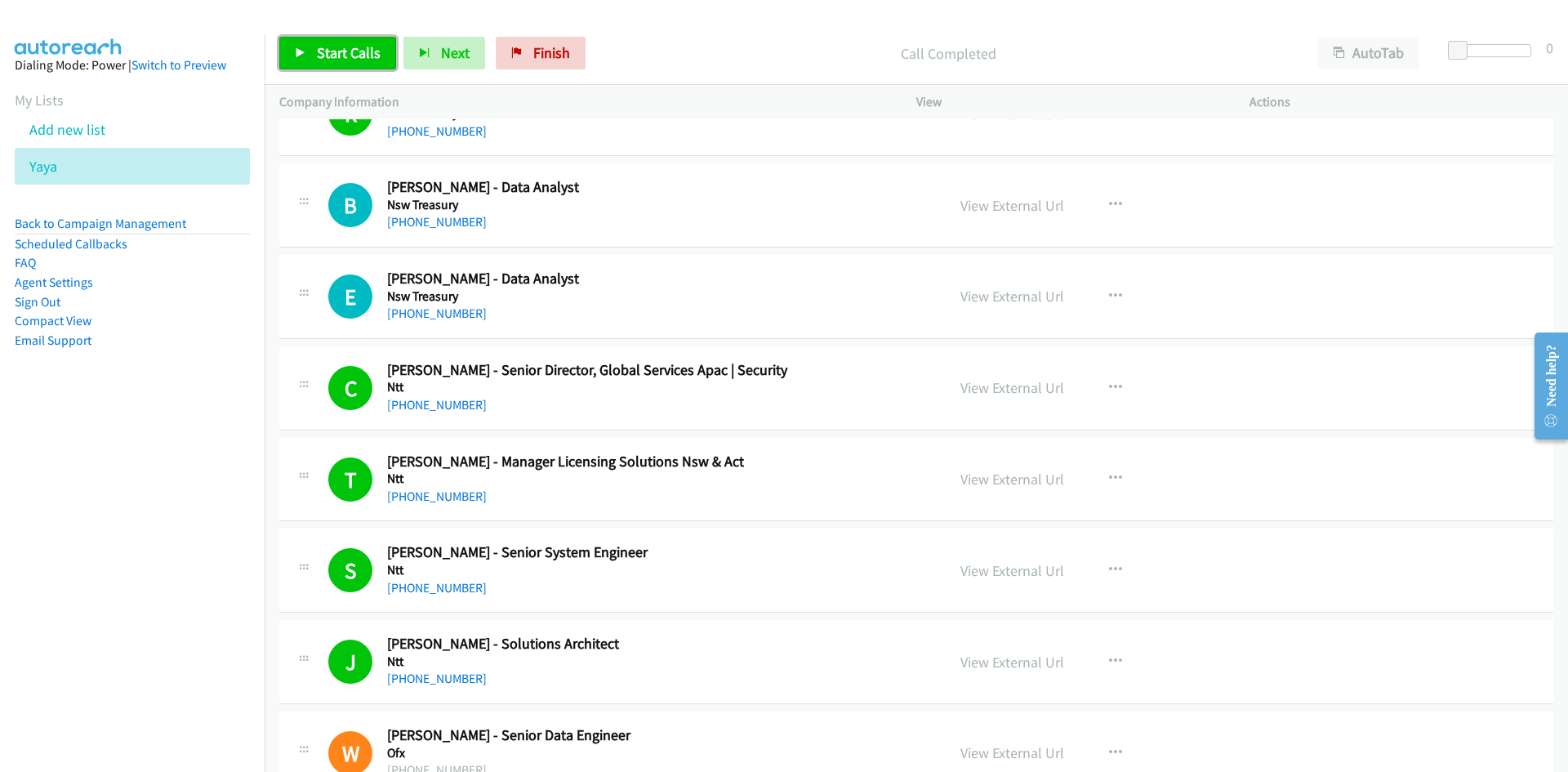
click at [356, 64] on link "Start Calls" at bounding box center [338, 53] width 117 height 32
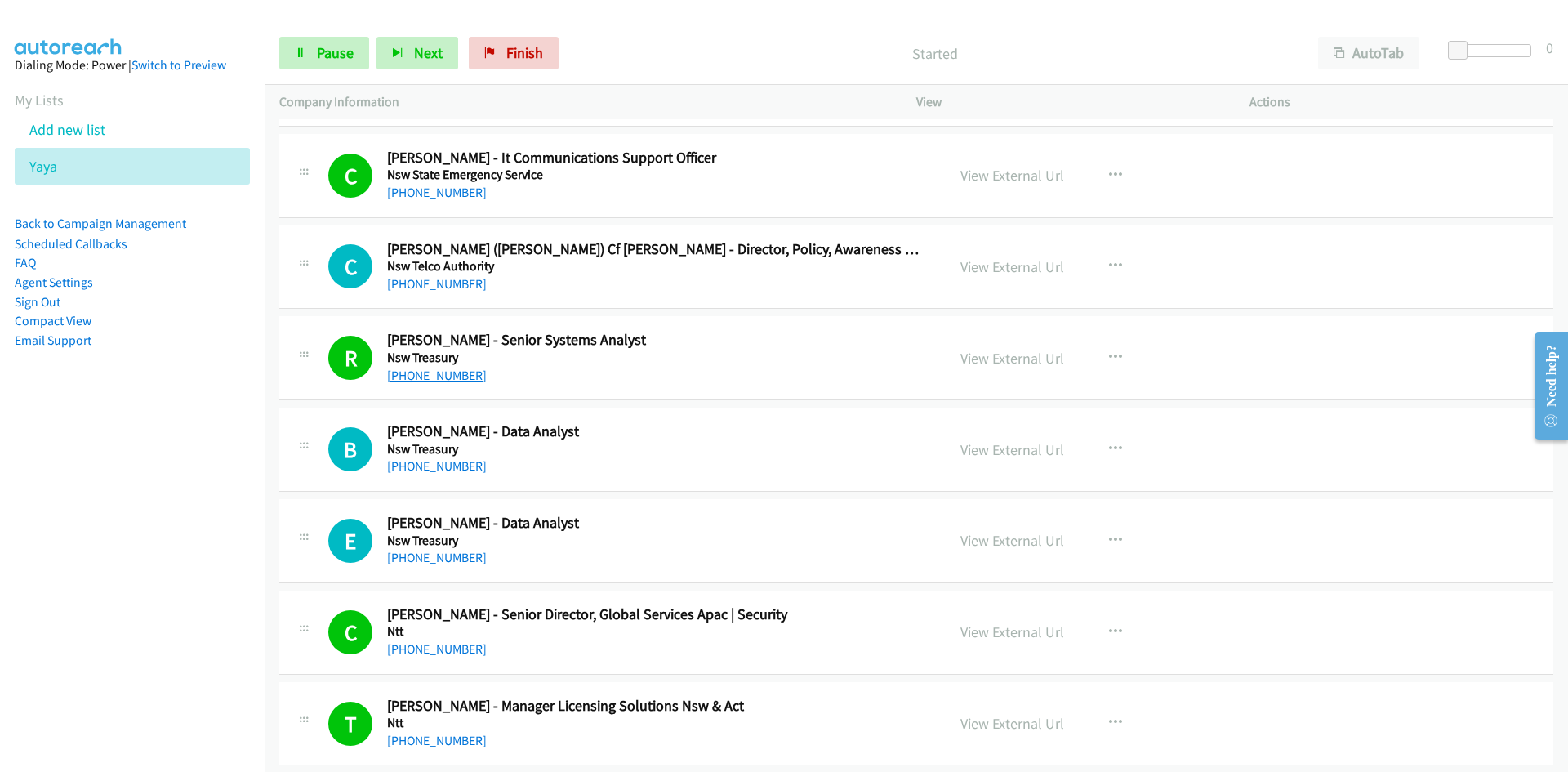
scroll to position [4739, 0]
click at [346, 49] on span "Pause" at bounding box center [335, 52] width 37 height 19
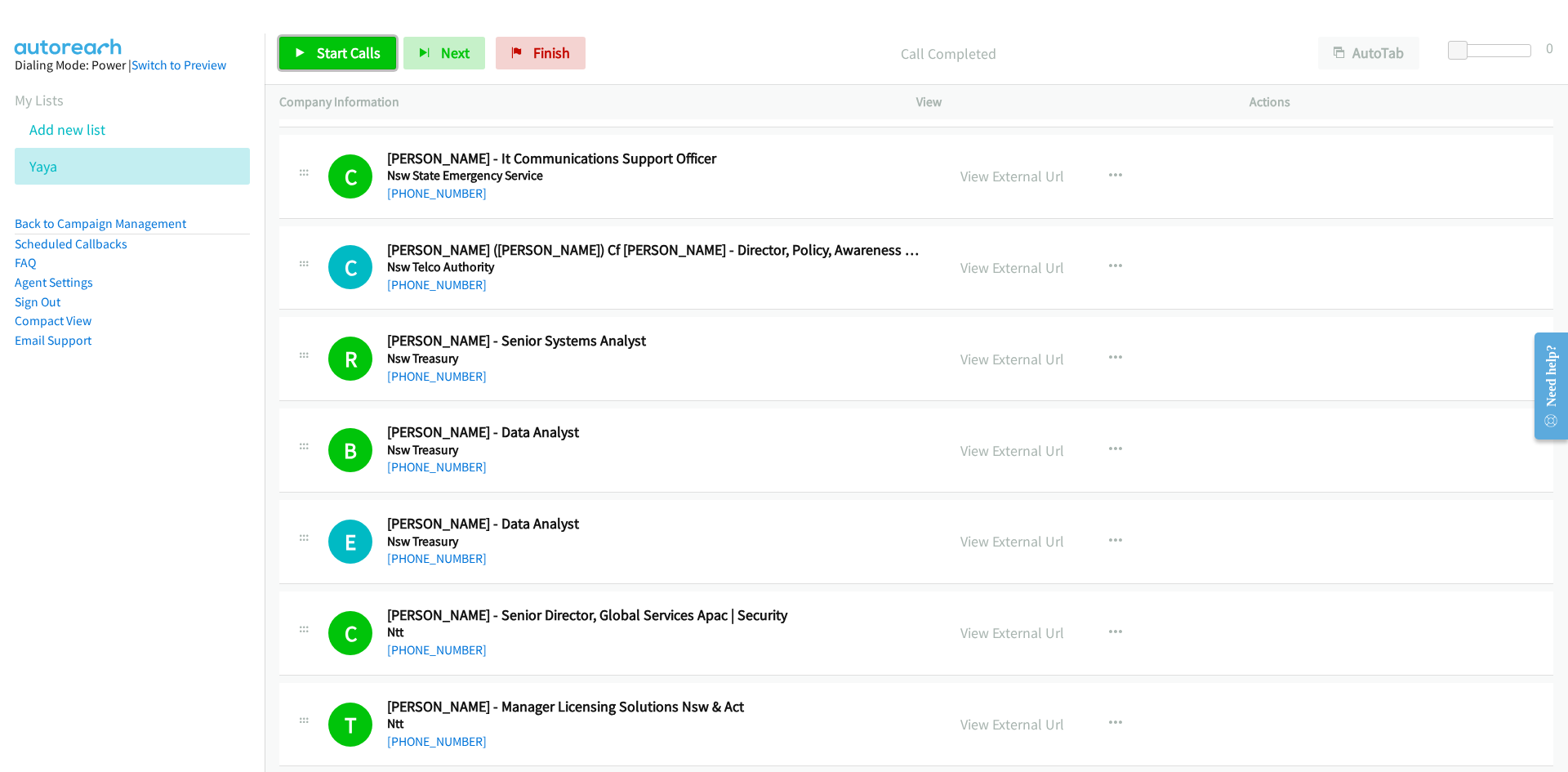
click at [388, 44] on link "Start Calls" at bounding box center [338, 53] width 117 height 32
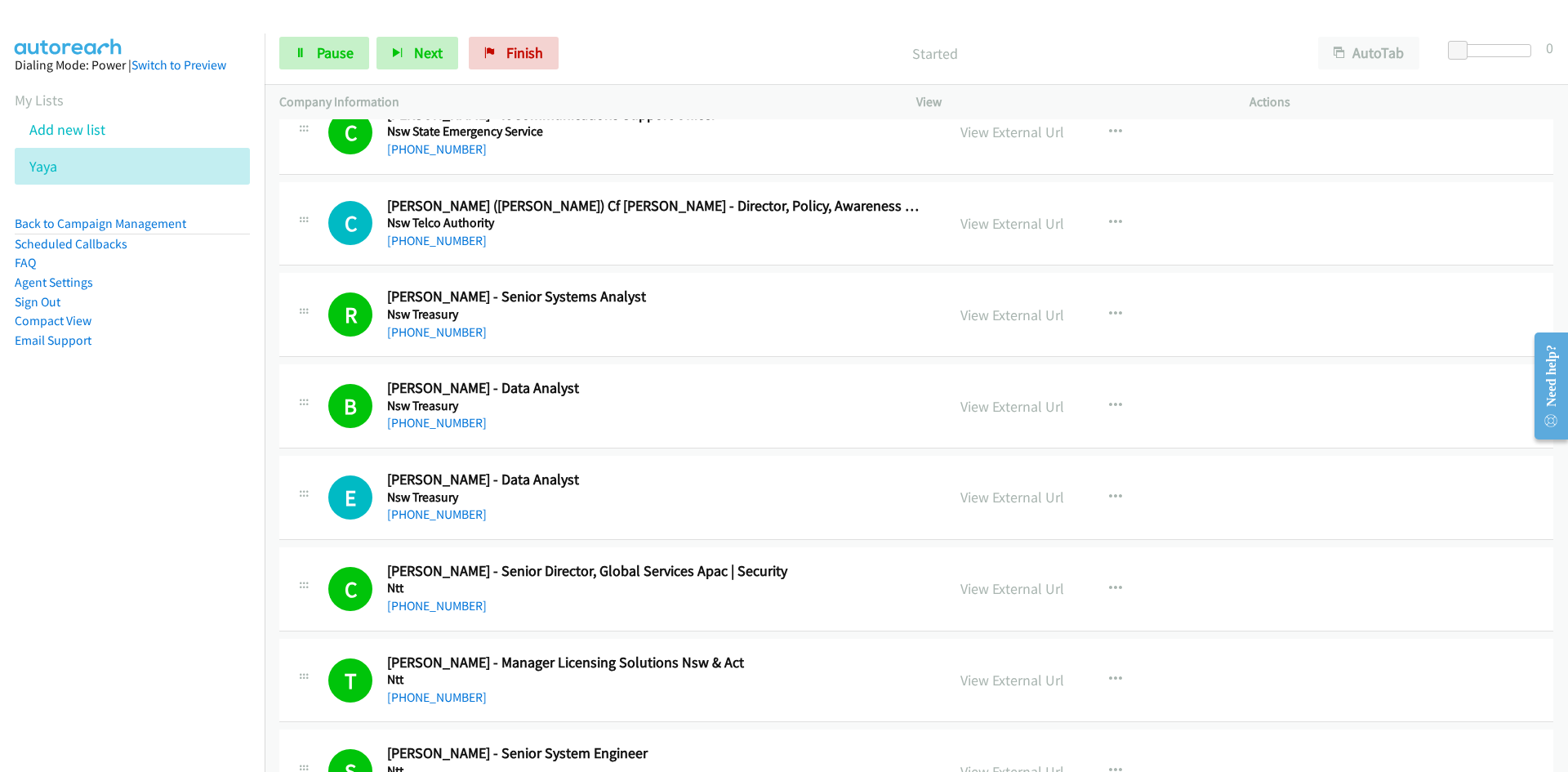
scroll to position [4821, 0]
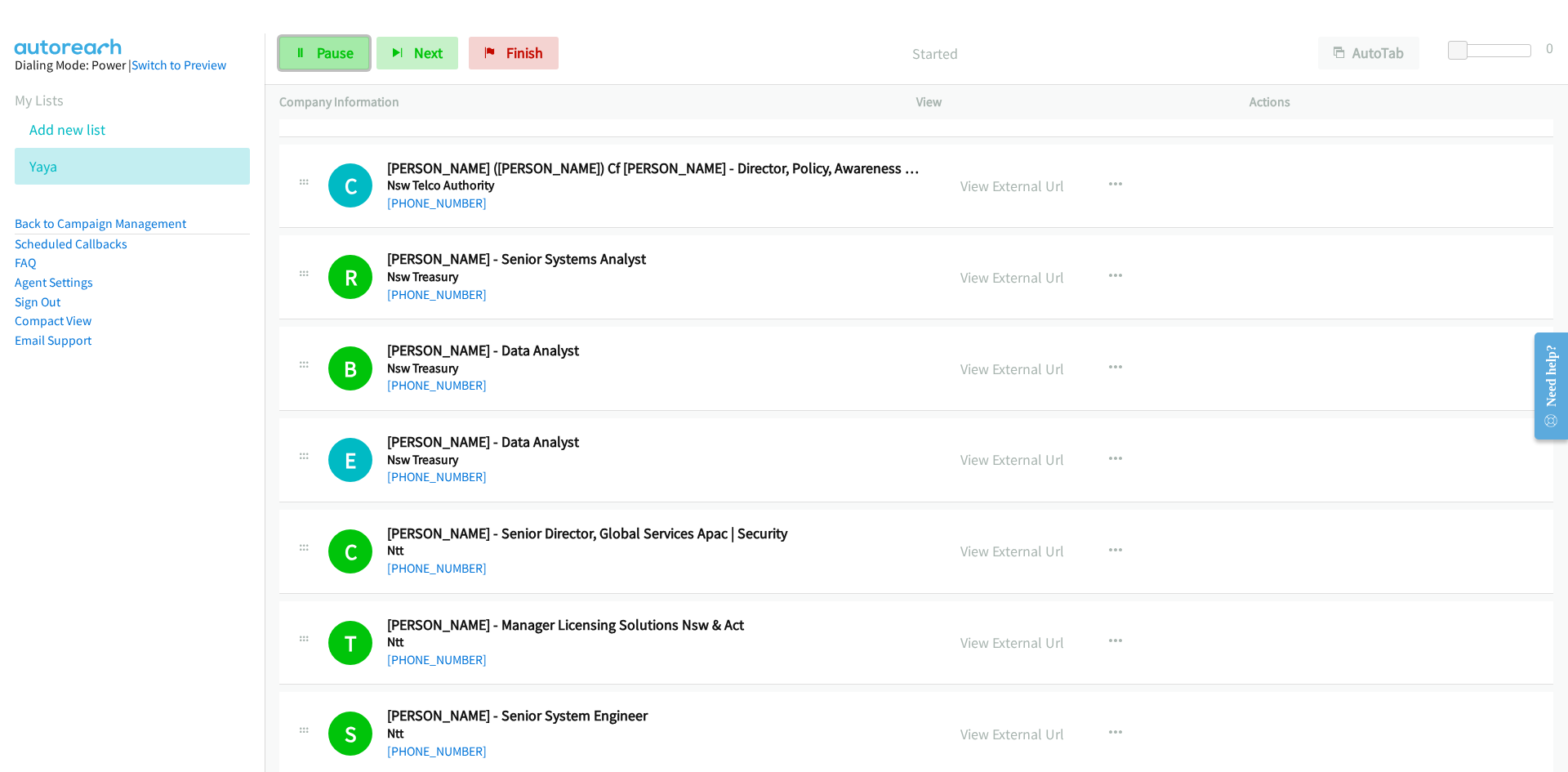
click at [366, 65] on link "Pause" at bounding box center [324, 53] width 90 height 32
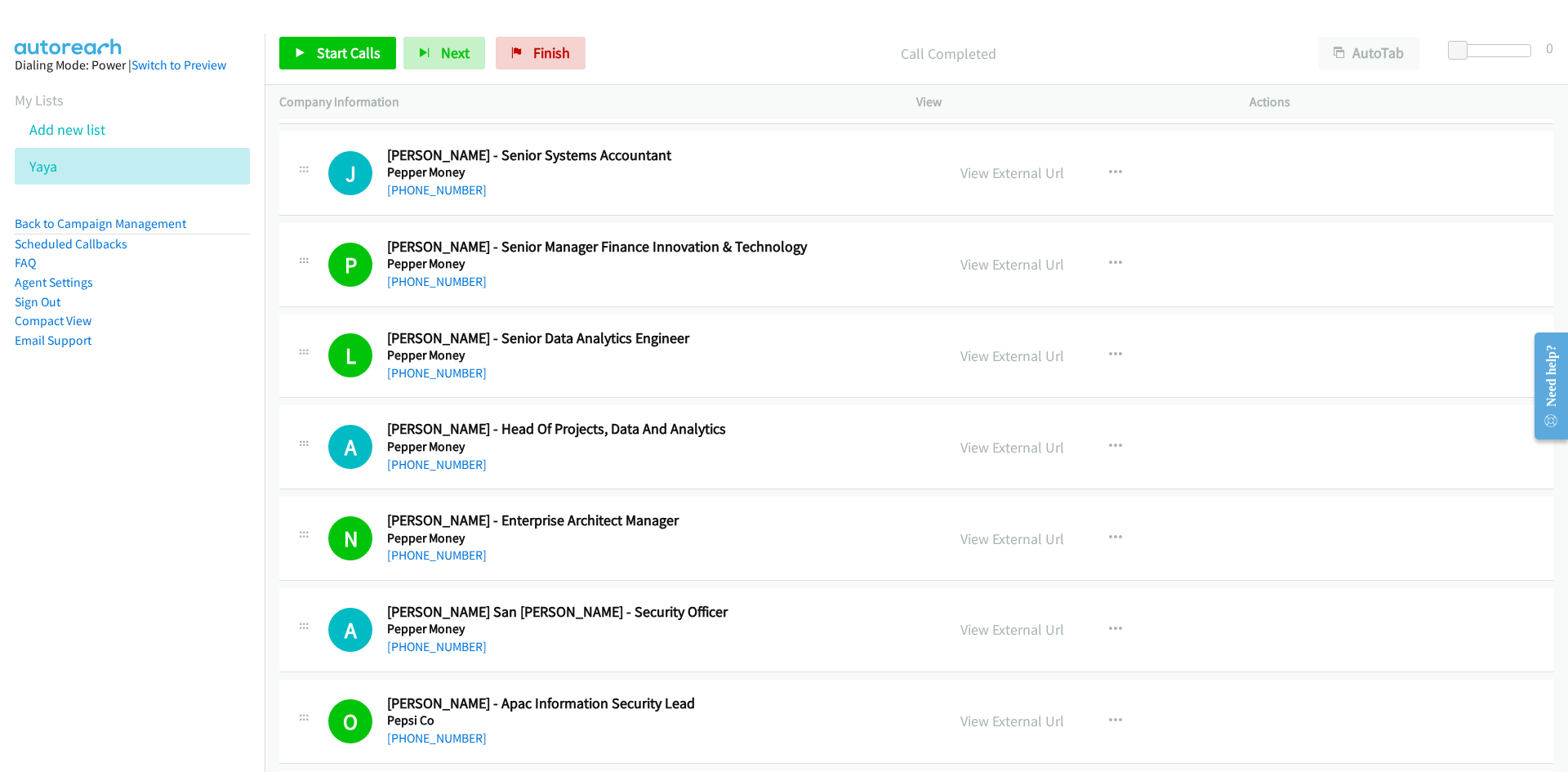
scroll to position [8660, 0]
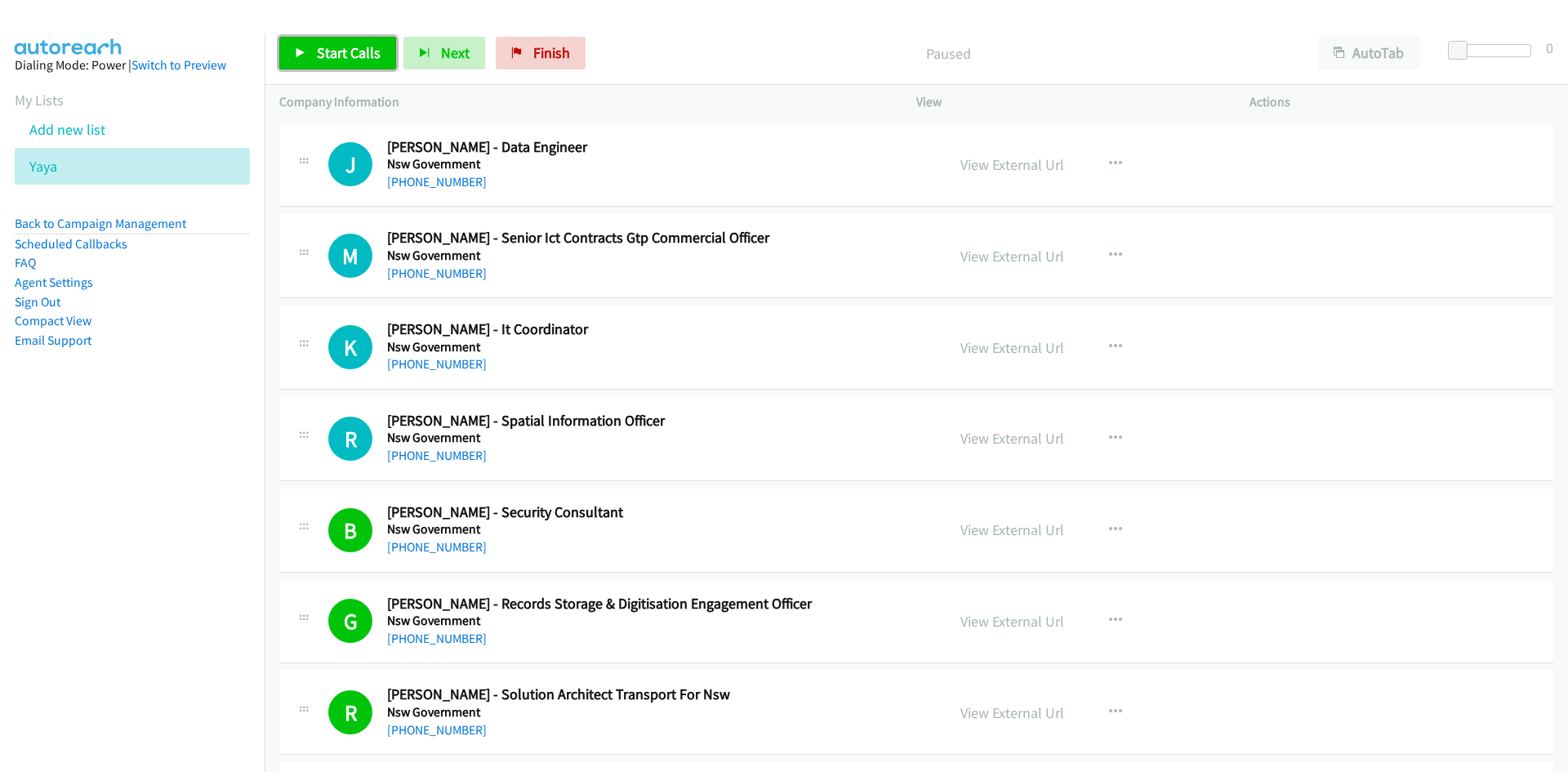
click at [363, 58] on span "Start Calls" at bounding box center [348, 52] width 64 height 19
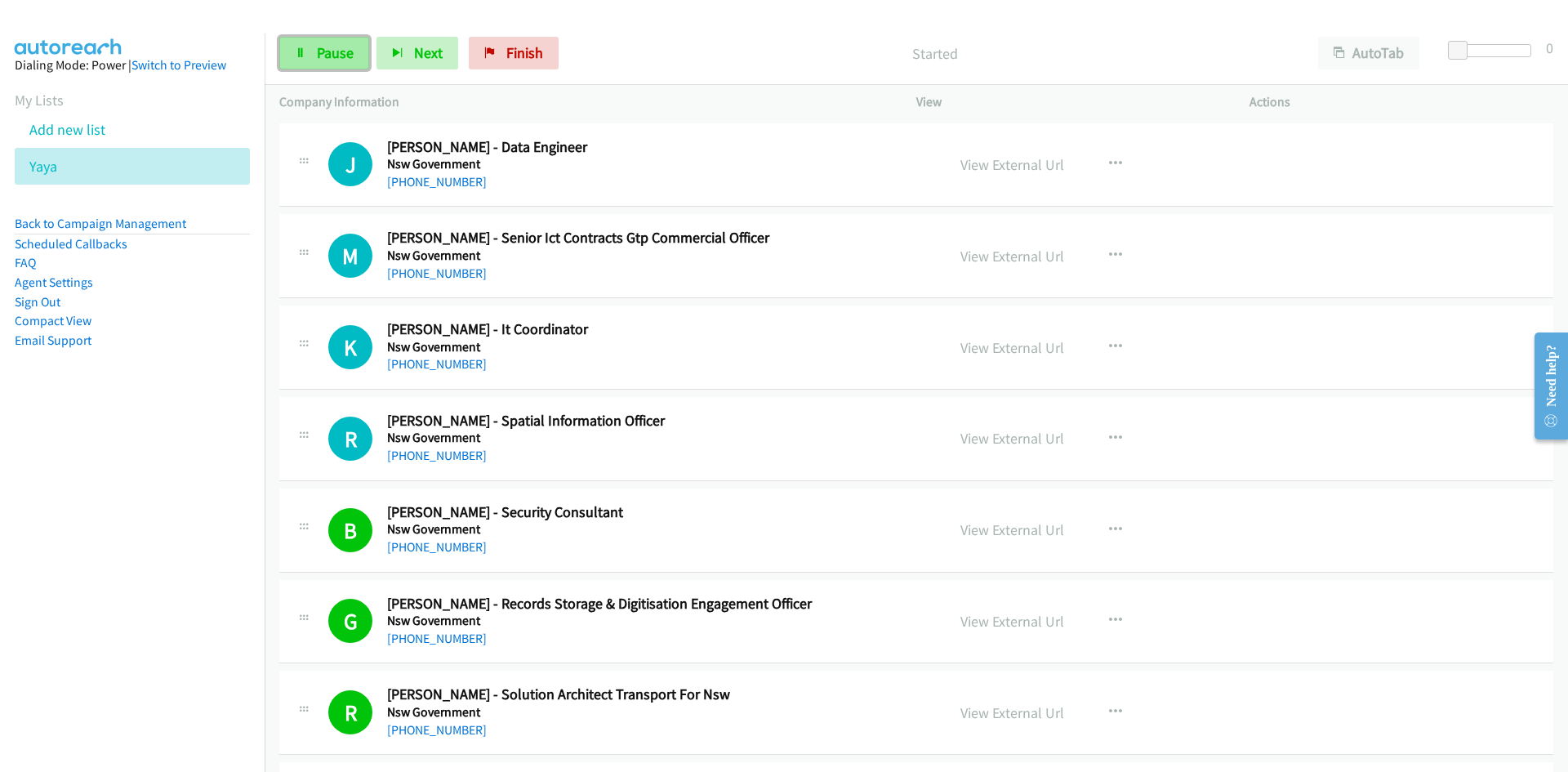
click at [313, 52] on link "Pause" at bounding box center [324, 53] width 90 height 32
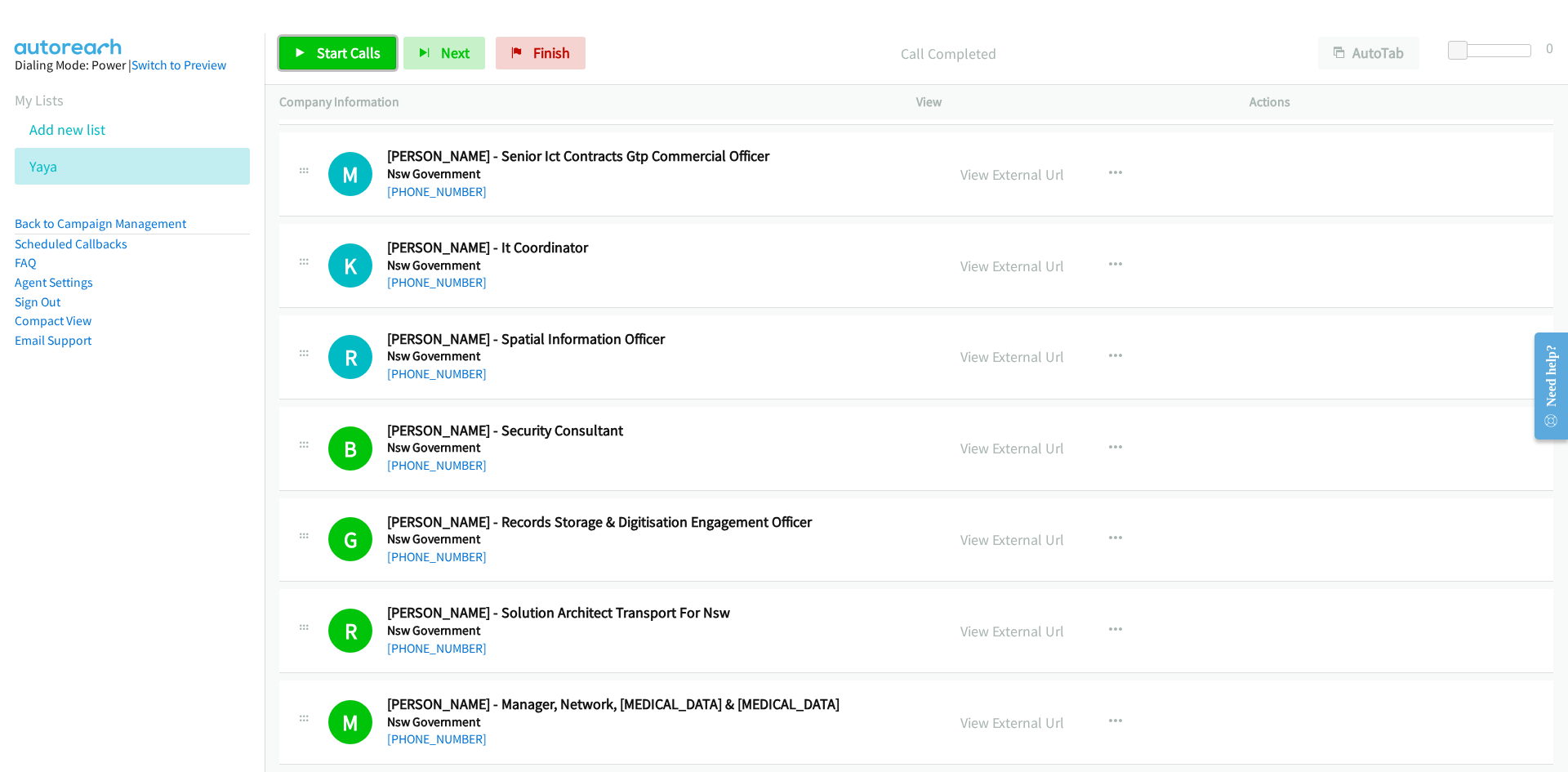
click at [365, 58] on span "Start Calls" at bounding box center [348, 52] width 64 height 19
click at [346, 57] on span "Pause" at bounding box center [335, 52] width 37 height 19
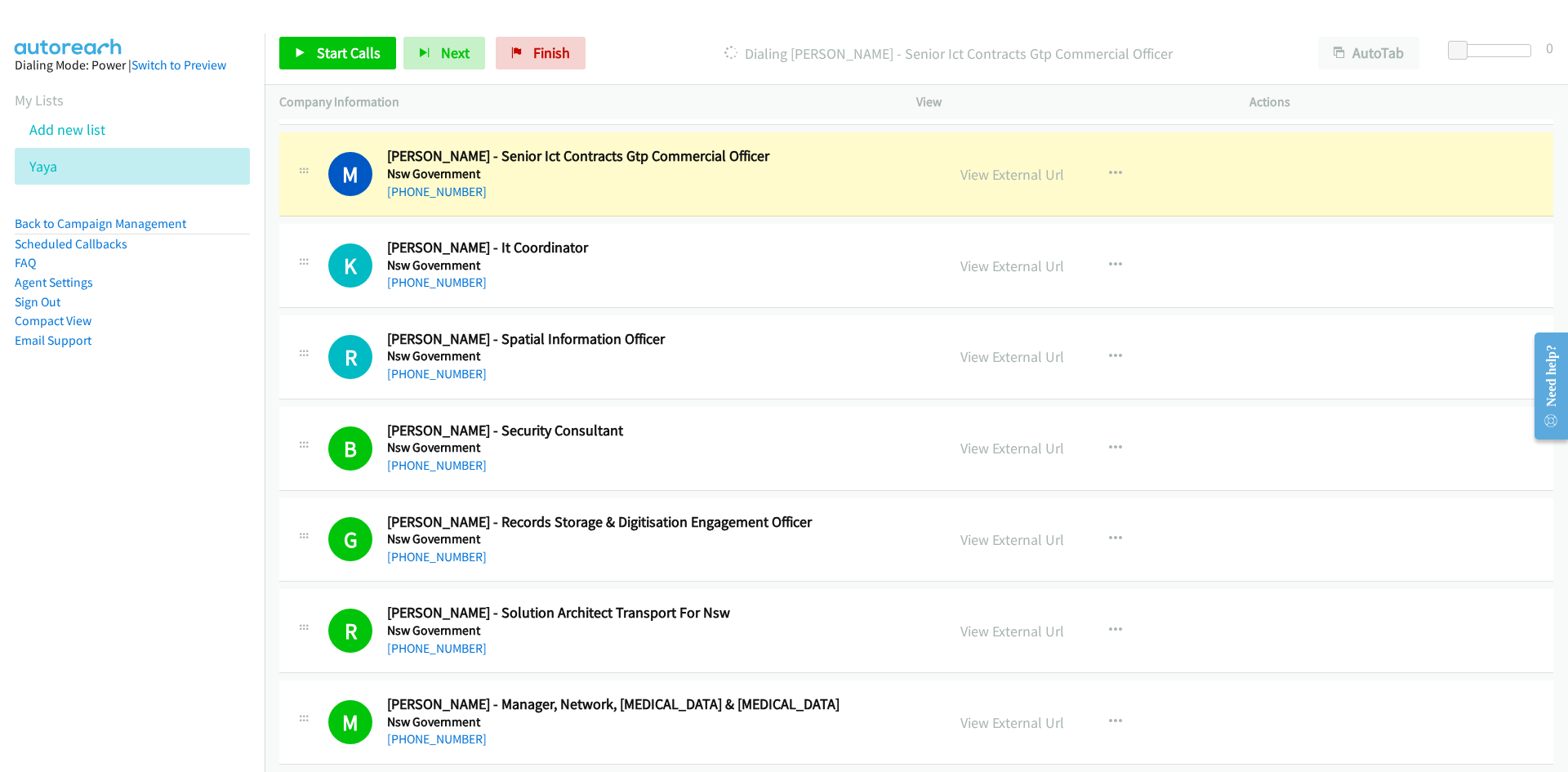
scroll to position [163, 0]
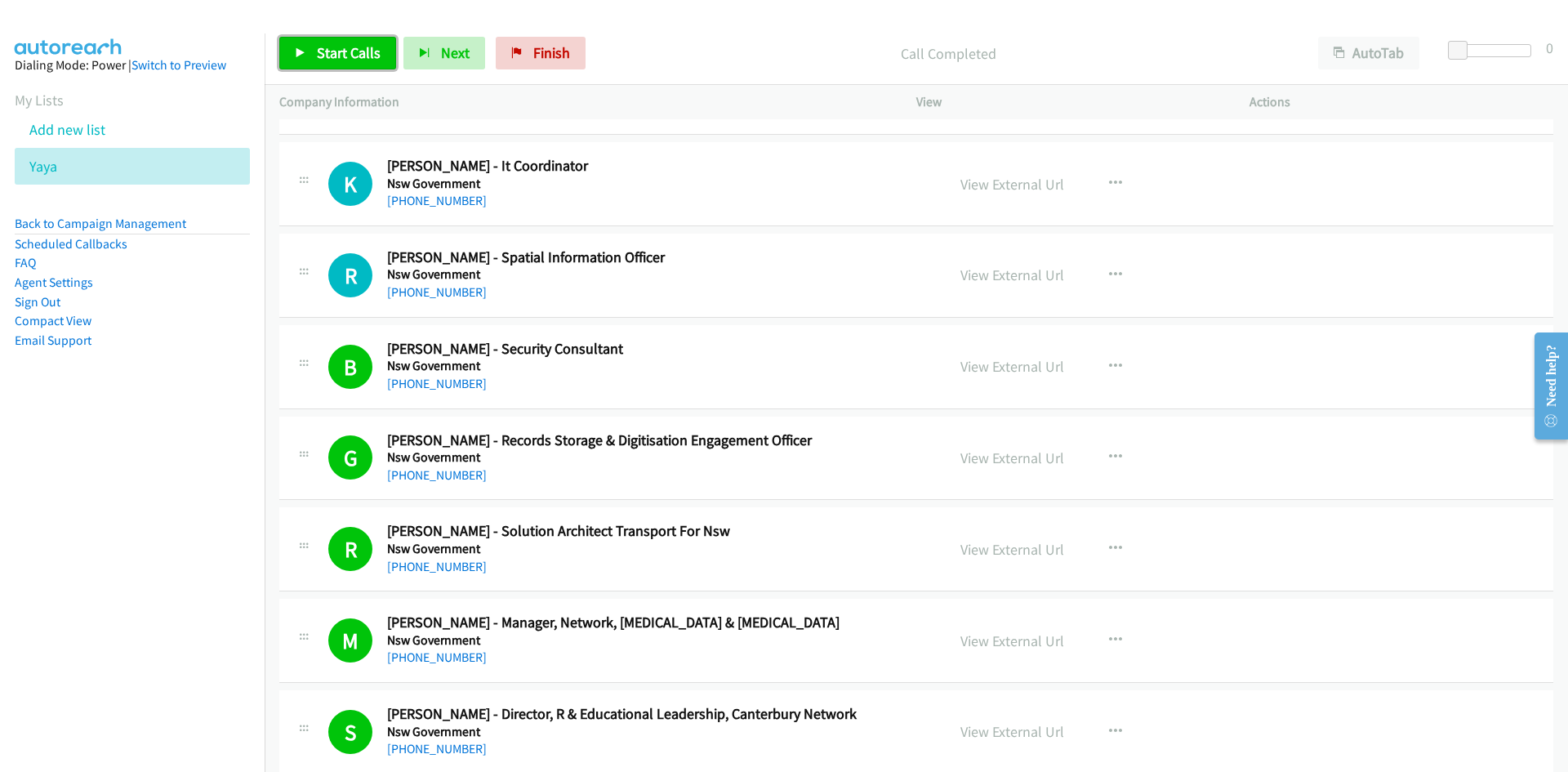
click at [361, 64] on link "Start Calls" at bounding box center [338, 53] width 117 height 32
click at [321, 51] on span "Pause" at bounding box center [335, 52] width 37 height 19
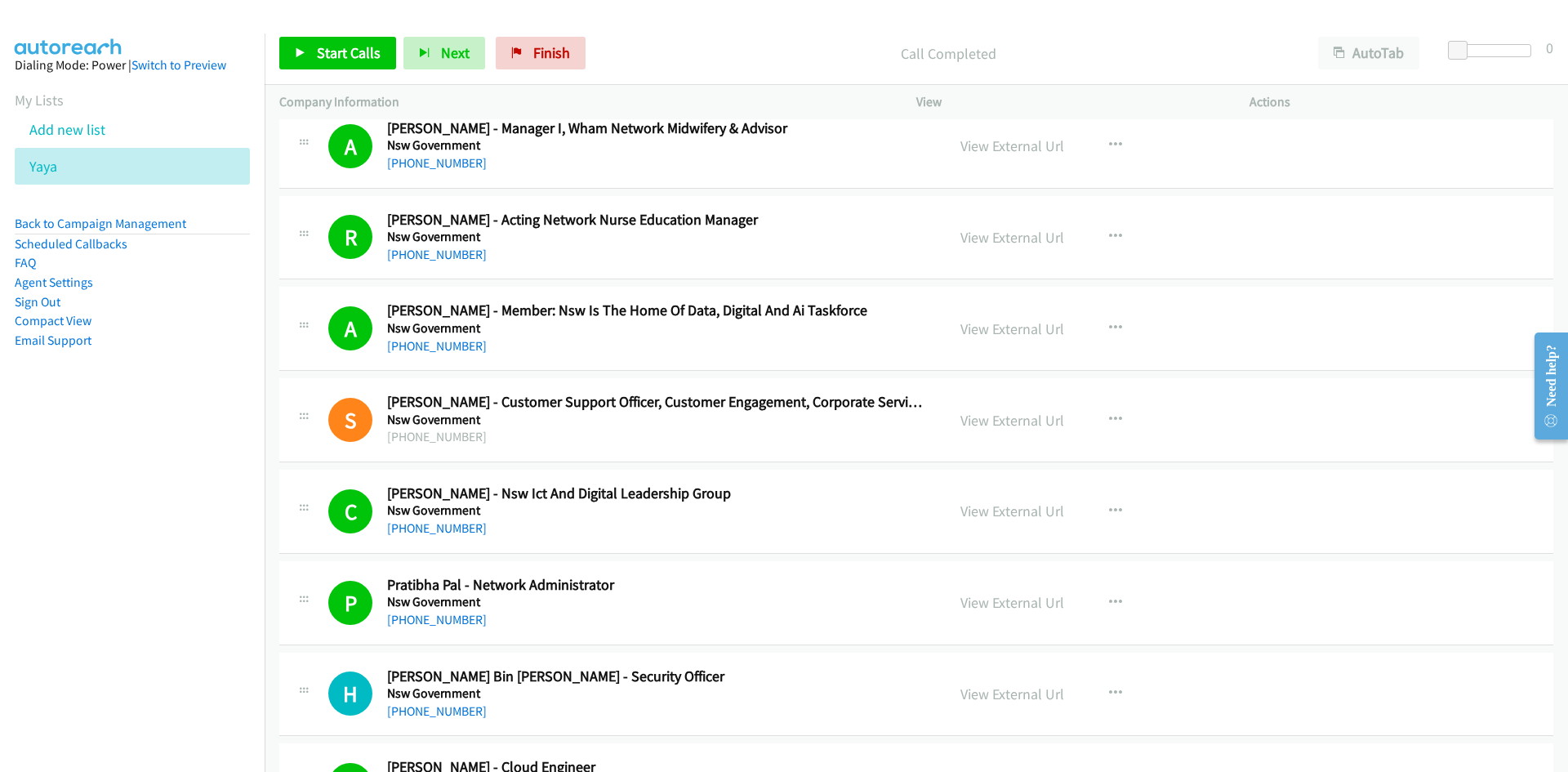
scroll to position [1225, 0]
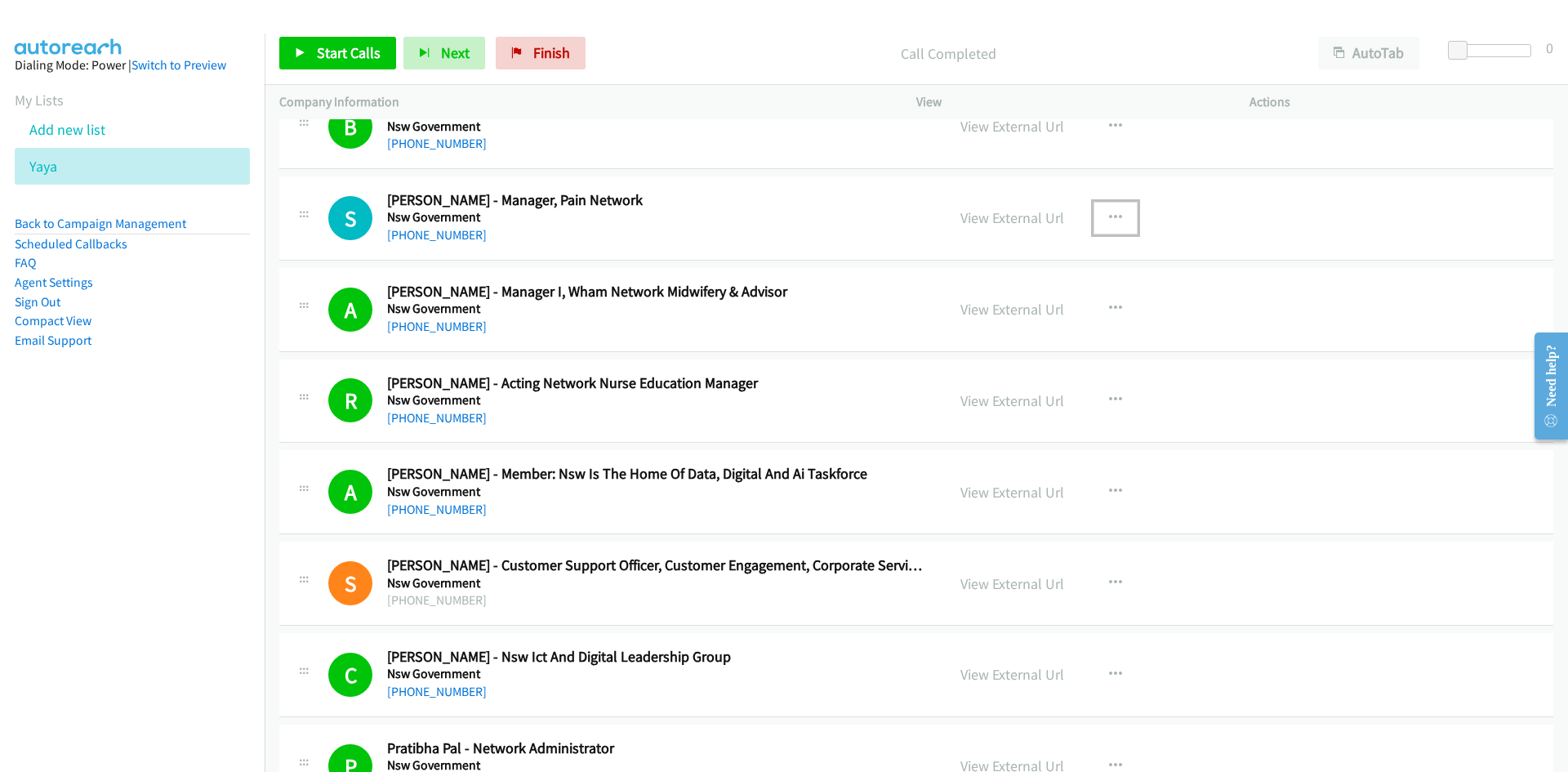
click at [1101, 219] on button "button" at bounding box center [1115, 217] width 44 height 32
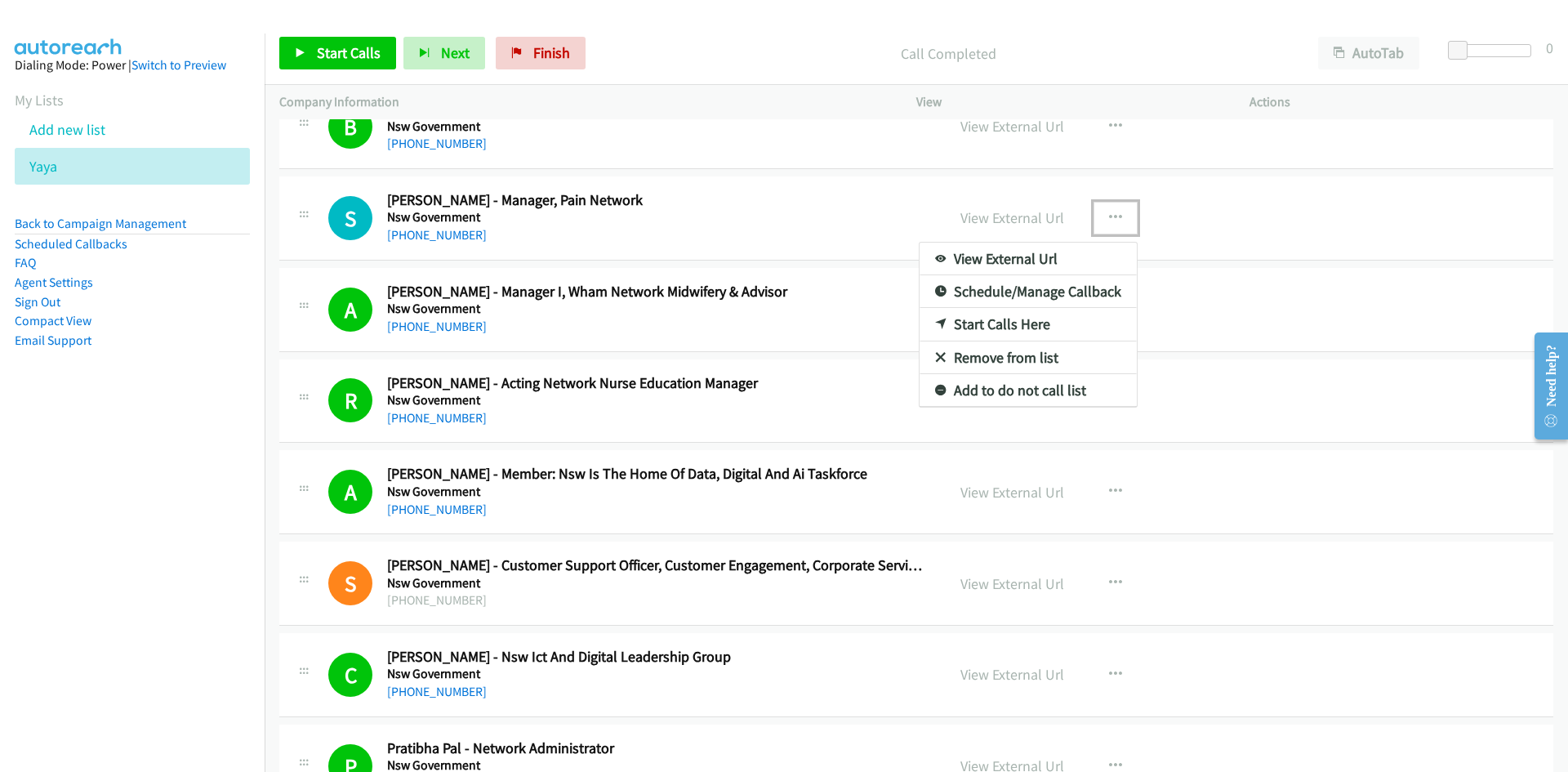
click at [946, 316] on link "Start Calls Here" at bounding box center [1028, 323] width 217 height 32
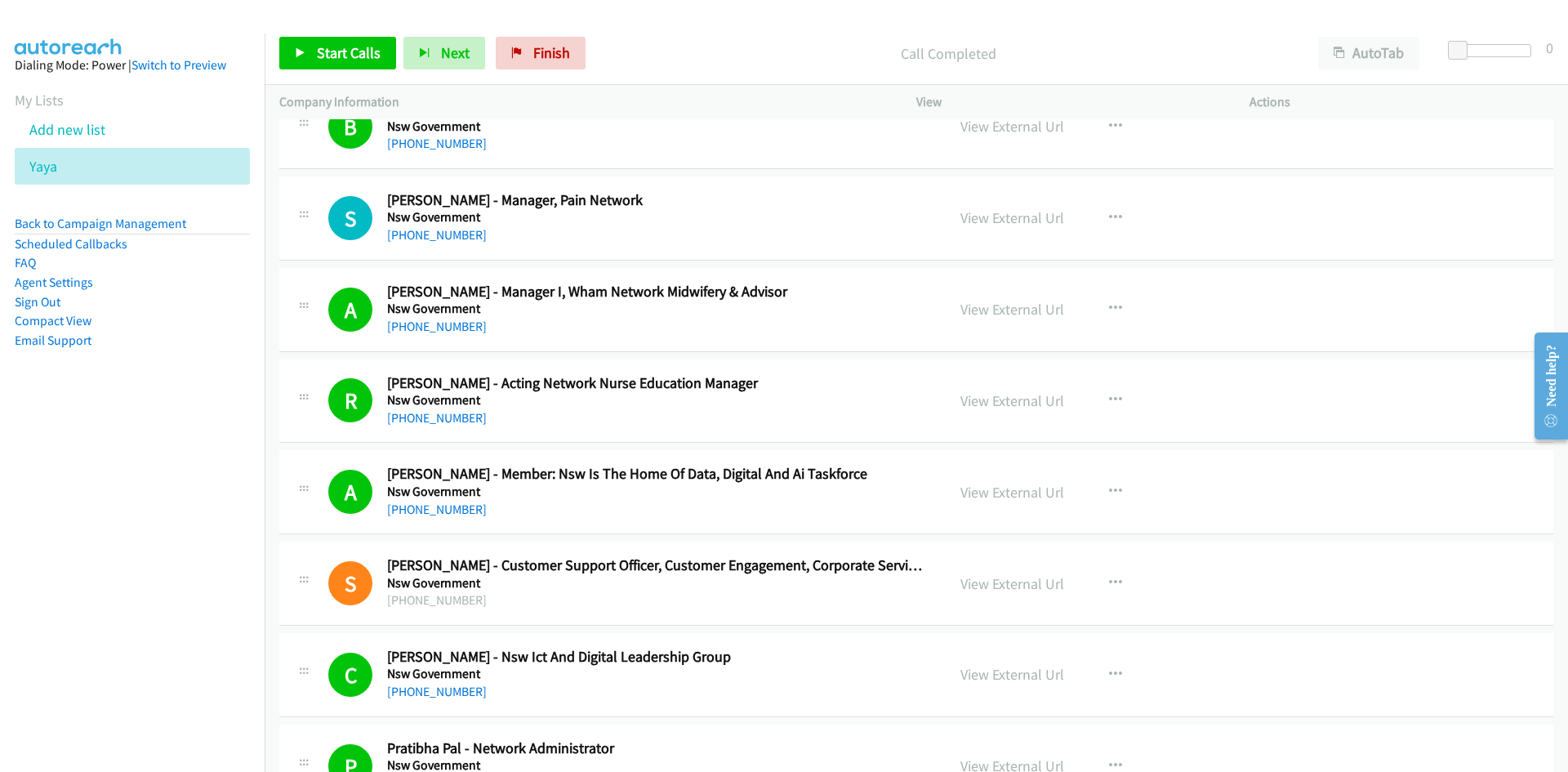
click at [340, 73] on div "Start Calls Pause Next Finish Call Completed AutoTab AutoTab 0" at bounding box center [916, 54] width 1303 height 63
click at [341, 64] on link "Start Calls" at bounding box center [338, 53] width 117 height 32
click at [341, 64] on link "Pause" at bounding box center [324, 53] width 90 height 32
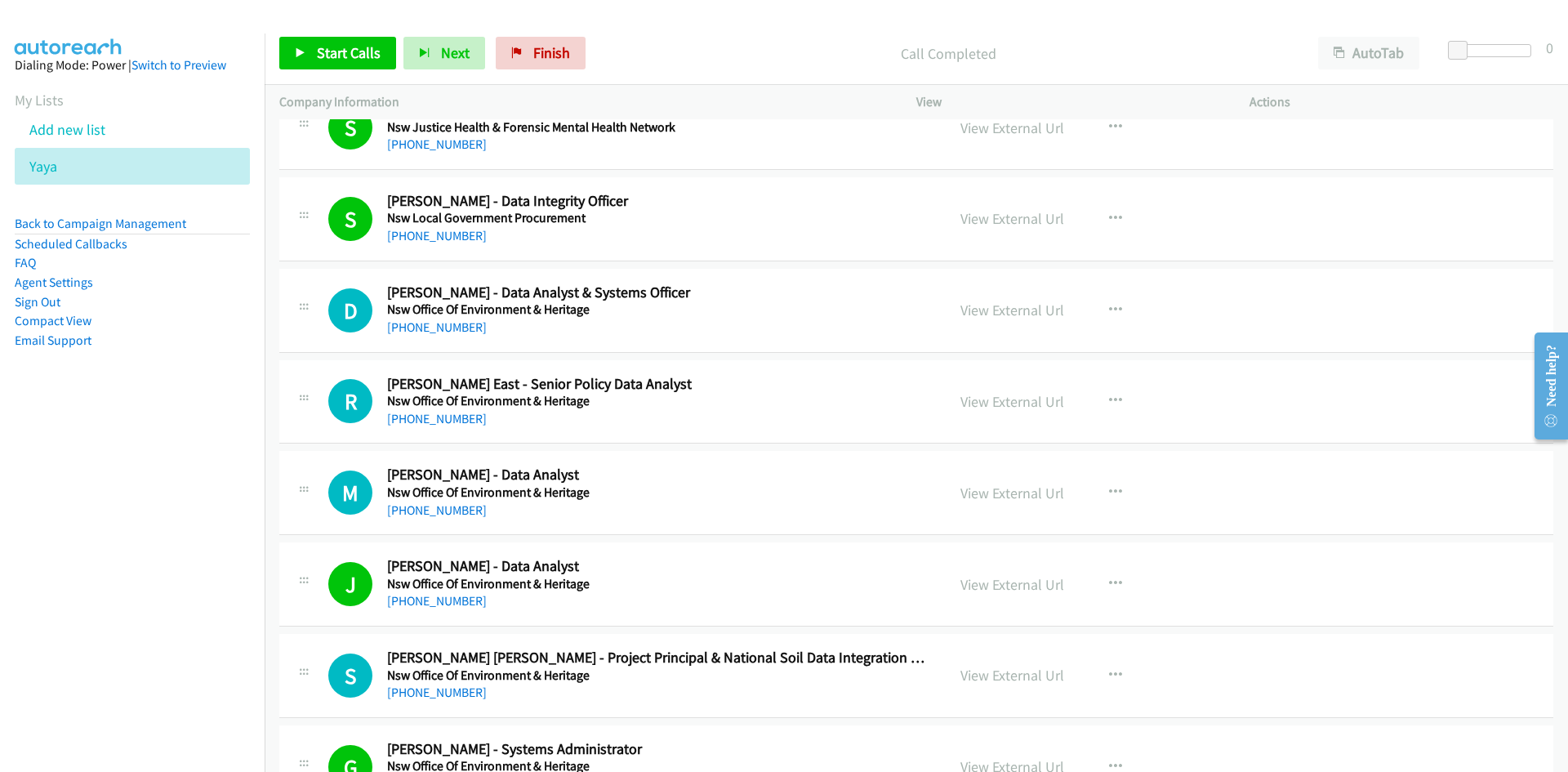
scroll to position [3187, 0]
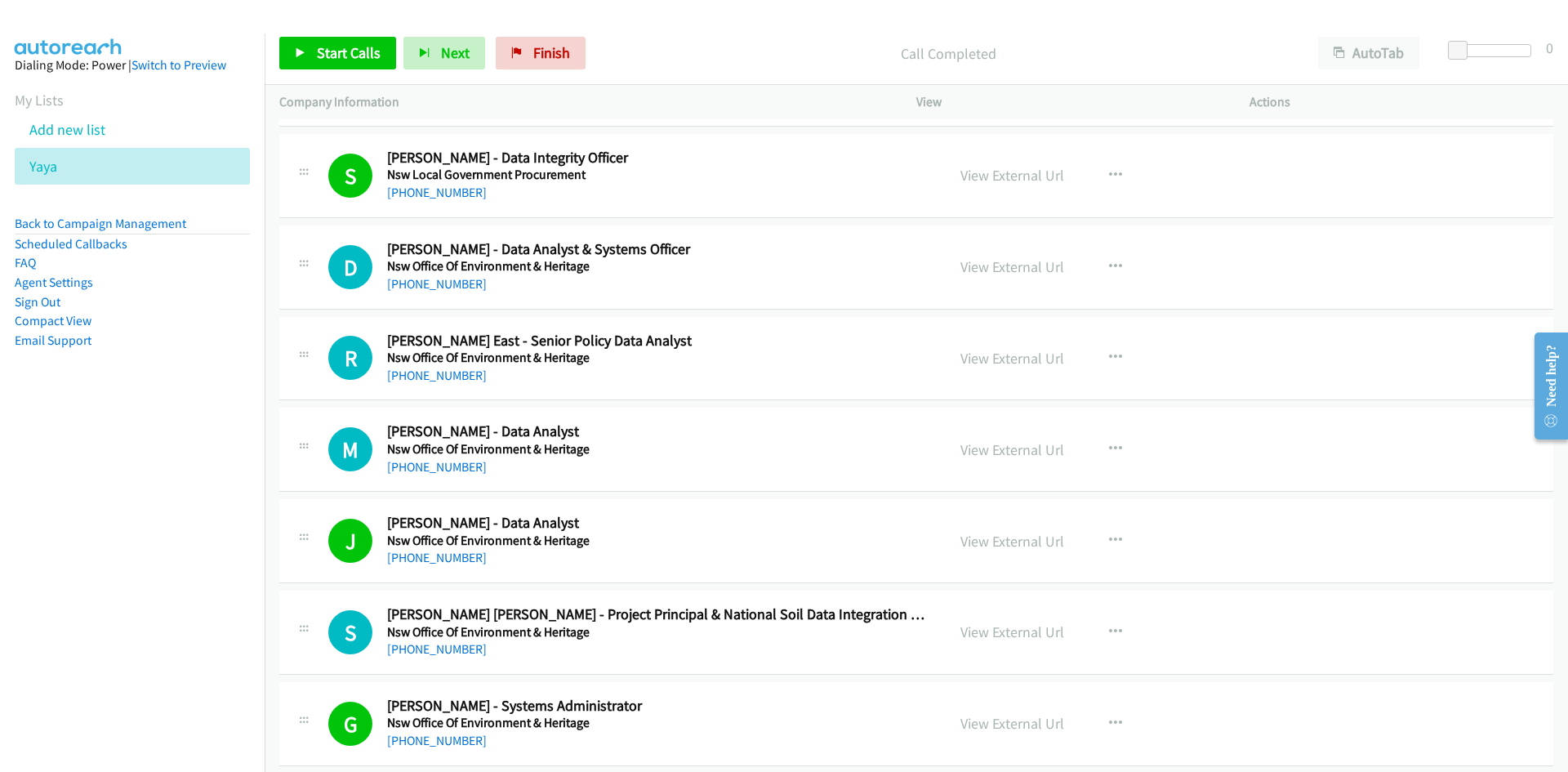
click at [1111, 381] on div "View External Url View External Url Schedule/Manage Callback Start Calls Here R…" at bounding box center [1120, 358] width 348 height 54
click at [1112, 372] on button "button" at bounding box center [1115, 357] width 44 height 32
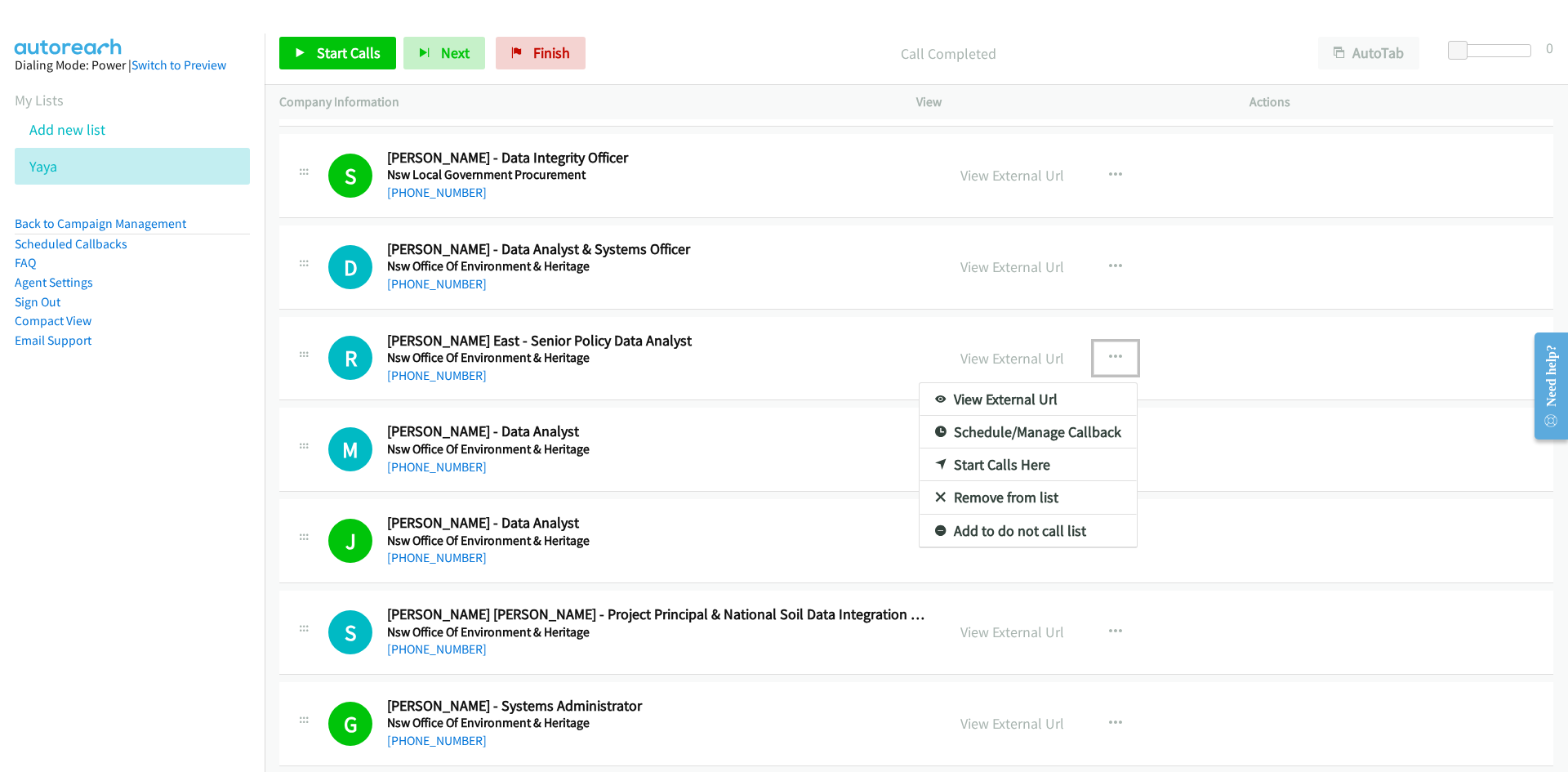
click at [879, 524] on div at bounding box center [784, 386] width 1568 height 772
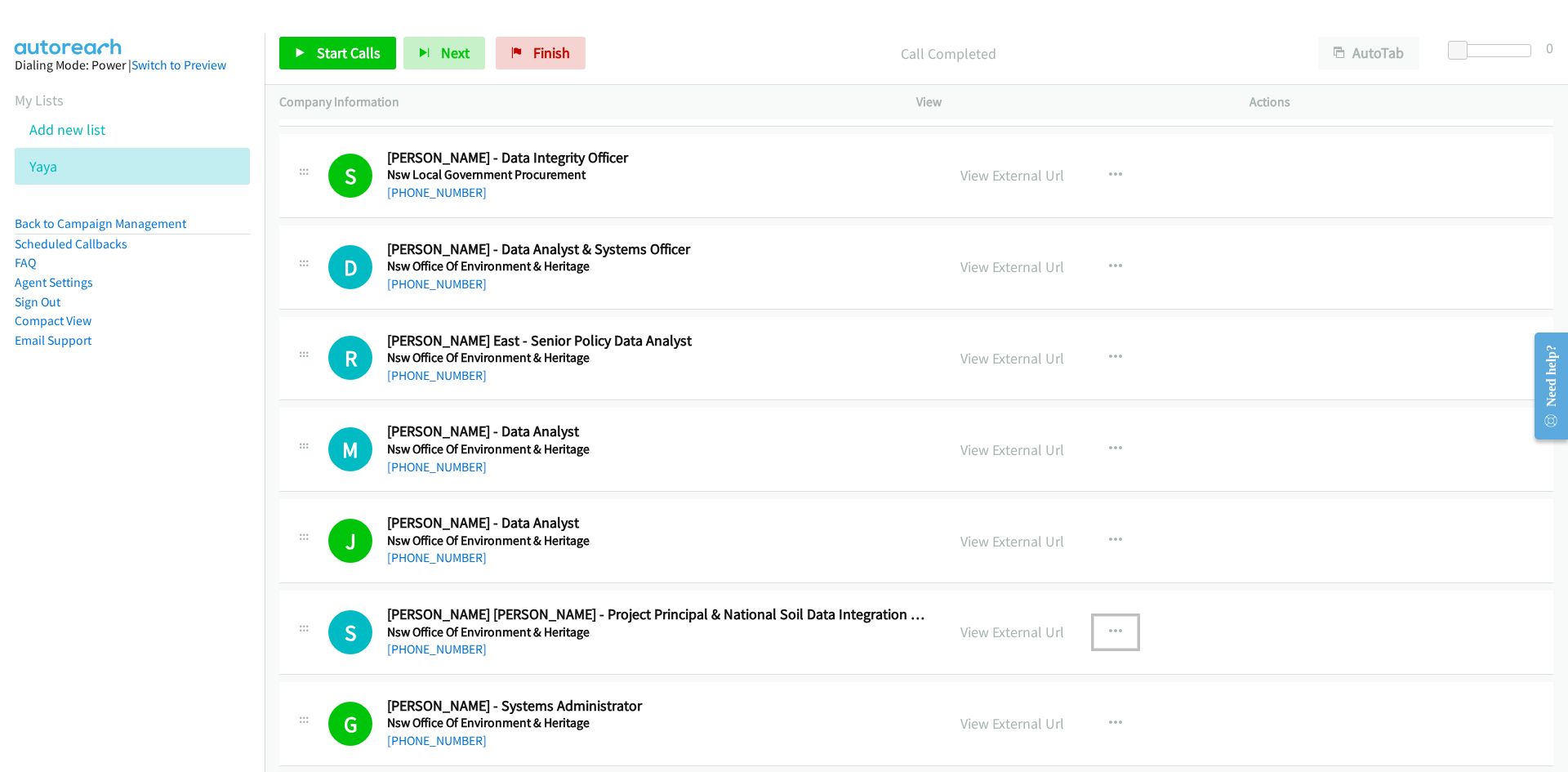
click at [1099, 633] on button "button" at bounding box center [1115, 631] width 44 height 32
click at [939, 730] on link "Start Calls Here" at bounding box center [1028, 739] width 217 height 32
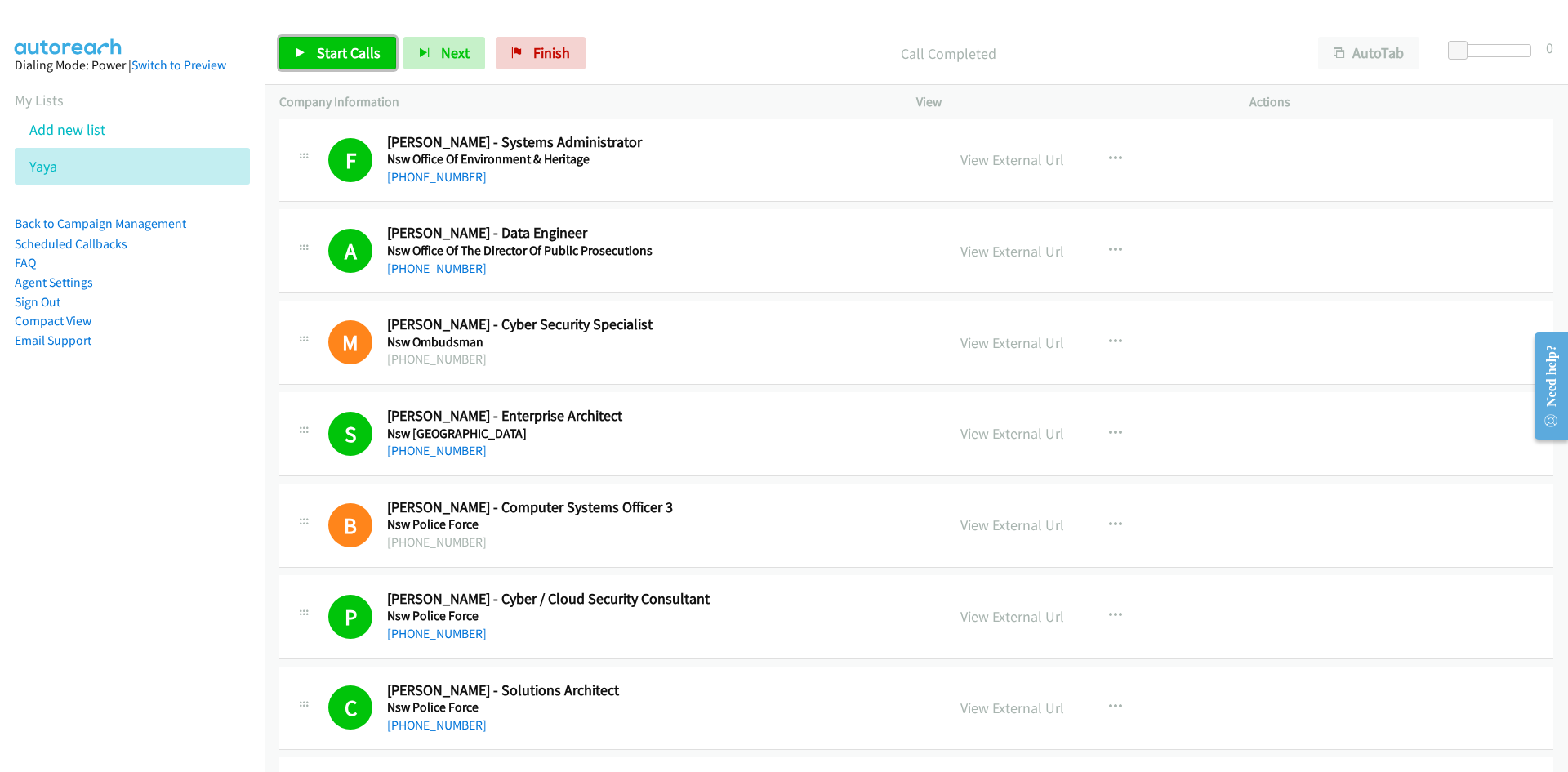
scroll to position [3922, 0]
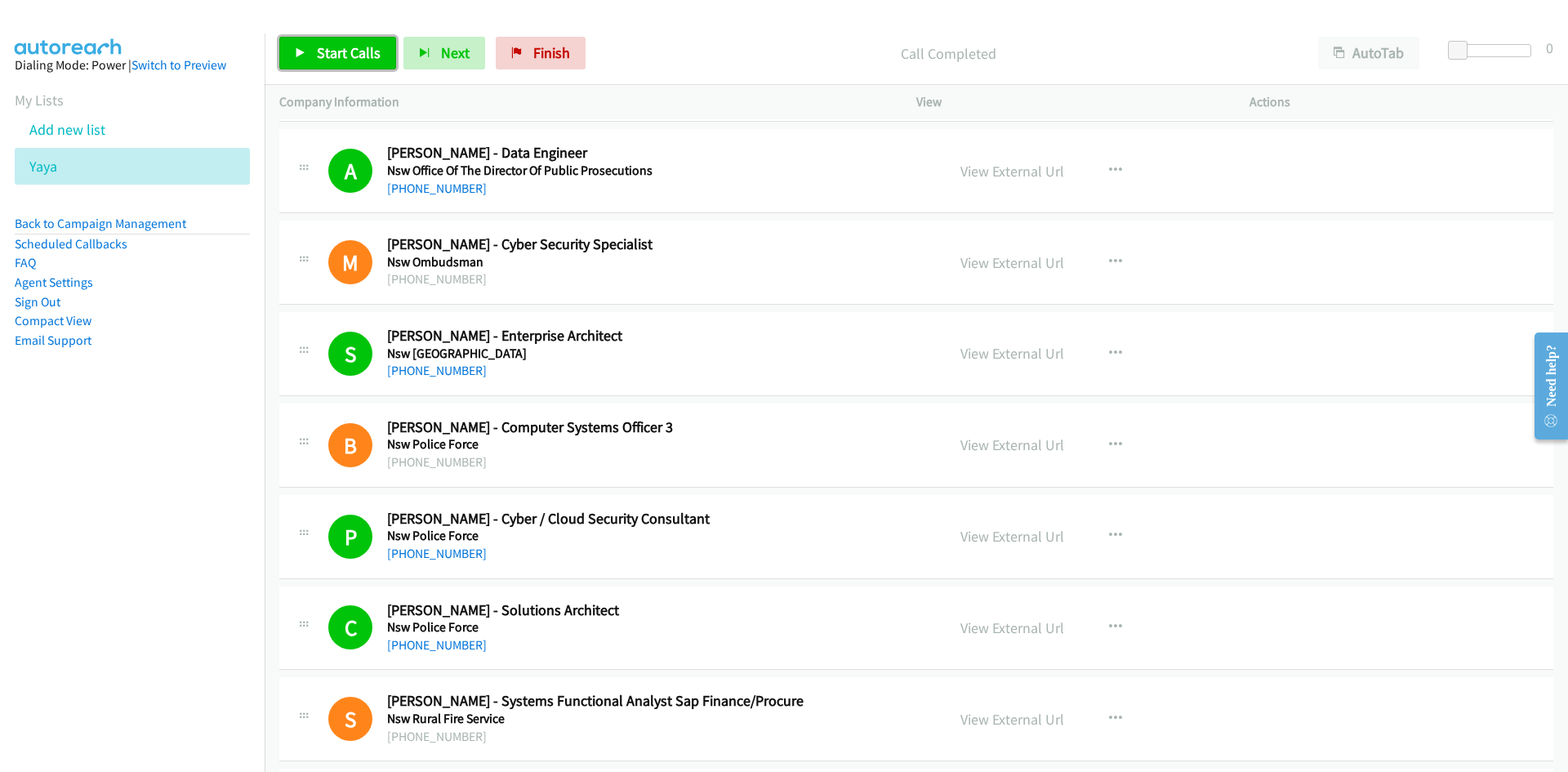
click at [317, 63] on link "Start Calls" at bounding box center [338, 53] width 117 height 32
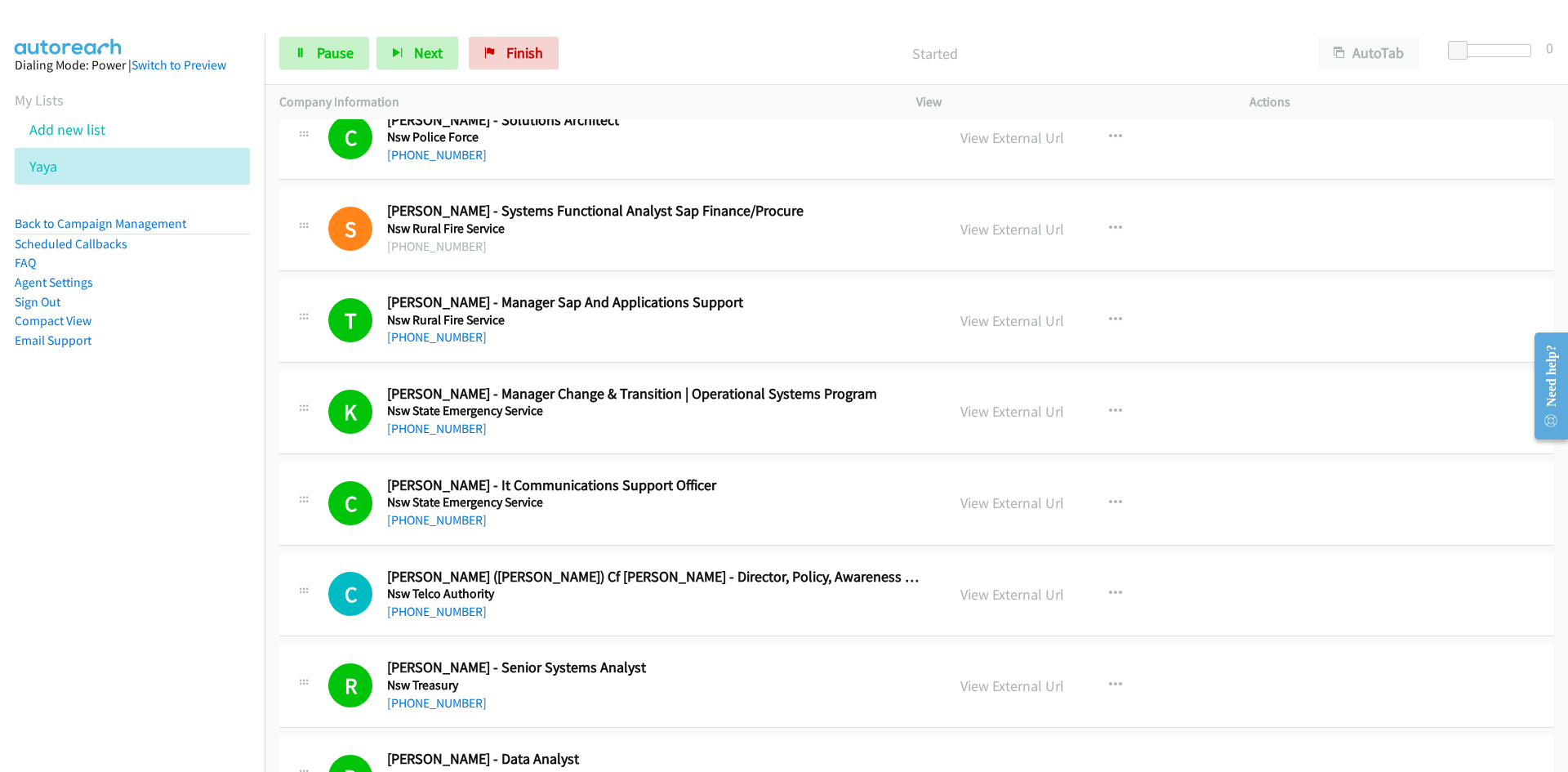
scroll to position [4656, 0]
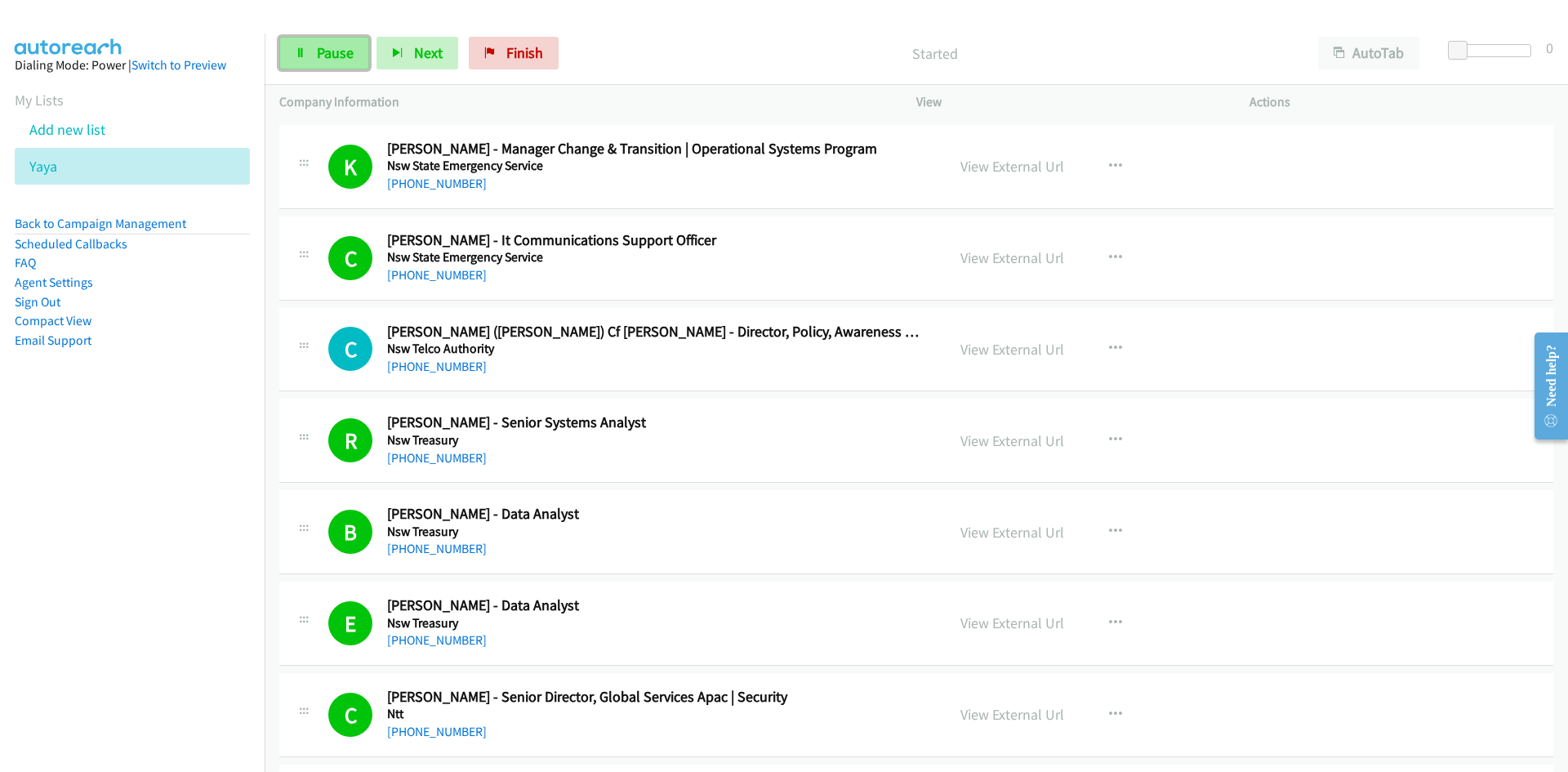
click at [334, 55] on span "Pause" at bounding box center [335, 52] width 37 height 19
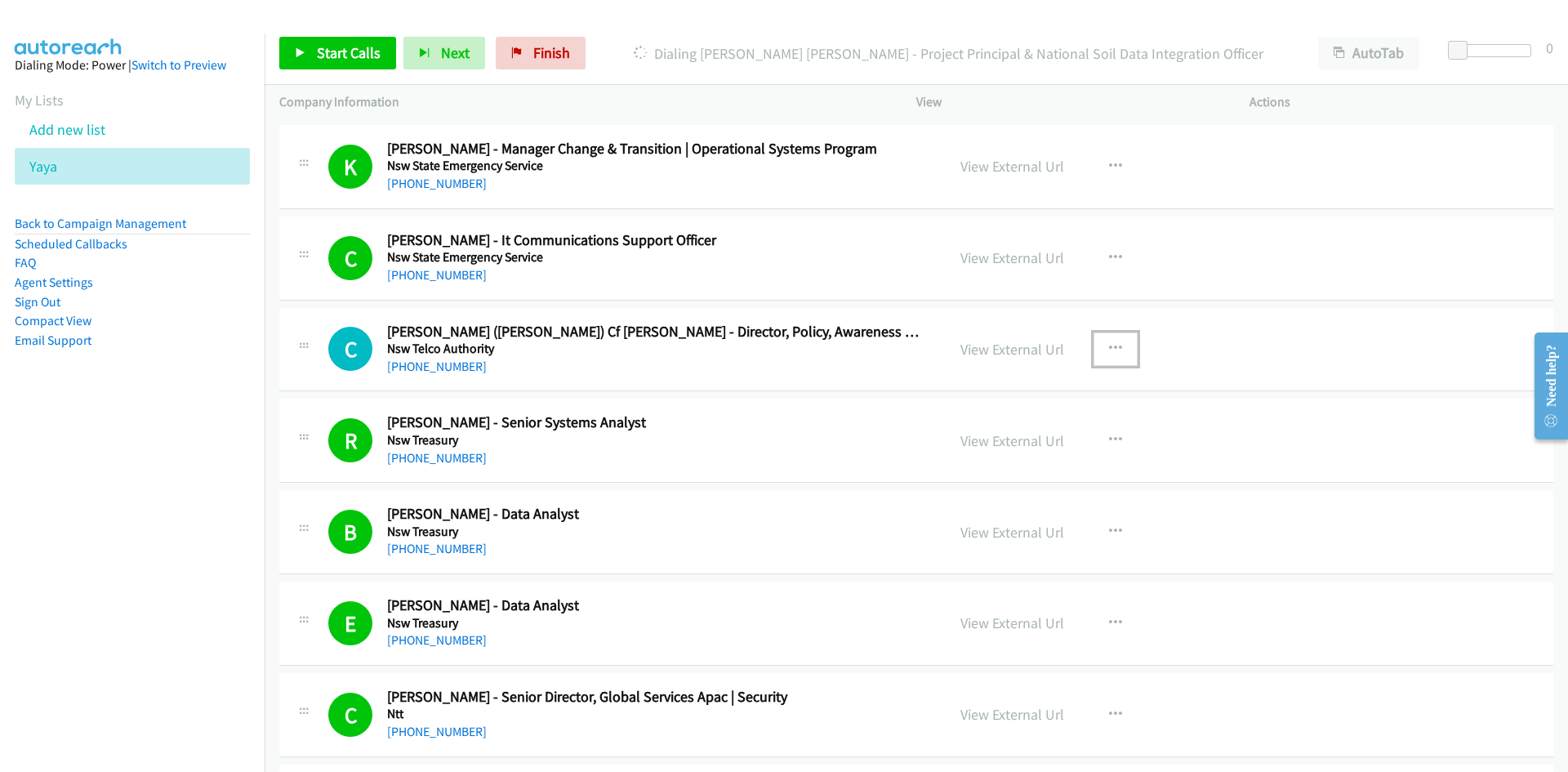
click at [1123, 350] on button "button" at bounding box center [1115, 348] width 44 height 32
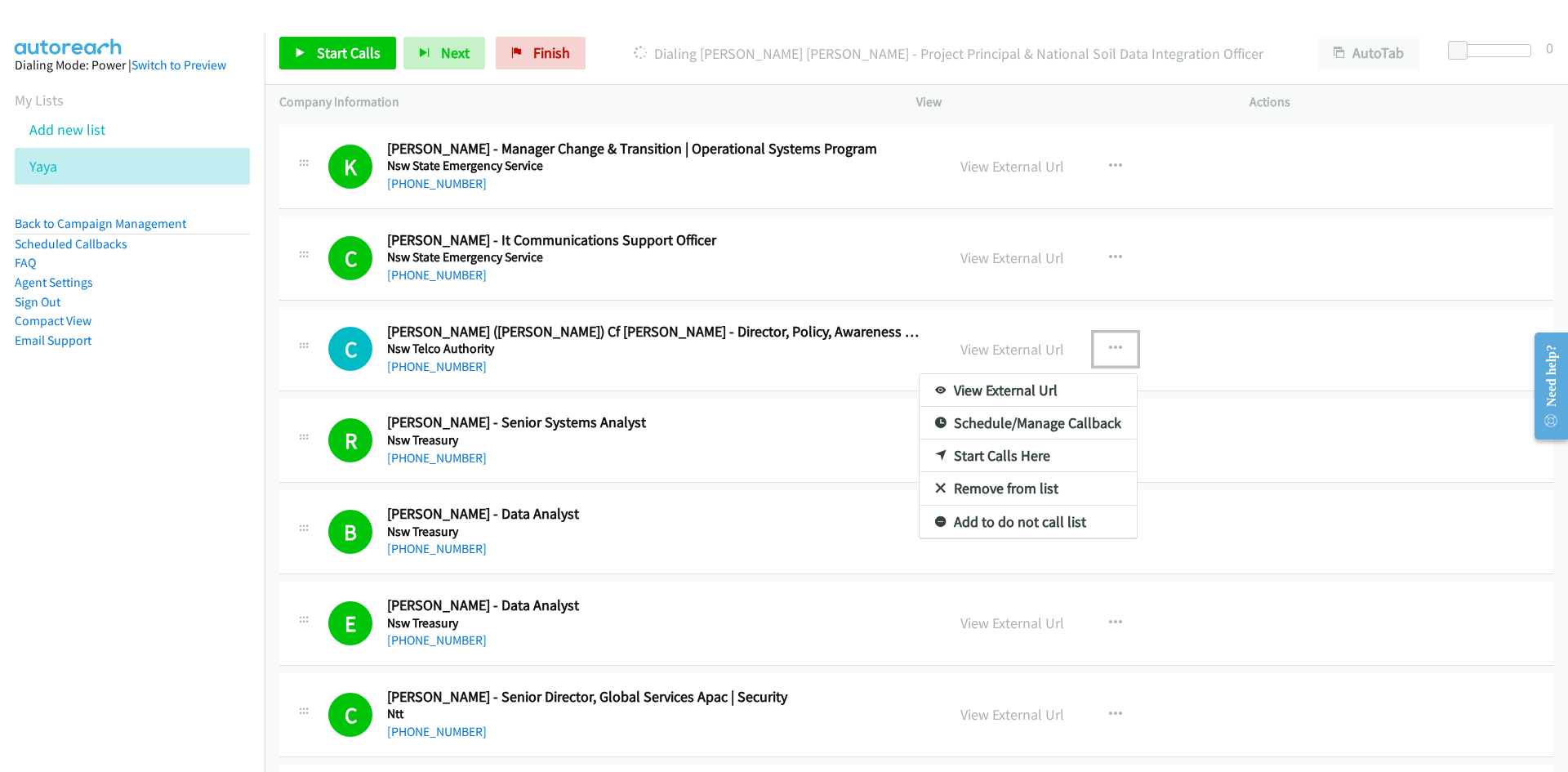
click at [937, 447] on link "Start Calls Here" at bounding box center [1028, 455] width 217 height 32
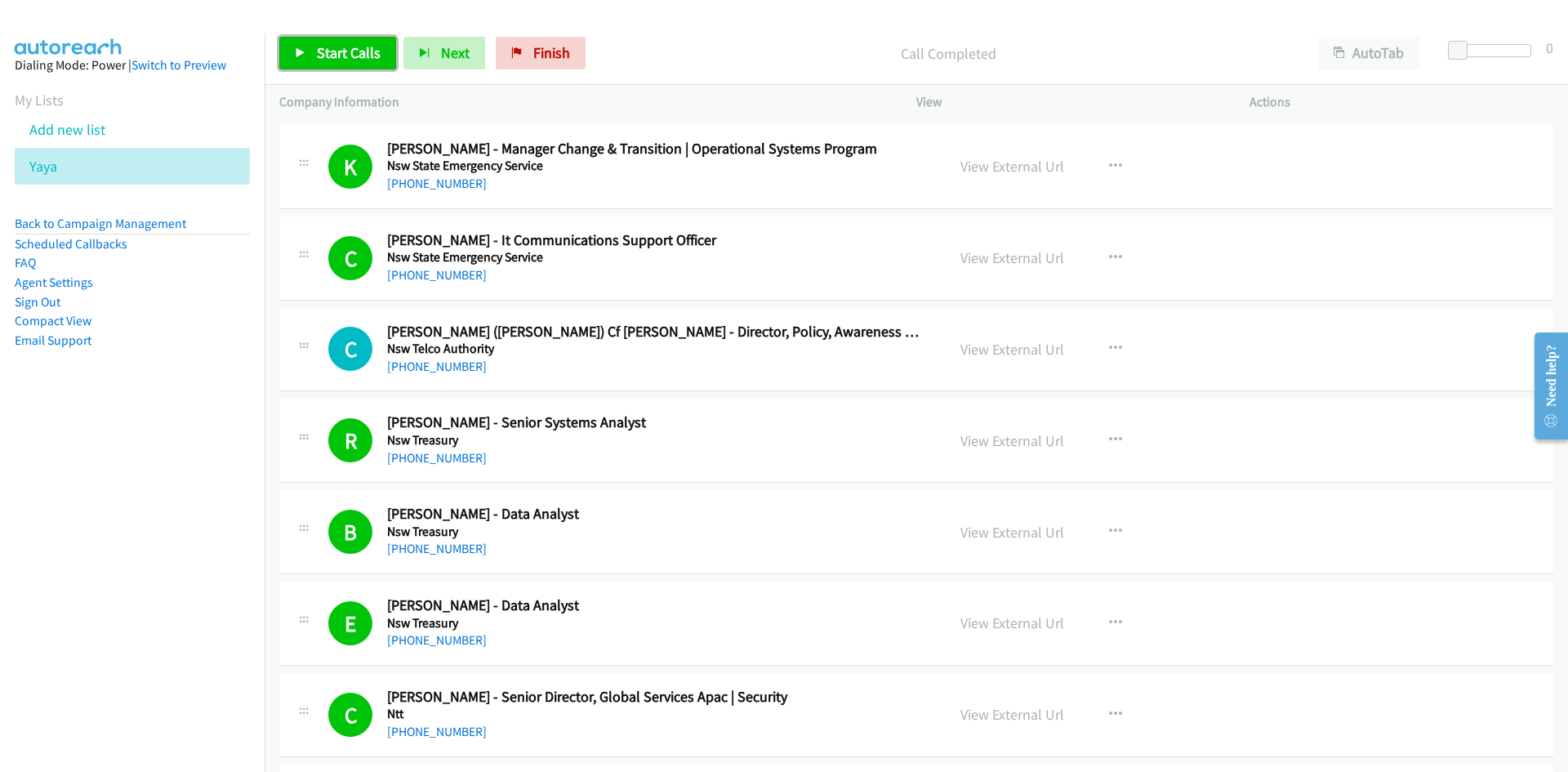
click at [336, 58] on span "Start Calls" at bounding box center [348, 52] width 64 height 19
click at [302, 52] on icon at bounding box center [301, 54] width 12 height 12
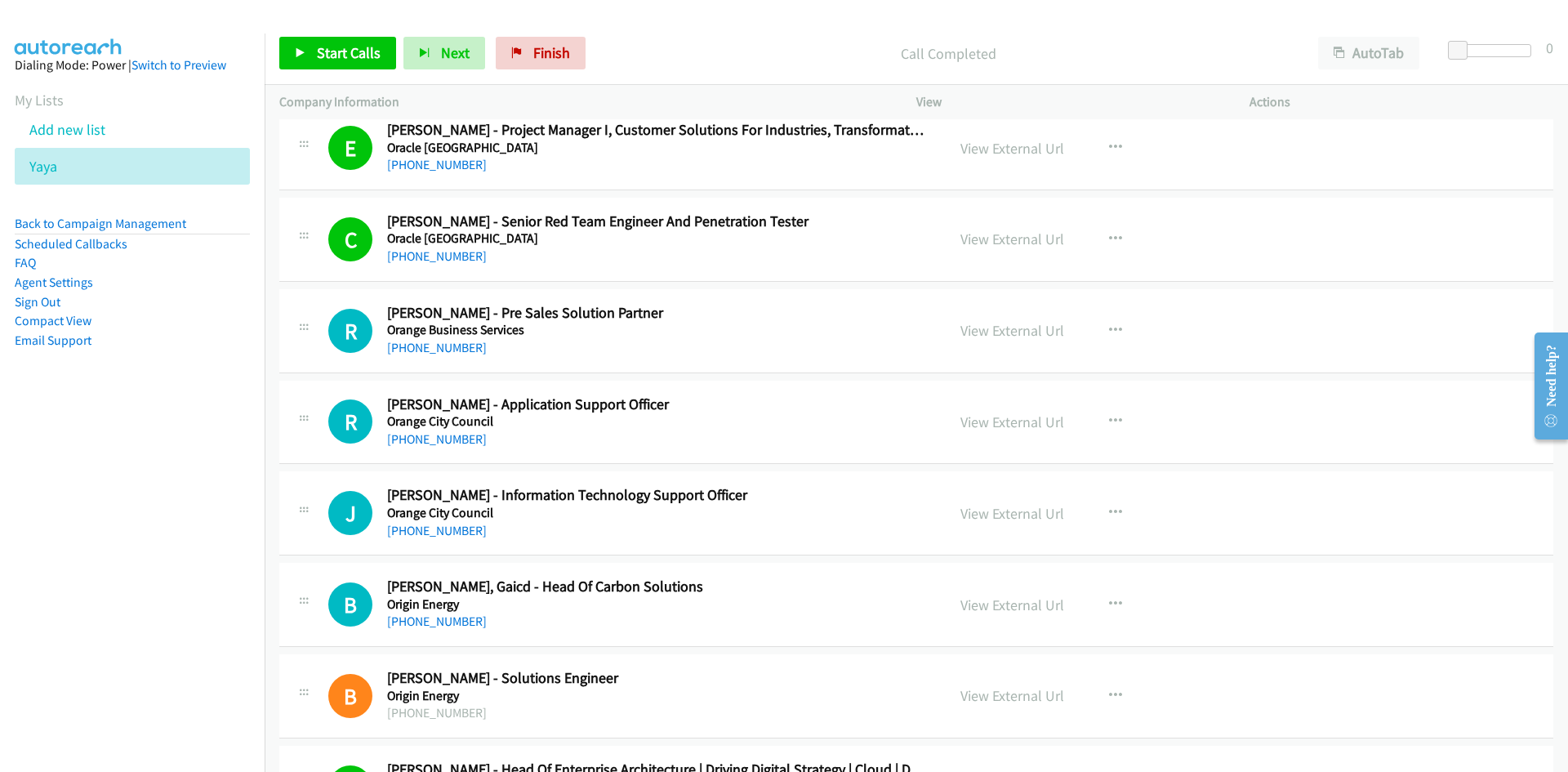
scroll to position [6209, 0]
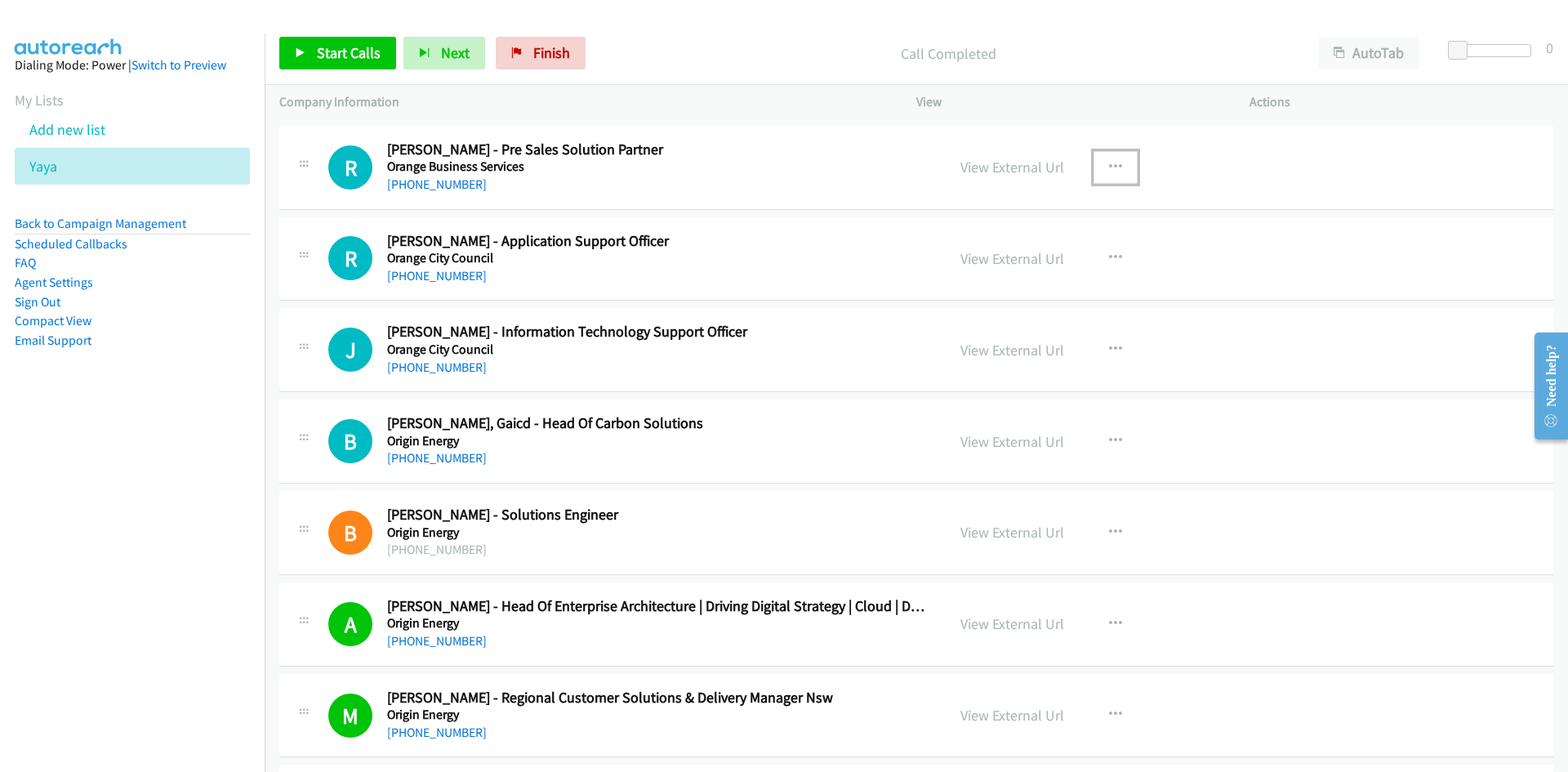
click at [1093, 162] on button "button" at bounding box center [1115, 167] width 44 height 32
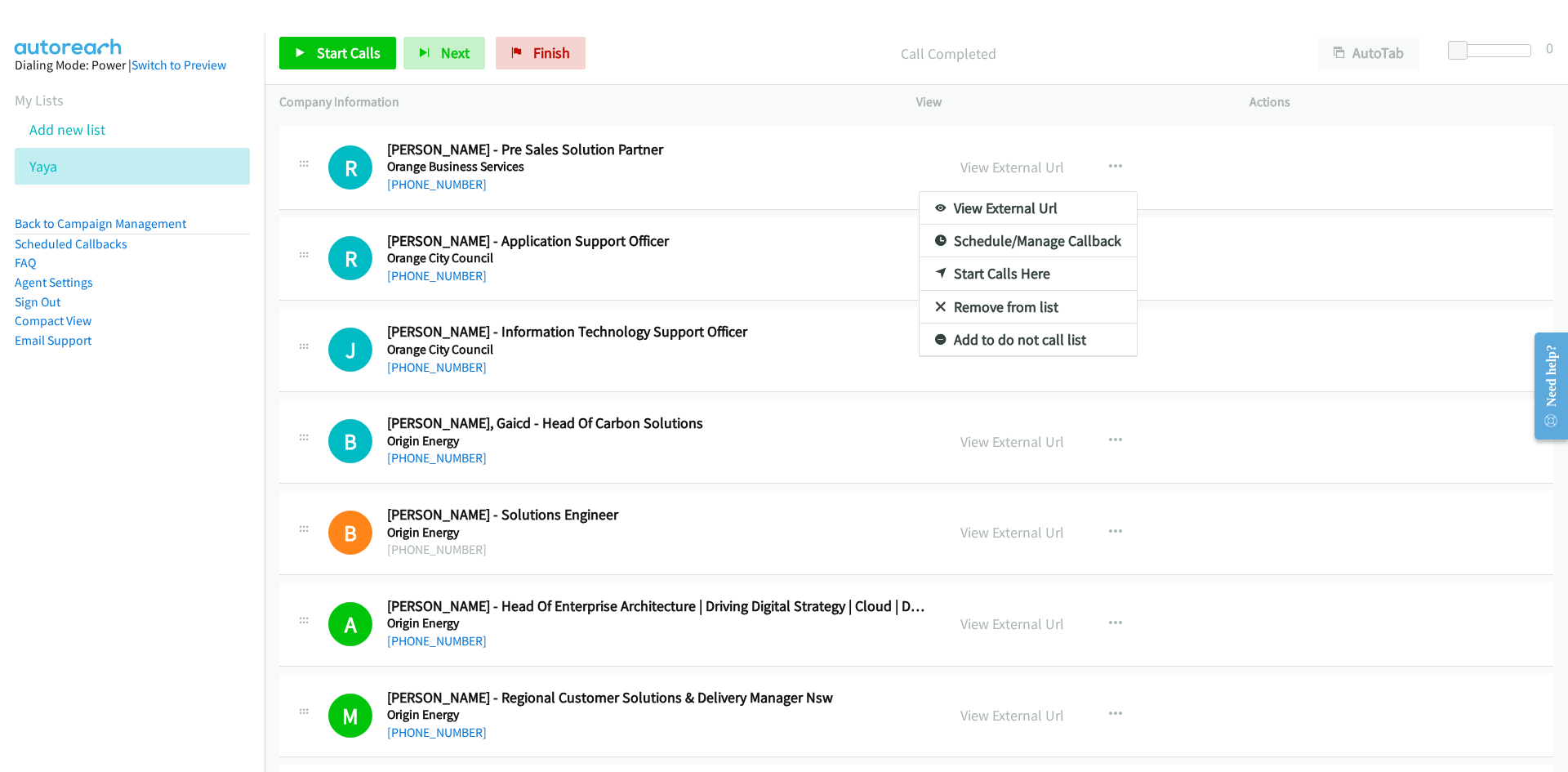
click at [954, 269] on link "Start Calls Here" at bounding box center [1028, 273] width 217 height 32
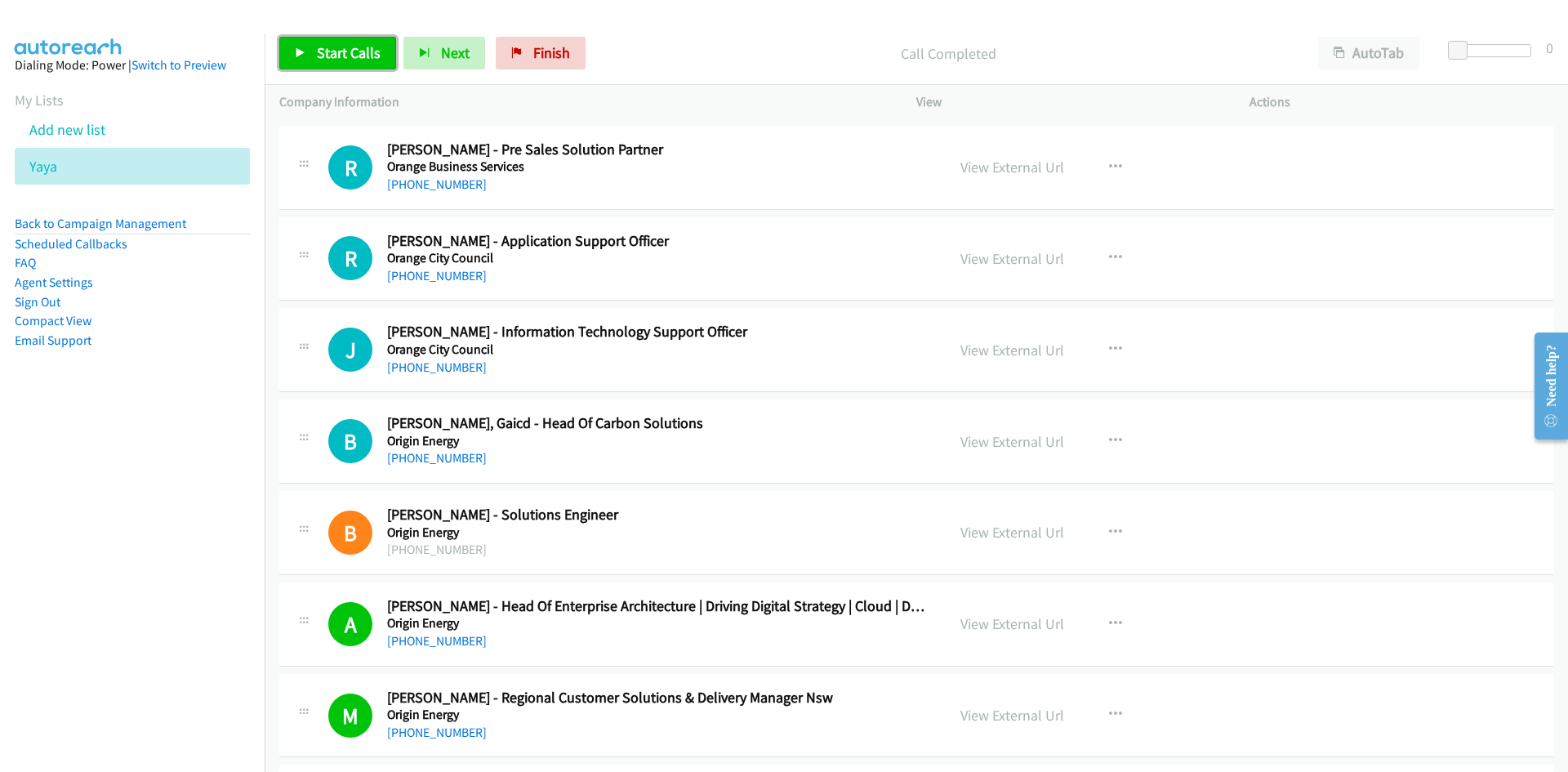
click at [327, 56] on span "Start Calls" at bounding box center [348, 52] width 64 height 19
click at [327, 56] on span "Pause" at bounding box center [335, 52] width 37 height 19
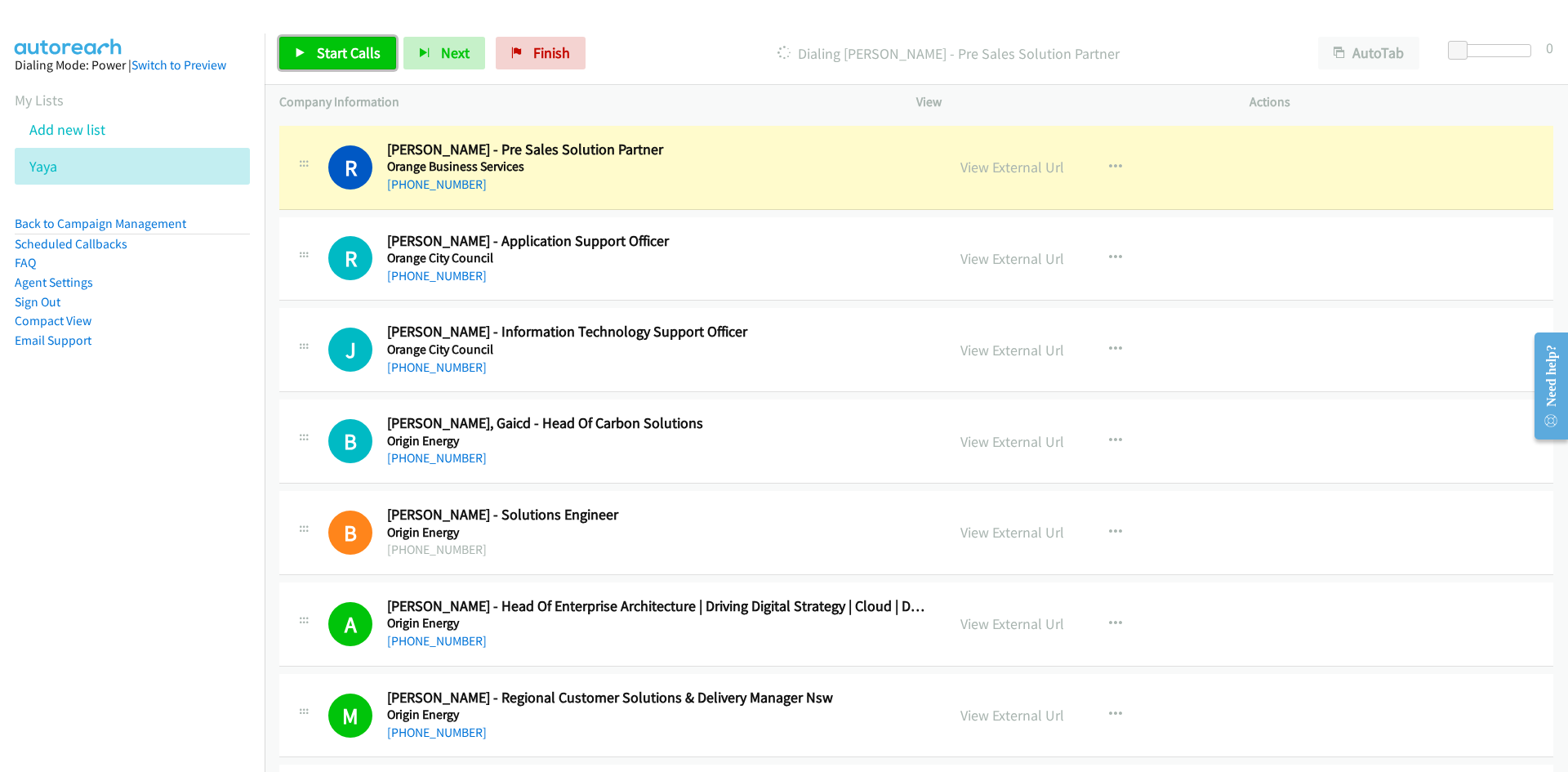
click at [354, 47] on span "Start Calls" at bounding box center [348, 52] width 64 height 19
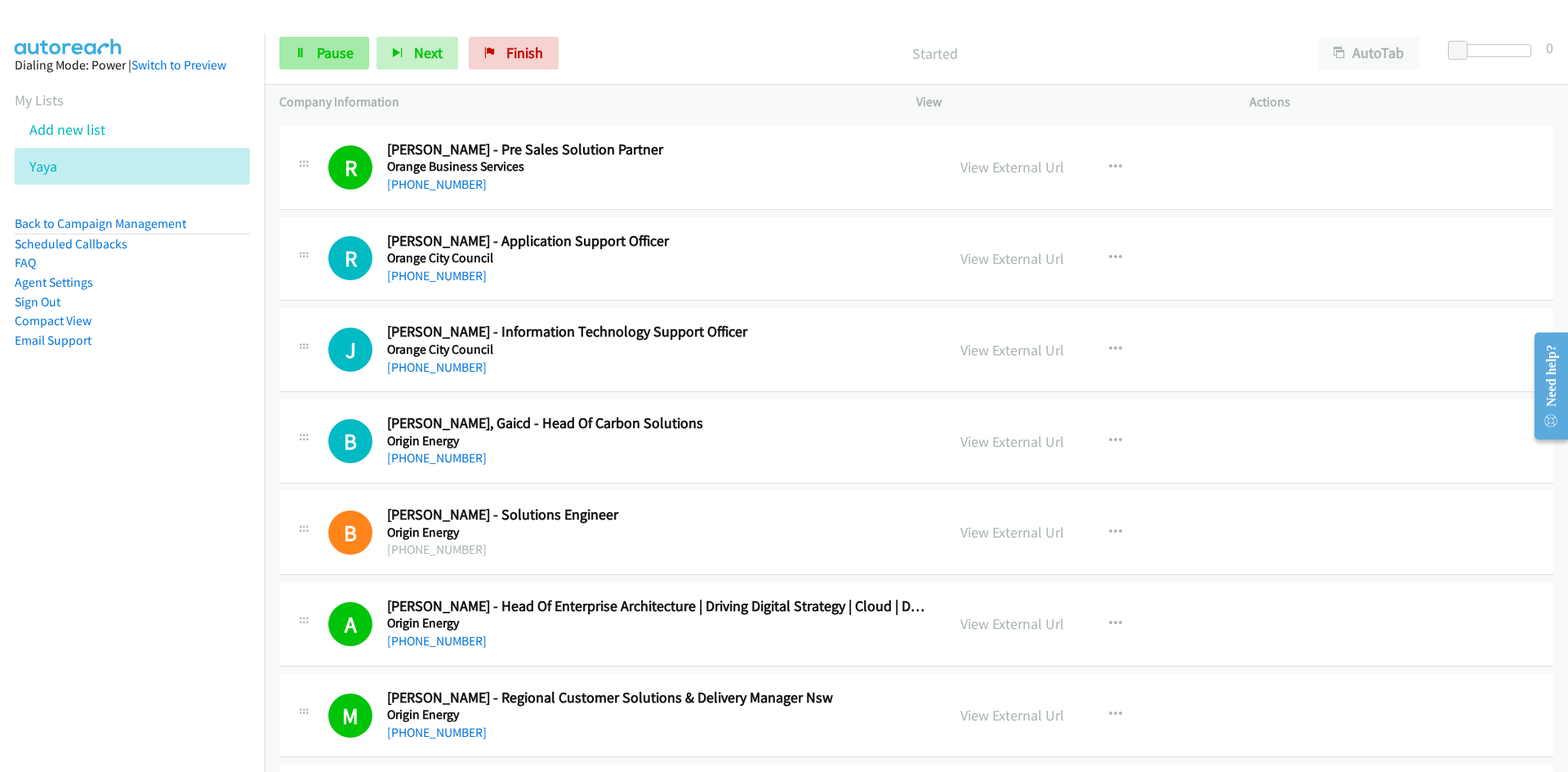
click at [354, 47] on link "Pause" at bounding box center [324, 53] width 90 height 32
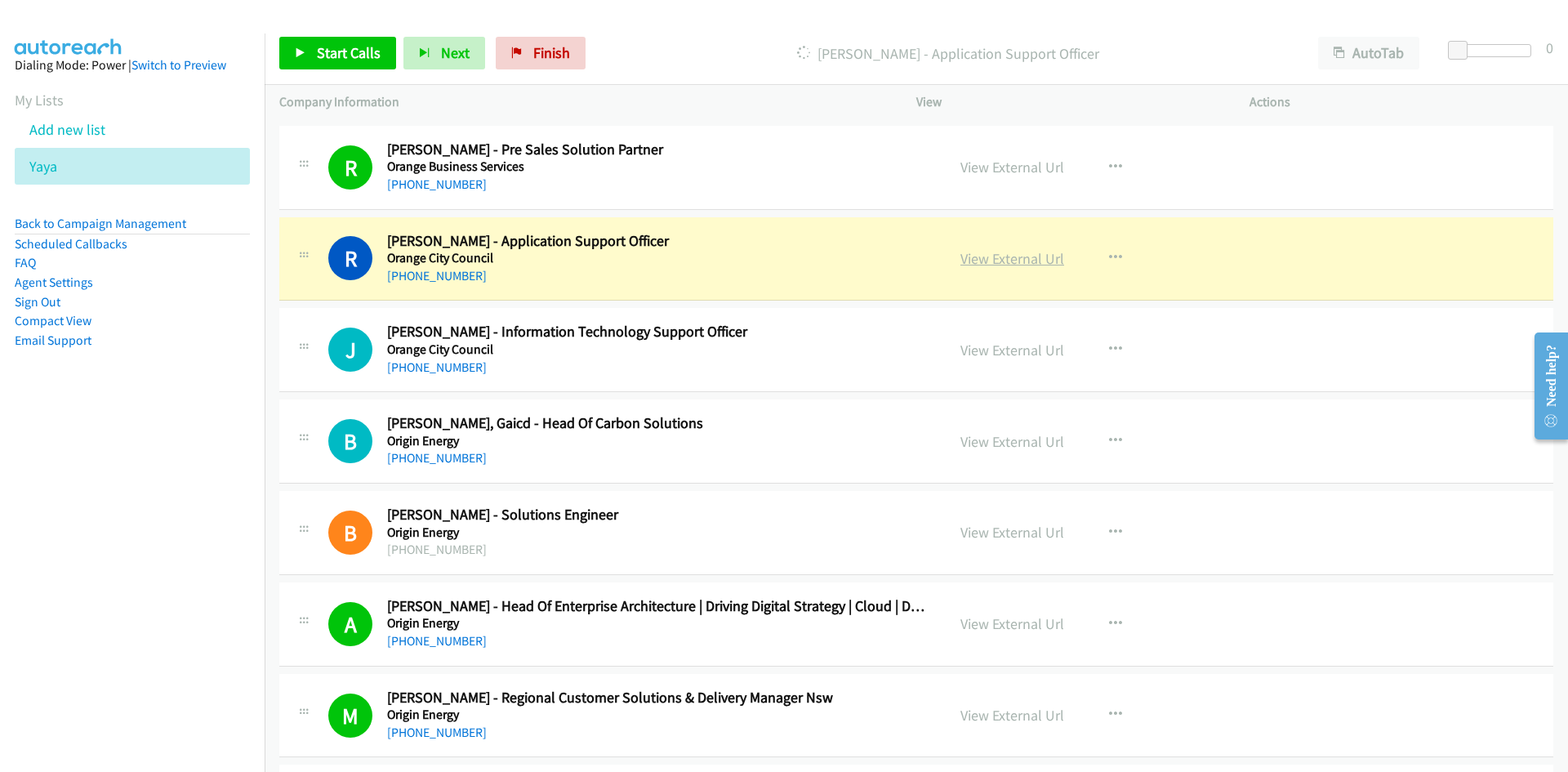
click at [1043, 265] on link "View External Url" at bounding box center [1012, 258] width 104 height 19
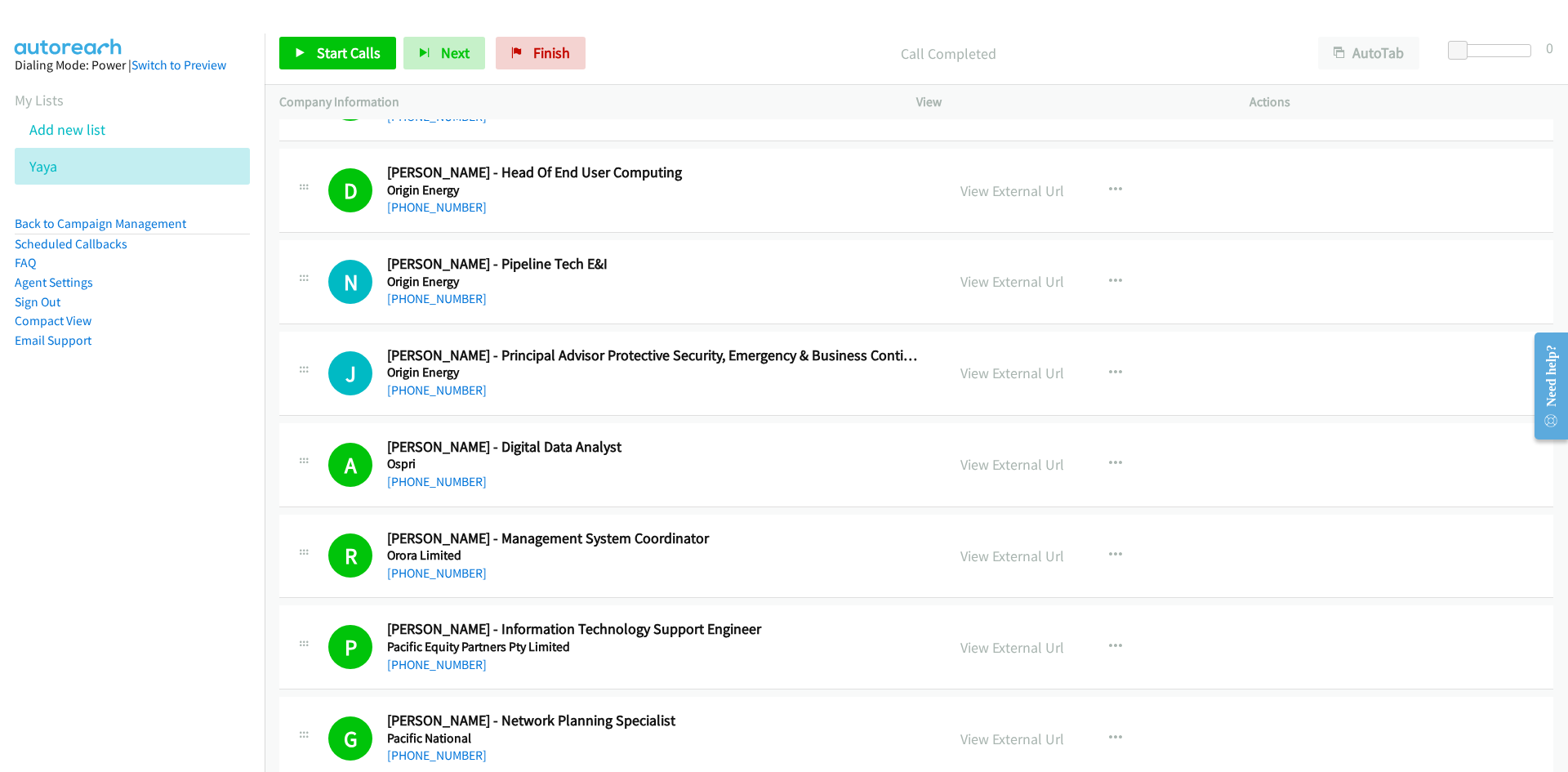
scroll to position [6944, 0]
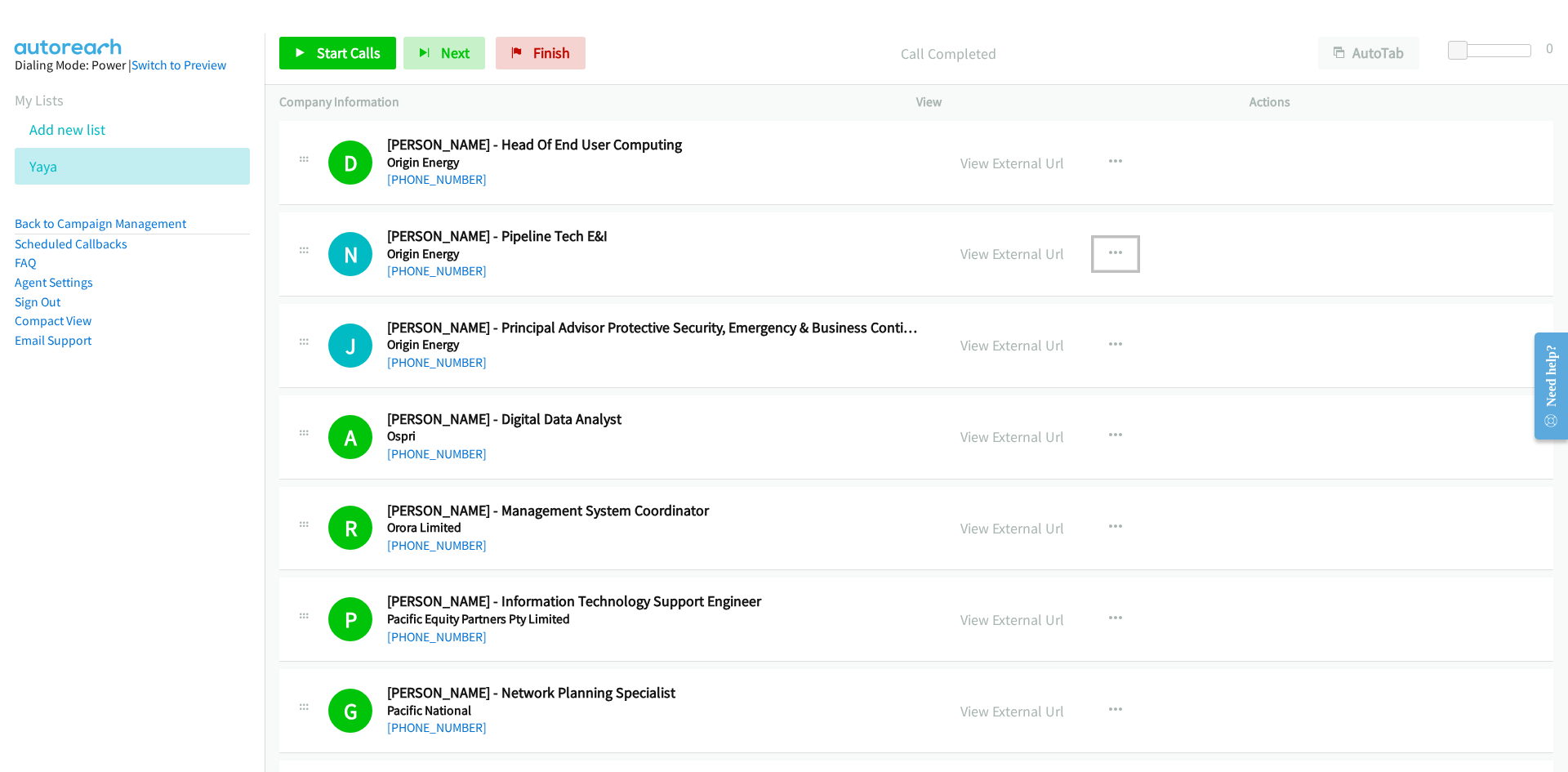
click at [1111, 256] on icon "button" at bounding box center [1115, 253] width 13 height 13
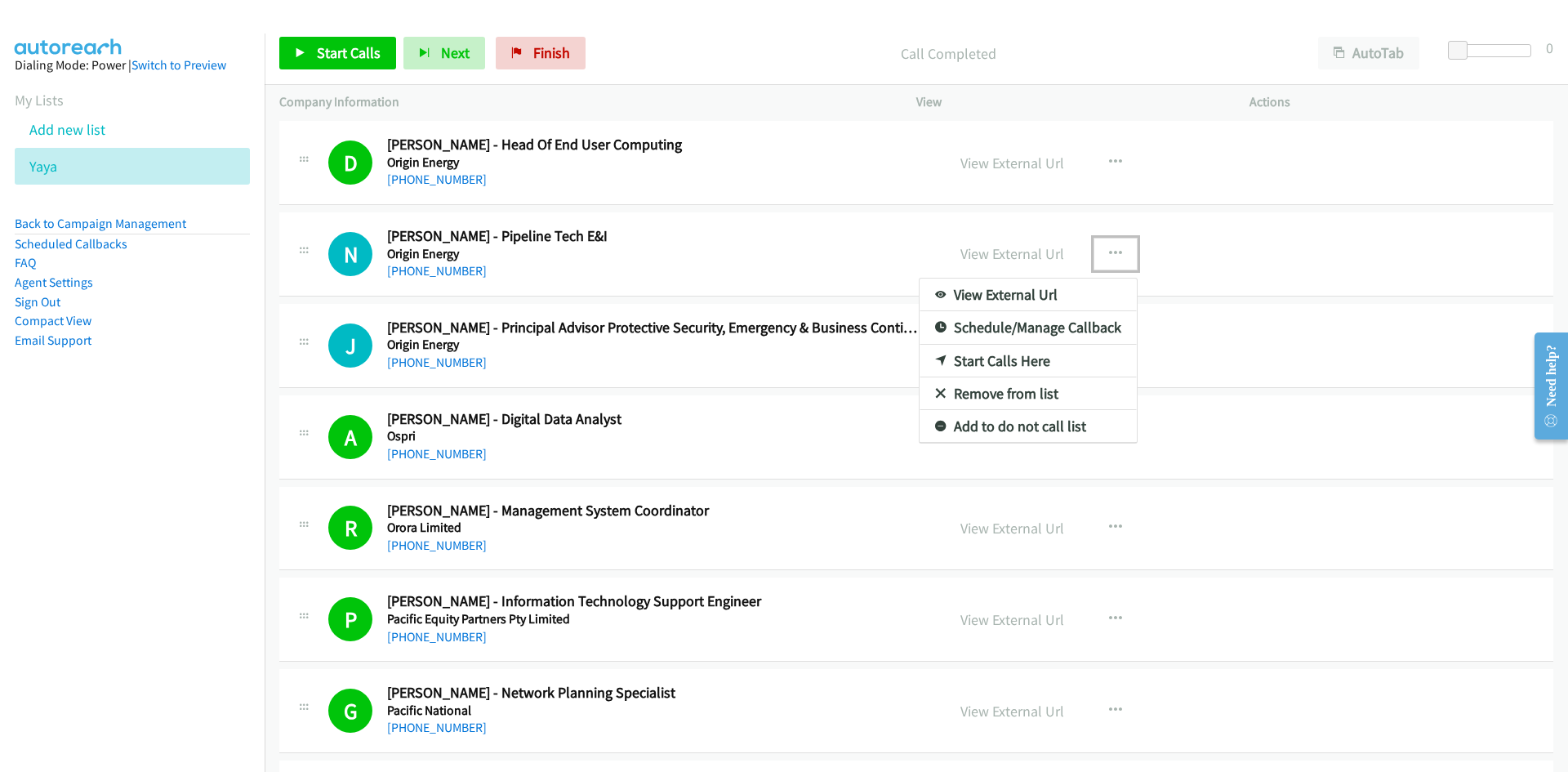
click at [935, 363] on icon at bounding box center [941, 363] width 12 height 12
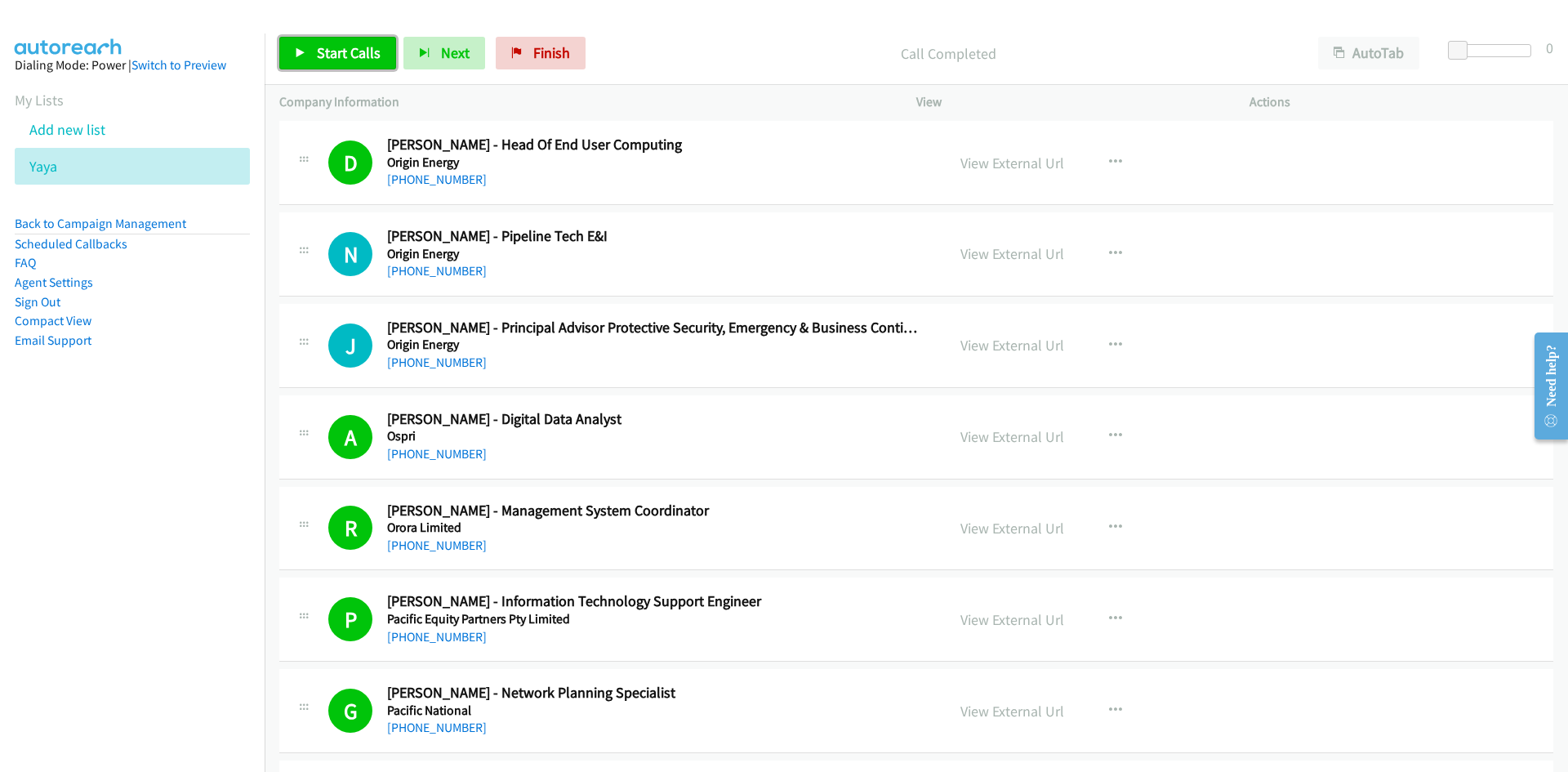
click at [336, 66] on link "Start Calls" at bounding box center [338, 53] width 117 height 32
click at [336, 66] on link "Pause" at bounding box center [324, 53] width 90 height 32
click at [500, 47] on link "Finish" at bounding box center [540, 53] width 90 height 32
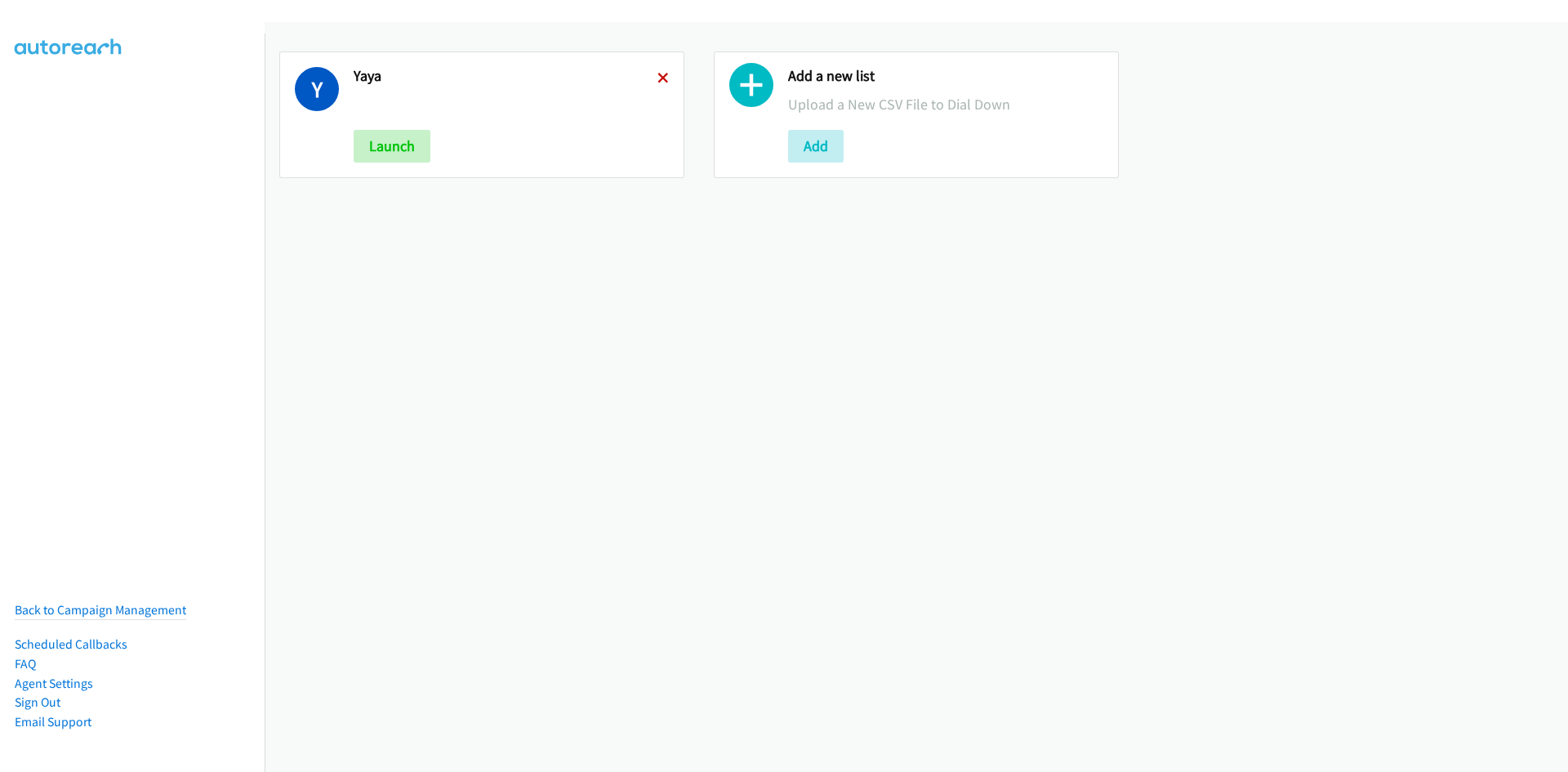
click at [658, 73] on icon at bounding box center [663, 79] width 12 height 12
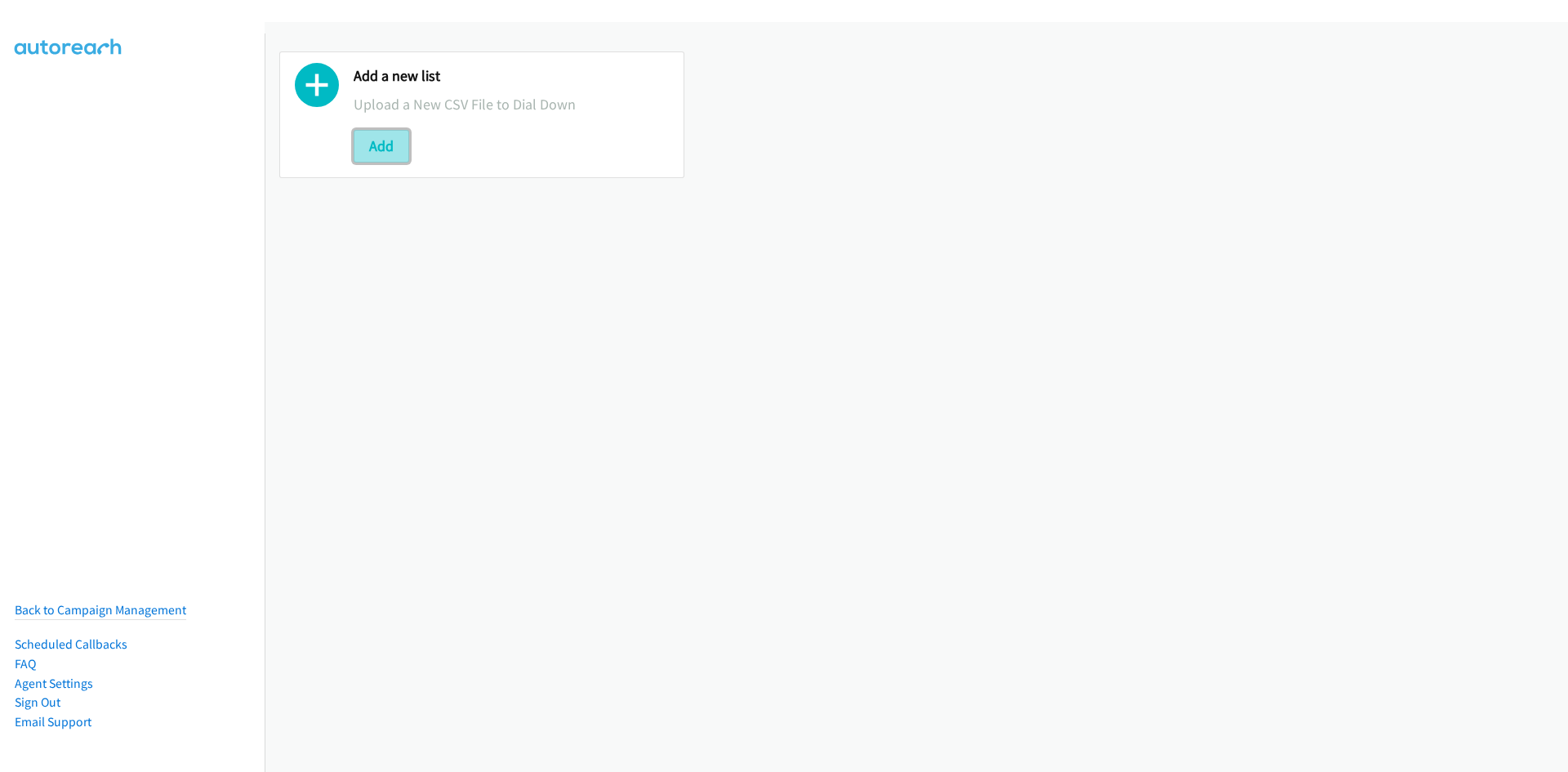
click at [372, 142] on button "Add" at bounding box center [381, 146] width 56 height 32
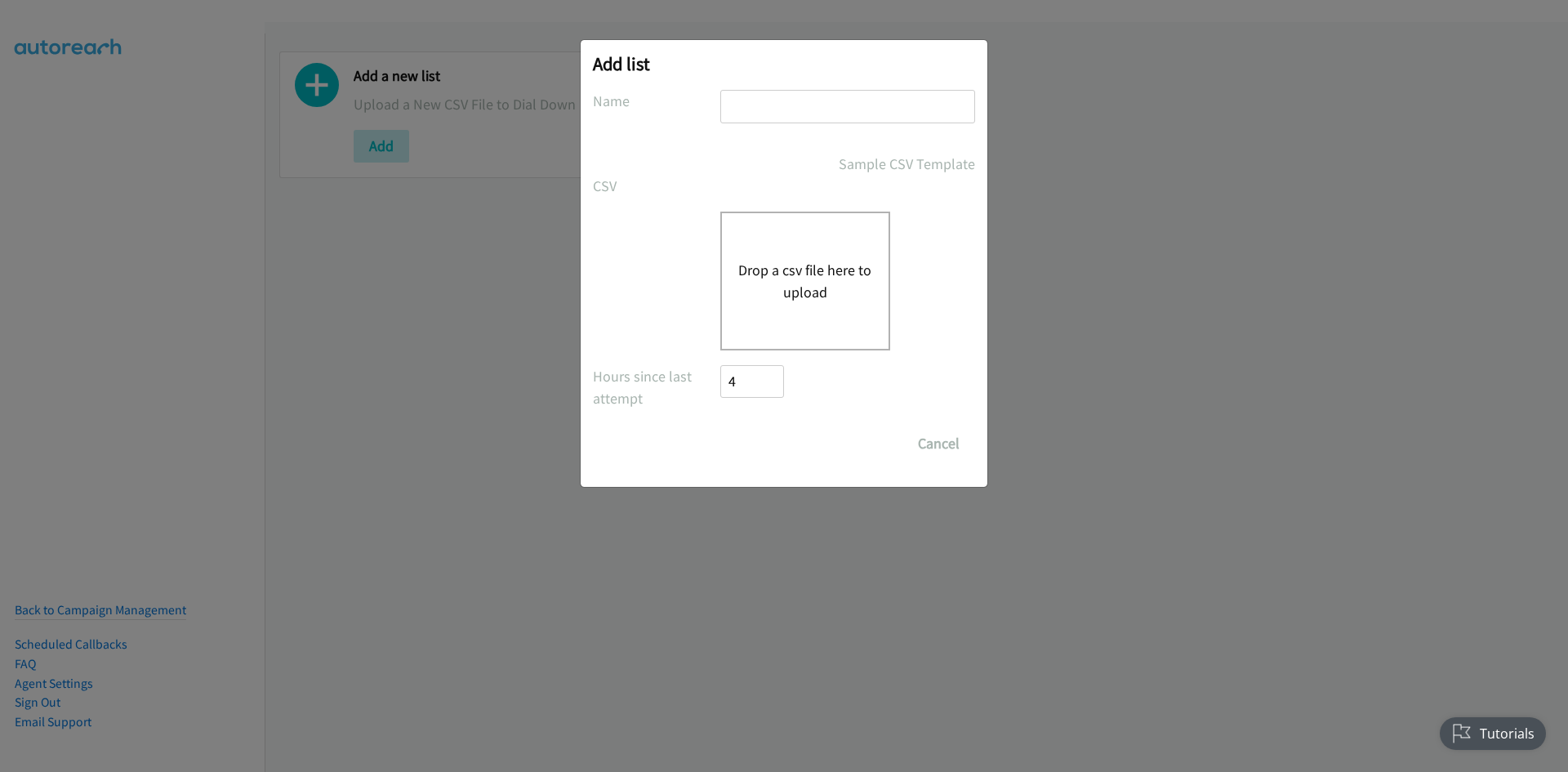
click at [794, 279] on button "Drop a csv file here to upload" at bounding box center [805, 280] width 134 height 44
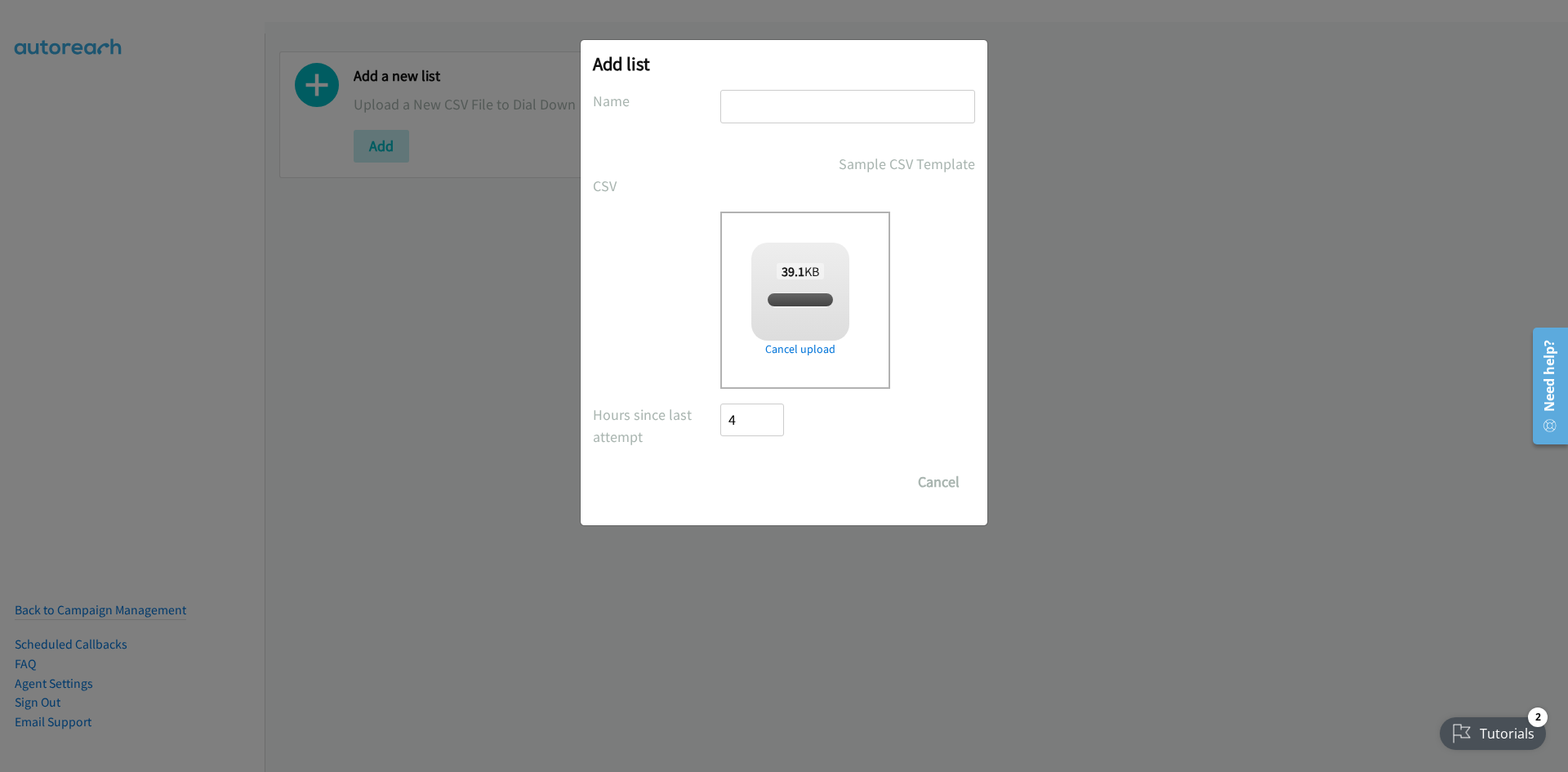
checkbox input "true"
click at [818, 129] on div at bounding box center [847, 113] width 255 height 48
click at [815, 117] on input "text" at bounding box center [847, 107] width 255 height 33
type input "penne"
click at [762, 495] on input "Save List" at bounding box center [763, 482] width 86 height 32
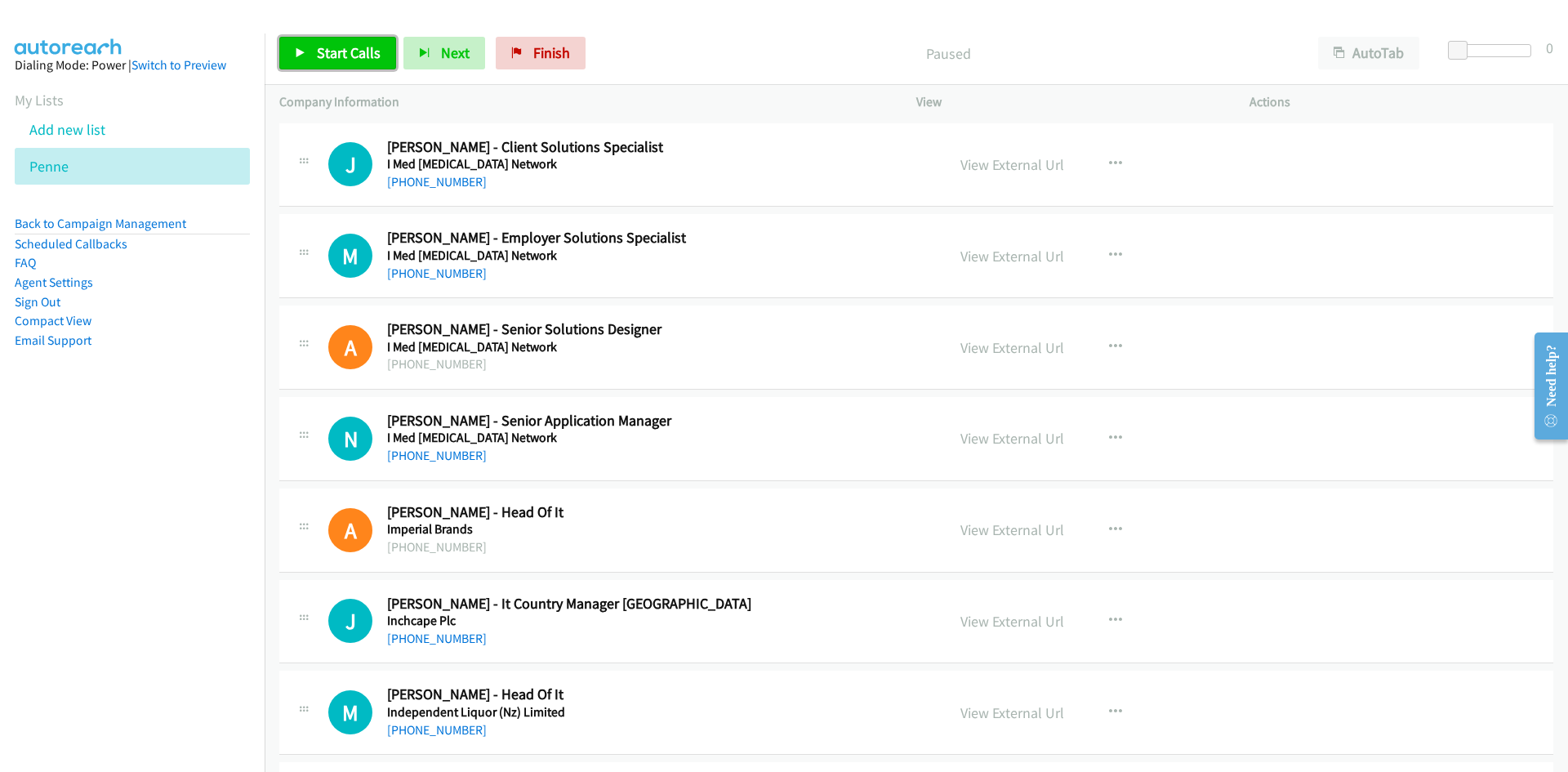
click at [381, 53] on link "Start Calls" at bounding box center [338, 53] width 117 height 32
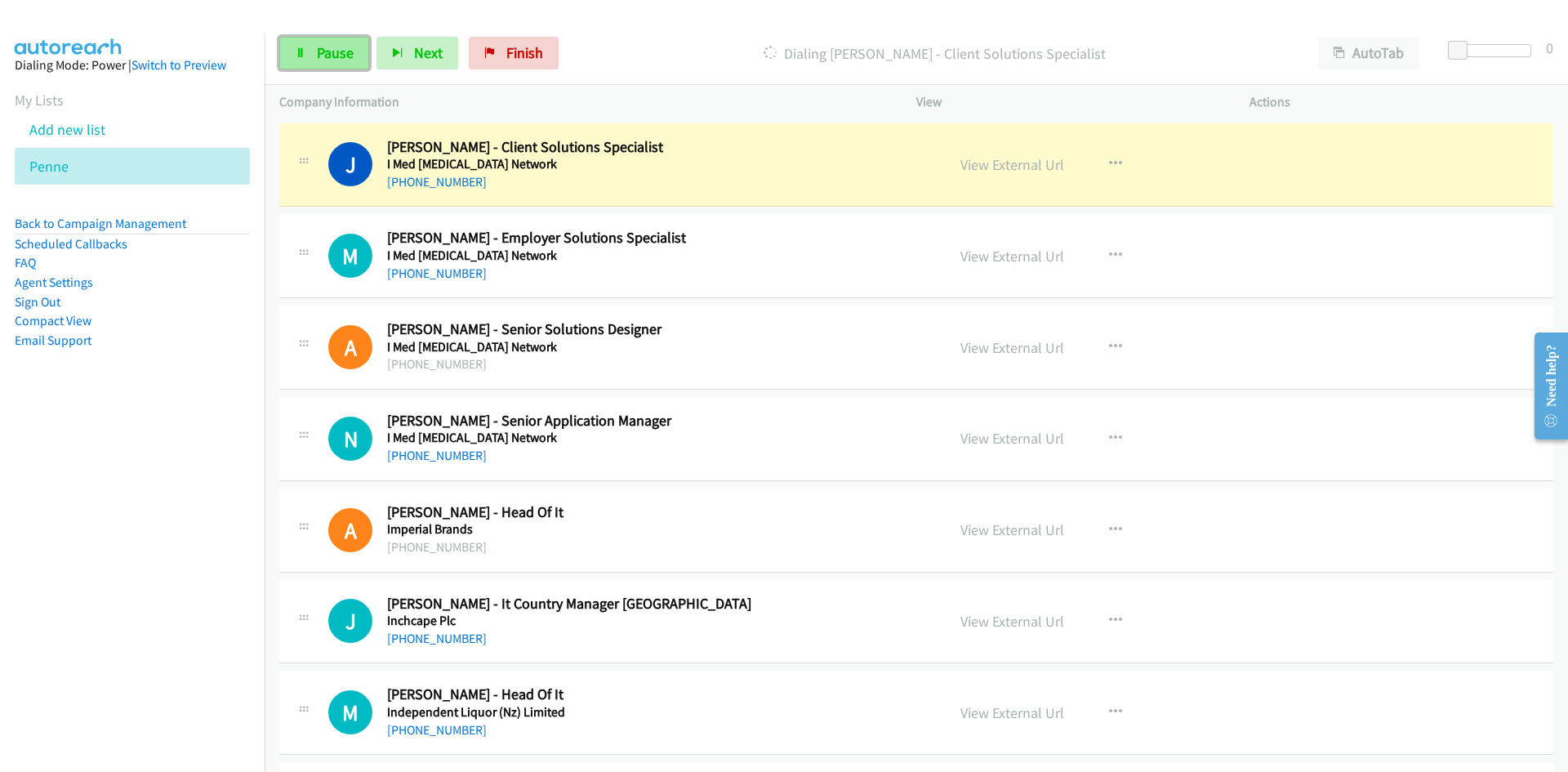
click at [311, 56] on link "Pause" at bounding box center [324, 53] width 90 height 32
click at [1024, 155] on link "View External Url" at bounding box center [1012, 164] width 104 height 19
click at [996, 175] on div "View External Url" at bounding box center [1012, 164] width 104 height 22
click at [1003, 162] on link "View External Url" at bounding box center [1012, 164] width 104 height 19
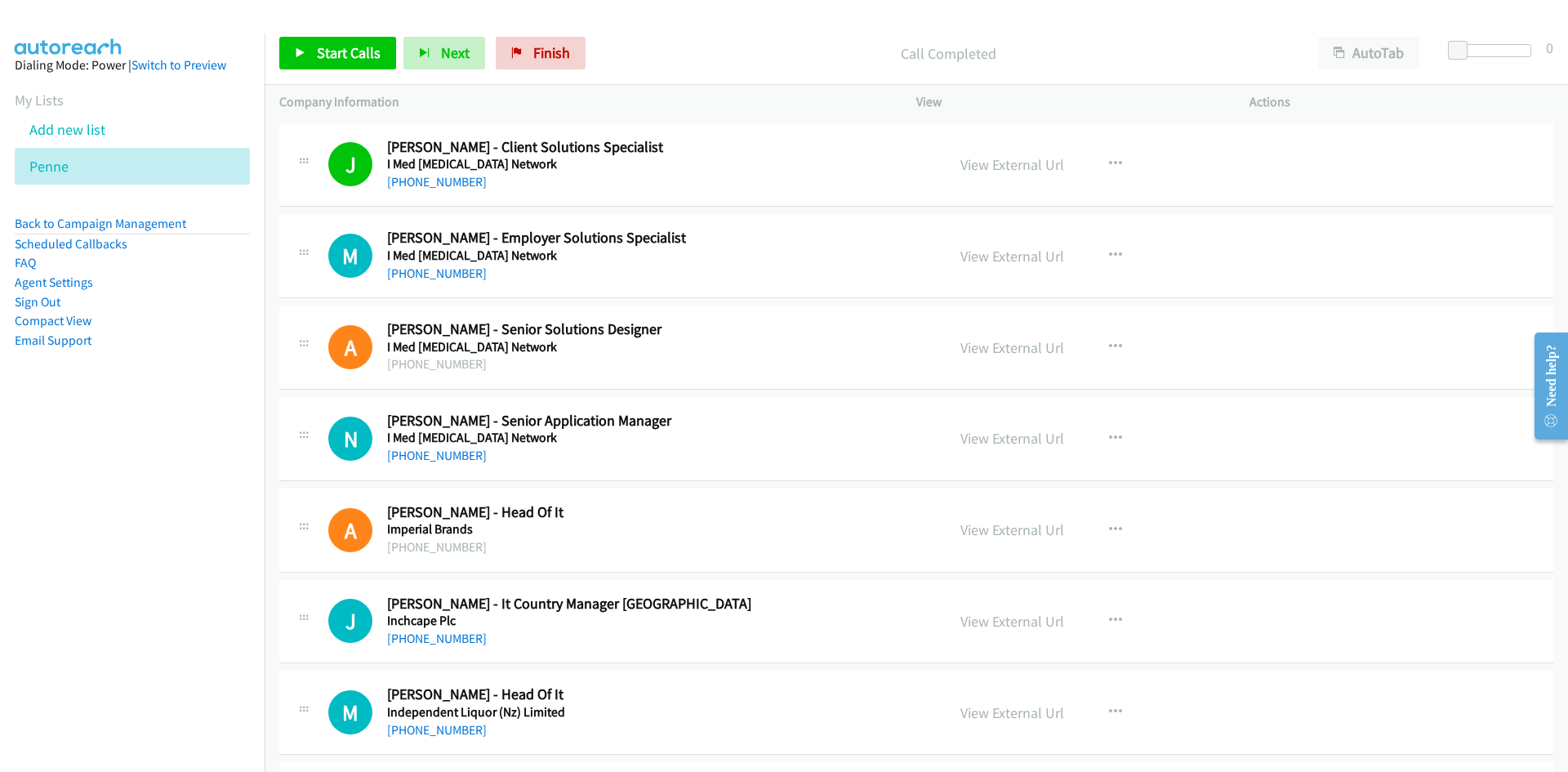
scroll to position [82, 0]
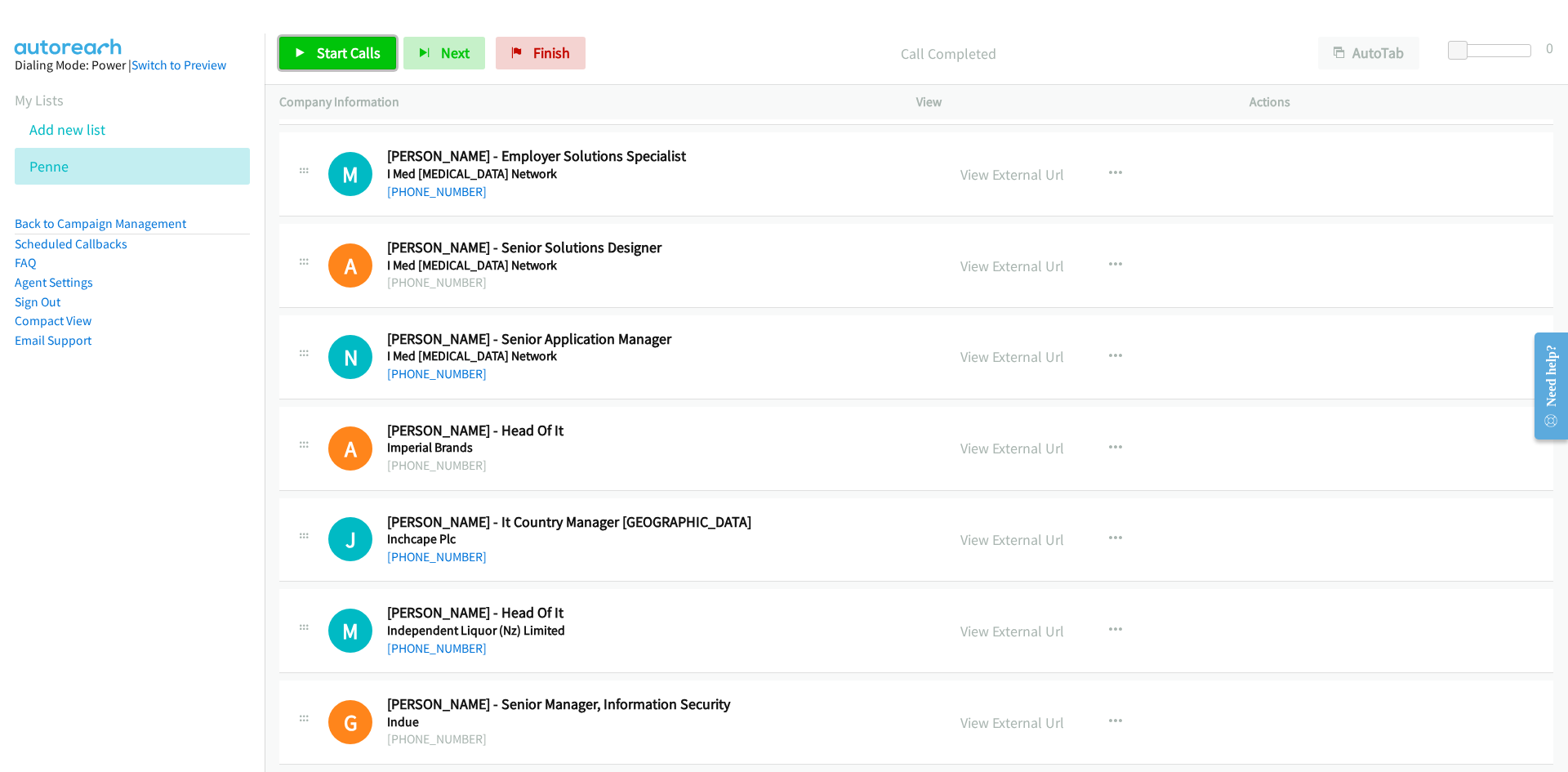
click at [378, 64] on link "Start Calls" at bounding box center [338, 53] width 117 height 32
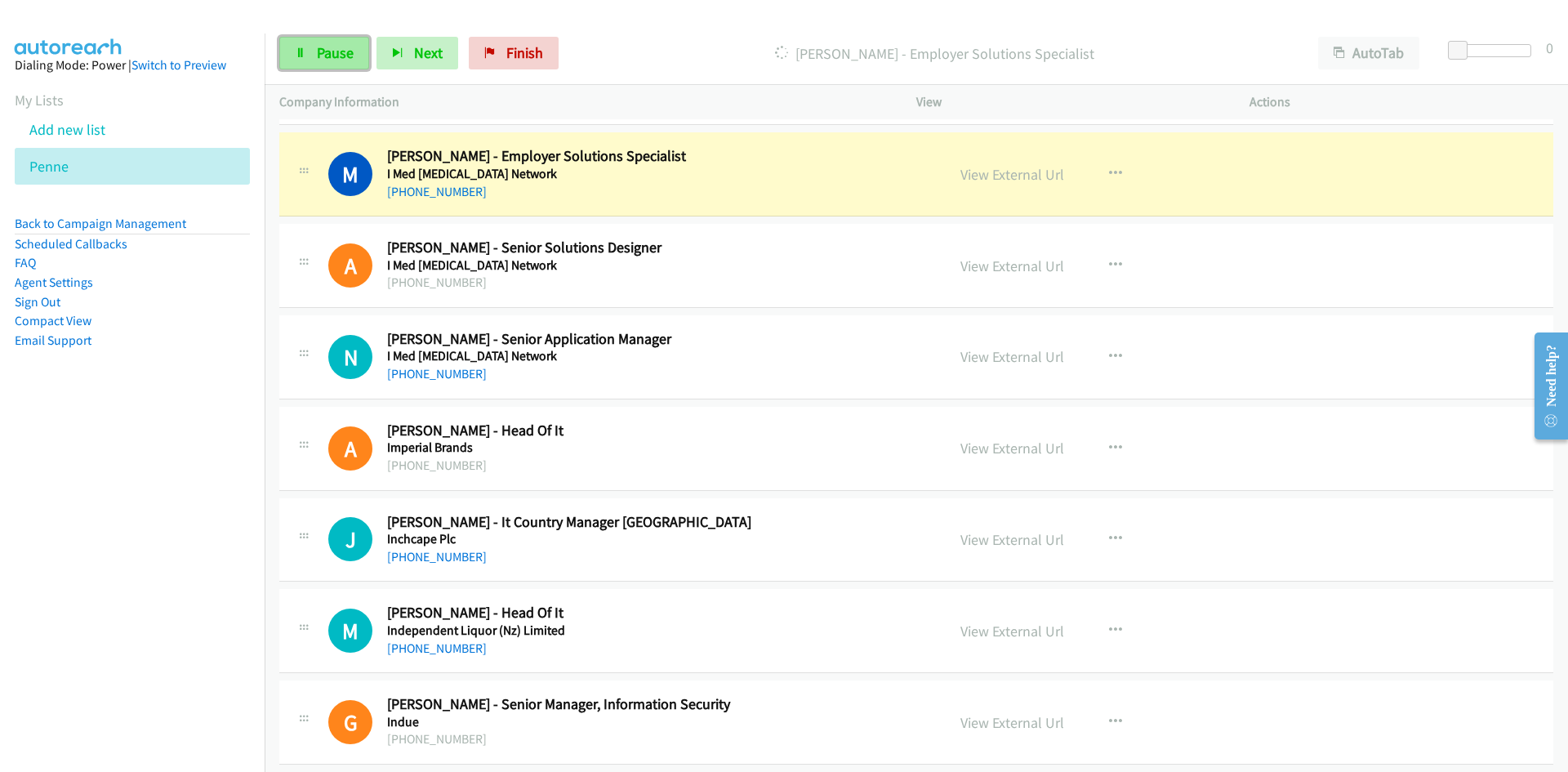
click at [350, 43] on span "Pause" at bounding box center [335, 52] width 37 height 19
click at [1054, 165] on link "View External Url" at bounding box center [1012, 174] width 104 height 19
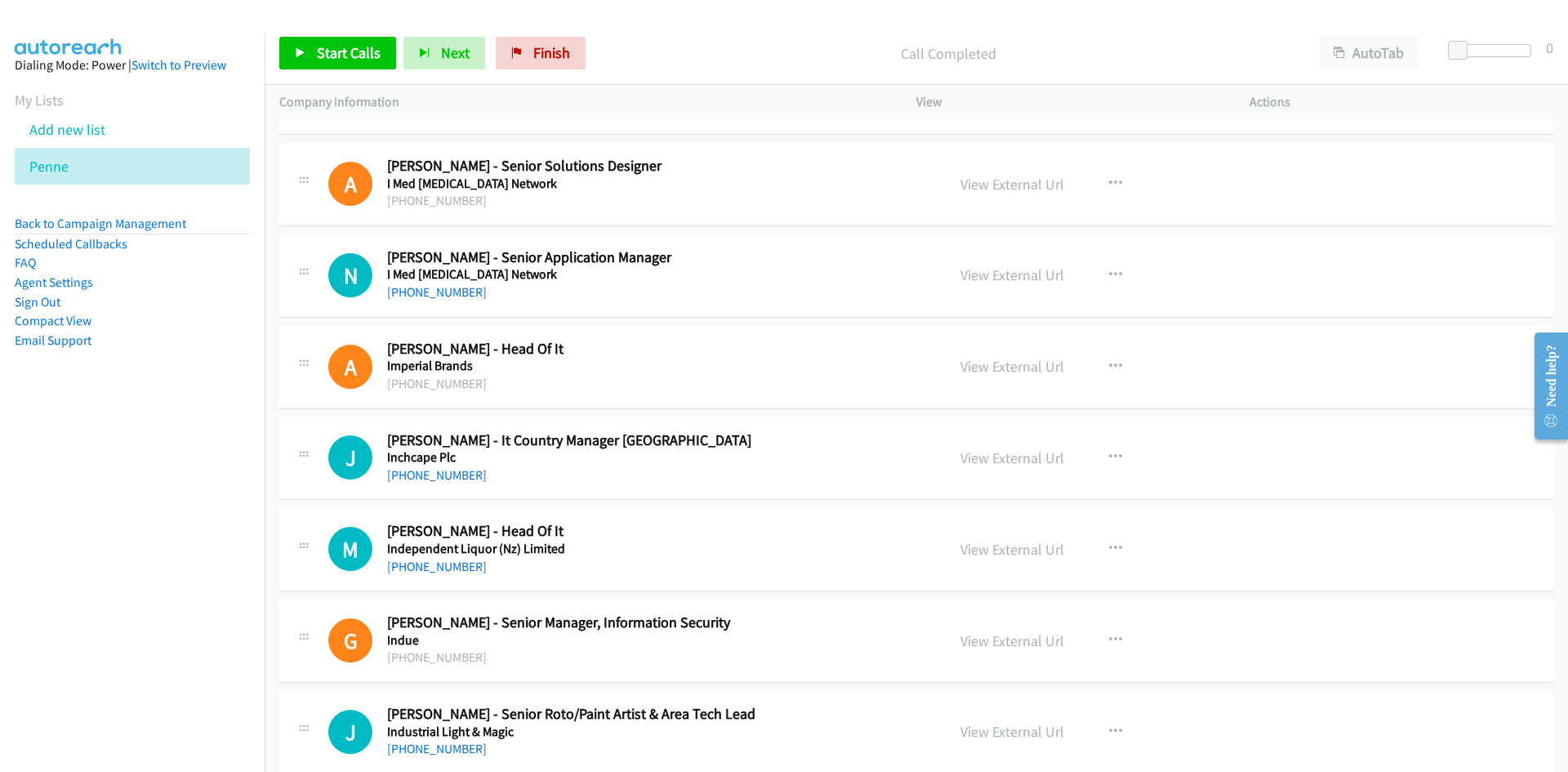
scroll to position [245, 0]
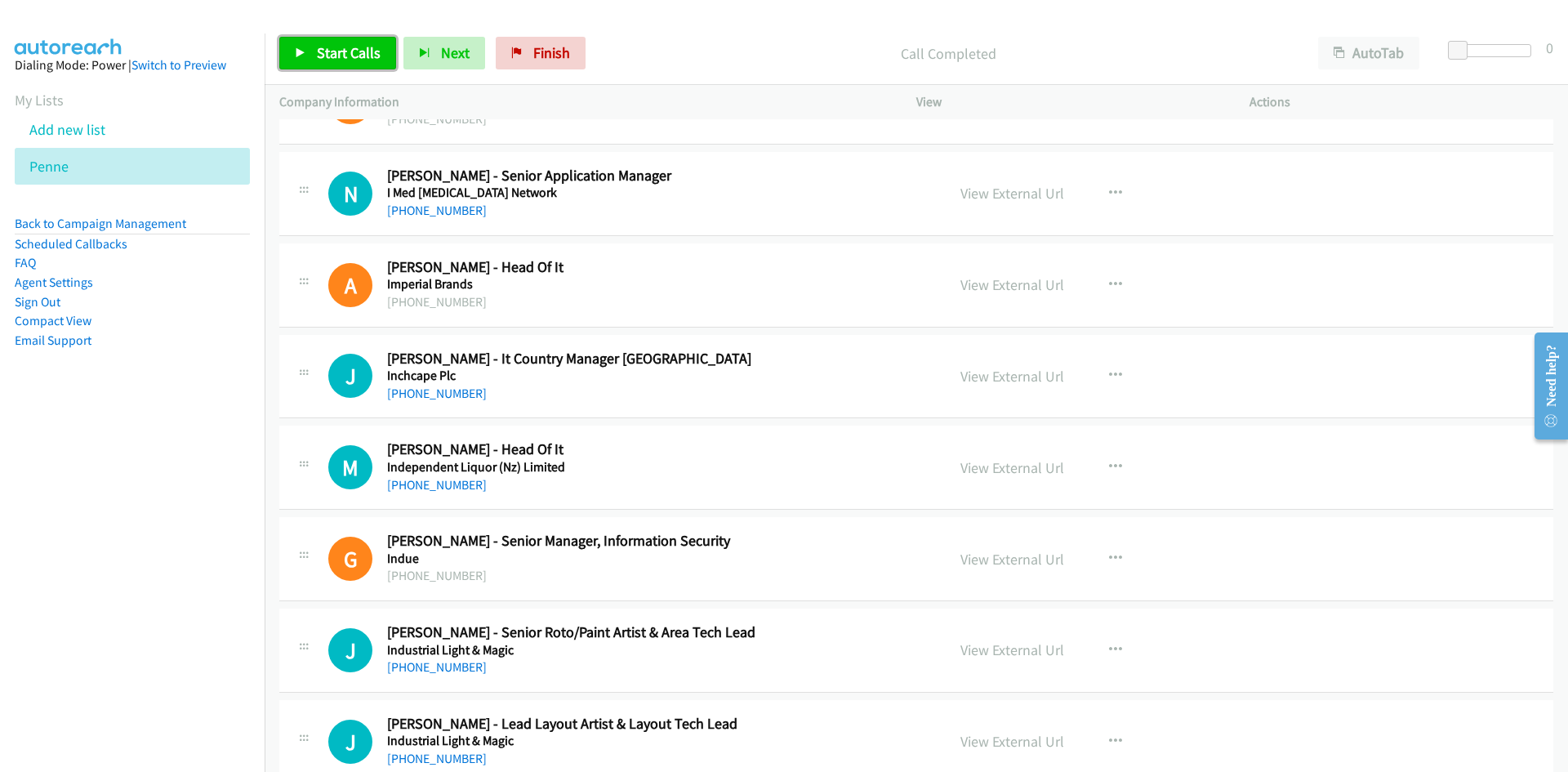
click at [351, 51] on span "Start Calls" at bounding box center [348, 52] width 64 height 19
click at [346, 37] on link "Pause" at bounding box center [324, 53] width 90 height 32
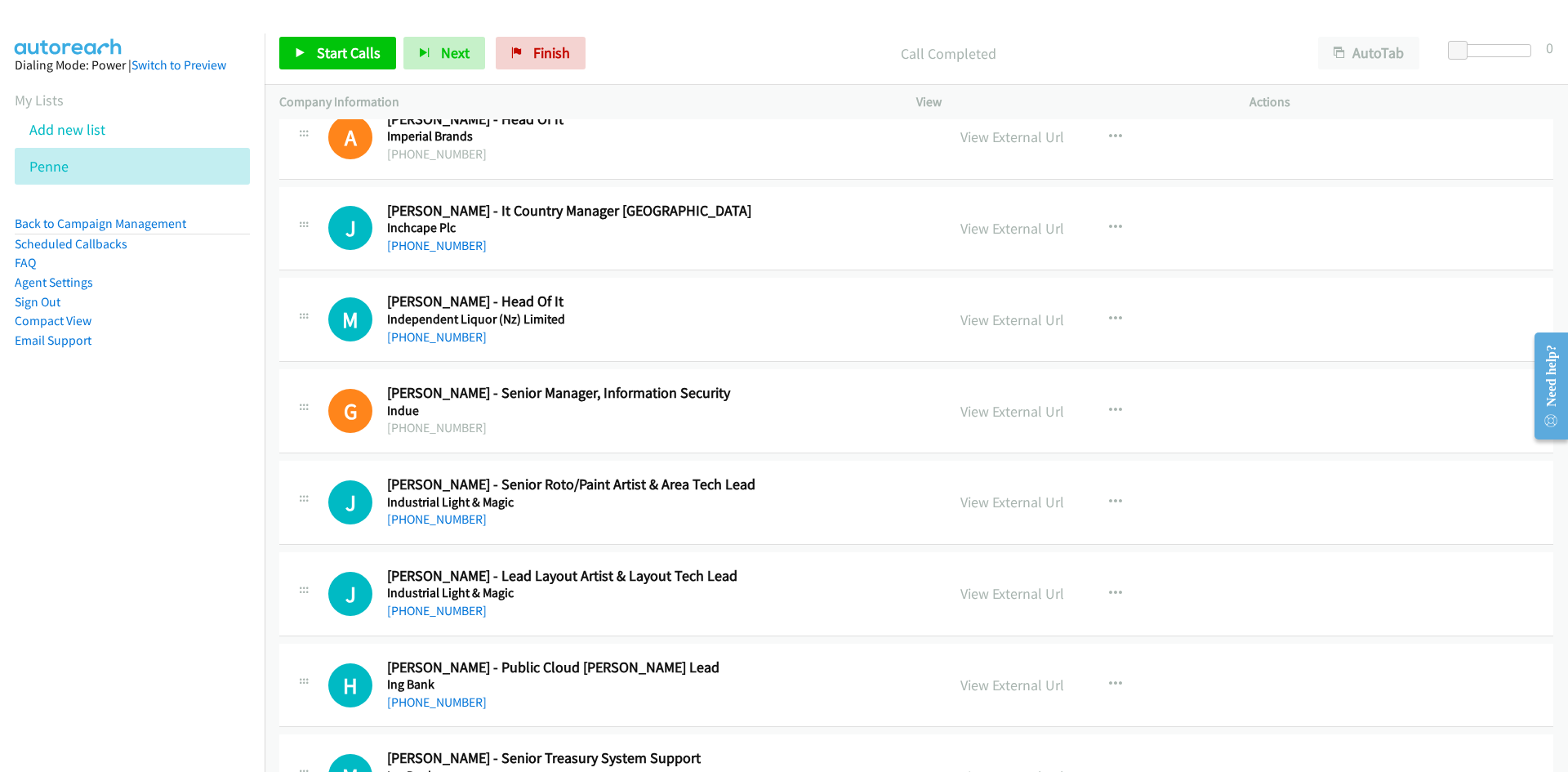
scroll to position [408, 0]
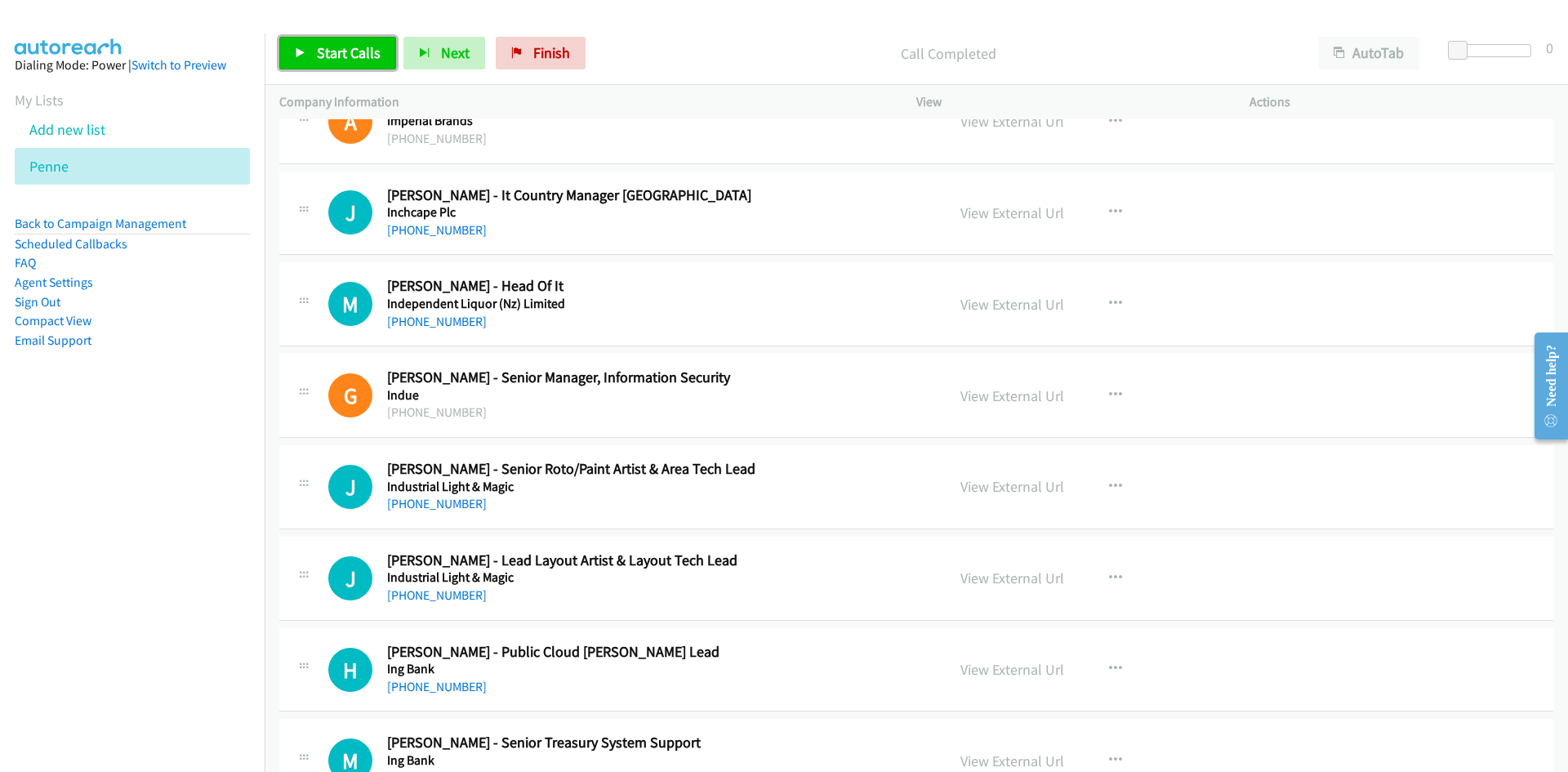
click at [364, 62] on span "Start Calls" at bounding box center [348, 52] width 64 height 19
click at [358, 64] on link "Pause" at bounding box center [324, 53] width 90 height 32
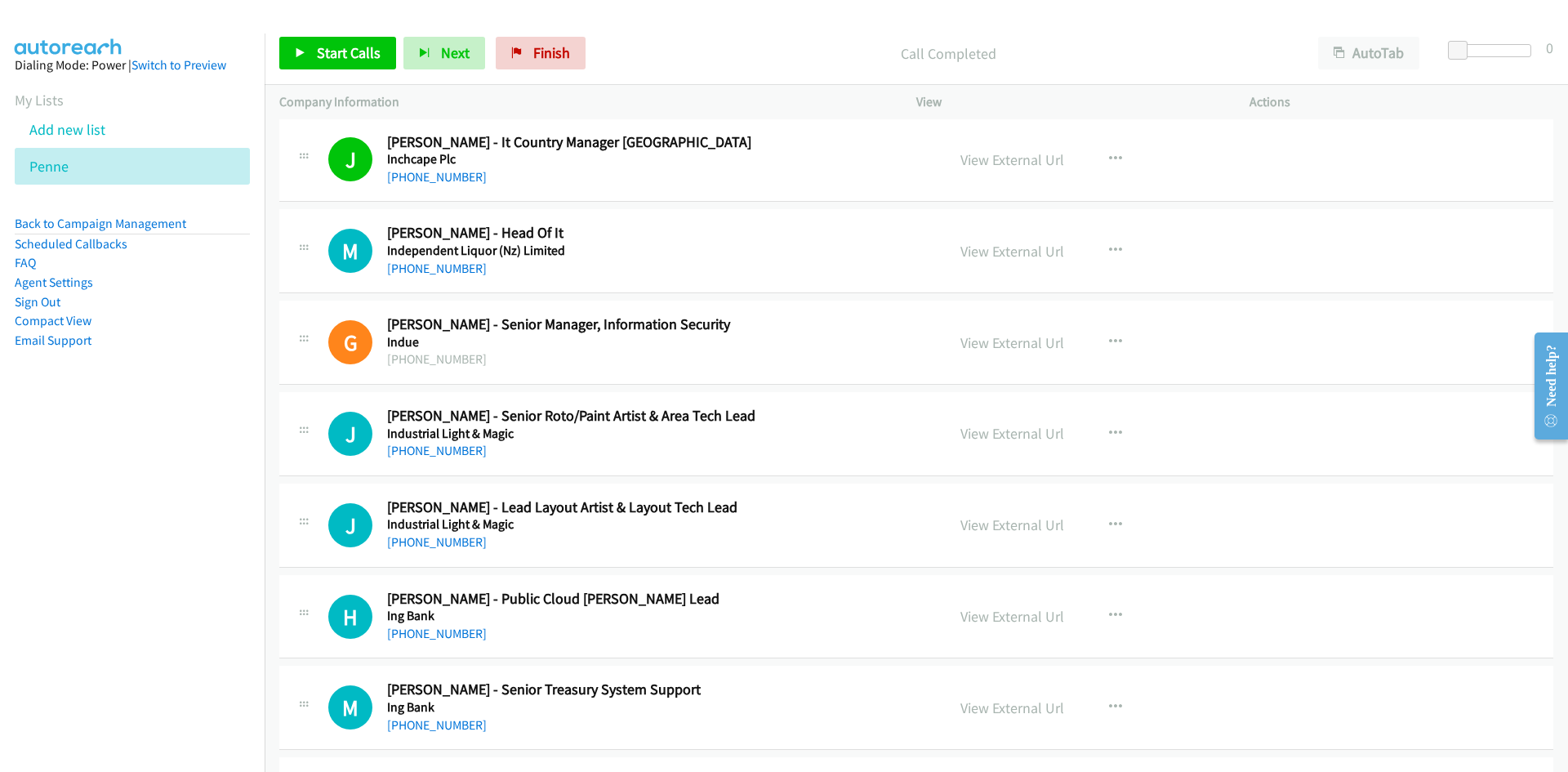
scroll to position [491, 0]
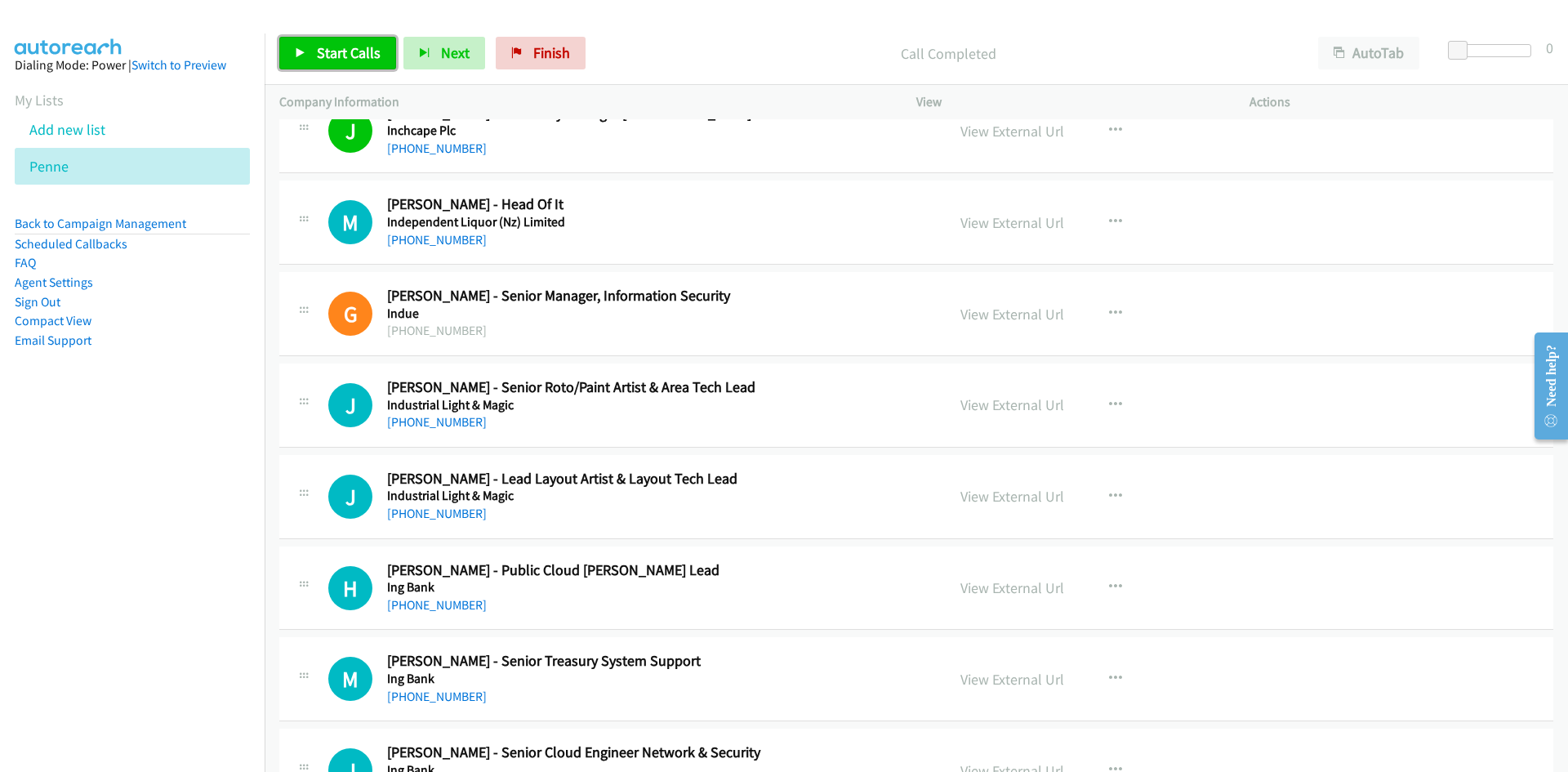
click at [362, 67] on link "Start Calls" at bounding box center [338, 53] width 117 height 32
click at [357, 49] on link "Pause" at bounding box center [324, 53] width 90 height 32
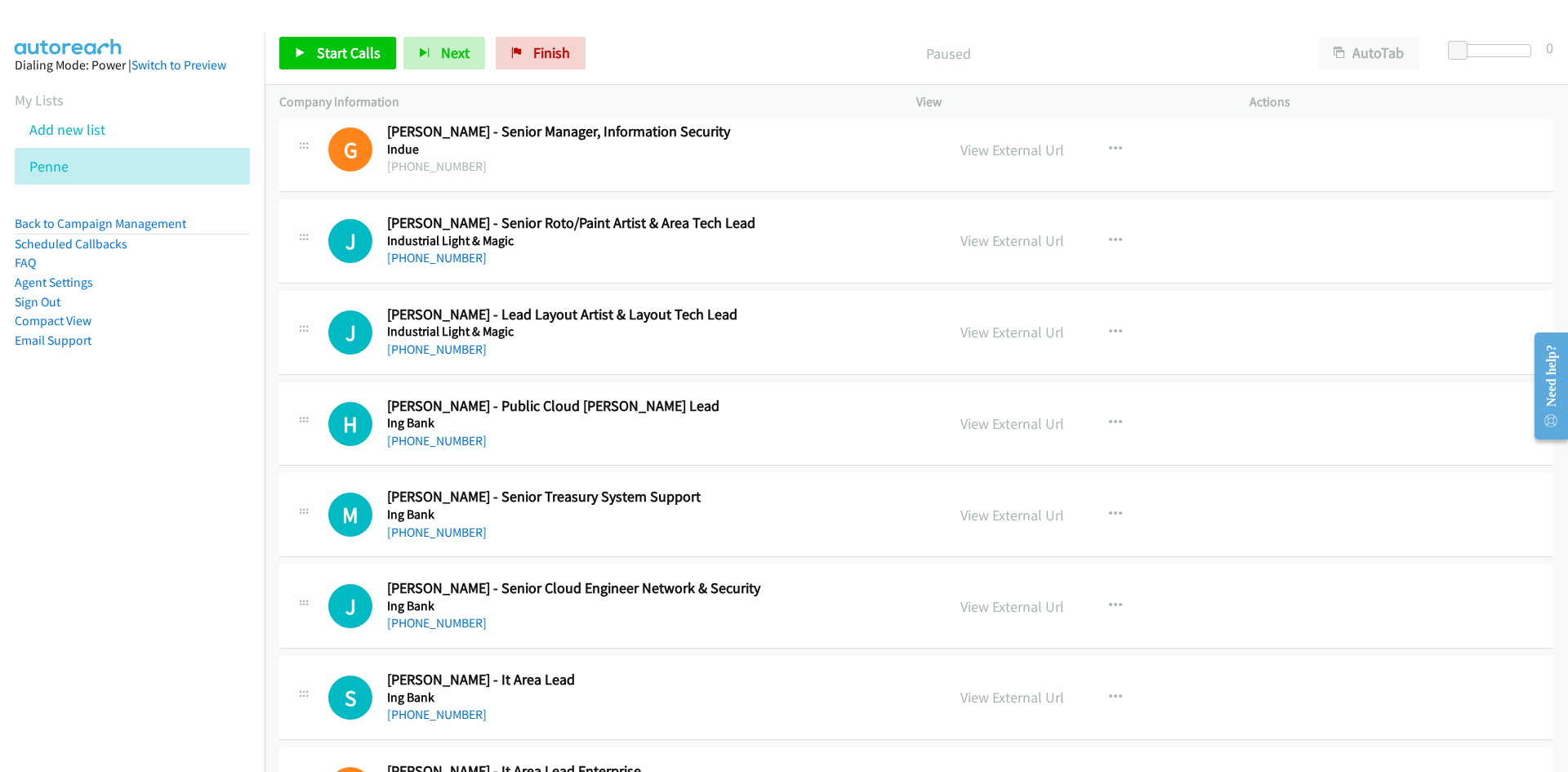
scroll to position [735, 0]
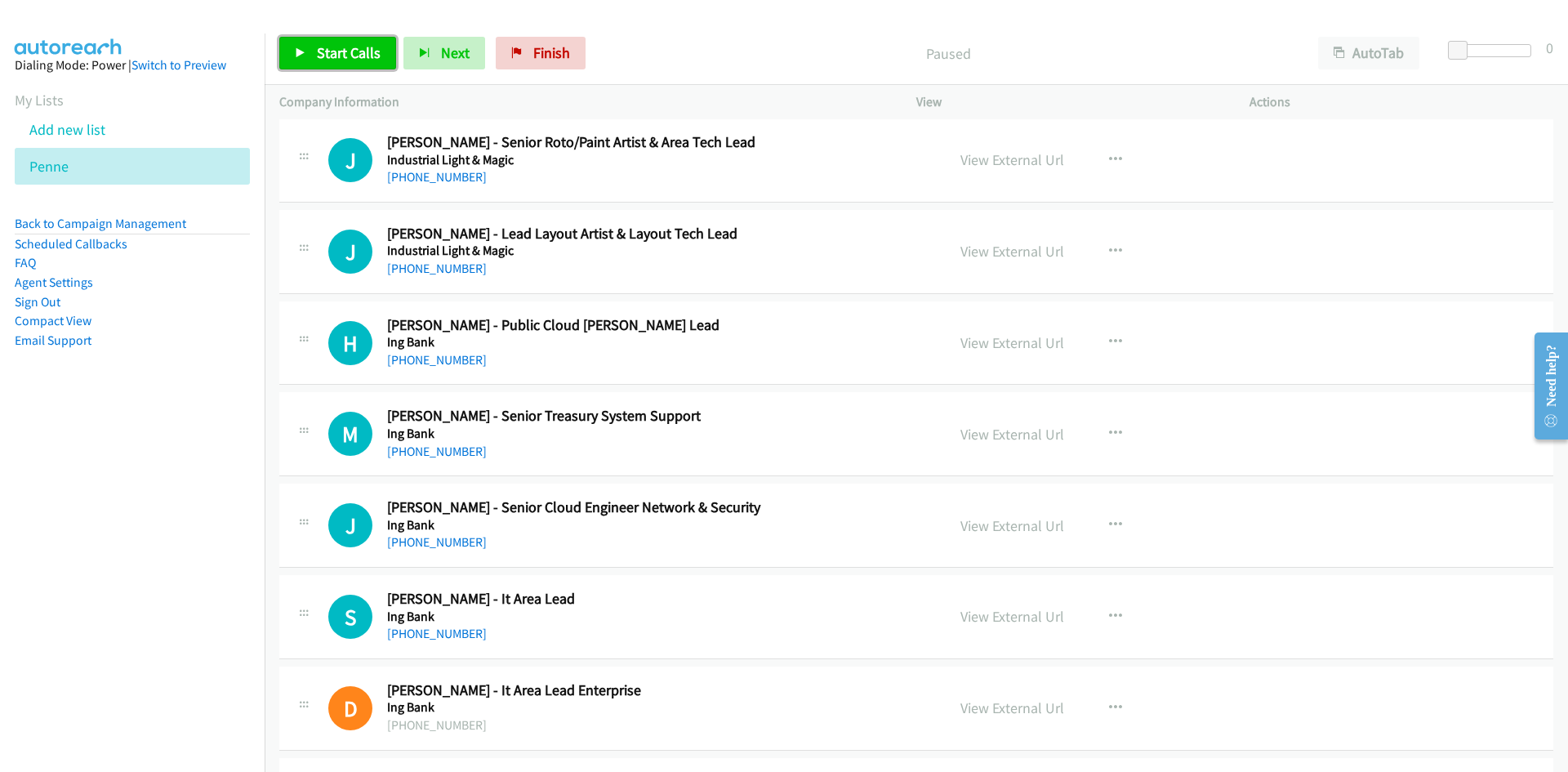
click at [370, 56] on span "Start Calls" at bounding box center [348, 52] width 64 height 19
click at [312, 58] on link "Pause" at bounding box center [324, 53] width 90 height 32
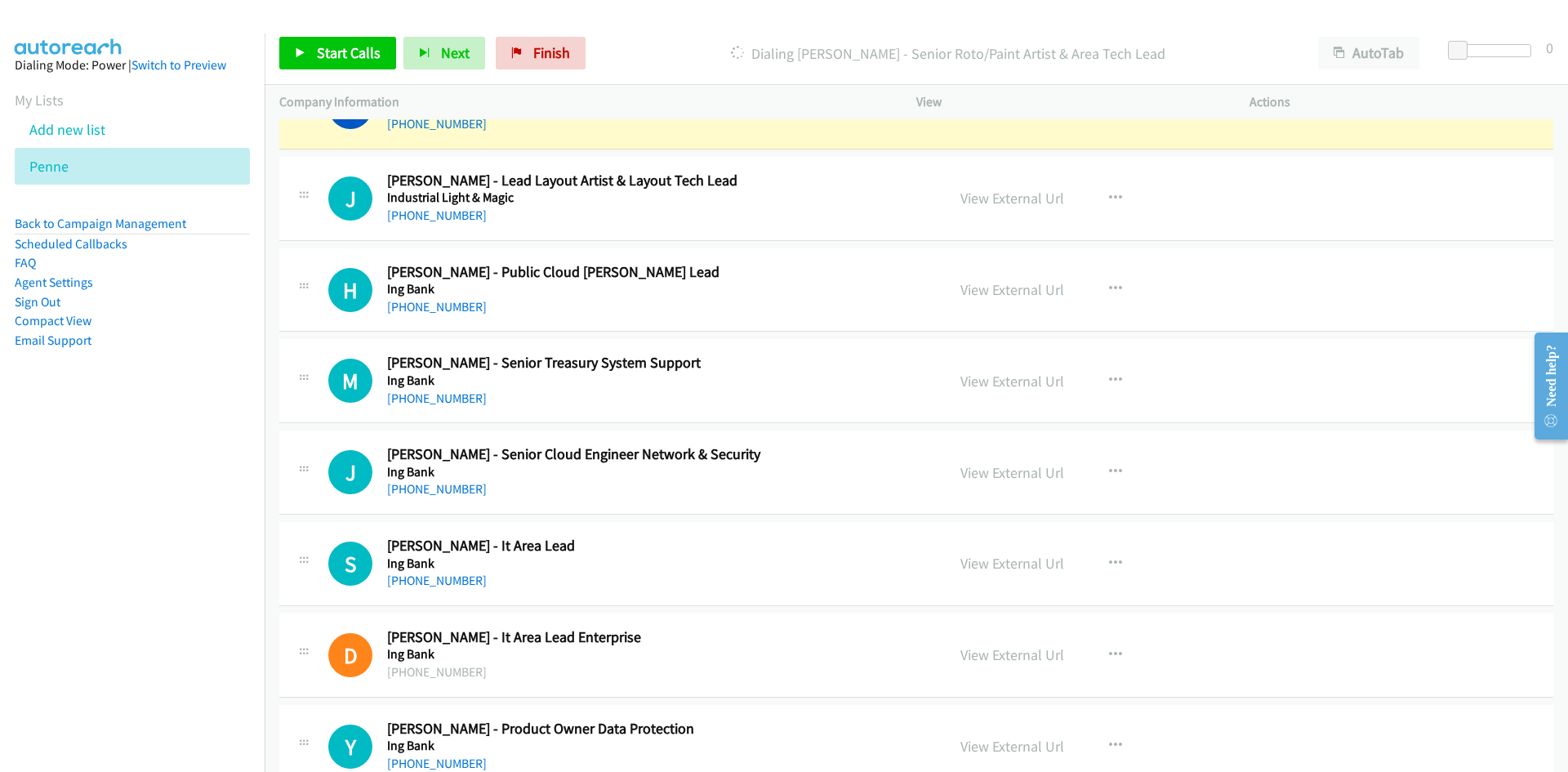
scroll to position [817, 0]
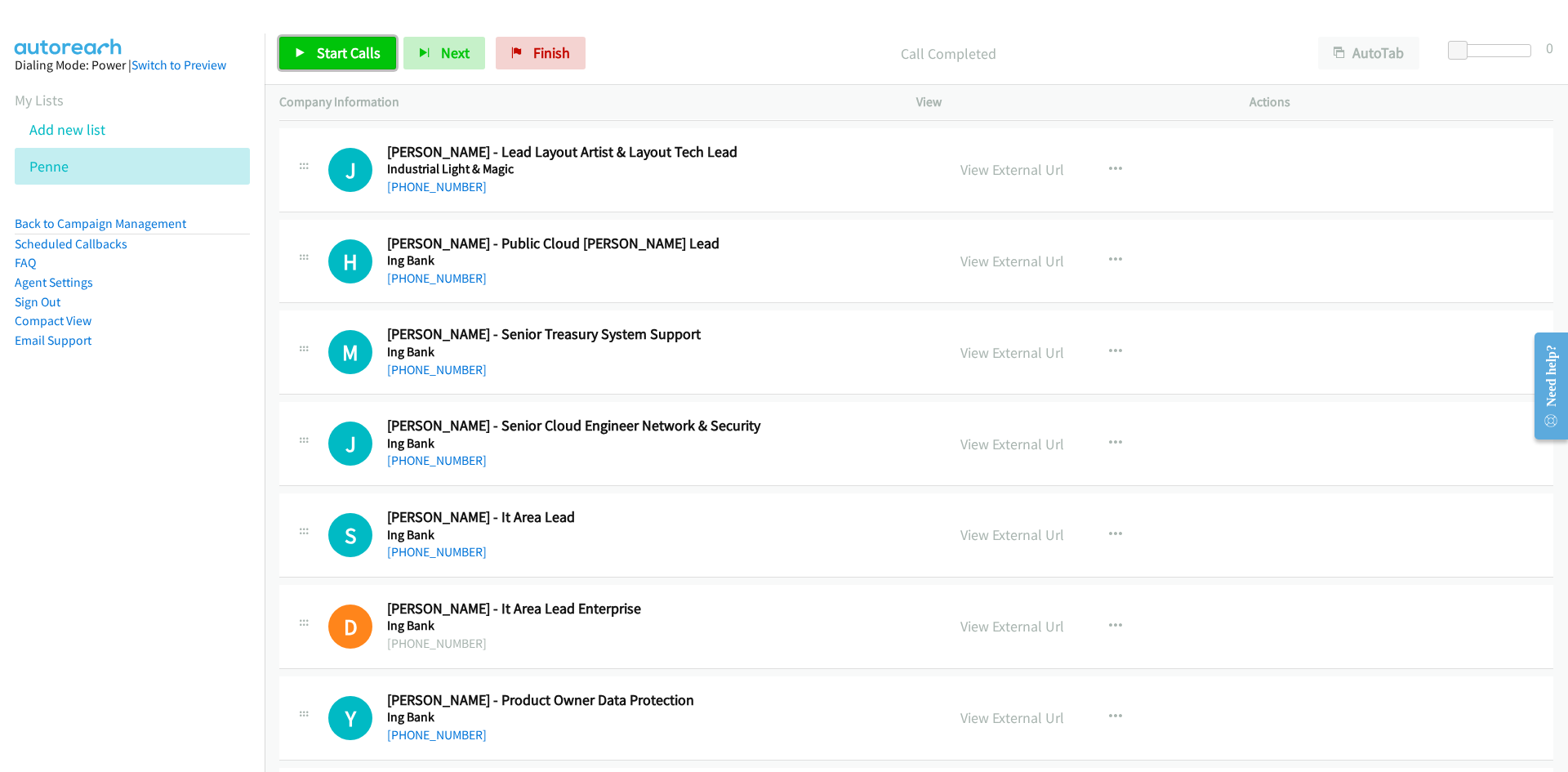
click at [363, 49] on span "Start Calls" at bounding box center [348, 52] width 64 height 19
click at [345, 53] on span "Pause" at bounding box center [335, 52] width 37 height 19
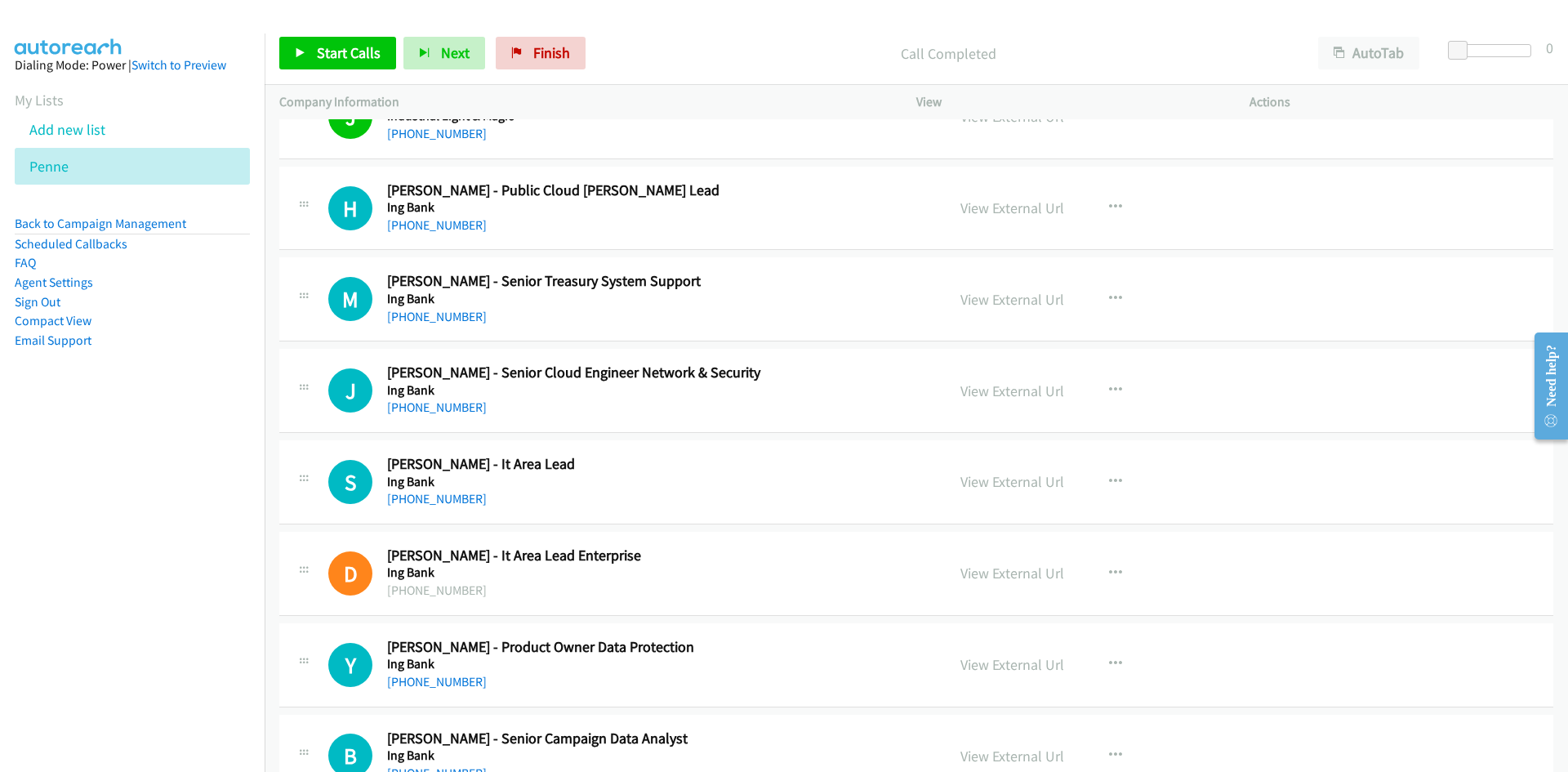
scroll to position [899, 0]
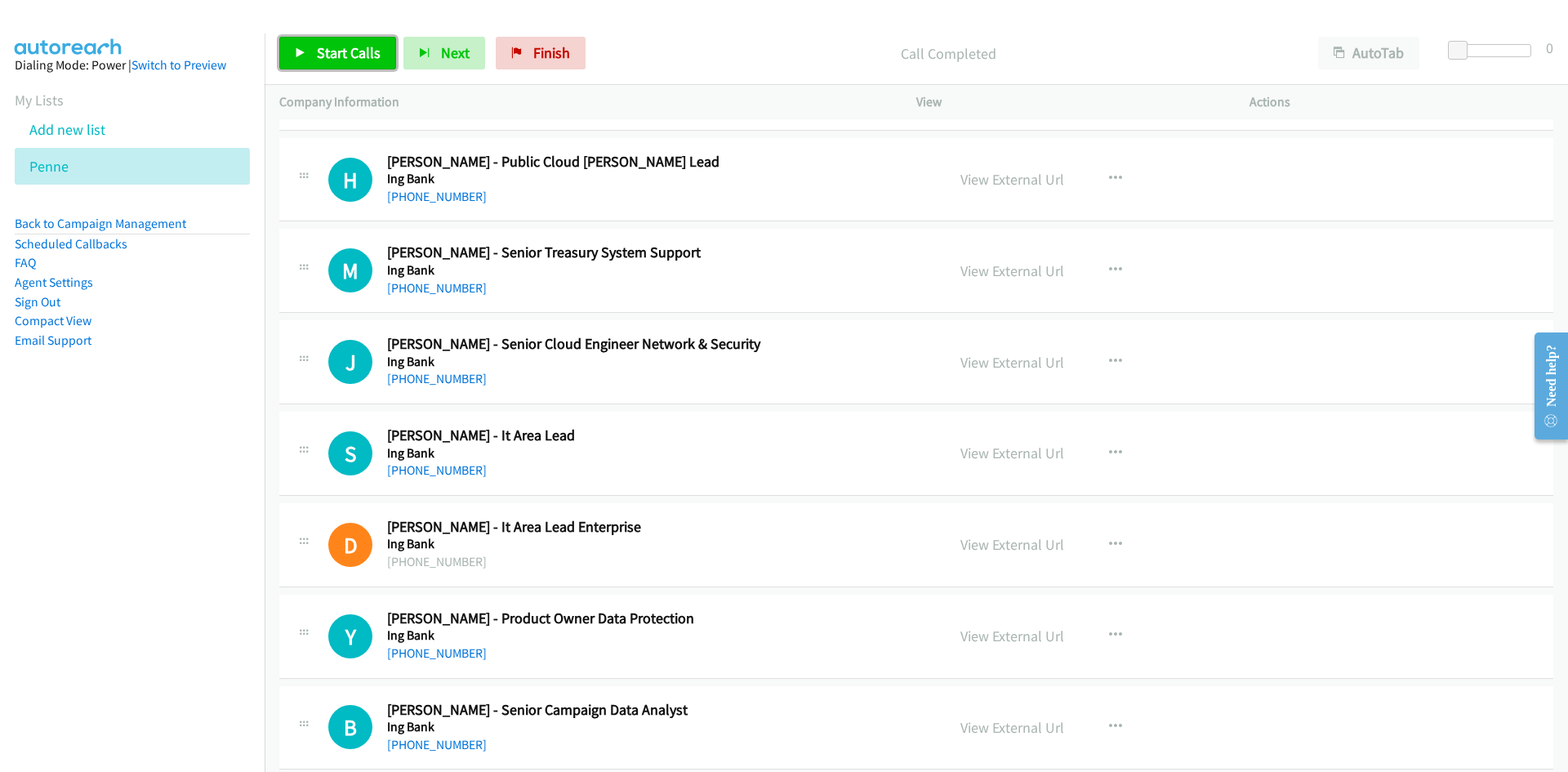
click at [391, 53] on link "Start Calls" at bounding box center [338, 53] width 117 height 32
click at [314, 45] on link "Pause" at bounding box center [324, 53] width 90 height 32
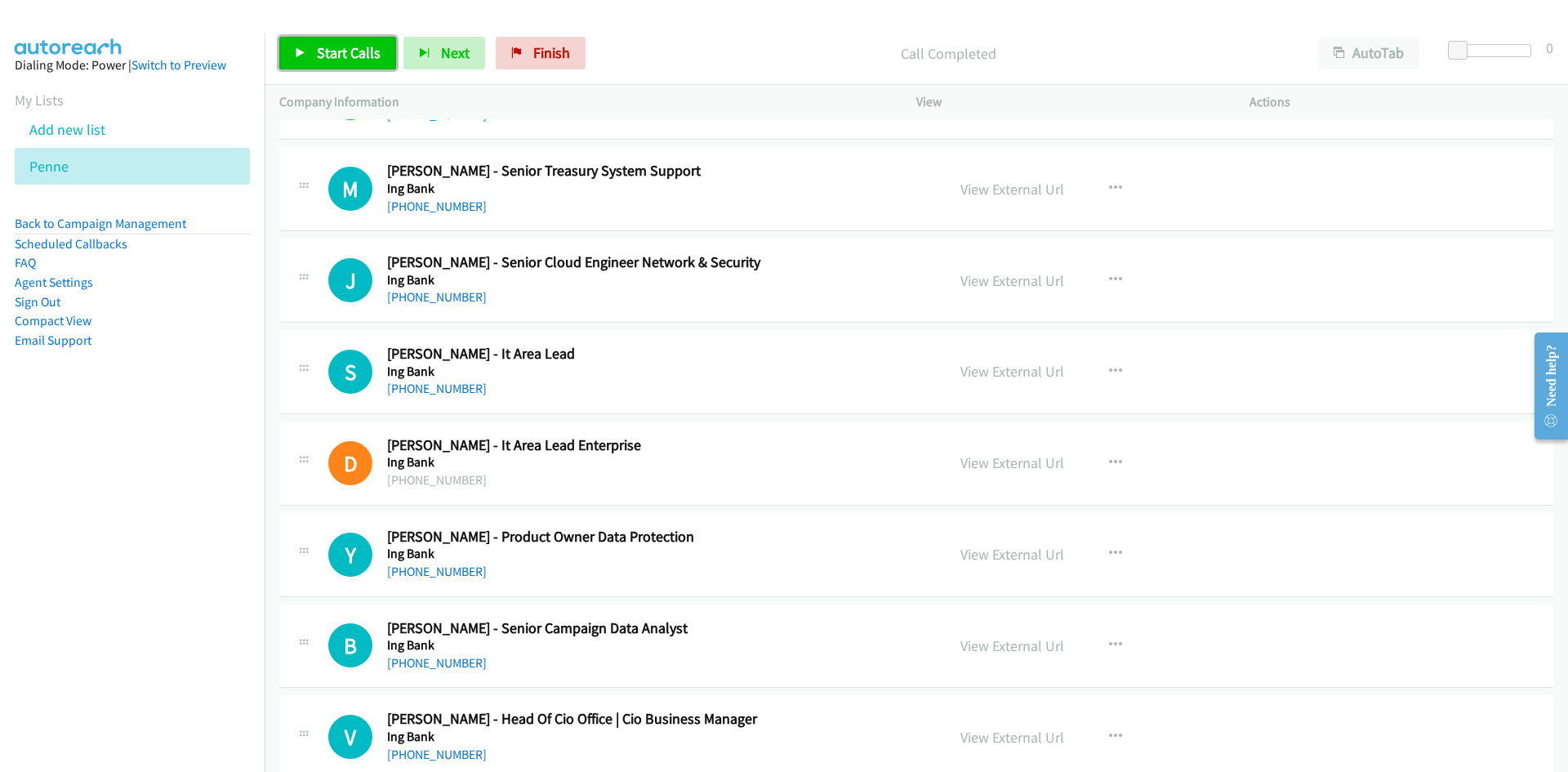
click at [370, 47] on span "Start Calls" at bounding box center [348, 52] width 64 height 19
click at [366, 47] on link "Pause" at bounding box center [324, 53] width 90 height 32
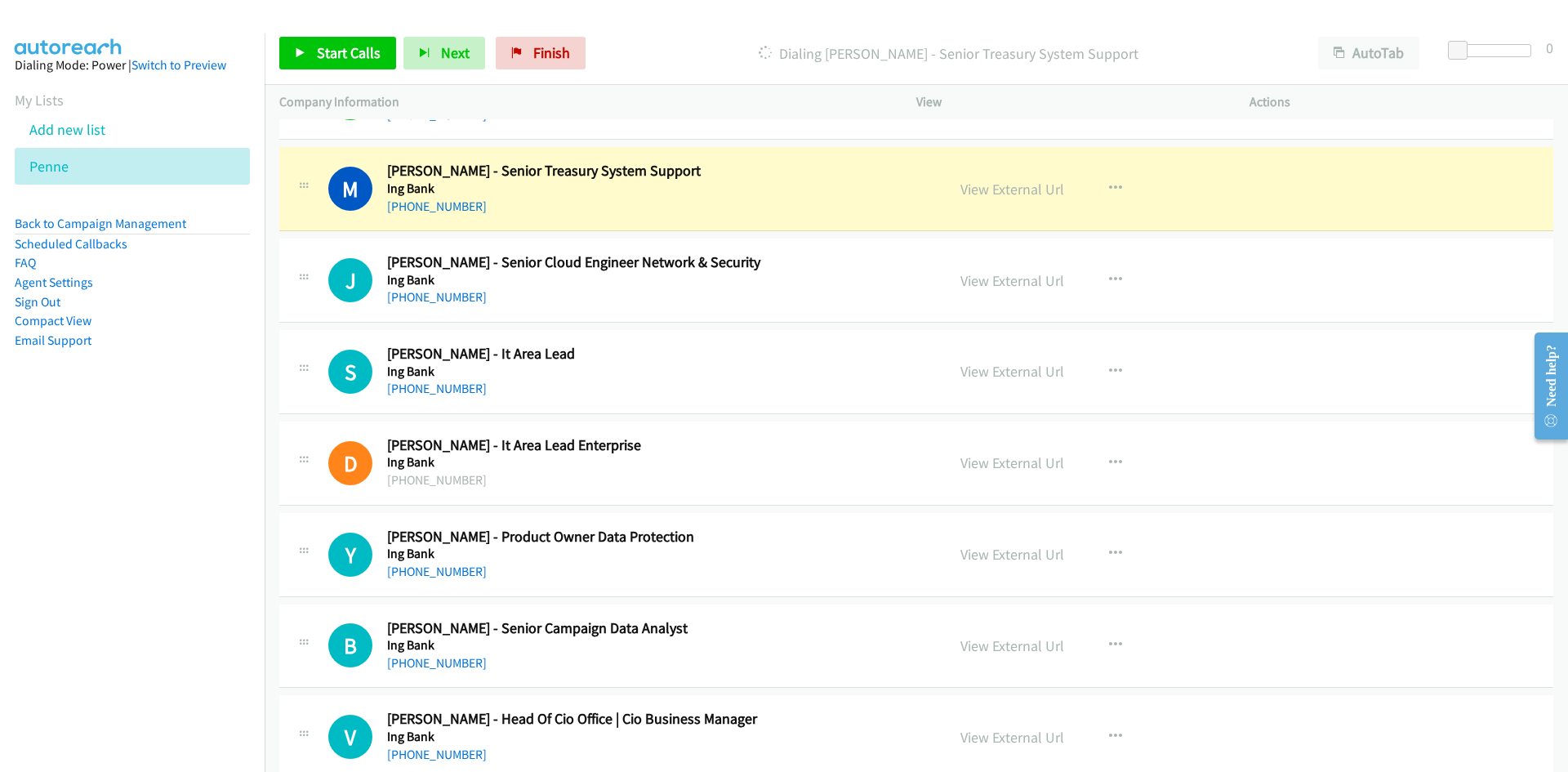
click at [1050, 178] on div "View External Url" at bounding box center [1012, 189] width 104 height 22
click at [1045, 192] on link "View External Url" at bounding box center [1012, 189] width 104 height 19
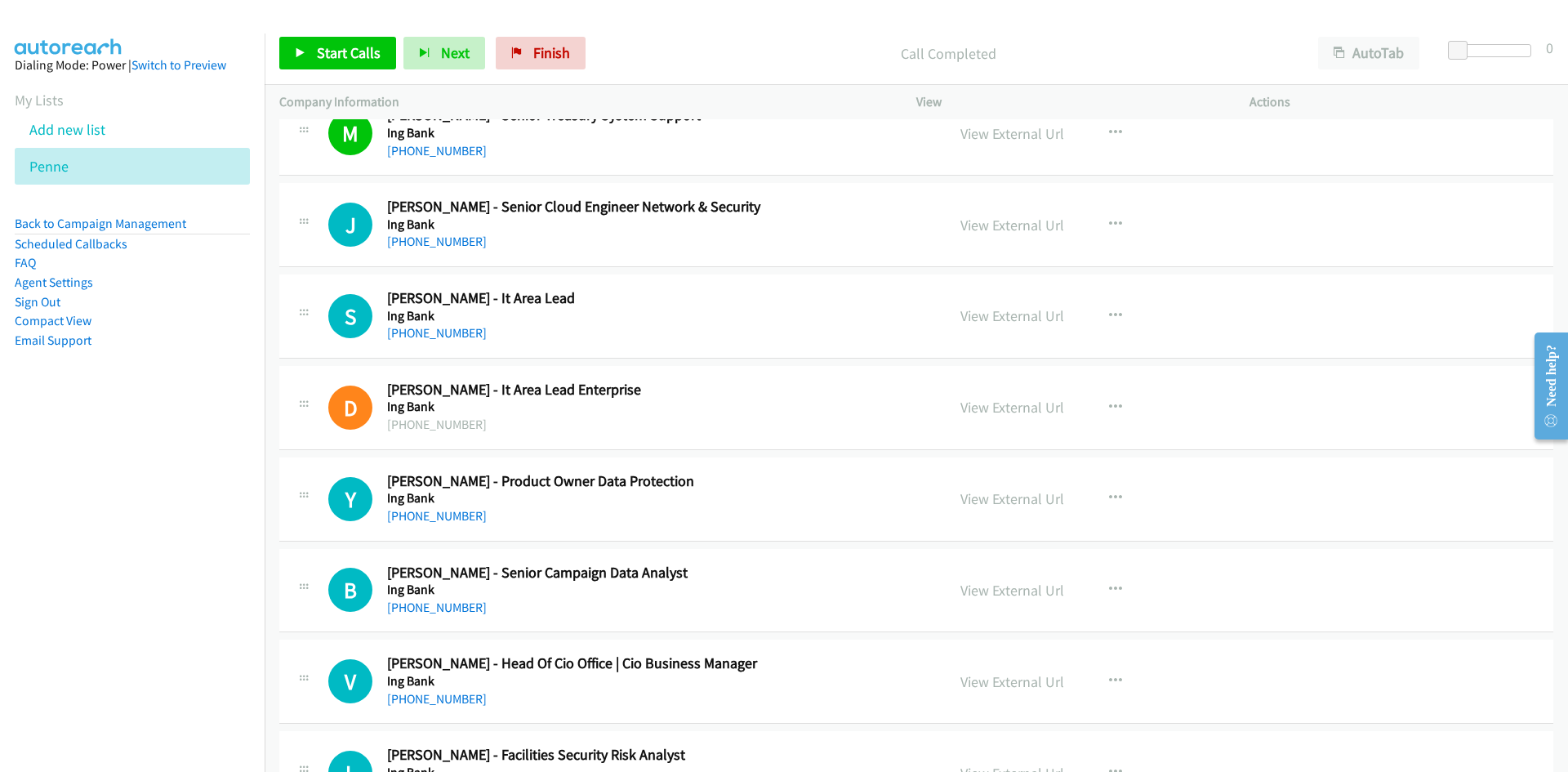
scroll to position [1062, 0]
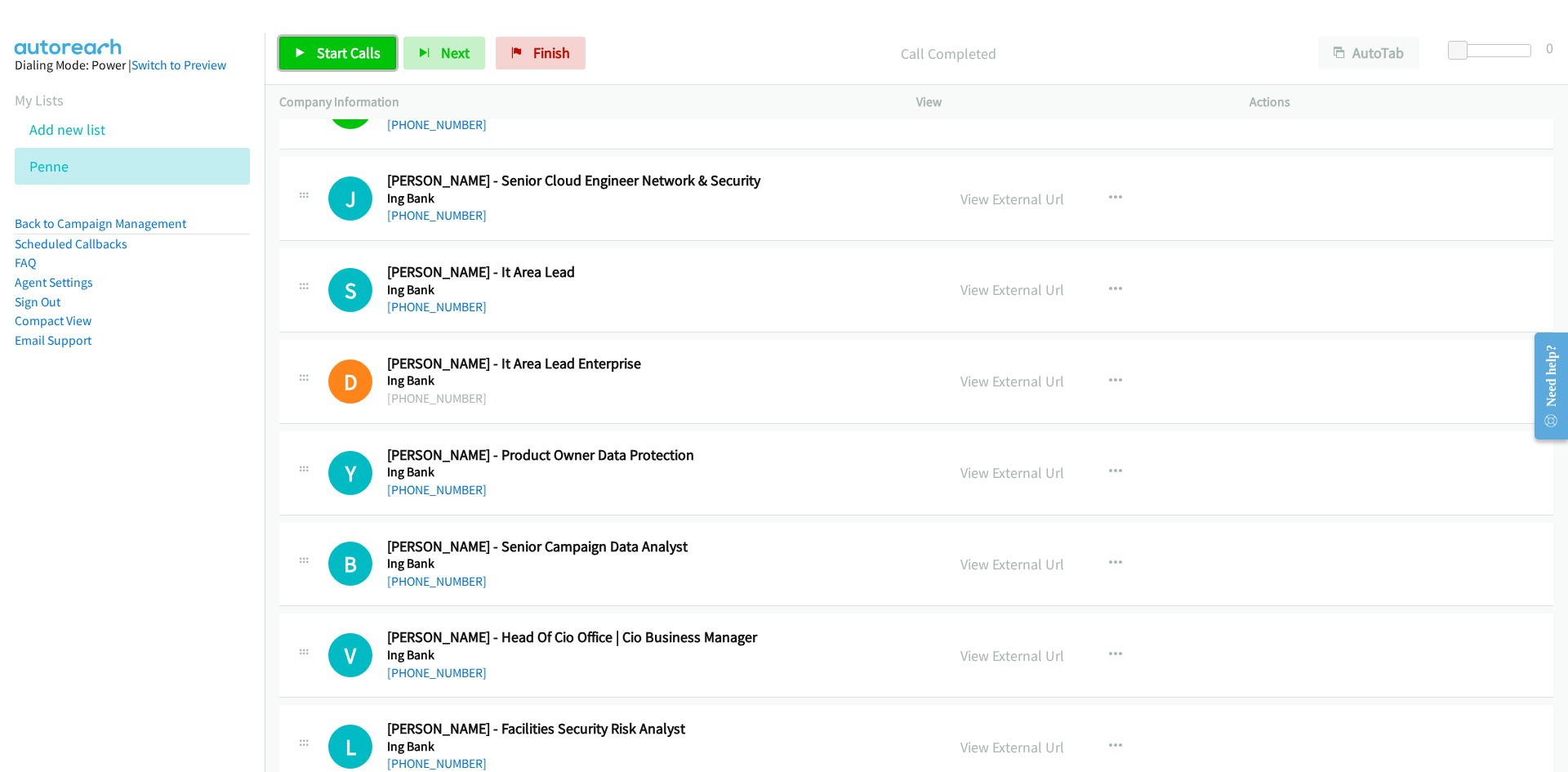
click at [361, 45] on span "Start Calls" at bounding box center [348, 52] width 64 height 19
click at [297, 49] on icon at bounding box center [301, 54] width 12 height 12
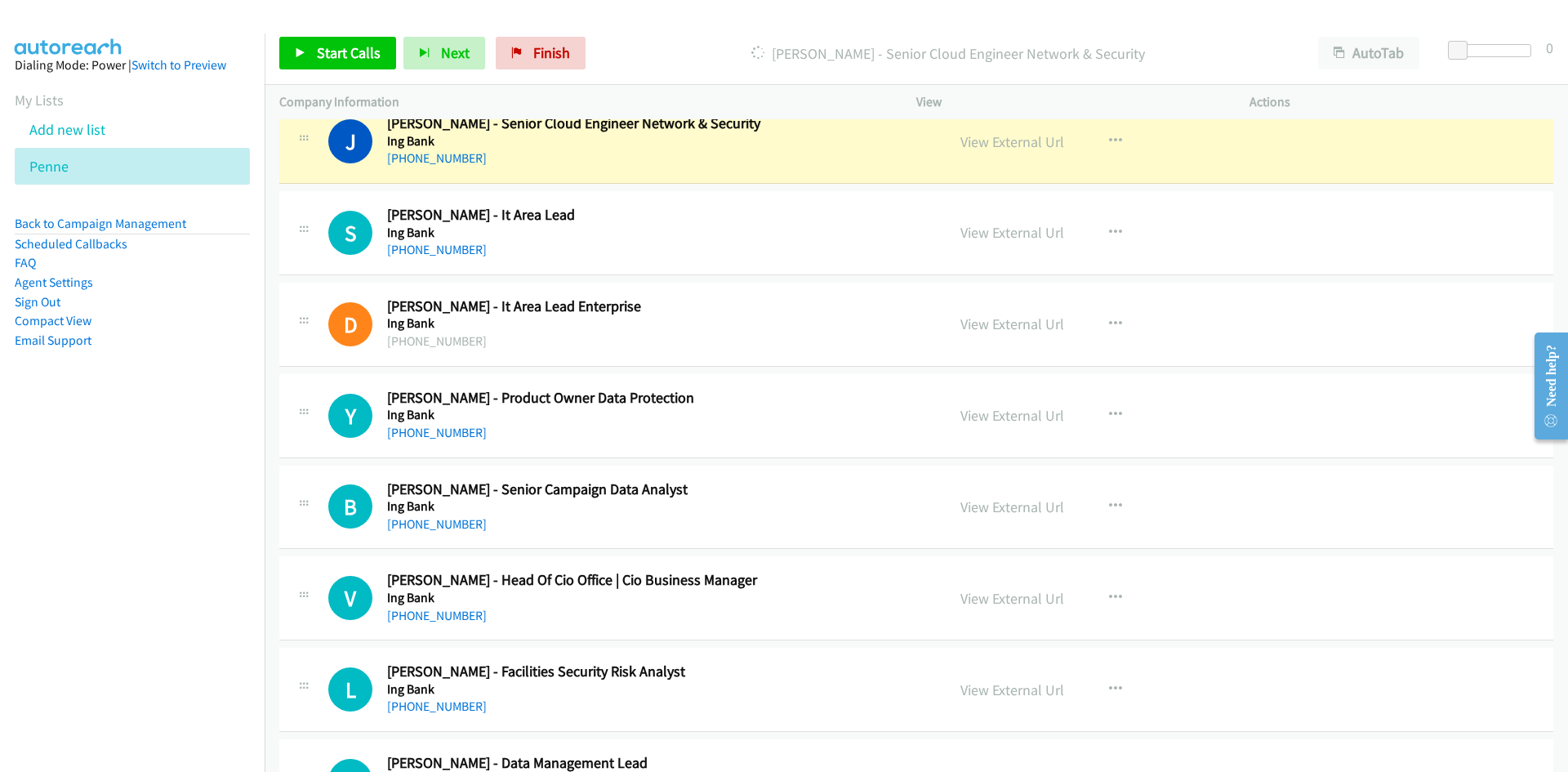
scroll to position [1143, 0]
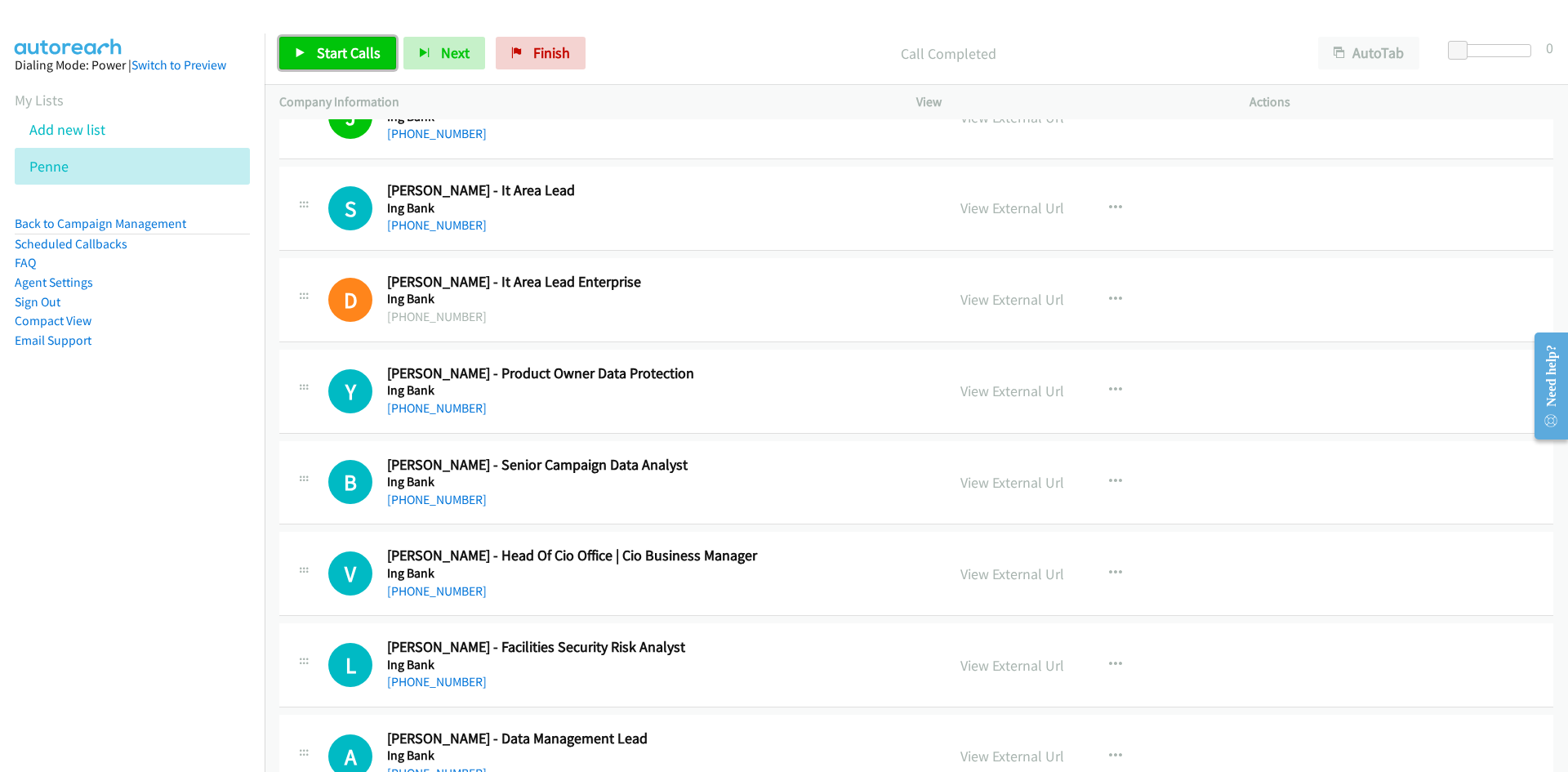
click at [352, 58] on span "Start Calls" at bounding box center [348, 52] width 64 height 19
click at [300, 50] on icon at bounding box center [301, 54] width 12 height 12
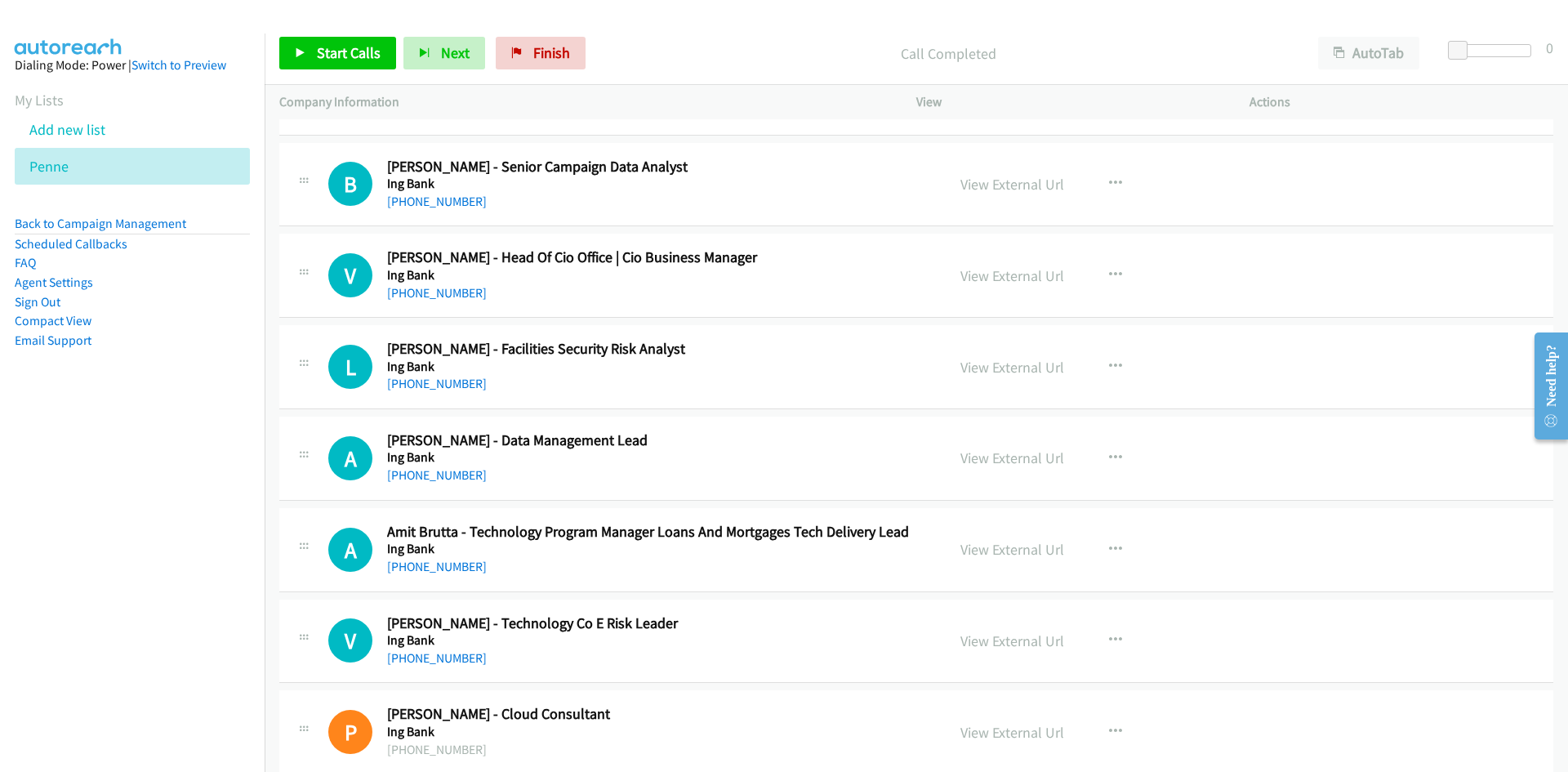
scroll to position [1471, 0]
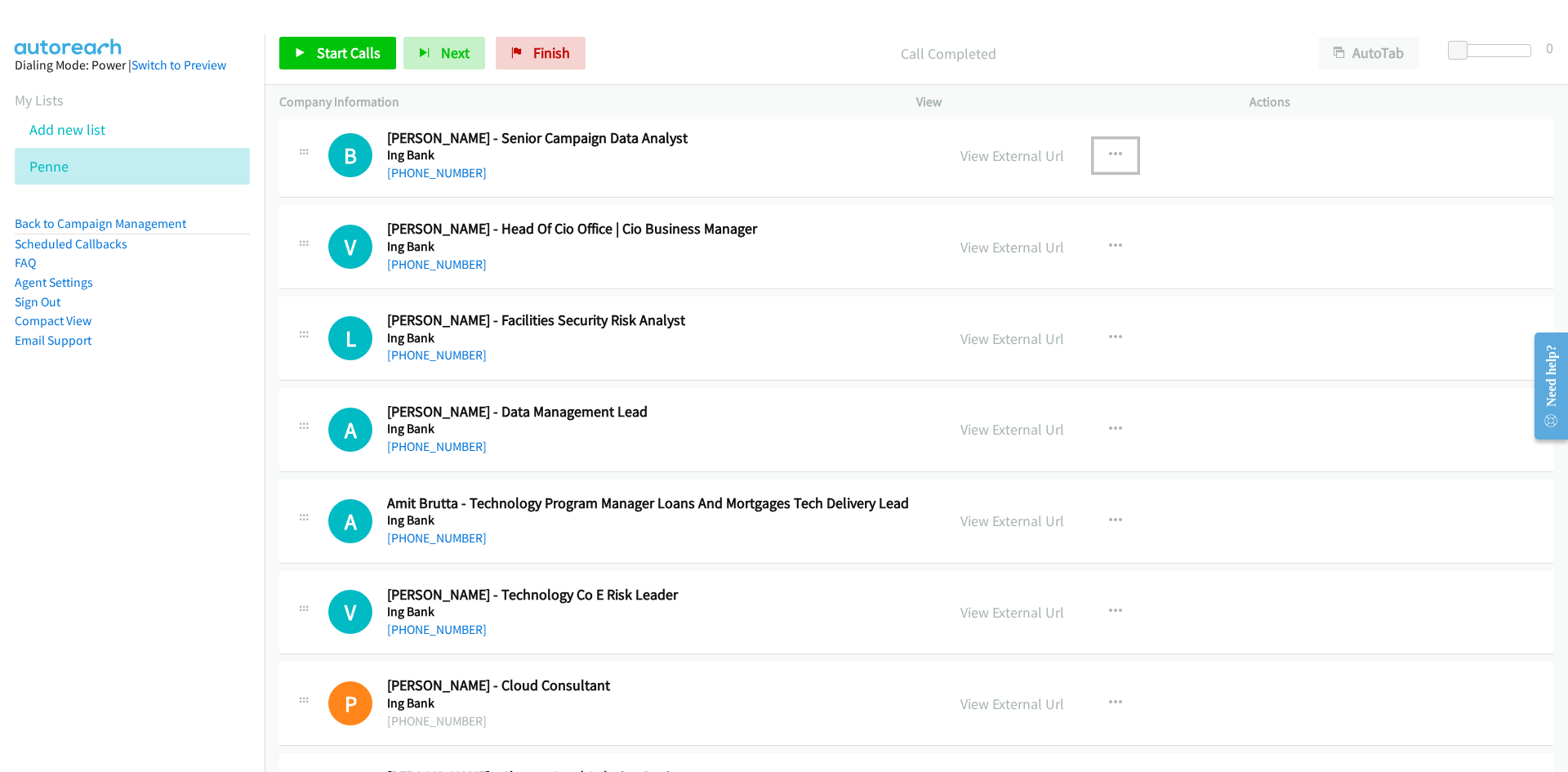
click at [1093, 148] on button "button" at bounding box center [1115, 154] width 44 height 32
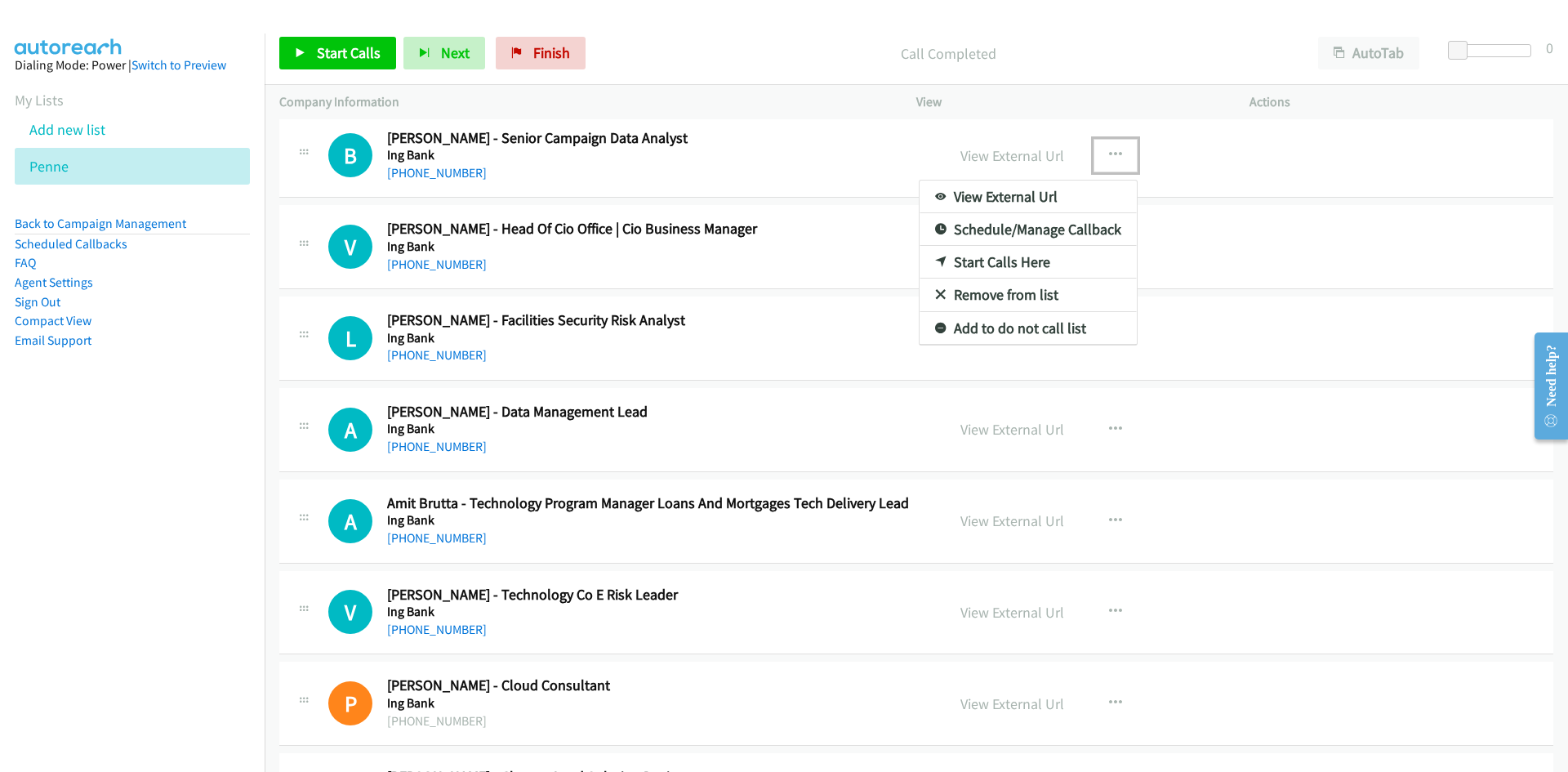
click at [935, 257] on icon at bounding box center [941, 263] width 12 height 12
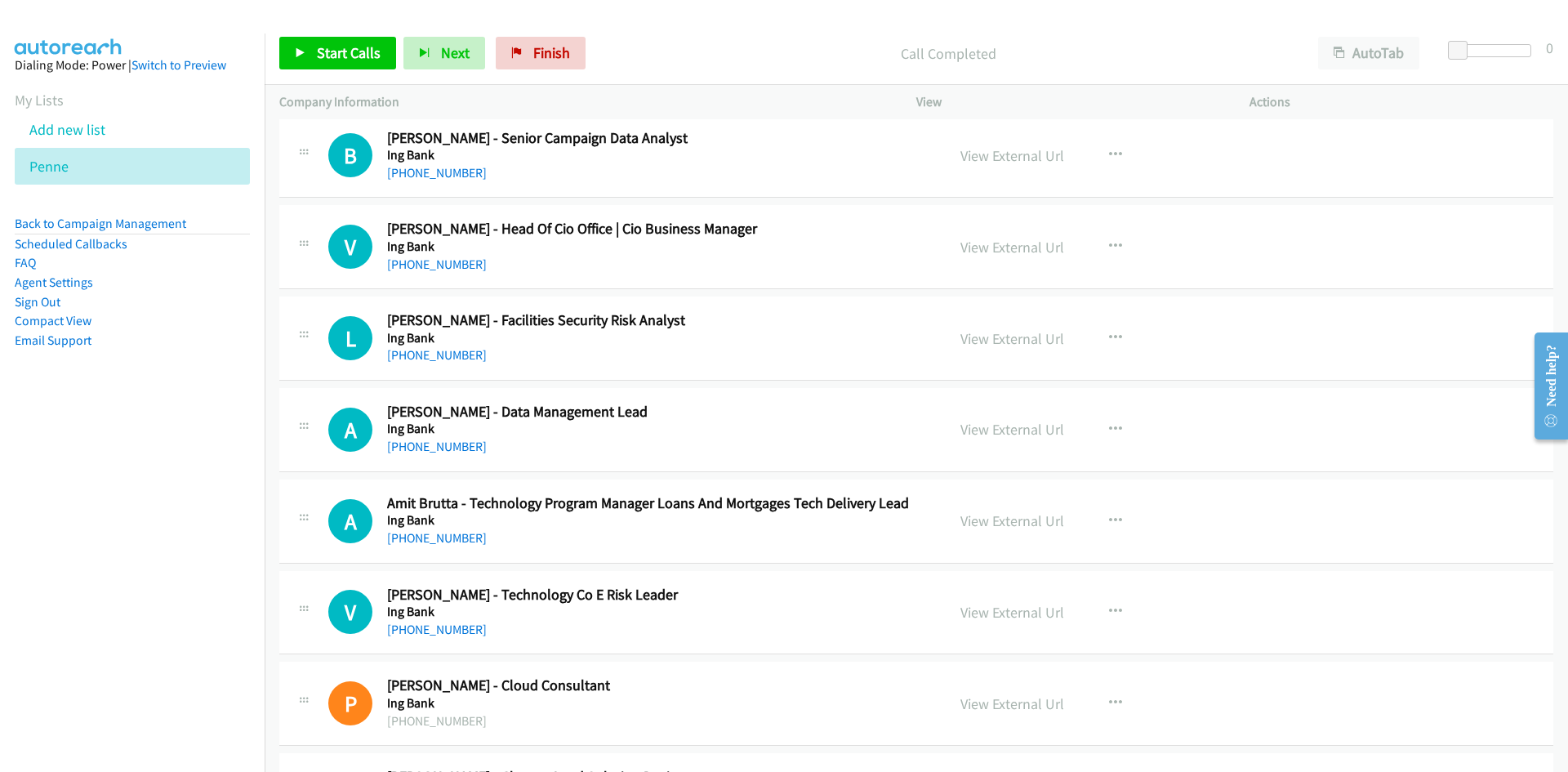
click at [348, 36] on div "Start Calls Pause Next Finish Call Completed AutoTab AutoTab 0" at bounding box center [916, 54] width 1303 height 63
click at [340, 50] on span "Start Calls" at bounding box center [348, 52] width 64 height 19
click at [339, 50] on span "Pause" at bounding box center [335, 52] width 37 height 19
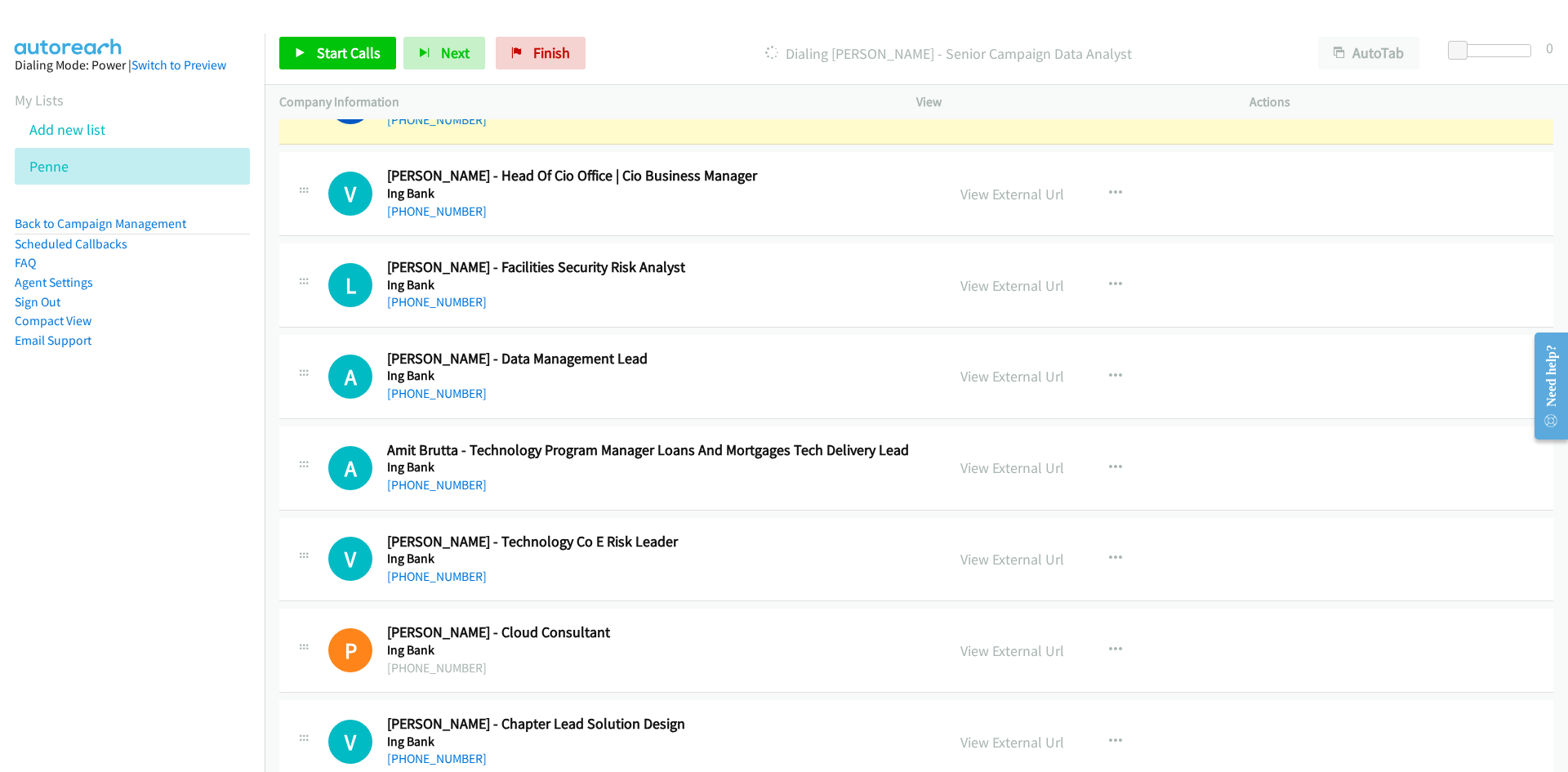
scroll to position [1552, 0]
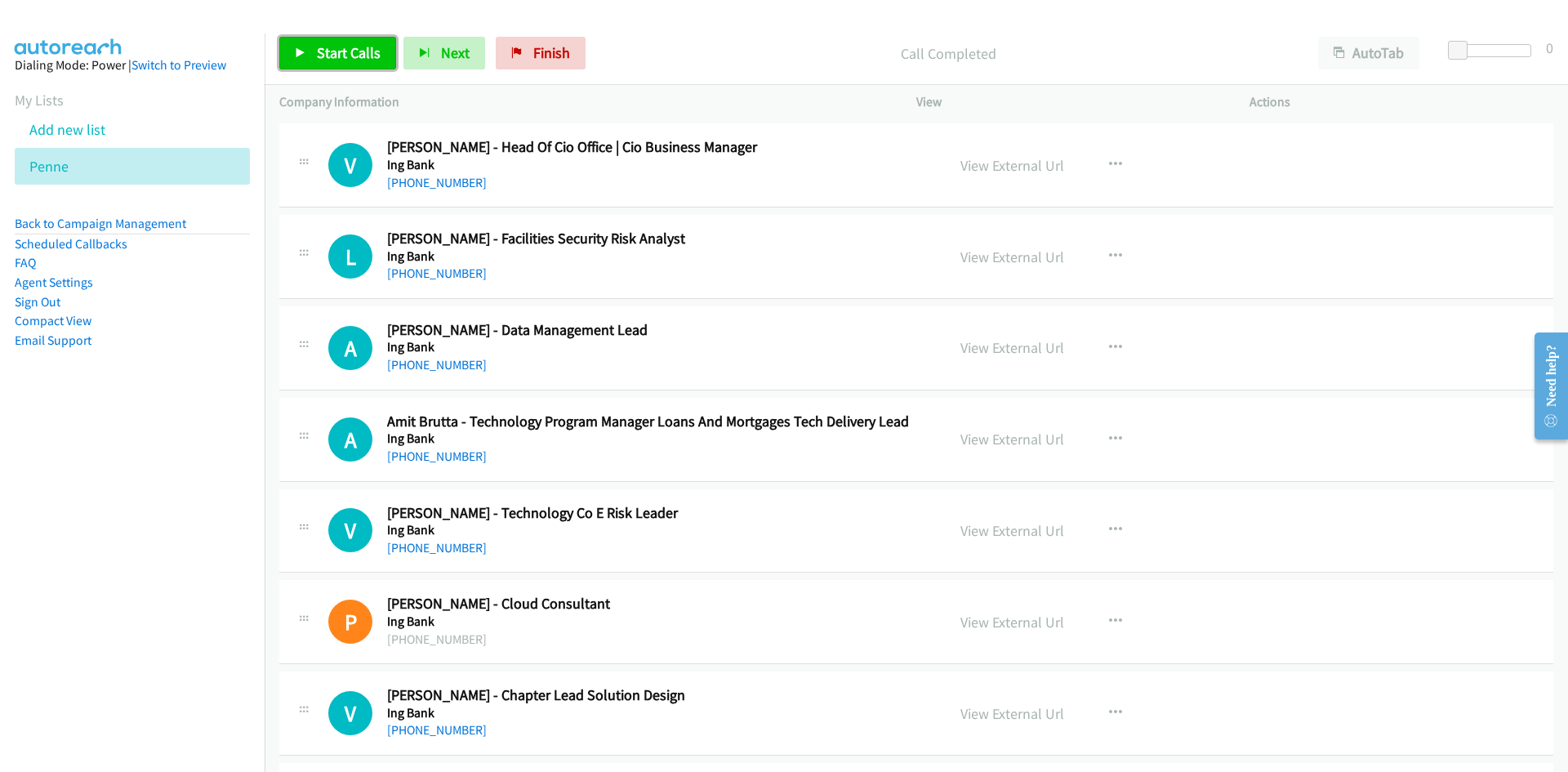
click at [366, 61] on span "Start Calls" at bounding box center [348, 52] width 64 height 19
click at [366, 61] on link "Pause" at bounding box center [324, 53] width 90 height 32
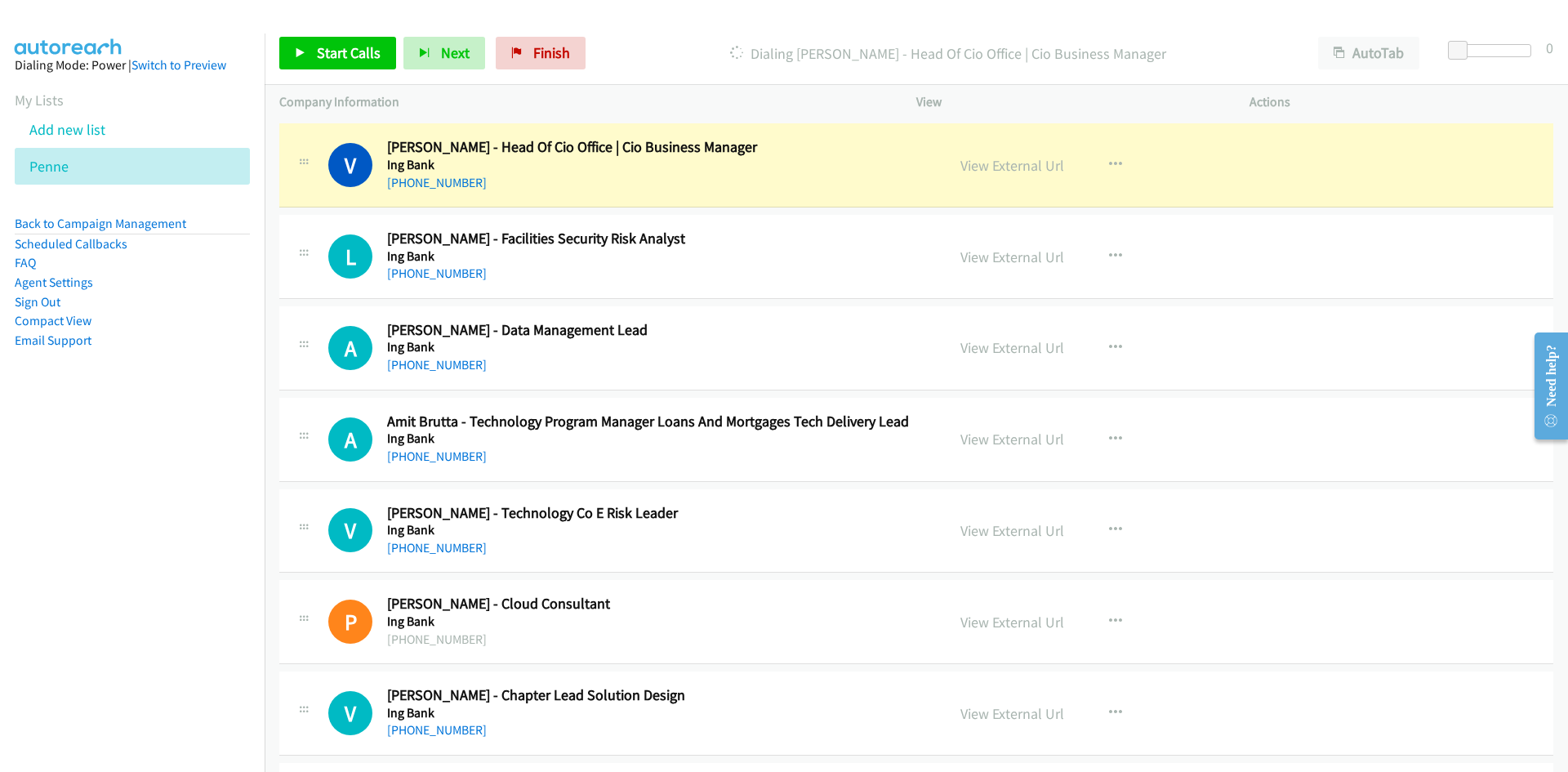
scroll to position [1634, 0]
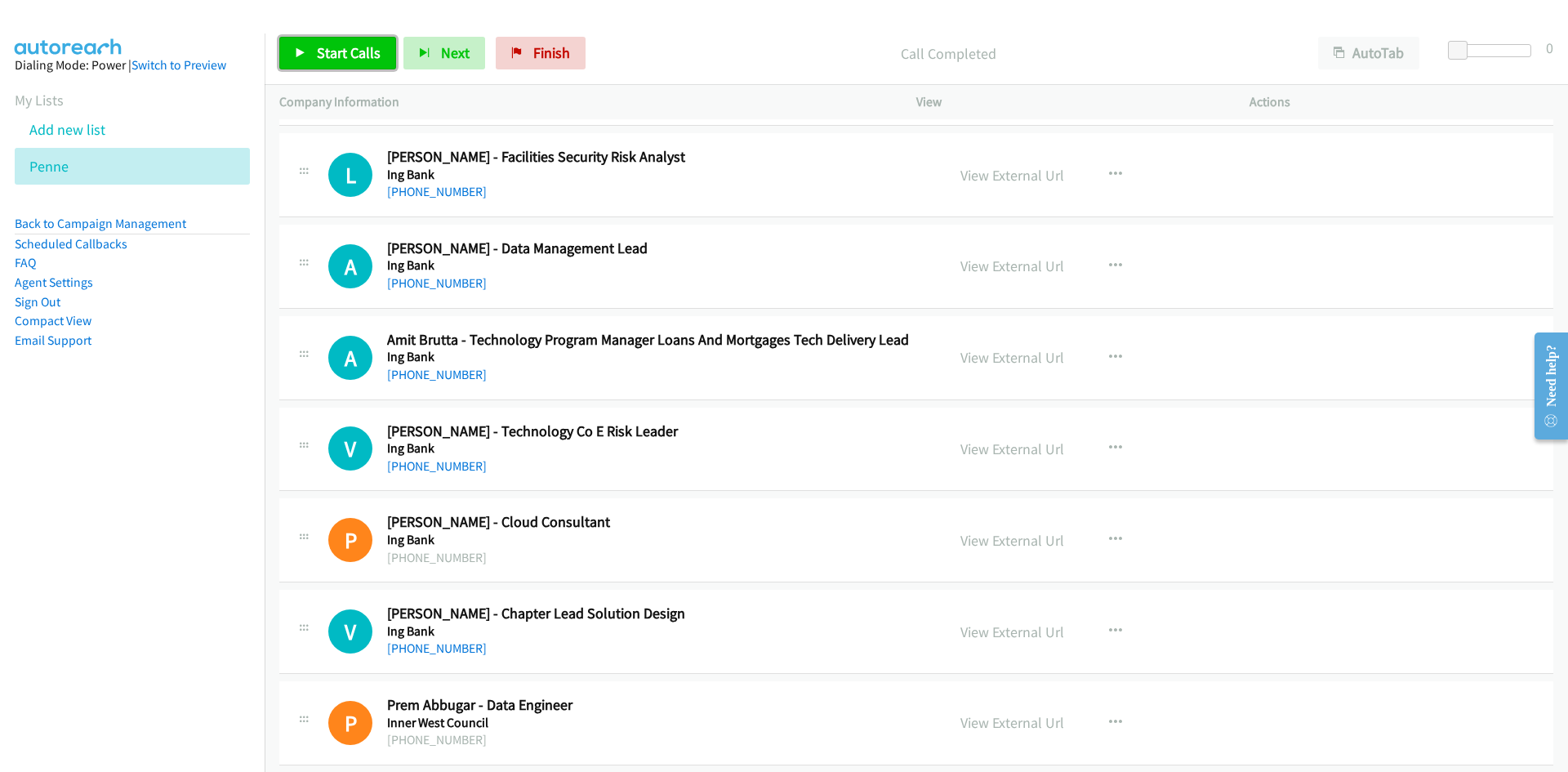
click at [316, 47] on link "Start Calls" at bounding box center [338, 53] width 117 height 32
click at [316, 47] on link "Pause" at bounding box center [324, 53] width 90 height 32
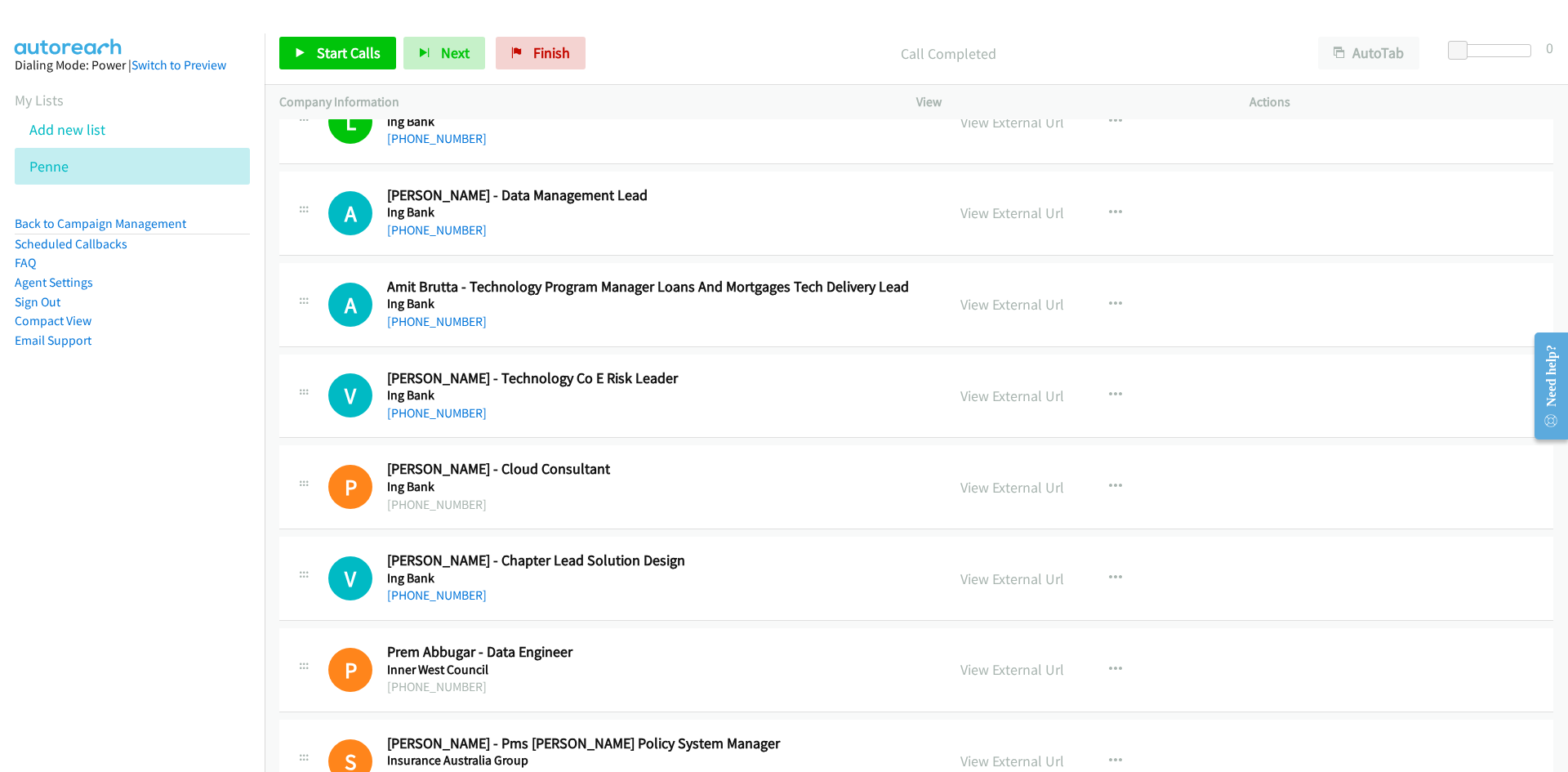
scroll to position [1716, 0]
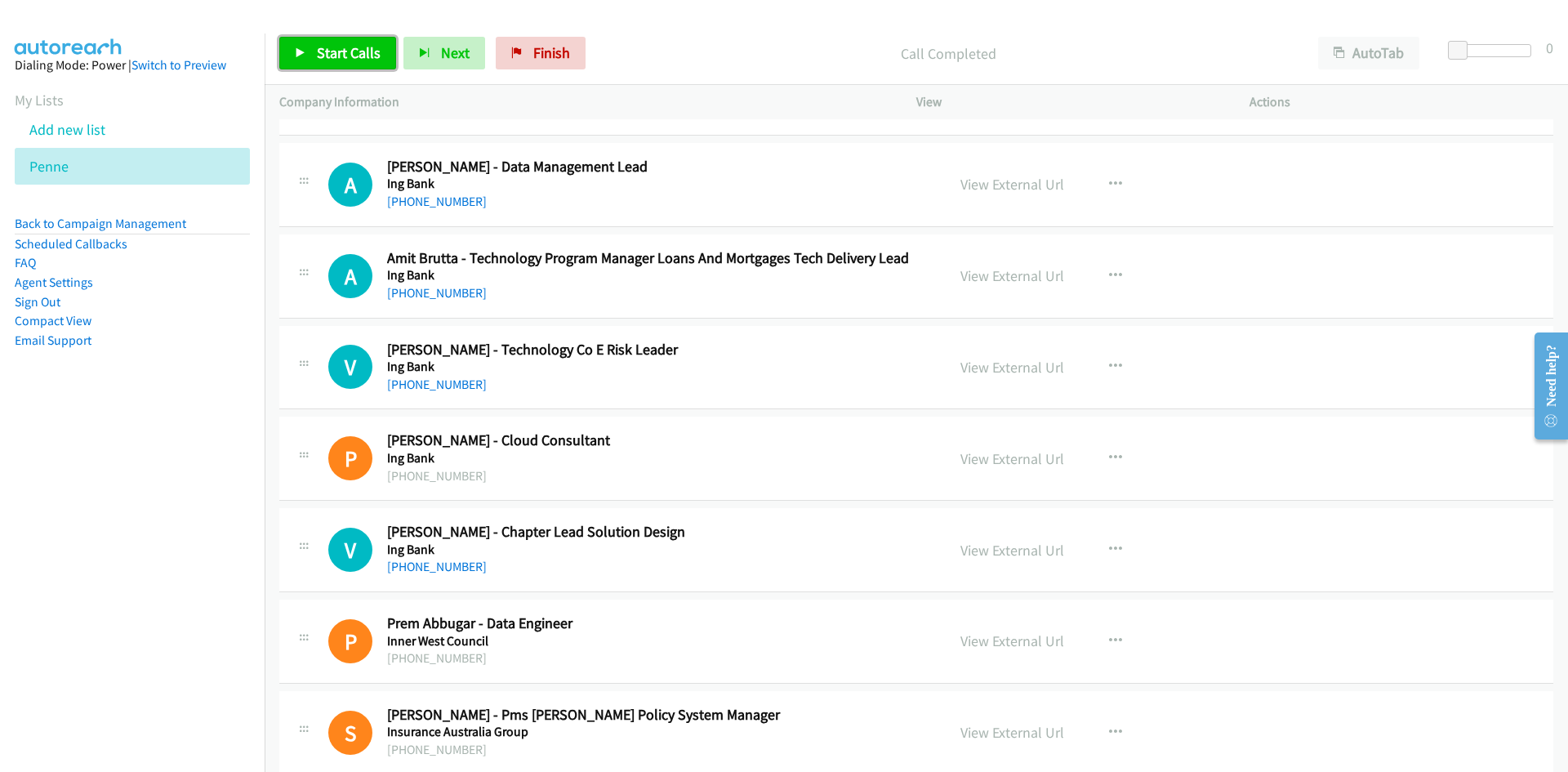
click at [318, 62] on span "Start Calls" at bounding box center [348, 52] width 64 height 19
click at [318, 62] on span "Pause" at bounding box center [335, 52] width 37 height 19
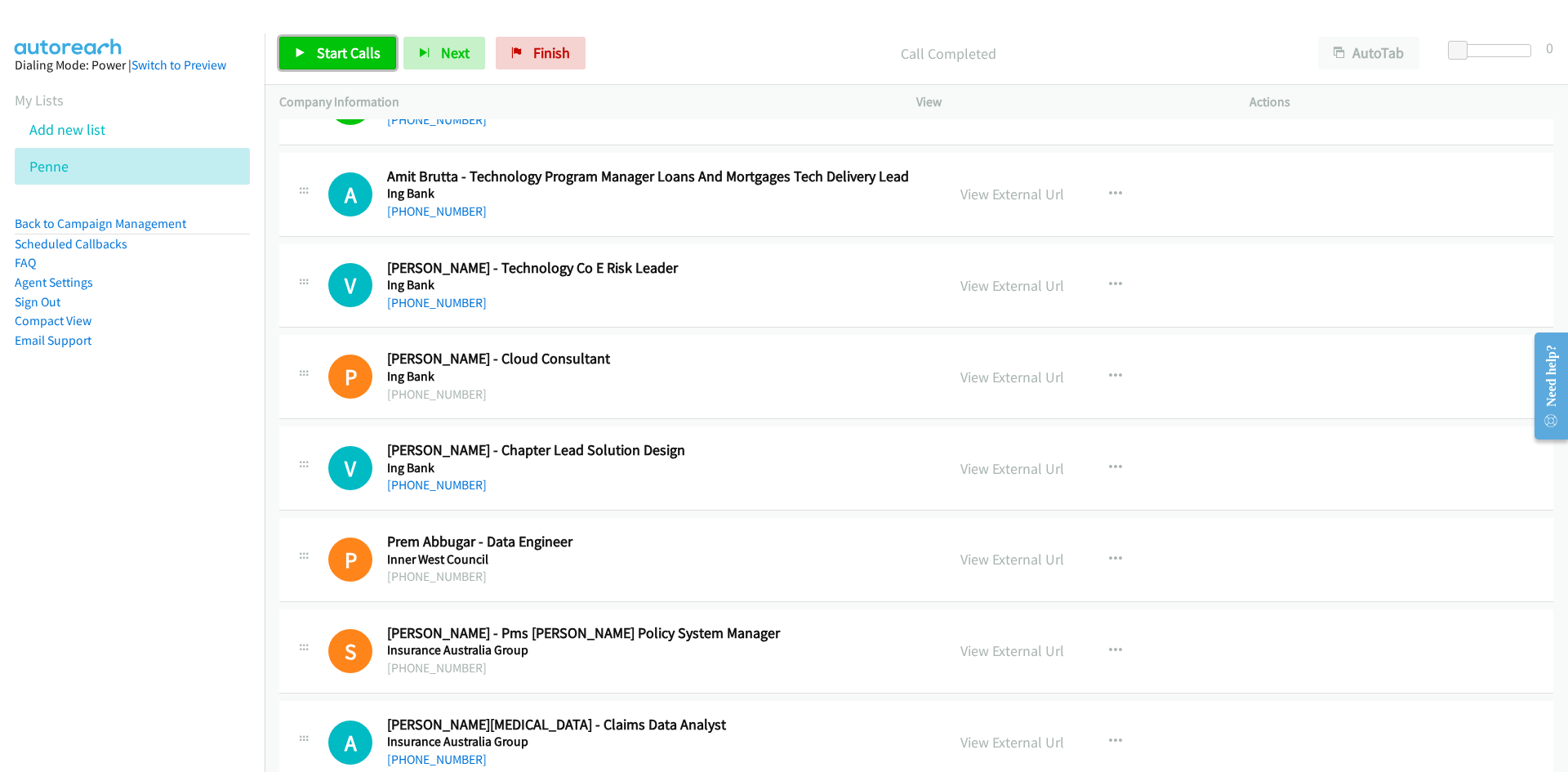
click at [351, 57] on span "Start Calls" at bounding box center [348, 52] width 64 height 19
click at [321, 51] on span "Pause" at bounding box center [335, 52] width 37 height 19
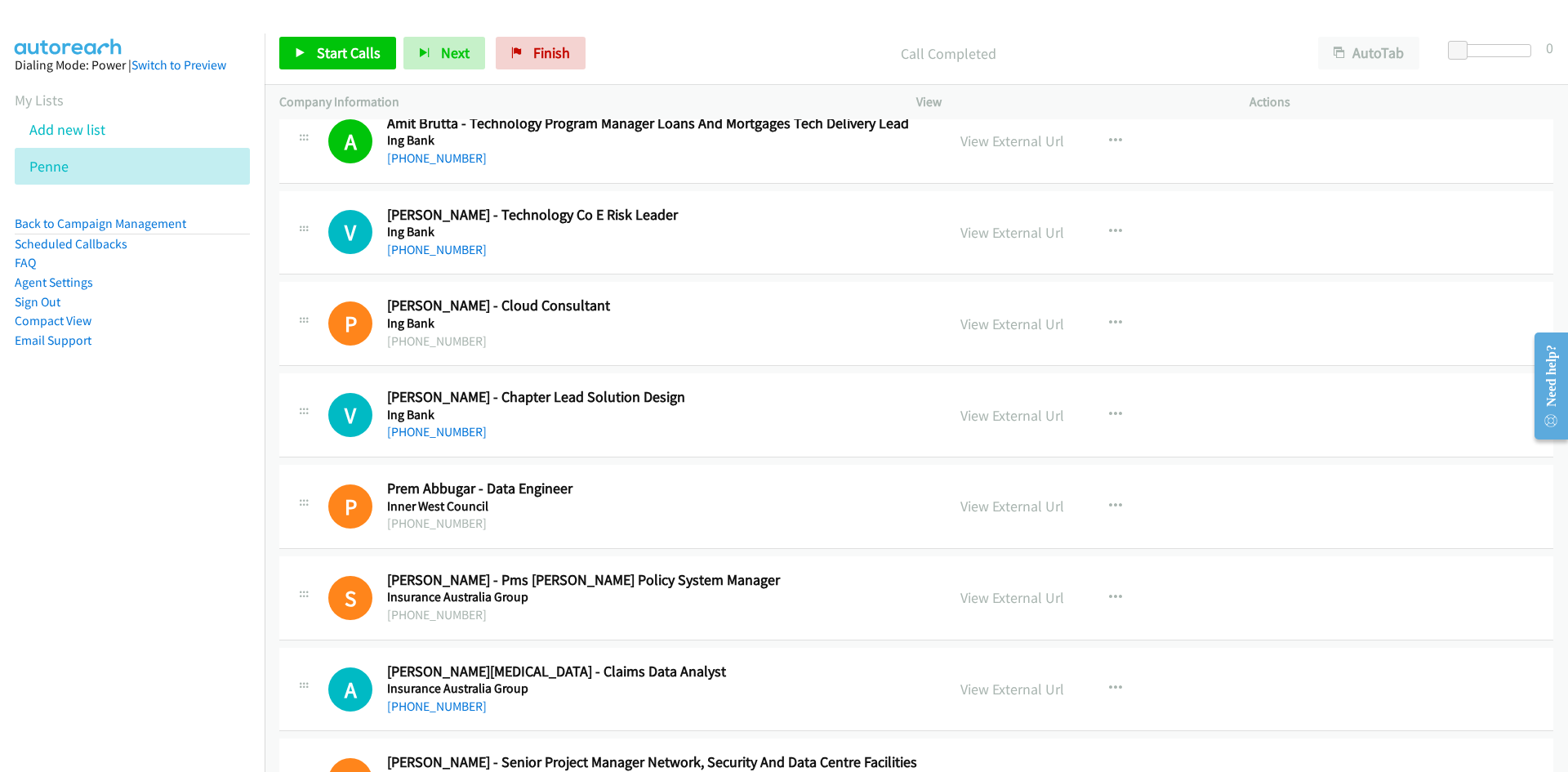
scroll to position [1879, 0]
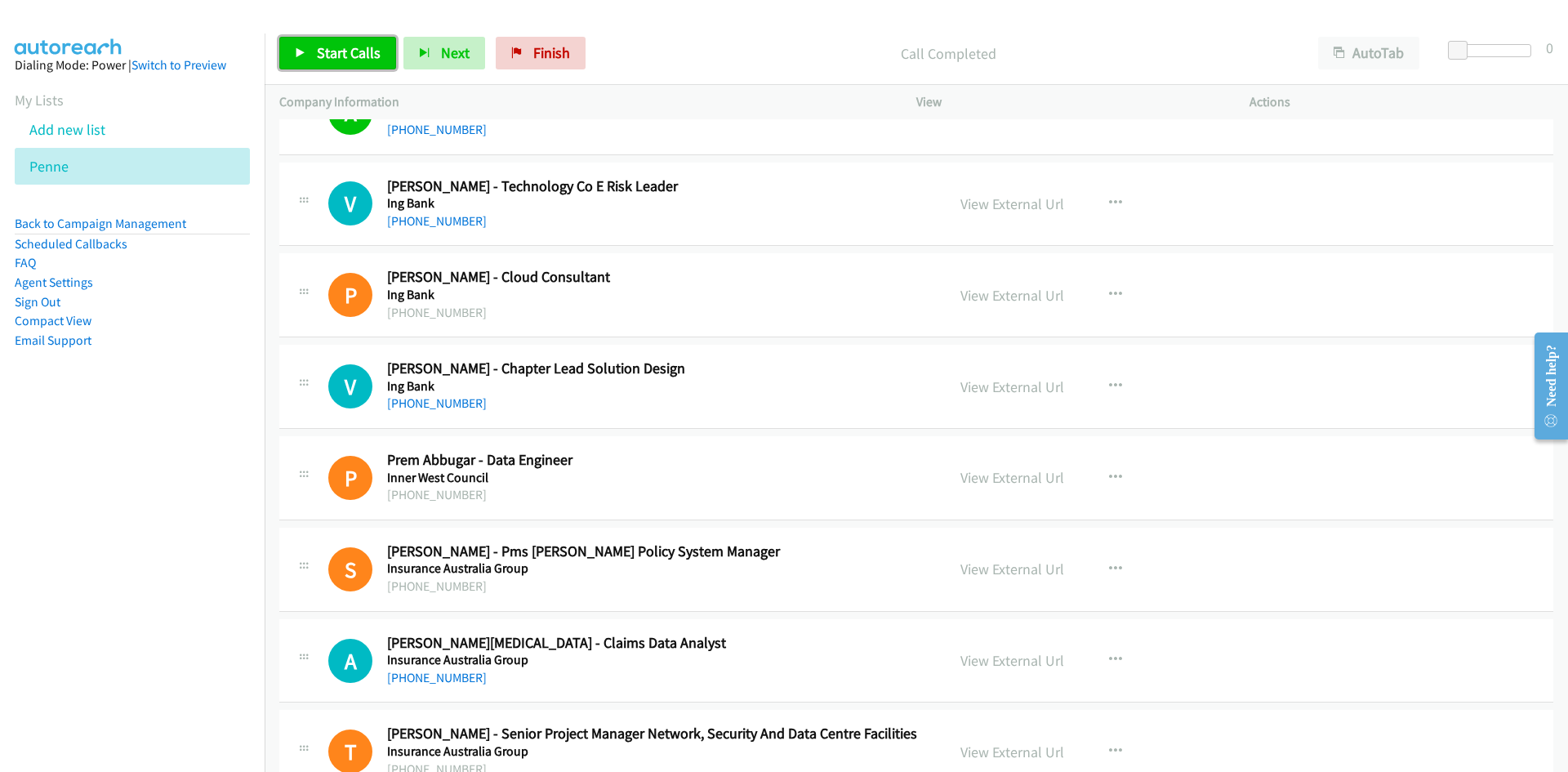
click at [328, 68] on link "Start Calls" at bounding box center [338, 53] width 117 height 32
click at [328, 68] on link "Pause" at bounding box center [324, 53] width 90 height 32
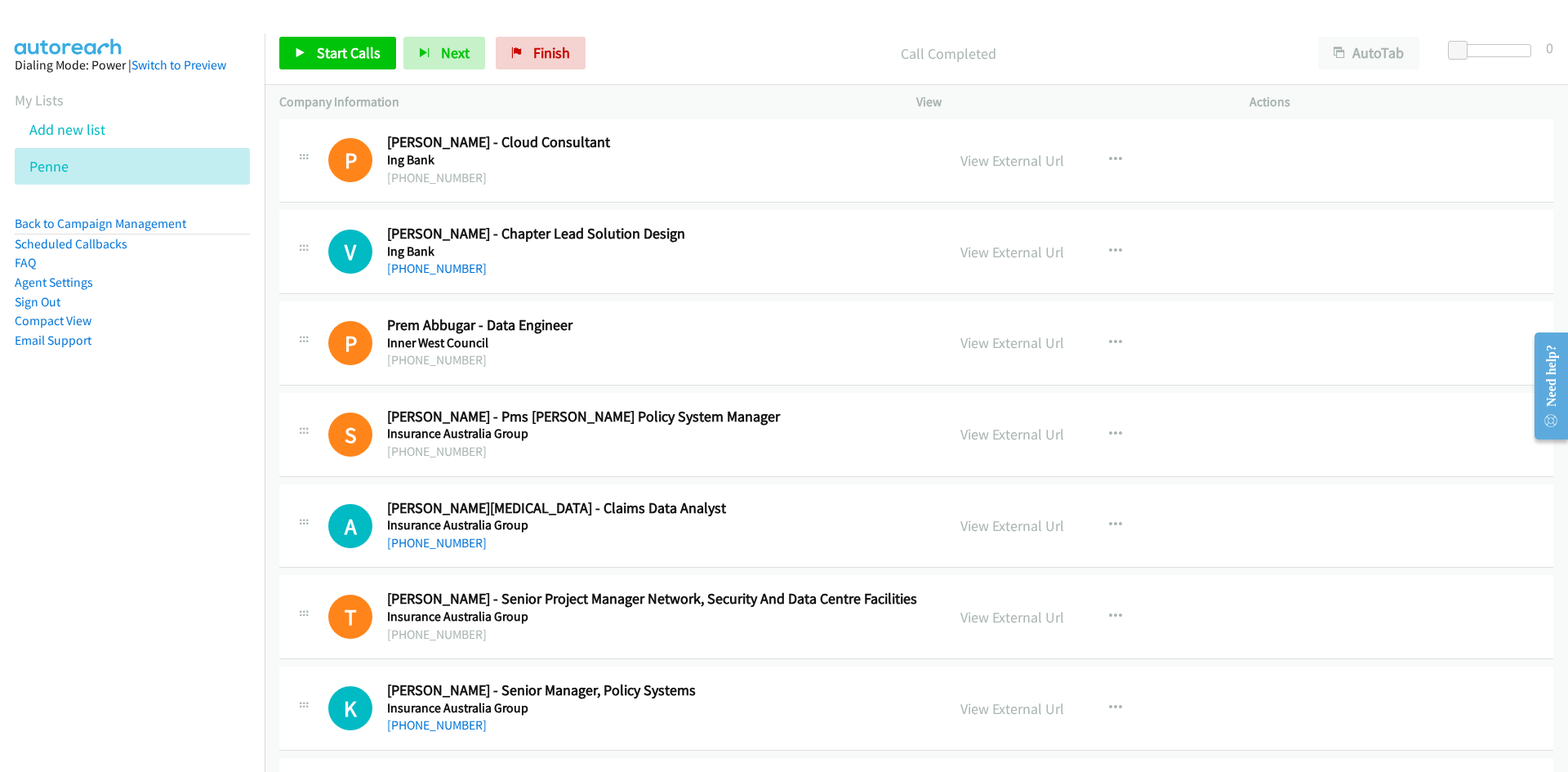
scroll to position [2042, 0]
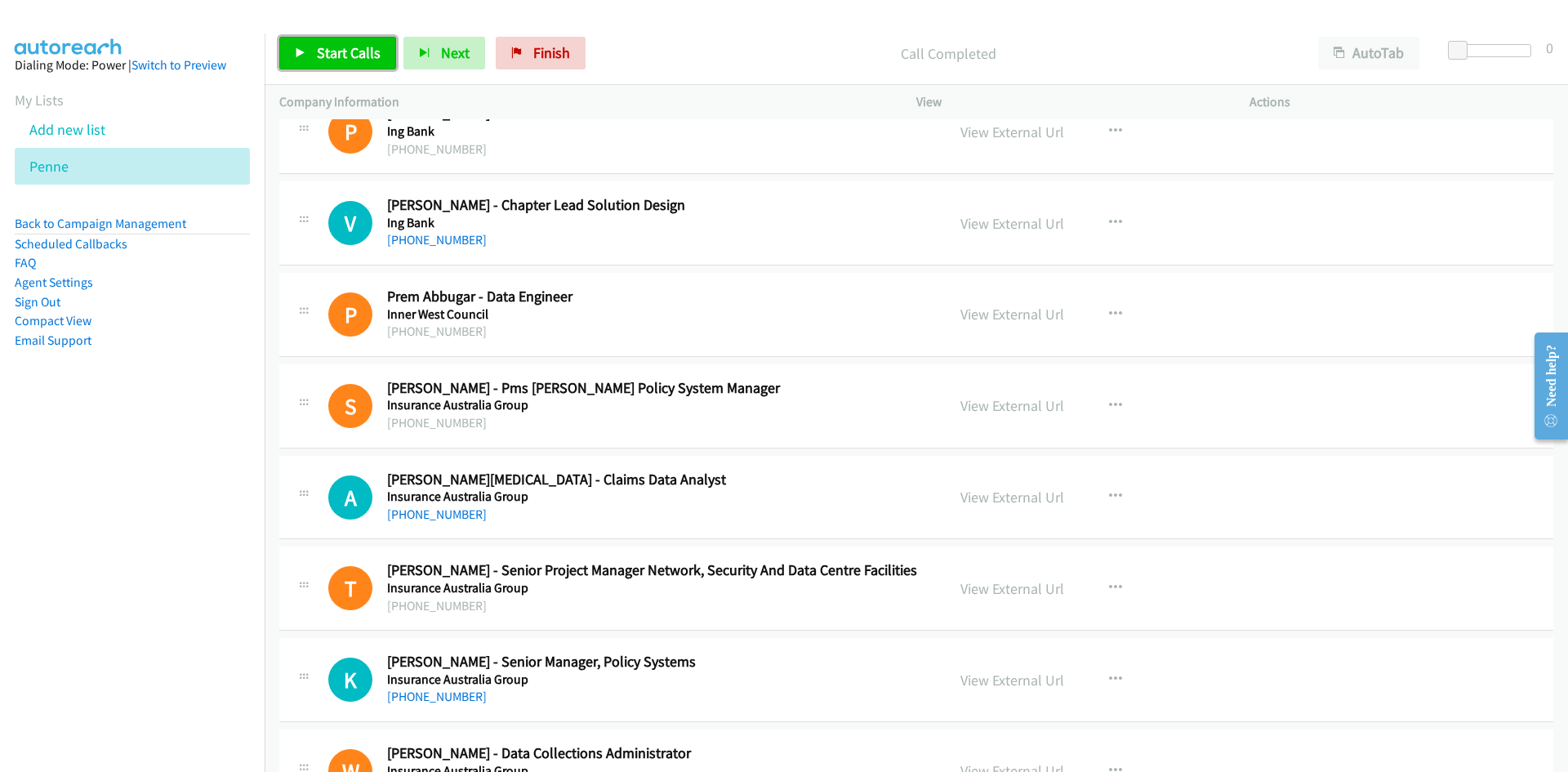
click at [351, 64] on link "Start Calls" at bounding box center [338, 53] width 117 height 32
click at [351, 64] on link "Pause" at bounding box center [324, 53] width 90 height 32
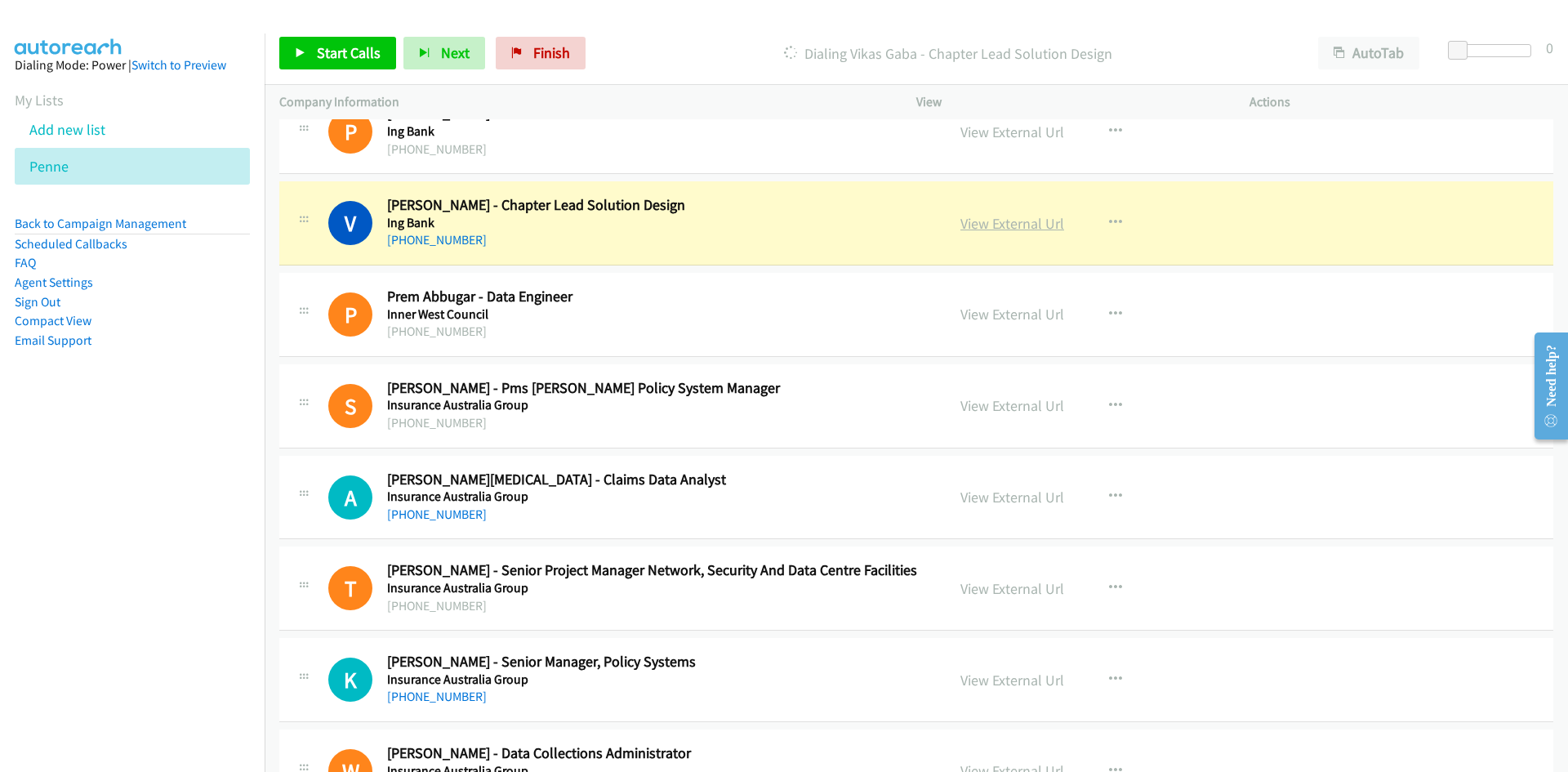
click at [1021, 232] on link "View External Url" at bounding box center [1012, 223] width 104 height 19
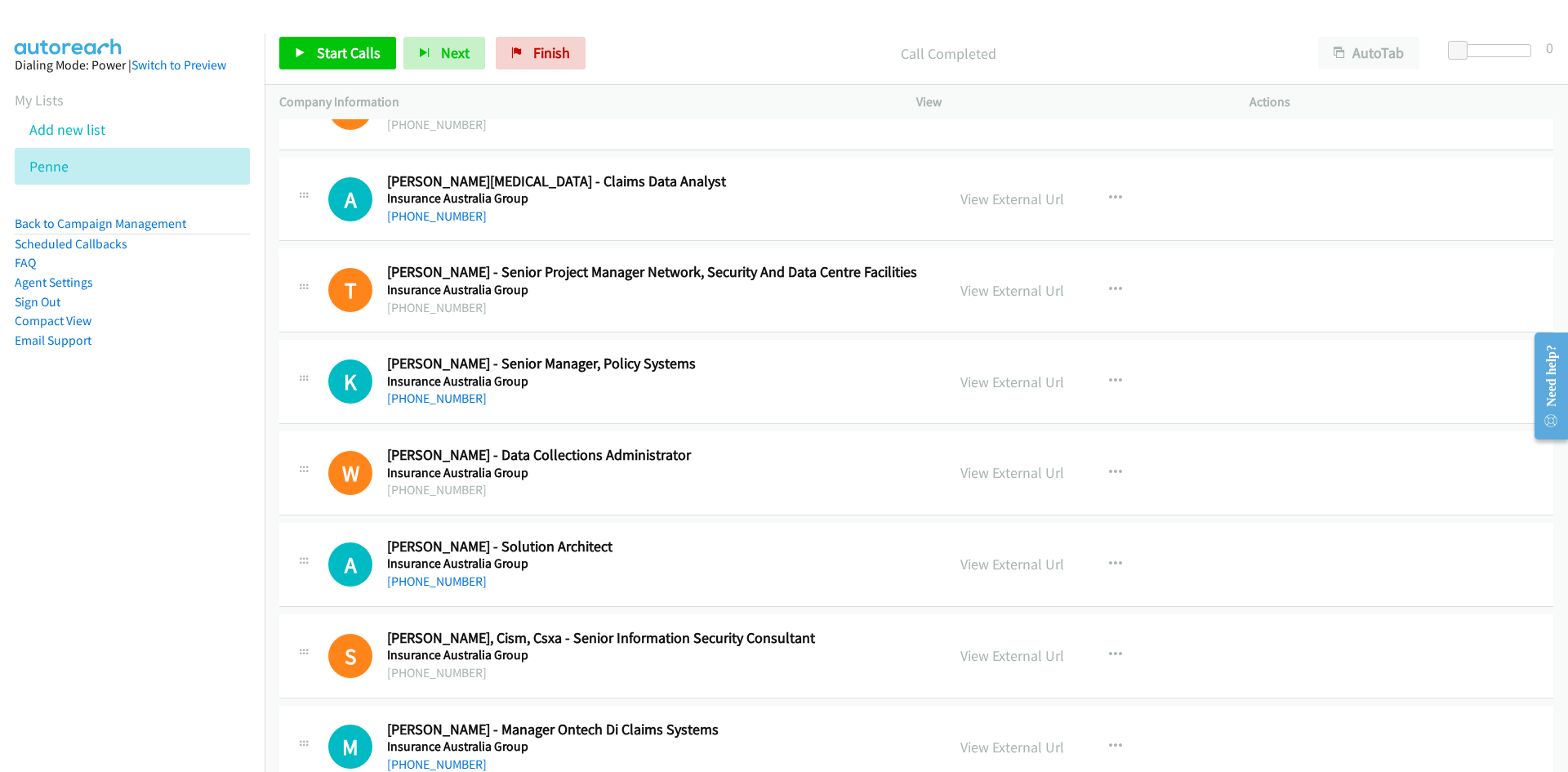
scroll to position [2369, 0]
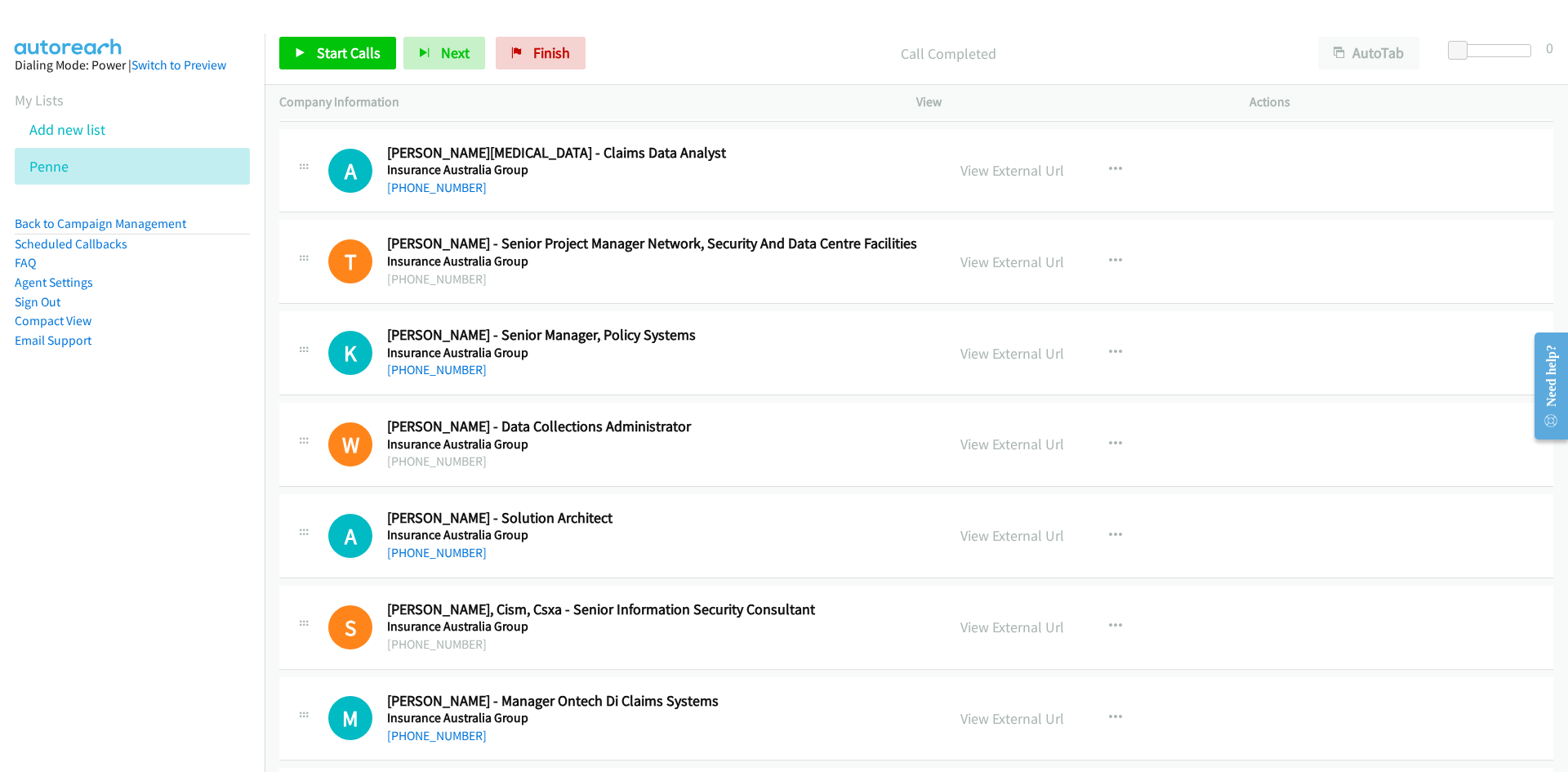
drag, startPoint x: 1474, startPoint y: 165, endPoint x: 1456, endPoint y: 187, distance: 28.4
click at [374, 50] on span "Start Calls" at bounding box center [348, 52] width 64 height 19
click at [351, 43] on span "Pause" at bounding box center [335, 52] width 37 height 19
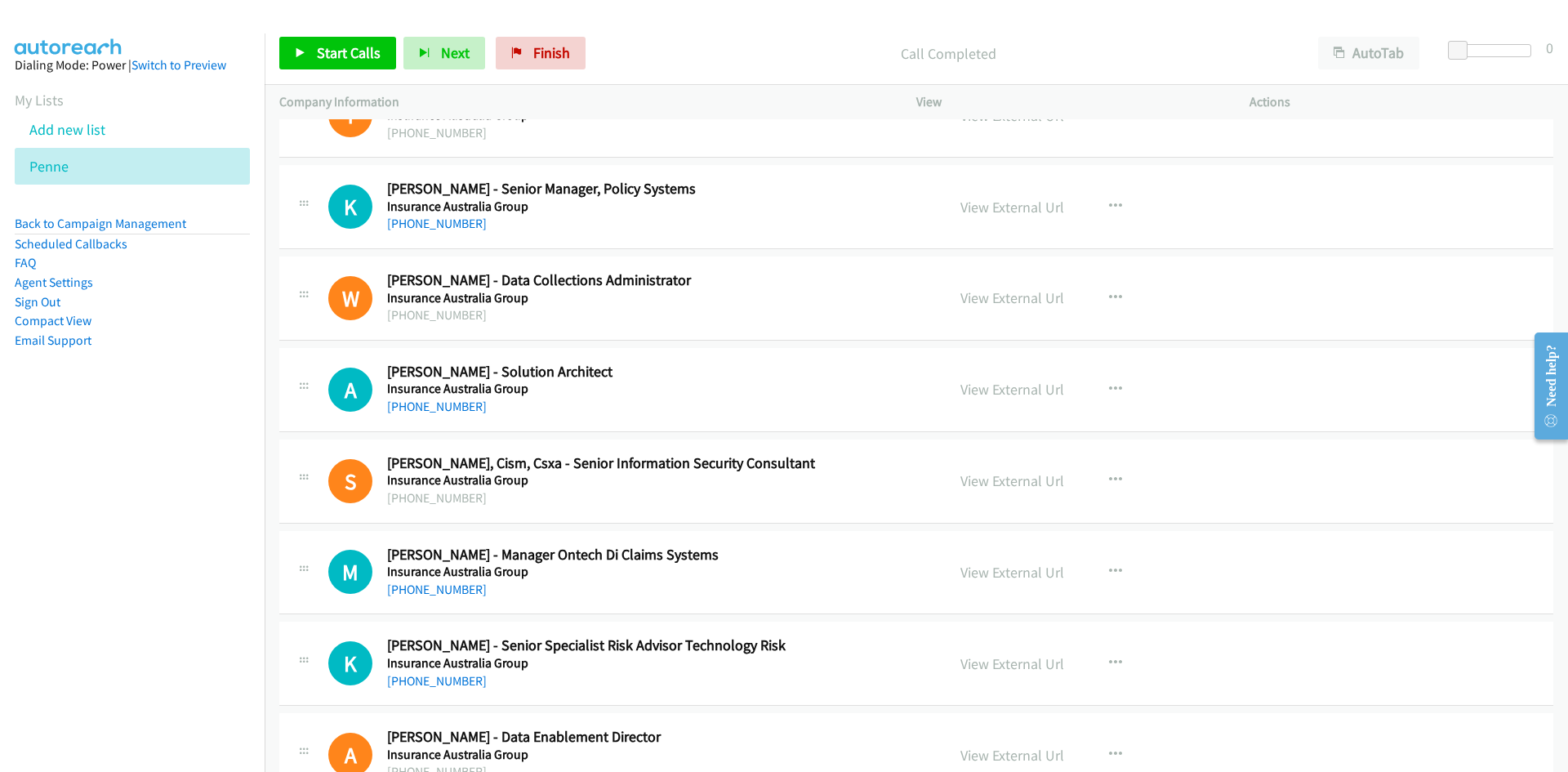
scroll to position [2533, 0]
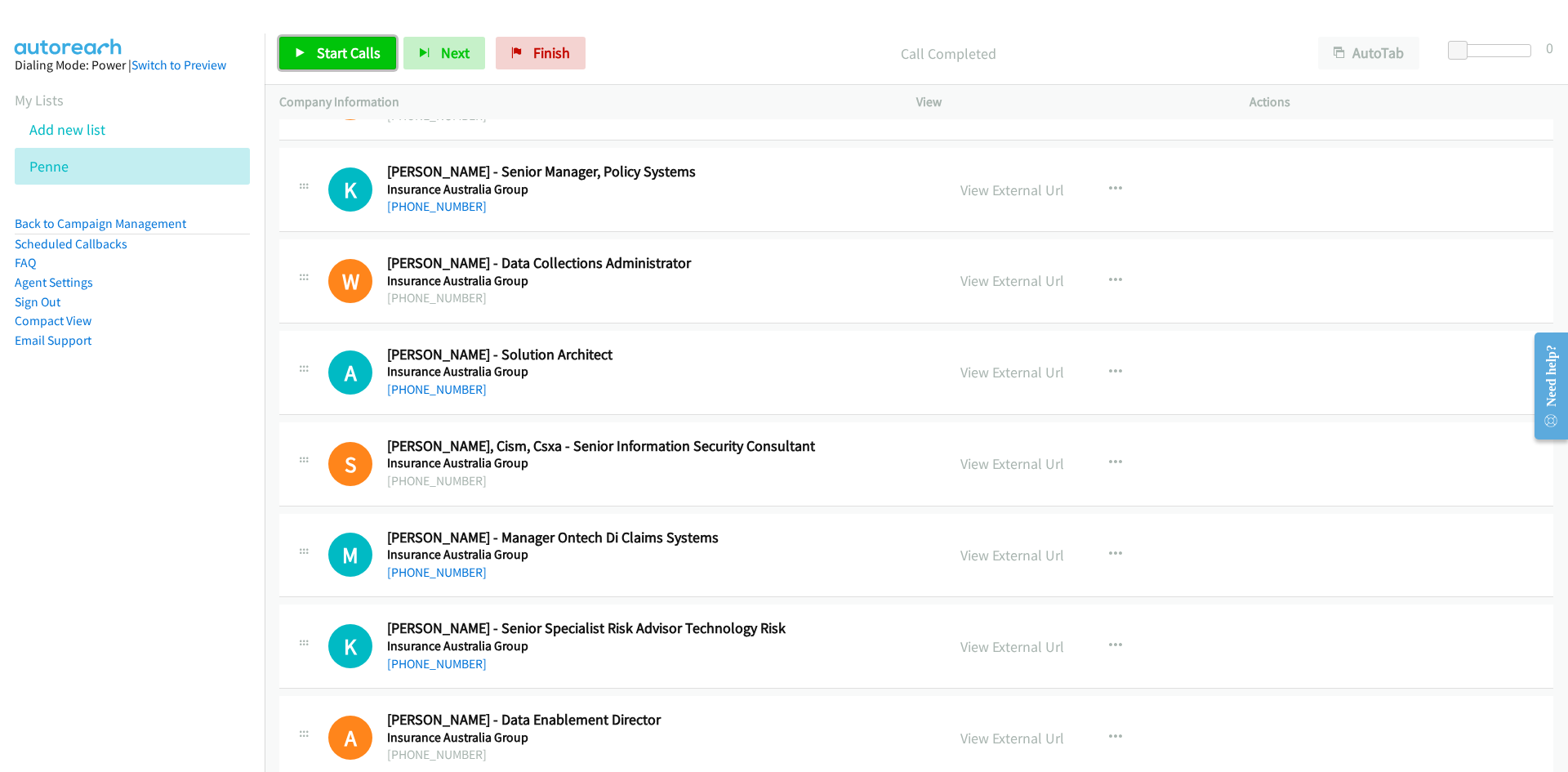
click at [346, 54] on span "Start Calls" at bounding box center [348, 52] width 64 height 19
click at [346, 54] on span "Pause" at bounding box center [335, 52] width 37 height 19
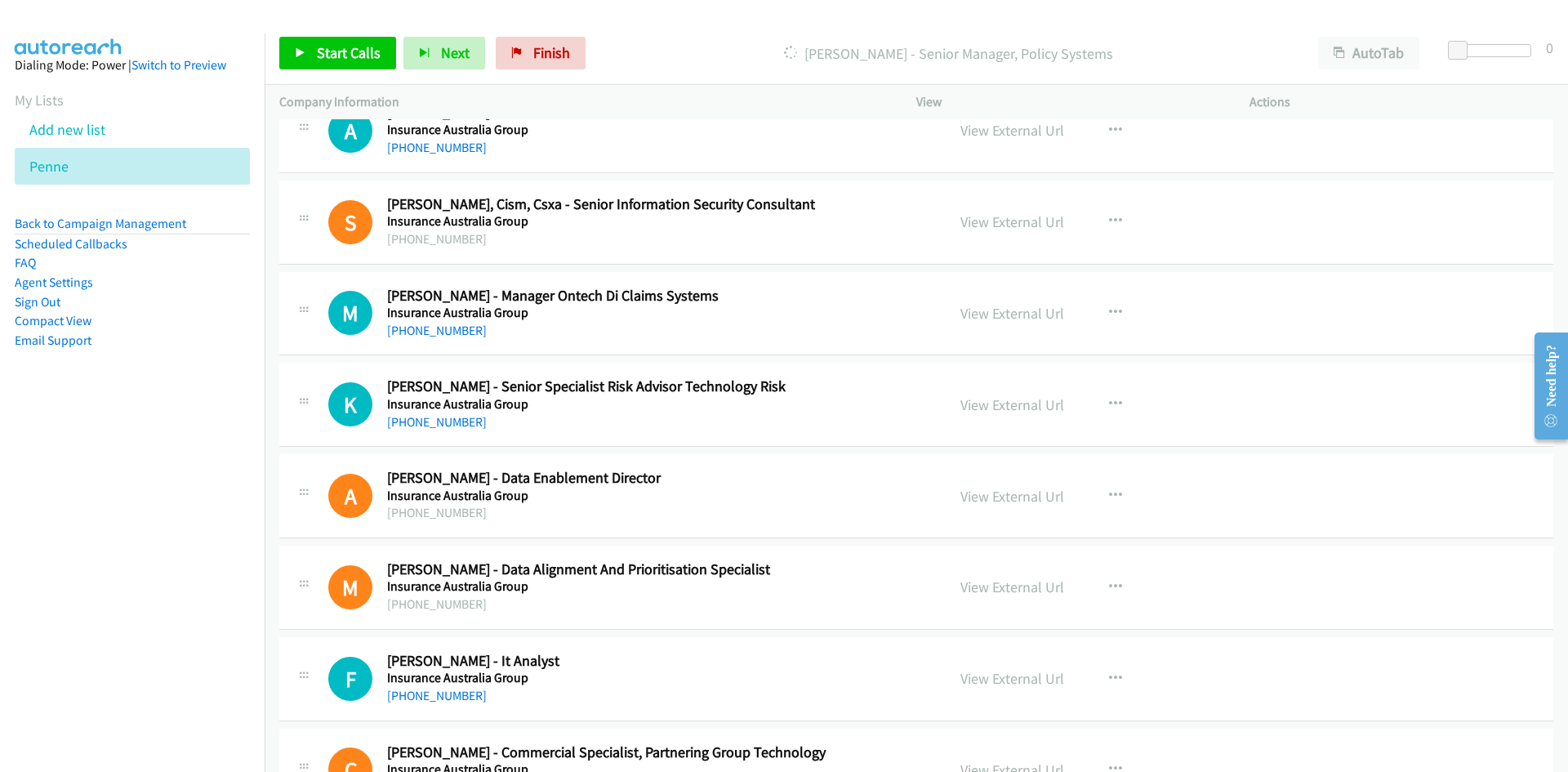
scroll to position [2777, 0]
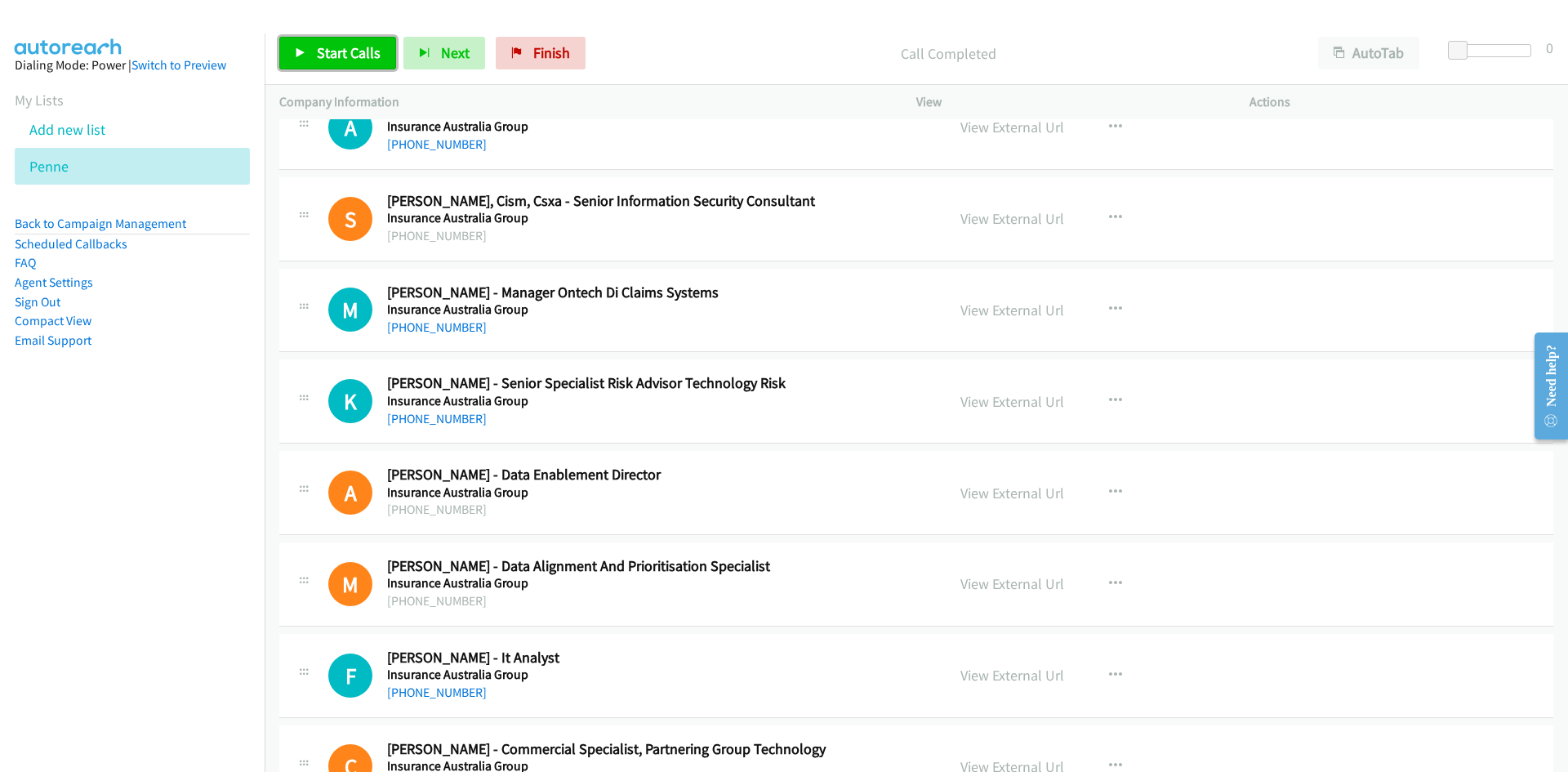
click at [370, 45] on span "Start Calls" at bounding box center [348, 52] width 64 height 19
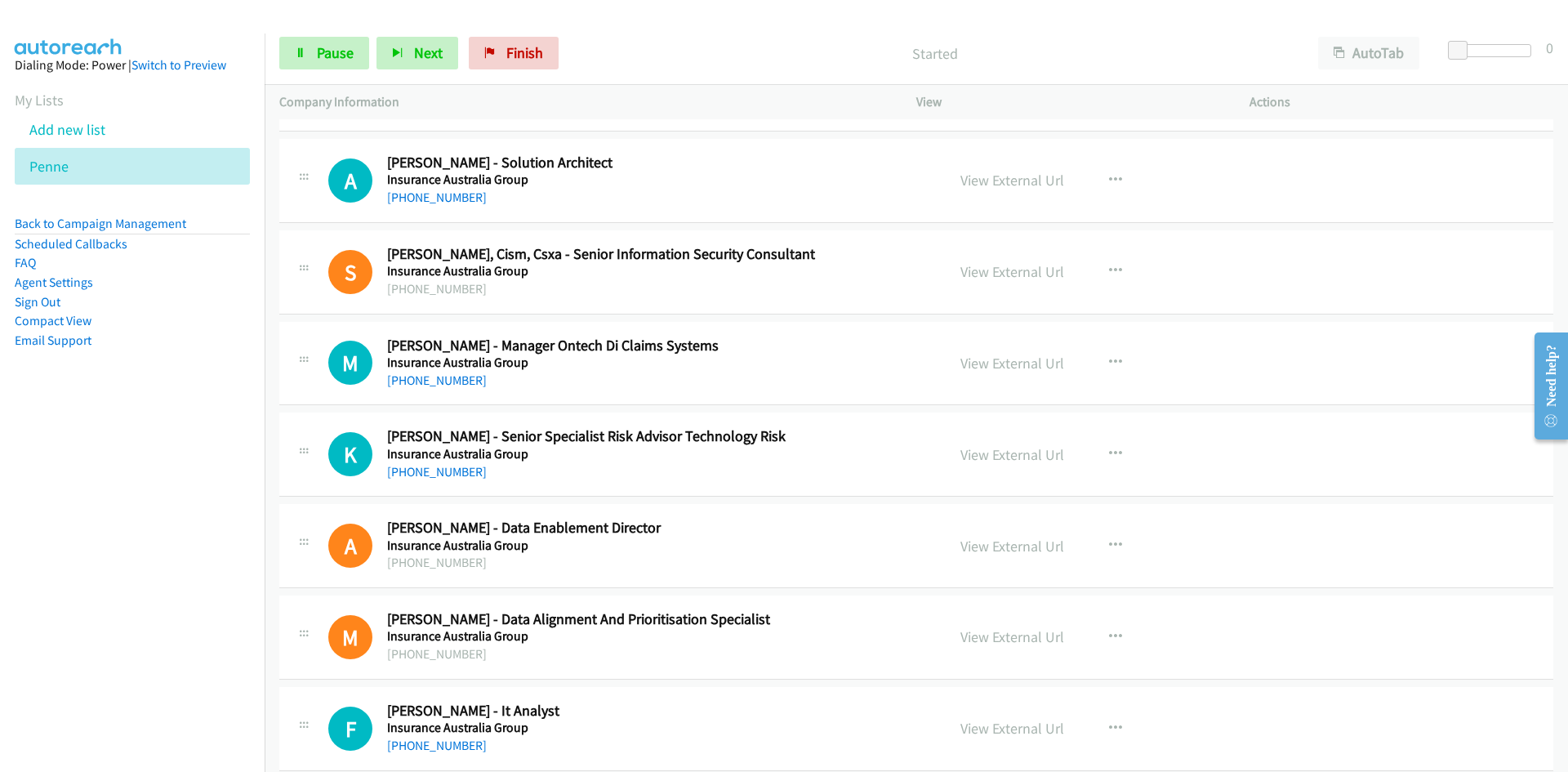
scroll to position [2696, 0]
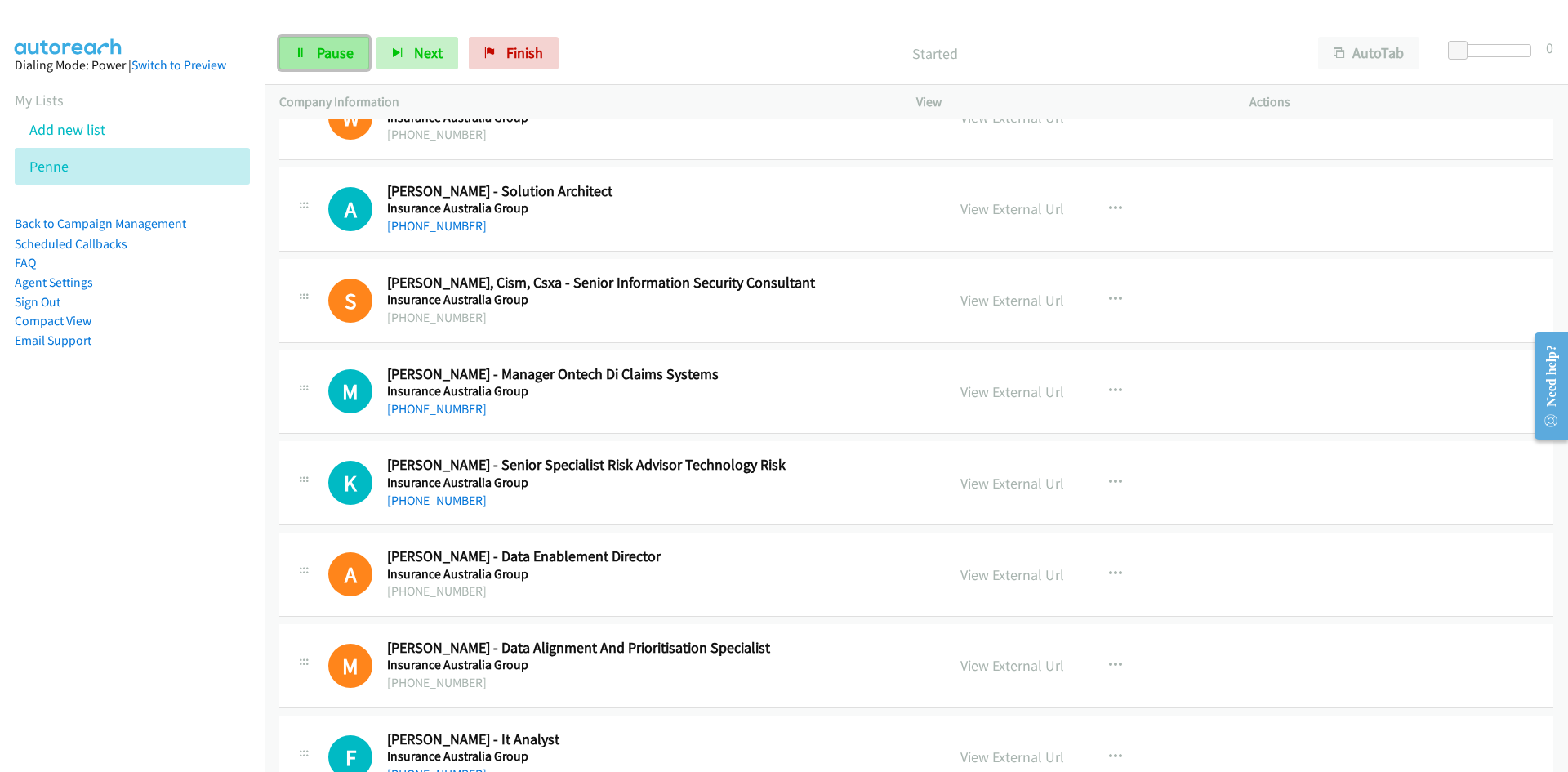
click at [360, 57] on link "Pause" at bounding box center [324, 53] width 90 height 32
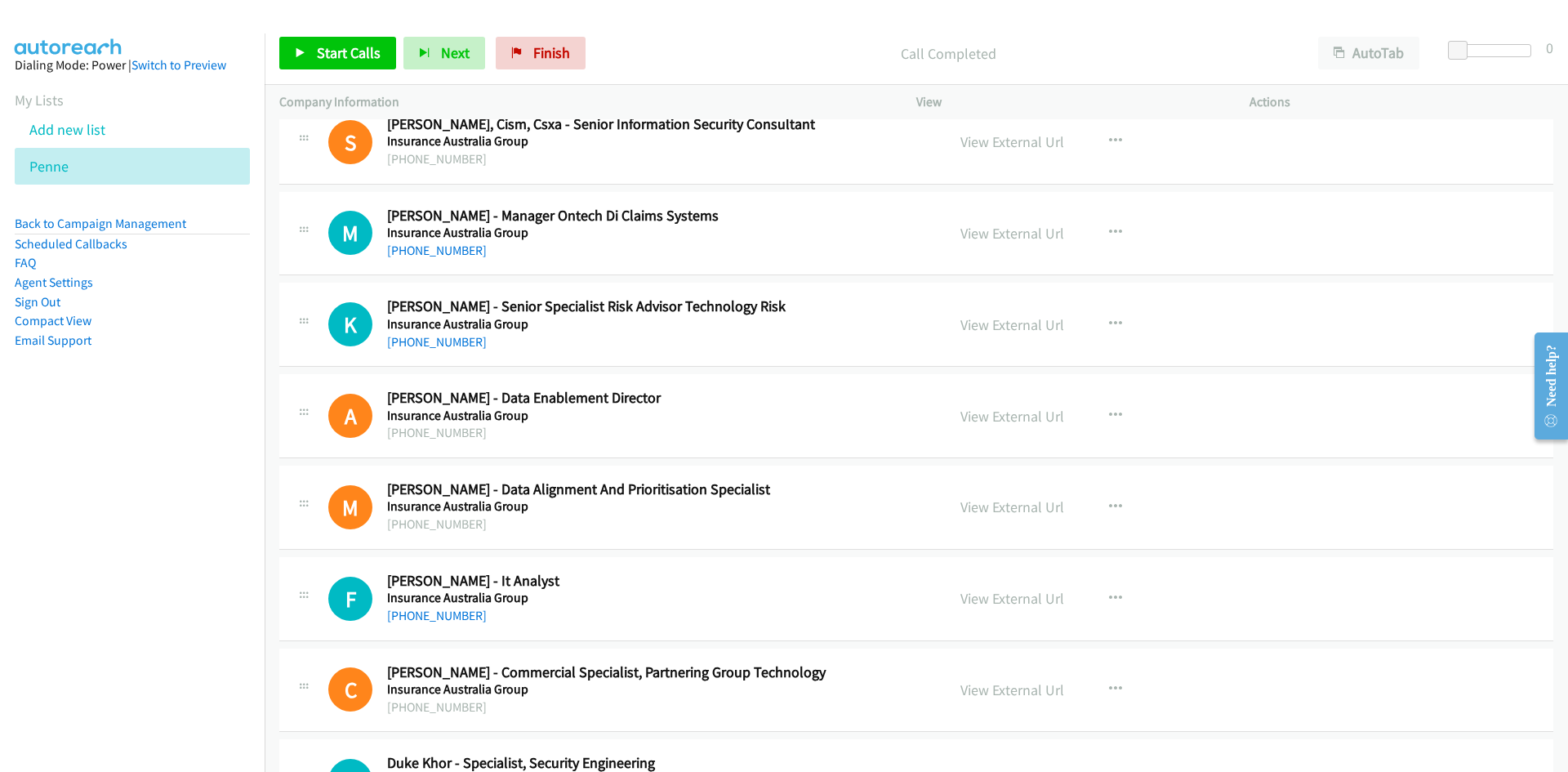
scroll to position [2859, 0]
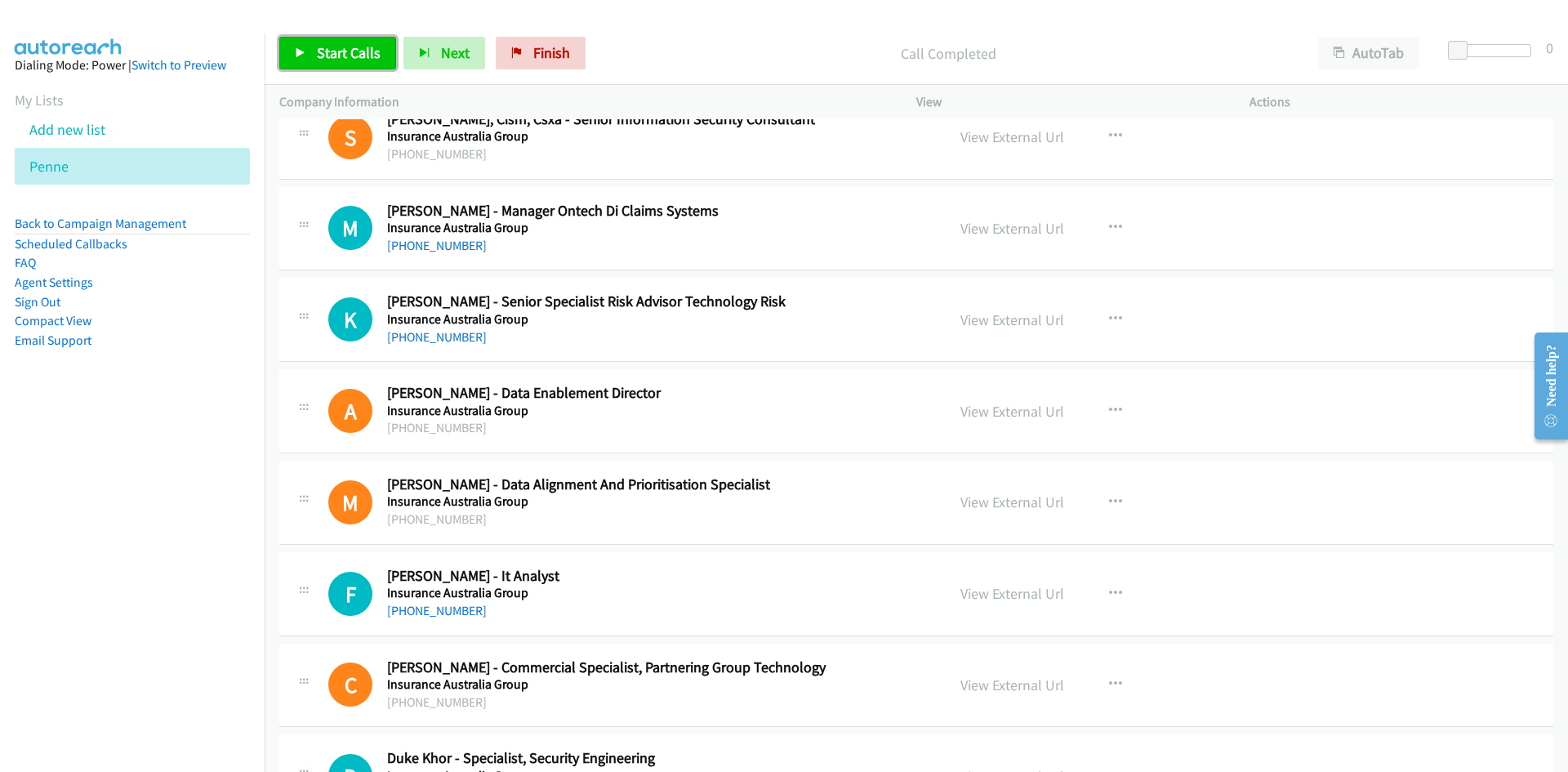
click at [313, 61] on link "Start Calls" at bounding box center [338, 53] width 117 height 32
click at [313, 61] on link "Pause" at bounding box center [324, 53] width 90 height 32
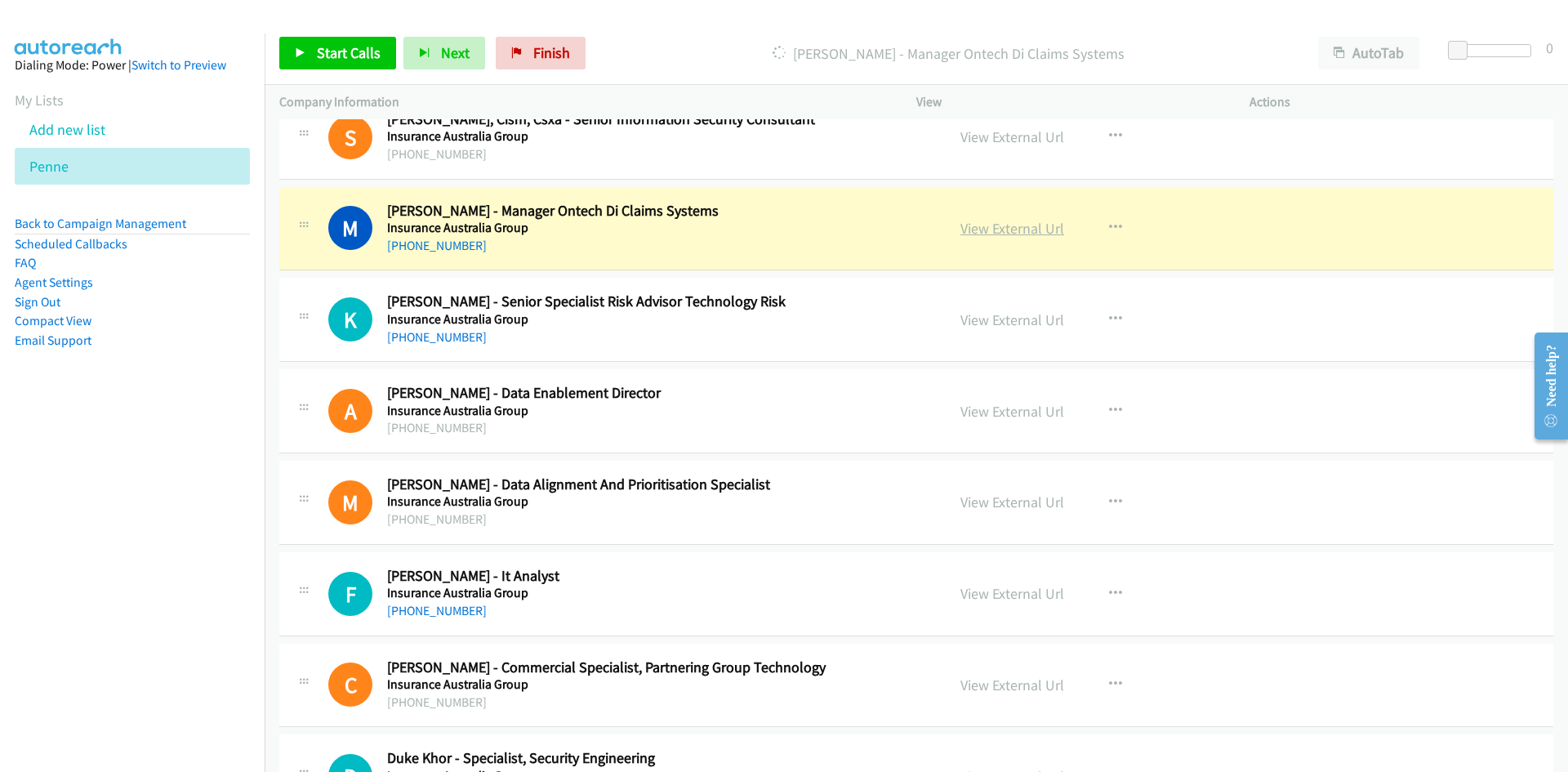
click at [1021, 222] on link "View External Url" at bounding box center [1012, 228] width 104 height 19
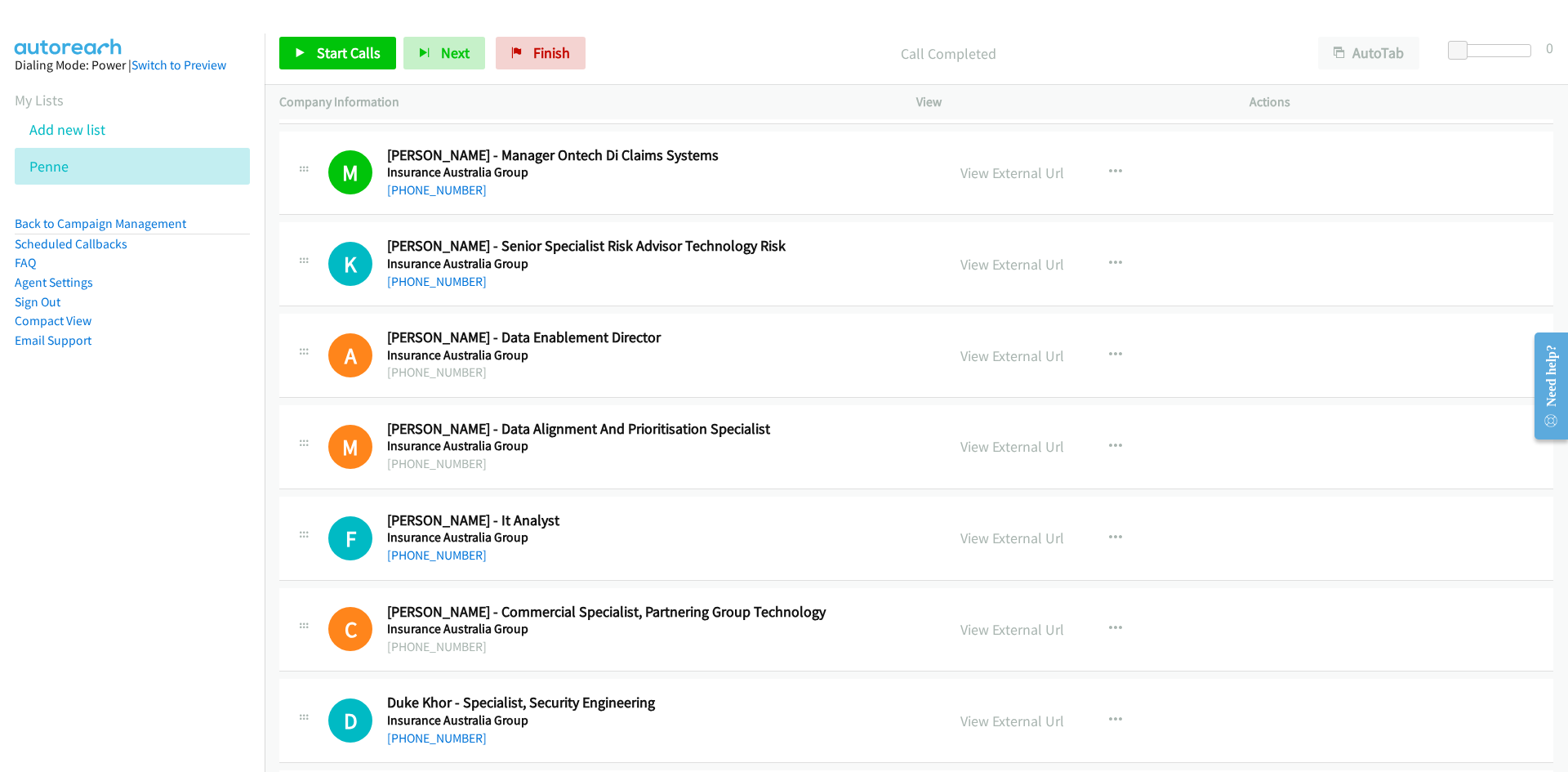
scroll to position [2941, 0]
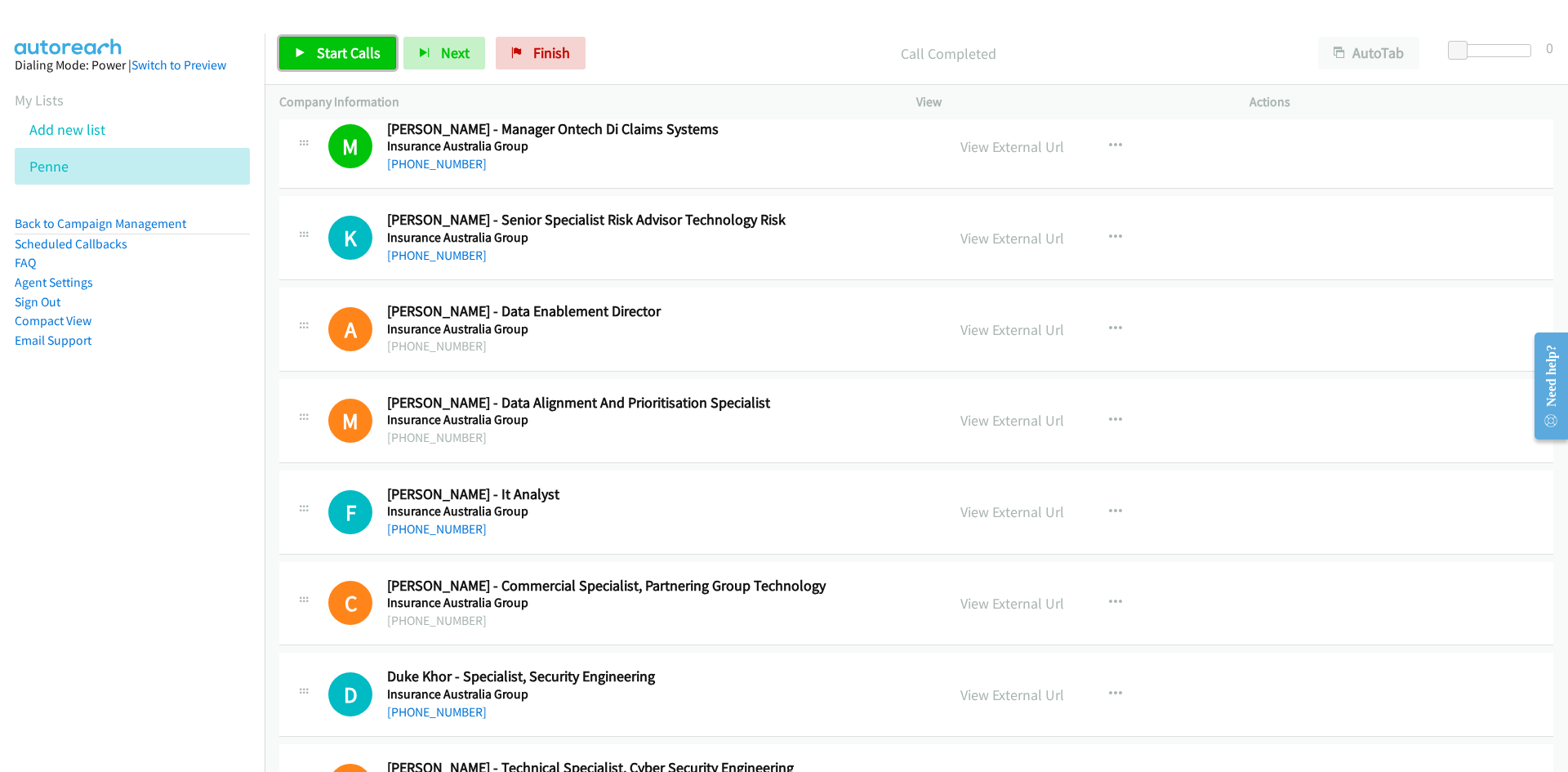
click at [370, 54] on span "Start Calls" at bounding box center [348, 52] width 64 height 19
click at [341, 47] on span "Pause" at bounding box center [335, 52] width 37 height 19
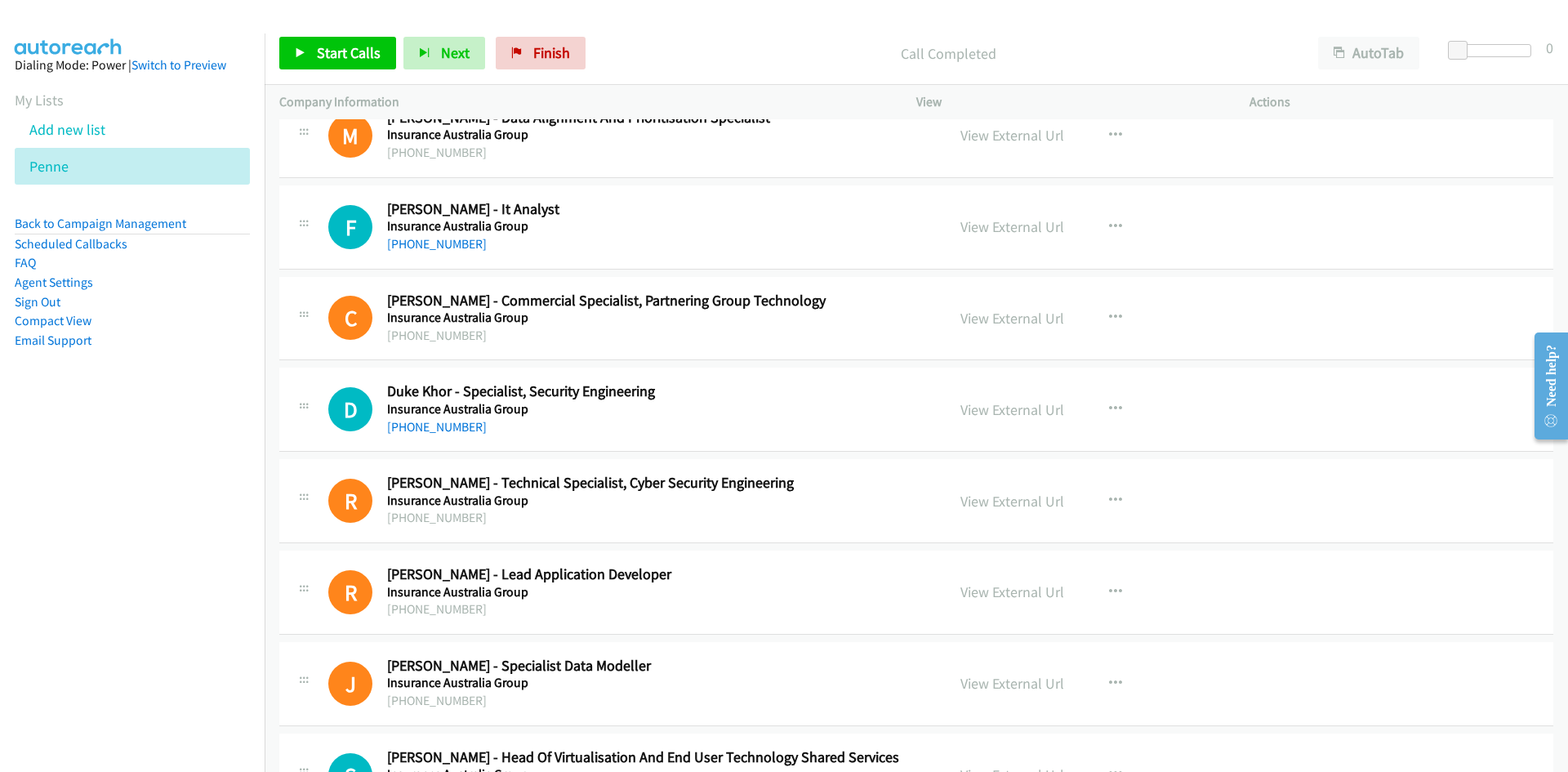
scroll to position [3268, 0]
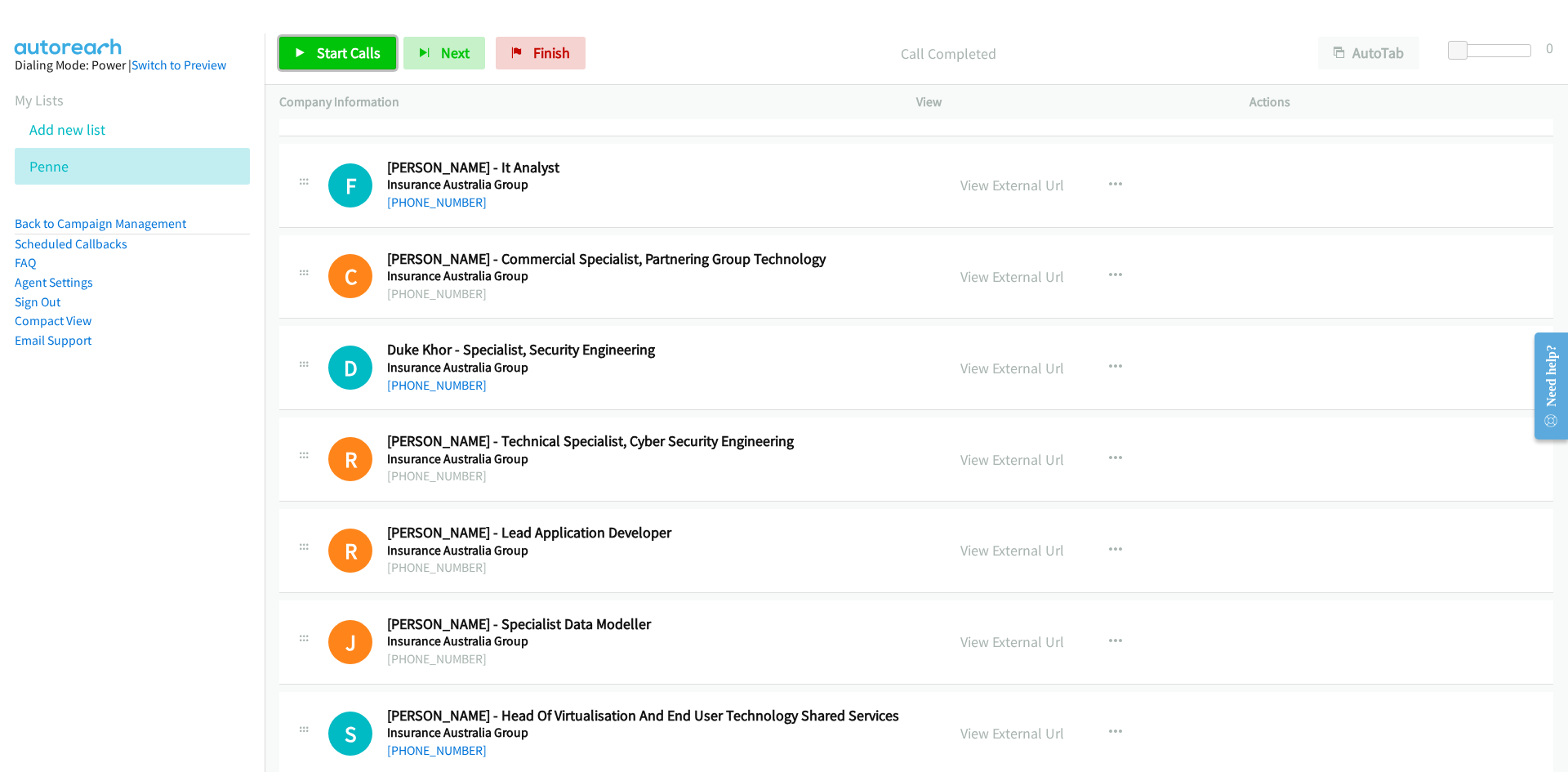
click at [332, 56] on span "Start Calls" at bounding box center [348, 52] width 64 height 19
click at [332, 56] on span "Pause" at bounding box center [335, 52] width 37 height 19
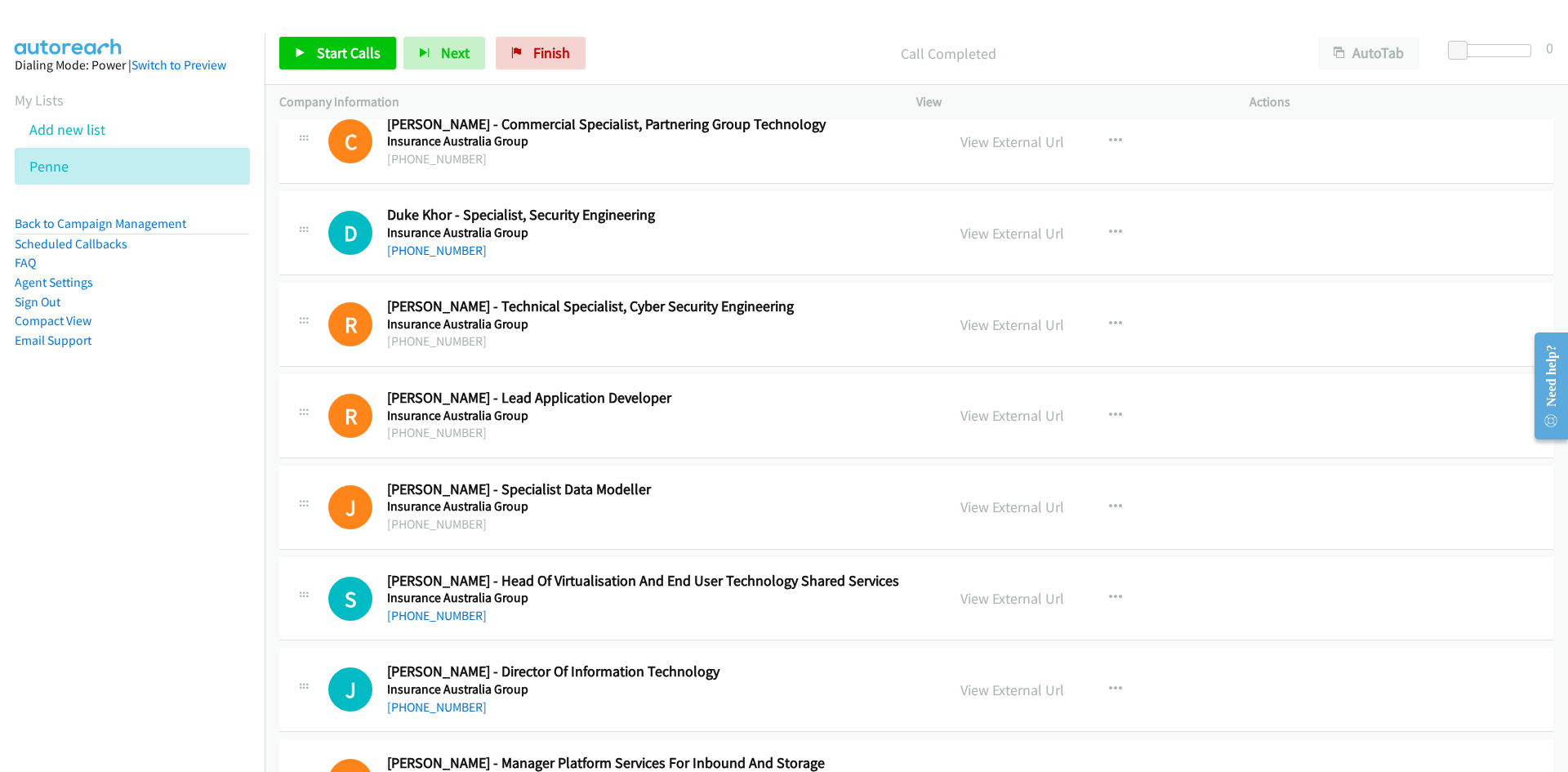
scroll to position [3431, 0]
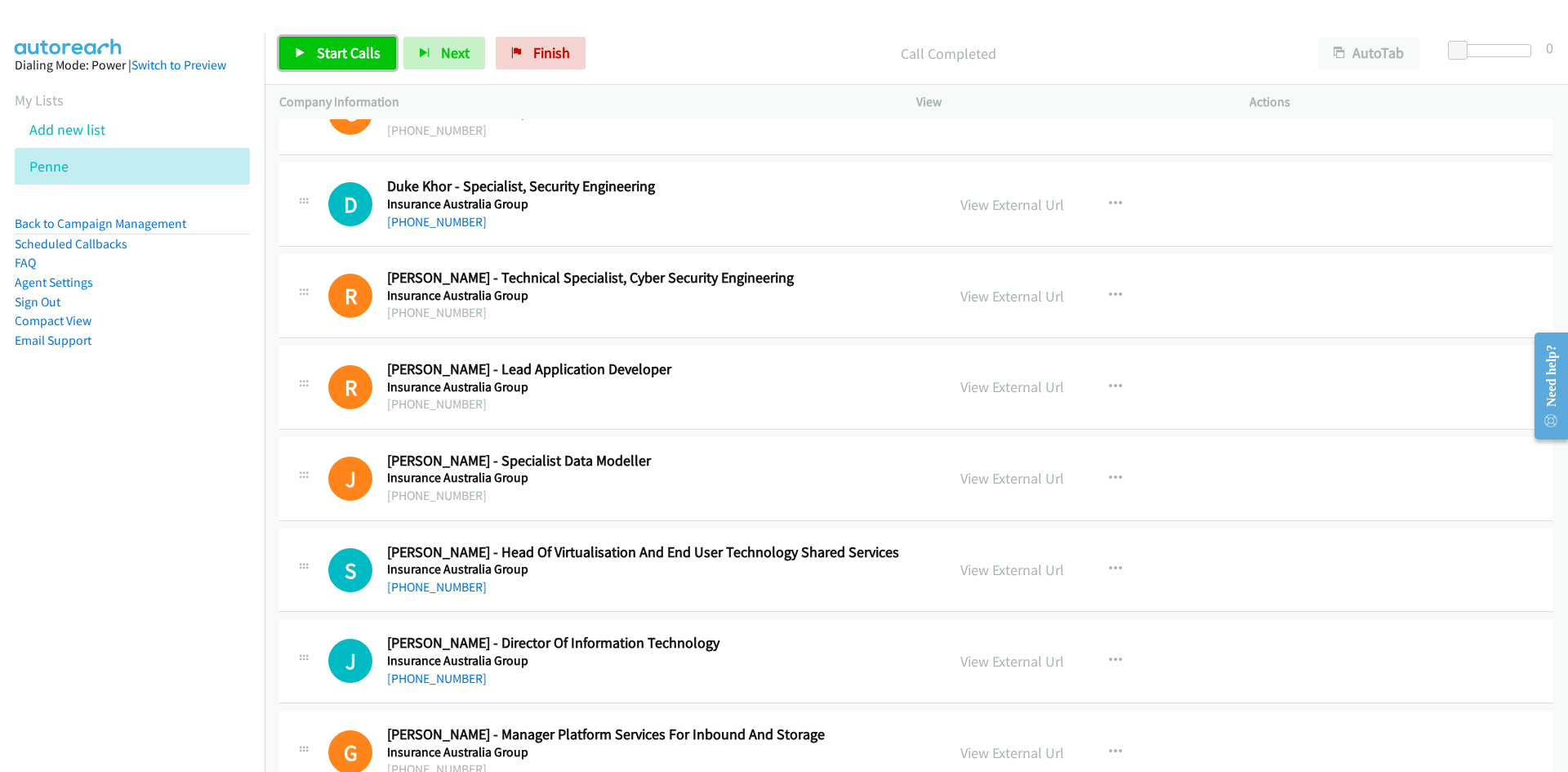
click at [313, 55] on link "Start Calls" at bounding box center [338, 53] width 117 height 32
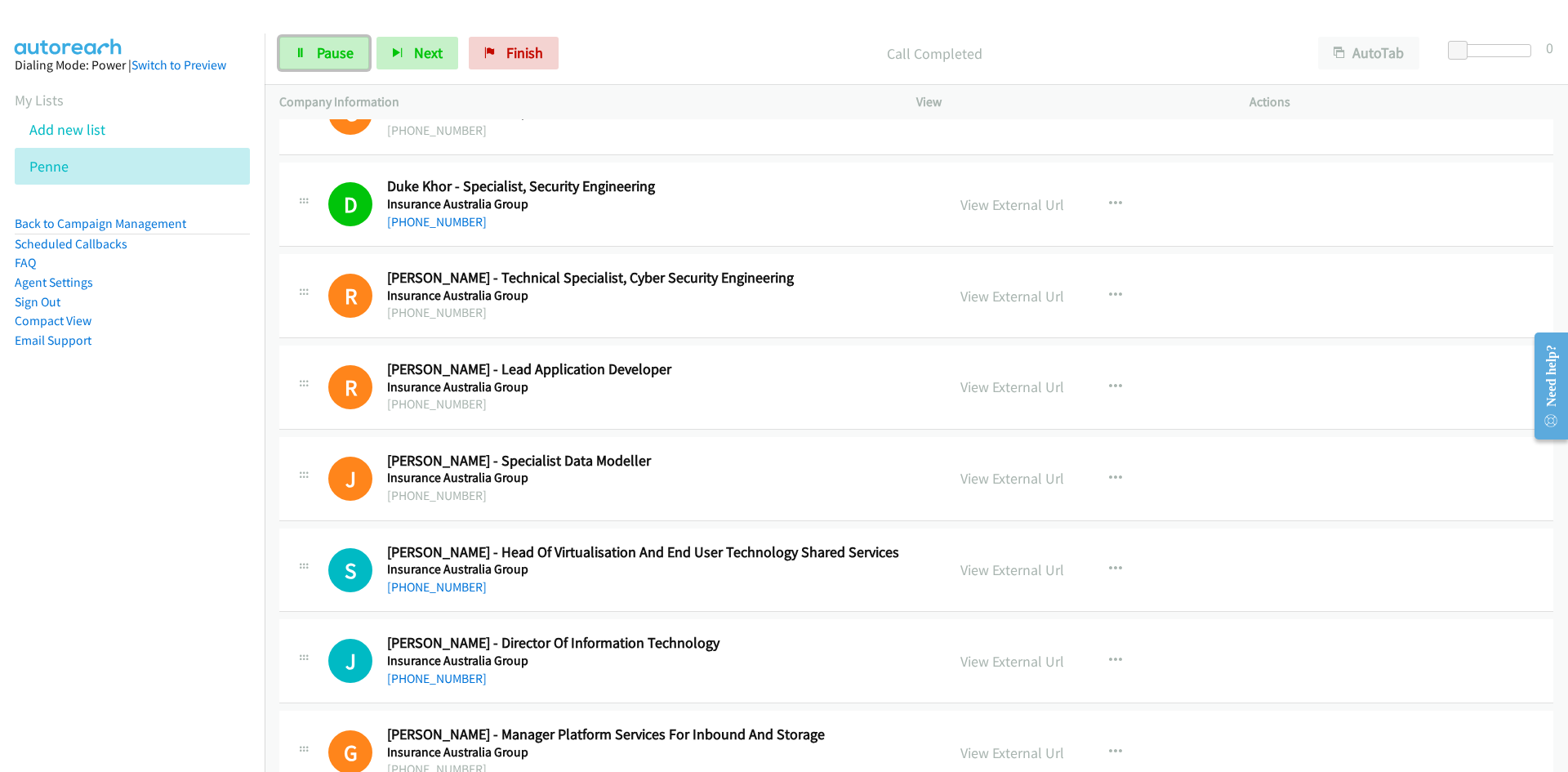
click at [327, 71] on div "Start Calls Pause Next Finish Call Completed AutoTab AutoTab 0" at bounding box center [916, 54] width 1303 height 63
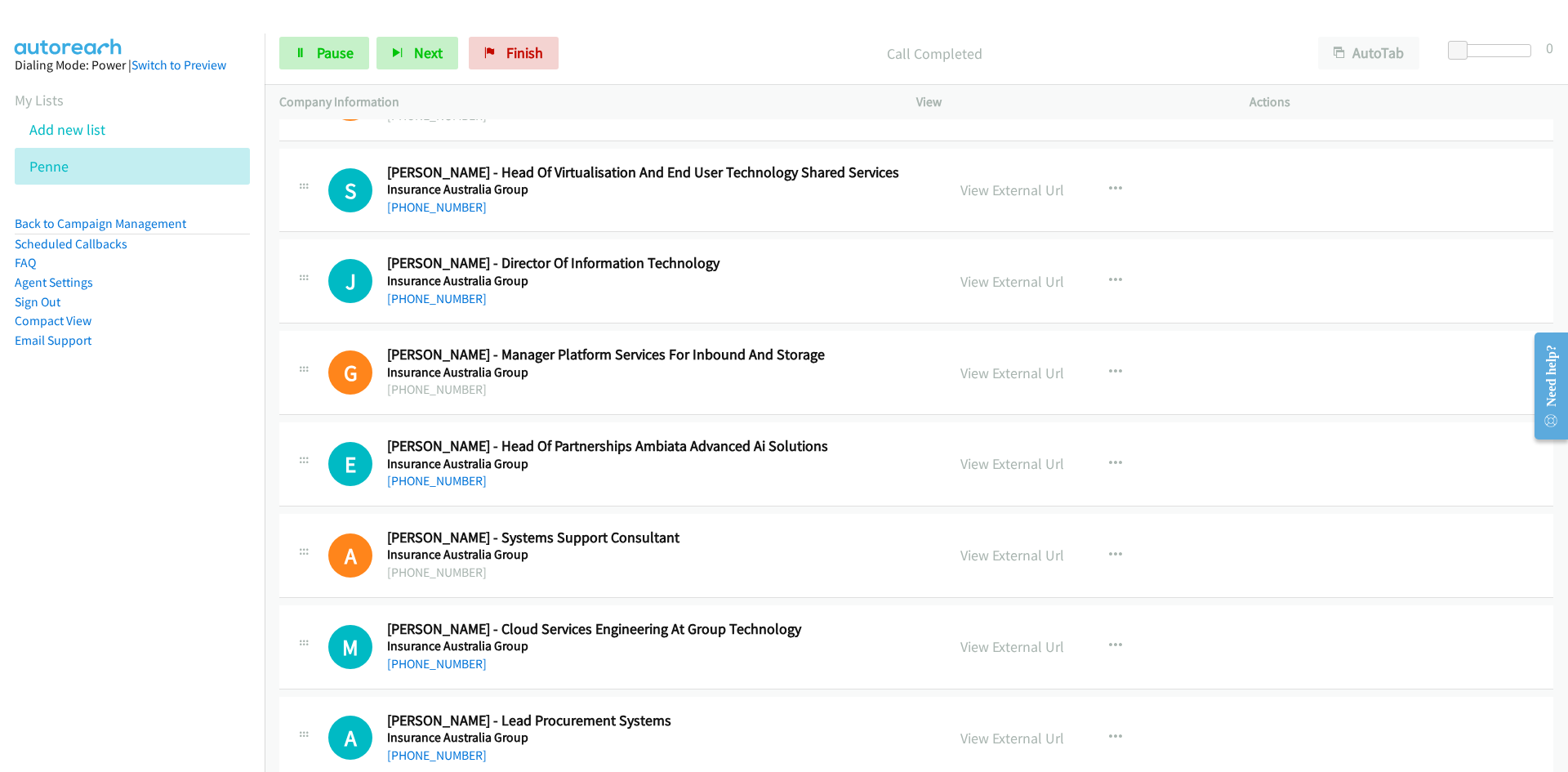
scroll to position [3839, 0]
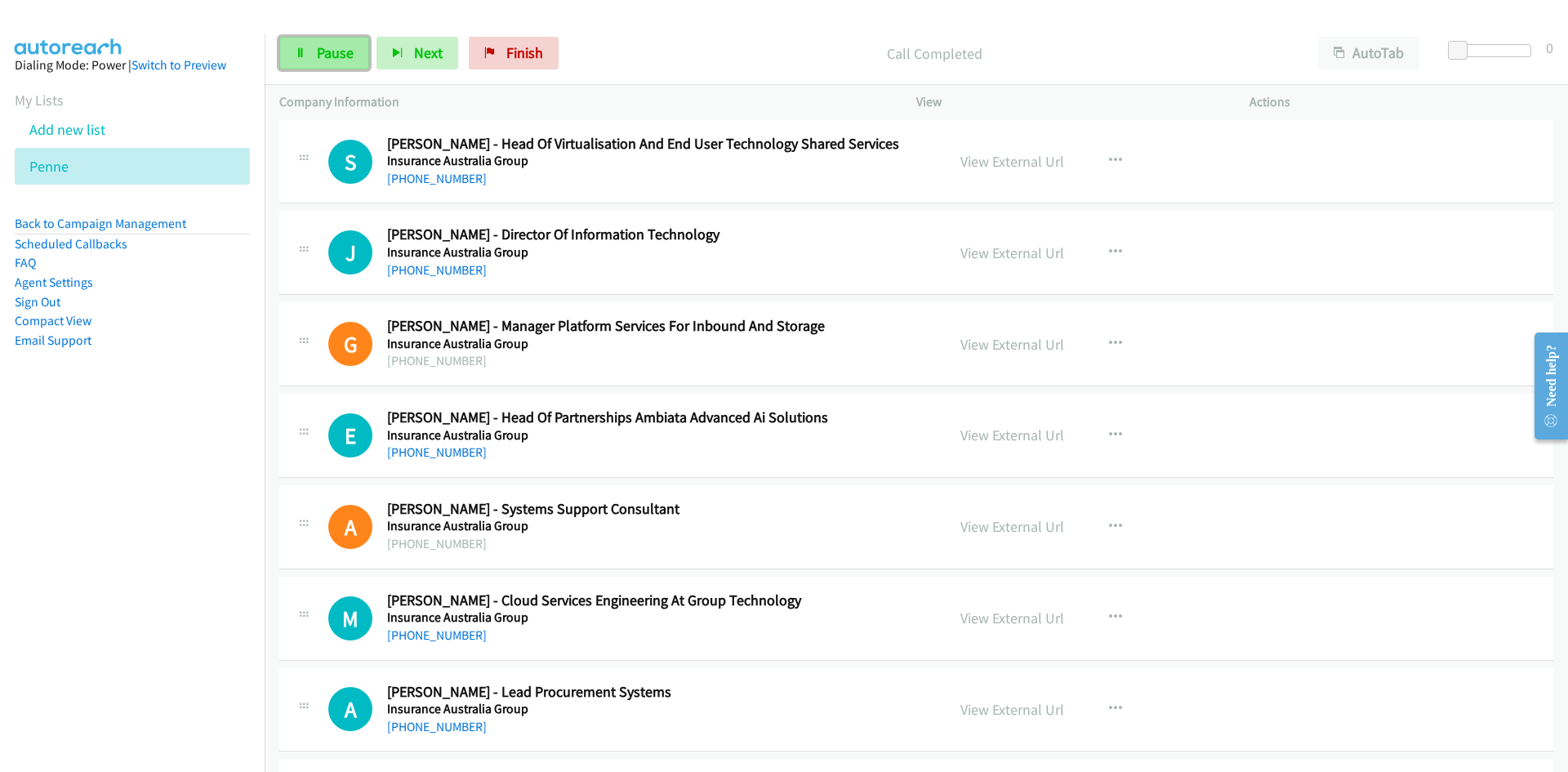
click at [345, 40] on link "Pause" at bounding box center [324, 53] width 90 height 32
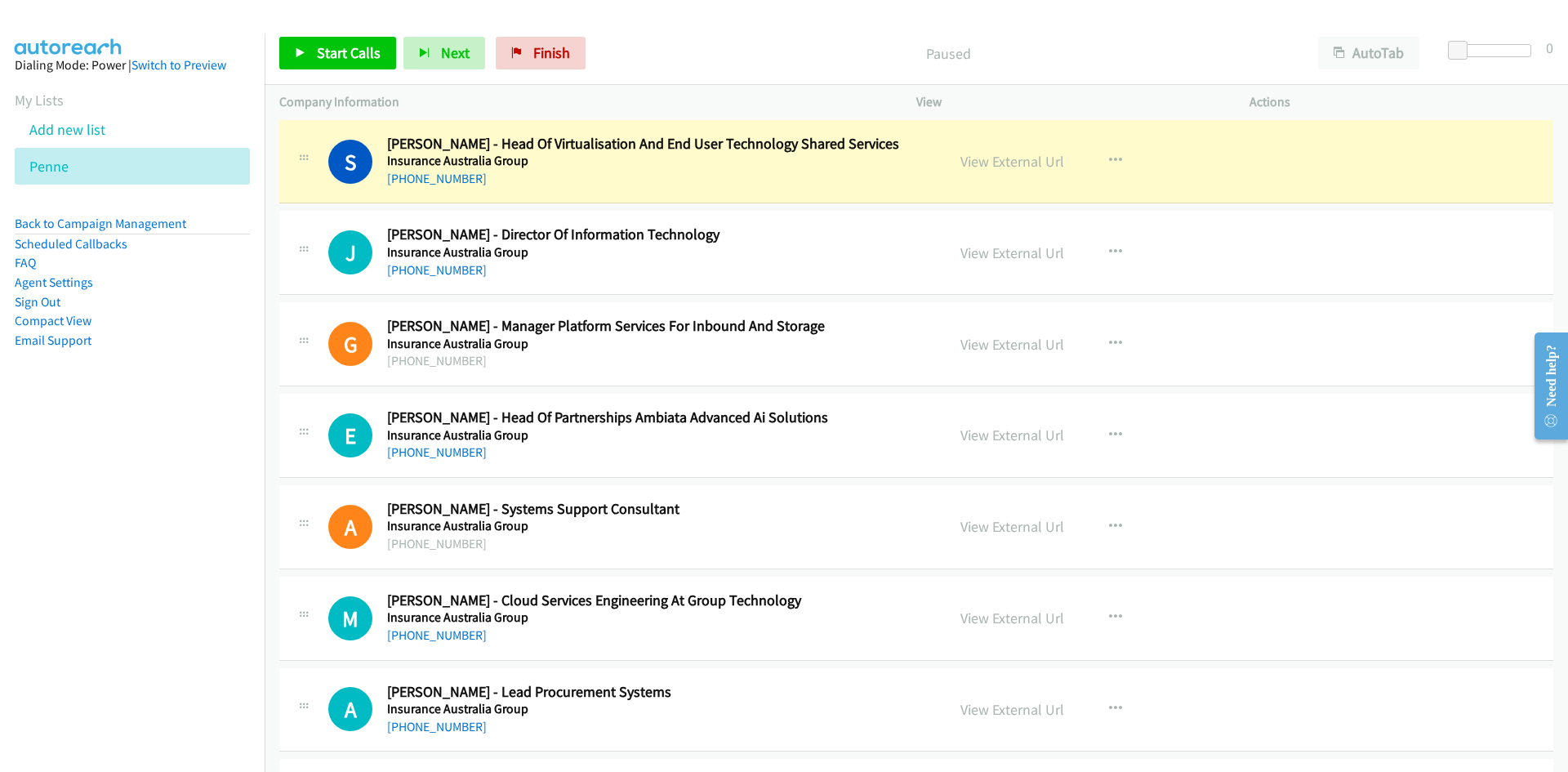
scroll to position [3922, 0]
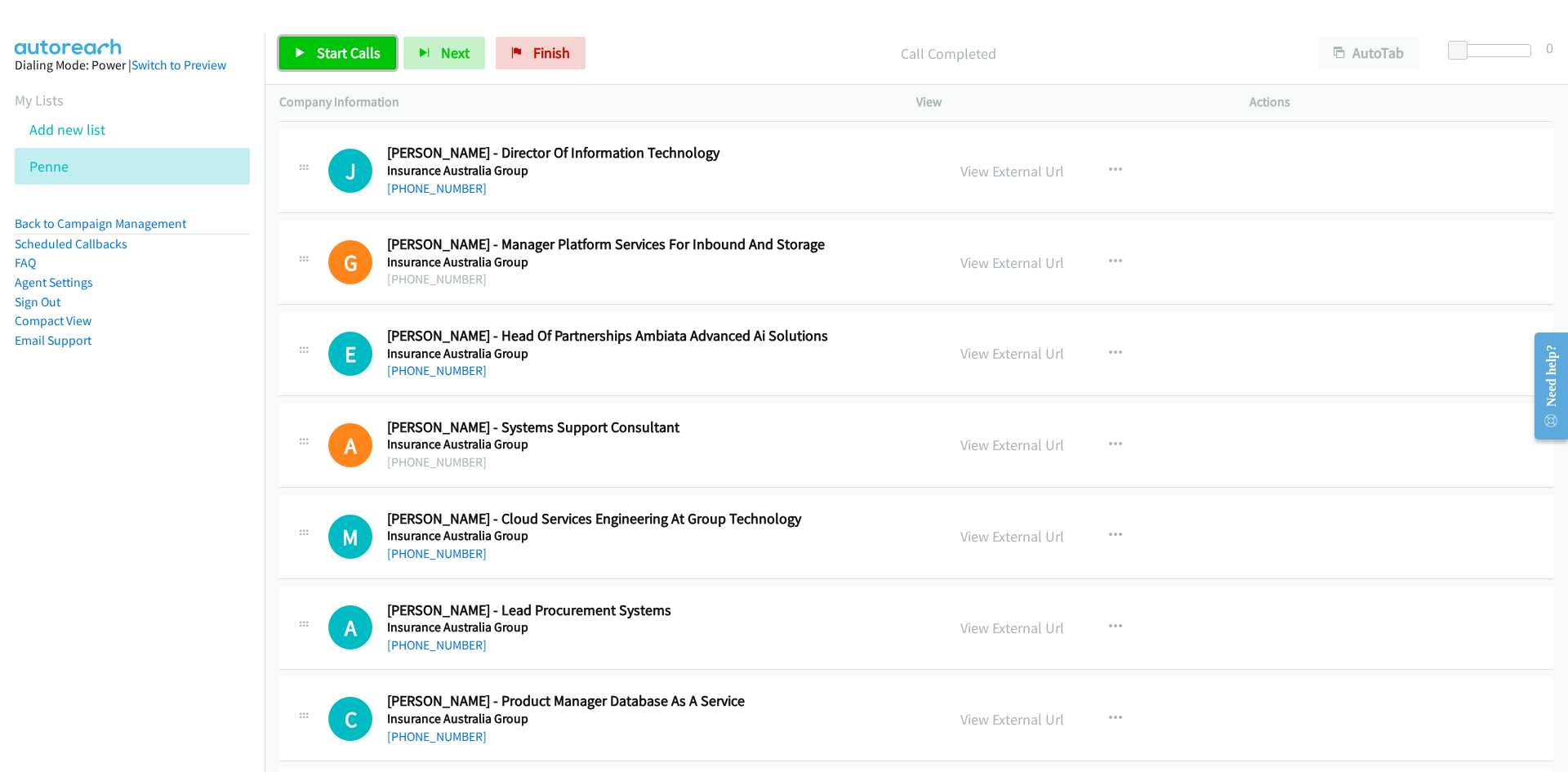
click at [337, 66] on link "Start Calls" at bounding box center [338, 53] width 117 height 32
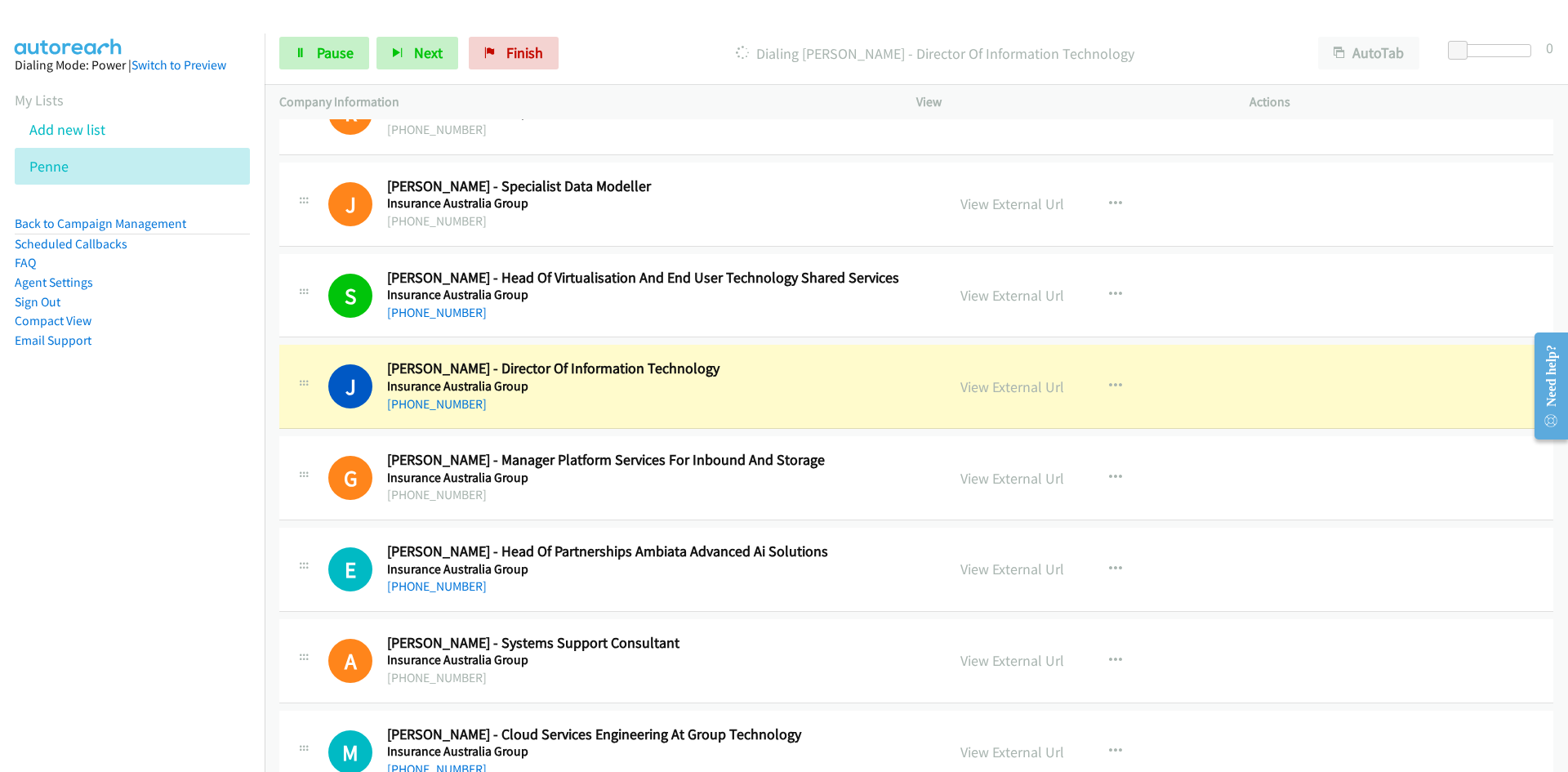
scroll to position [3839, 0]
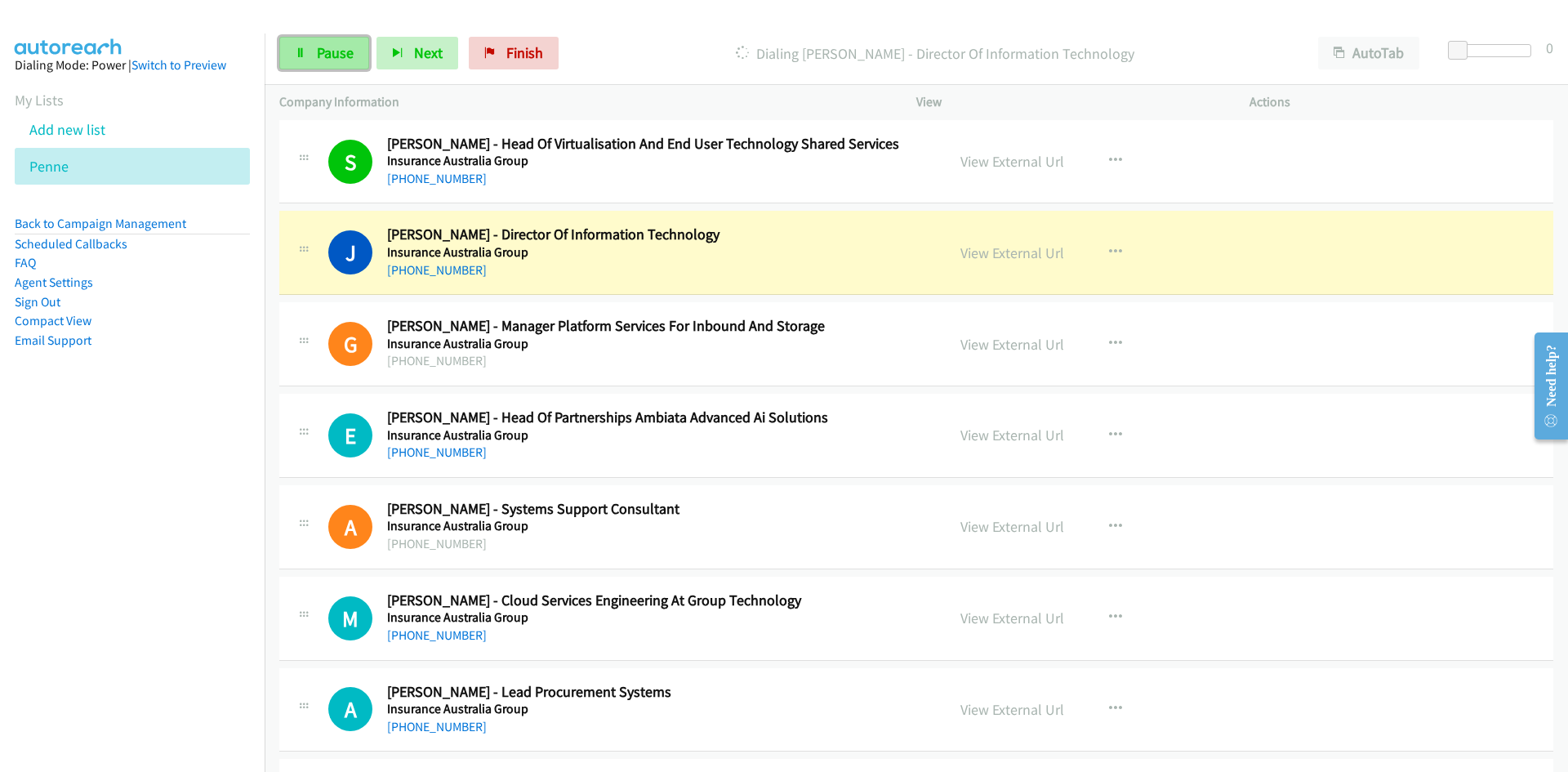
click at [364, 43] on link "Pause" at bounding box center [324, 53] width 90 height 32
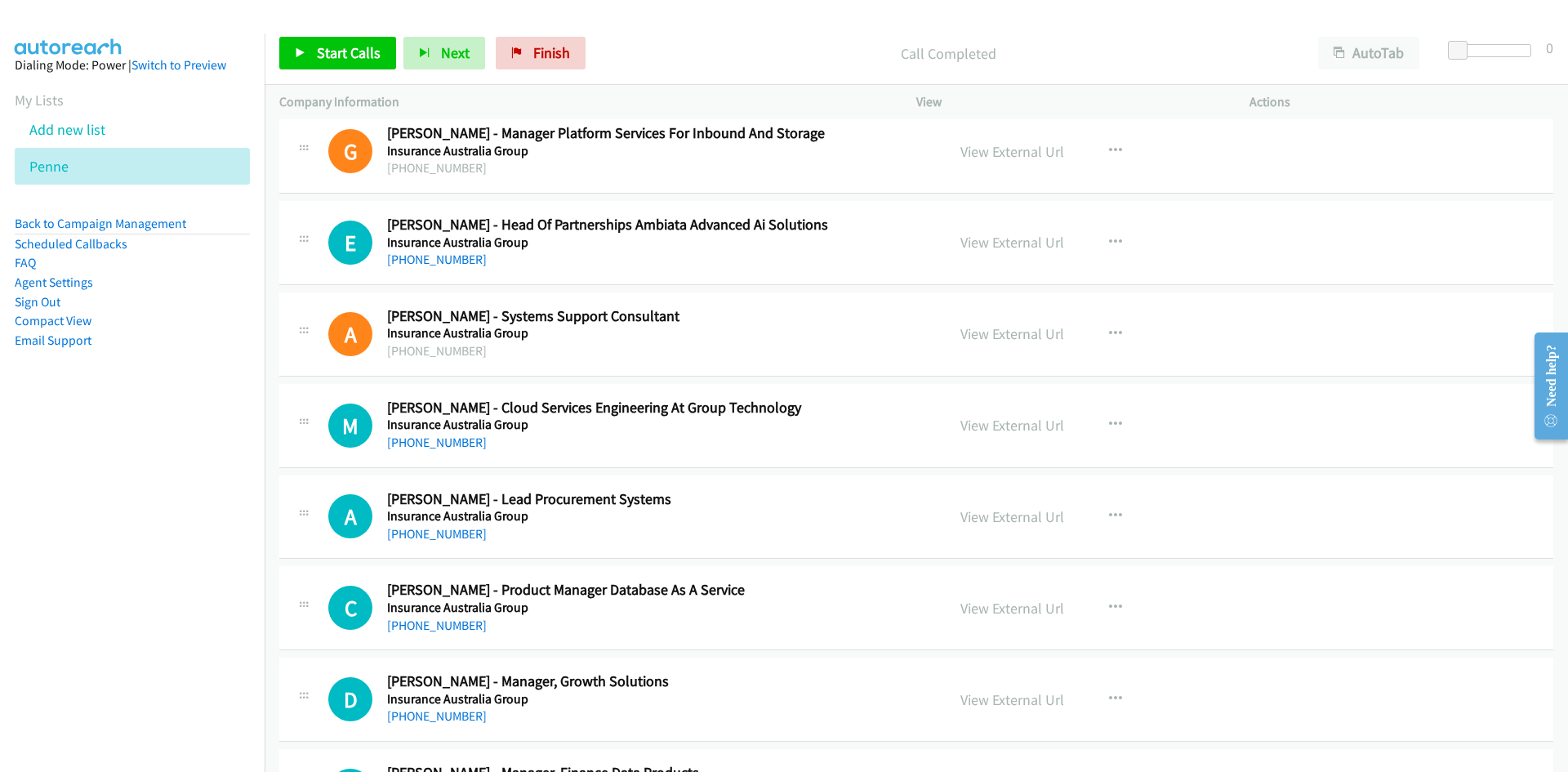
scroll to position [4085, 0]
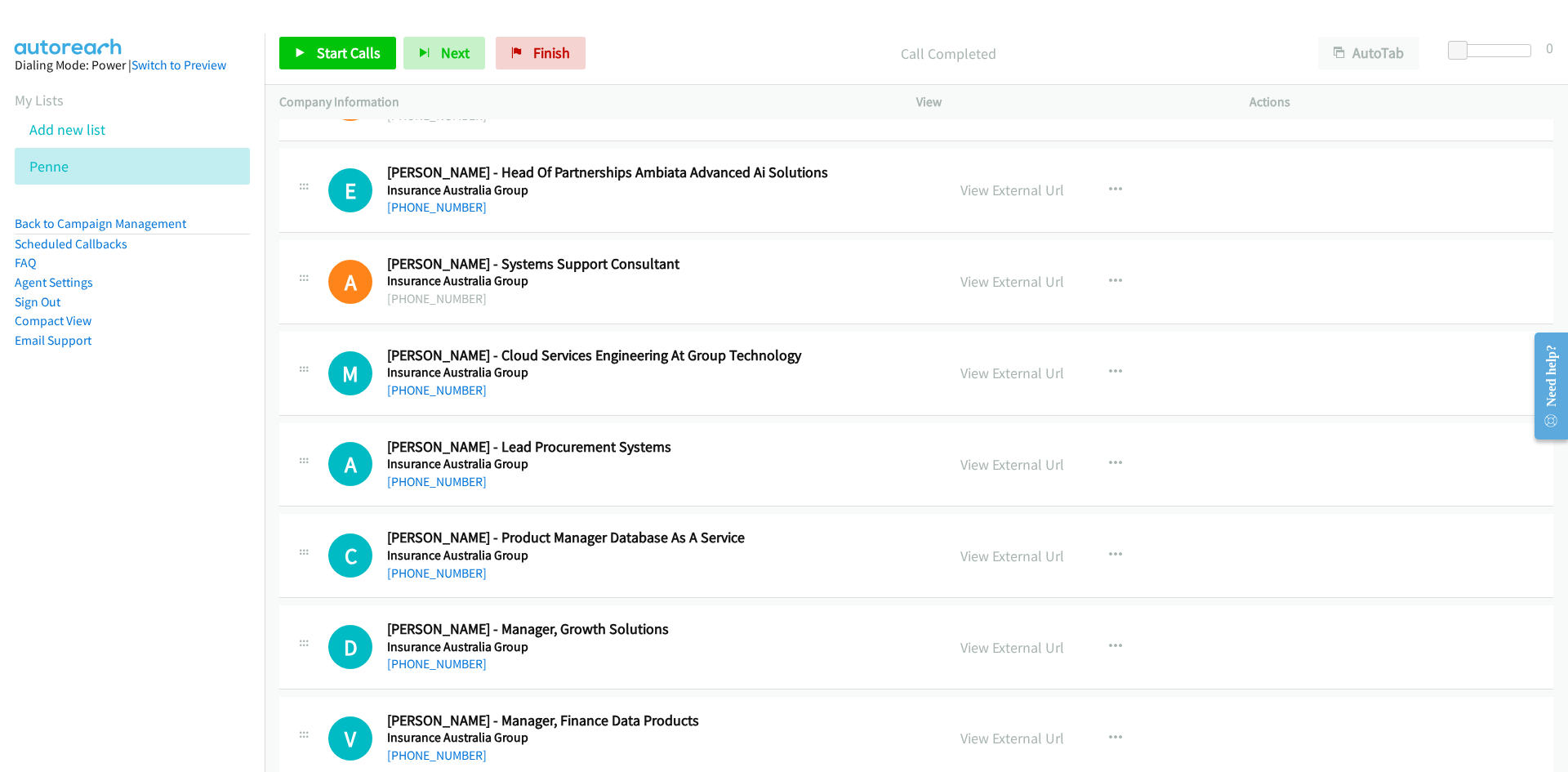
click at [358, 70] on div "Start Calls Pause Next Finish Call Completed AutoTab AutoTab 0" at bounding box center [916, 54] width 1303 height 63
click at [355, 65] on link "Start Calls" at bounding box center [338, 53] width 117 height 32
click at [305, 48] on icon at bounding box center [301, 54] width 12 height 12
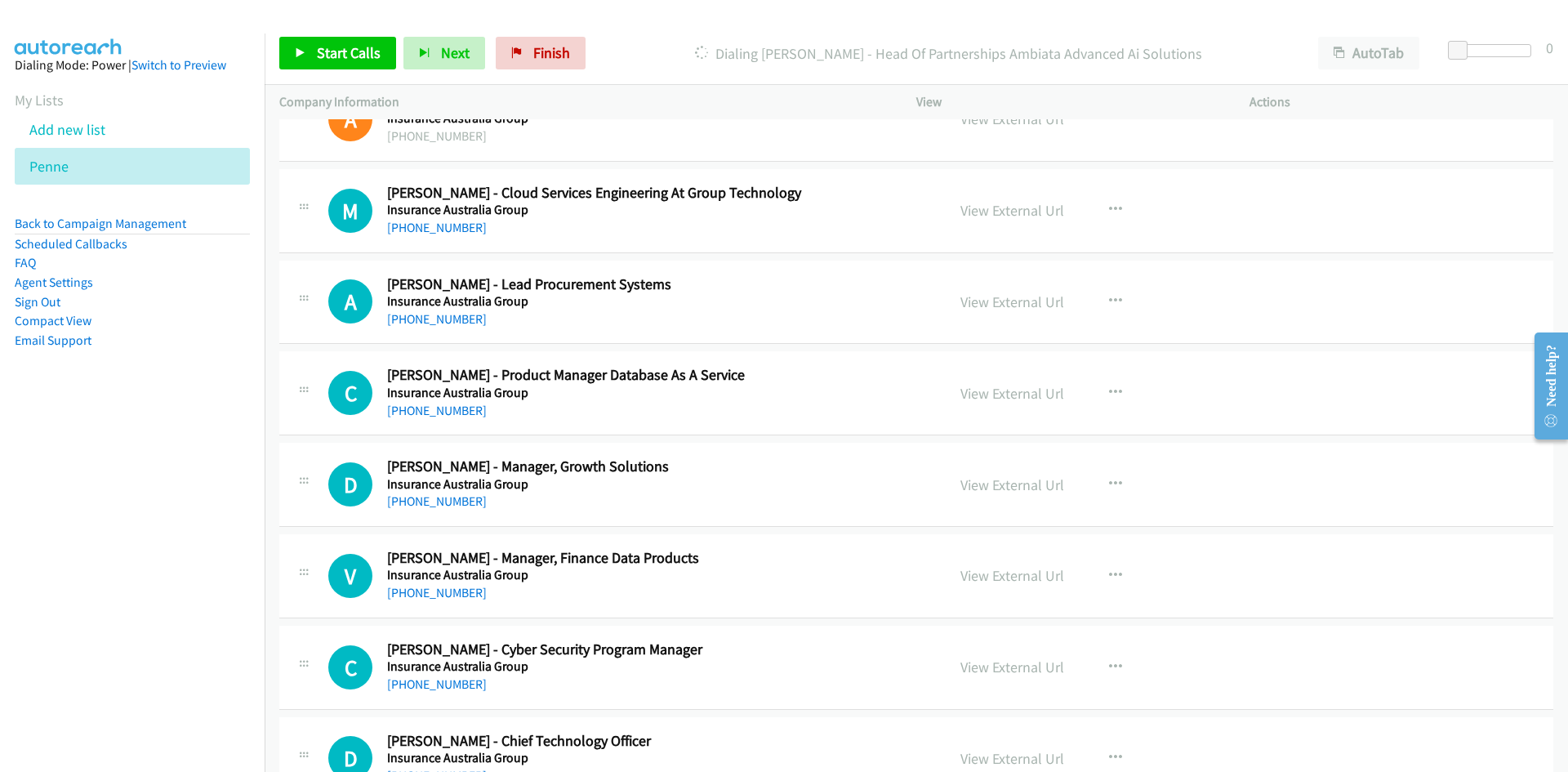
scroll to position [4248, 0]
click at [331, 63] on link "Start Calls" at bounding box center [338, 53] width 117 height 32
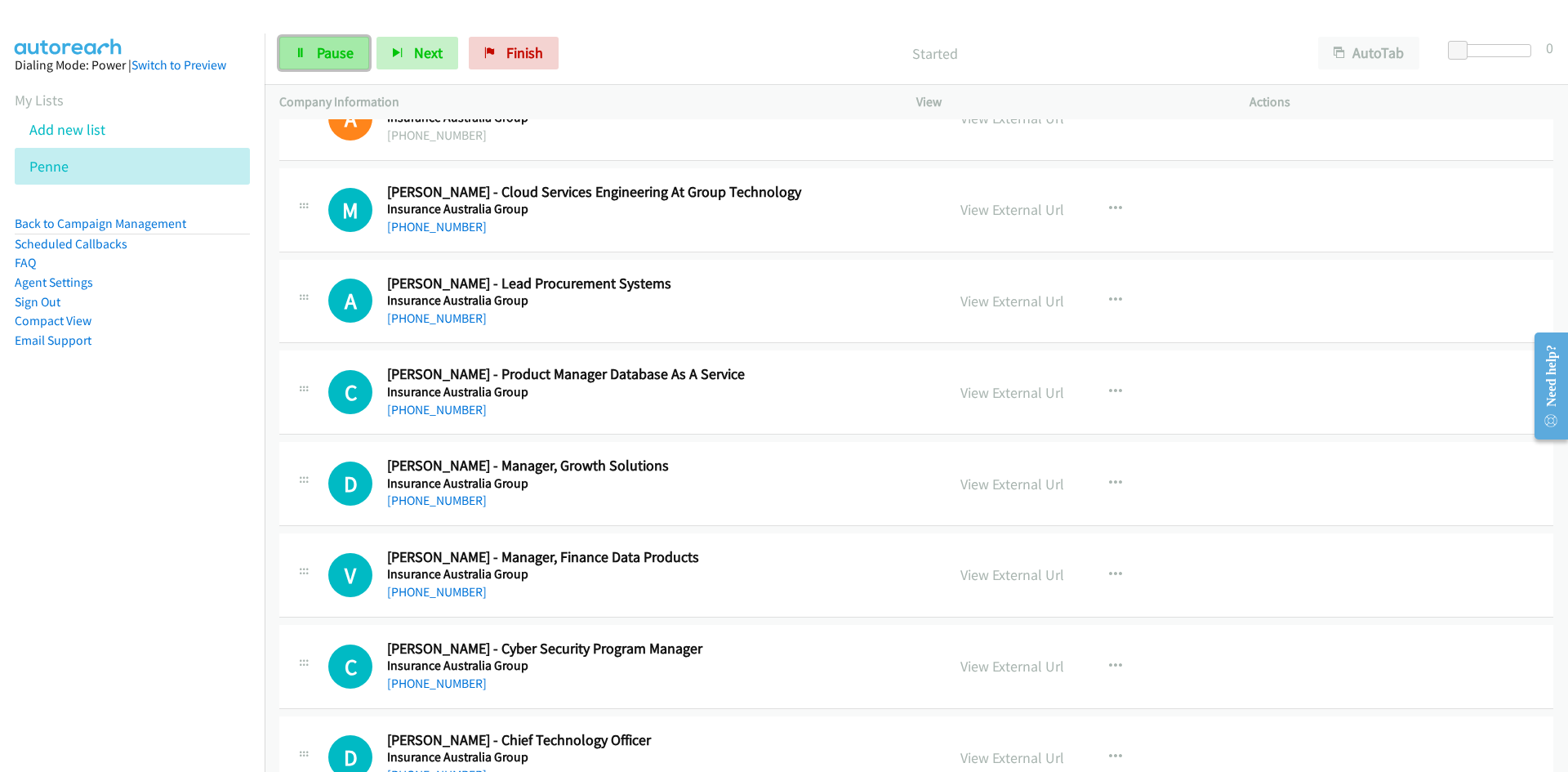
click at [329, 63] on link "Pause" at bounding box center [324, 53] width 90 height 32
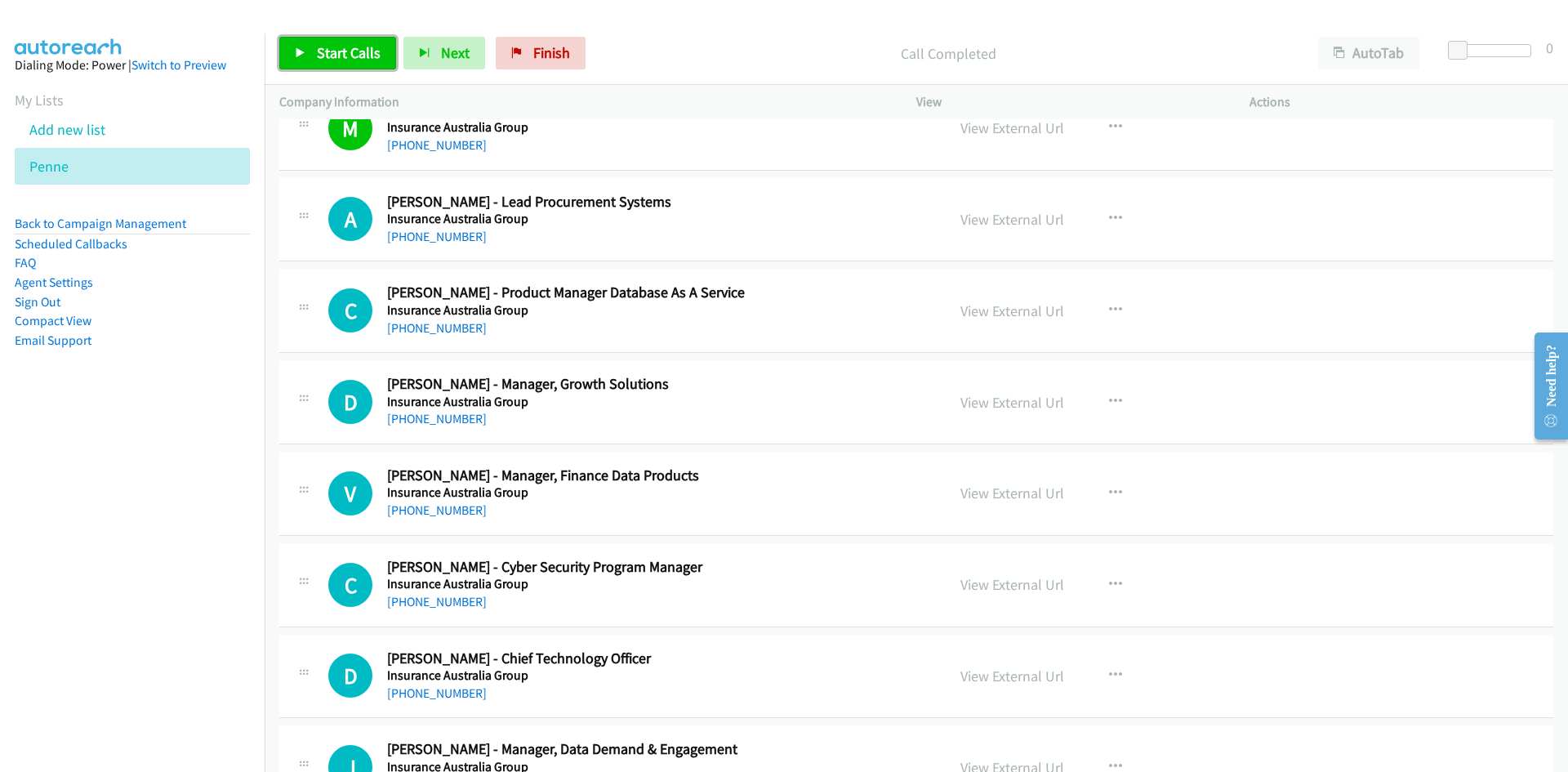
click at [374, 57] on span "Start Calls" at bounding box center [348, 52] width 64 height 19
click at [357, 61] on link "Pause" at bounding box center [324, 53] width 90 height 32
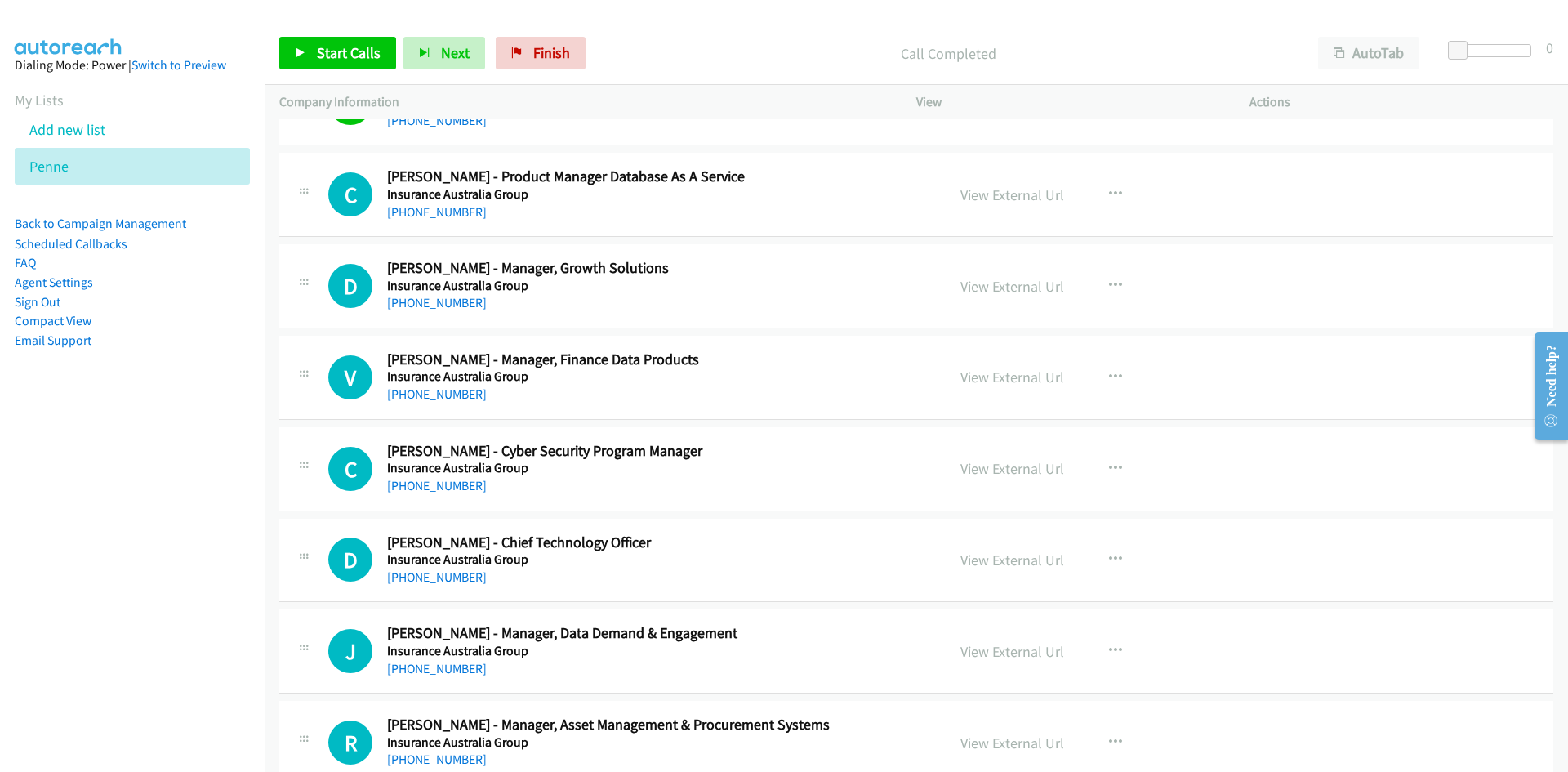
scroll to position [4493, 0]
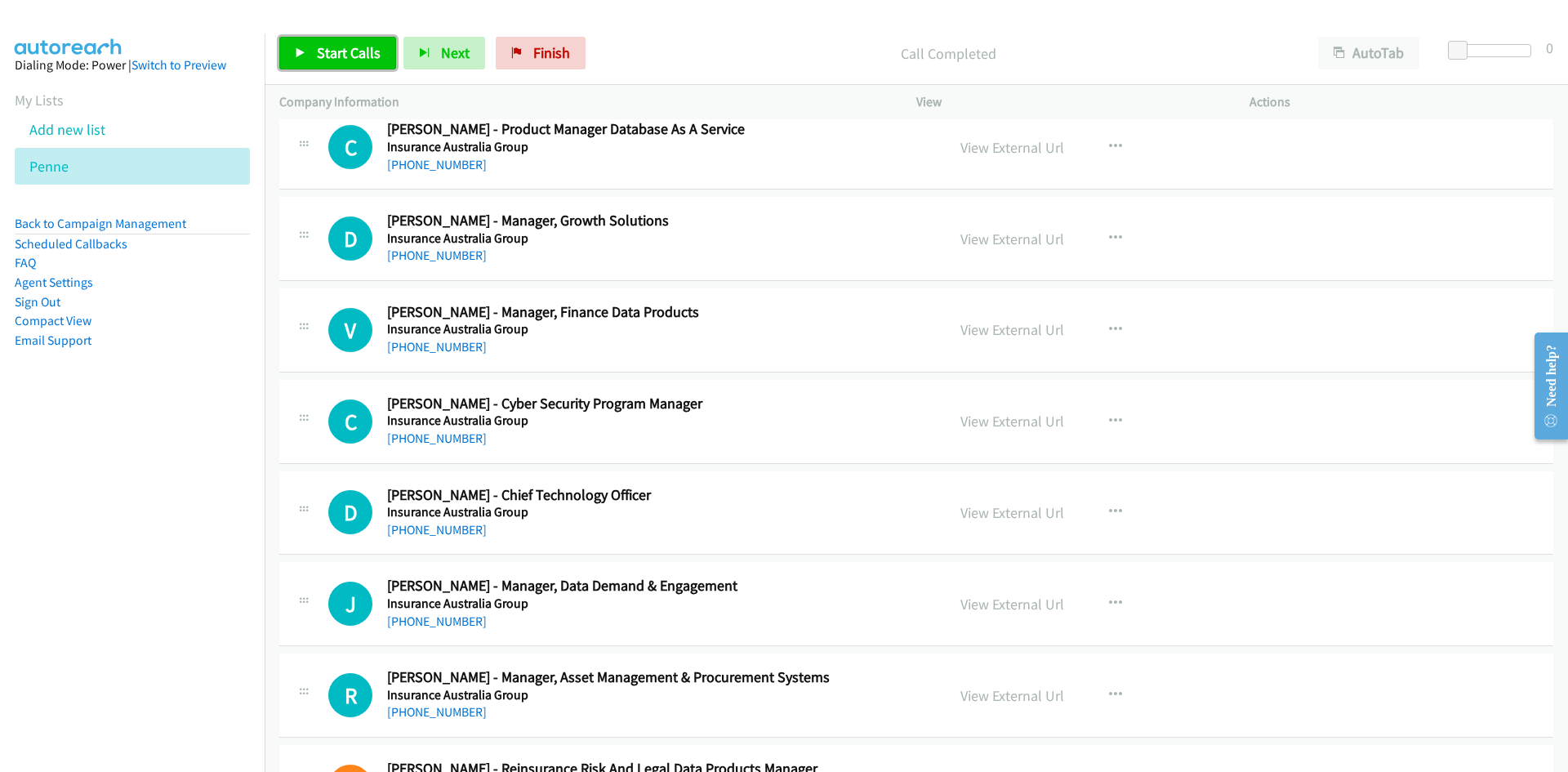
click at [360, 53] on span "Start Calls" at bounding box center [348, 52] width 64 height 19
click at [360, 53] on link "Pause" at bounding box center [324, 53] width 90 height 32
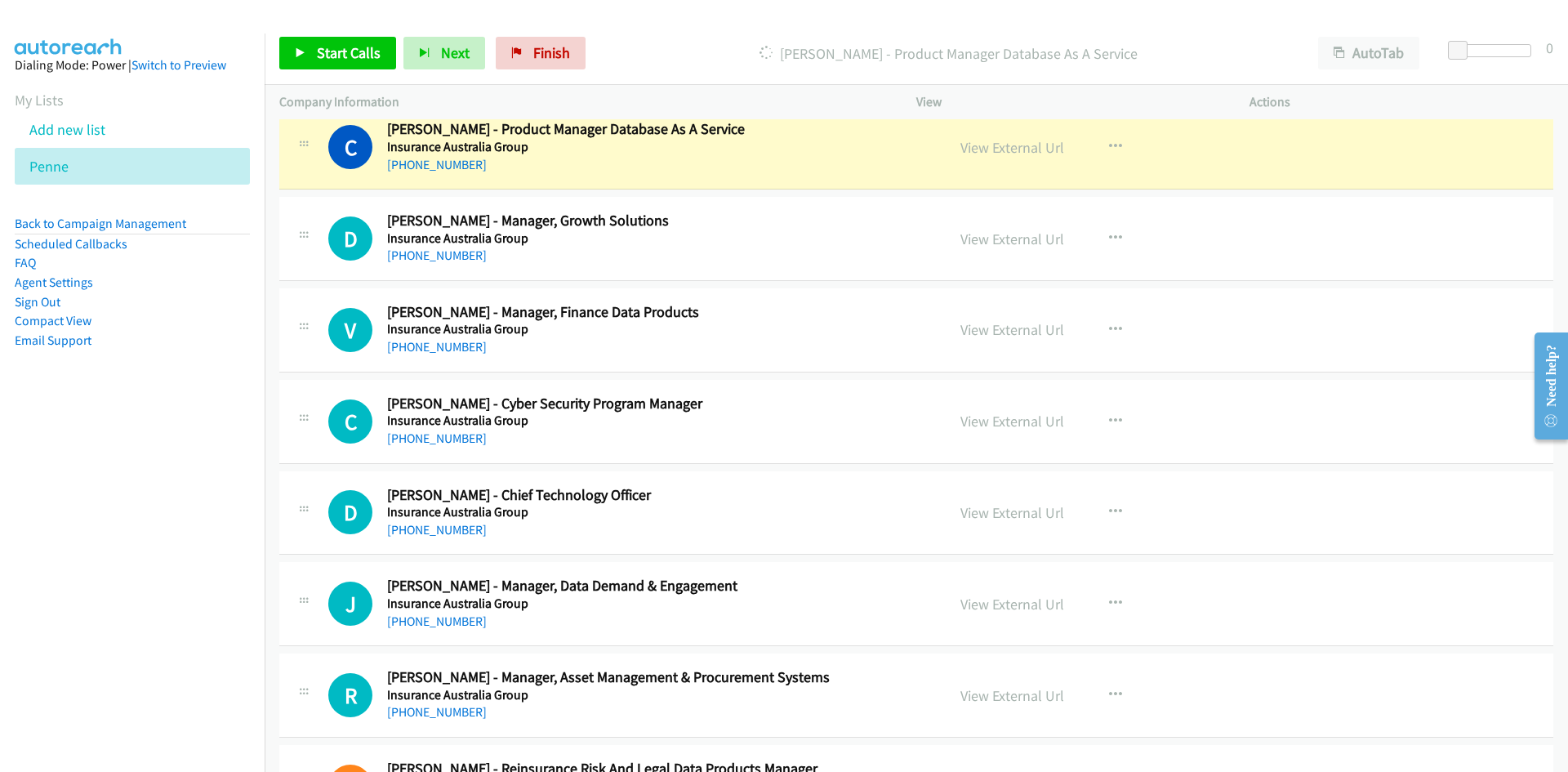
scroll to position [4575, 0]
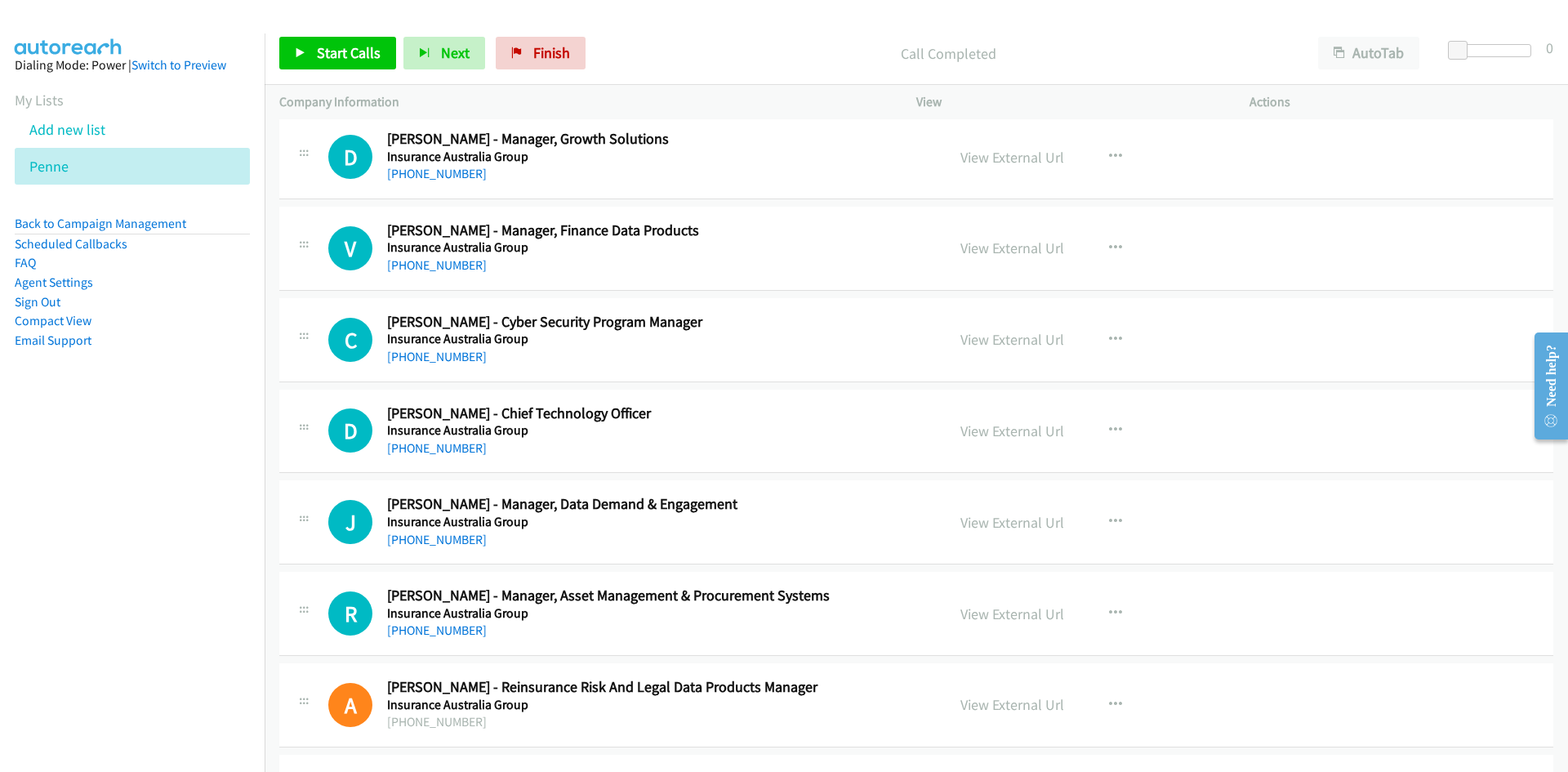
click at [324, 37] on div "Start Calls Pause Next Finish Call Completed AutoTab AutoTab 0" at bounding box center [916, 54] width 1303 height 63
click at [325, 50] on span "Start Calls" at bounding box center [348, 52] width 64 height 19
click at [299, 48] on icon at bounding box center [301, 54] width 12 height 12
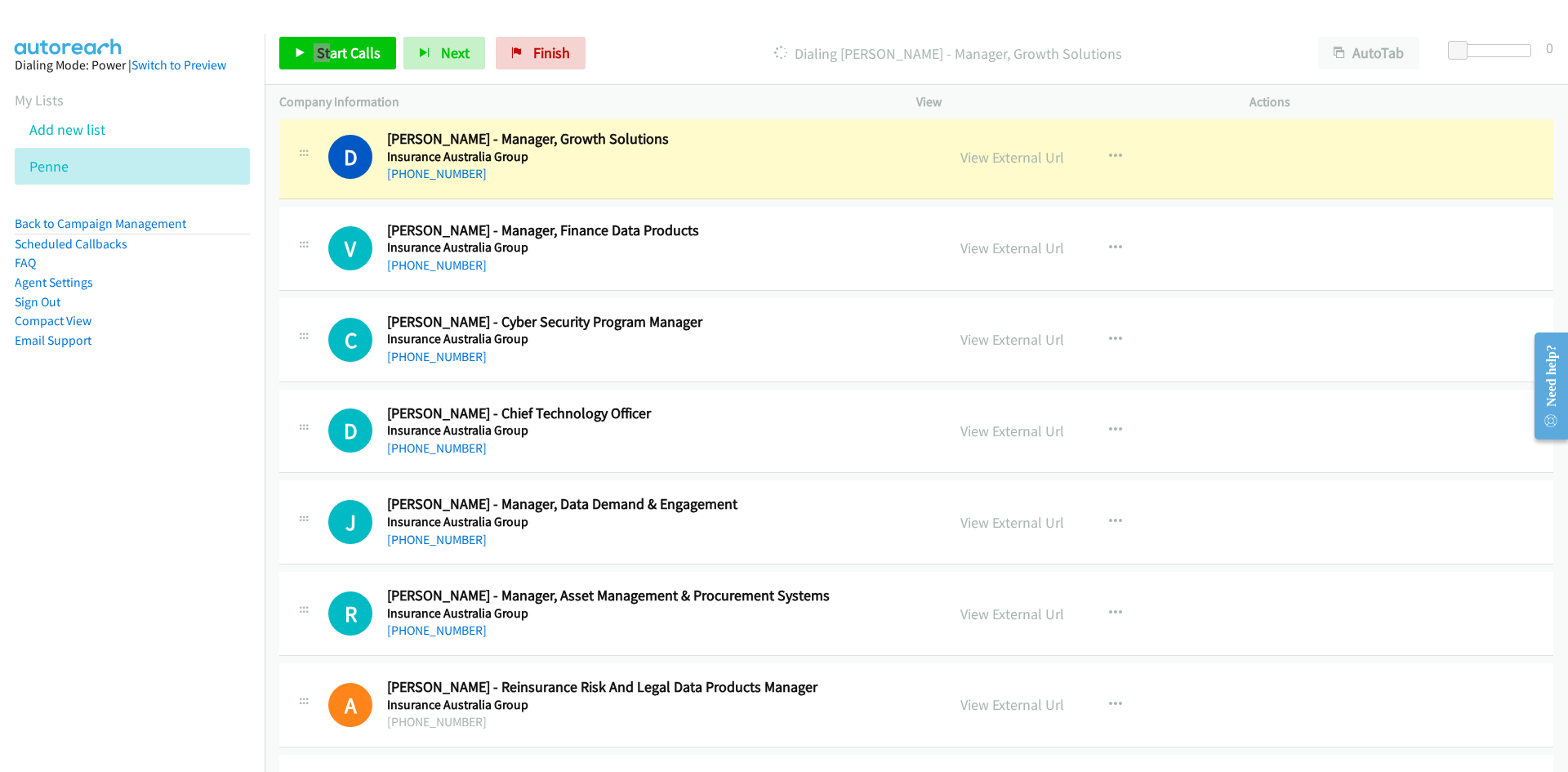
scroll to position [4656, 0]
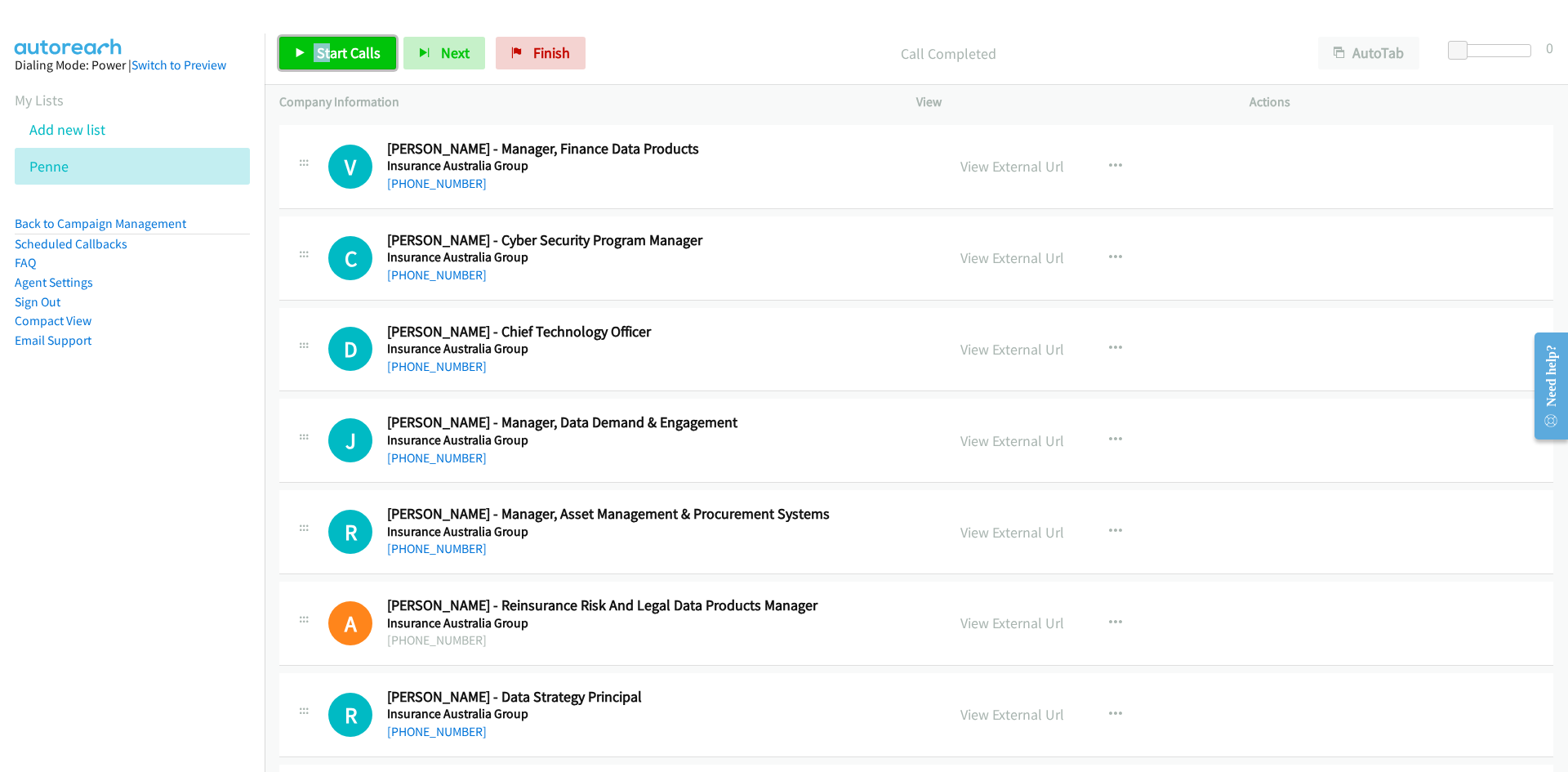
click at [373, 61] on span "Start Calls" at bounding box center [348, 52] width 64 height 19
click at [316, 51] on link "Pause" at bounding box center [324, 53] width 90 height 32
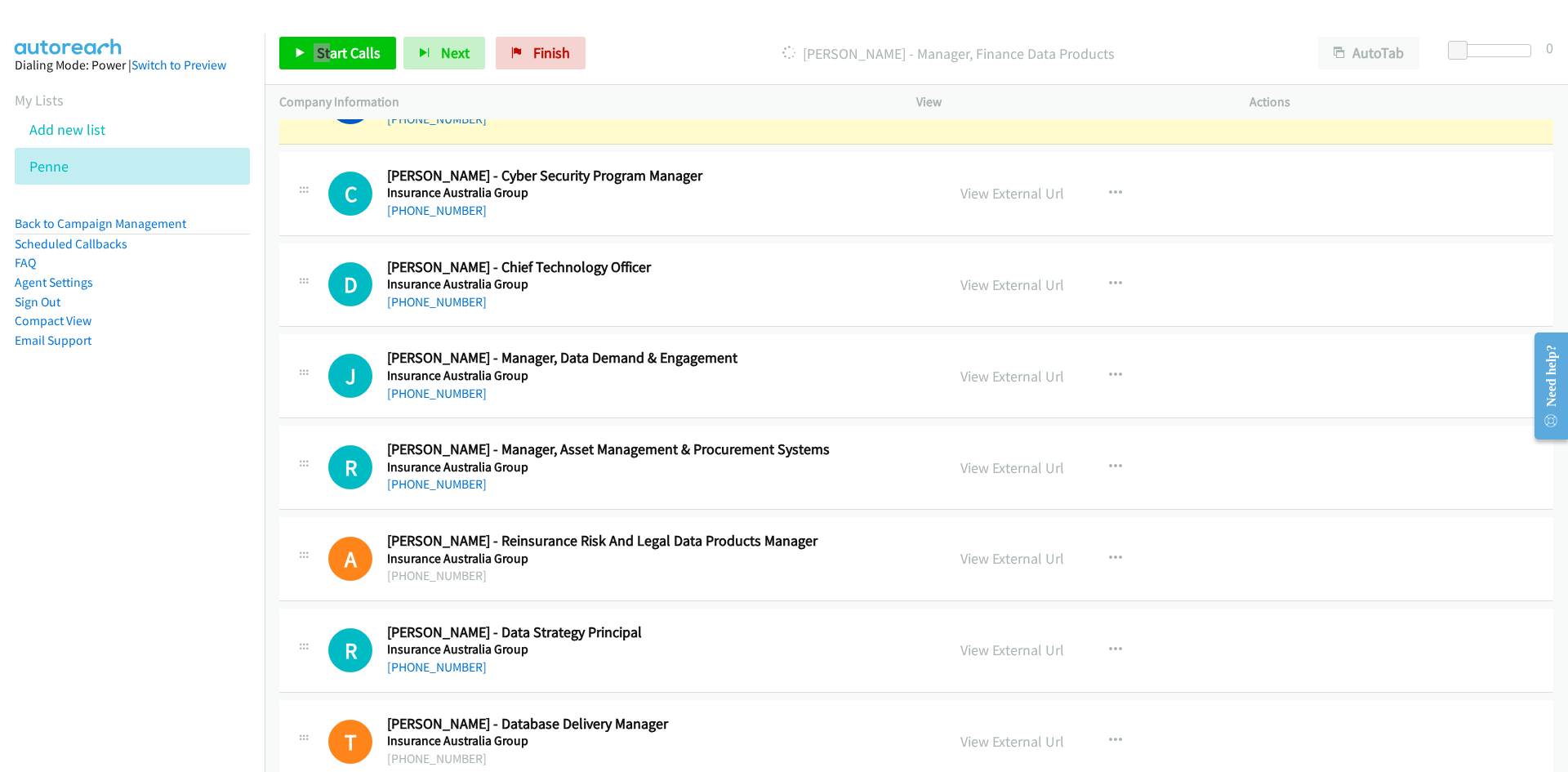
scroll to position [4739, 0]
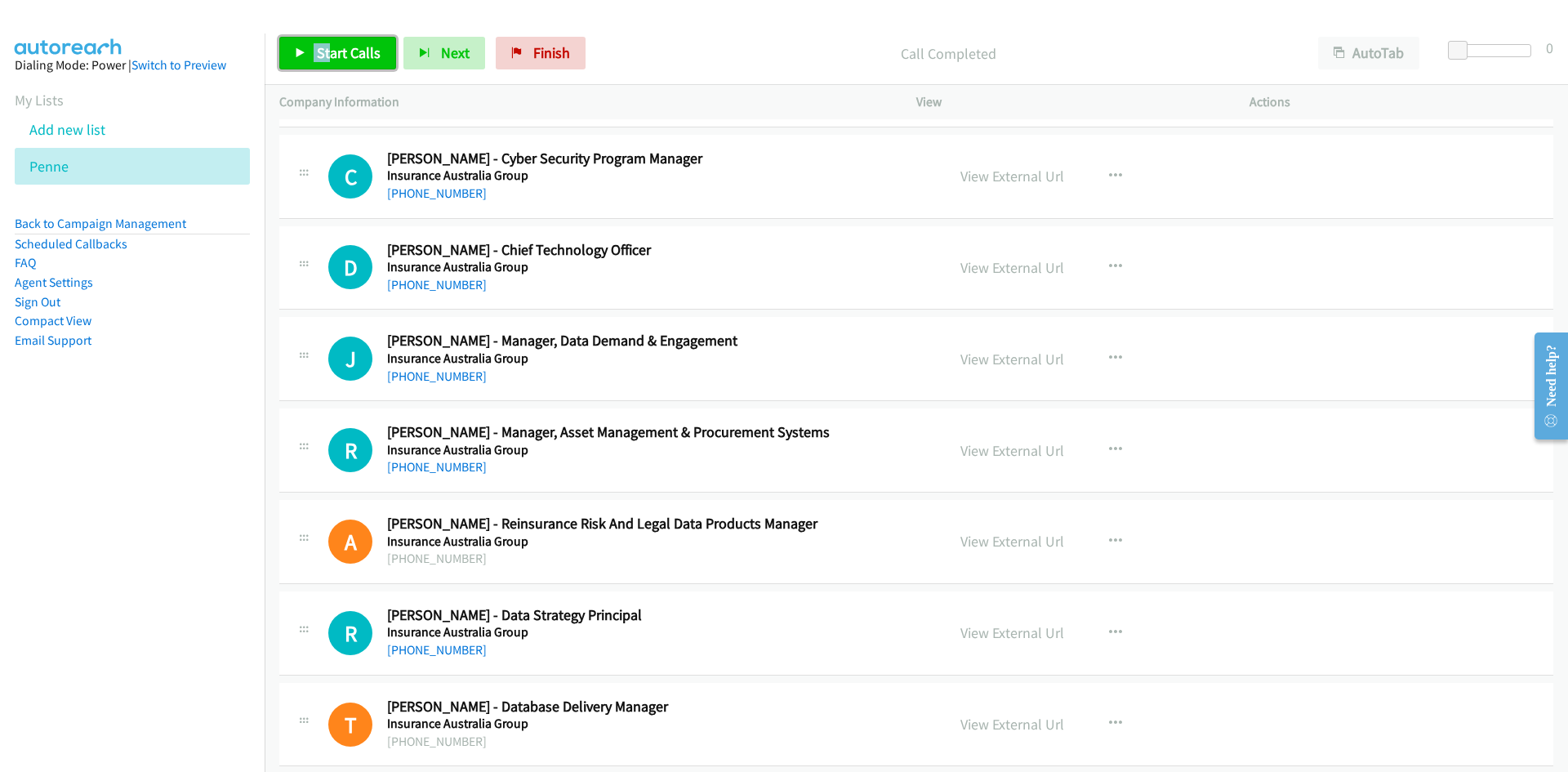
click at [336, 37] on link "Start Calls" at bounding box center [338, 53] width 117 height 32
click at [301, 46] on link "Pause" at bounding box center [324, 53] width 90 height 32
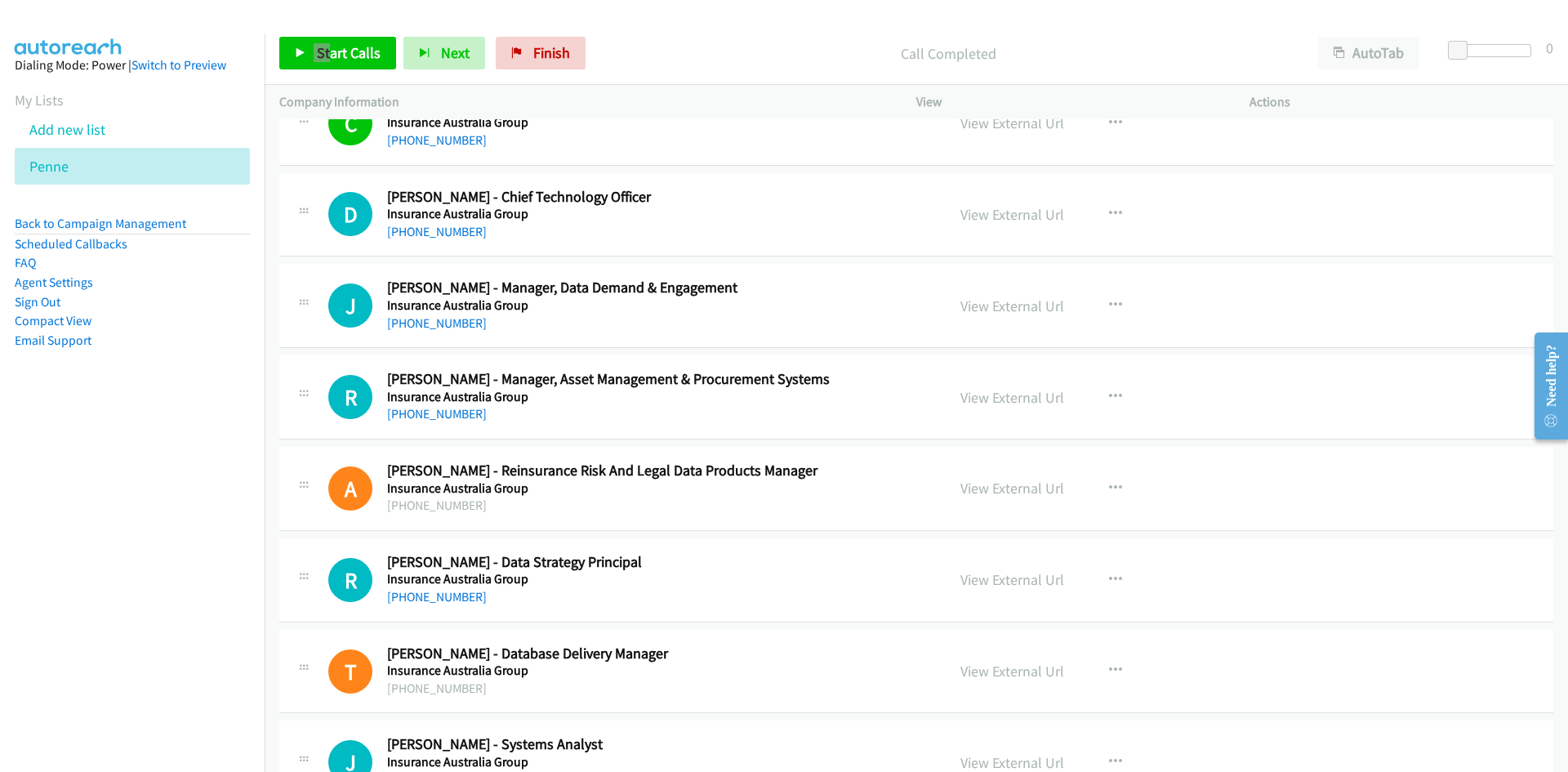
scroll to position [4821, 0]
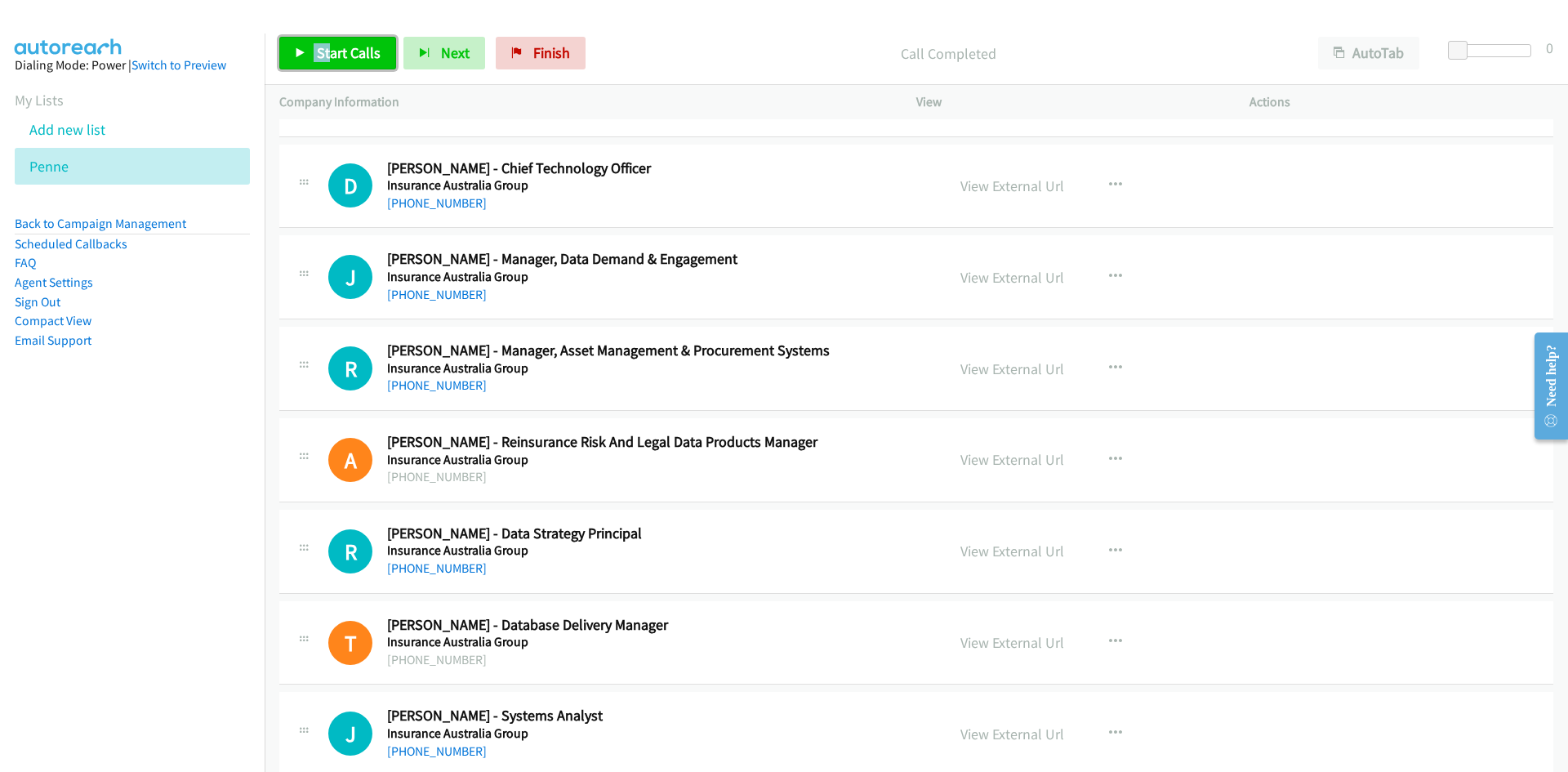
click at [345, 67] on link "Start Calls" at bounding box center [338, 53] width 117 height 32
click at [299, 51] on icon at bounding box center [301, 54] width 12 height 12
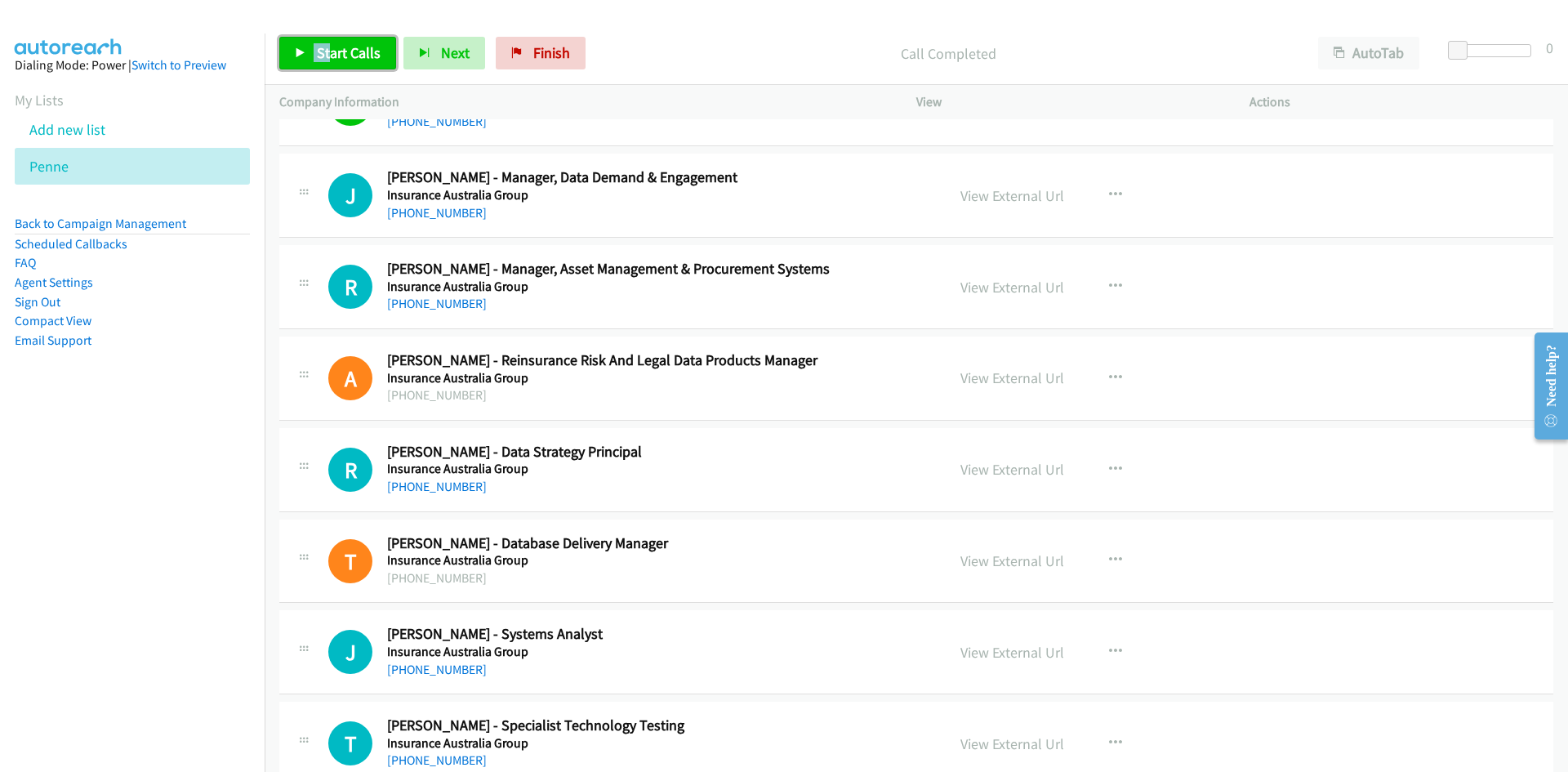
click at [323, 54] on span "Start Calls" at bounding box center [348, 52] width 64 height 19
click at [323, 54] on span "Pause" at bounding box center [335, 52] width 37 height 19
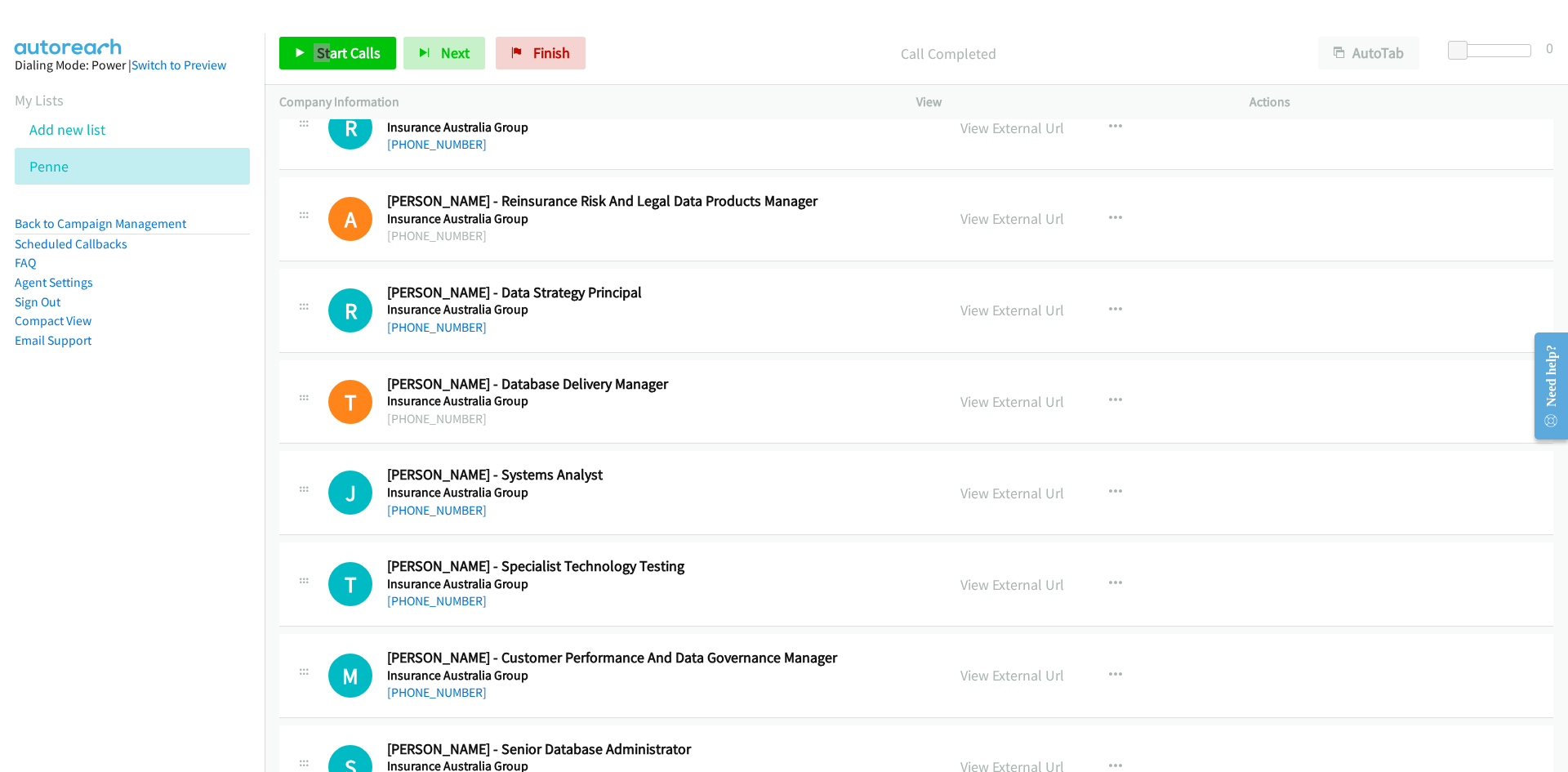
scroll to position [5065, 0]
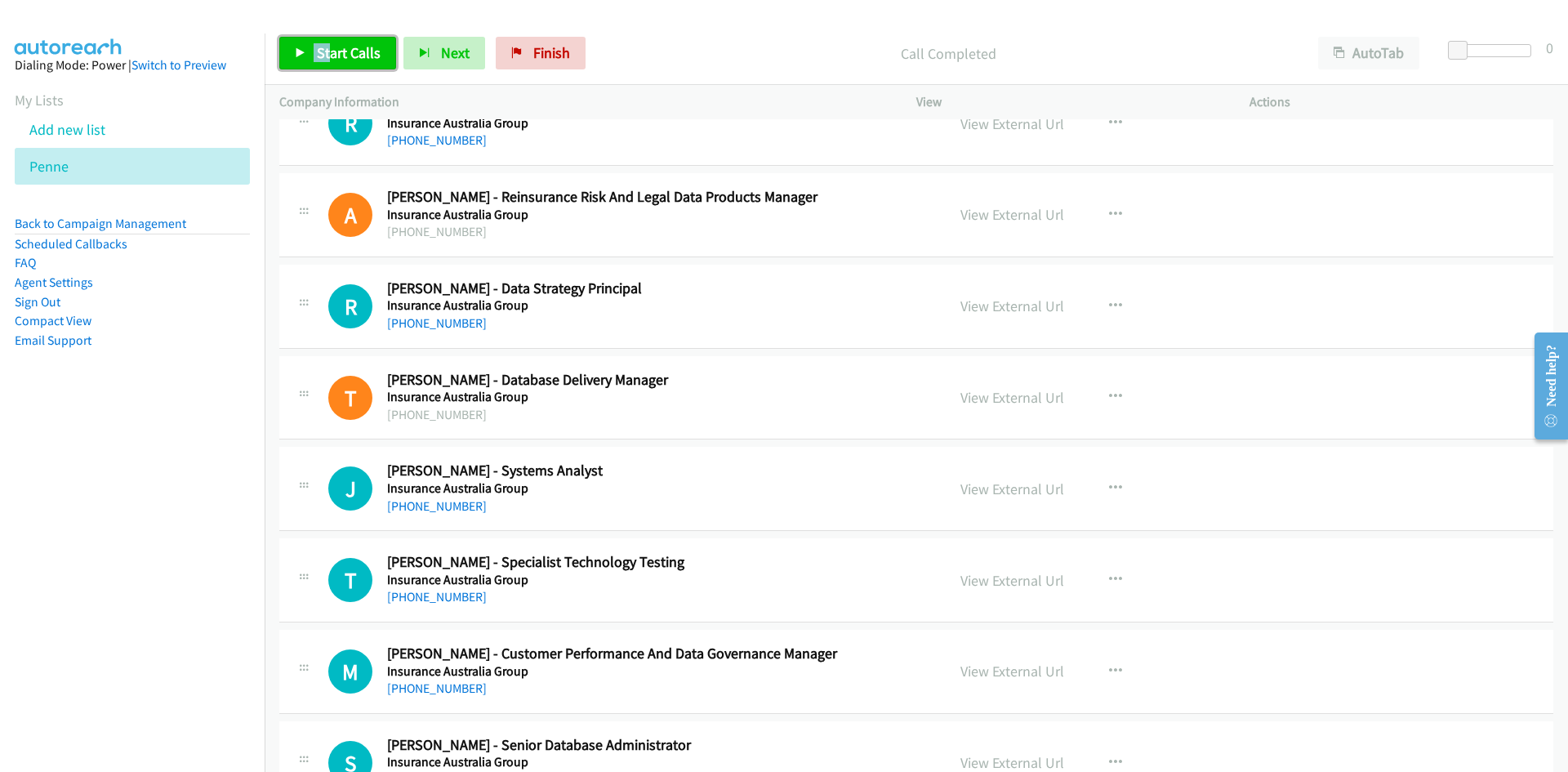
drag, startPoint x: 366, startPoint y: 57, endPoint x: 416, endPoint y: 117, distance: 78.1
click at [366, 57] on span "Start Calls" at bounding box center [348, 52] width 64 height 19
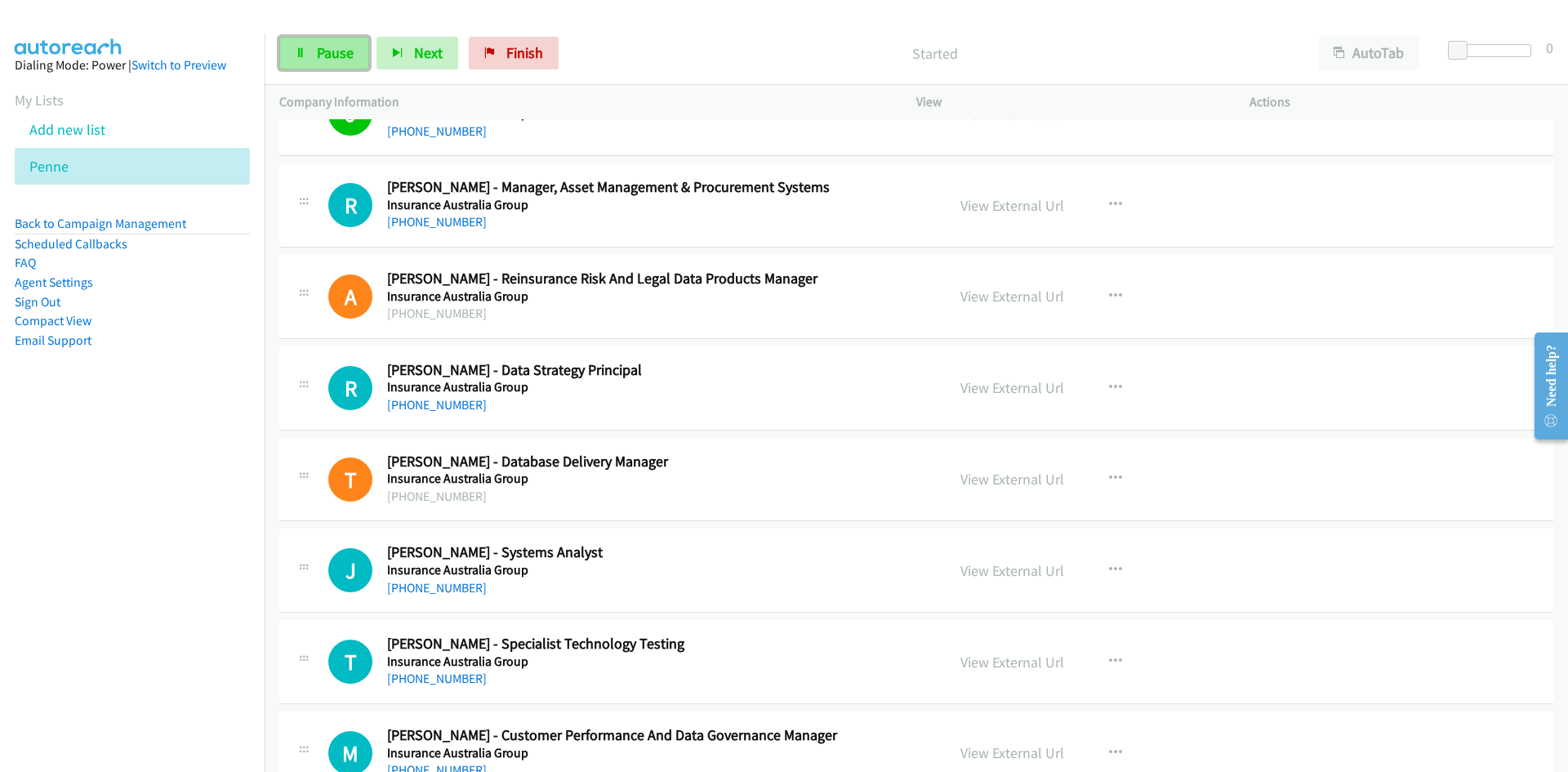
click at [342, 64] on link "Pause" at bounding box center [324, 53] width 90 height 32
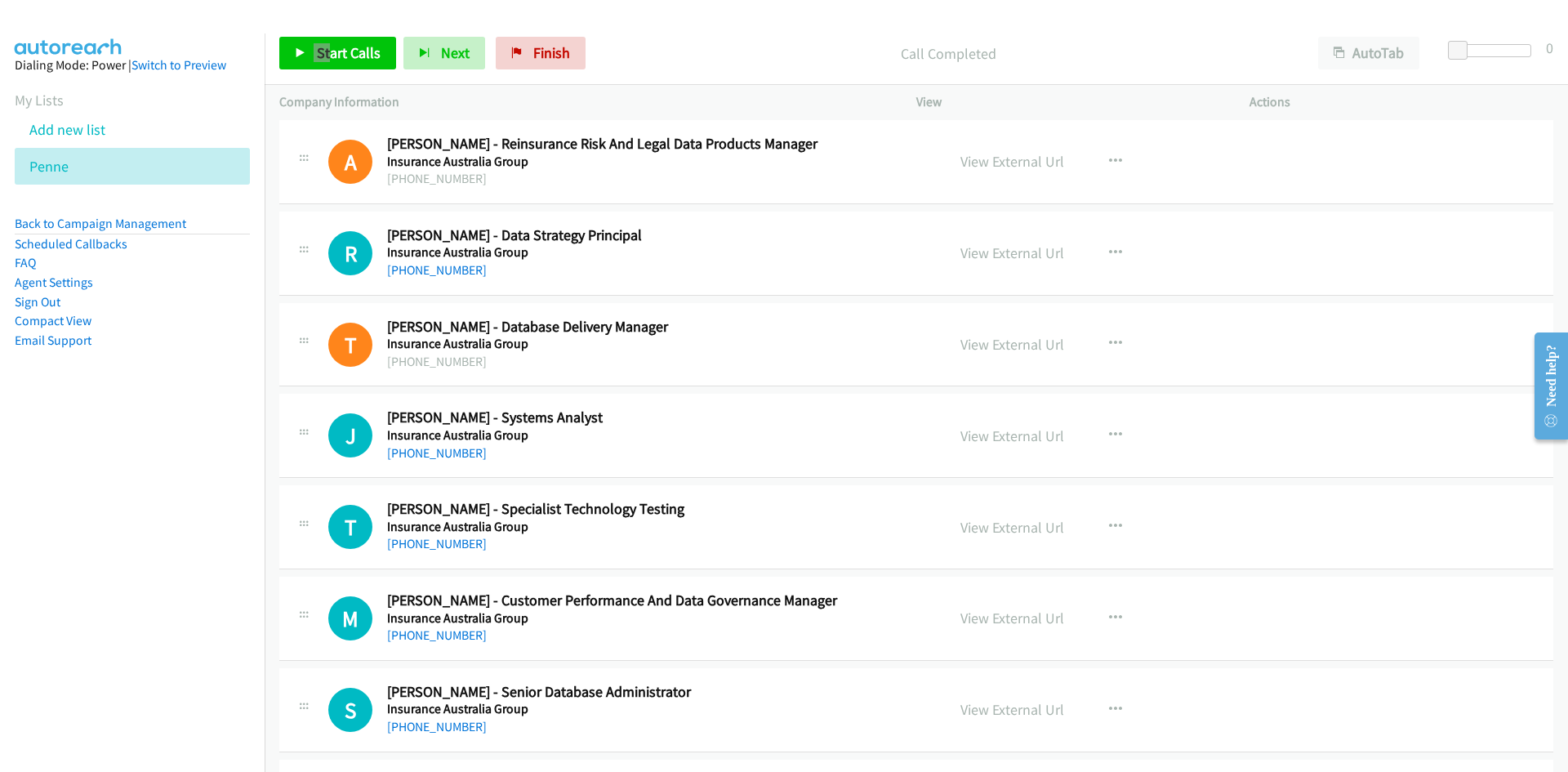
scroll to position [5147, 0]
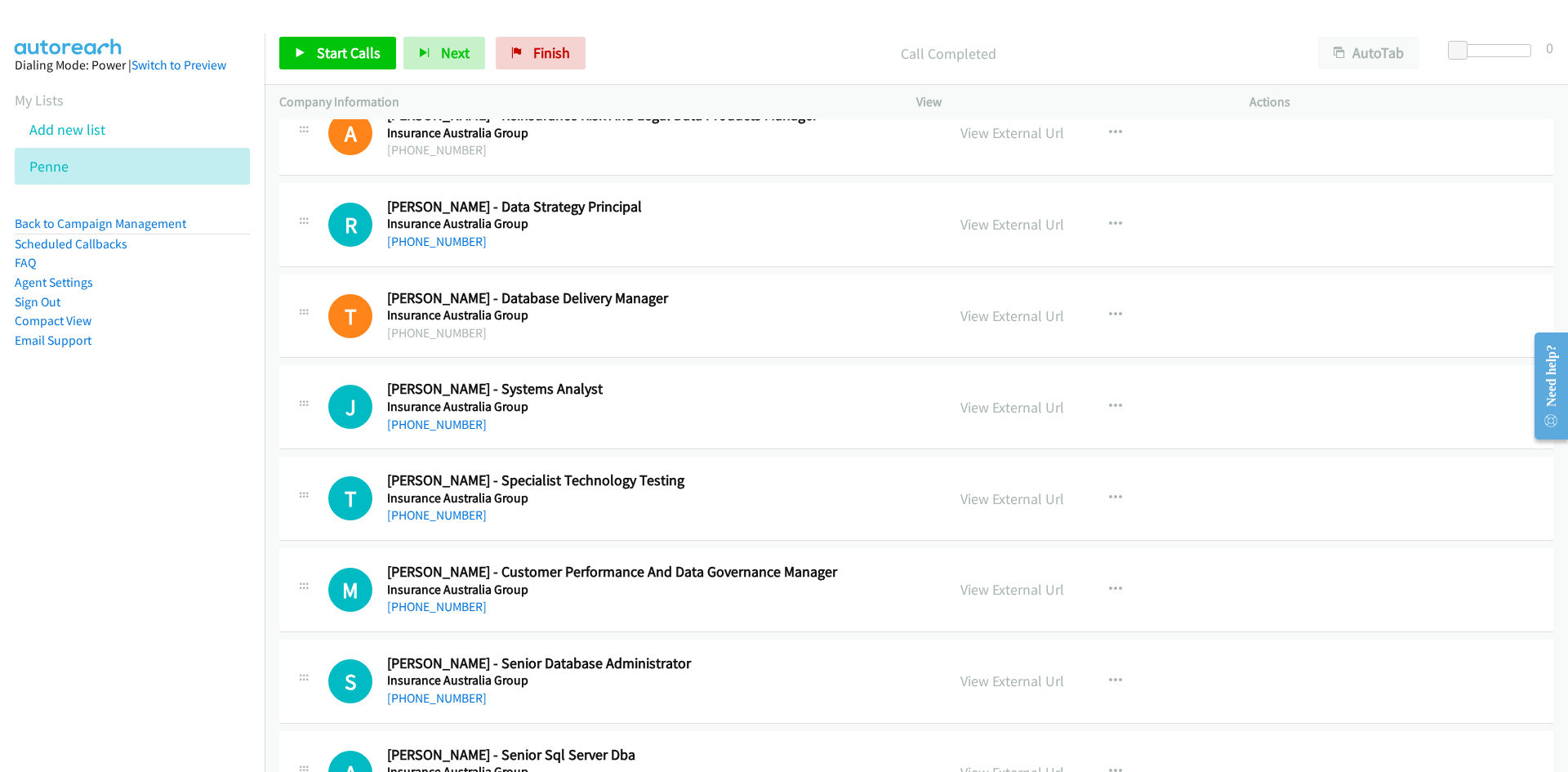
click at [324, 22] on div "Start Calls Pause Next Finish Call Completed AutoTab AutoTab 0" at bounding box center [916, 54] width 1303 height 63
click at [332, 56] on span "Start Calls" at bounding box center [348, 52] width 64 height 19
click at [301, 45] on link "Pause" at bounding box center [324, 53] width 90 height 32
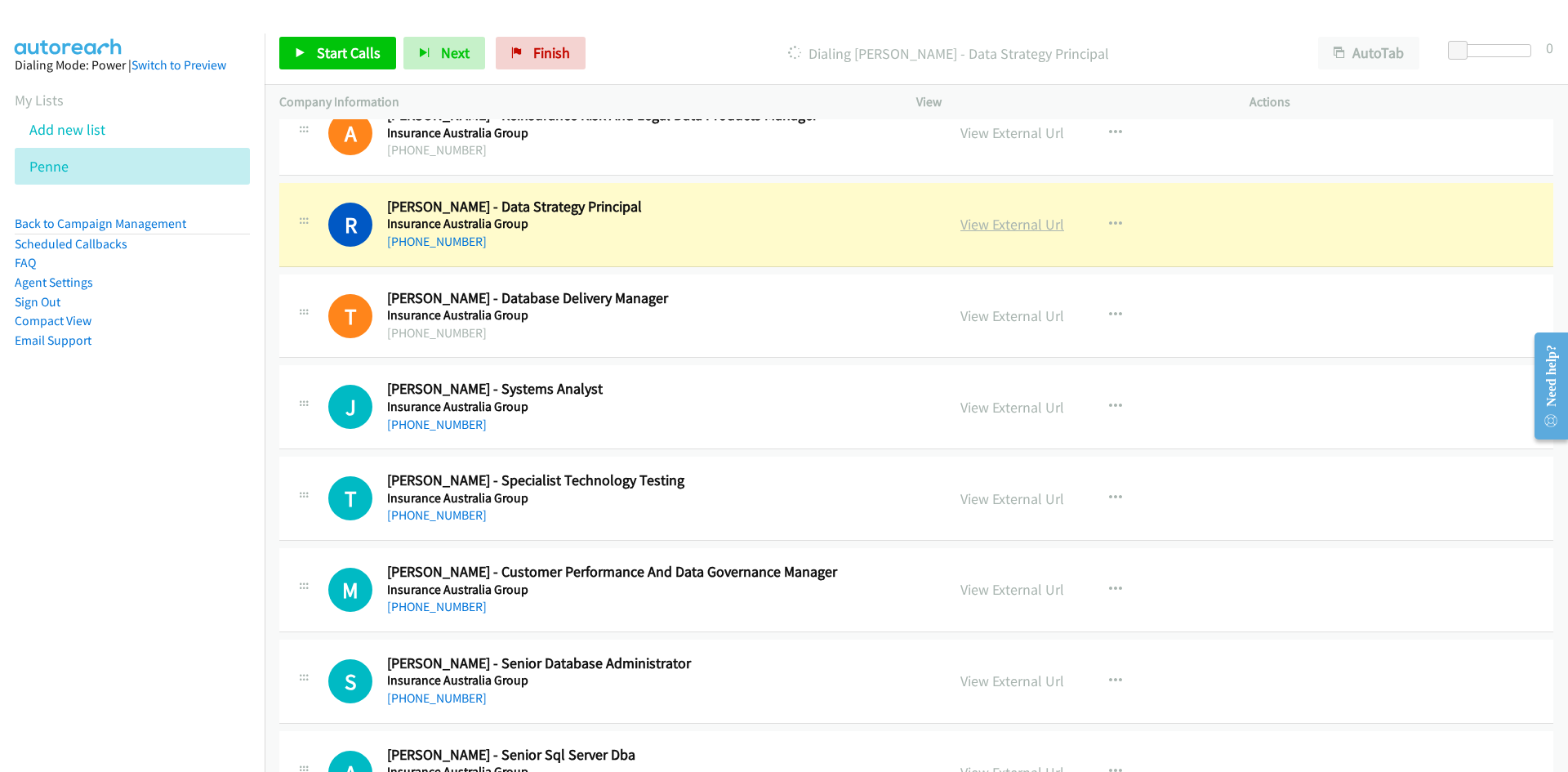
click at [1024, 222] on link "View External Url" at bounding box center [1012, 224] width 104 height 19
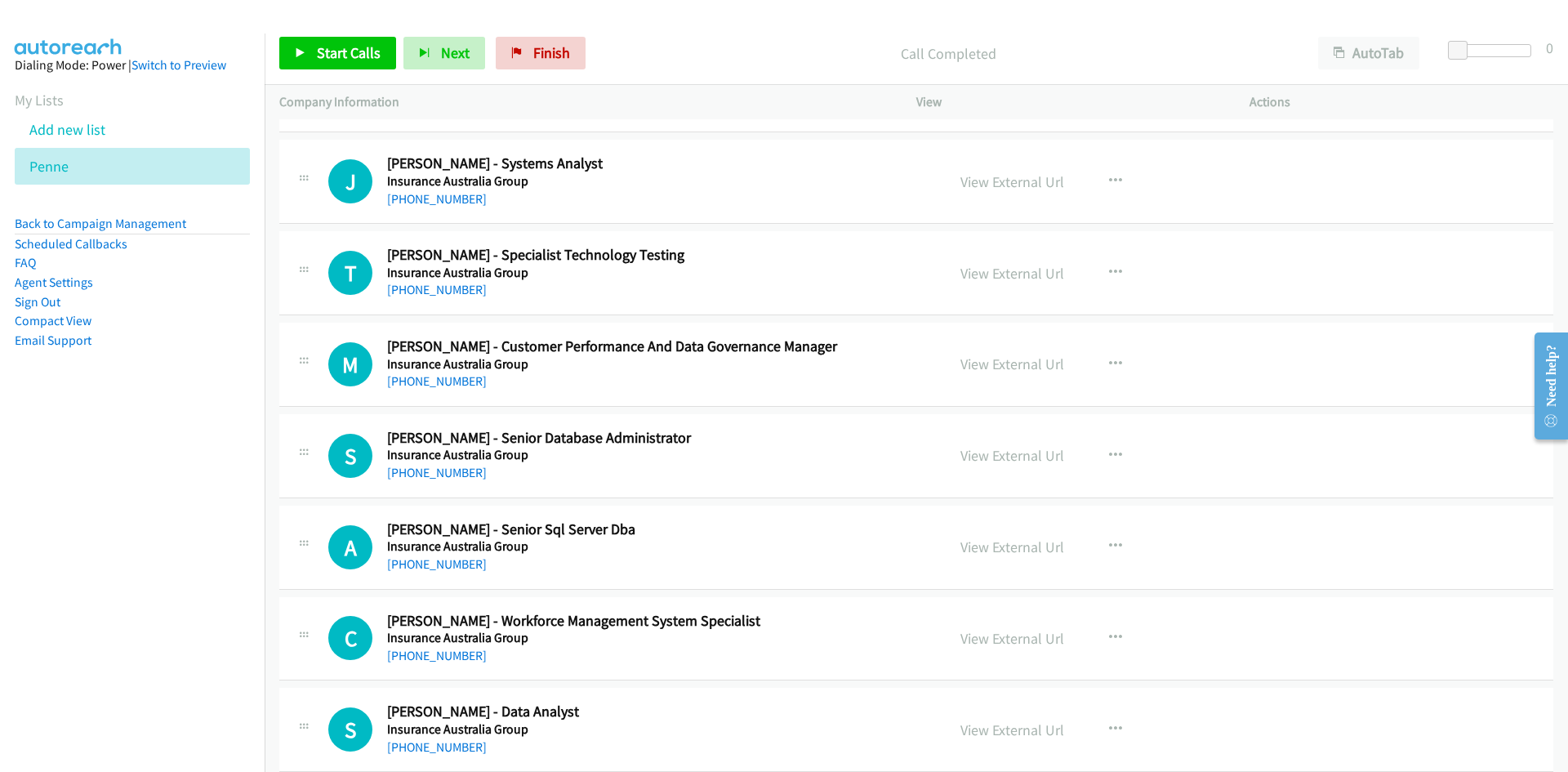
scroll to position [5392, 0]
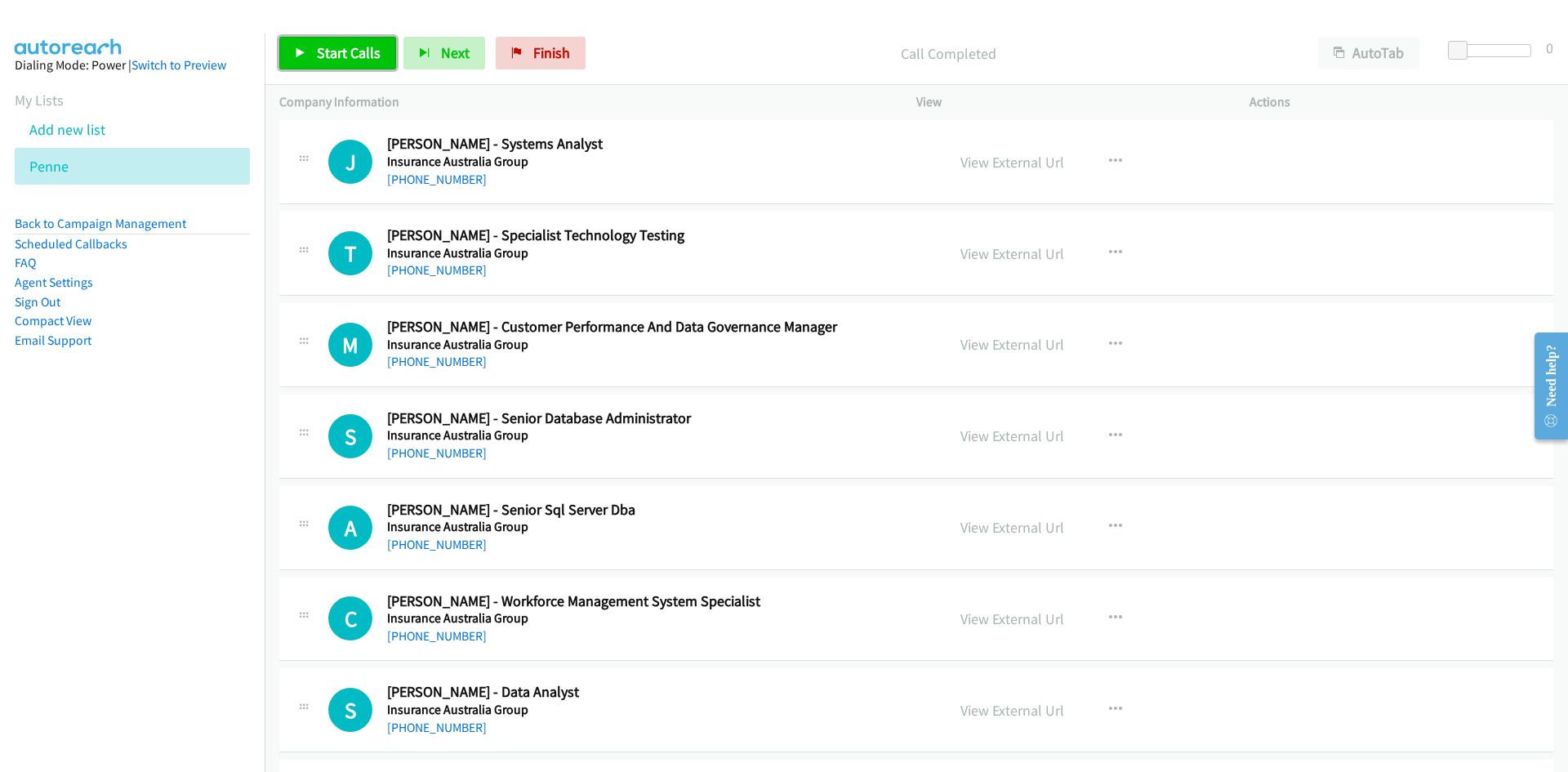
click at [351, 50] on span "Start Calls" at bounding box center [348, 52] width 64 height 19
click at [333, 46] on span "Pause" at bounding box center [335, 52] width 37 height 19
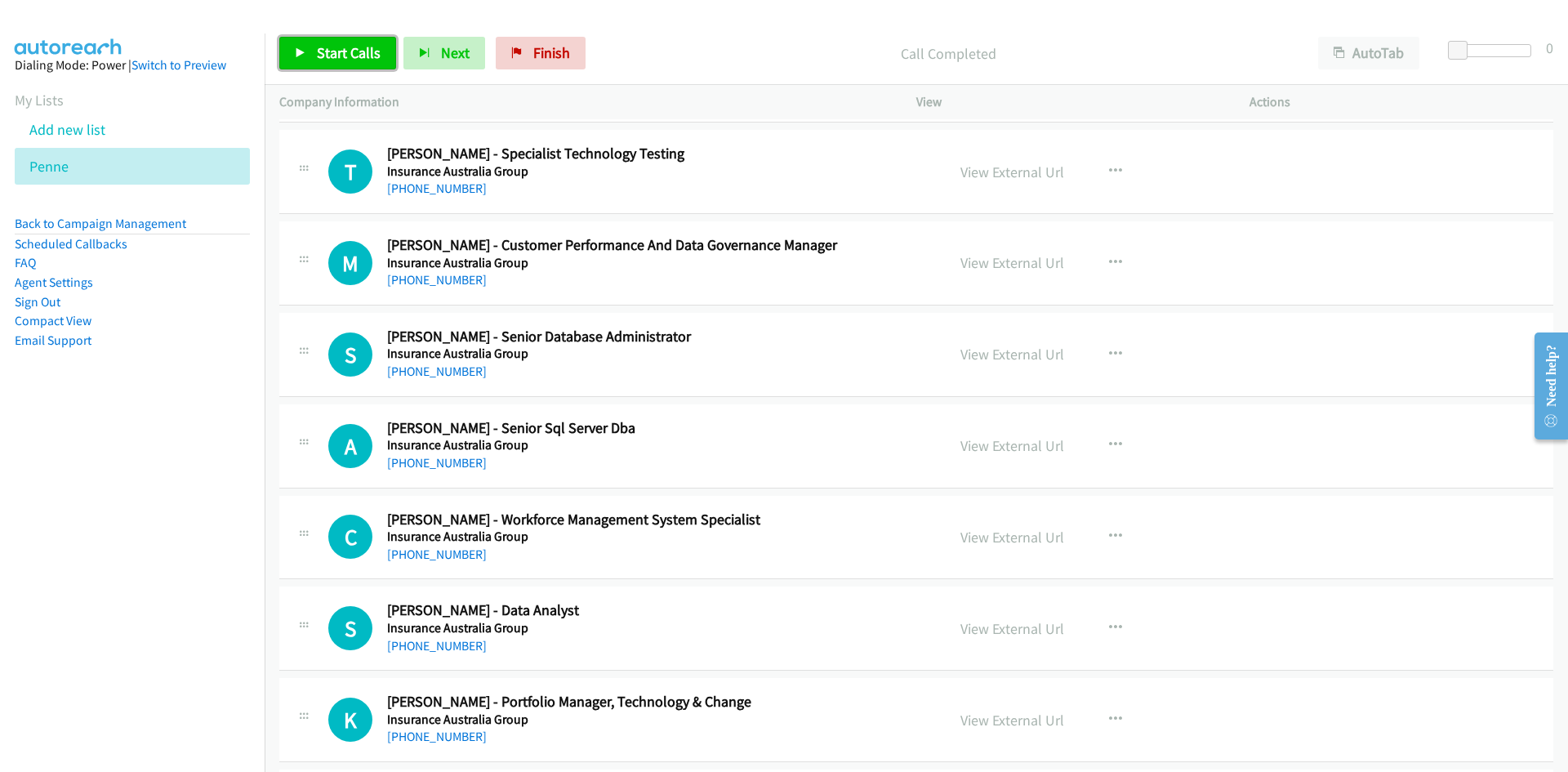
click at [370, 65] on link "Start Calls" at bounding box center [338, 53] width 117 height 32
click at [301, 48] on icon at bounding box center [301, 54] width 12 height 12
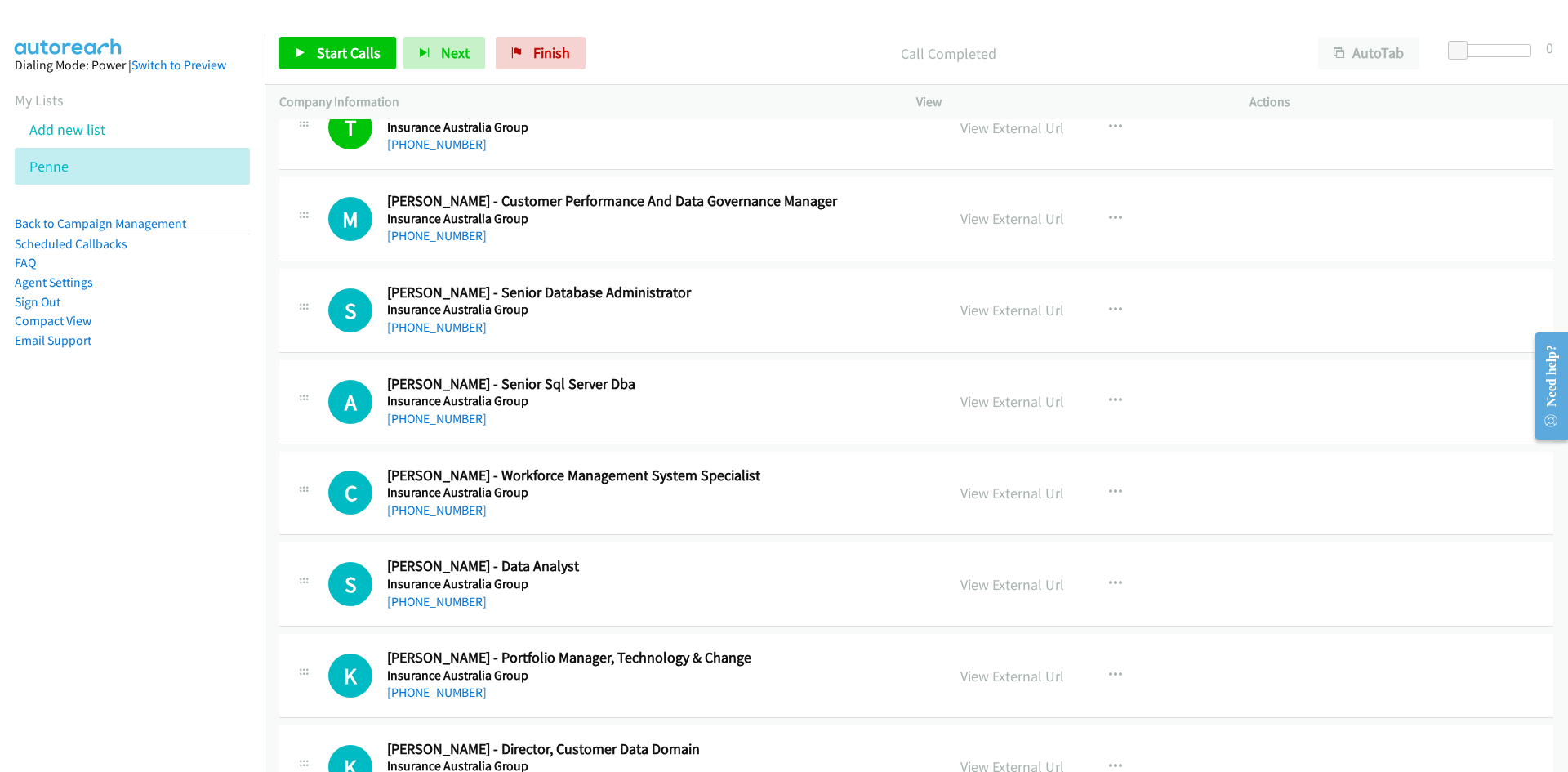
scroll to position [5555, 0]
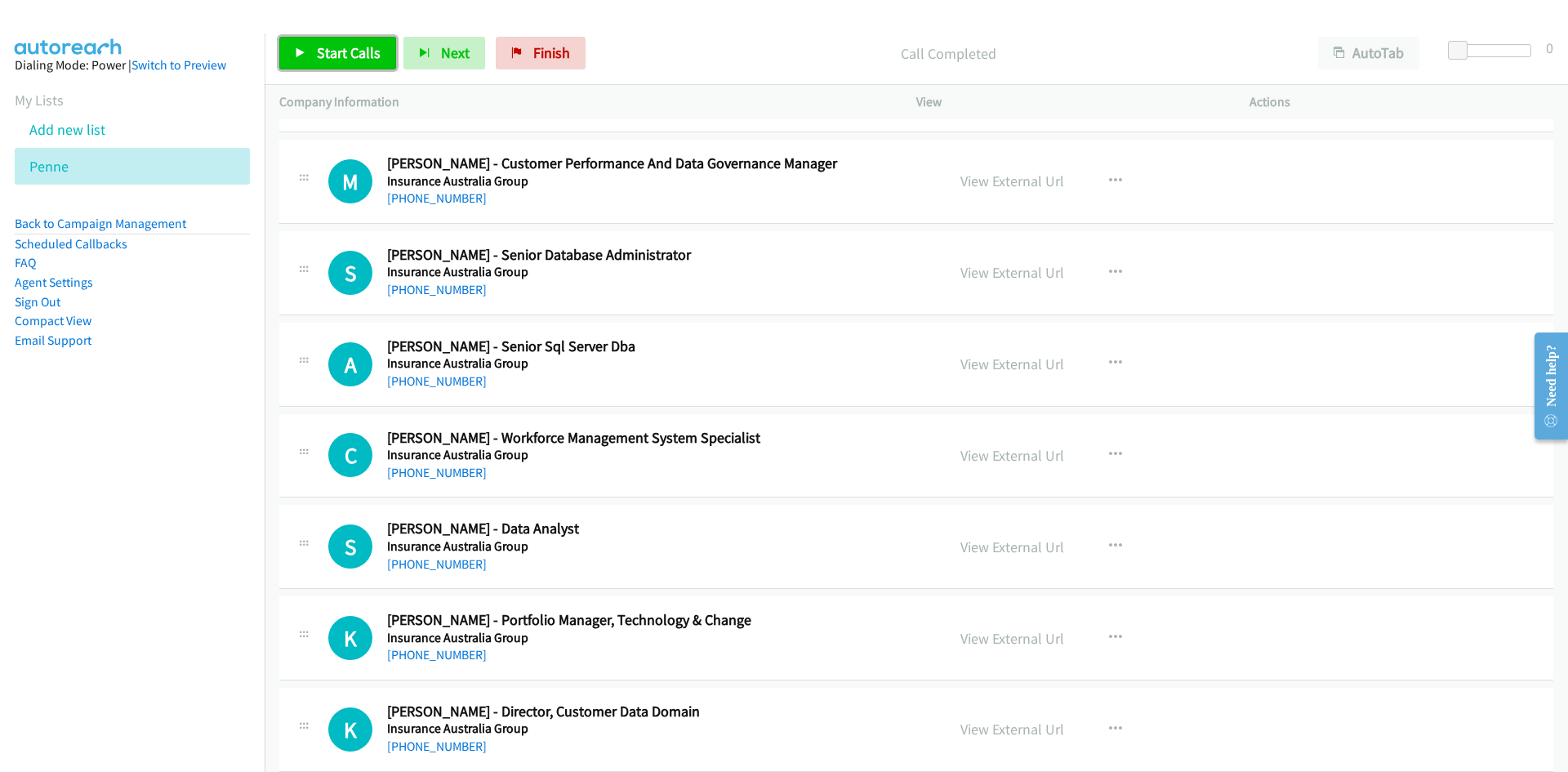
click at [360, 47] on span "Start Calls" at bounding box center [348, 52] width 64 height 19
click at [360, 47] on link "Pause" at bounding box center [324, 53] width 90 height 32
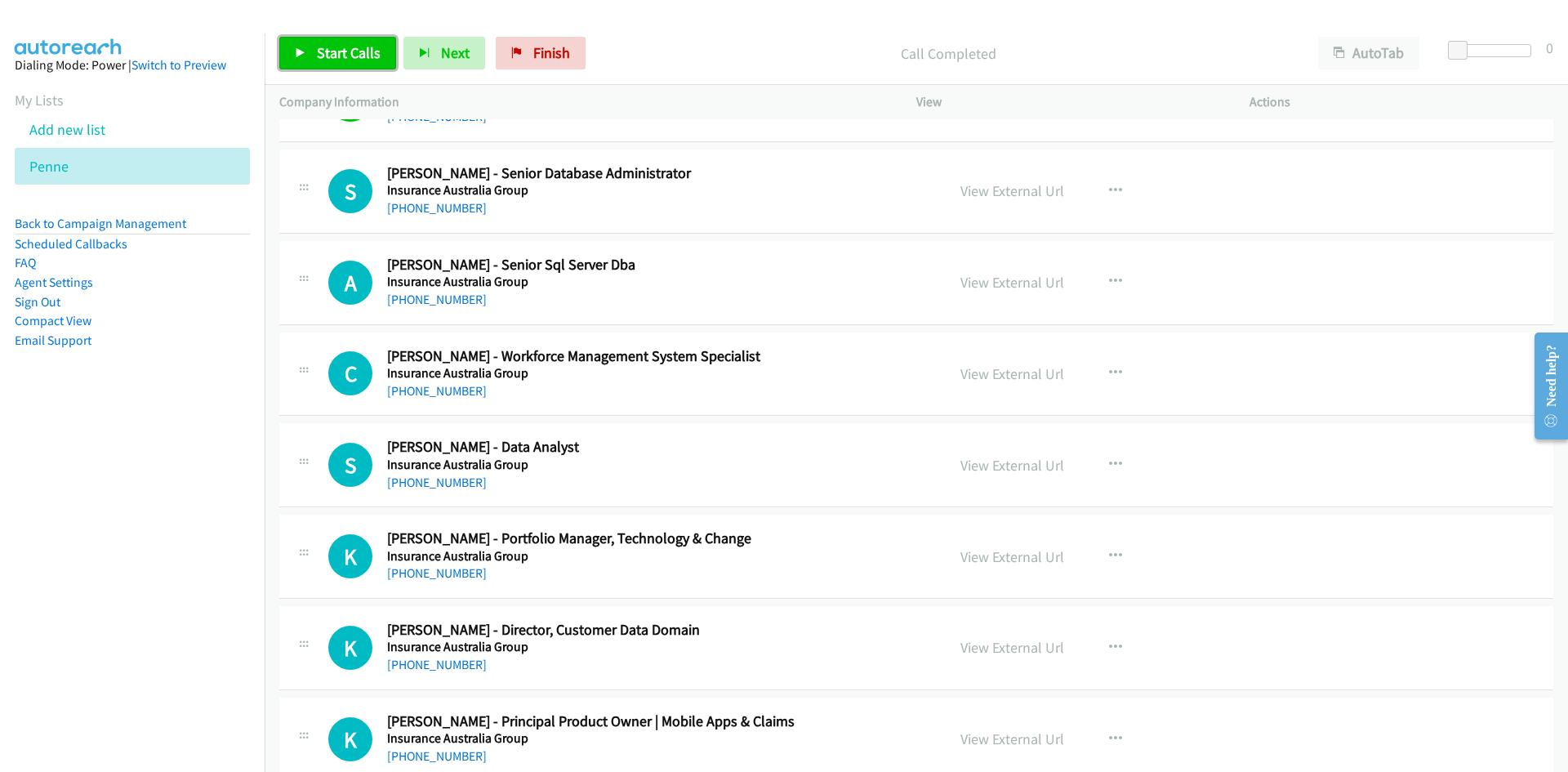
click at [361, 64] on link "Start Calls" at bounding box center [338, 53] width 117 height 32
click at [324, 49] on span "Pause" at bounding box center [335, 52] width 37 height 19
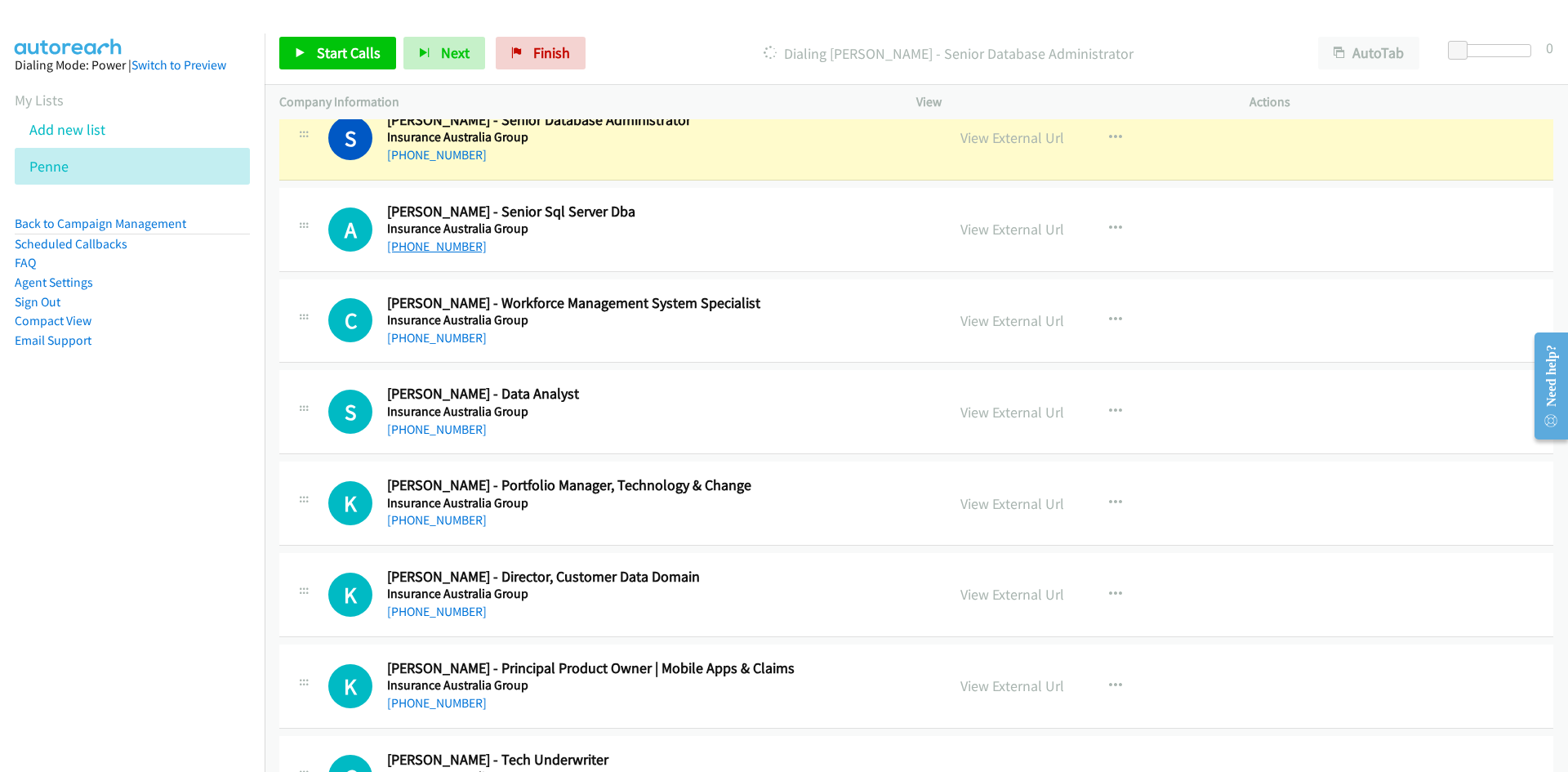
scroll to position [5719, 0]
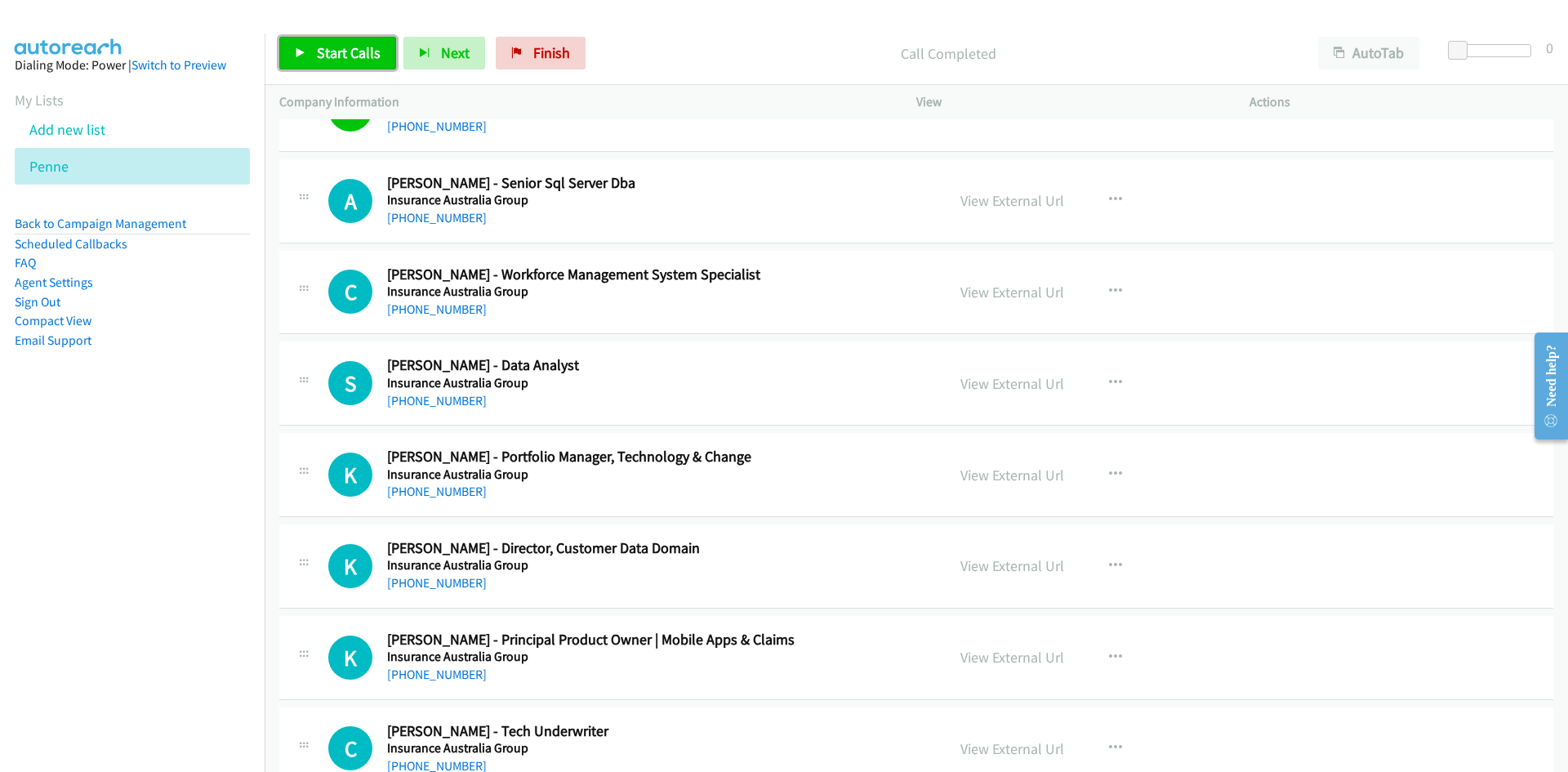
click at [351, 57] on span "Start Calls" at bounding box center [348, 52] width 64 height 19
click at [351, 57] on span "Pause" at bounding box center [335, 52] width 37 height 19
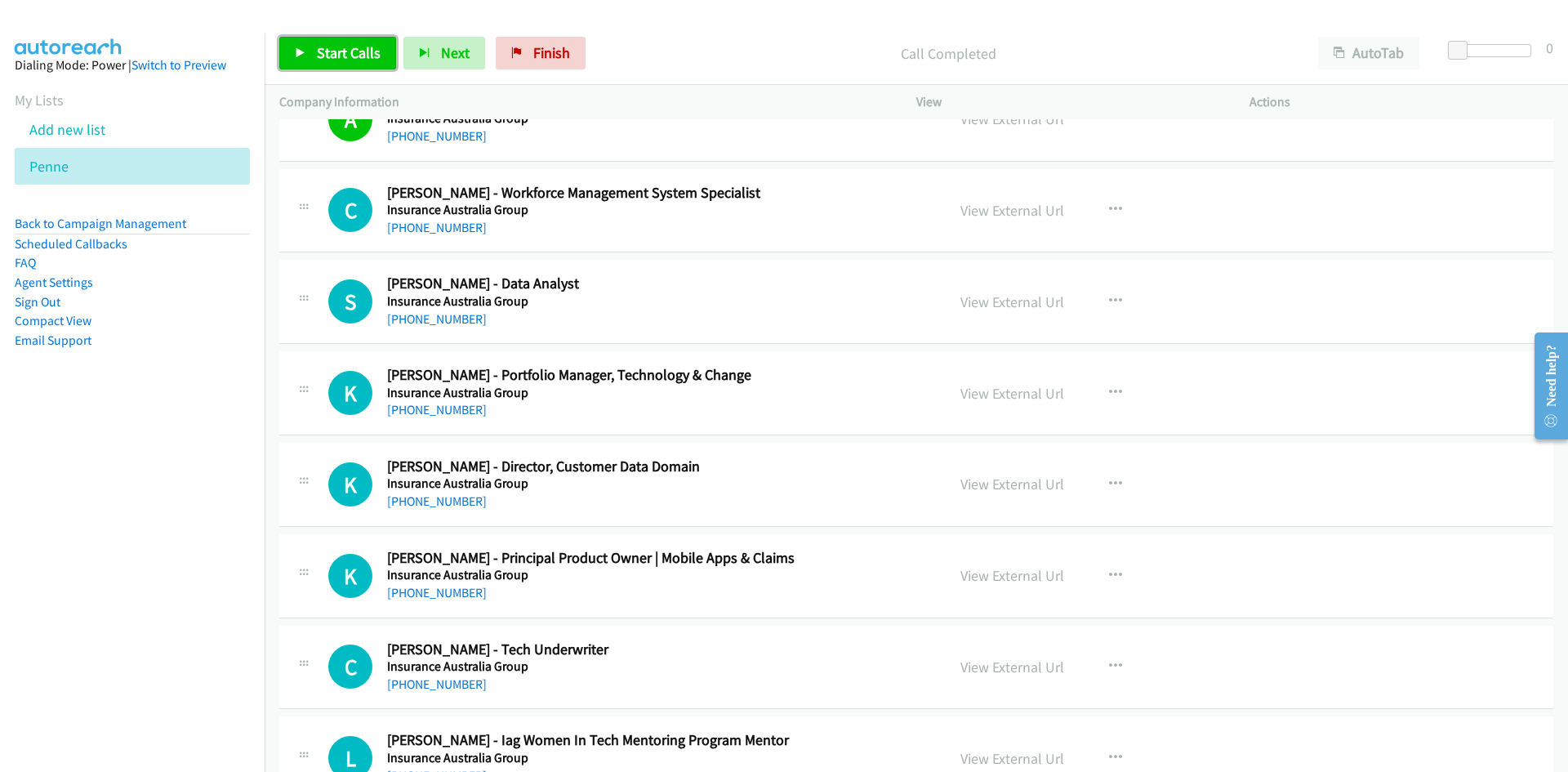
click at [338, 46] on span "Start Calls" at bounding box center [348, 52] width 64 height 19
click at [338, 46] on span "Pause" at bounding box center [335, 52] width 37 height 19
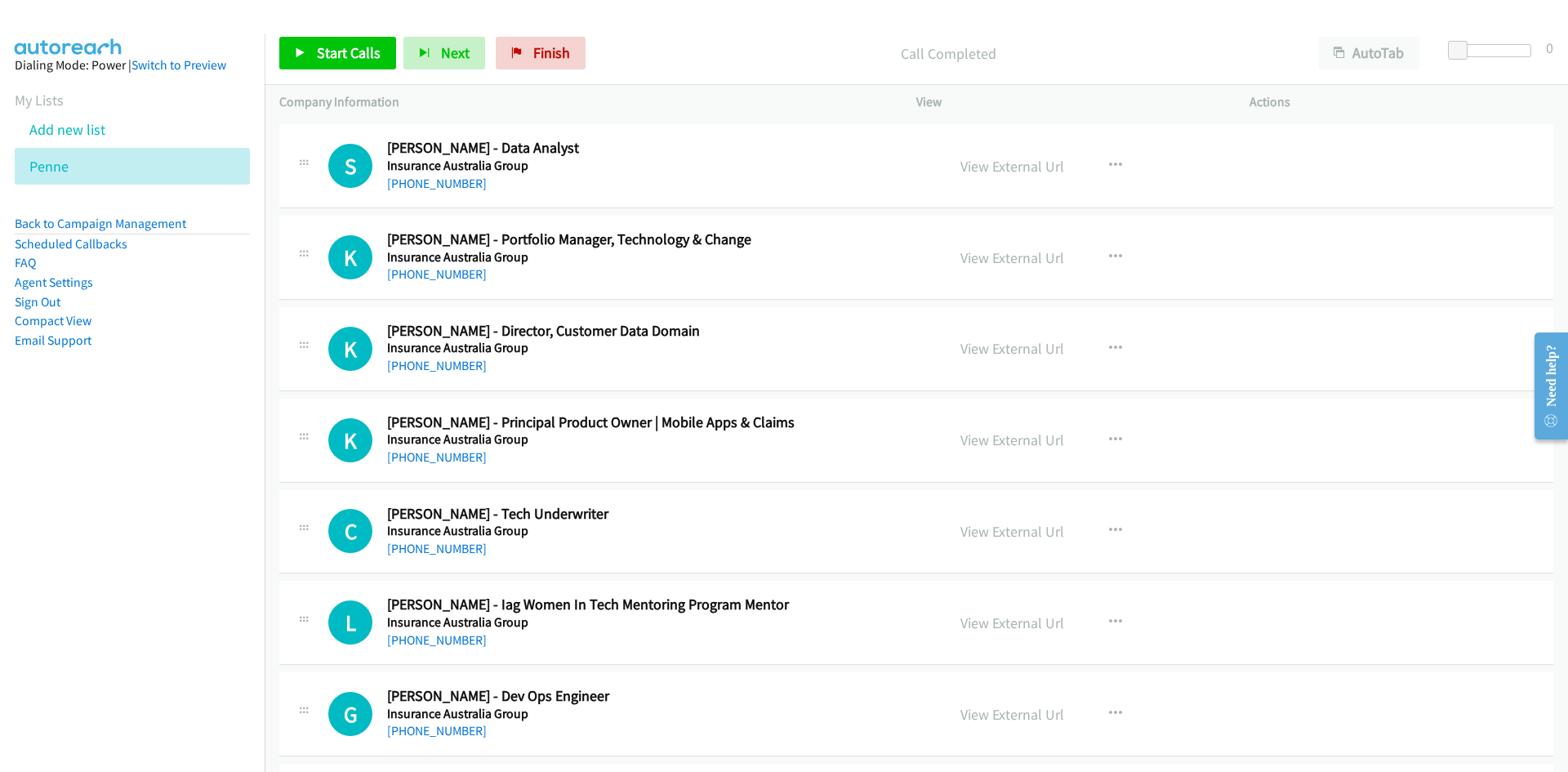
scroll to position [5964, 0]
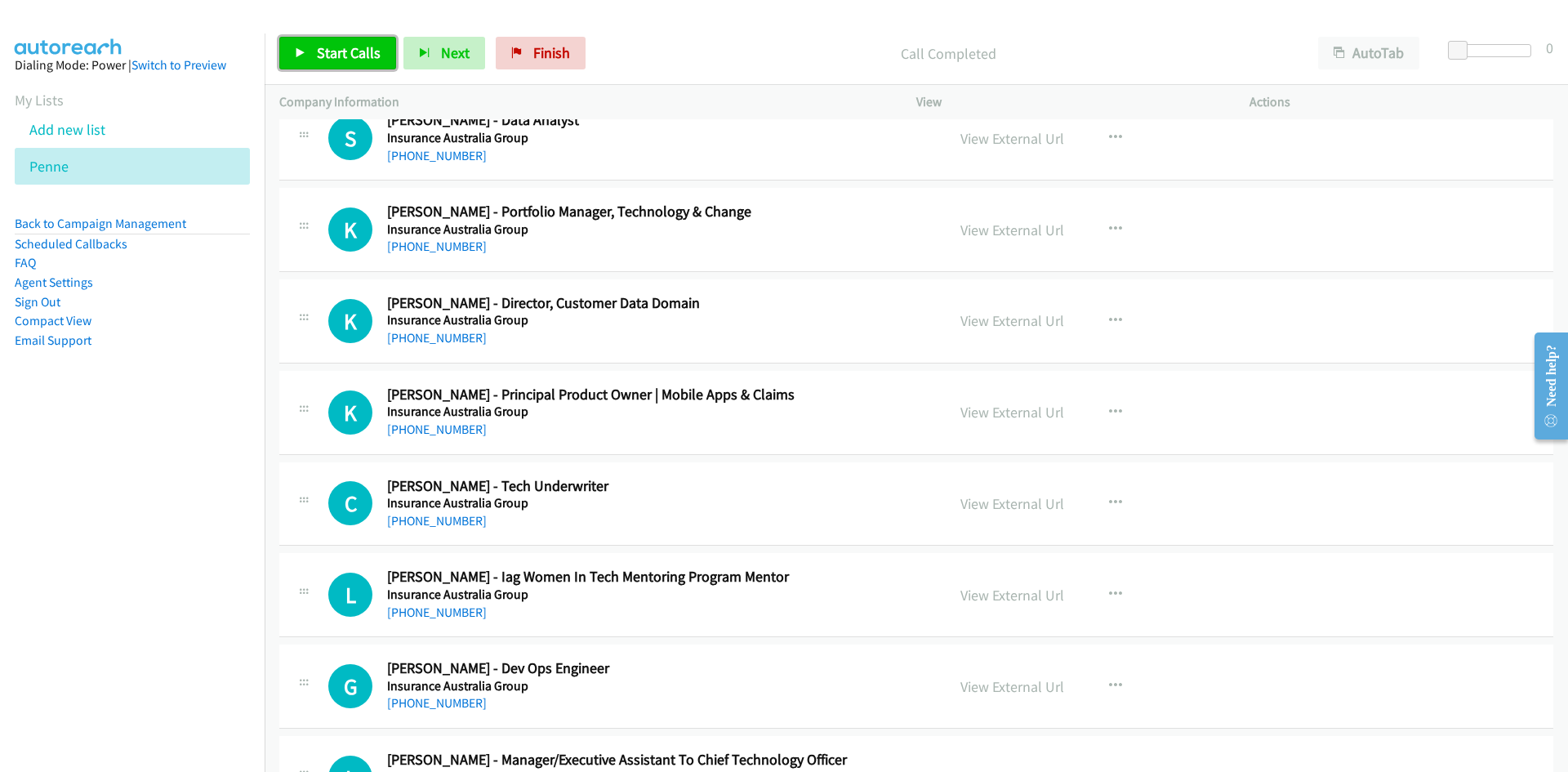
click at [391, 63] on link "Start Calls" at bounding box center [338, 53] width 117 height 32
click at [300, 48] on icon at bounding box center [301, 54] width 12 height 12
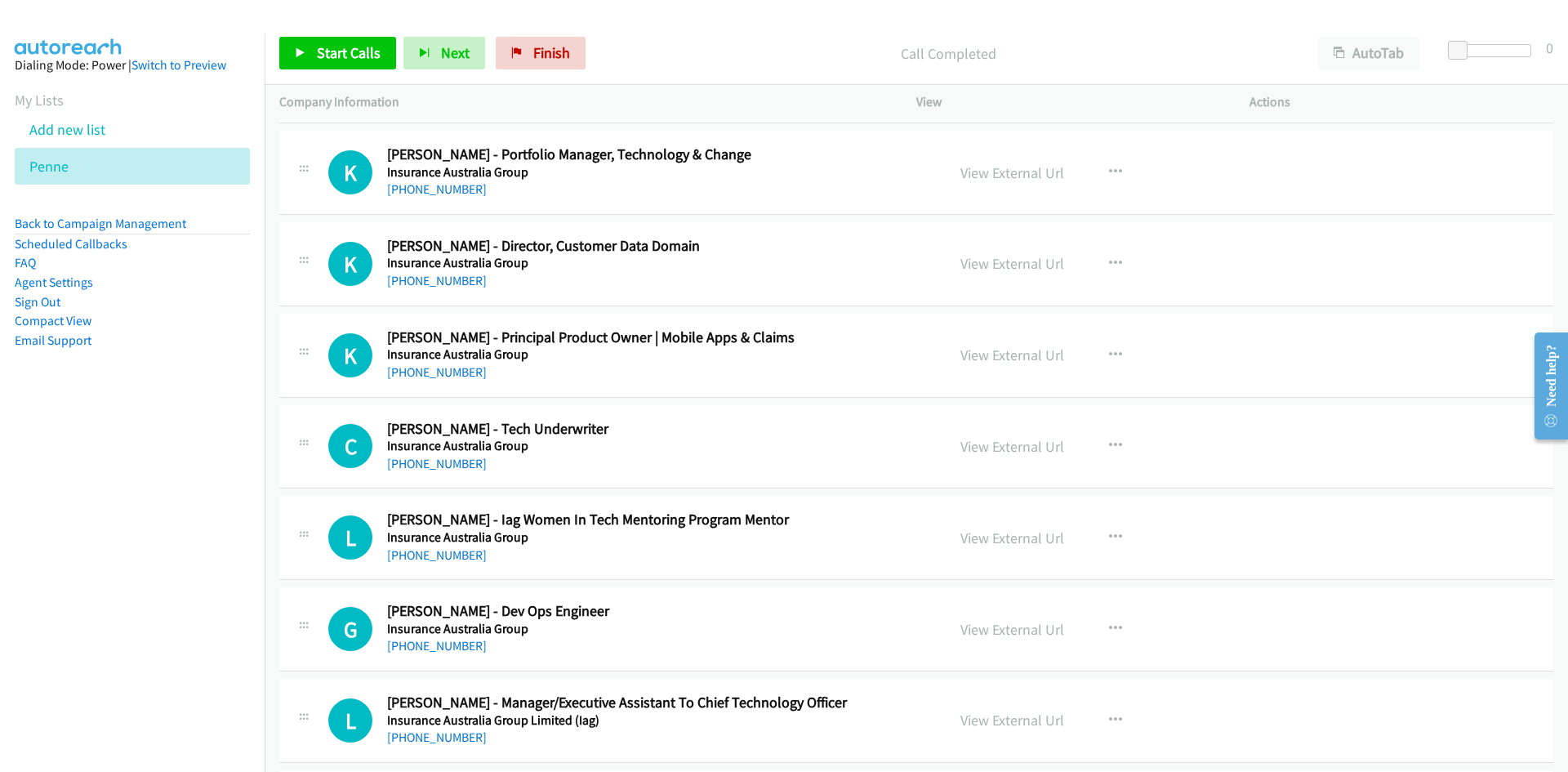
scroll to position [6046, 0]
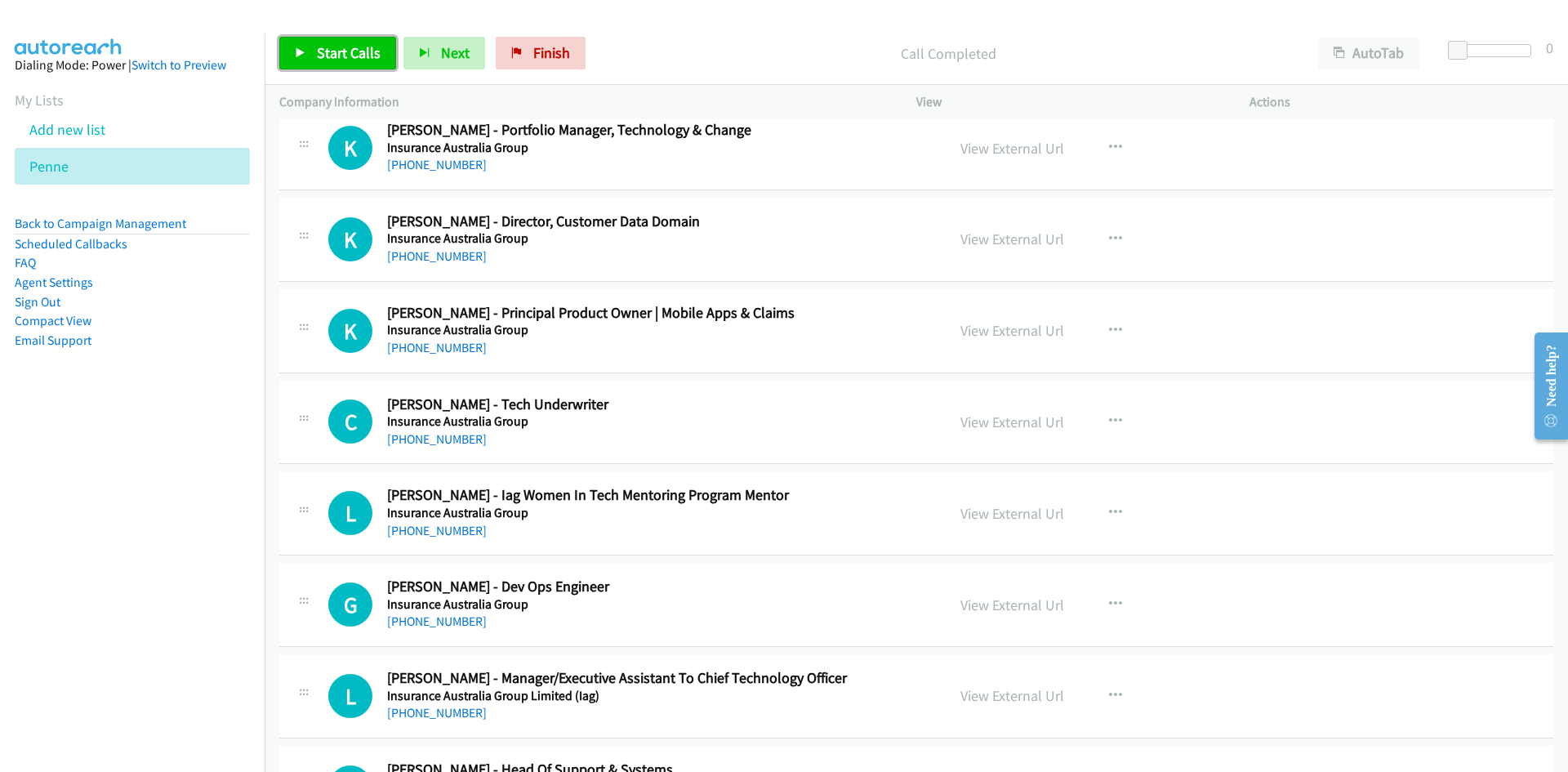
click at [291, 47] on link "Start Calls" at bounding box center [338, 53] width 117 height 32
click at [296, 44] on link "Pause" at bounding box center [324, 53] width 90 height 32
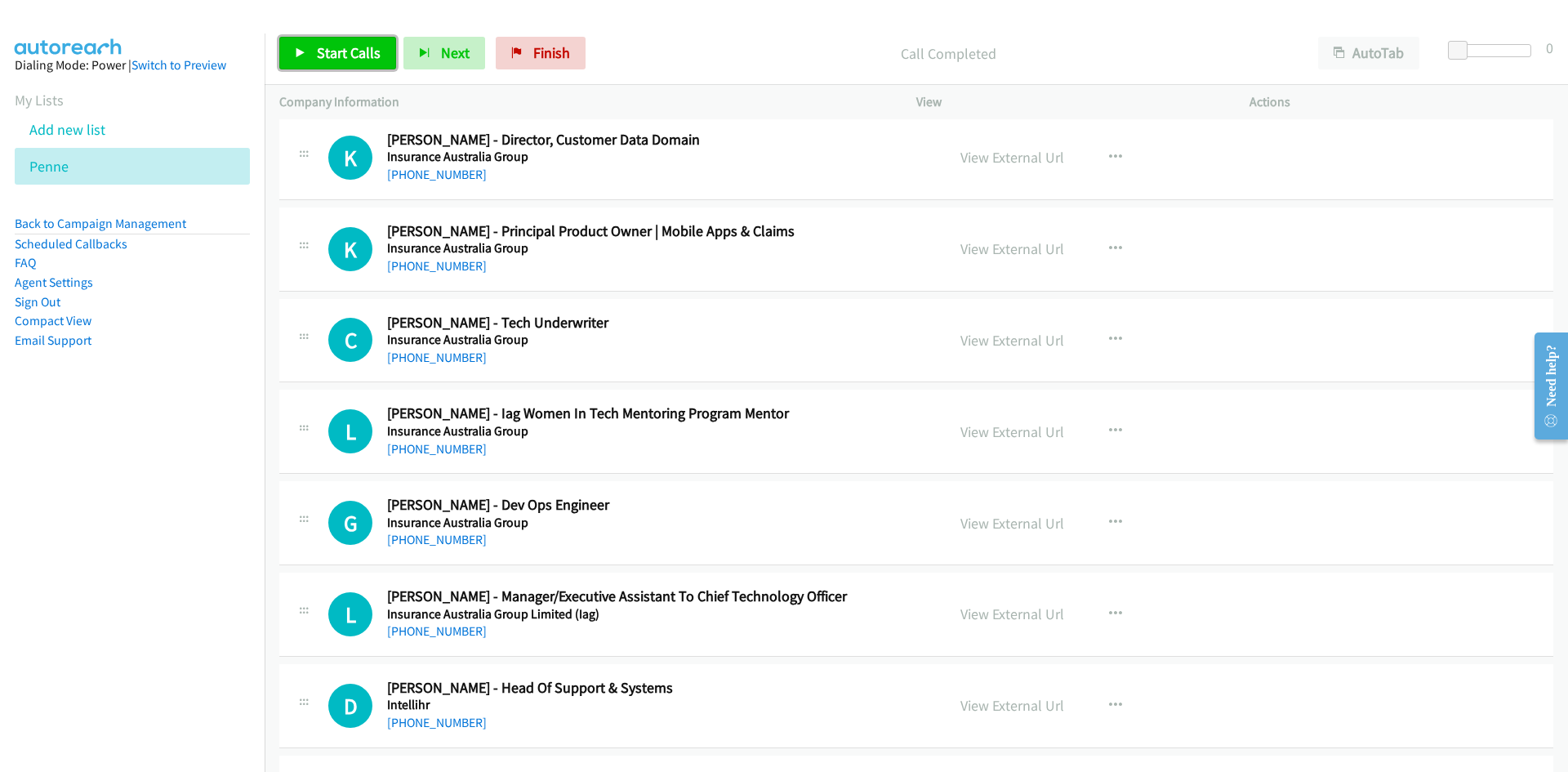
click at [366, 58] on span "Start Calls" at bounding box center [348, 52] width 64 height 19
click at [347, 58] on span "Pause" at bounding box center [335, 52] width 37 height 19
